Goal: Task Accomplishment & Management: Manage account settings

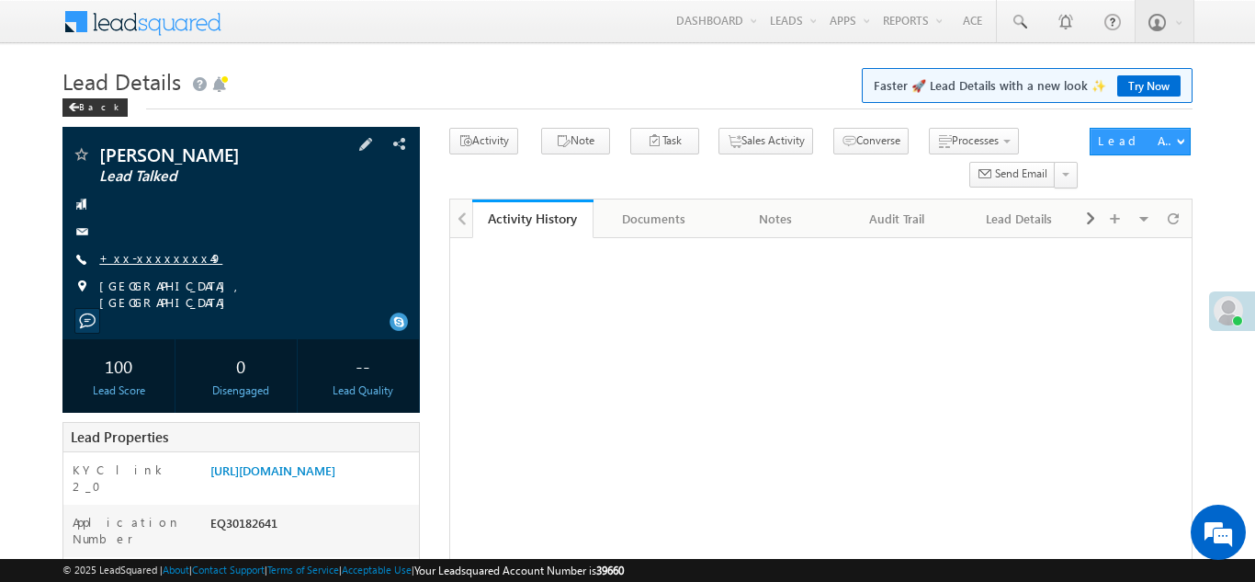
click at [146, 255] on link "+xx-xxxxxxxx49" at bounding box center [160, 258] width 123 height 16
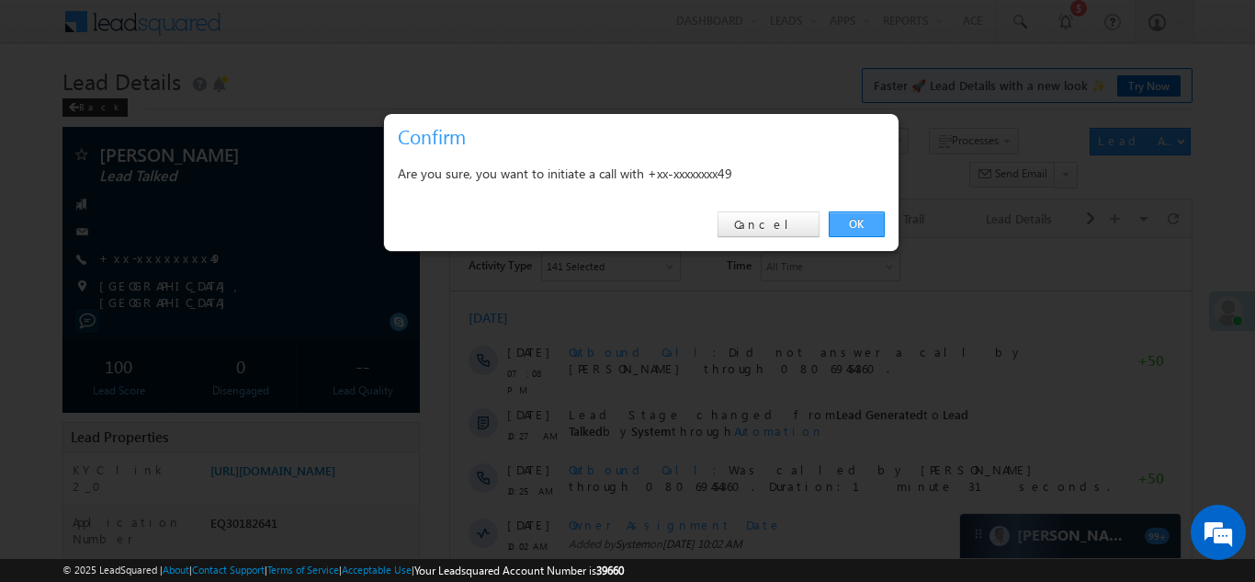
click at [855, 220] on link "OK" at bounding box center [857, 224] width 56 height 26
click at [849, 223] on link "OK" at bounding box center [857, 224] width 56 height 26
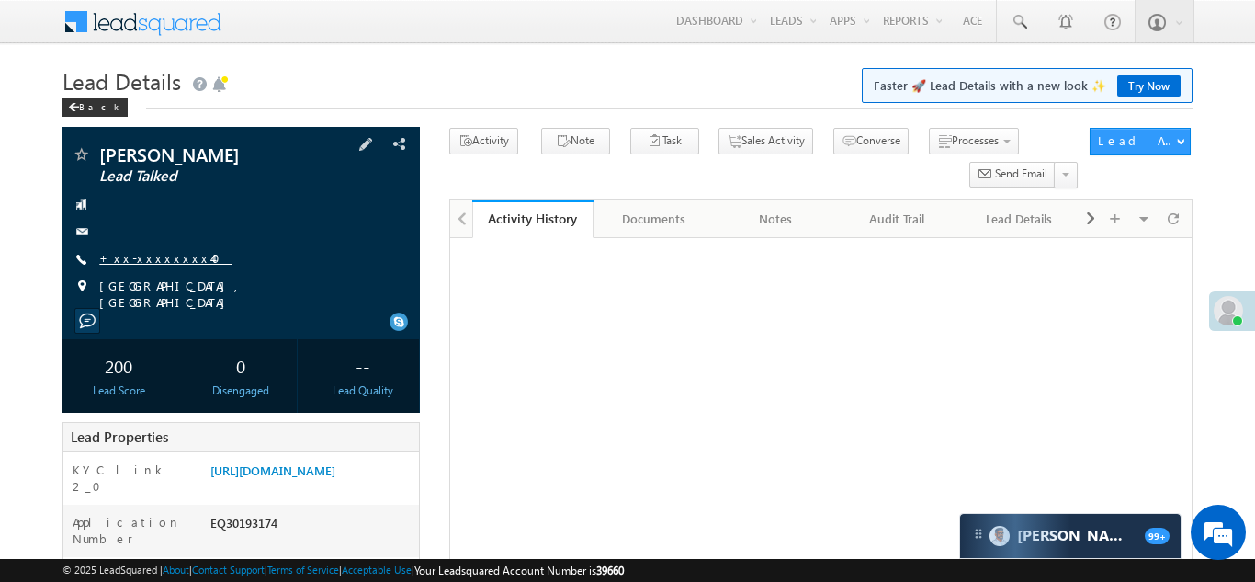
click at [151, 261] on link "+xx-xxxxxxxx40" at bounding box center [165, 258] width 132 height 16
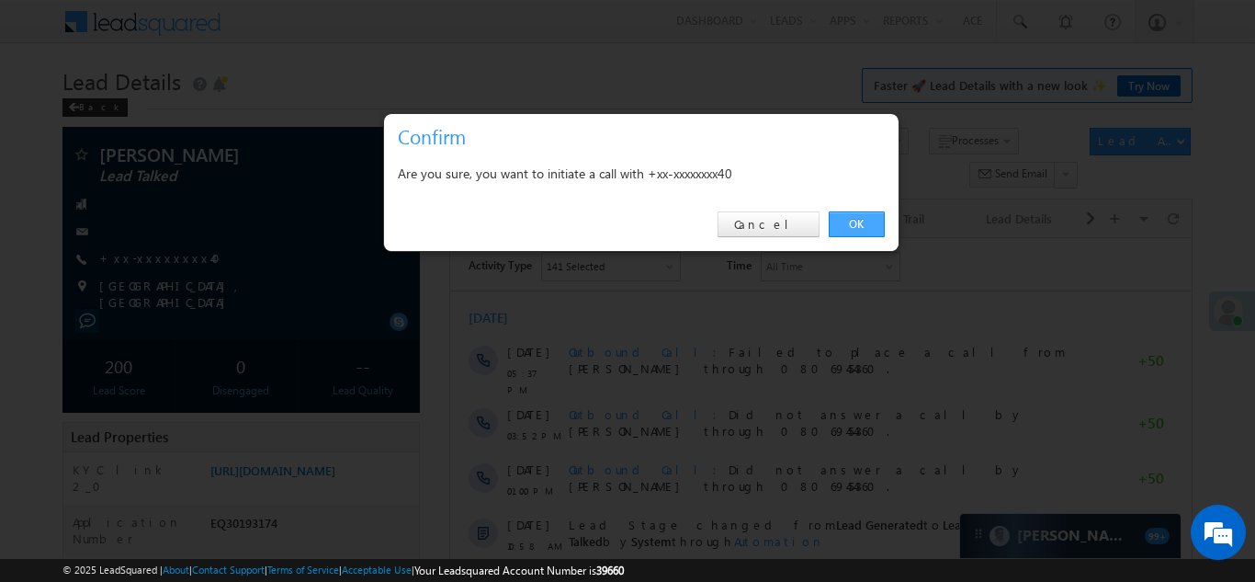
click at [852, 221] on link "OK" at bounding box center [857, 224] width 56 height 26
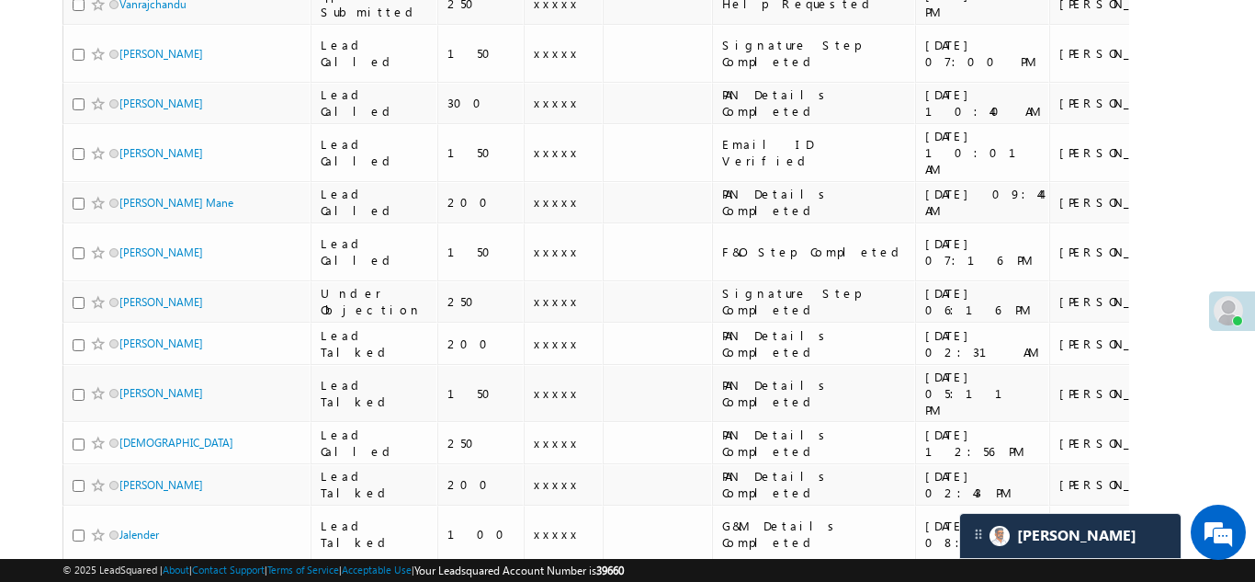
scroll to position [1617, 0]
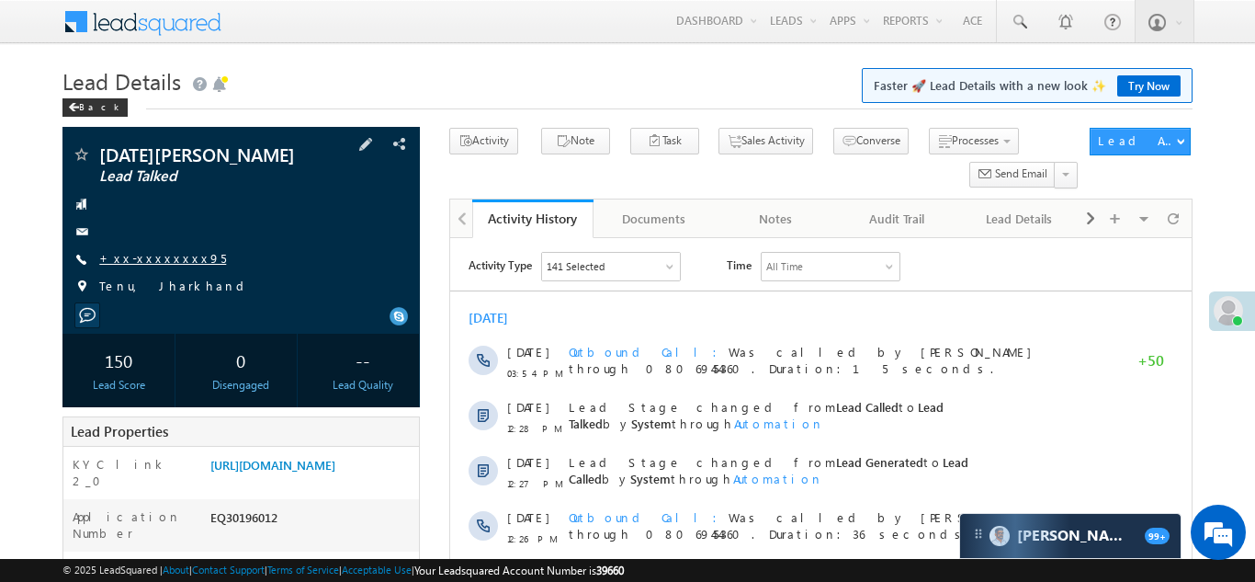
click at [138, 254] on link "+xx-xxxxxxxx95" at bounding box center [162, 258] width 127 height 16
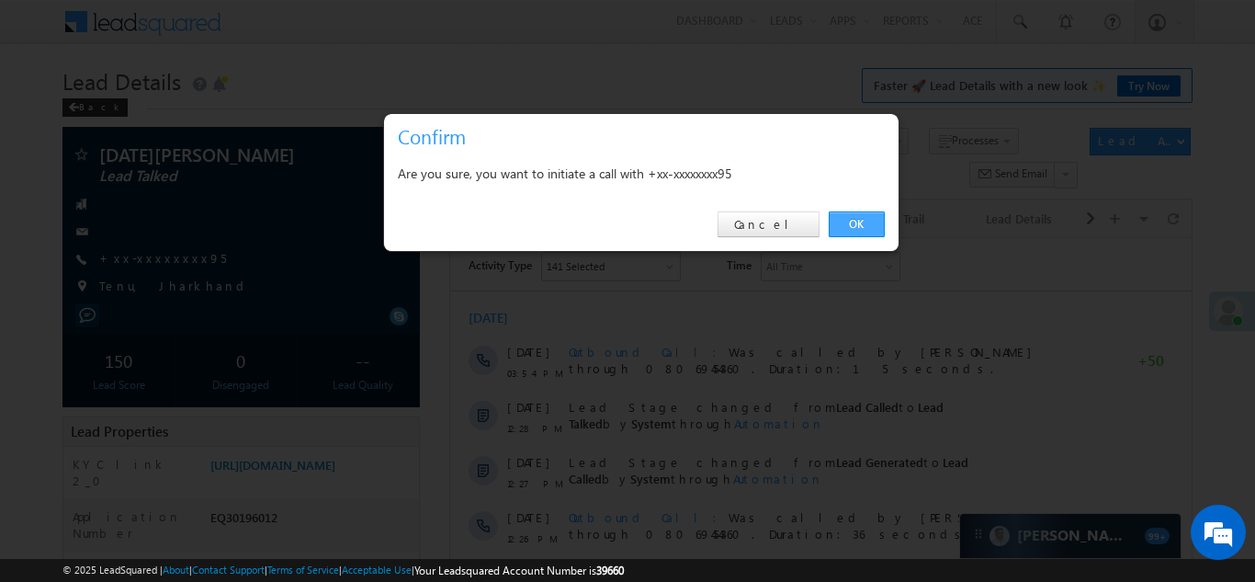
click at [857, 221] on link "OK" at bounding box center [857, 224] width 56 height 26
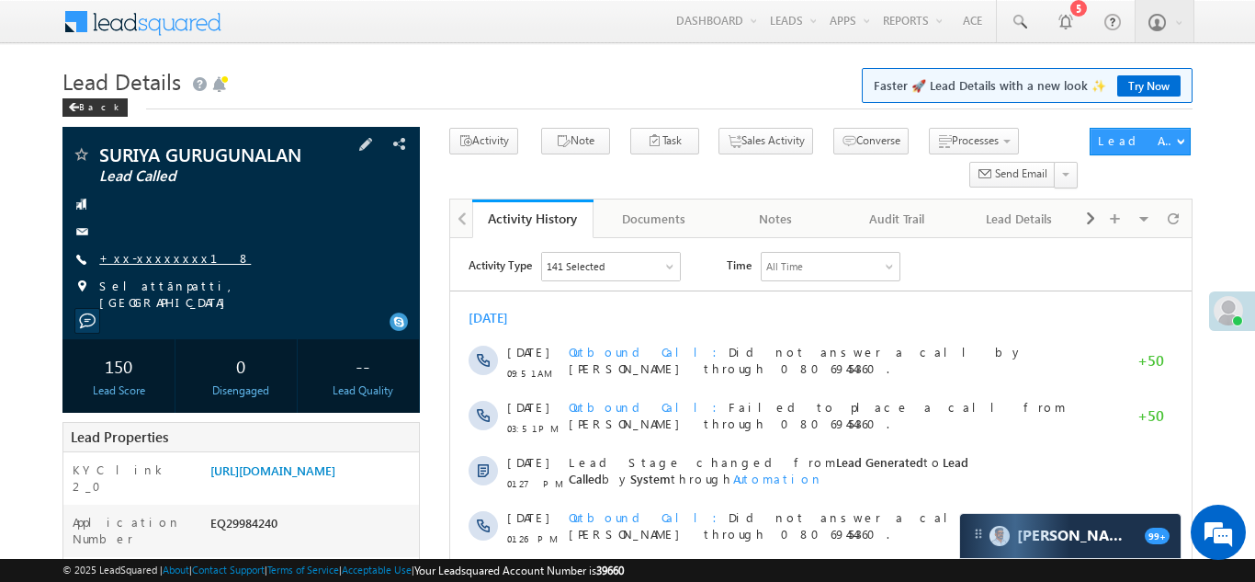
click at [153, 261] on link "+xx-xxxxxxxx18" at bounding box center [175, 258] width 152 height 16
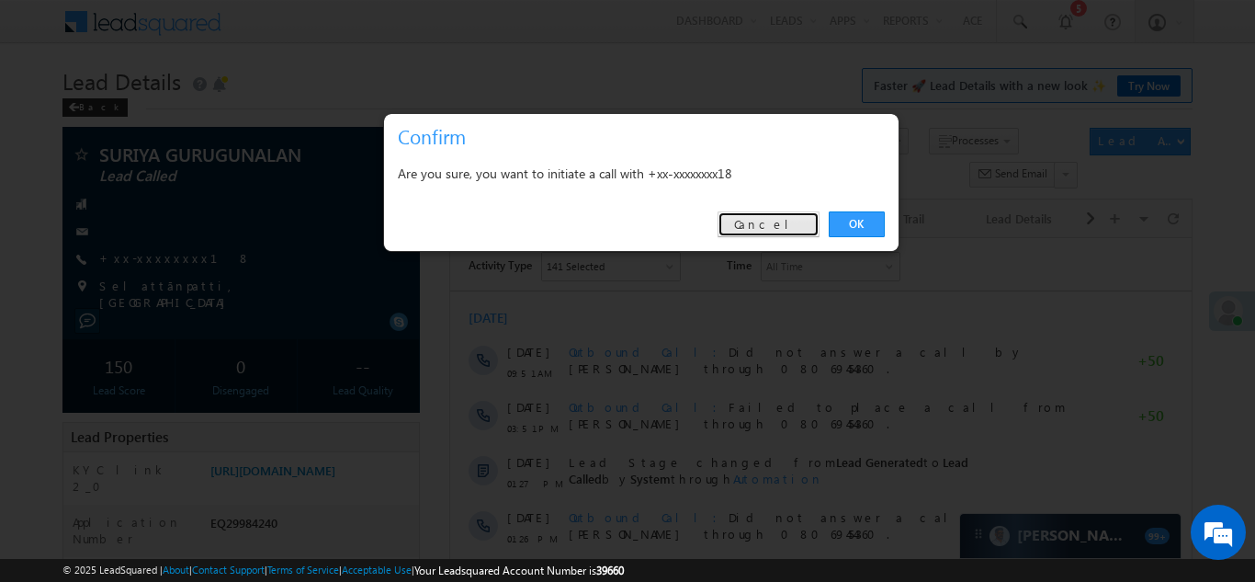
click at [776, 223] on link "Cancel" at bounding box center [769, 224] width 102 height 26
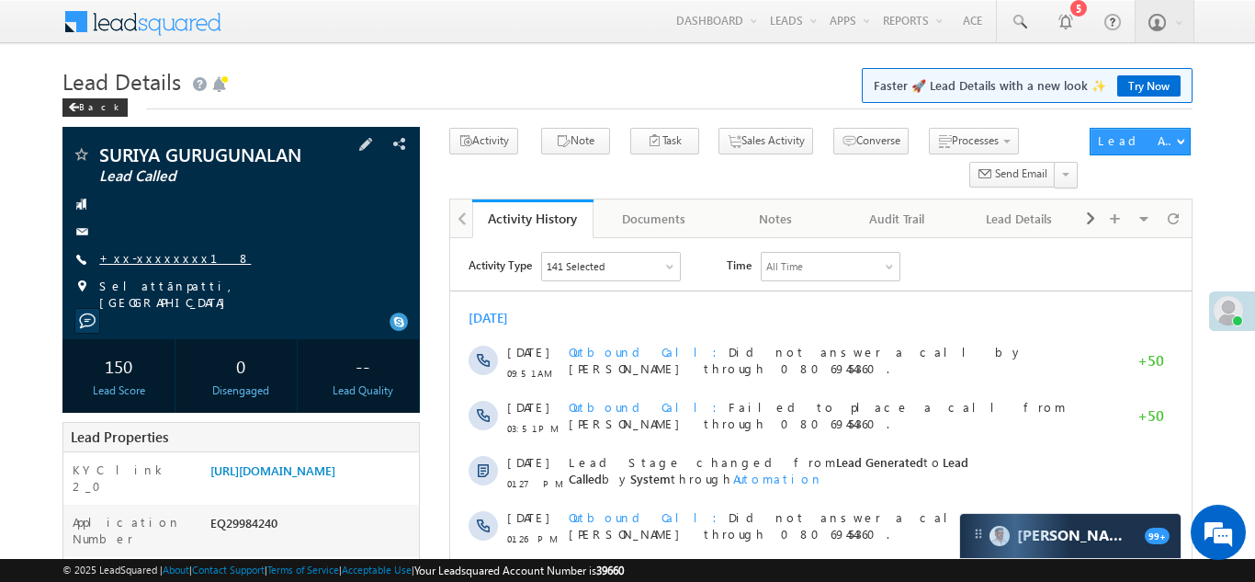
click at [150, 252] on link "+xx-xxxxxxxx18" at bounding box center [175, 258] width 152 height 16
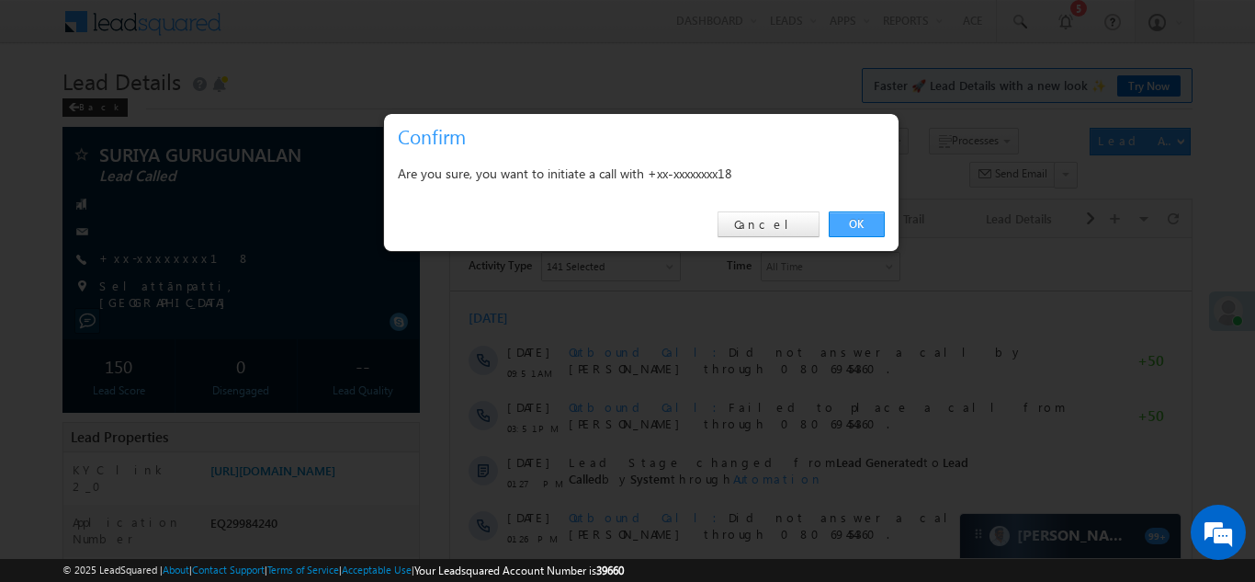
click at [849, 223] on link "OK" at bounding box center [857, 224] width 56 height 26
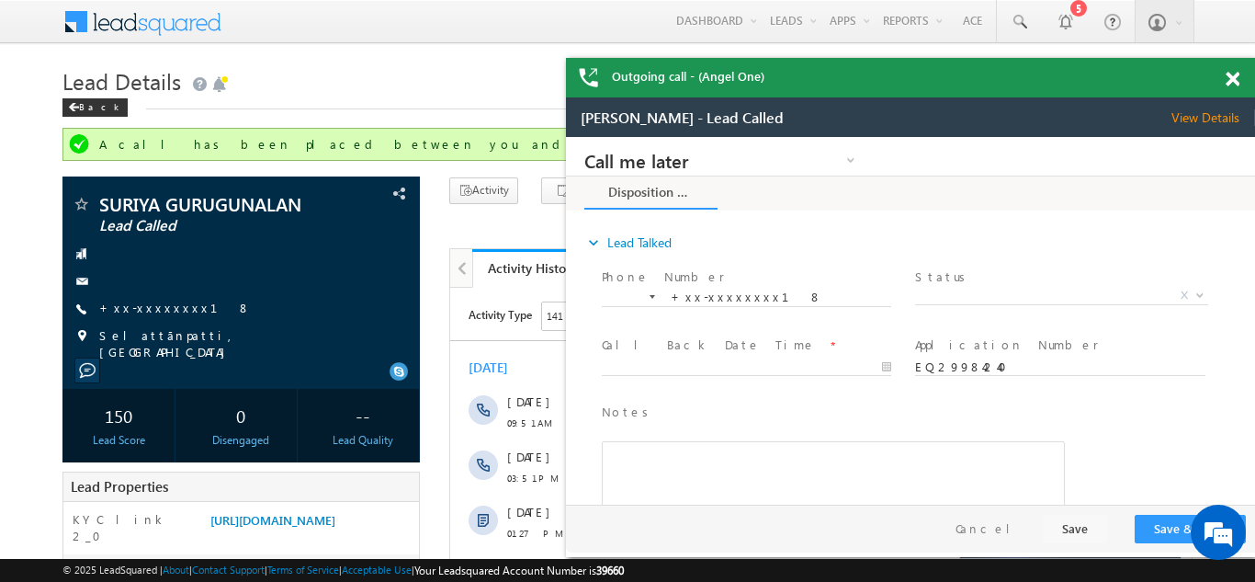
click at [1230, 77] on span at bounding box center [1233, 80] width 14 height 16
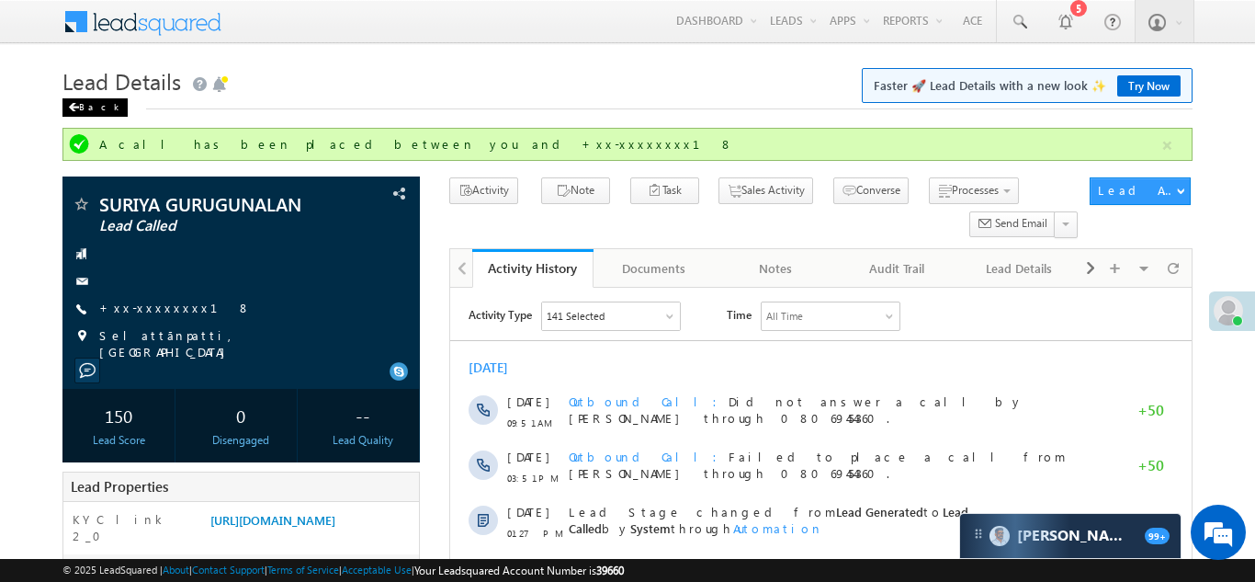
click at [89, 107] on div "Back" at bounding box center [94, 107] width 65 height 18
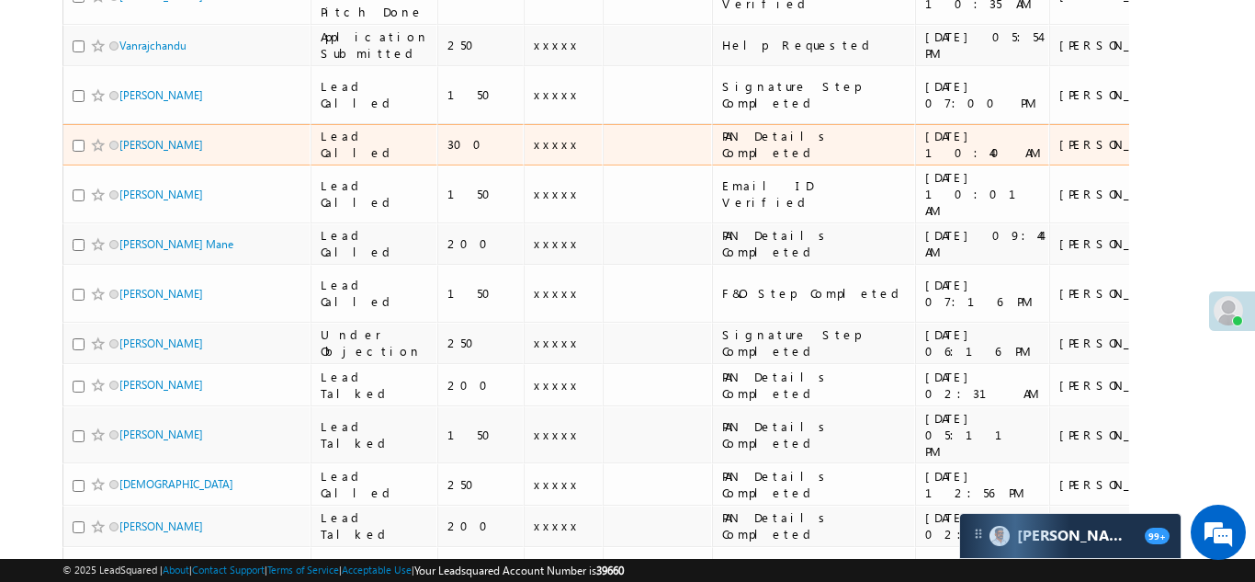
scroll to position [1617, 0]
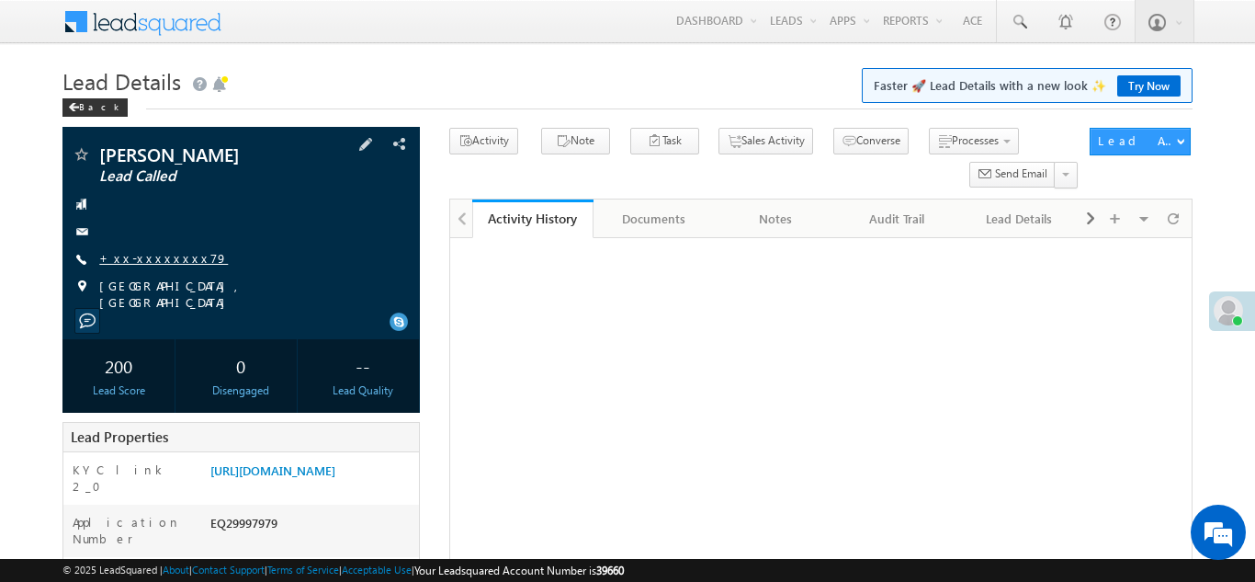
click at [143, 253] on link "+xx-xxxxxxxx79" at bounding box center [163, 258] width 129 height 16
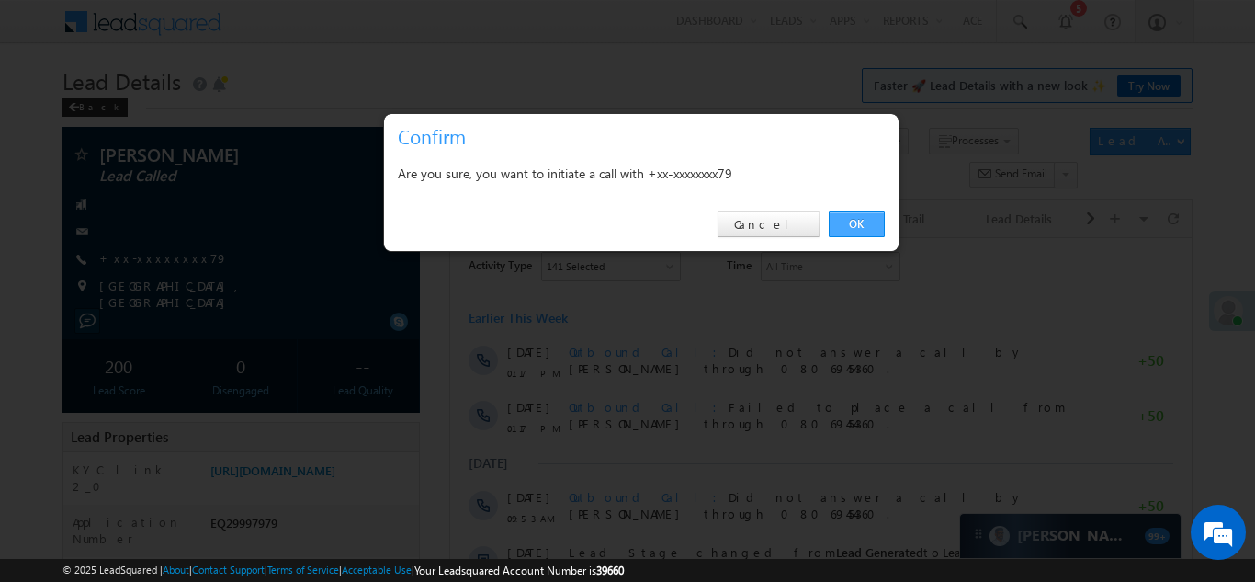
click at [845, 217] on link "OK" at bounding box center [857, 224] width 56 height 26
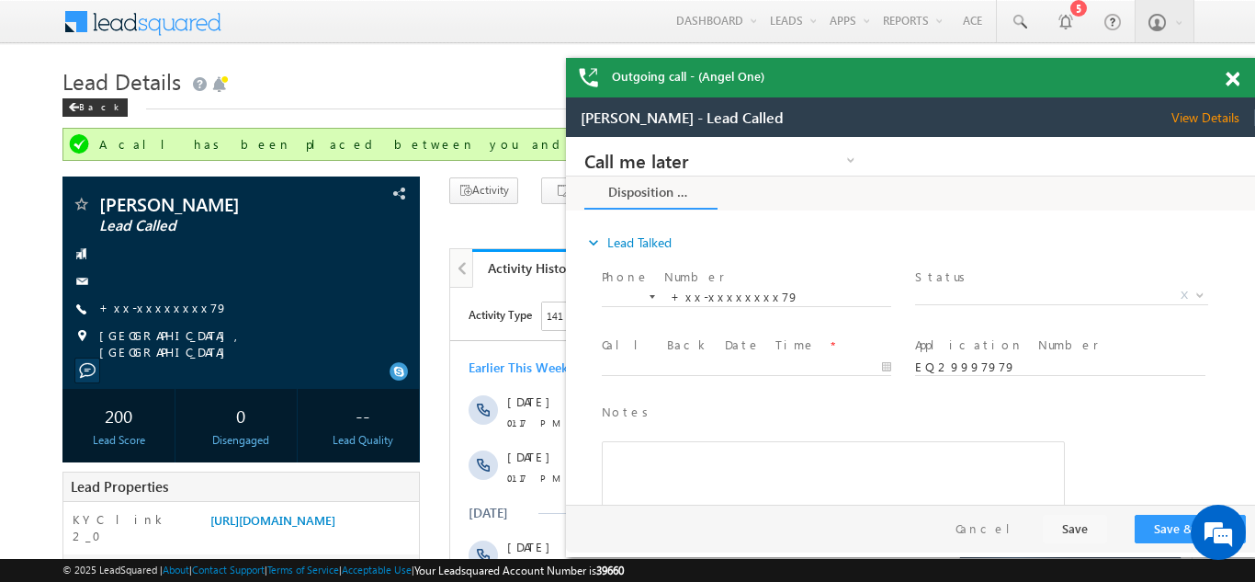
click at [1231, 78] on span at bounding box center [1233, 80] width 14 height 16
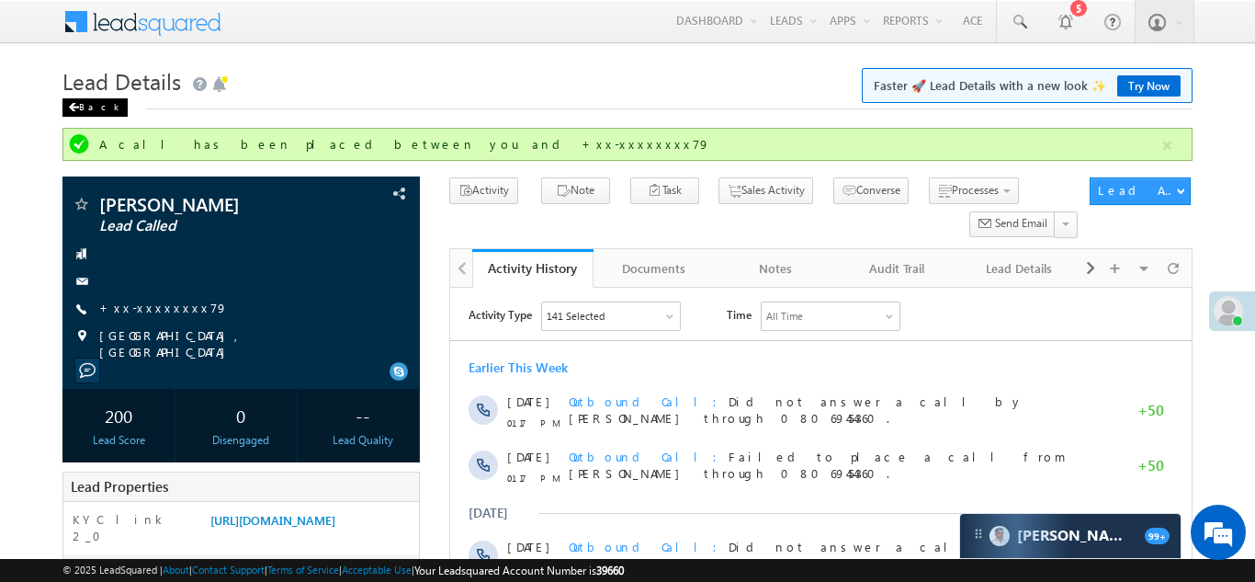
click at [86, 108] on div "Back" at bounding box center [94, 107] width 65 height 18
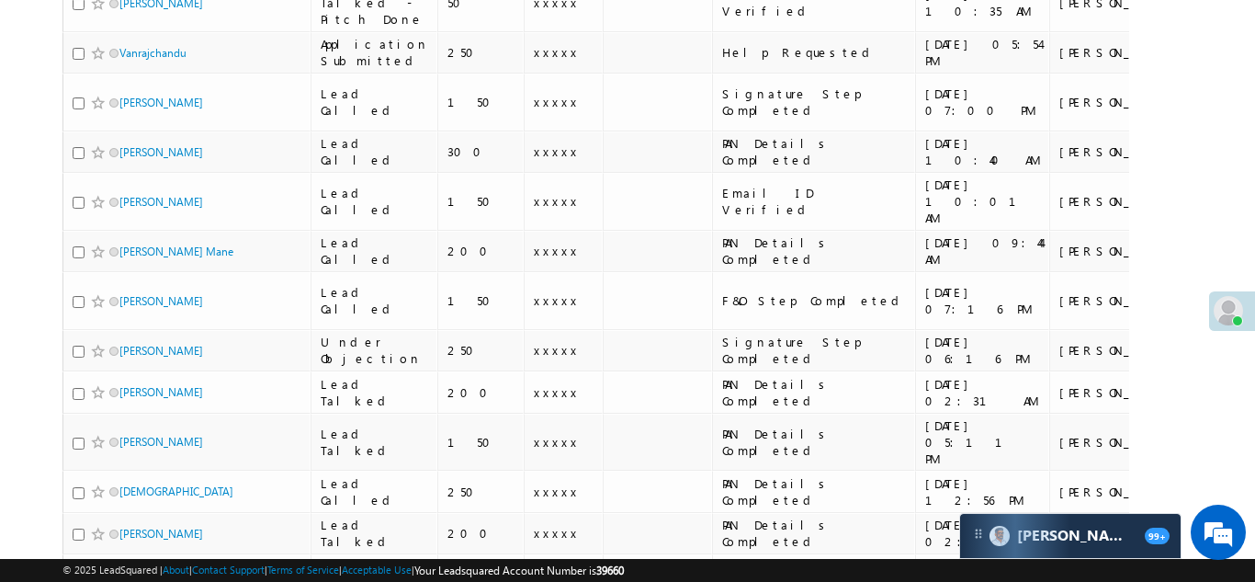
scroll to position [1617, 0]
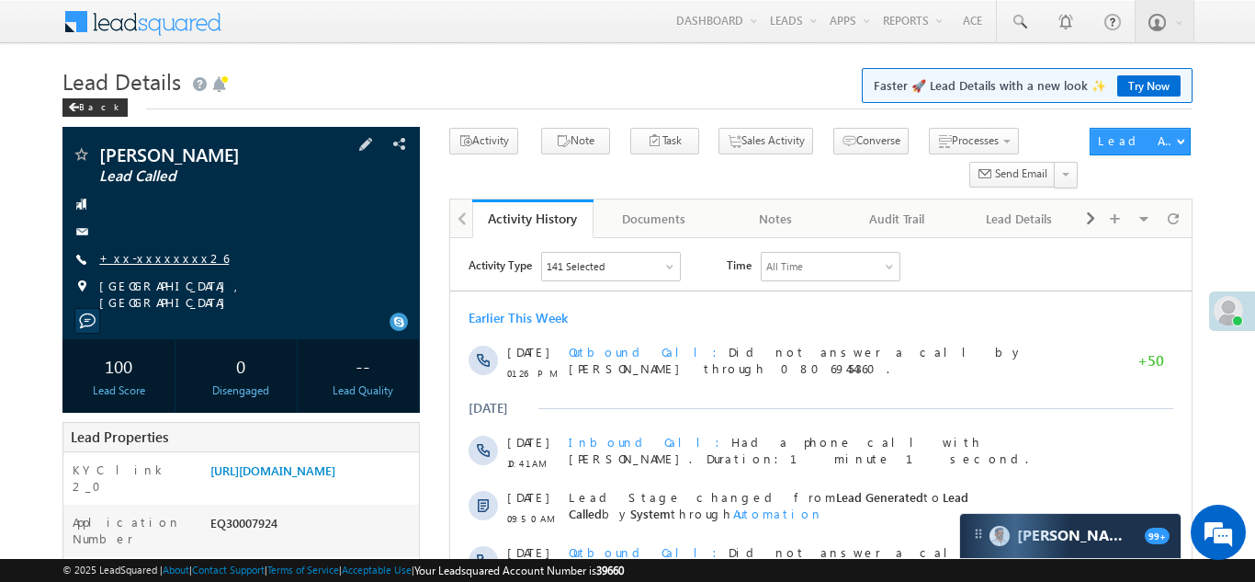
click at [160, 255] on link "+xx-xxxxxxxx26" at bounding box center [164, 258] width 130 height 16
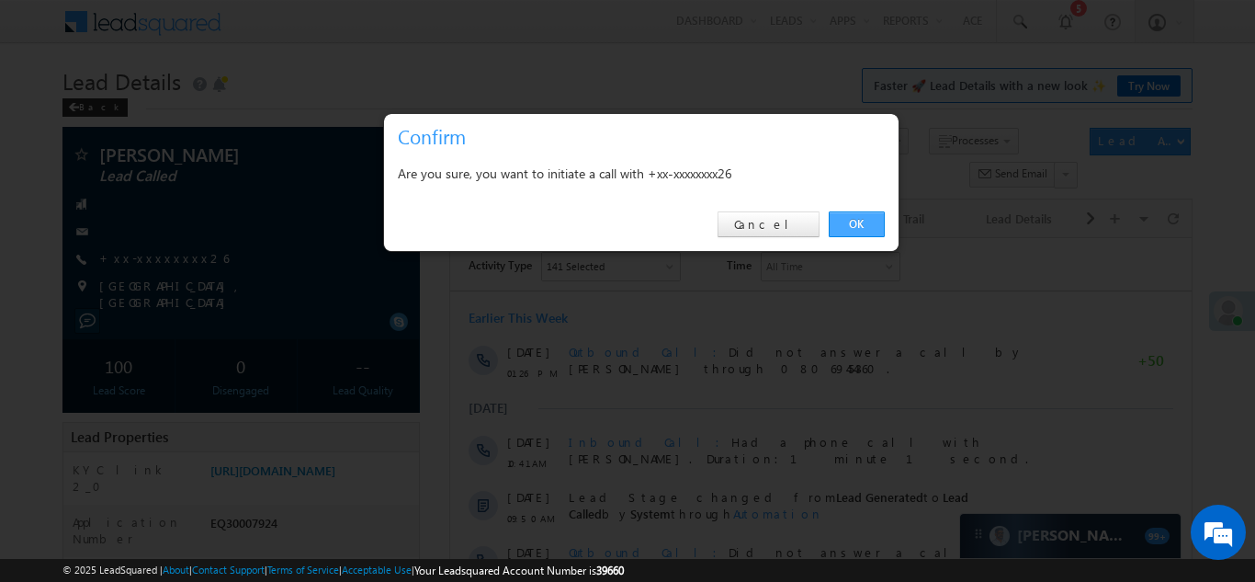
click at [854, 216] on link "OK" at bounding box center [857, 224] width 56 height 26
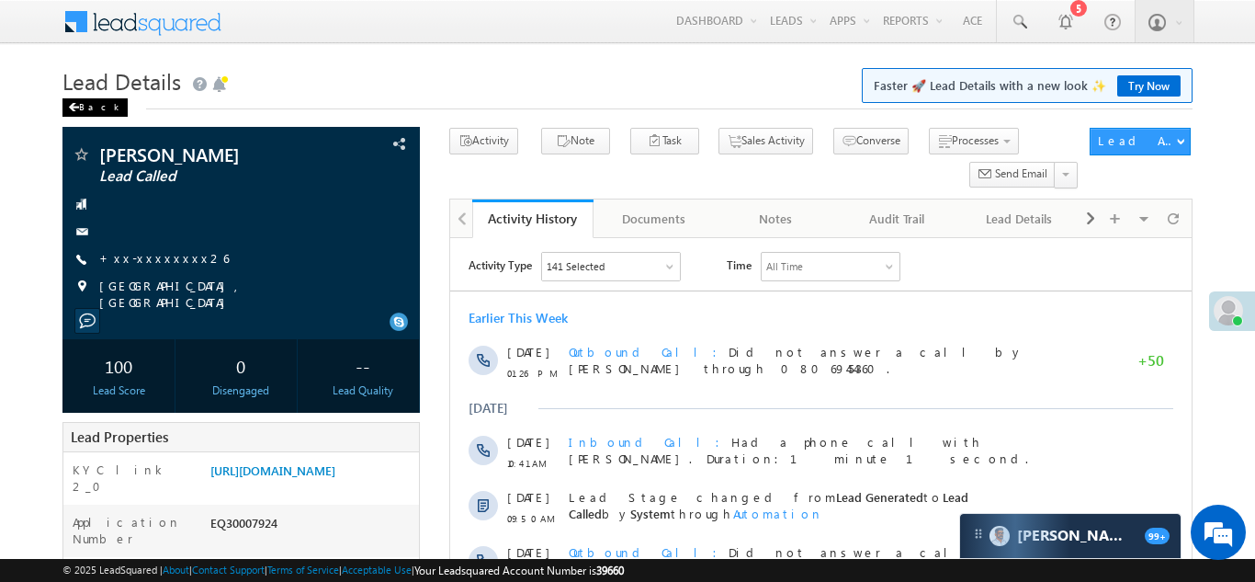
click at [85, 108] on div "Back" at bounding box center [94, 107] width 65 height 18
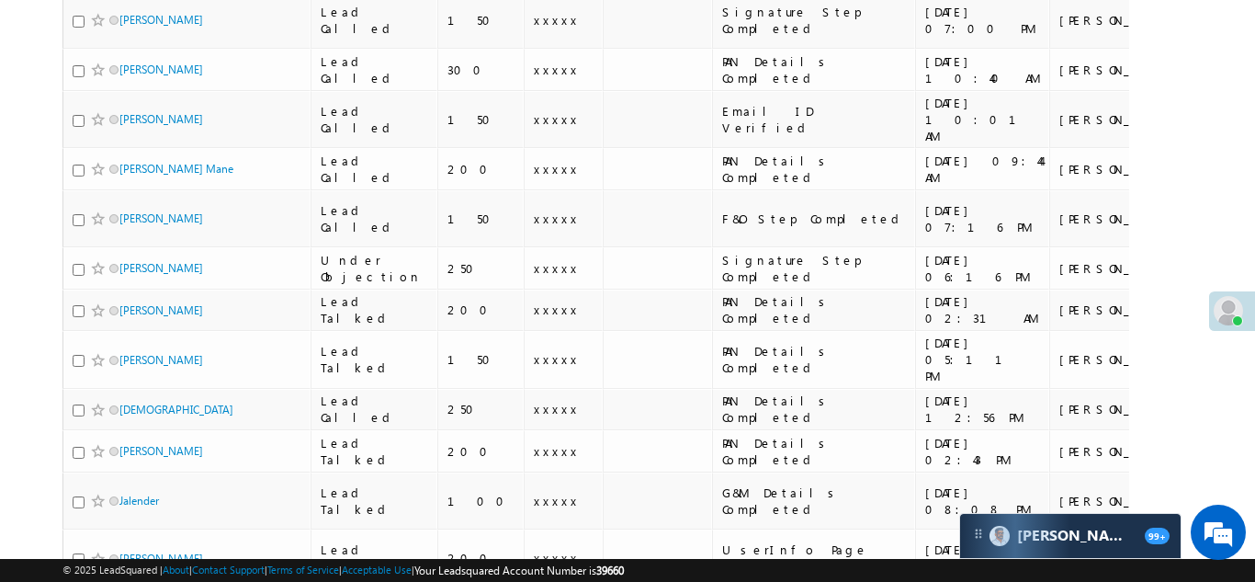
scroll to position [1617, 0]
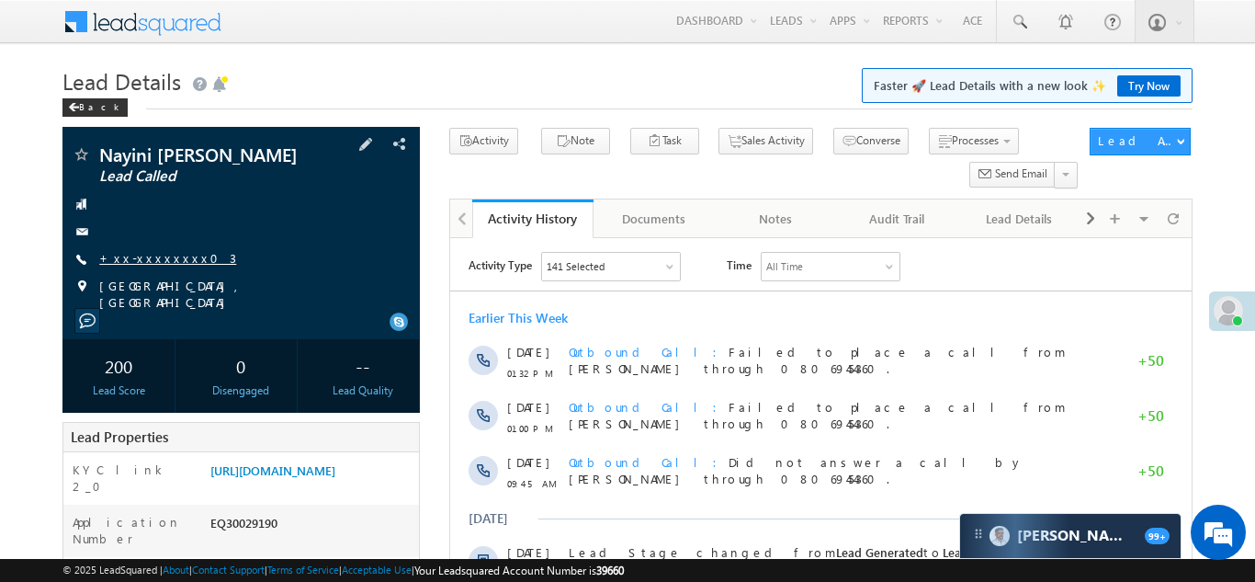
click at [150, 257] on link "+xx-xxxxxxxx03" at bounding box center [167, 258] width 137 height 16
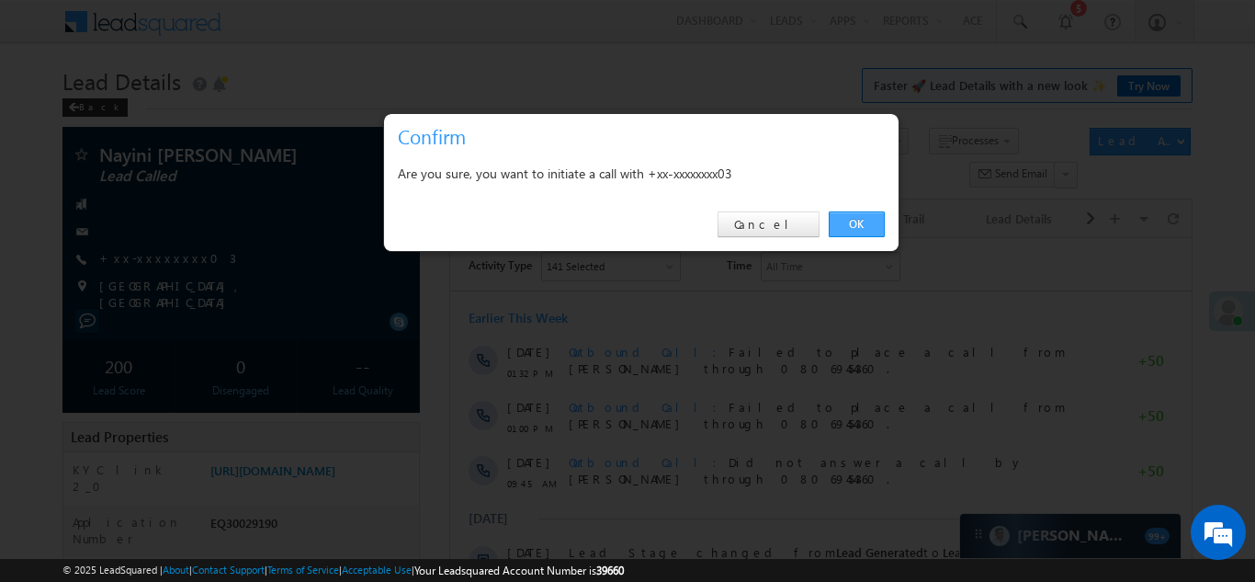
click at [849, 223] on link "OK" at bounding box center [857, 224] width 56 height 26
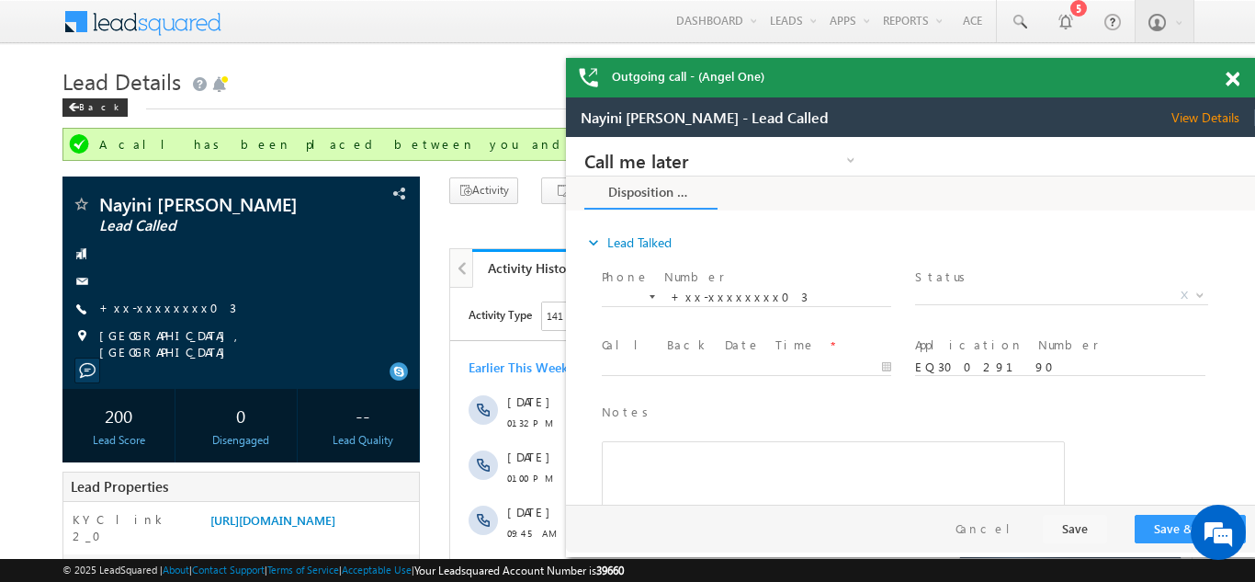
click at [1233, 84] on span at bounding box center [1233, 80] width 14 height 16
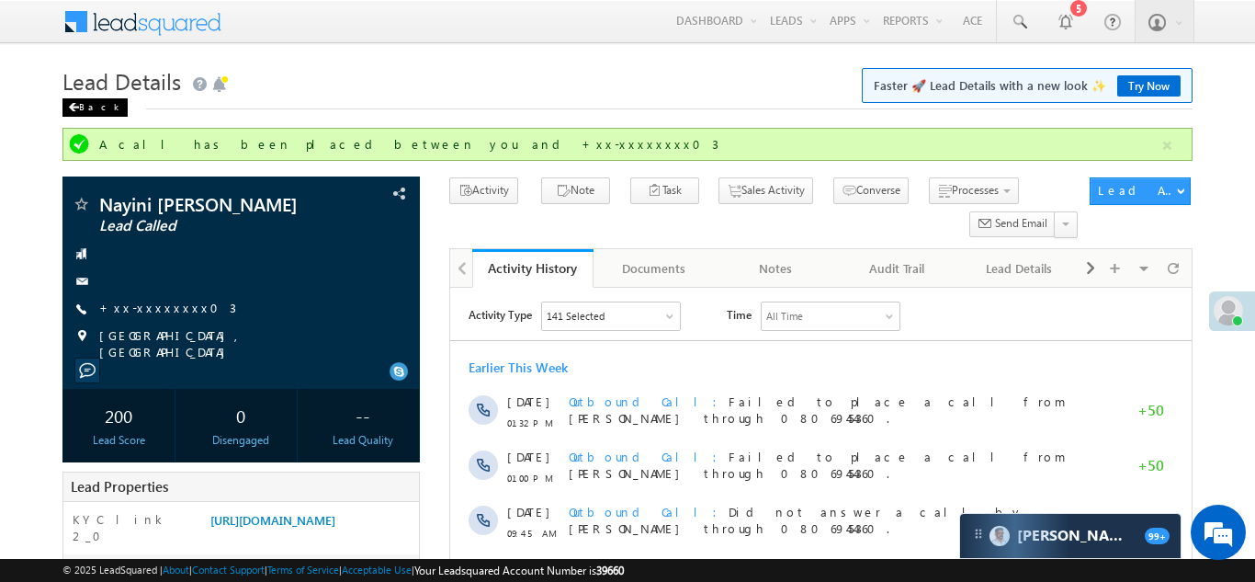
click at [91, 109] on div "Back" at bounding box center [94, 107] width 65 height 18
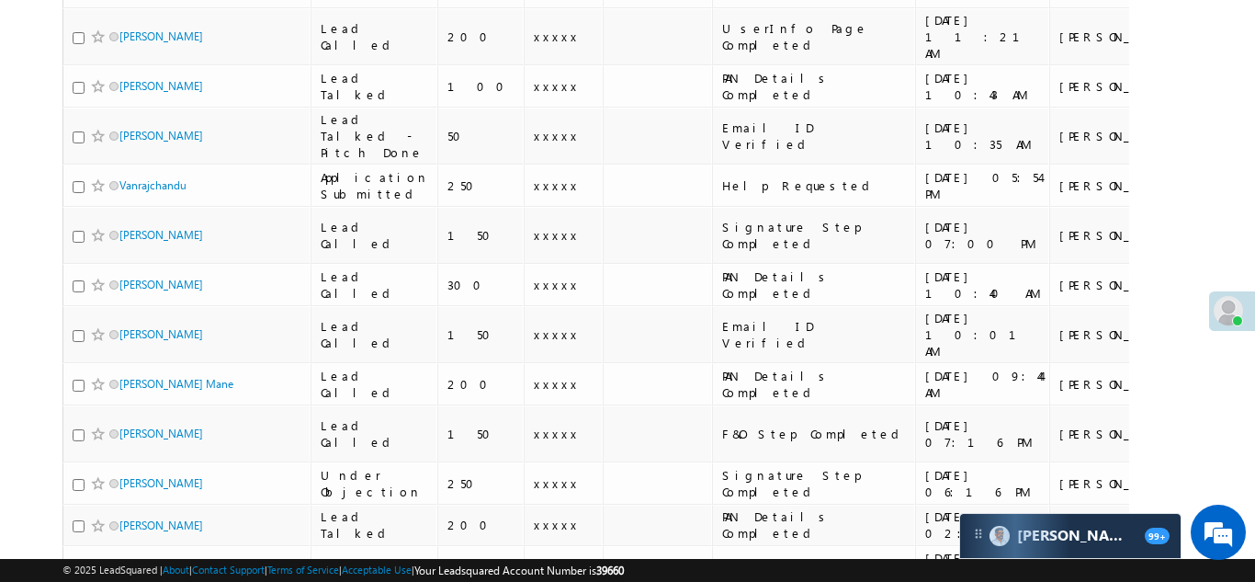
scroll to position [1575, 0]
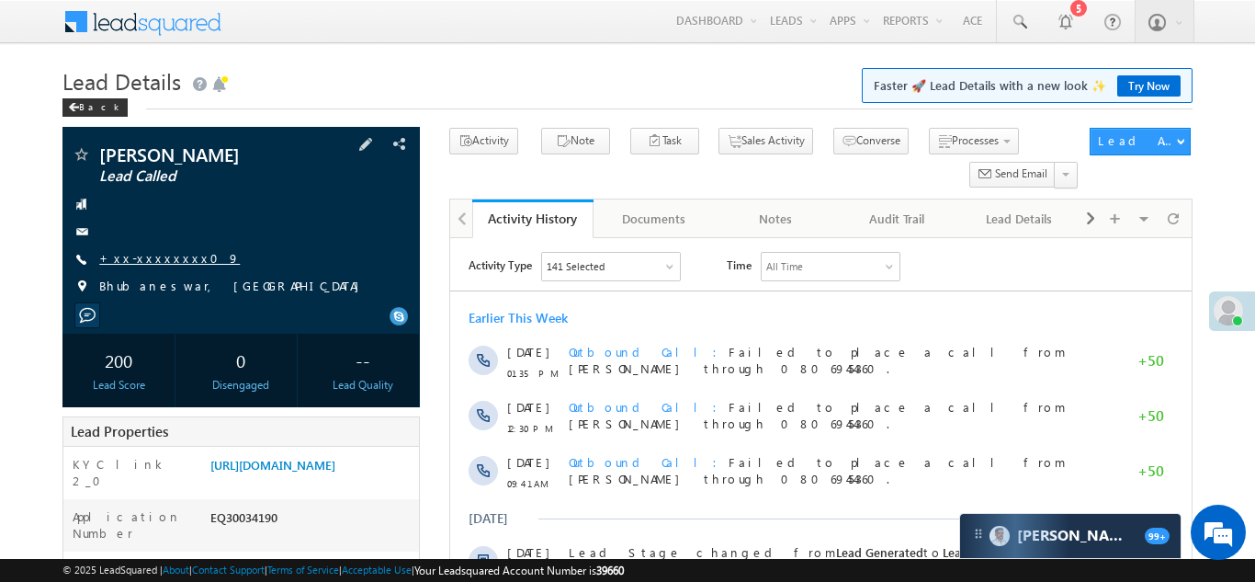
click at [153, 255] on link "+xx-xxxxxxxx09" at bounding box center [169, 258] width 141 height 16
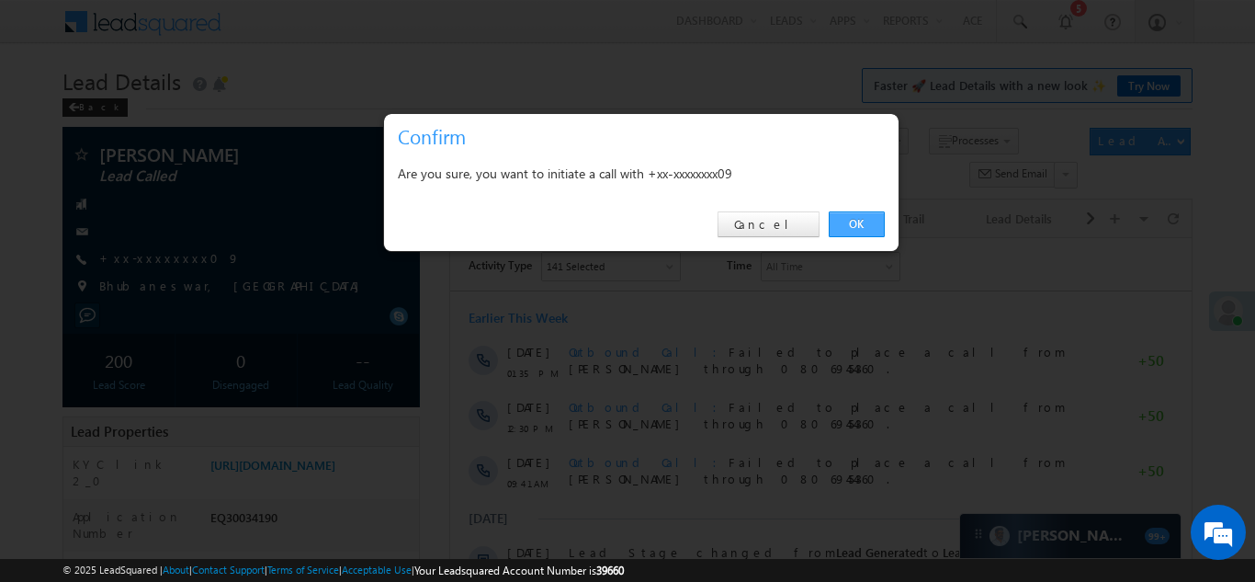
click at [856, 217] on link "OK" at bounding box center [857, 224] width 56 height 26
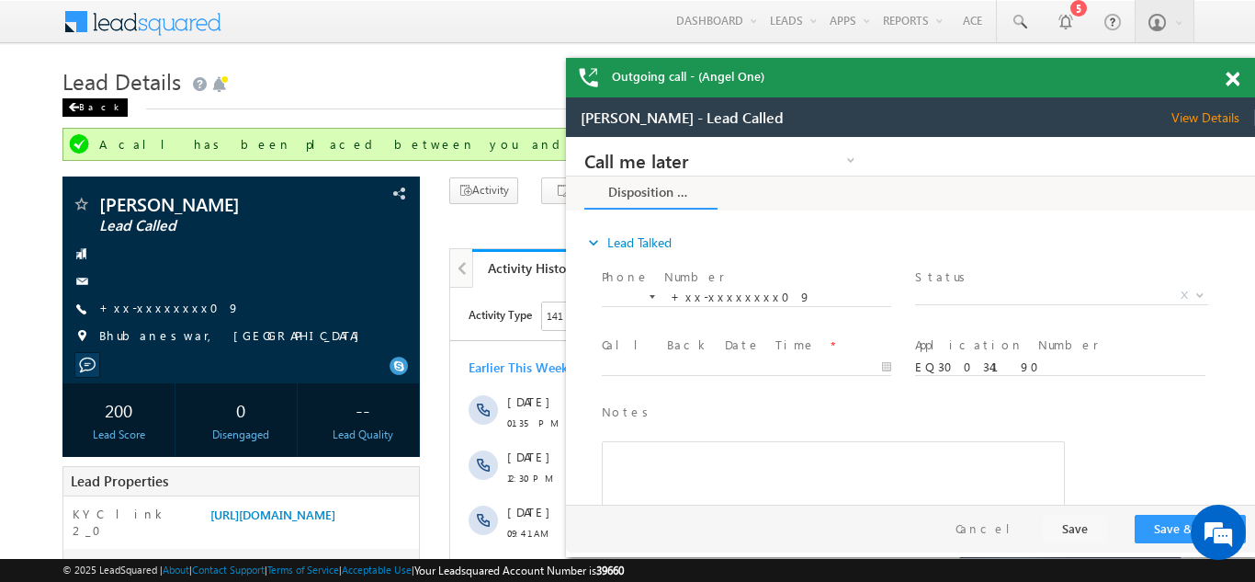
click at [86, 106] on div "Back" at bounding box center [94, 107] width 65 height 18
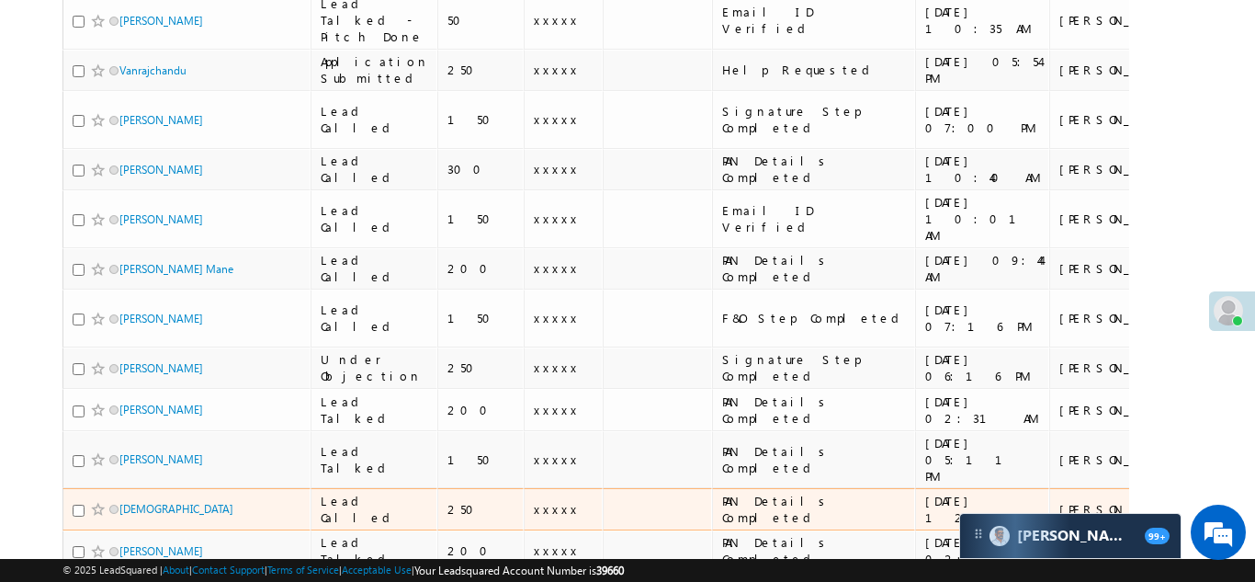
scroll to position [1575, 0]
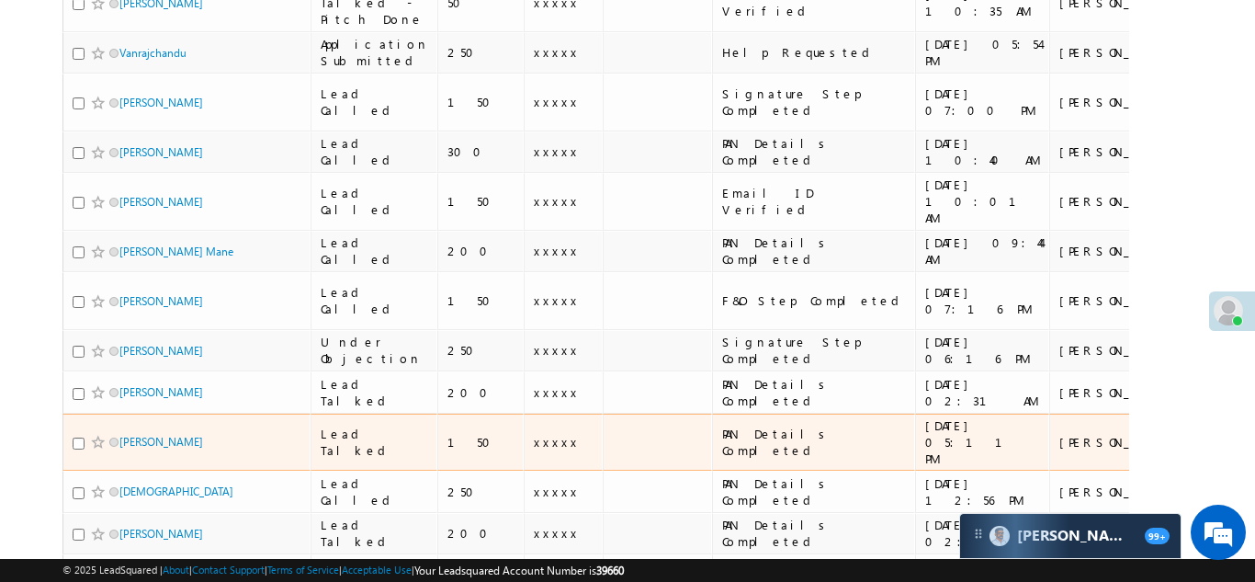
scroll to position [0, 0]
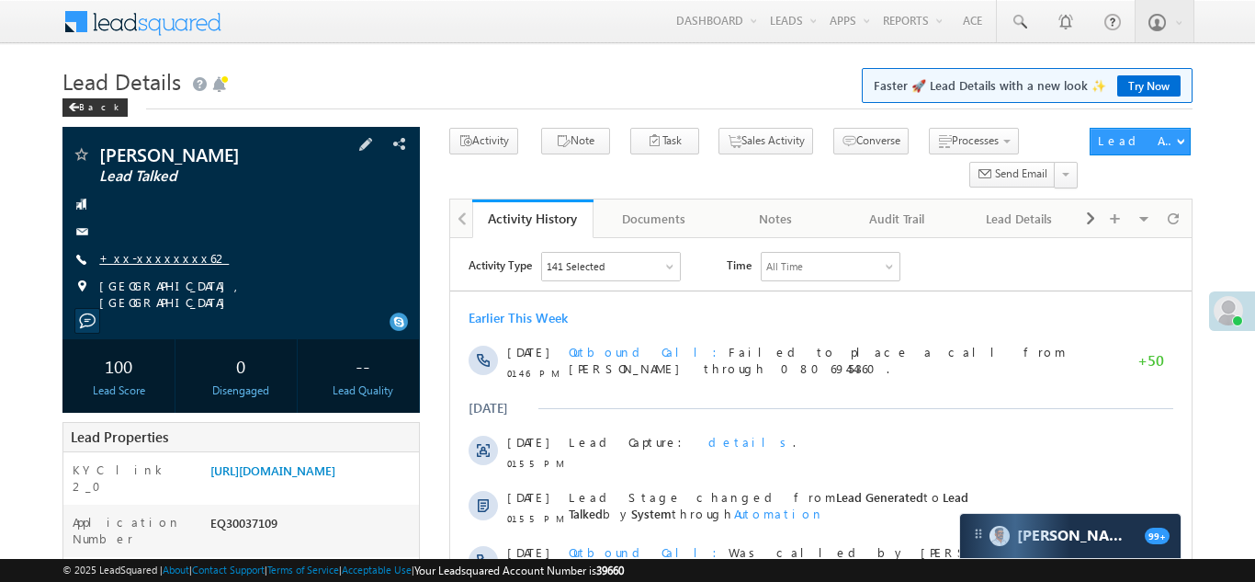
click at [144, 258] on link "+xx-xxxxxxxx62" at bounding box center [164, 258] width 130 height 16
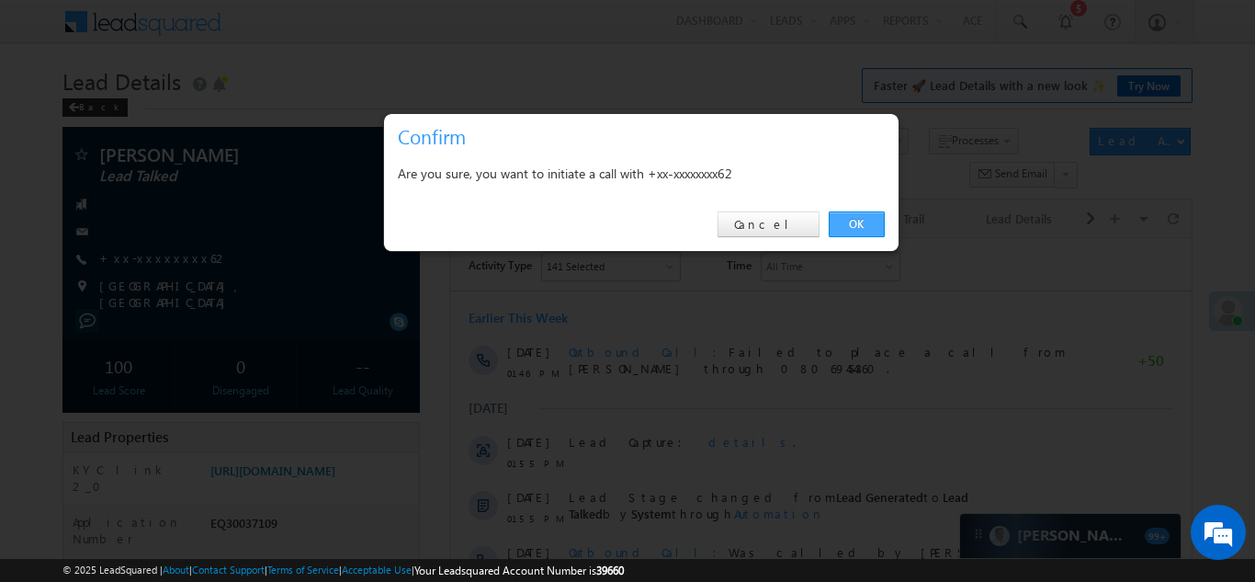
click at [858, 221] on link "OK" at bounding box center [857, 224] width 56 height 26
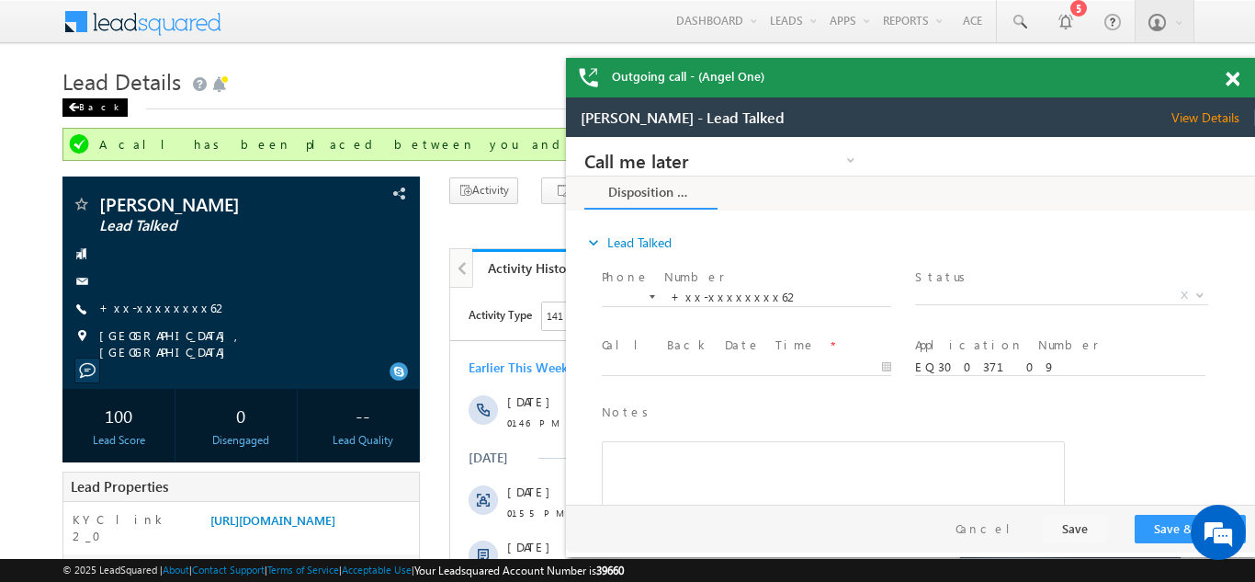
click at [89, 104] on div "Back" at bounding box center [94, 107] width 65 height 18
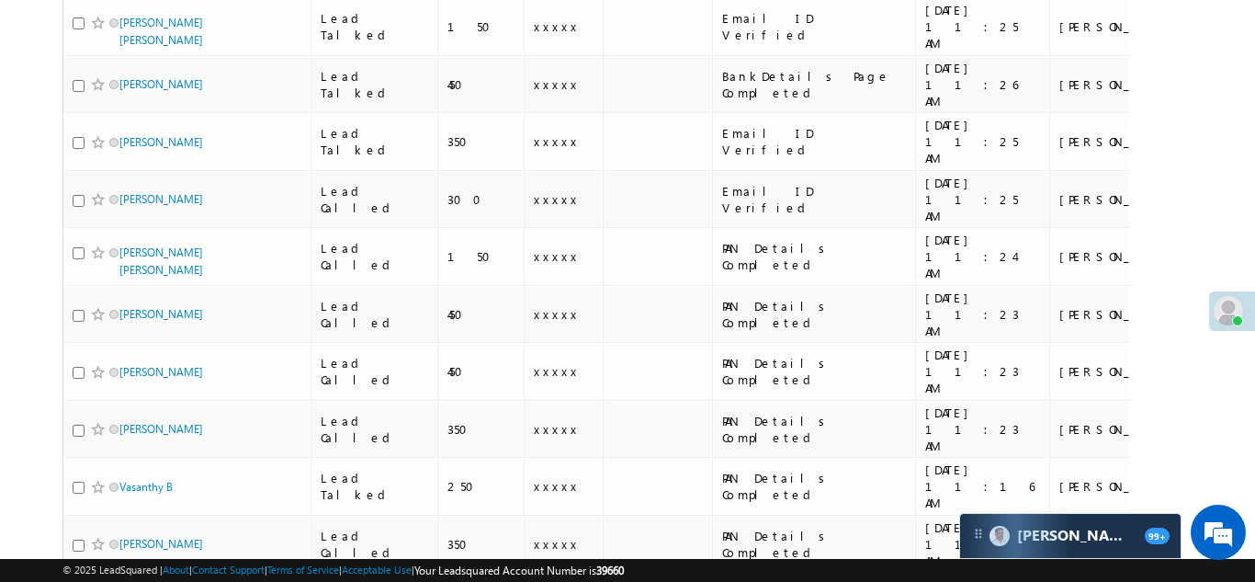
scroll to position [1575, 0]
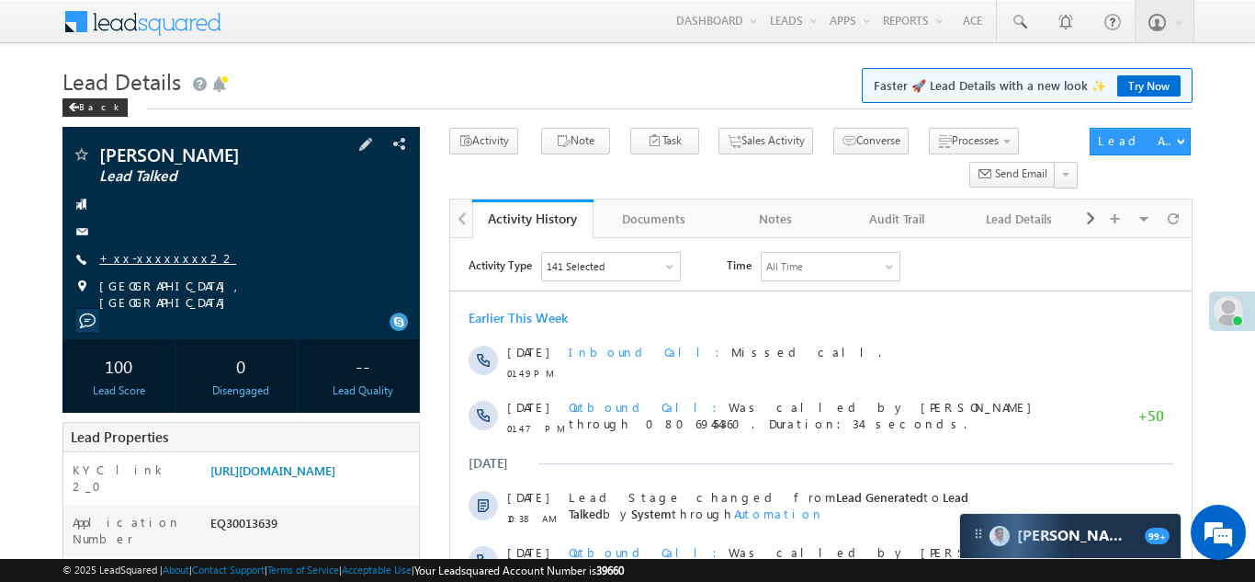
click at [150, 254] on link "+xx-xxxxxxxx22" at bounding box center [167, 258] width 137 height 16
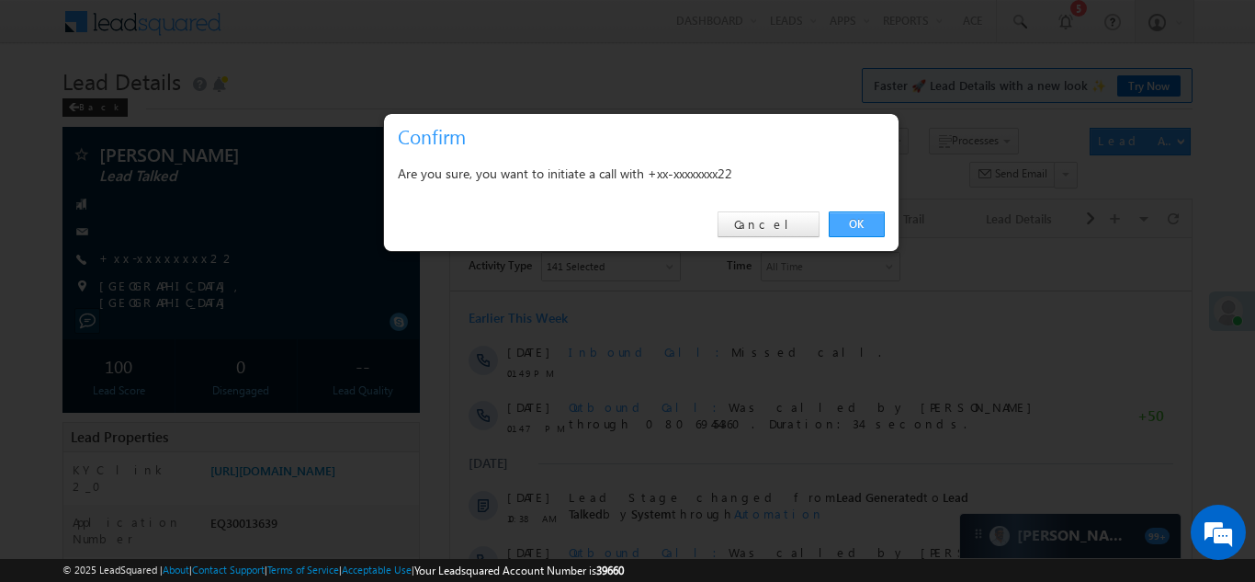
click at [852, 221] on link "OK" at bounding box center [857, 224] width 56 height 26
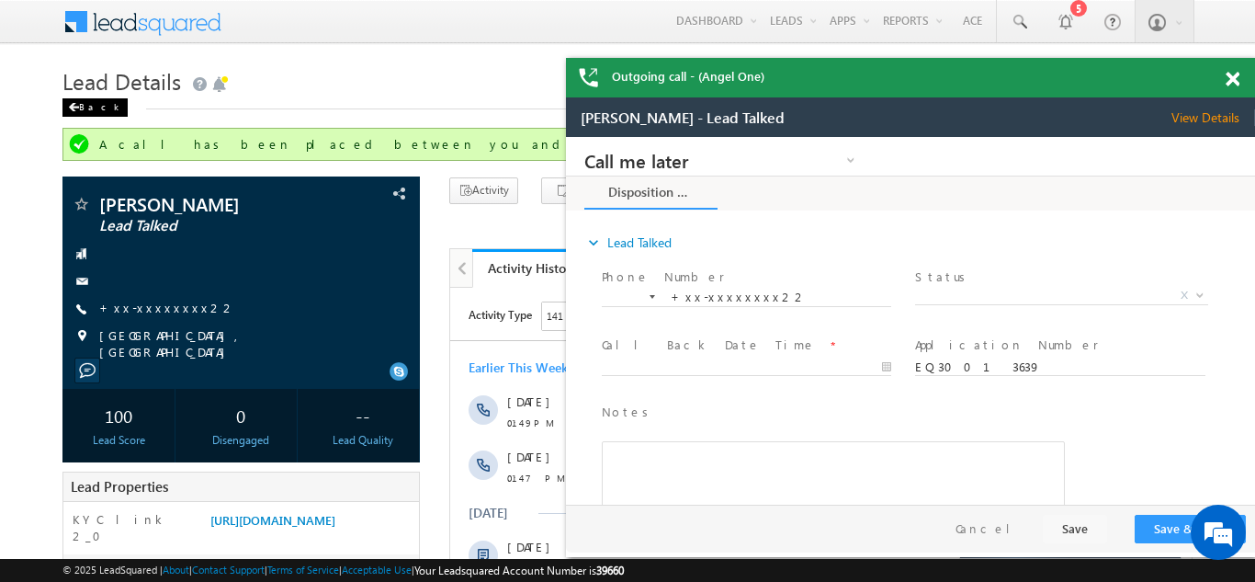
click at [87, 103] on div "Back" at bounding box center [94, 107] width 65 height 18
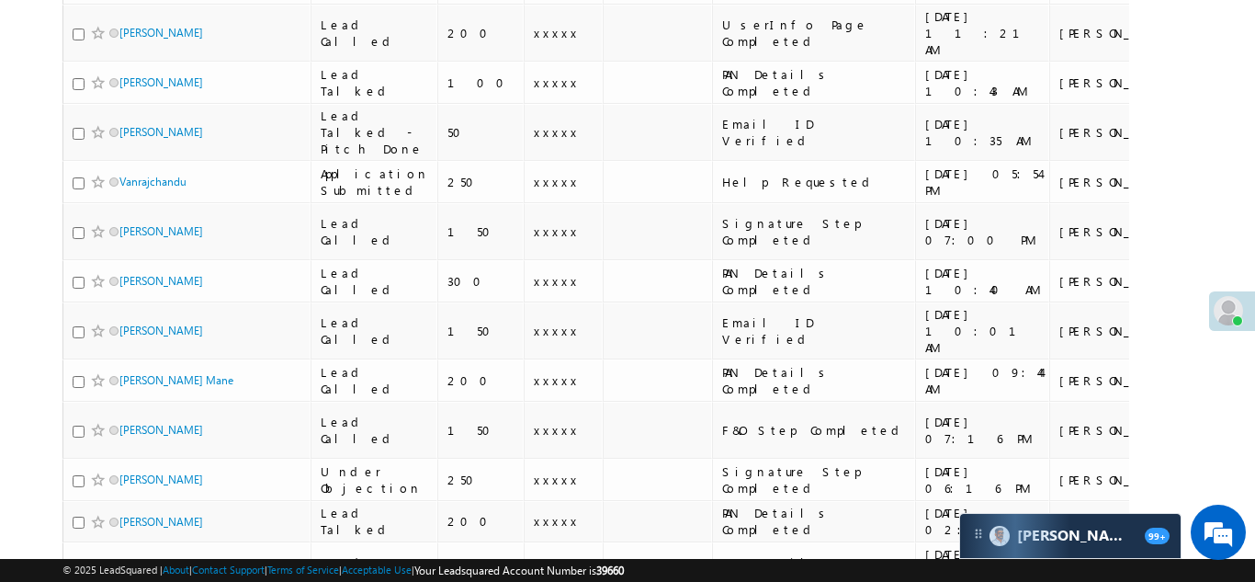
scroll to position [1483, 0]
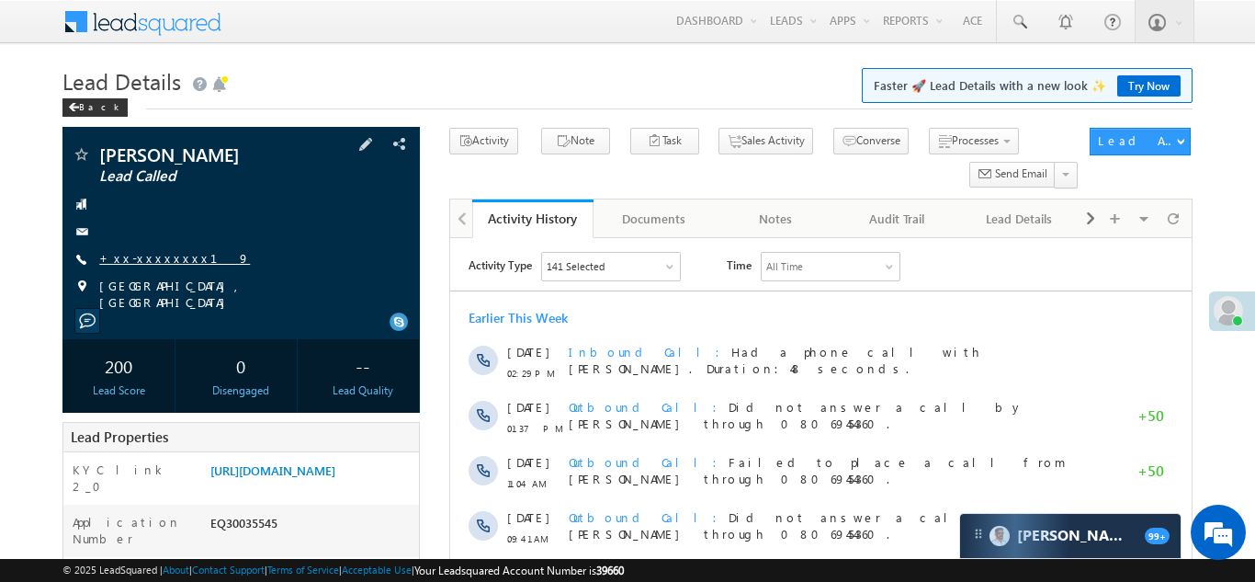
click at [146, 254] on link "+xx-xxxxxxxx19" at bounding box center [174, 258] width 151 height 16
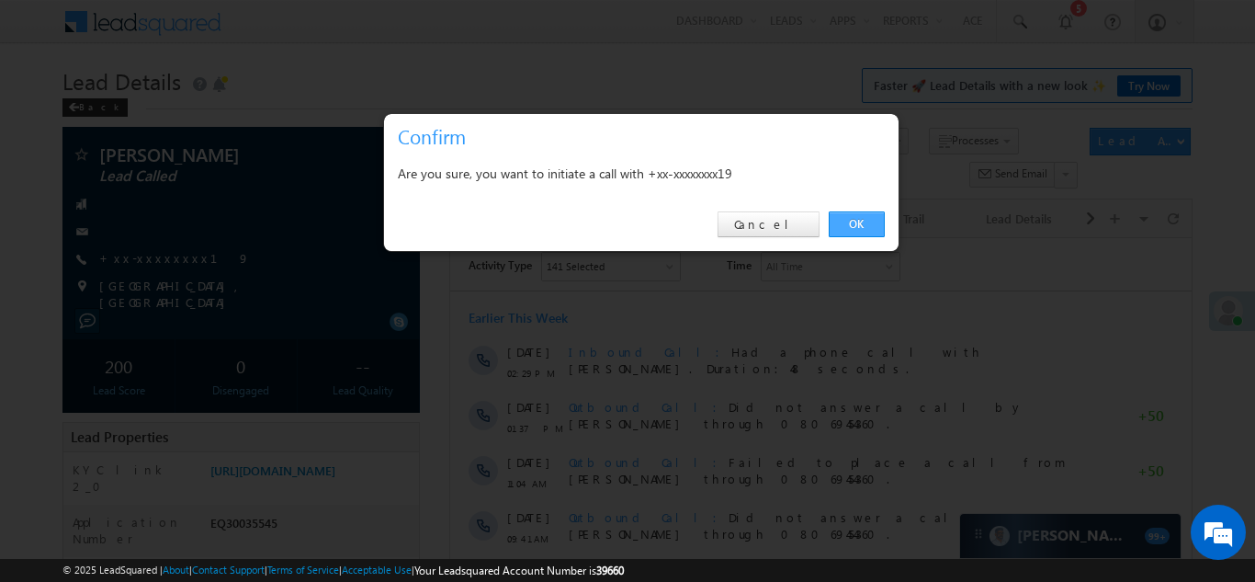
click at [845, 223] on link "OK" at bounding box center [857, 224] width 56 height 26
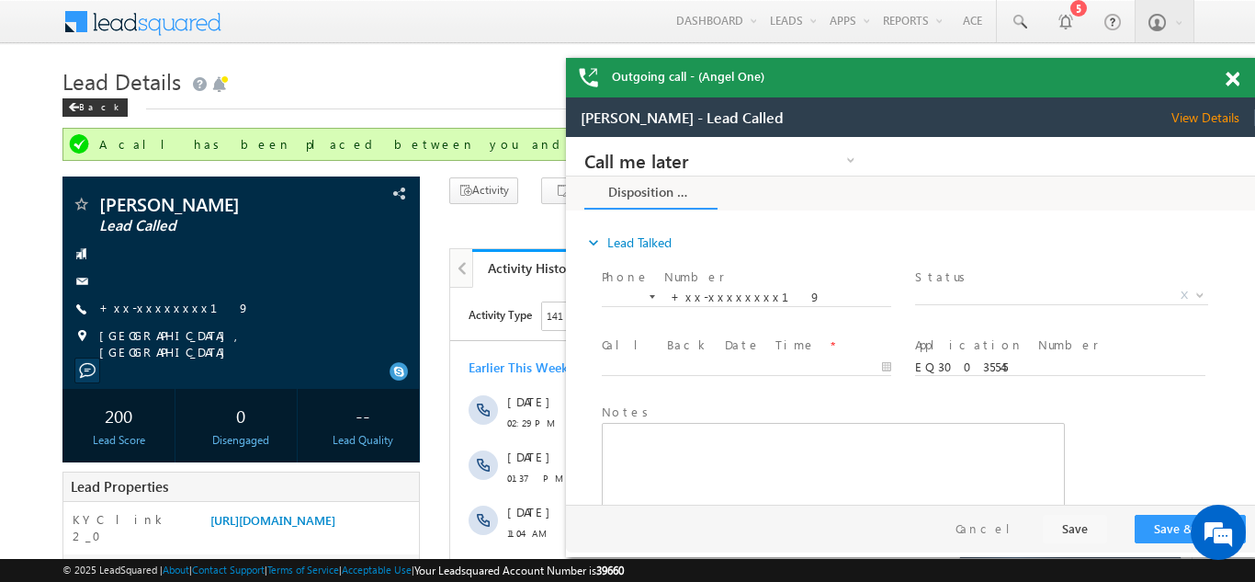
click at [1233, 80] on span at bounding box center [1233, 80] width 14 height 16
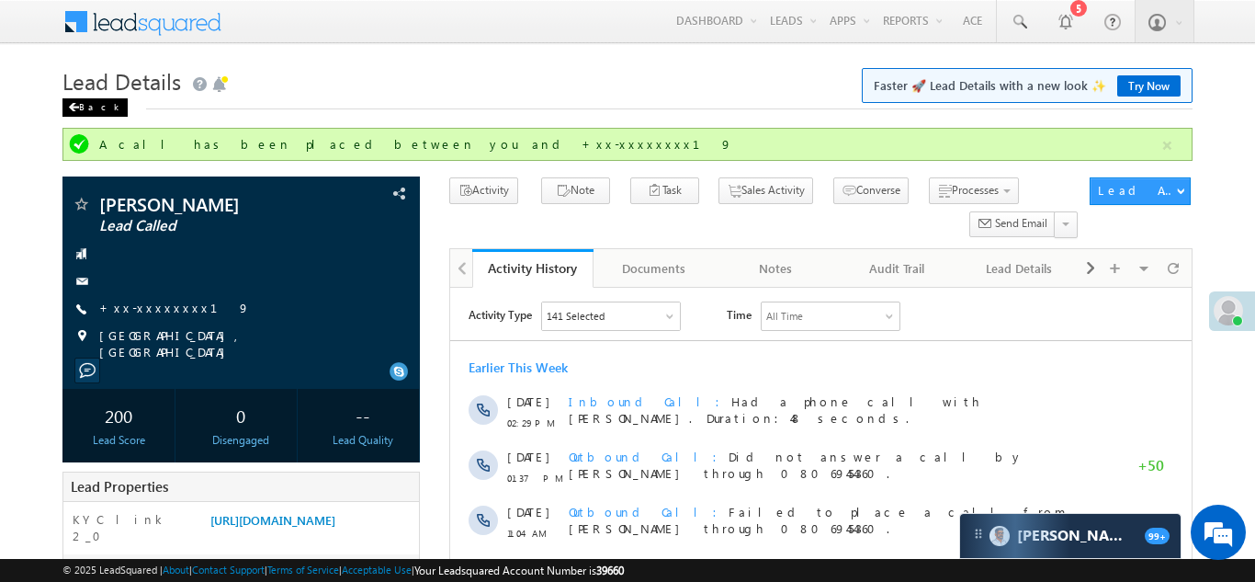
click at [86, 111] on div "Back" at bounding box center [94, 107] width 65 height 18
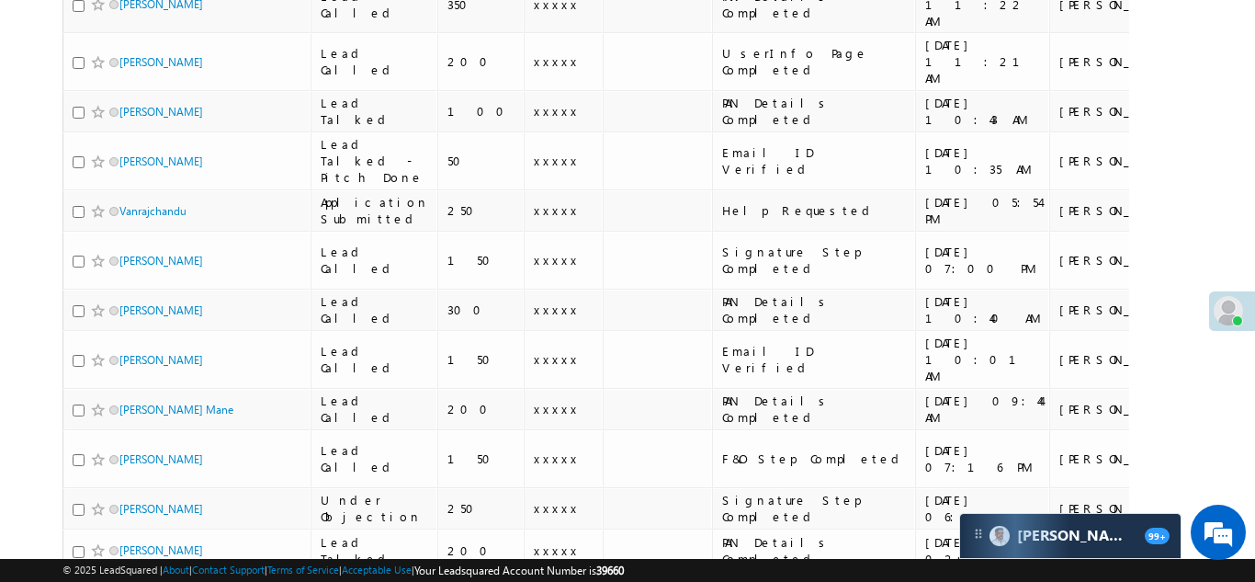
scroll to position [1515, 0]
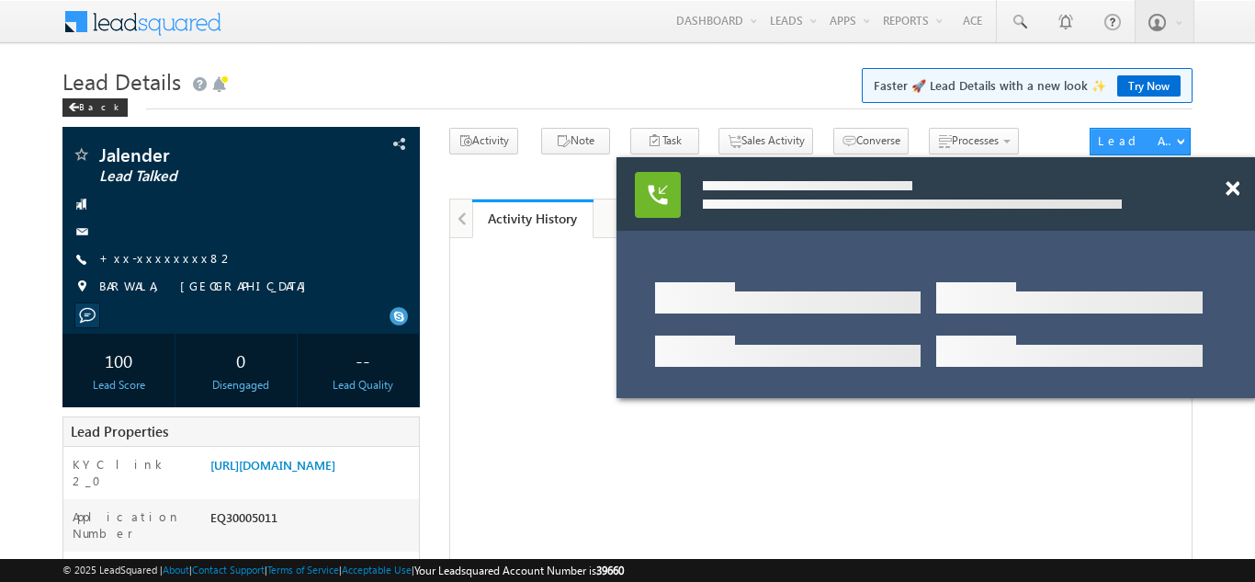
click at [138, 250] on link "+xx-xxxxxxxx82" at bounding box center [166, 258] width 135 height 16
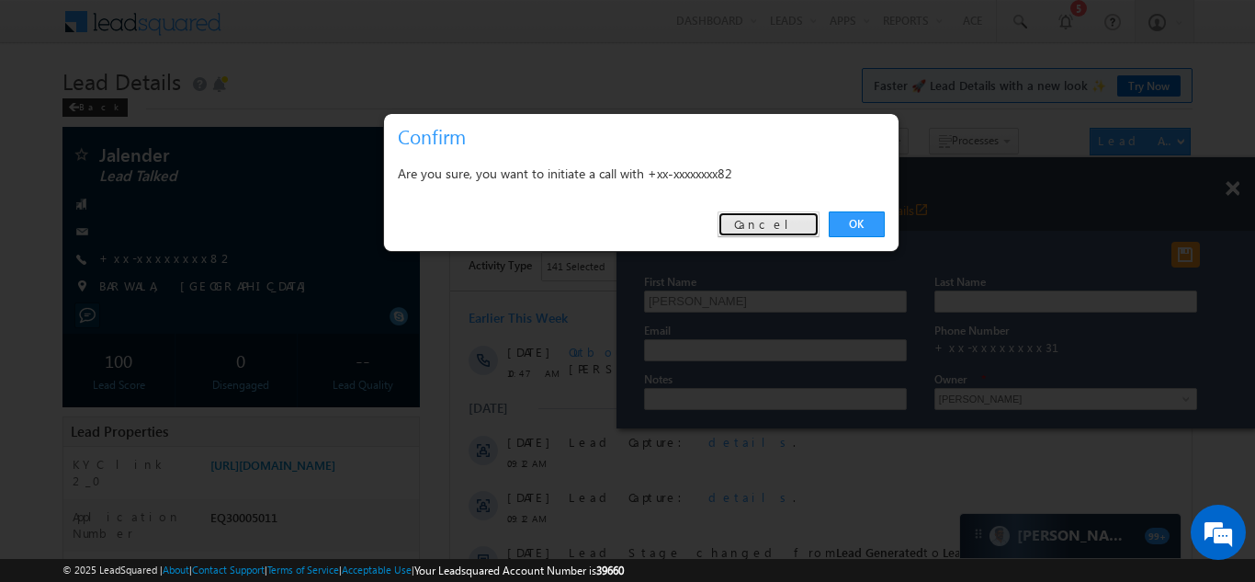
click at [797, 213] on link "Cancel" at bounding box center [769, 224] width 102 height 26
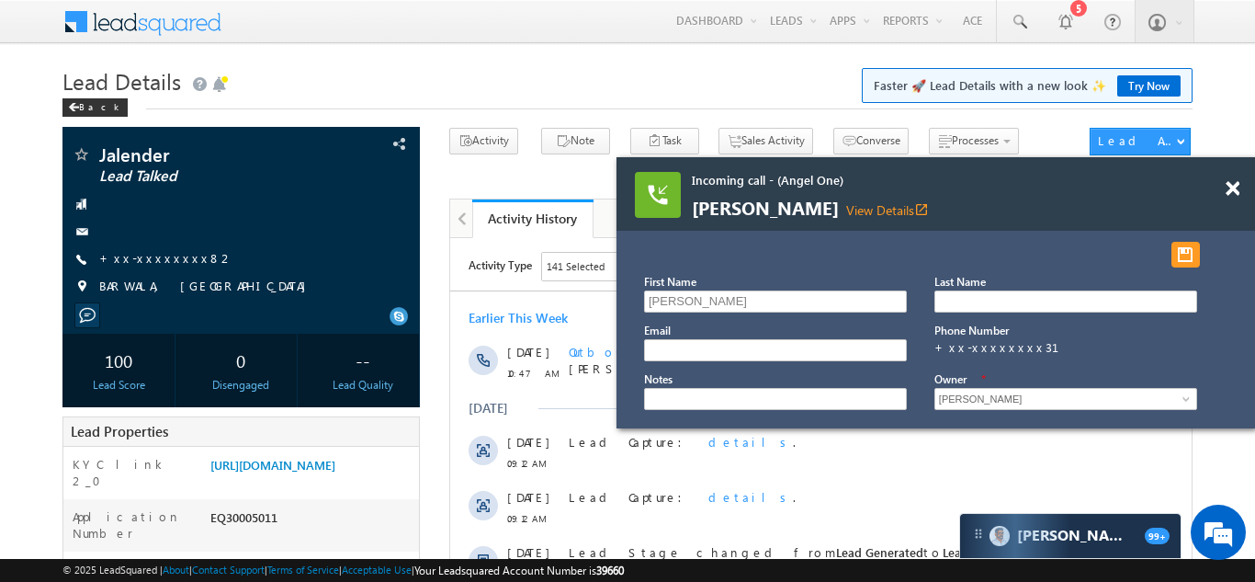
click at [902, 218] on div "Incoming call - (Angel One) Rahul Kumar Sharma View Details open_in_new" at bounding box center [936, 194] width 639 height 74
click at [924, 210] on link "View Details open_in_new" at bounding box center [887, 209] width 83 height 17
click at [1227, 189] on span at bounding box center [1233, 189] width 14 height 16
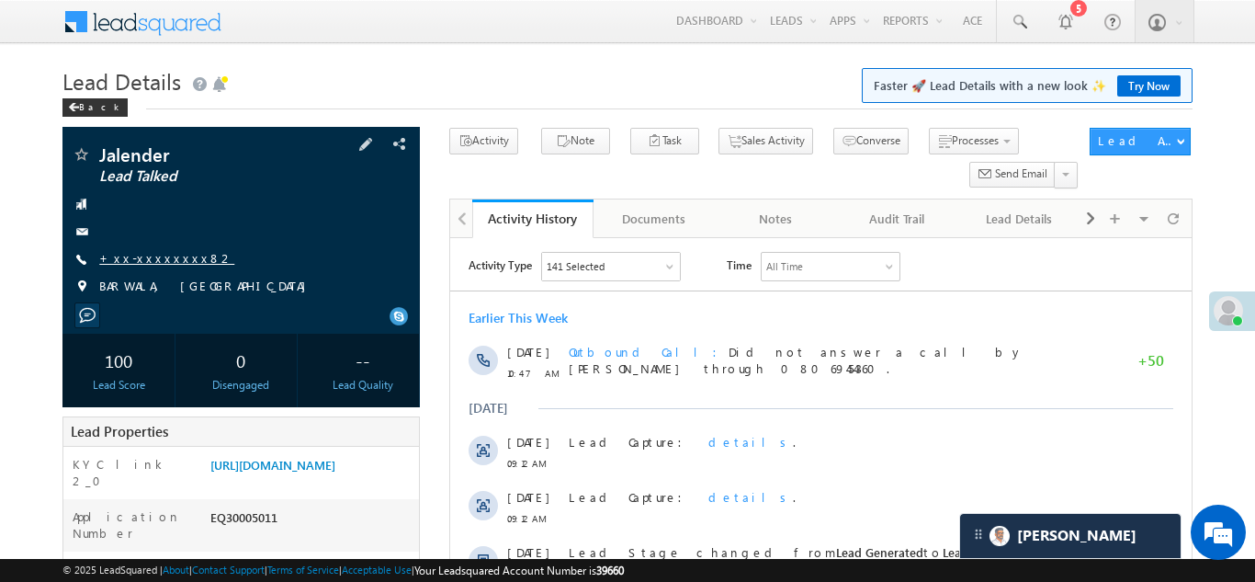
click at [139, 254] on link "+xx-xxxxxxxx82" at bounding box center [166, 258] width 135 height 16
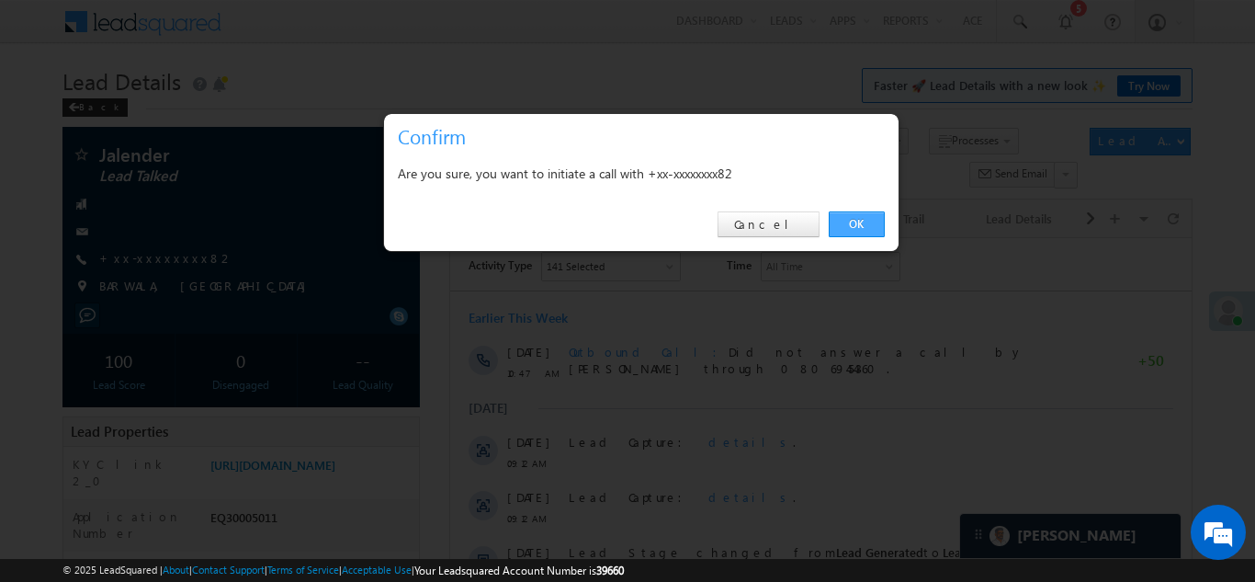
click at [854, 222] on link "OK" at bounding box center [857, 224] width 56 height 26
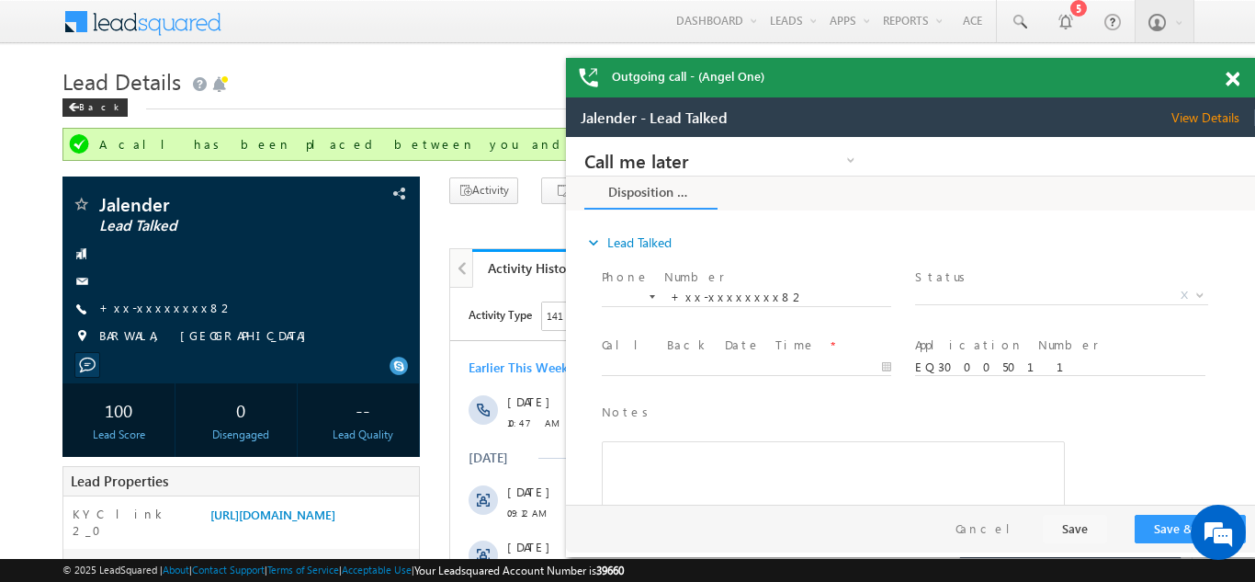
click at [1234, 80] on span at bounding box center [1233, 80] width 14 height 16
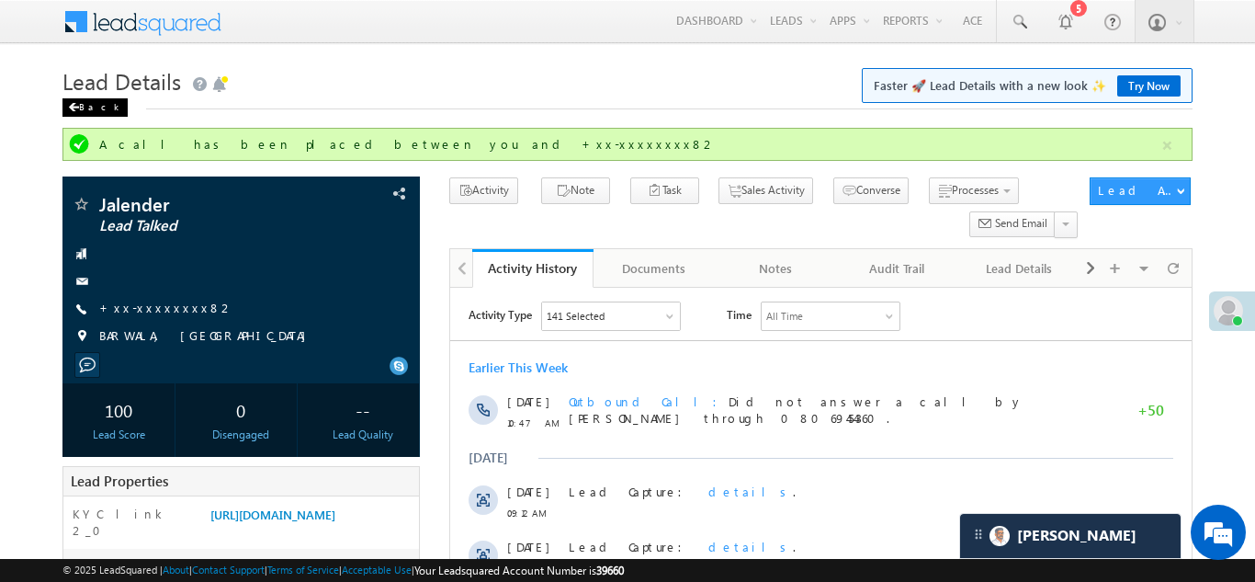
click at [80, 109] on div "Back" at bounding box center [94, 107] width 65 height 18
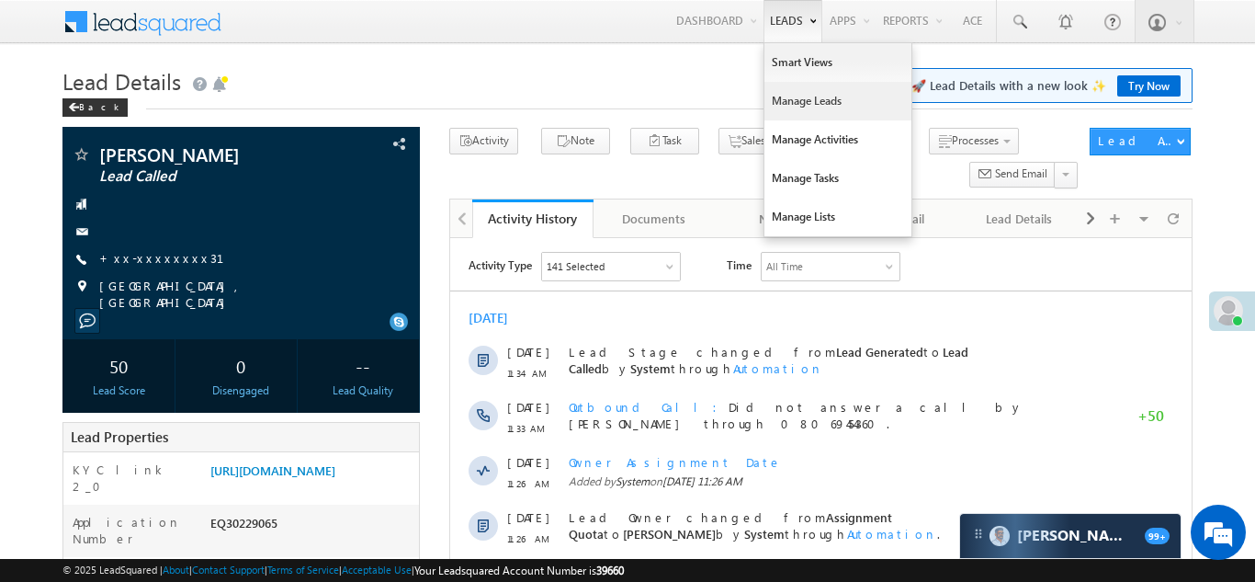
click at [765, 100] on link "Manage Leads" at bounding box center [838, 101] width 147 height 39
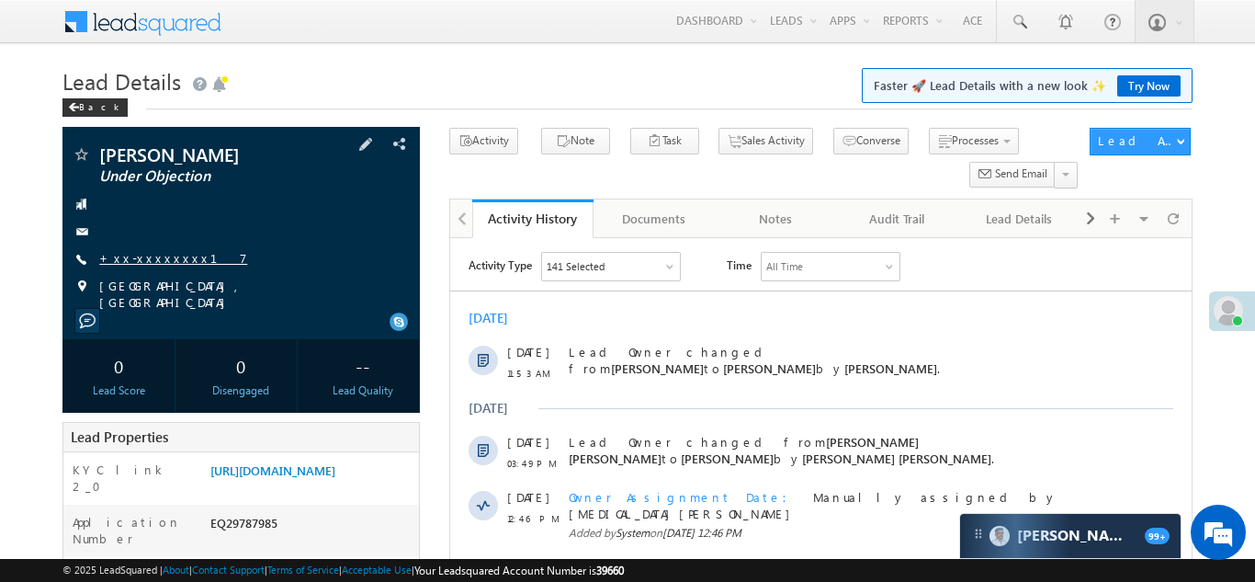
click at [156, 256] on link "+xx-xxxxxxxx17" at bounding box center [173, 258] width 148 height 16
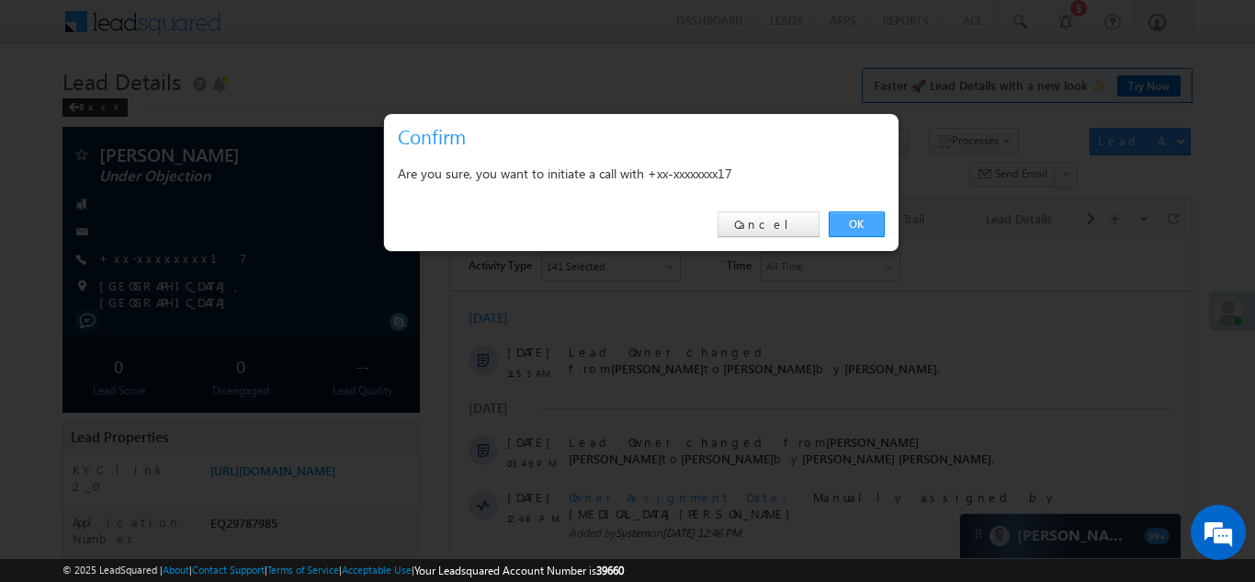
click at [861, 220] on link "OK" at bounding box center [857, 224] width 56 height 26
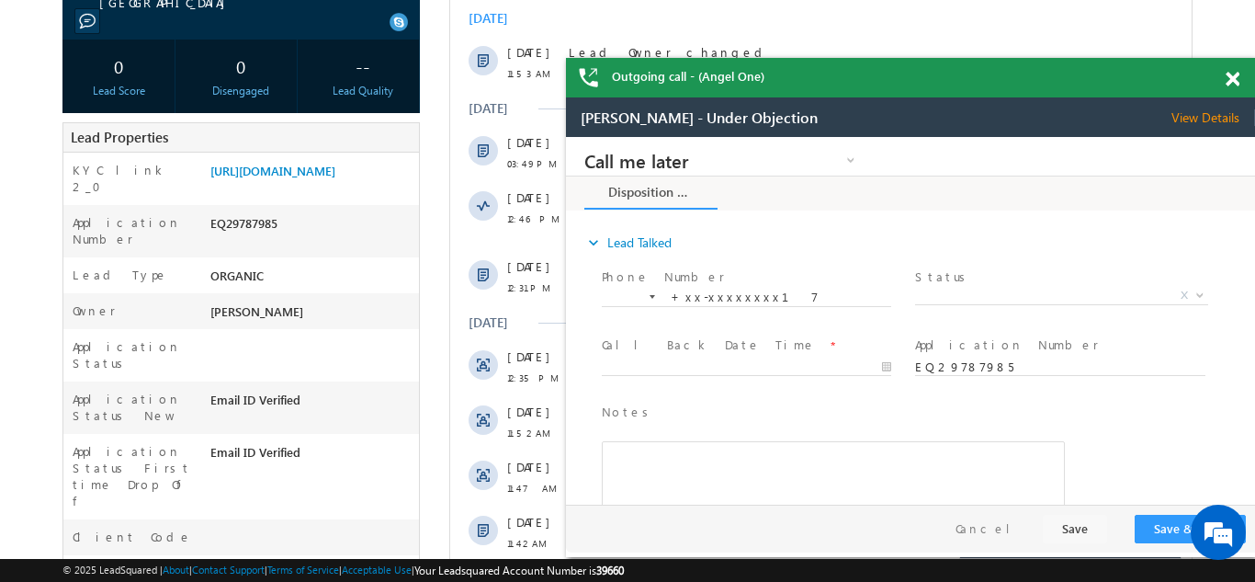
scroll to position [411, 0]
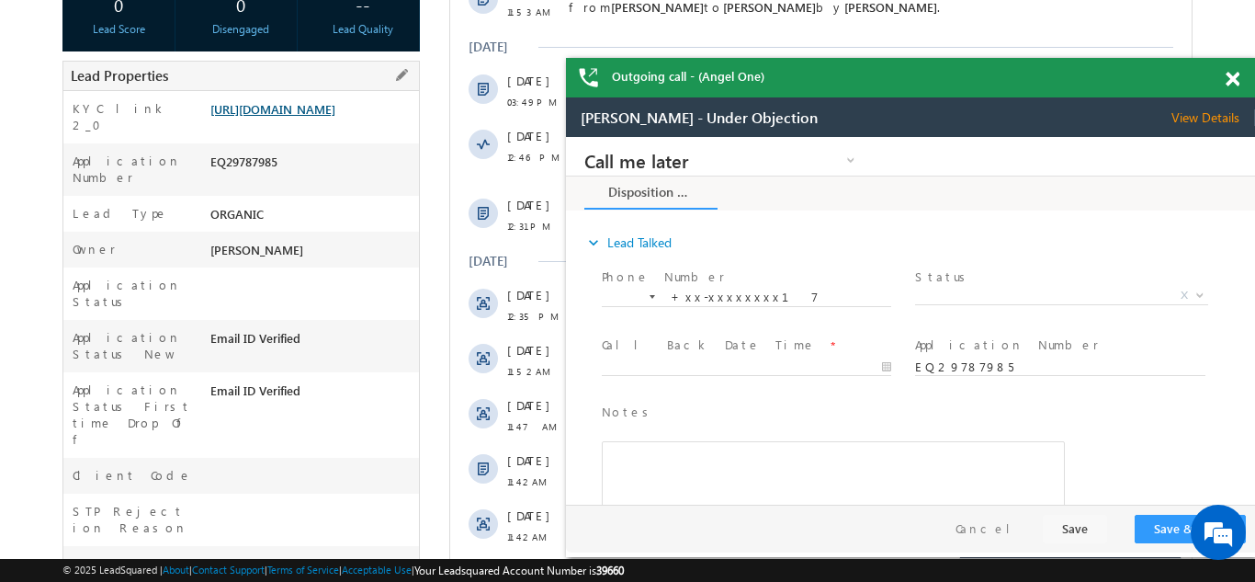
click at [288, 117] on link "https://angelbroking1-pk3em7sa.customui-test.leadsquared.com?leadId=727e4160-d6…" at bounding box center [272, 109] width 125 height 16
click at [1232, 80] on span at bounding box center [1233, 80] width 14 height 16
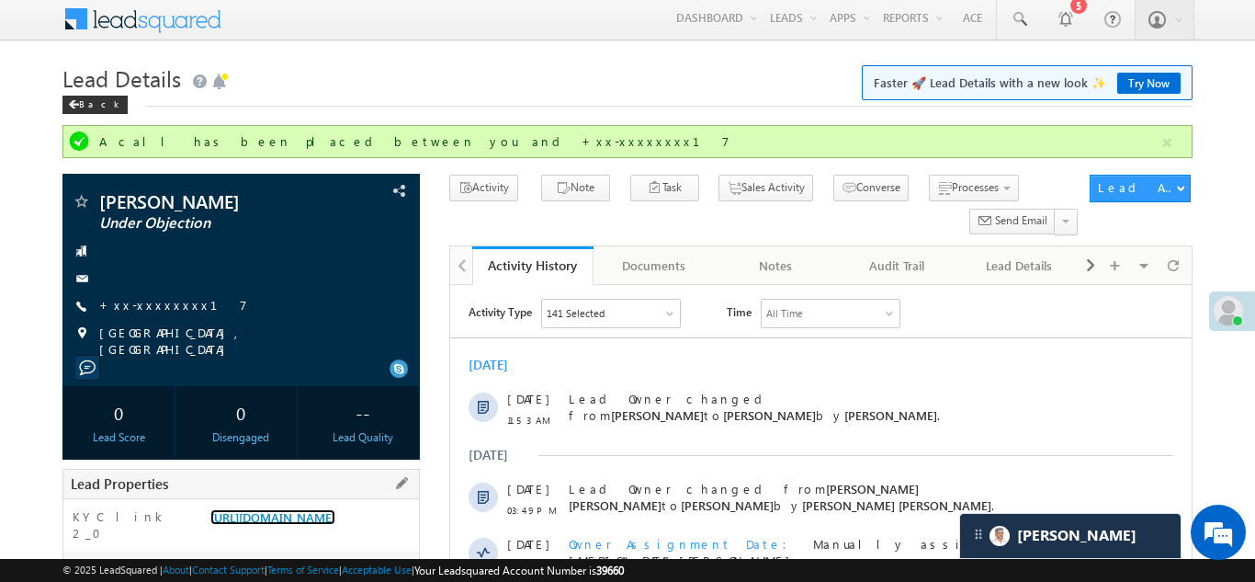
scroll to position [0, 0]
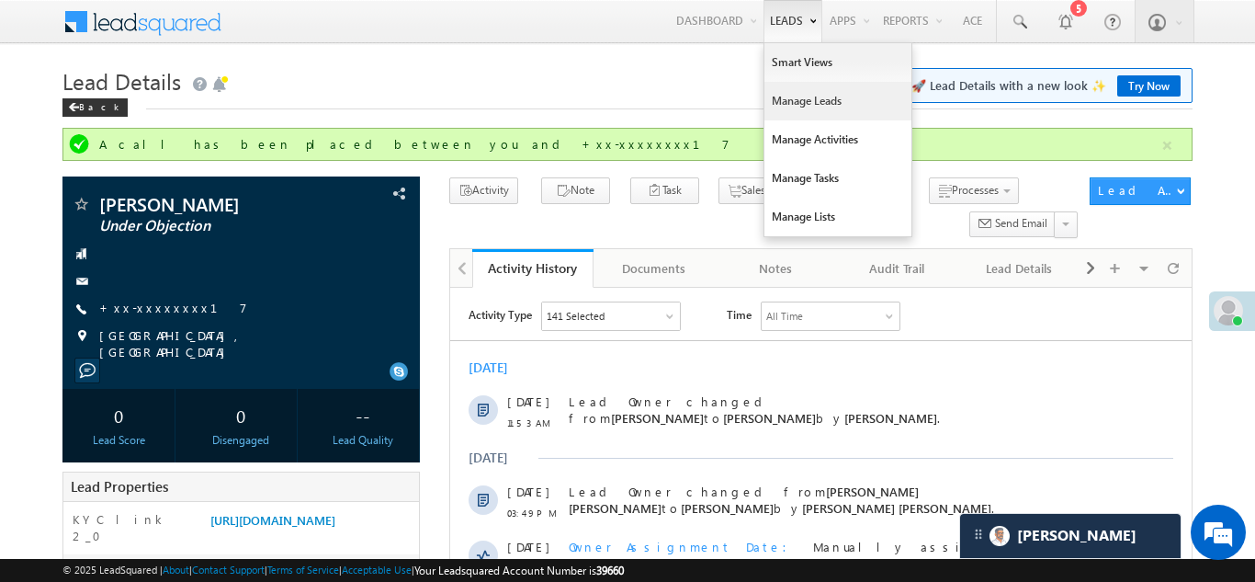
click at [801, 106] on link "Manage Leads" at bounding box center [838, 101] width 147 height 39
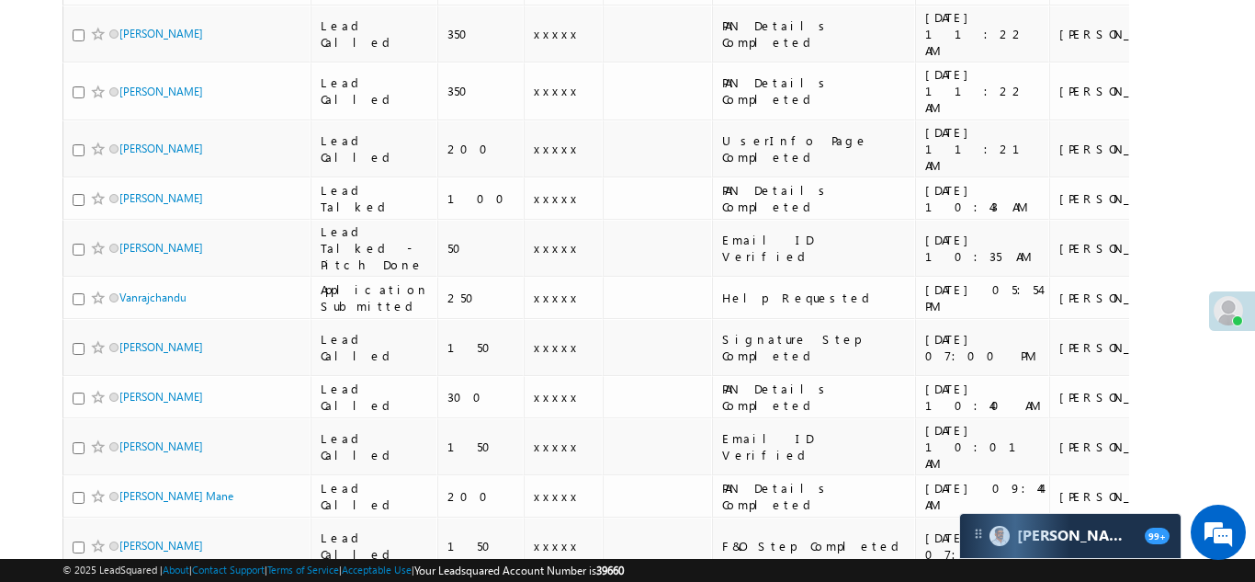
scroll to position [1575, 0]
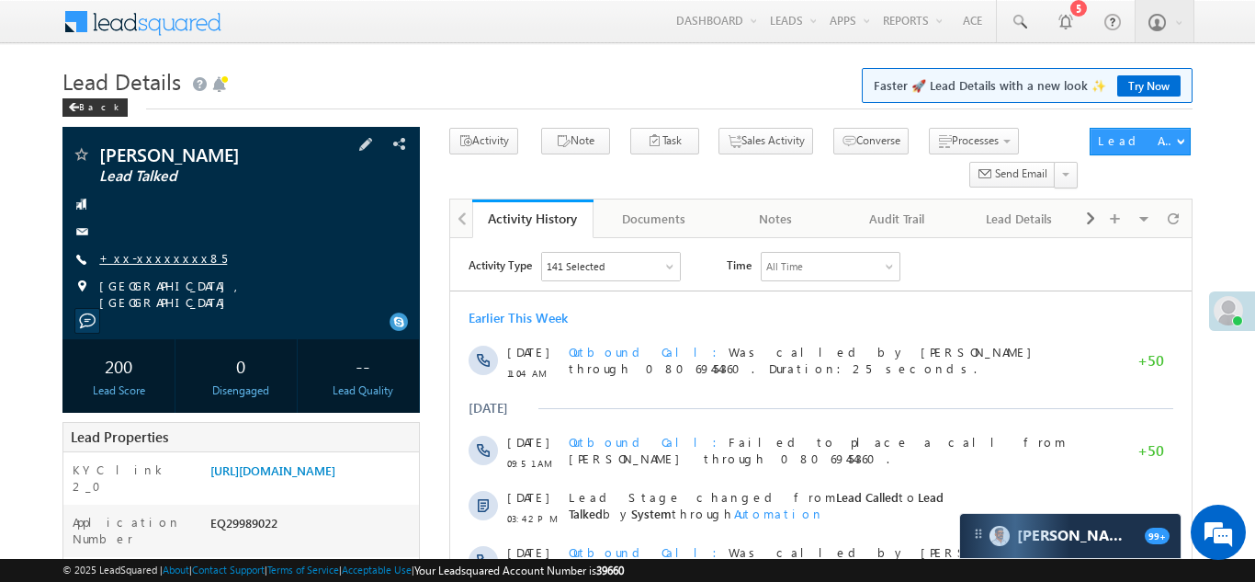
click at [161, 259] on link "+xx-xxxxxxxx85" at bounding box center [163, 258] width 128 height 16
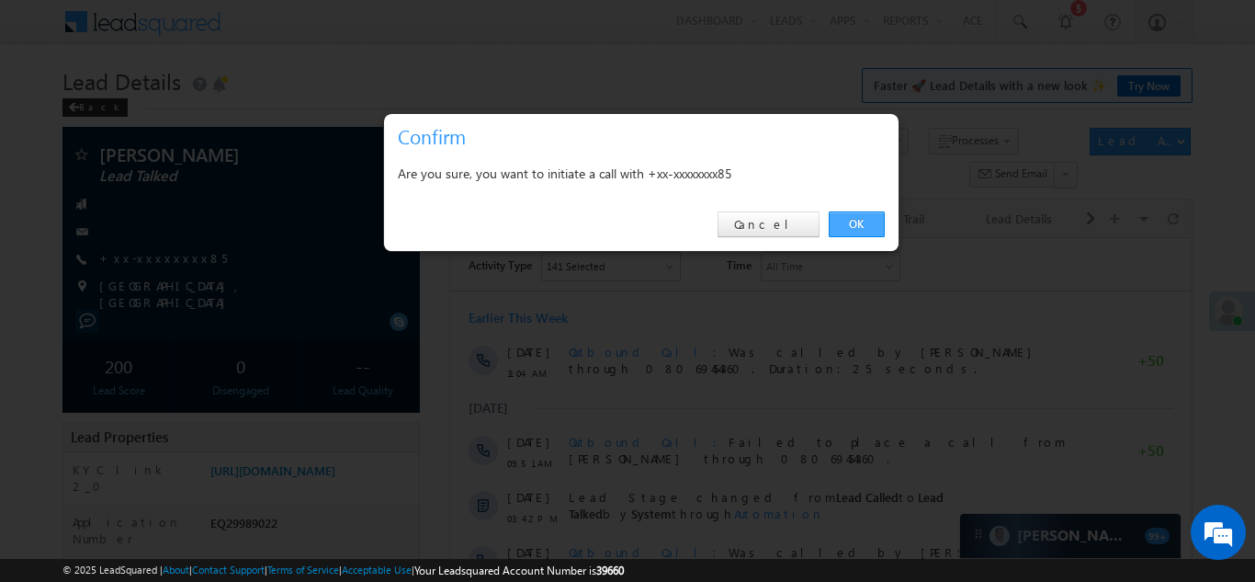
click at [847, 221] on link "OK" at bounding box center [857, 224] width 56 height 26
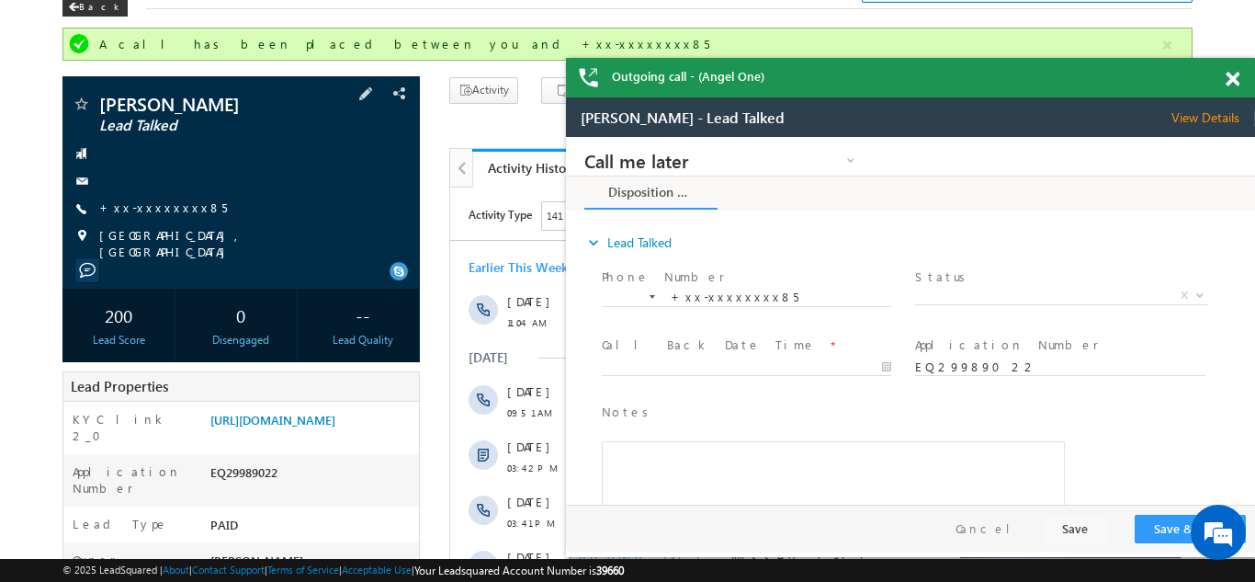
scroll to position [342, 0]
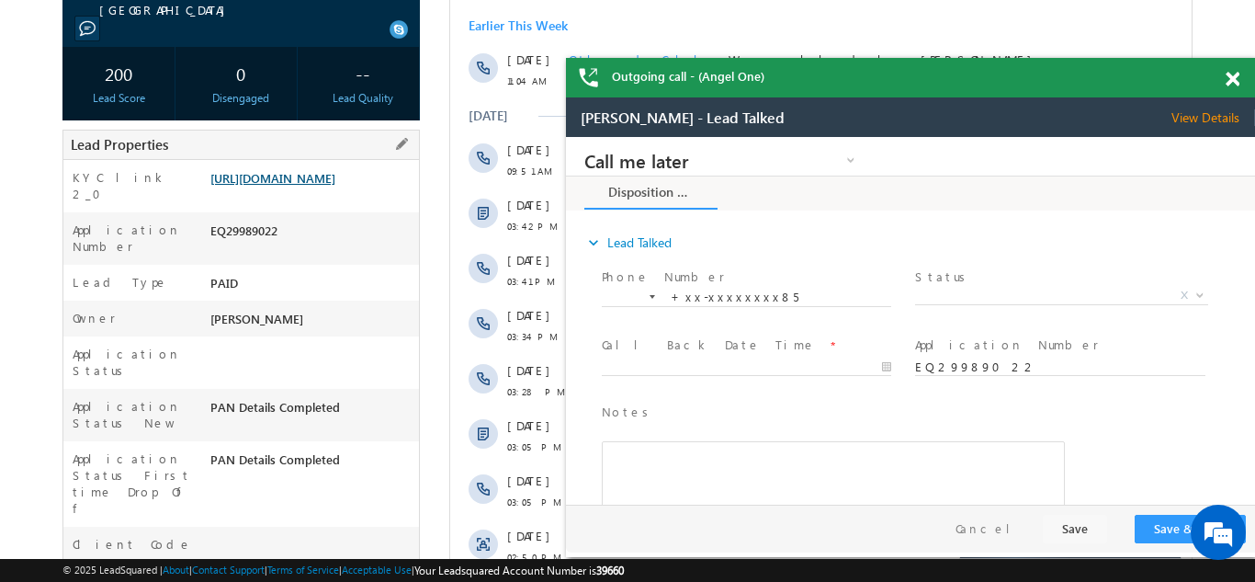
click at [301, 177] on link "https://angelbroking1-pk3em7sa.customui-test.leadsquared.com?leadId=2fdbdb19-54…" at bounding box center [272, 178] width 125 height 16
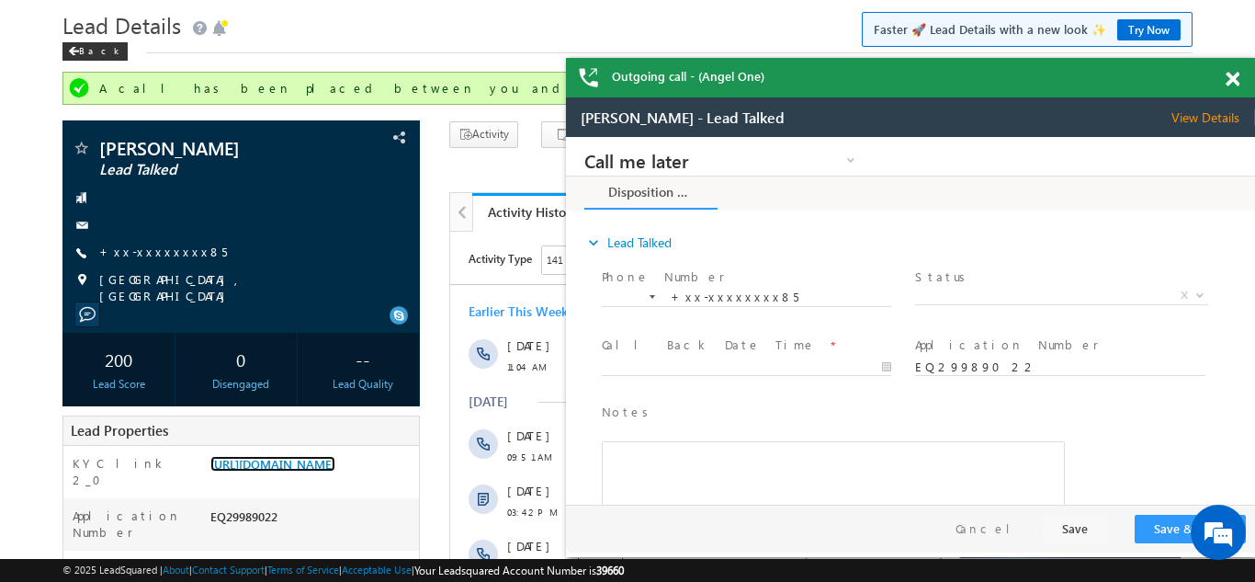
scroll to position [36, 0]
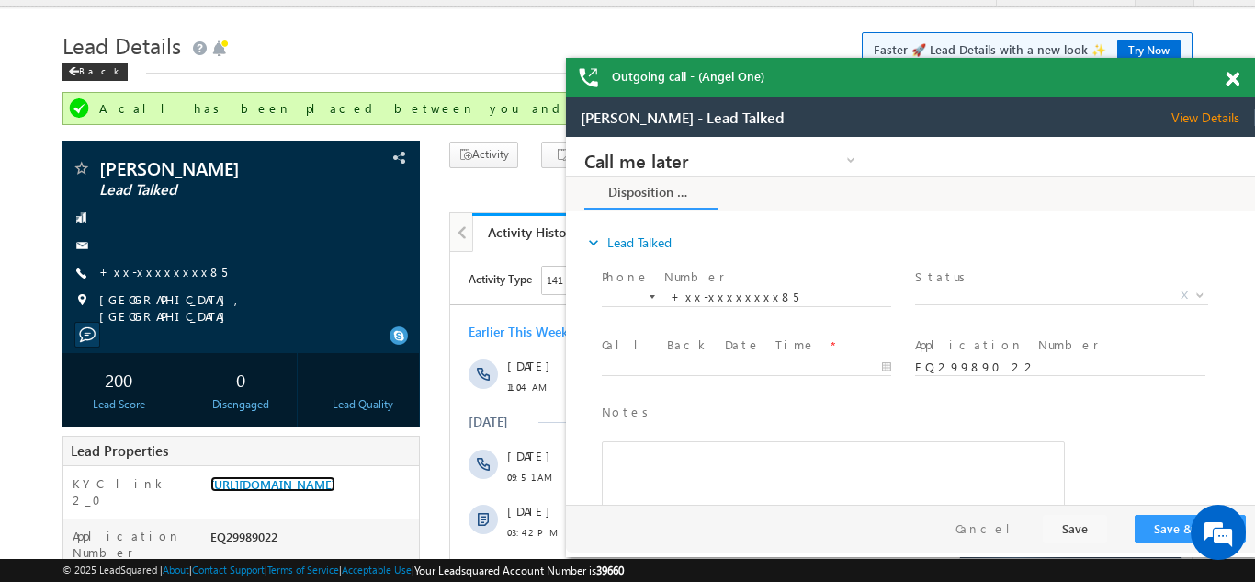
click at [1231, 76] on div "Outgoing call - (Angel One)" at bounding box center [910, 78] width 689 height 40
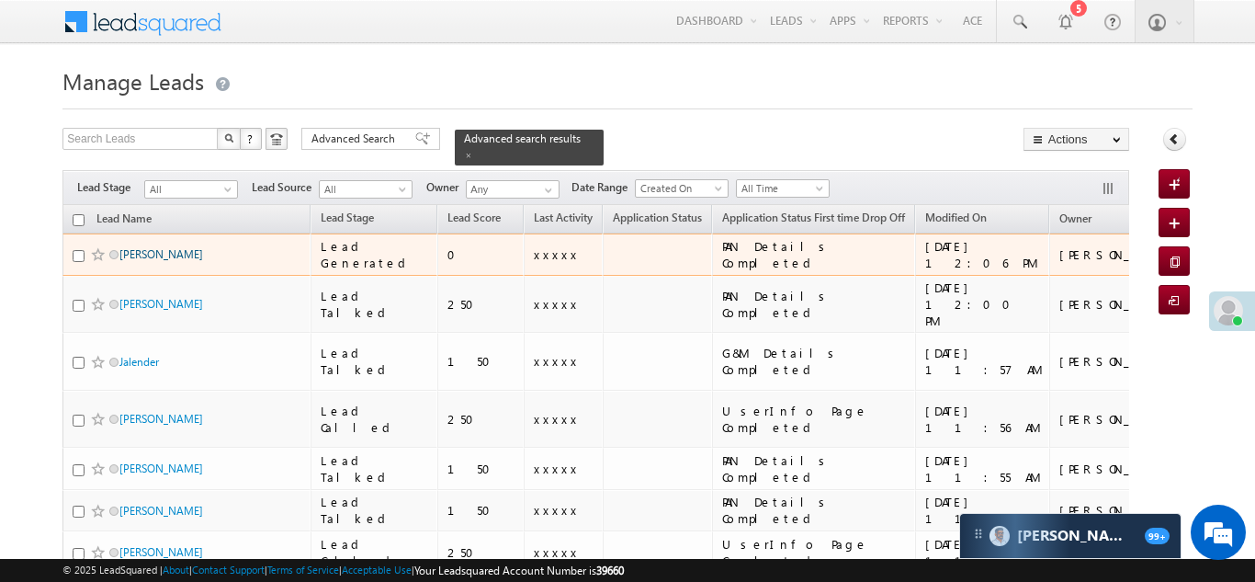
click at [142, 247] on link "Yogesh Kore" at bounding box center [161, 254] width 84 height 14
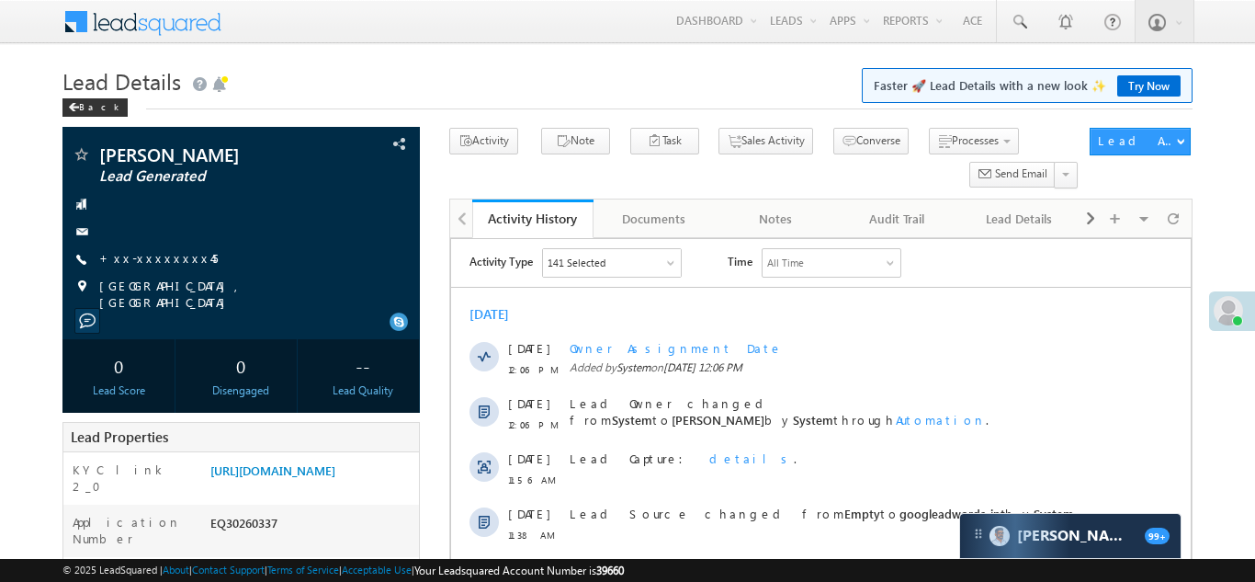
click at [149, 257] on link "+xx-xxxxxxxx45" at bounding box center [158, 258] width 119 height 16
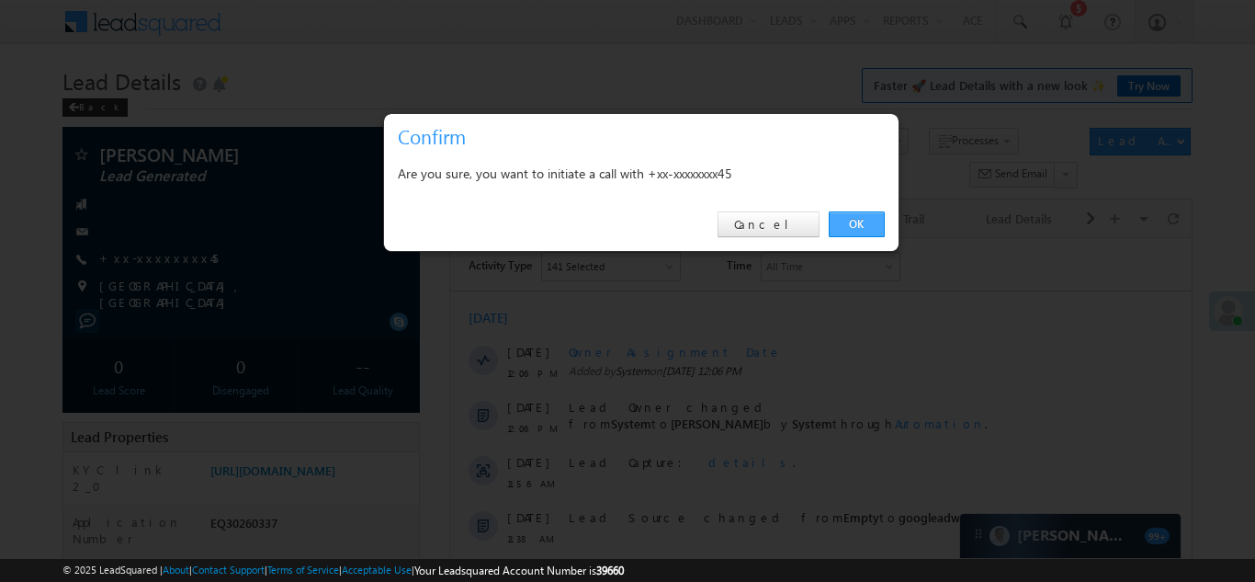
click at [853, 223] on link "OK" at bounding box center [857, 224] width 56 height 26
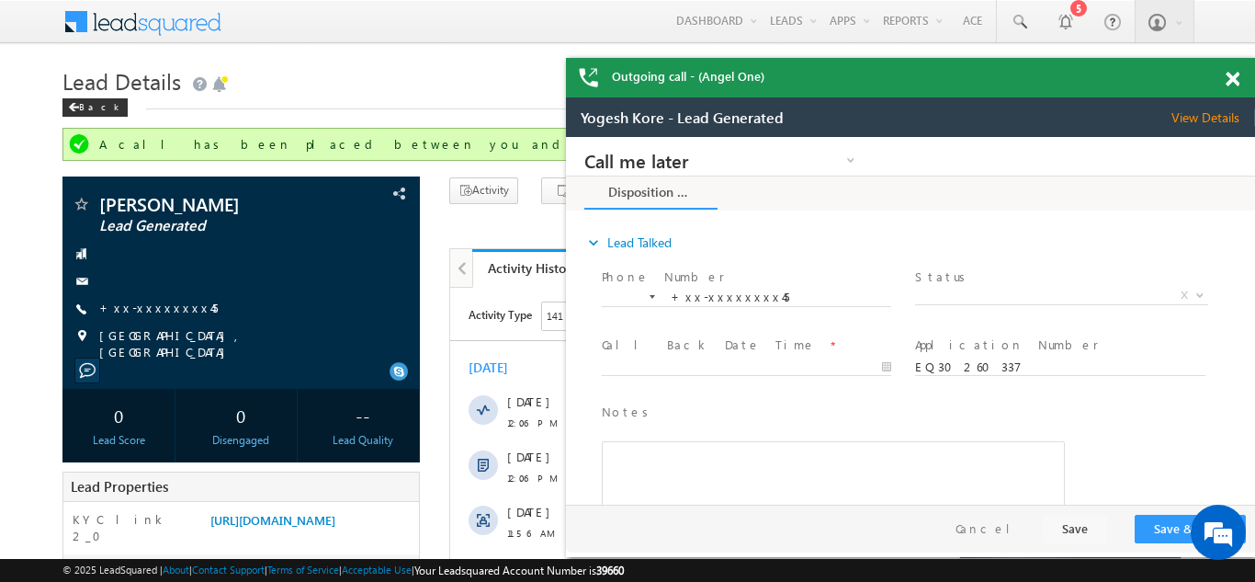
click at [1232, 75] on span at bounding box center [1233, 80] width 14 height 16
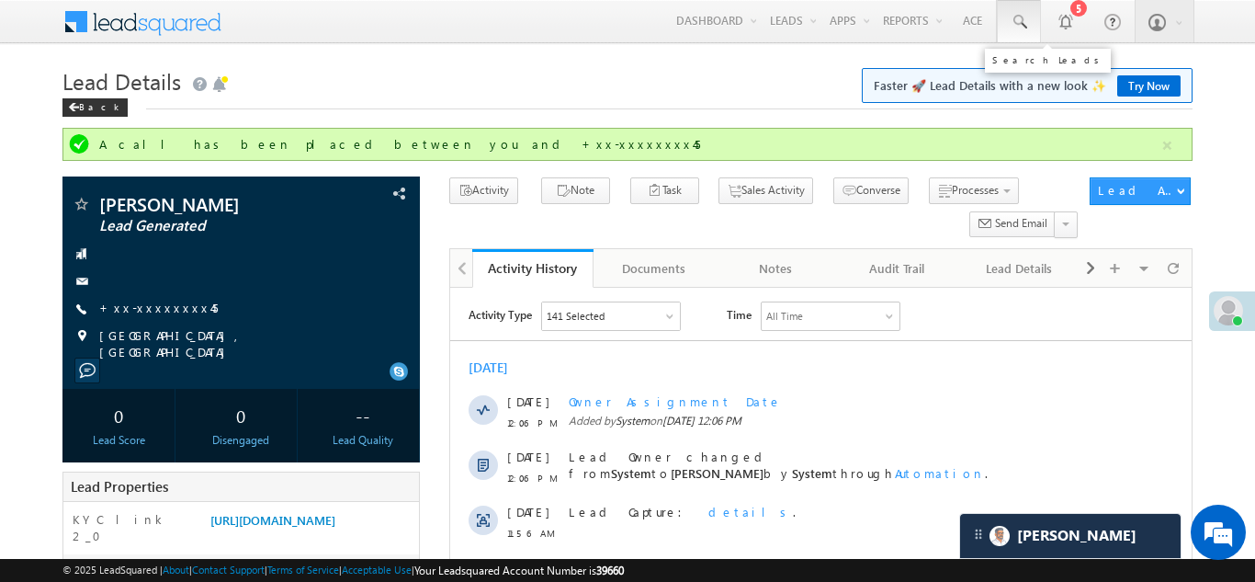
click at [1012, 14] on span at bounding box center [1019, 22] width 18 height 18
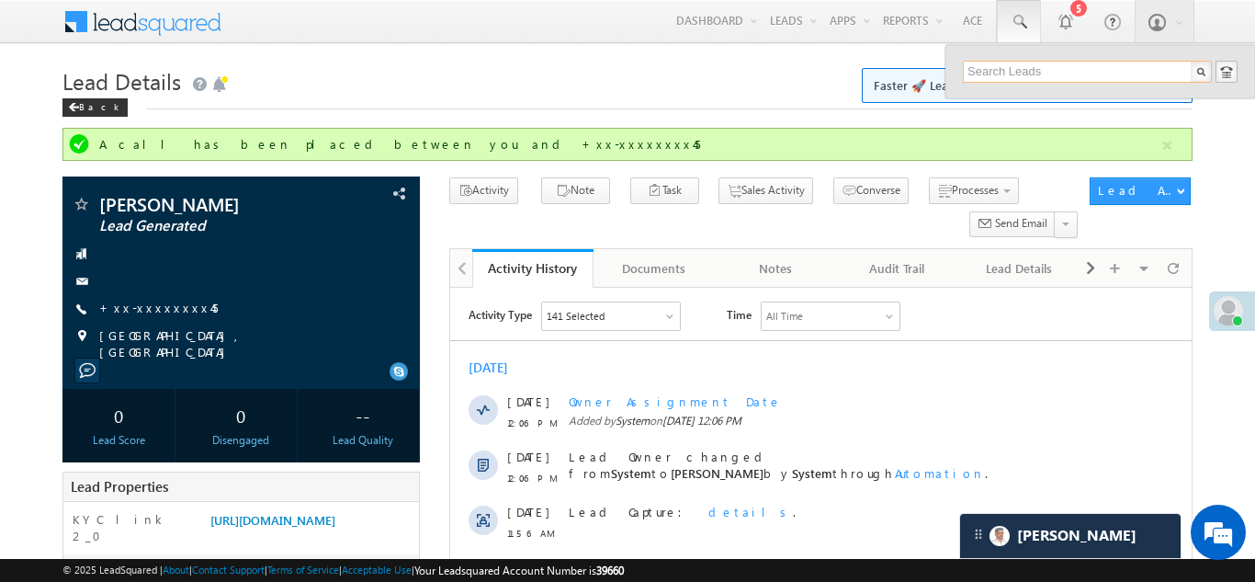
paste input "EQ30144251"
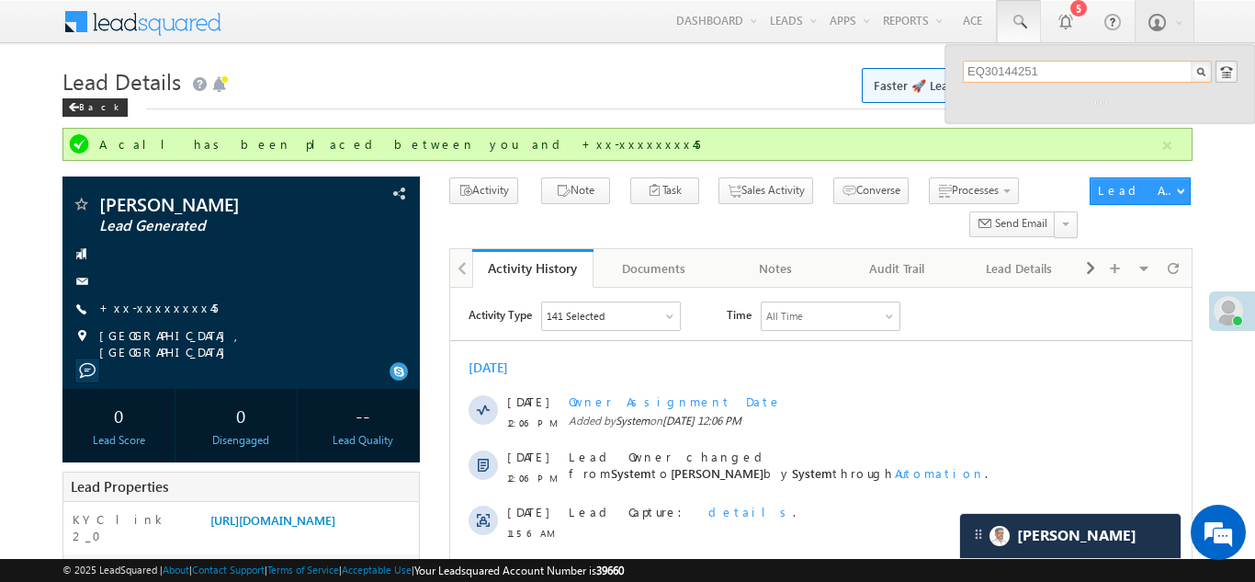
type input "EQ30144251"
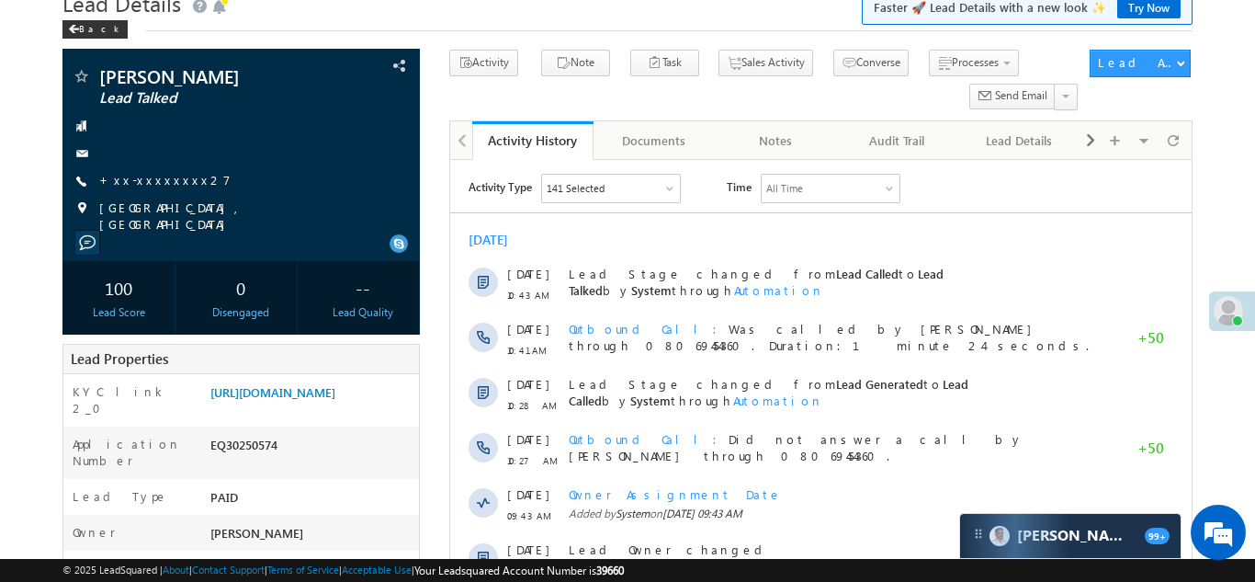
scroll to position [187, 0]
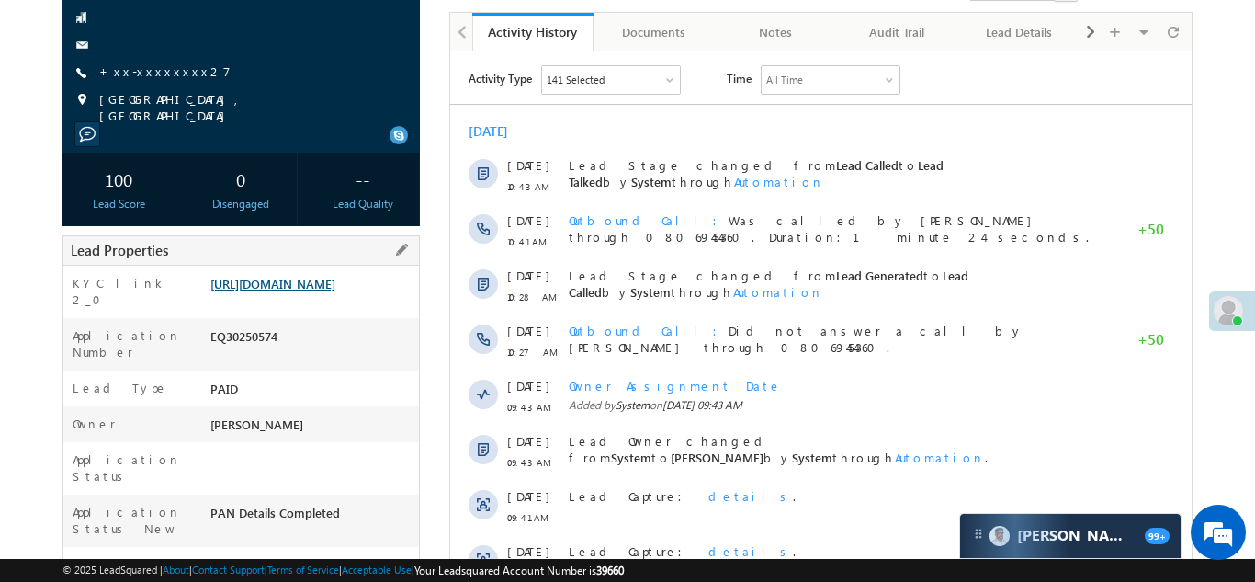
click at [300, 291] on link "[URL][DOMAIN_NAME]" at bounding box center [272, 284] width 125 height 16
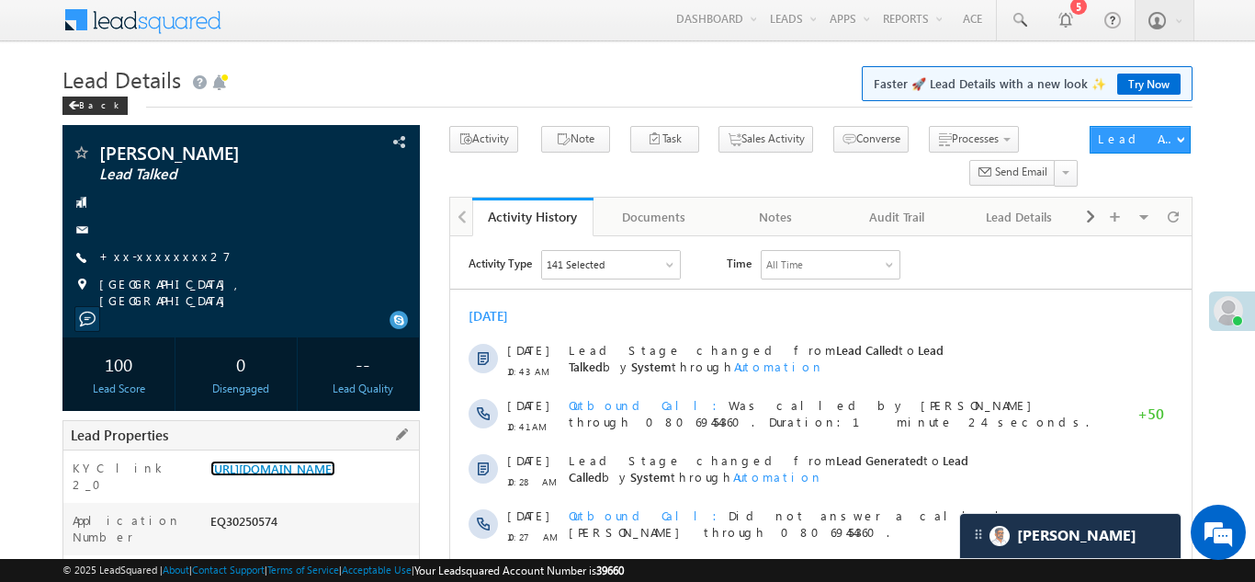
scroll to position [0, 0]
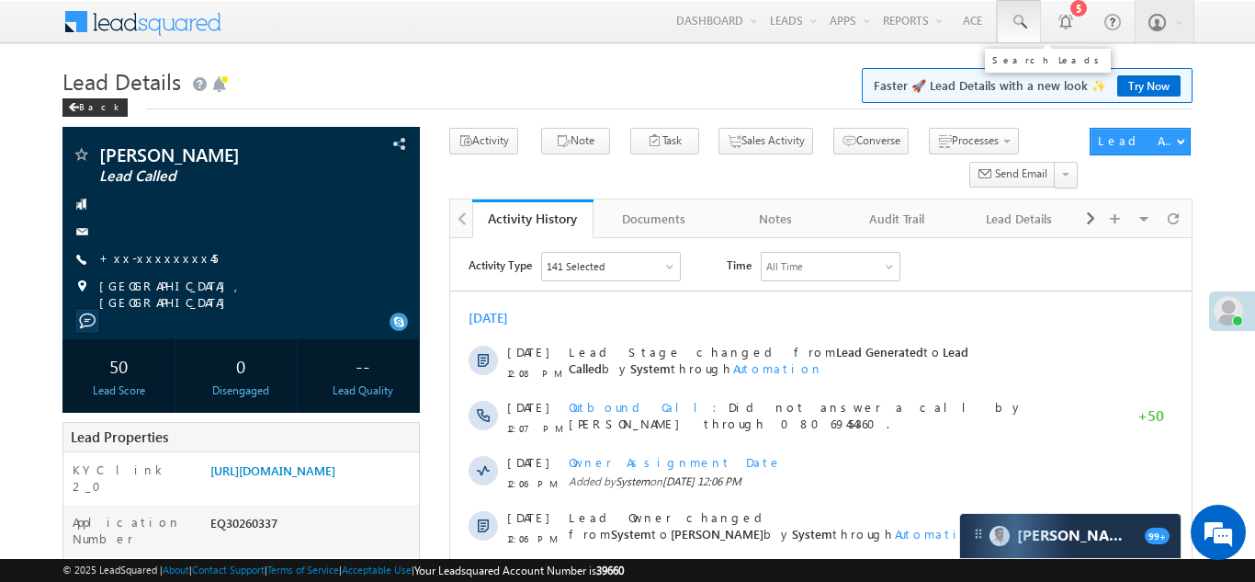
click at [1013, 19] on span at bounding box center [1019, 22] width 18 height 18
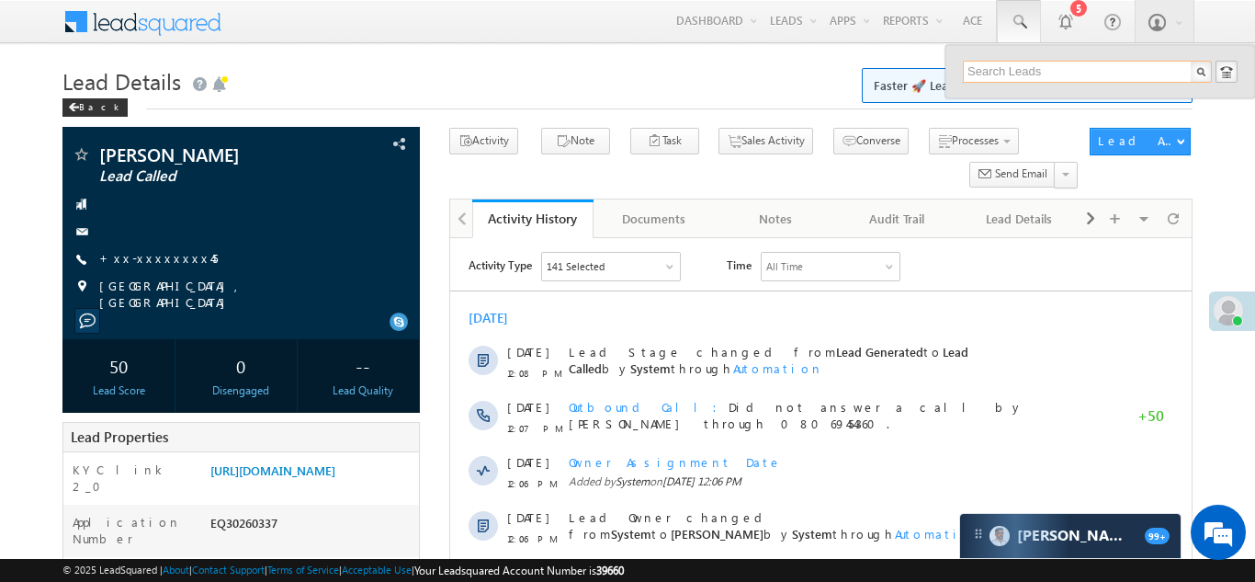
paste input "EQ30144251"
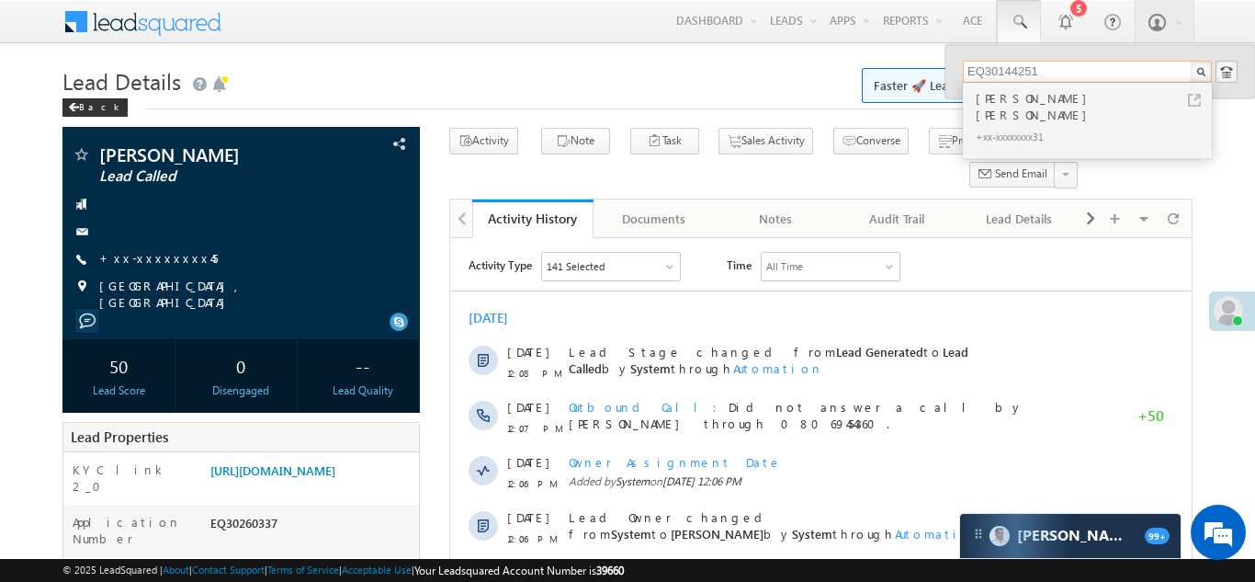
type input "EQ30144251"
click at [998, 96] on div "Jayshree Jaywant Bhujbal" at bounding box center [1095, 106] width 246 height 37
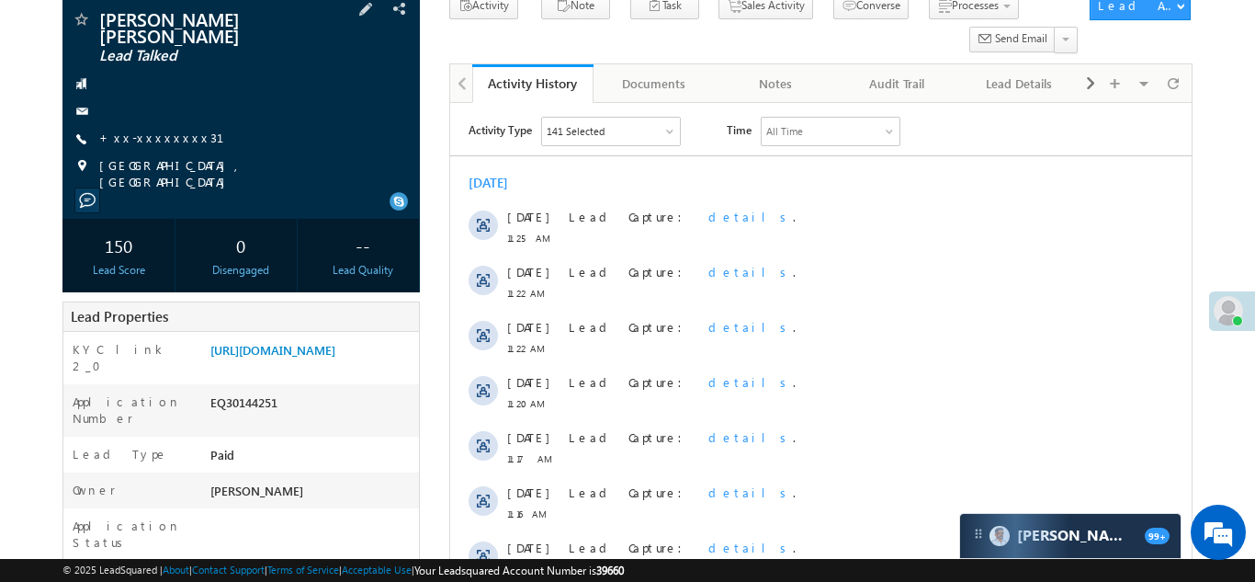
scroll to position [134, 0]
click at [300, 343] on link "https://angelbroking1-pk3em7sa.customui-test.leadsquared.com?leadId=c590bc17-82…" at bounding box center [272, 351] width 125 height 16
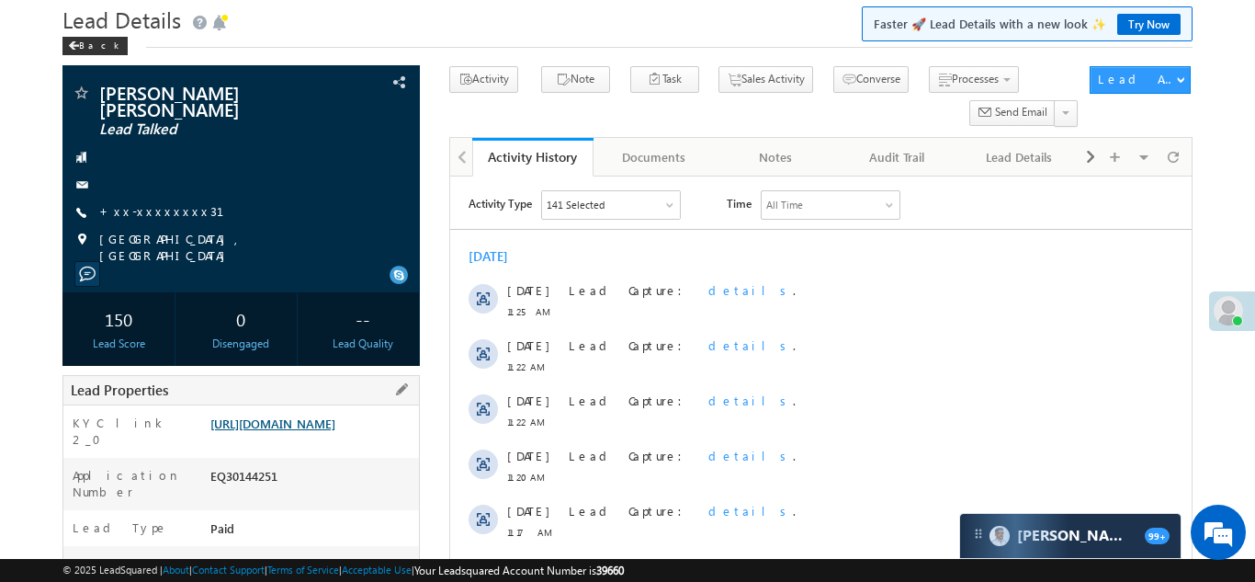
scroll to position [65, 0]
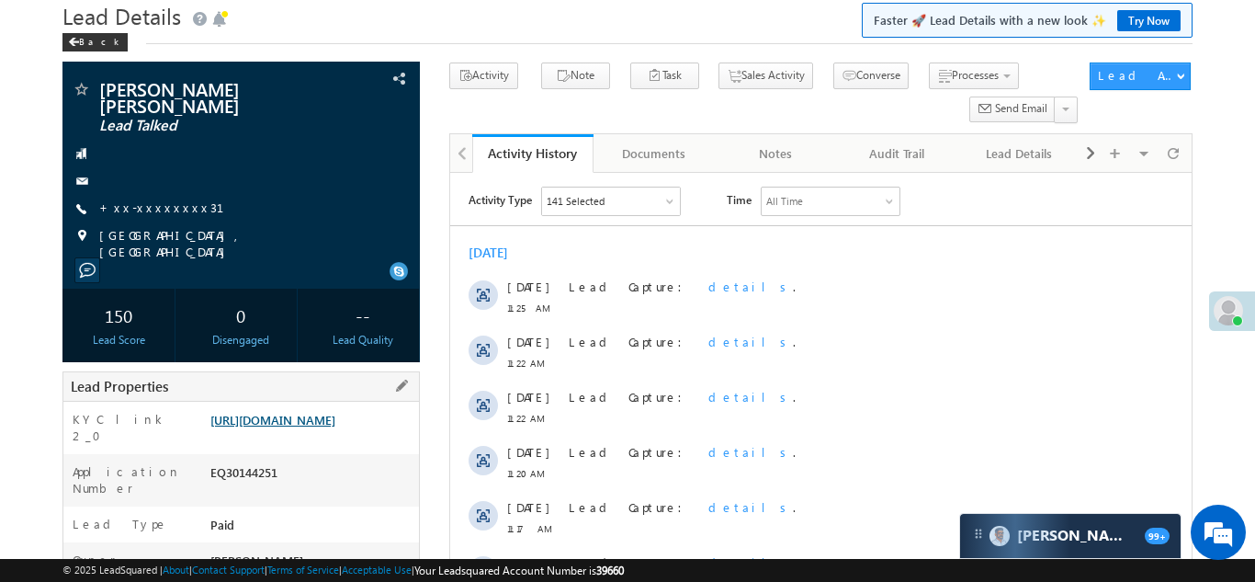
click at [309, 416] on link "https://angelbroking1-pk3em7sa.customui-test.leadsquared.com?leadId=c590bc17-82…" at bounding box center [272, 420] width 125 height 16
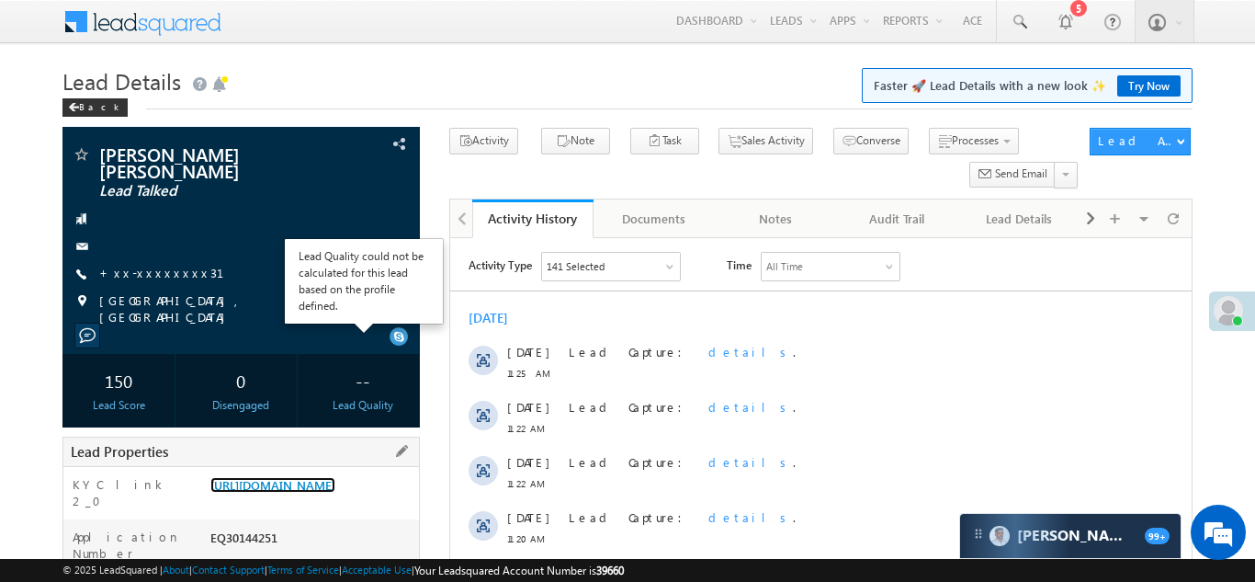
scroll to position [0, 0]
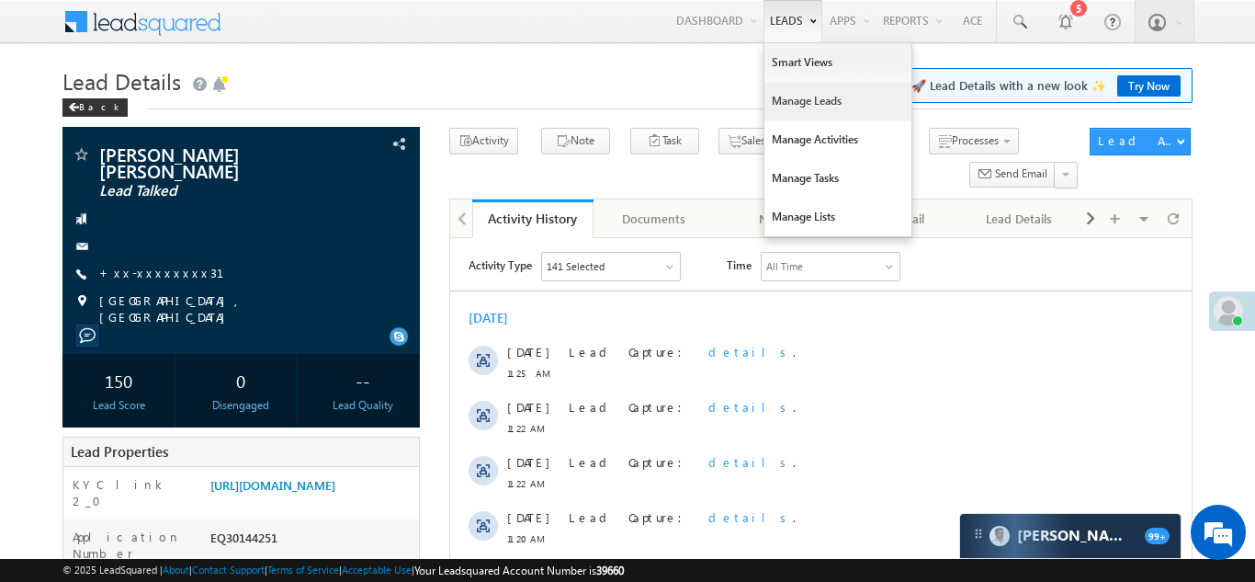
click at [781, 103] on link "Manage Leads" at bounding box center [838, 101] width 147 height 39
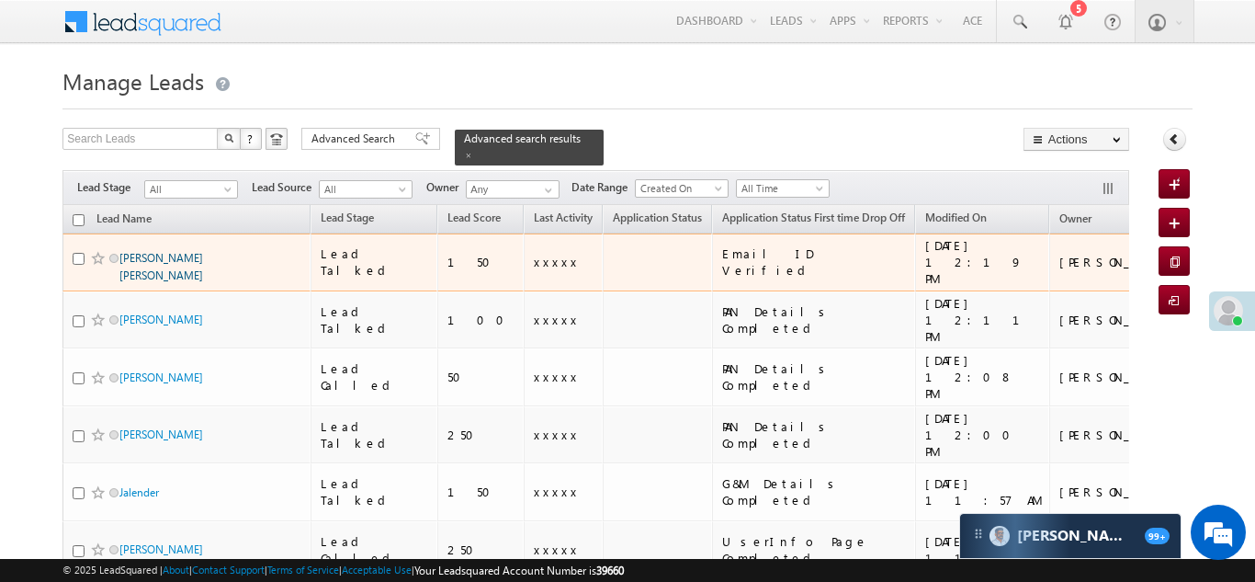
click at [187, 251] on link "[PERSON_NAME] [PERSON_NAME]" at bounding box center [161, 266] width 84 height 31
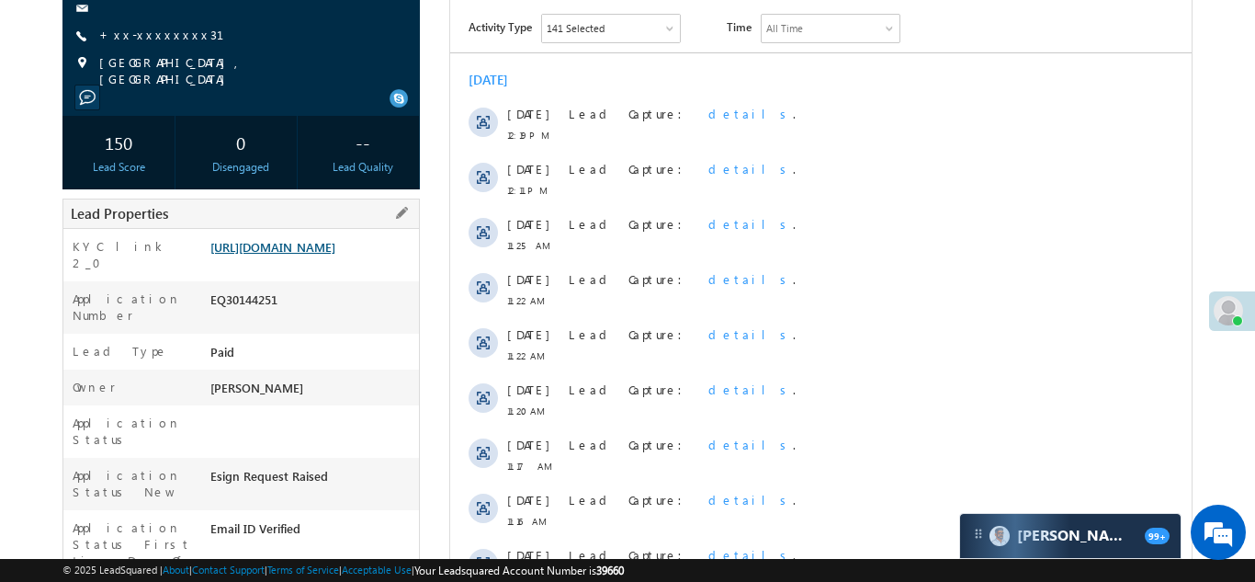
click at [302, 239] on link "[URL][DOMAIN_NAME]" at bounding box center [272, 247] width 125 height 16
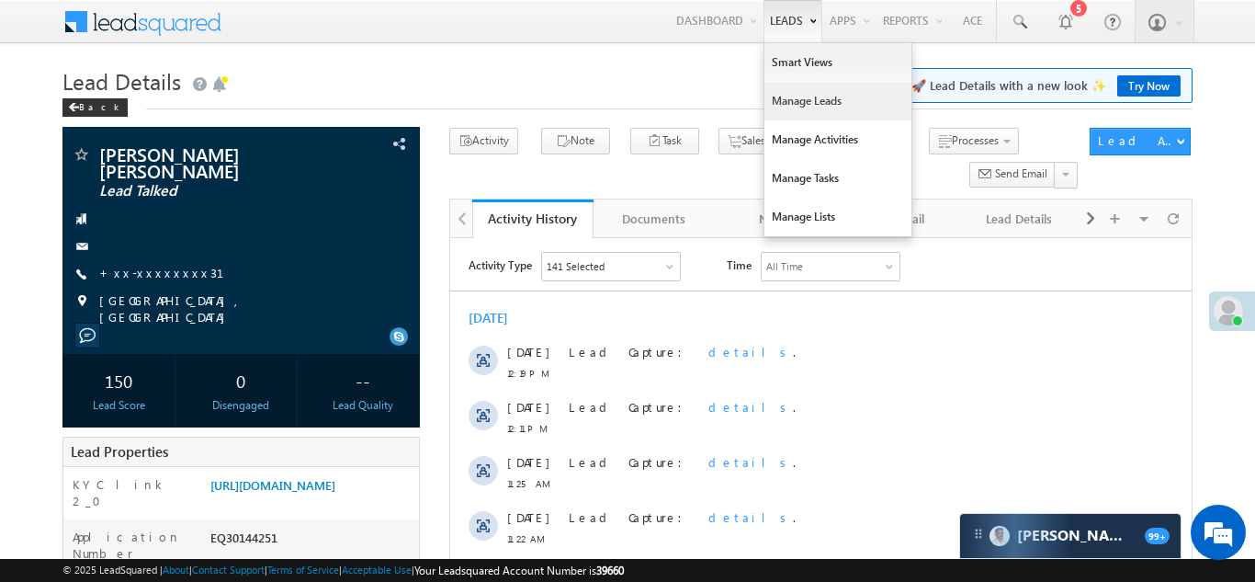
click at [780, 101] on link "Manage Leads" at bounding box center [838, 101] width 147 height 39
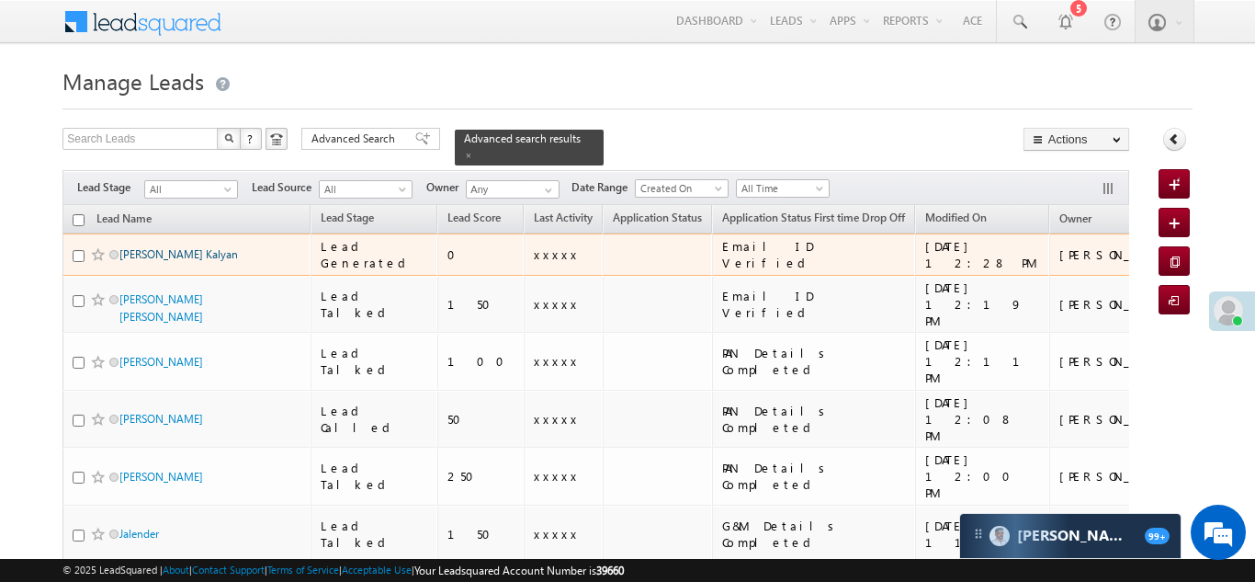
click at [138, 247] on link "[PERSON_NAME] Kalyan" at bounding box center [178, 254] width 119 height 14
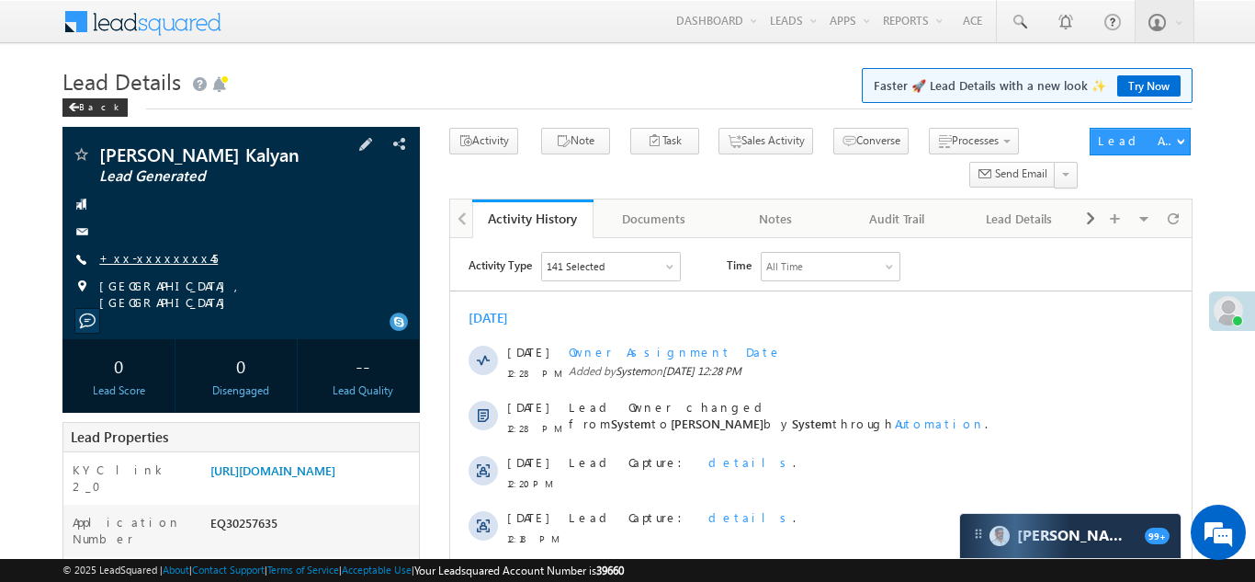
click at [147, 255] on link "+xx-xxxxxxxx45" at bounding box center [158, 258] width 119 height 16
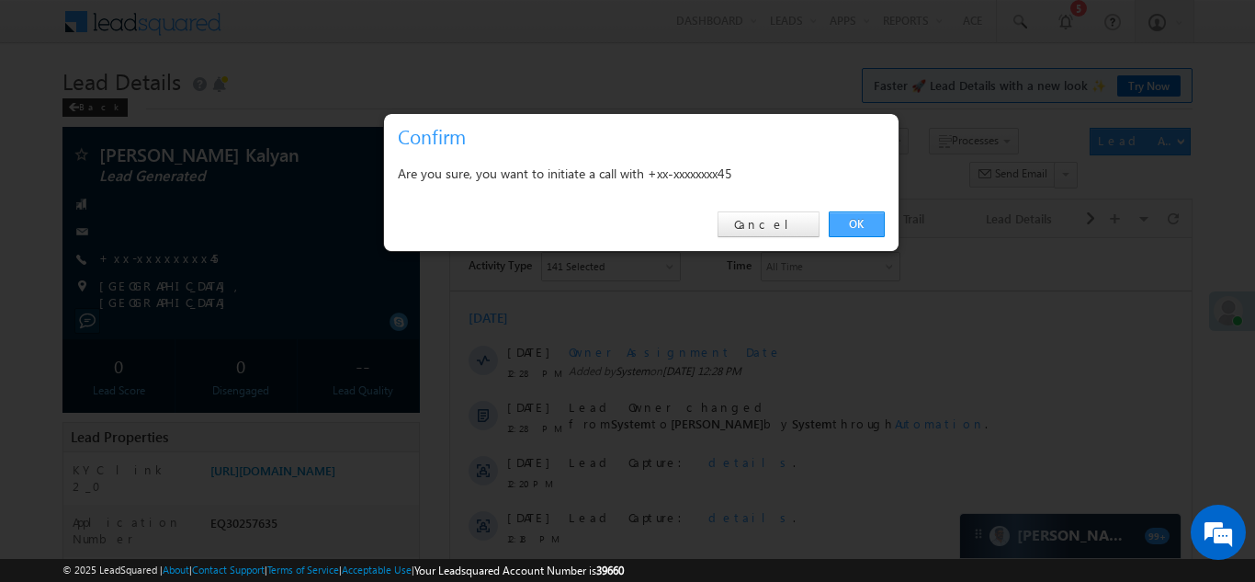
click at [857, 217] on link "OK" at bounding box center [857, 224] width 56 height 26
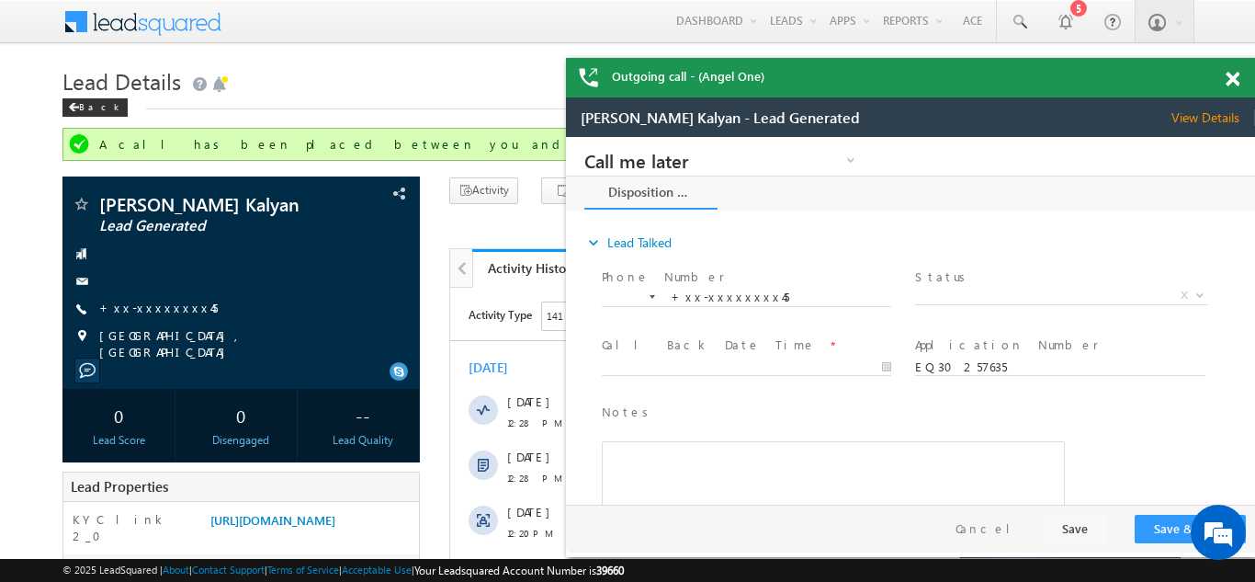
click at [1234, 76] on span at bounding box center [1233, 80] width 14 height 16
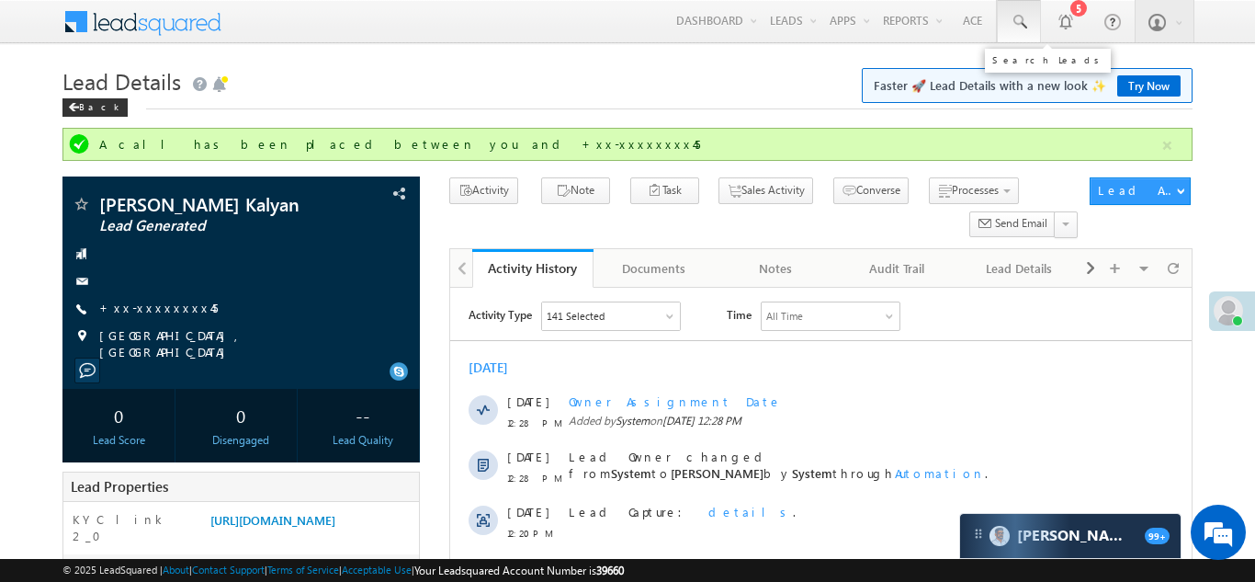
click at [1015, 17] on span at bounding box center [1019, 22] width 18 height 18
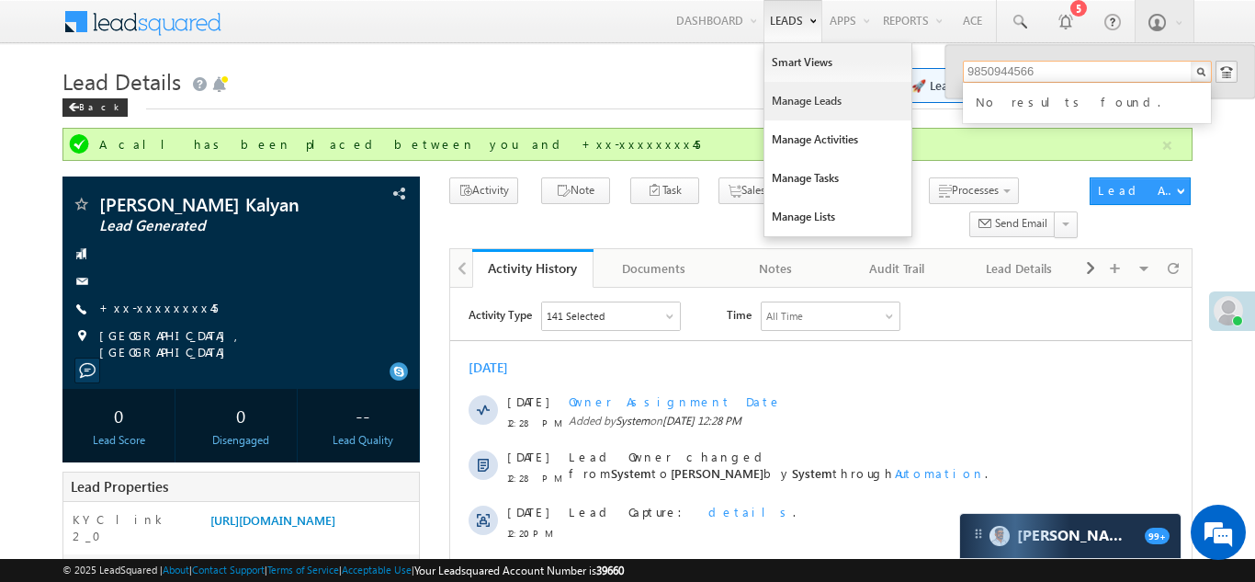
type input "9850944566"
click at [777, 101] on link "Manage Leads" at bounding box center [838, 101] width 147 height 39
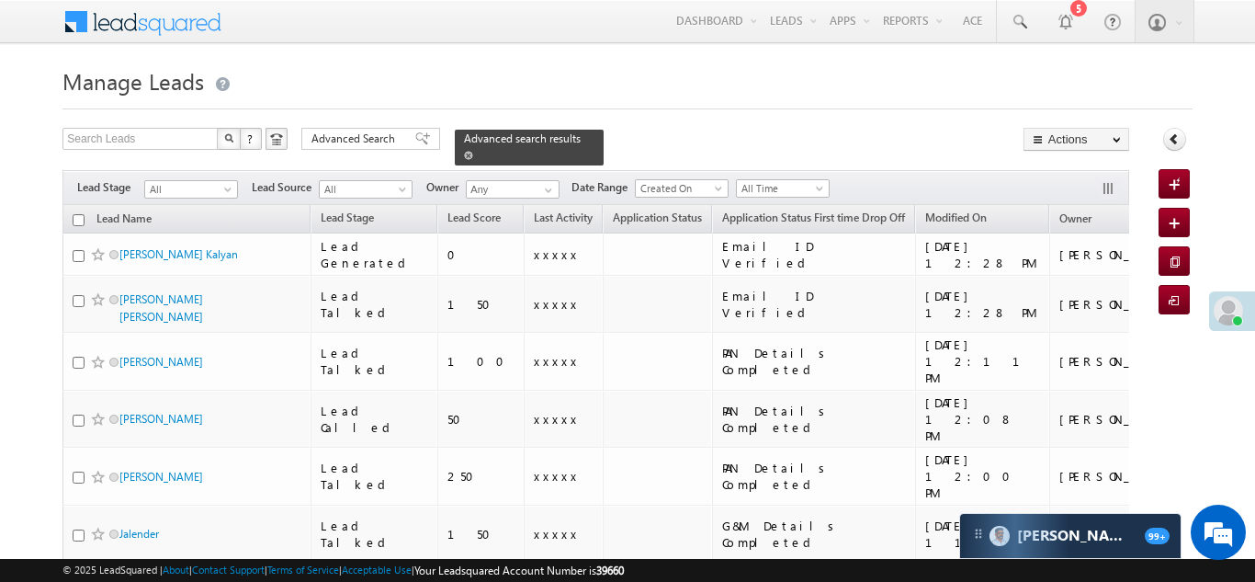
click at [473, 151] on span at bounding box center [468, 155] width 9 height 9
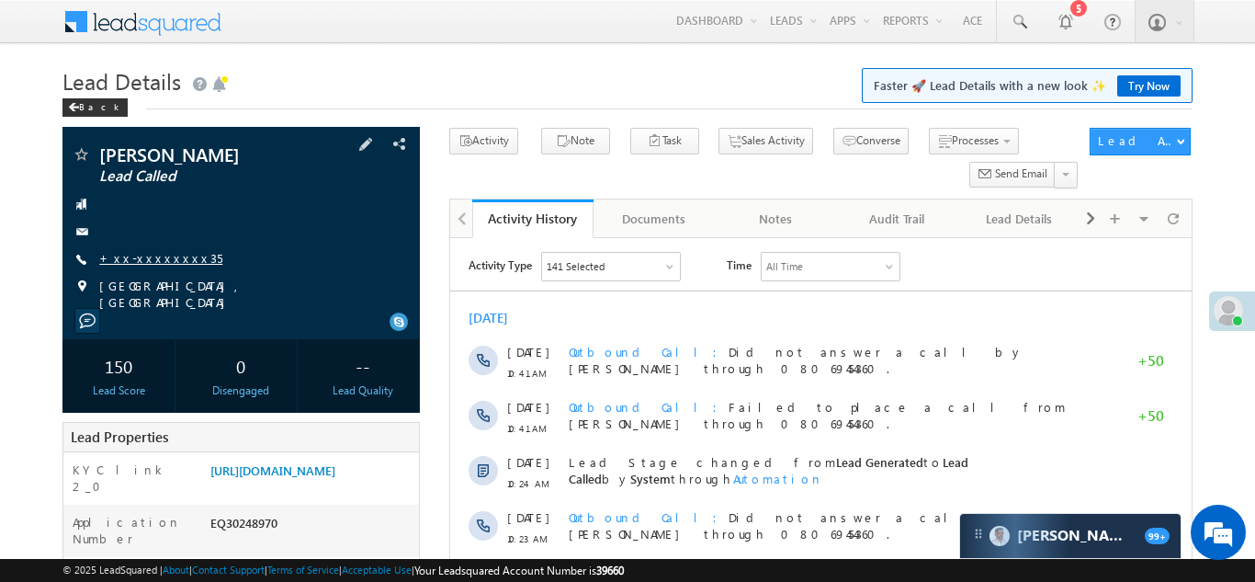
click at [149, 254] on link "+xx-xxxxxxxx35" at bounding box center [160, 258] width 123 height 16
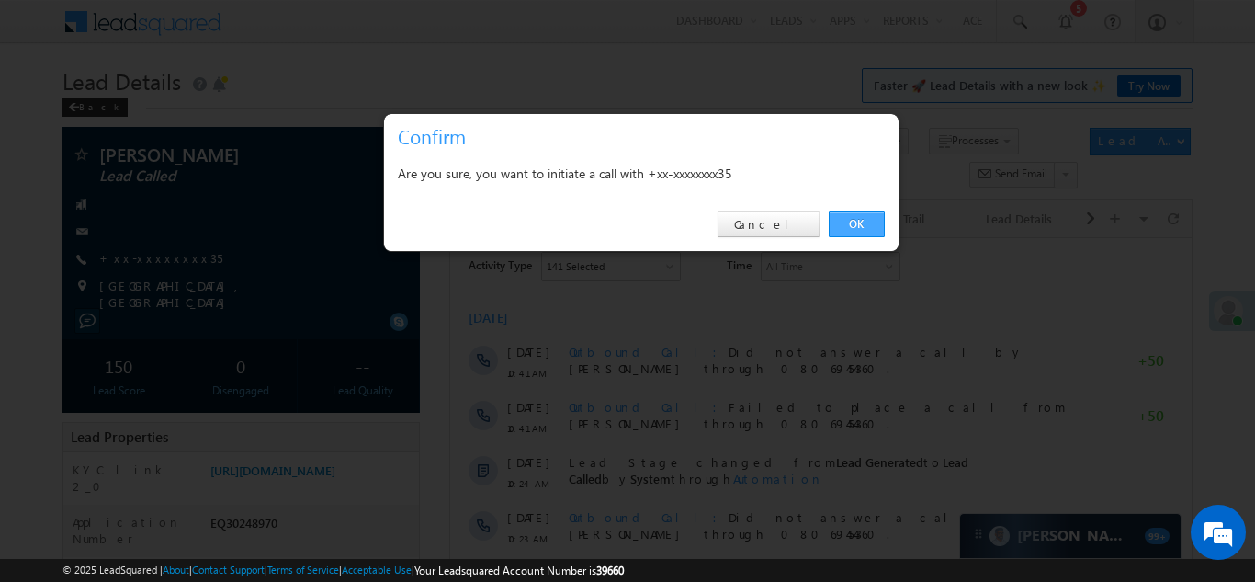
click at [857, 221] on link "OK" at bounding box center [857, 224] width 56 height 26
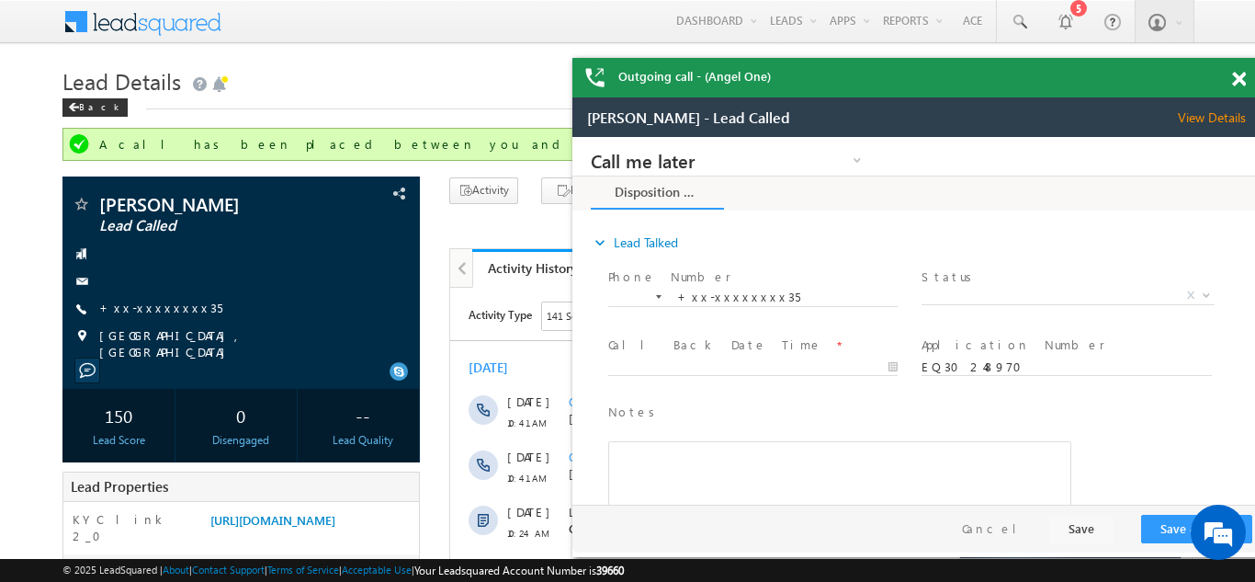
drag, startPoint x: 1236, startPoint y: 74, endPoint x: 117, endPoint y: 23, distance: 1120.5
click at [1236, 74] on div "Outgoing call - (Angel One)" at bounding box center [917, 78] width 689 height 40
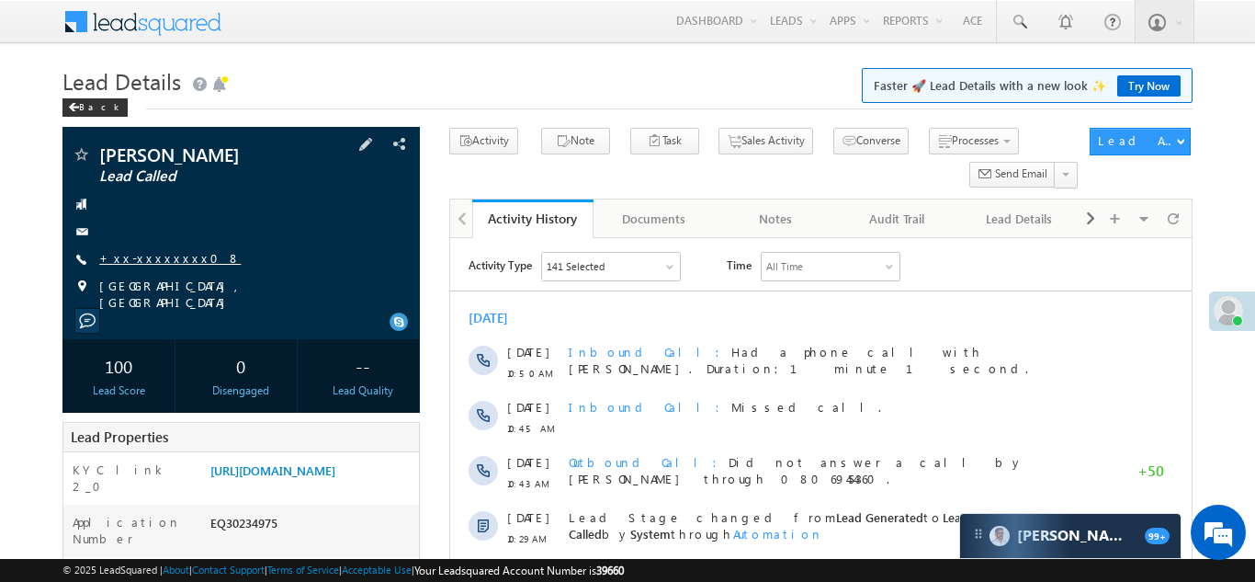
click at [143, 255] on link "+xx-xxxxxxxx08" at bounding box center [170, 258] width 142 height 16
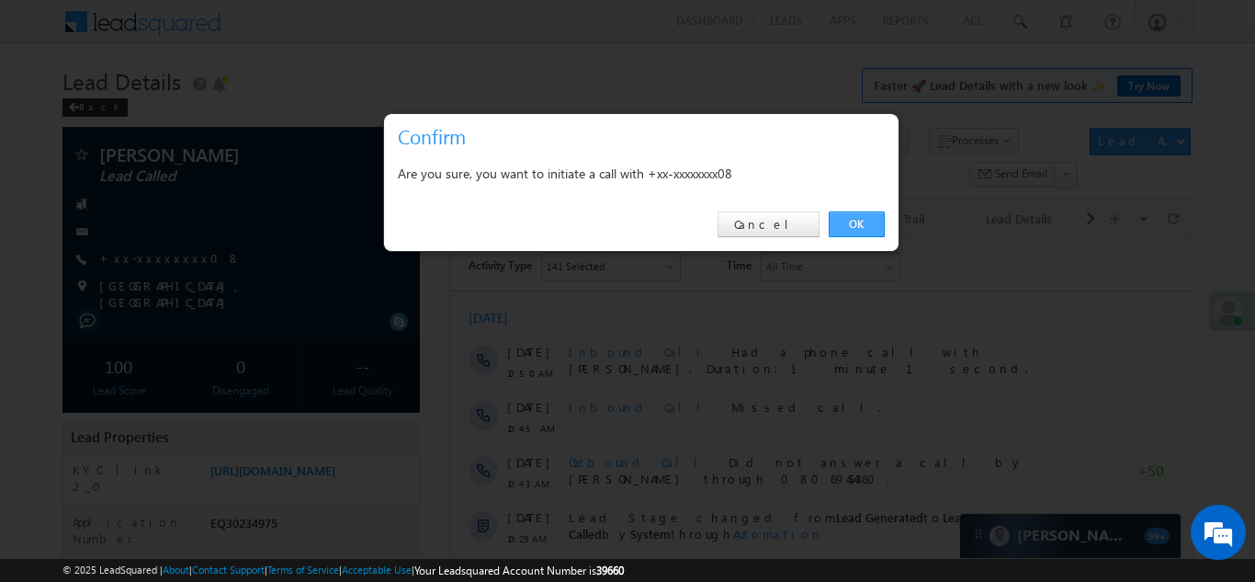
click at [845, 225] on link "OK" at bounding box center [857, 224] width 56 height 26
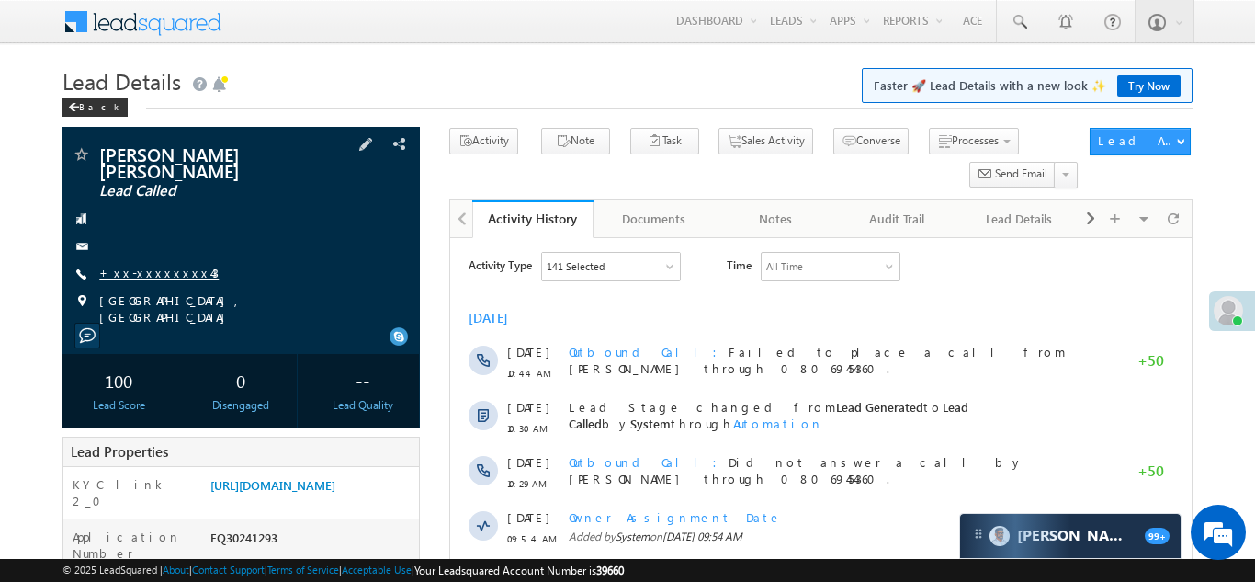
click at [137, 265] on link "+xx-xxxxxxxx43" at bounding box center [158, 273] width 119 height 16
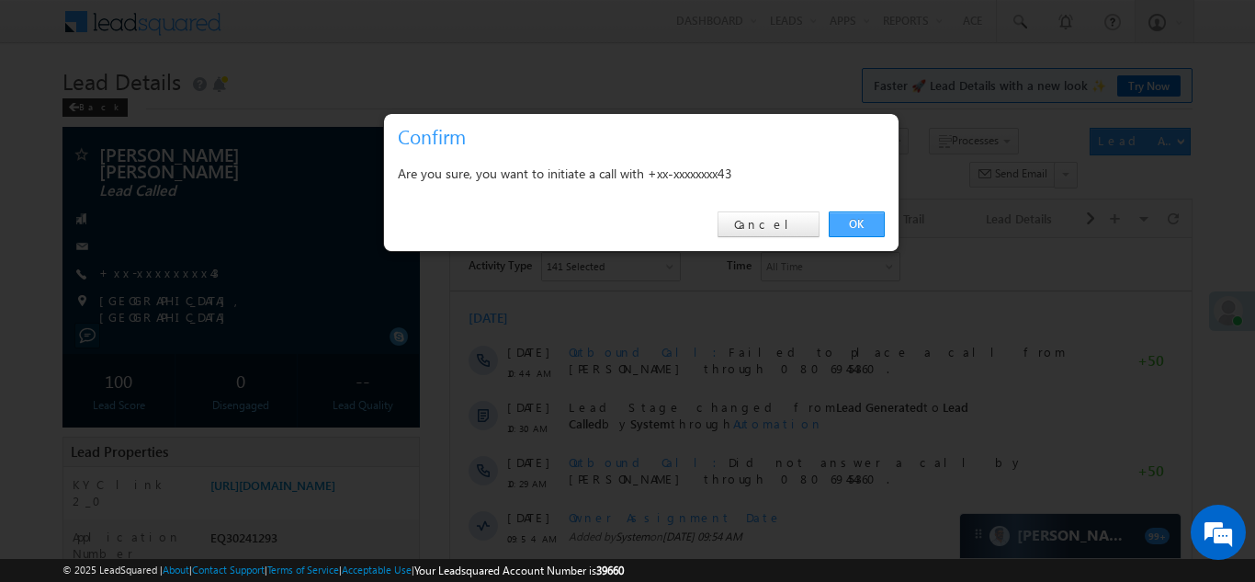
click at [856, 217] on link "OK" at bounding box center [857, 224] width 56 height 26
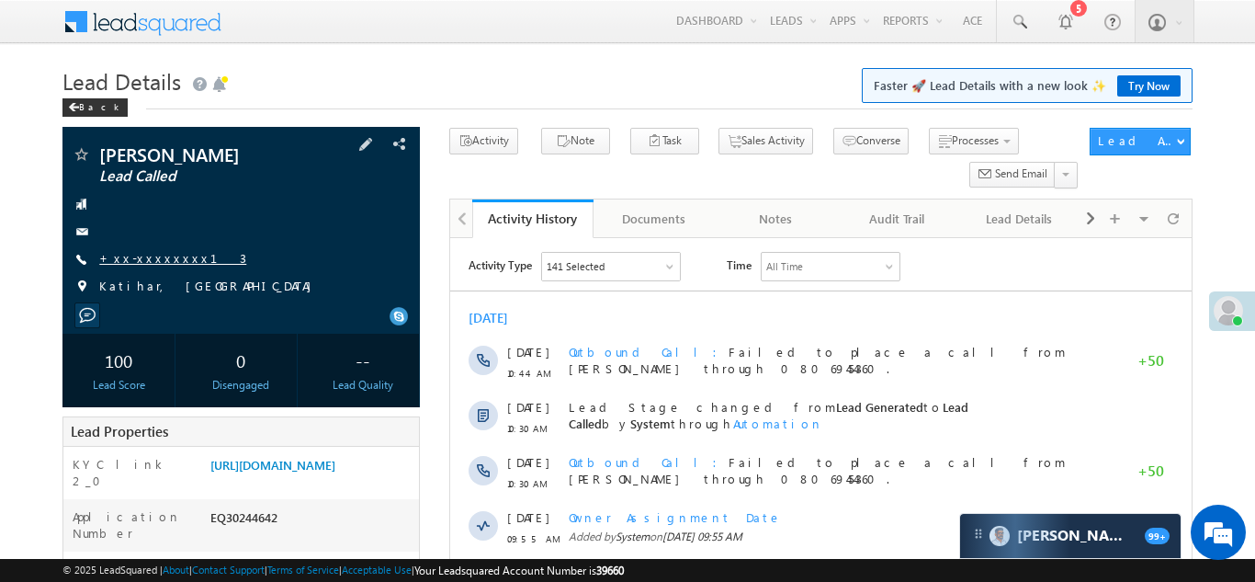
click at [141, 258] on link "+xx-xxxxxxxx13" at bounding box center [172, 258] width 147 height 16
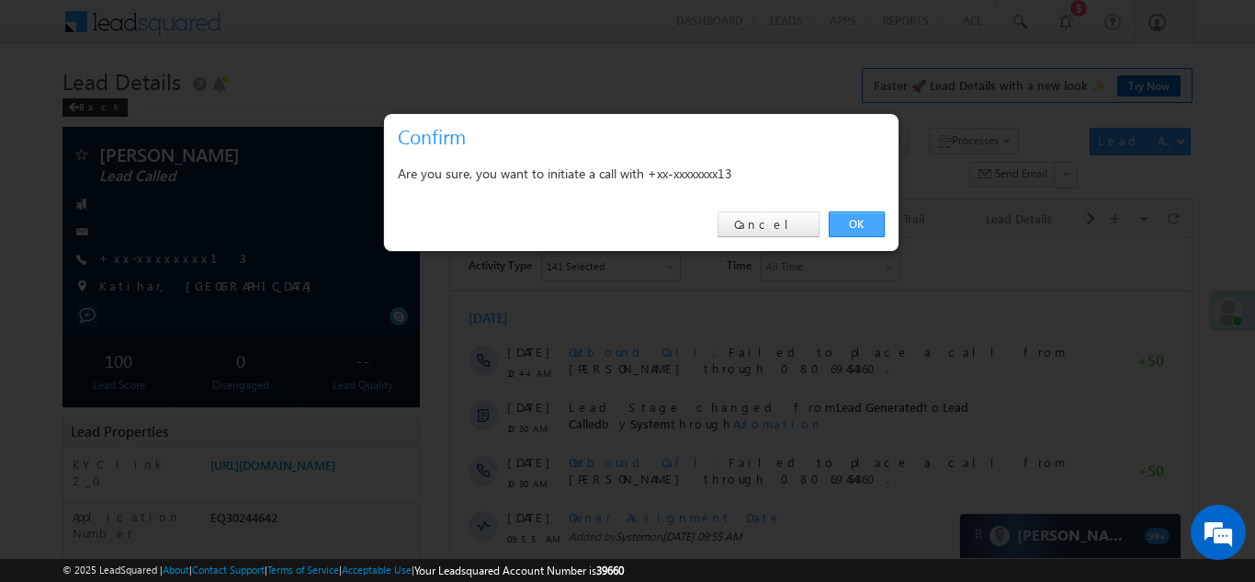
click at [850, 221] on link "OK" at bounding box center [857, 224] width 56 height 26
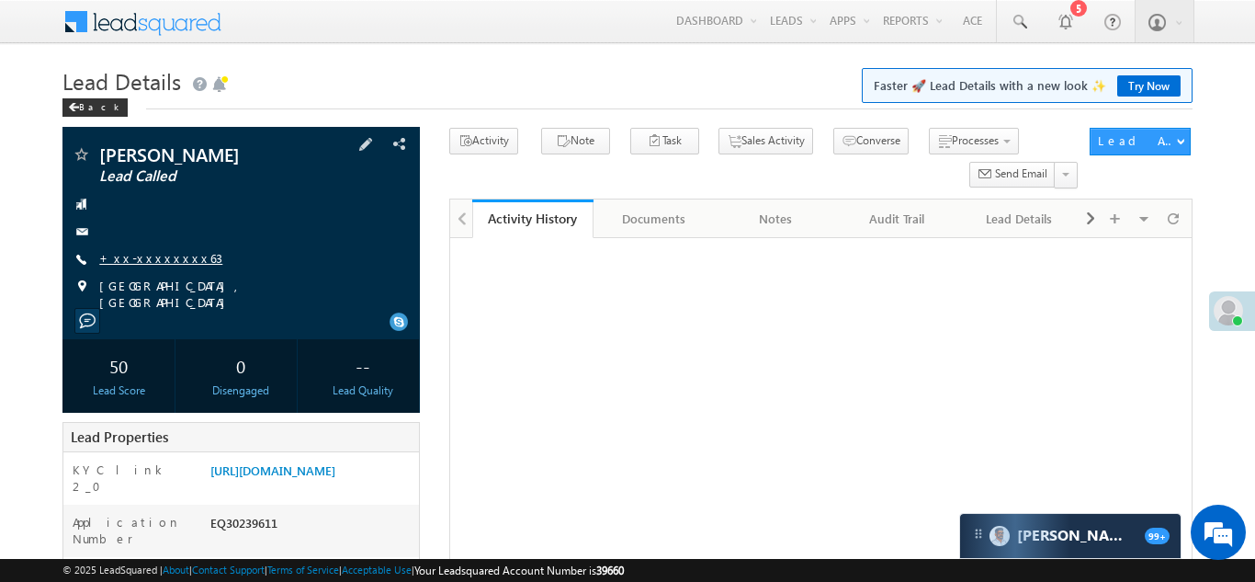
click at [151, 254] on link "+xx-xxxxxxxx63" at bounding box center [160, 258] width 123 height 16
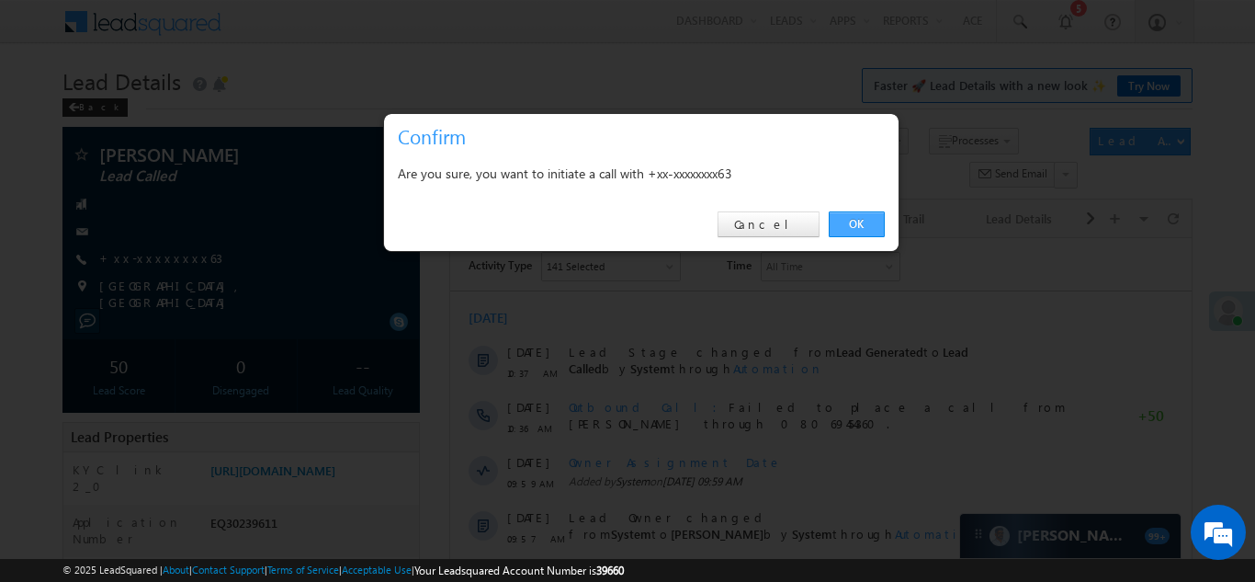
click at [851, 221] on link "OK" at bounding box center [857, 224] width 56 height 26
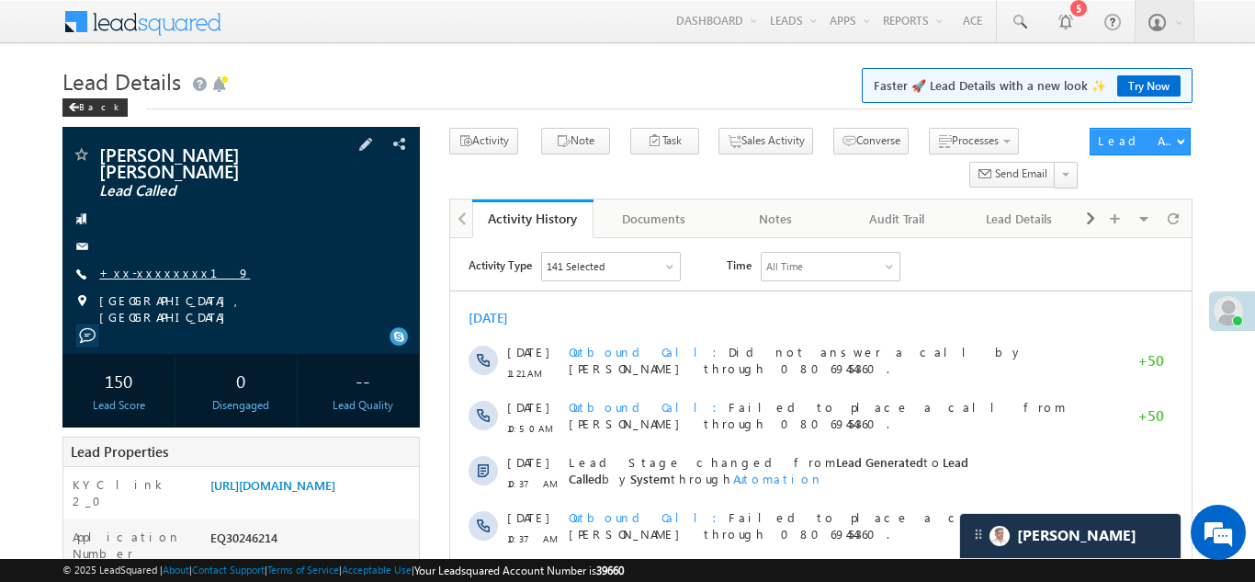
click at [147, 270] on link "+xx-xxxxxxxx19" at bounding box center [174, 273] width 151 height 16
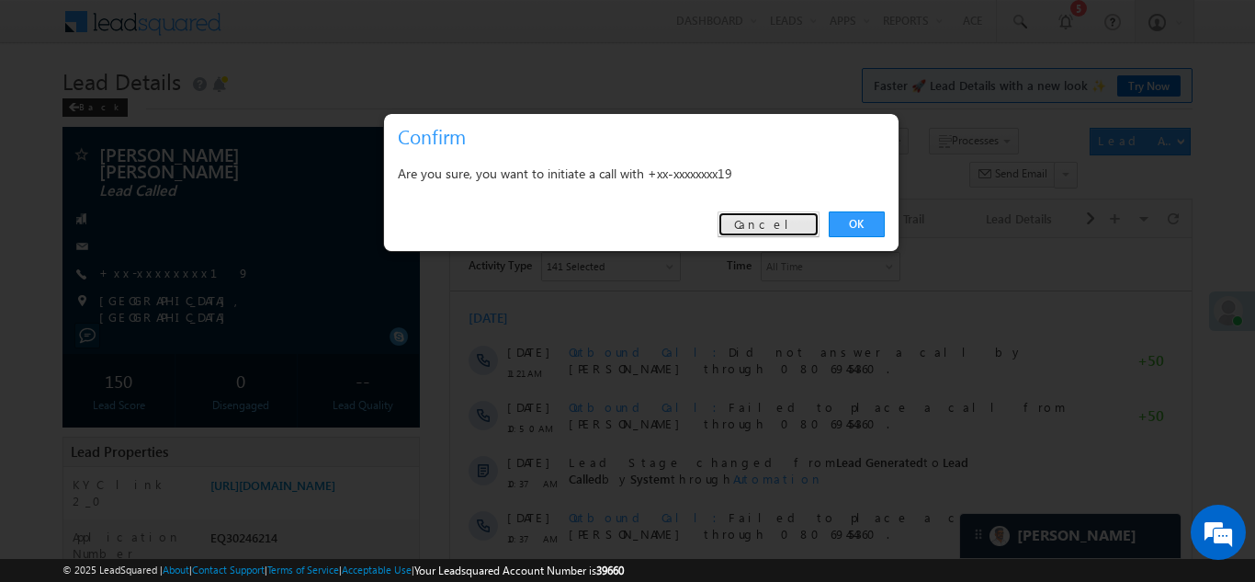
click at [787, 221] on link "Cancel" at bounding box center [769, 224] width 102 height 26
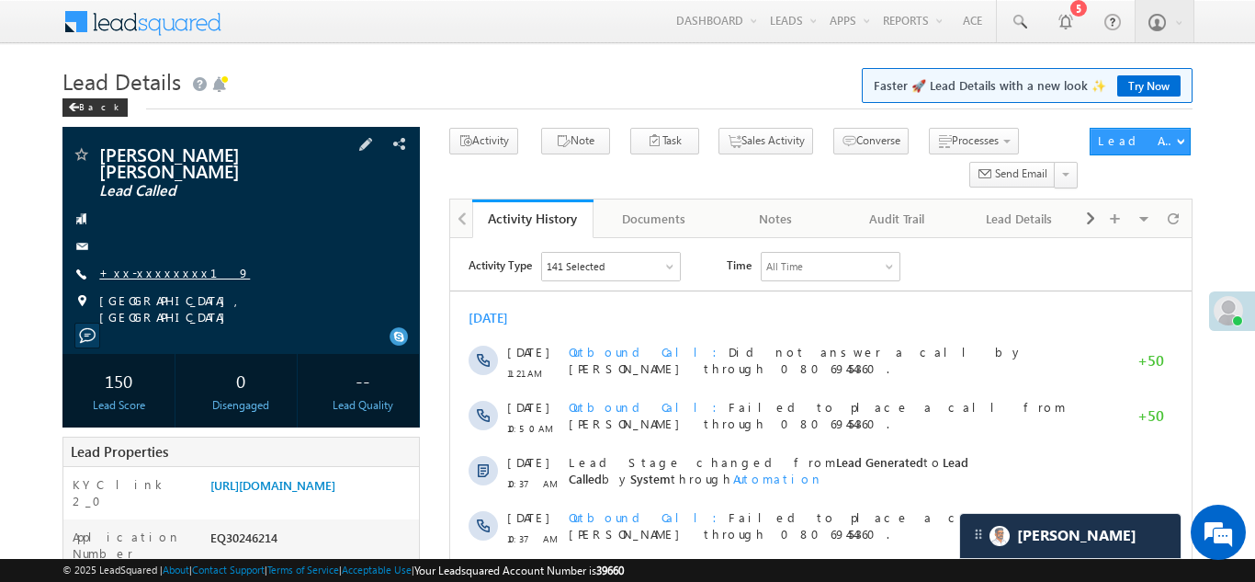
click at [151, 269] on link "+xx-xxxxxxxx19" at bounding box center [174, 273] width 151 height 16
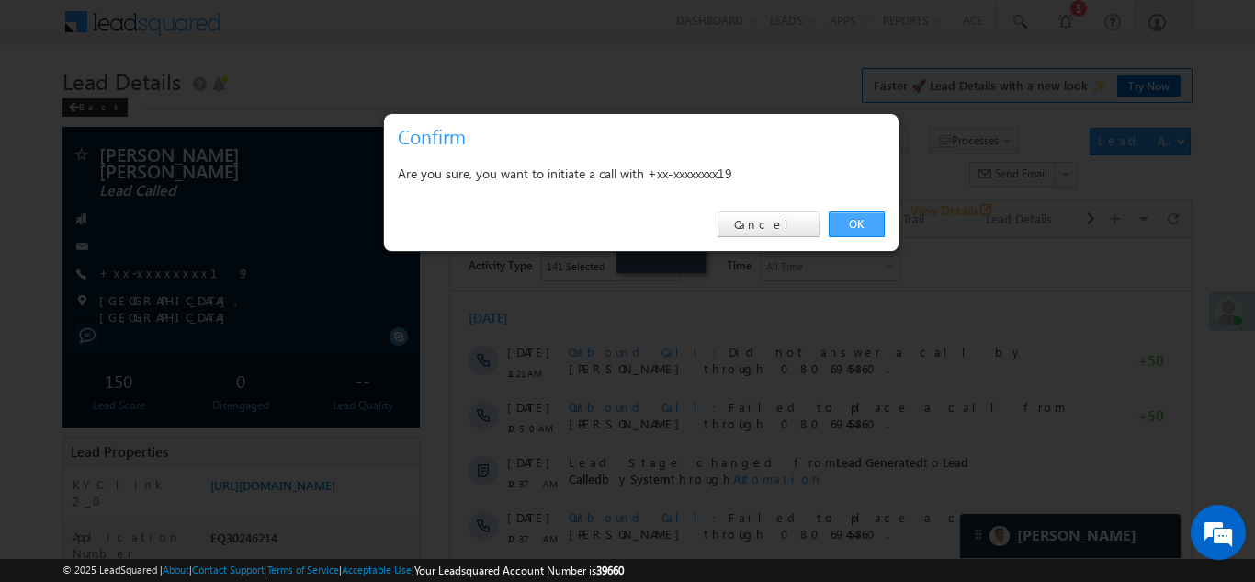
click at [852, 214] on link "OK" at bounding box center [857, 224] width 56 height 26
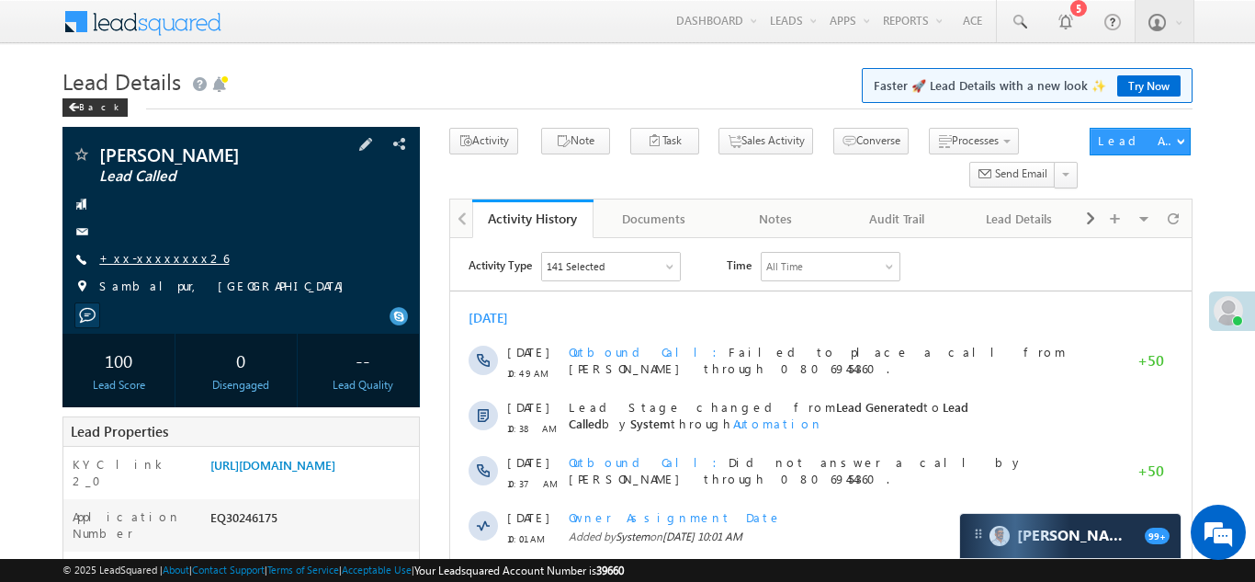
click at [148, 260] on link "+xx-xxxxxxxx26" at bounding box center [164, 258] width 130 height 16
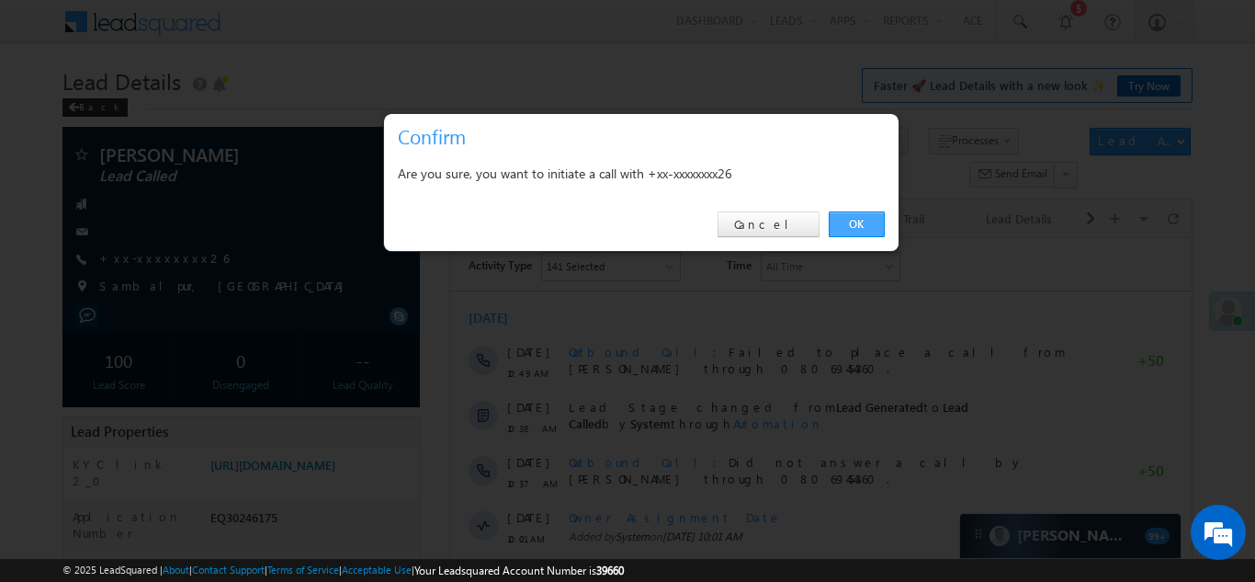
click at [854, 221] on link "OK" at bounding box center [857, 224] width 56 height 26
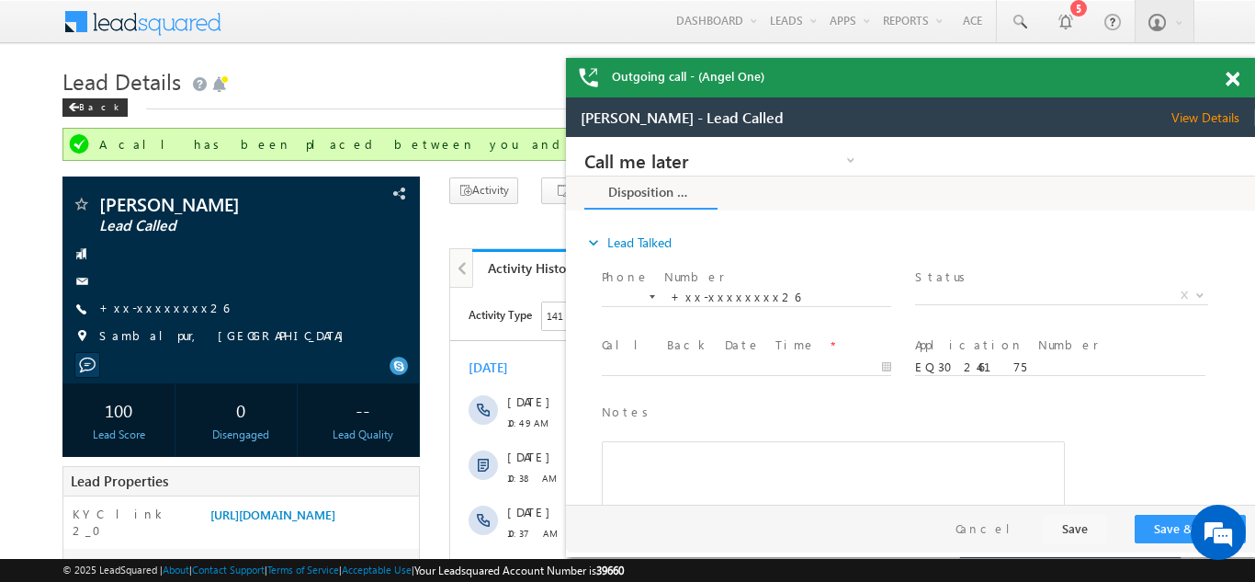
click at [1229, 78] on span at bounding box center [1233, 80] width 14 height 16
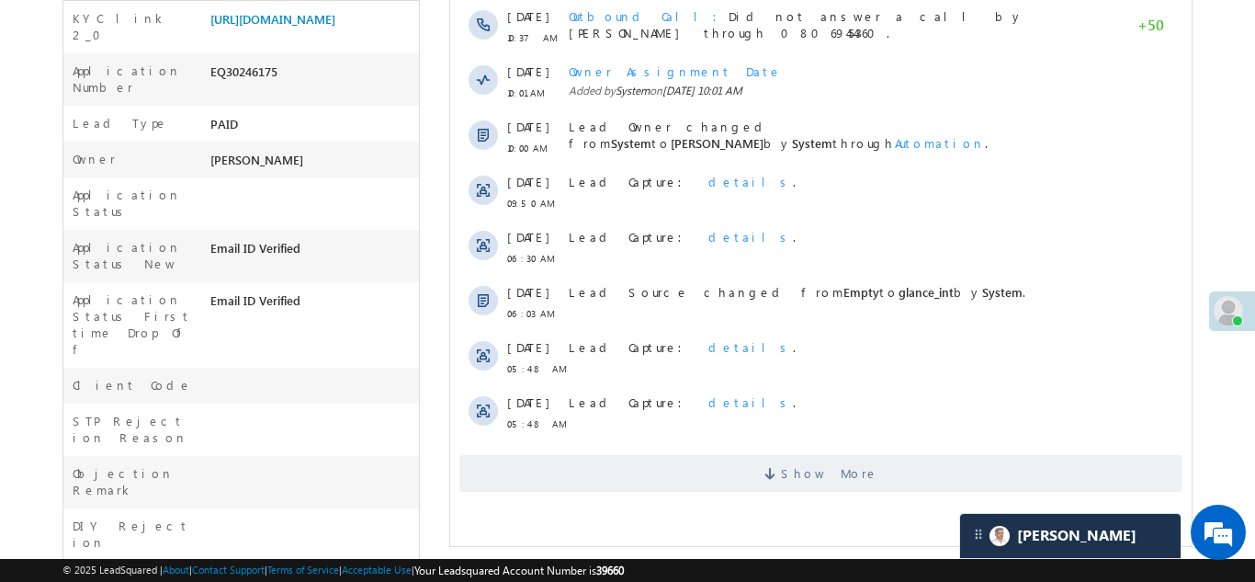
scroll to position [510, 0]
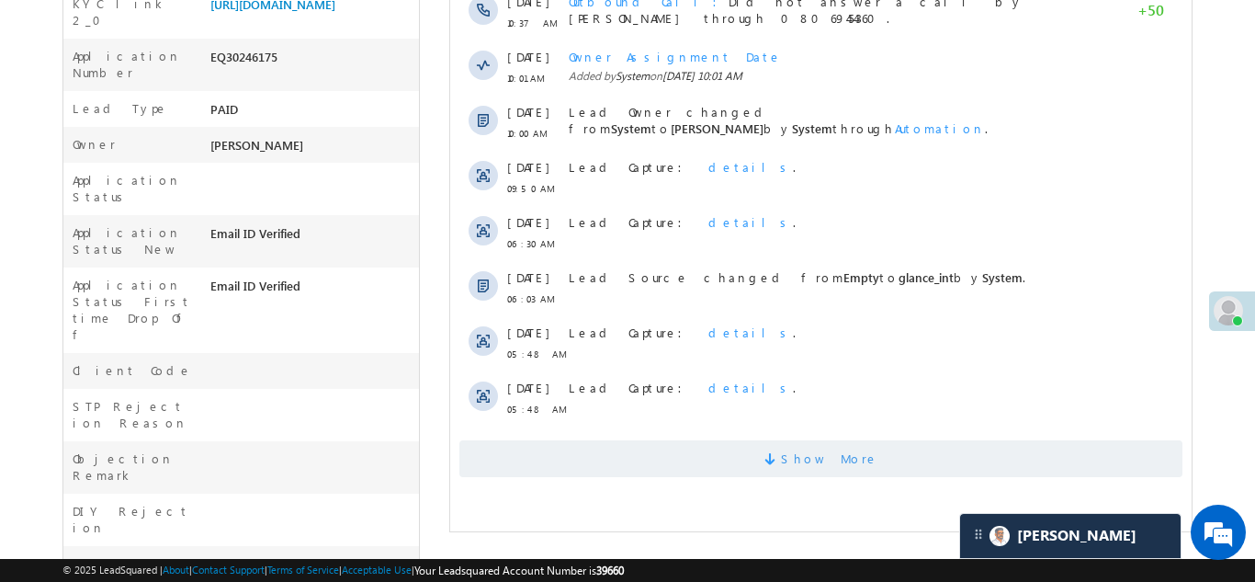
click at [744, 460] on span "Show More" at bounding box center [820, 458] width 723 height 37
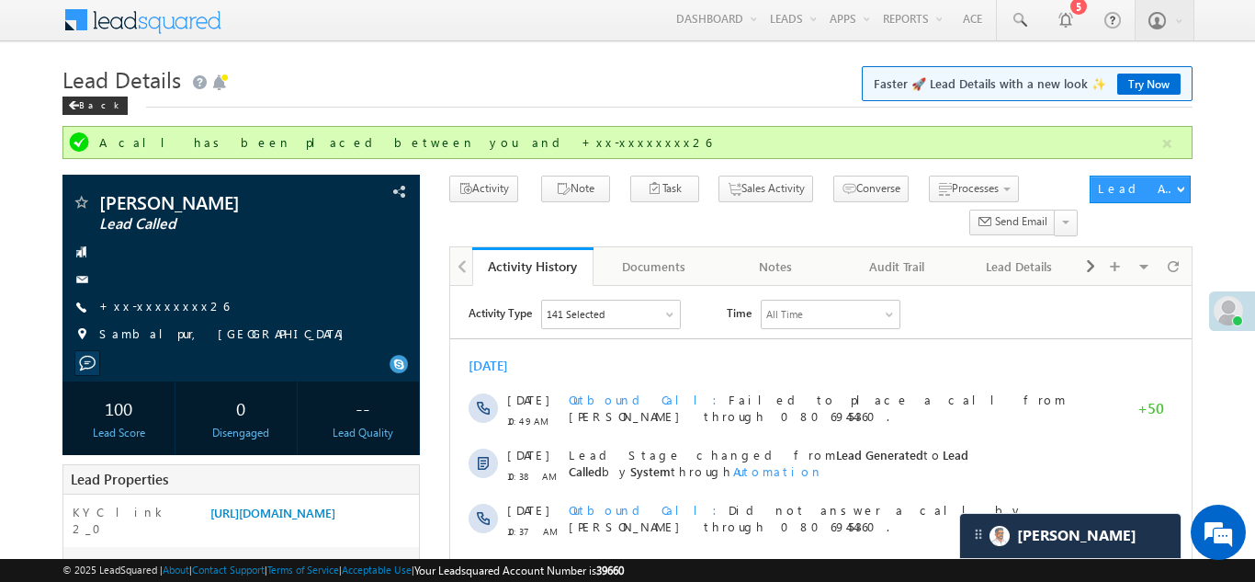
scroll to position [0, 0]
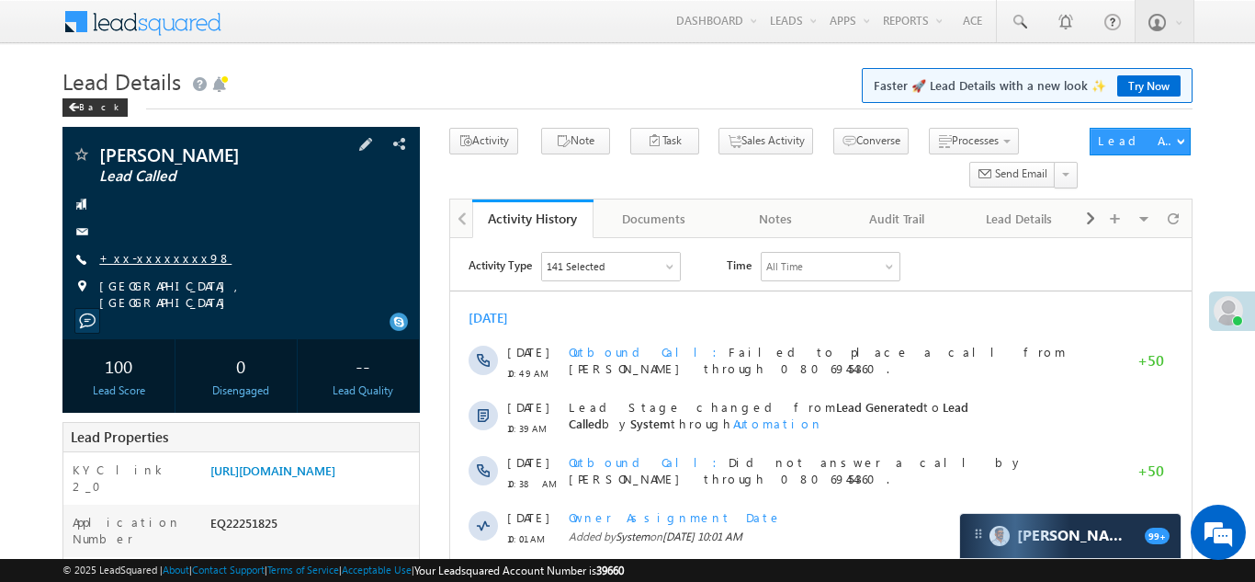
click at [142, 251] on link "+xx-xxxxxxxx98" at bounding box center [165, 258] width 132 height 16
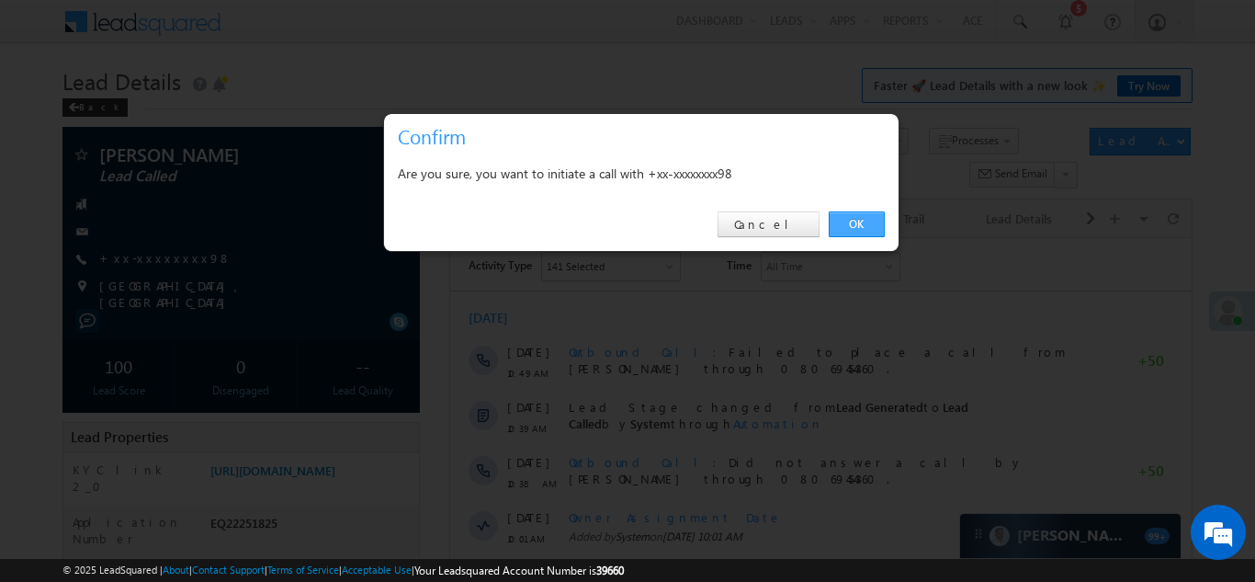
click at [854, 221] on link "OK" at bounding box center [857, 224] width 56 height 26
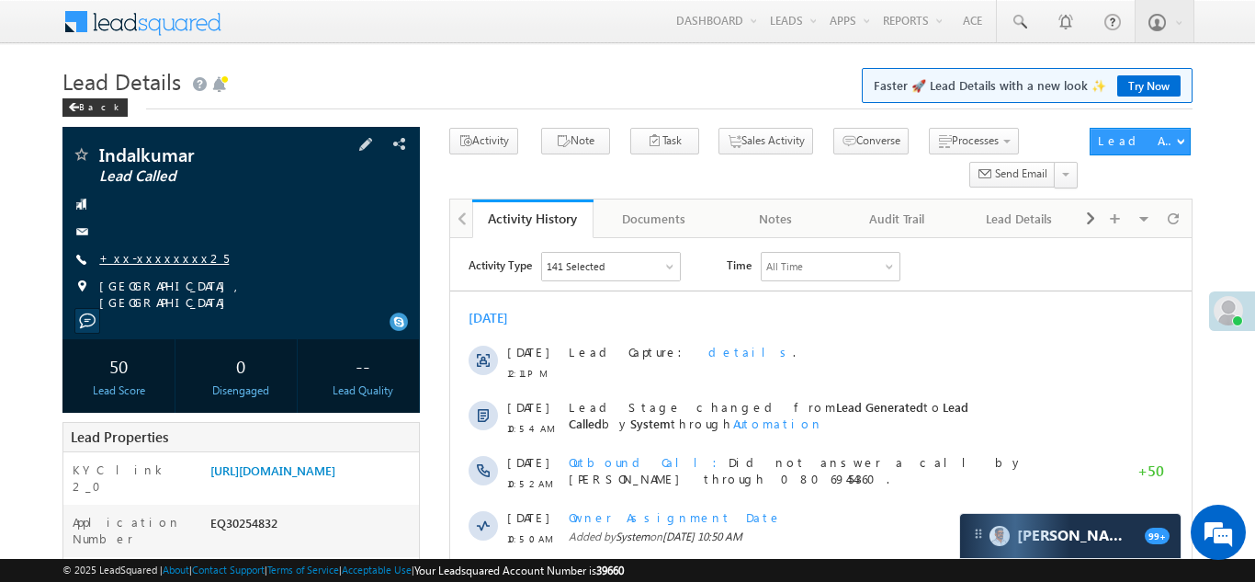
click at [149, 256] on link "+xx-xxxxxxxx25" at bounding box center [164, 258] width 130 height 16
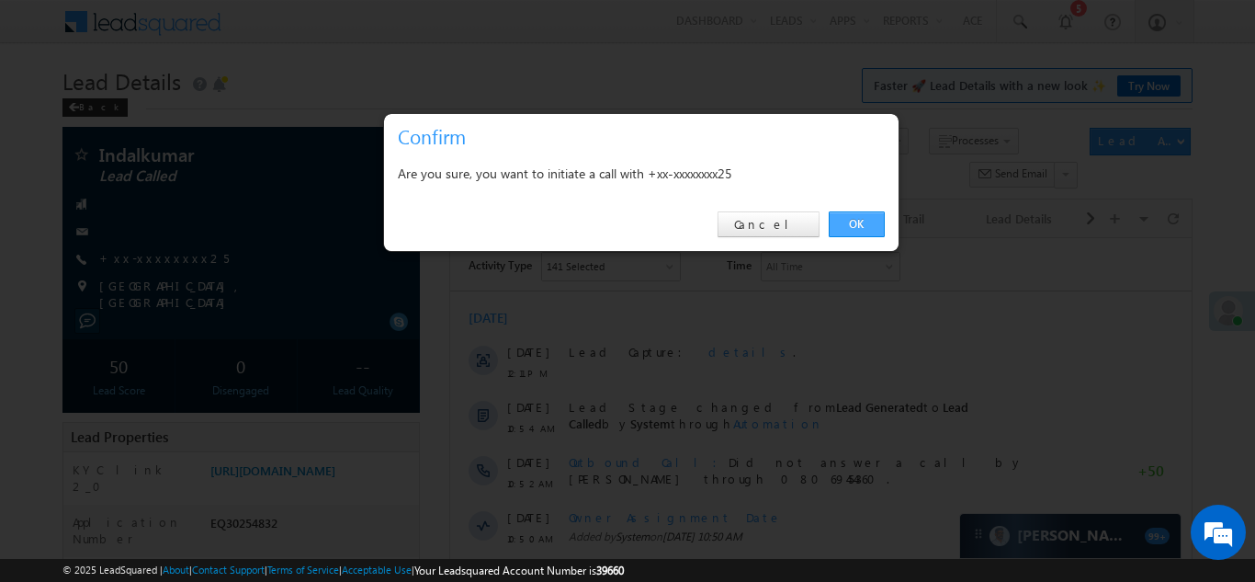
click at [858, 221] on link "OK" at bounding box center [857, 224] width 56 height 26
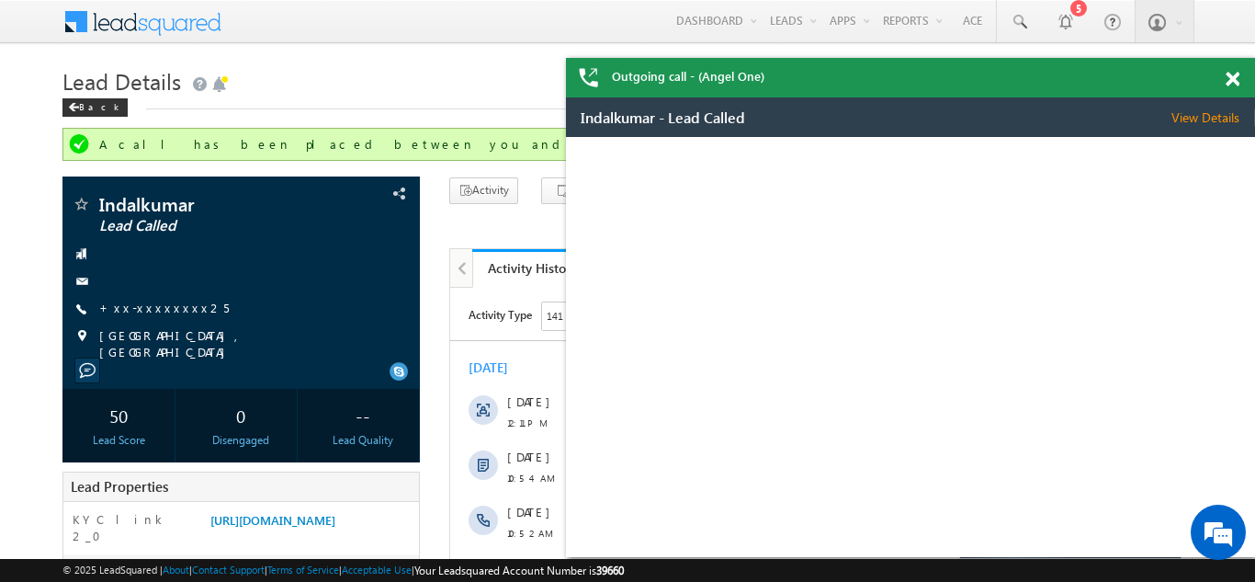
click at [1231, 74] on span at bounding box center [1233, 80] width 14 height 16
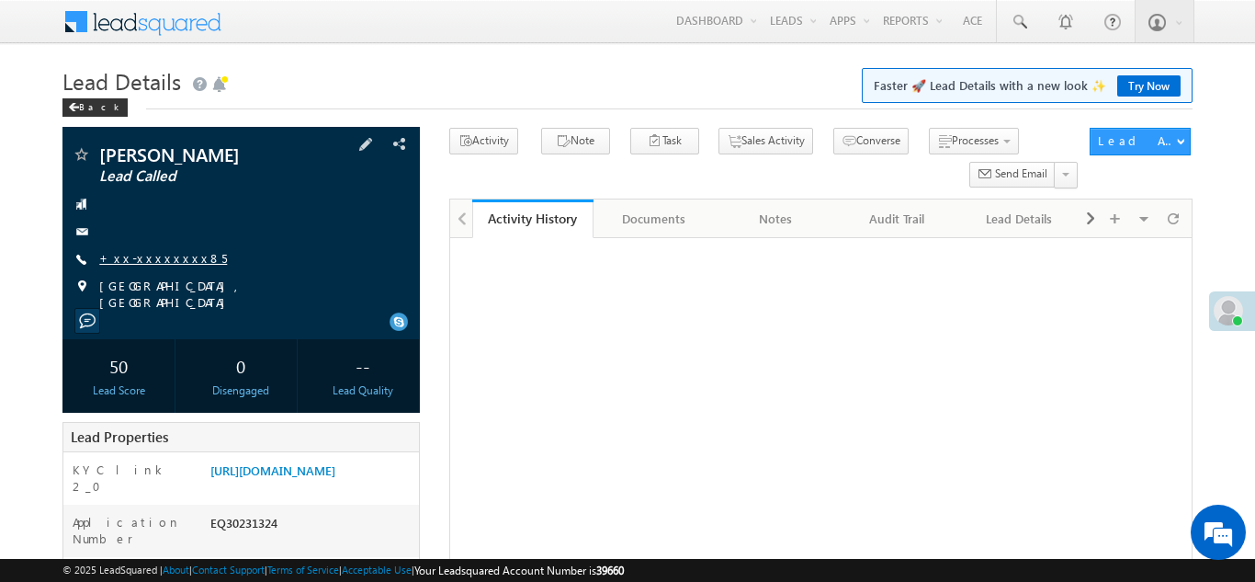
click at [146, 255] on link "+xx-xxxxxxxx85" at bounding box center [163, 258] width 128 height 16
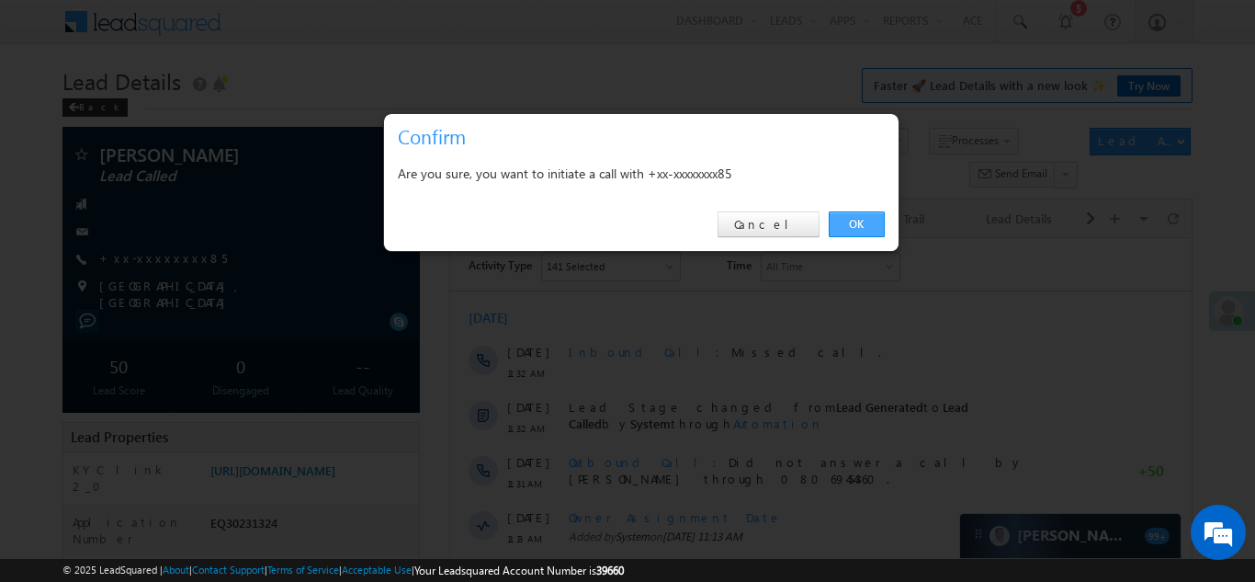
click at [855, 220] on link "OK" at bounding box center [857, 224] width 56 height 26
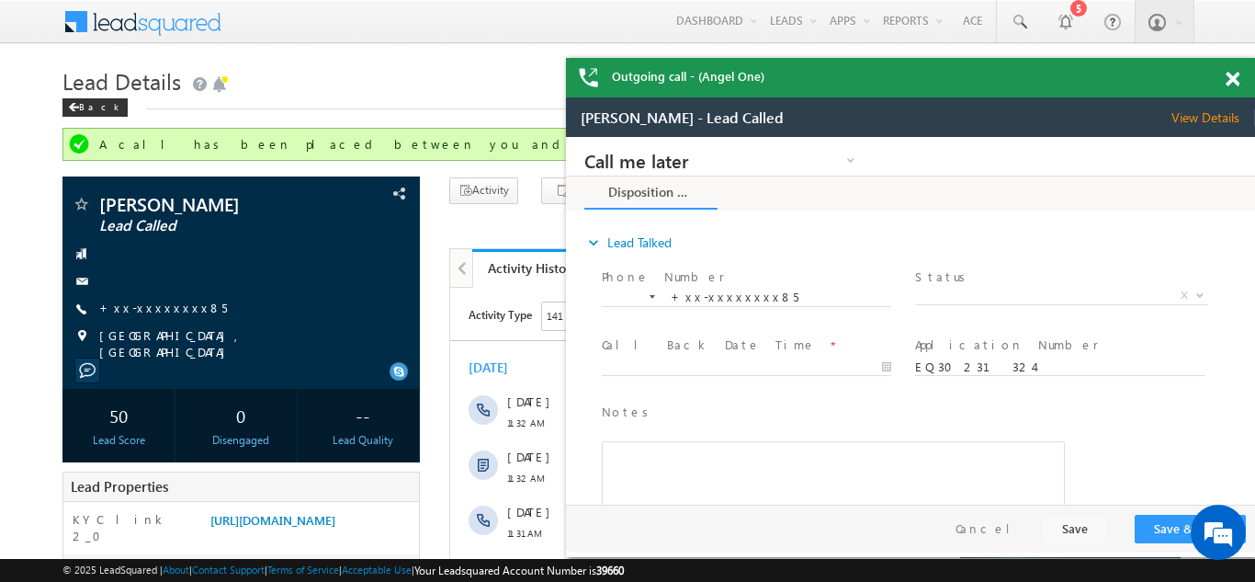
click at [1229, 80] on span at bounding box center [1233, 80] width 14 height 16
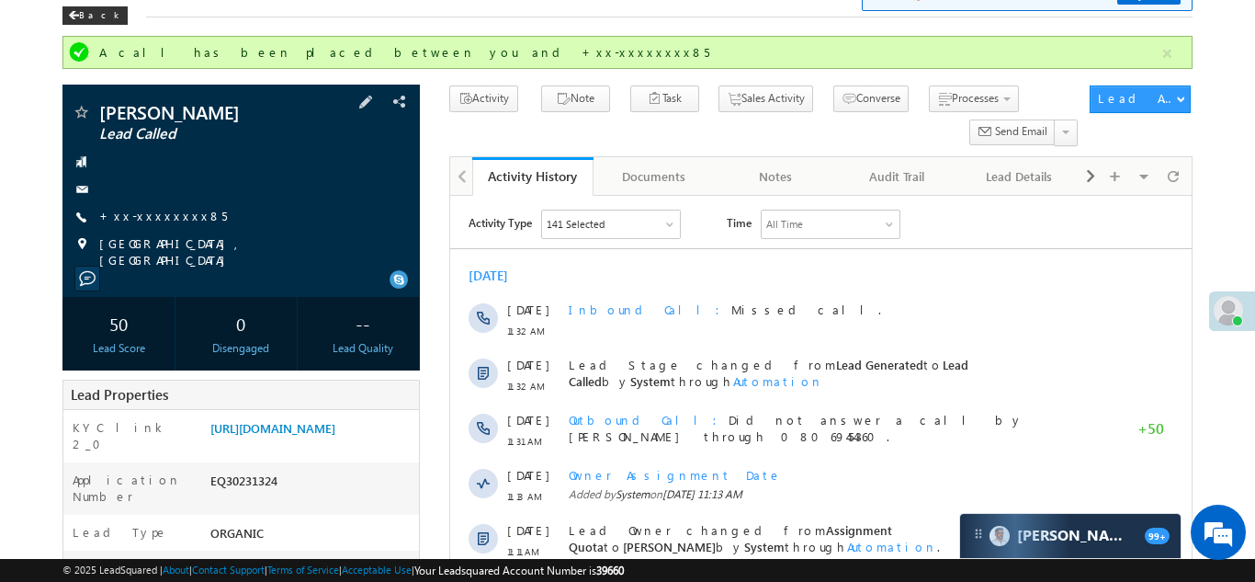
scroll to position [89, 0]
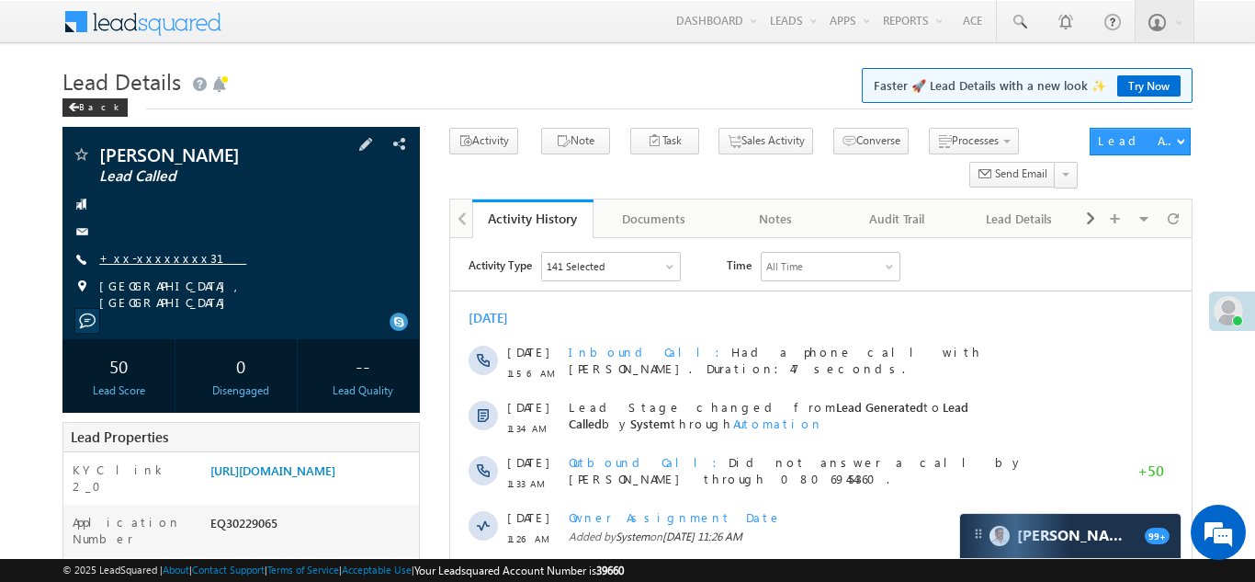
click at [141, 260] on link "+xx-xxxxxxxx31" at bounding box center [172, 258] width 147 height 16
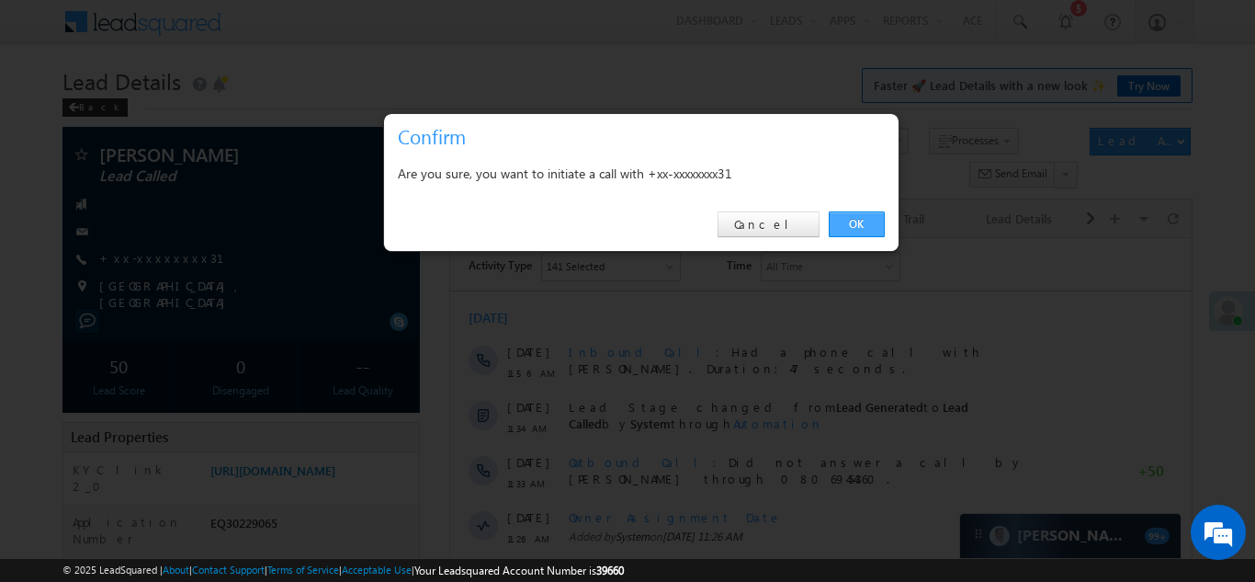
click at [846, 225] on link "OK" at bounding box center [857, 224] width 56 height 26
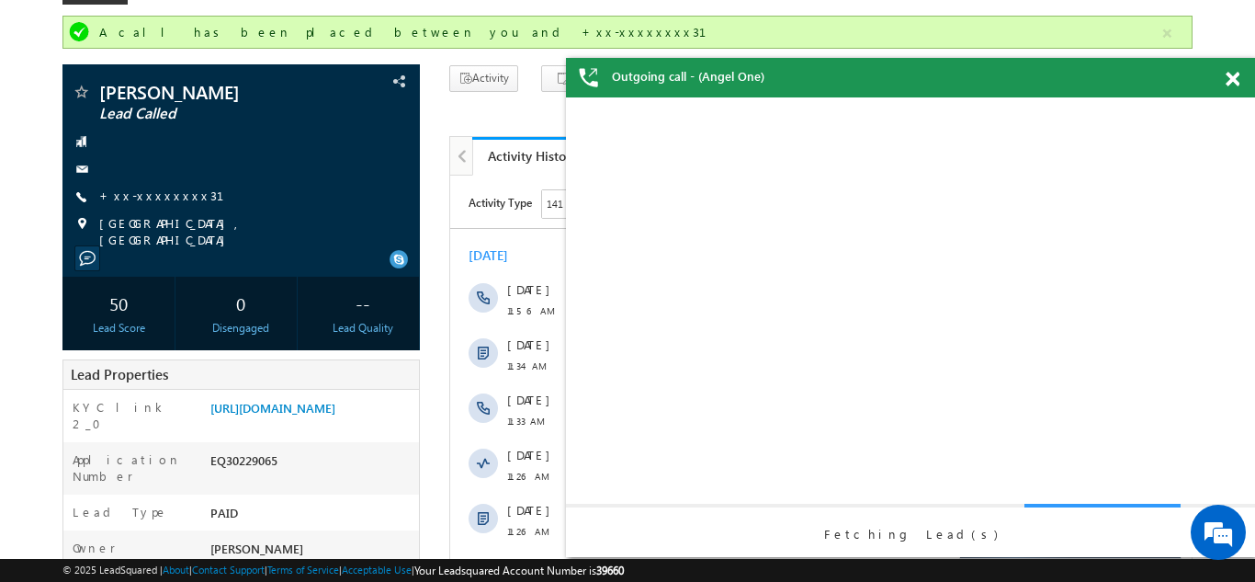
scroll to position [92, 0]
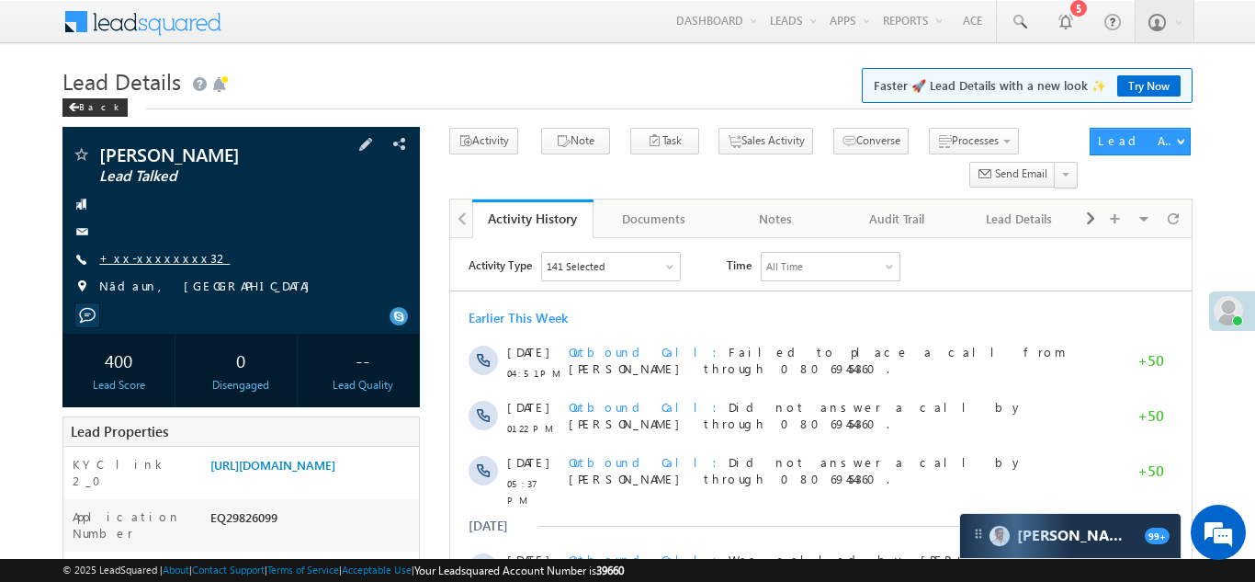
click at [146, 263] on link "+xx-xxxxxxxx32" at bounding box center [164, 258] width 131 height 16
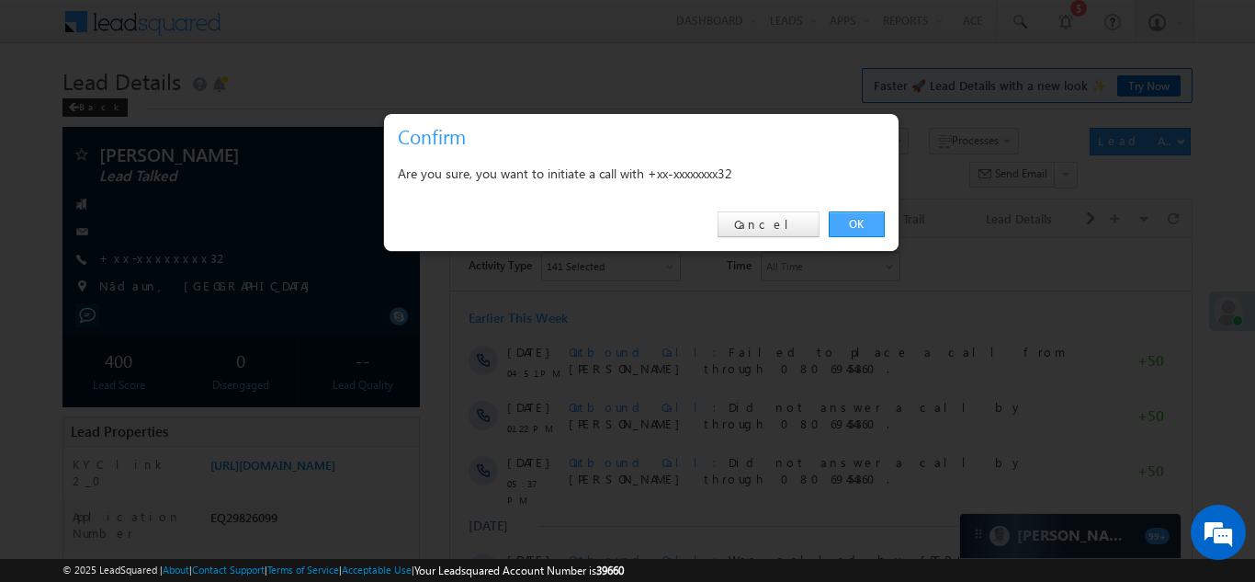
click at [848, 219] on link "OK" at bounding box center [857, 224] width 56 height 26
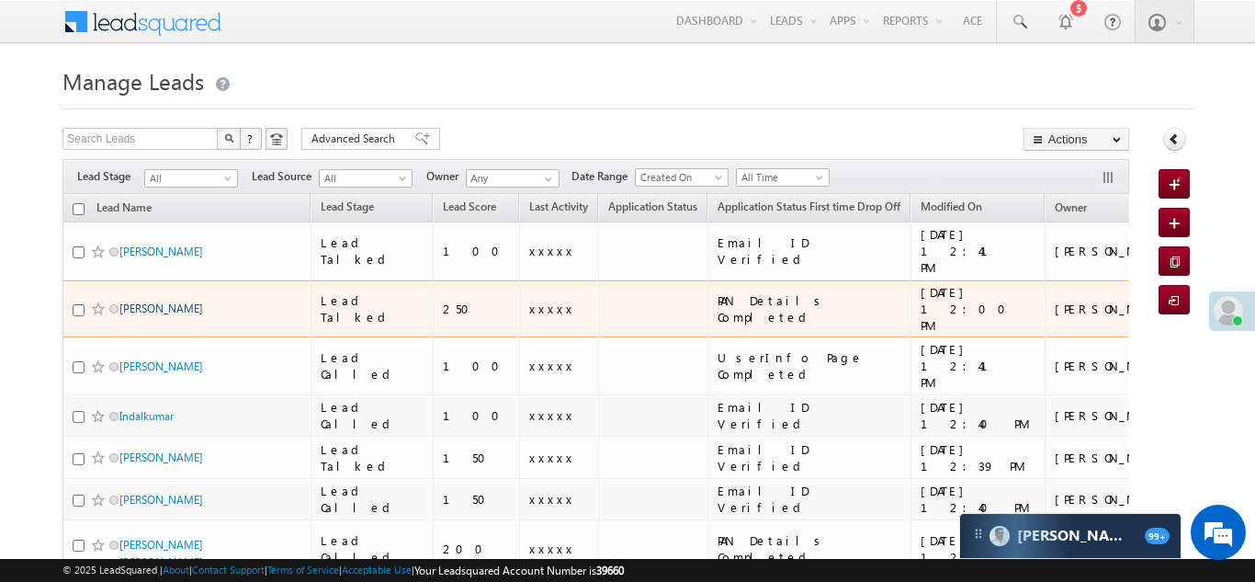
click at [137, 301] on link "[PERSON_NAME]" at bounding box center [161, 308] width 84 height 14
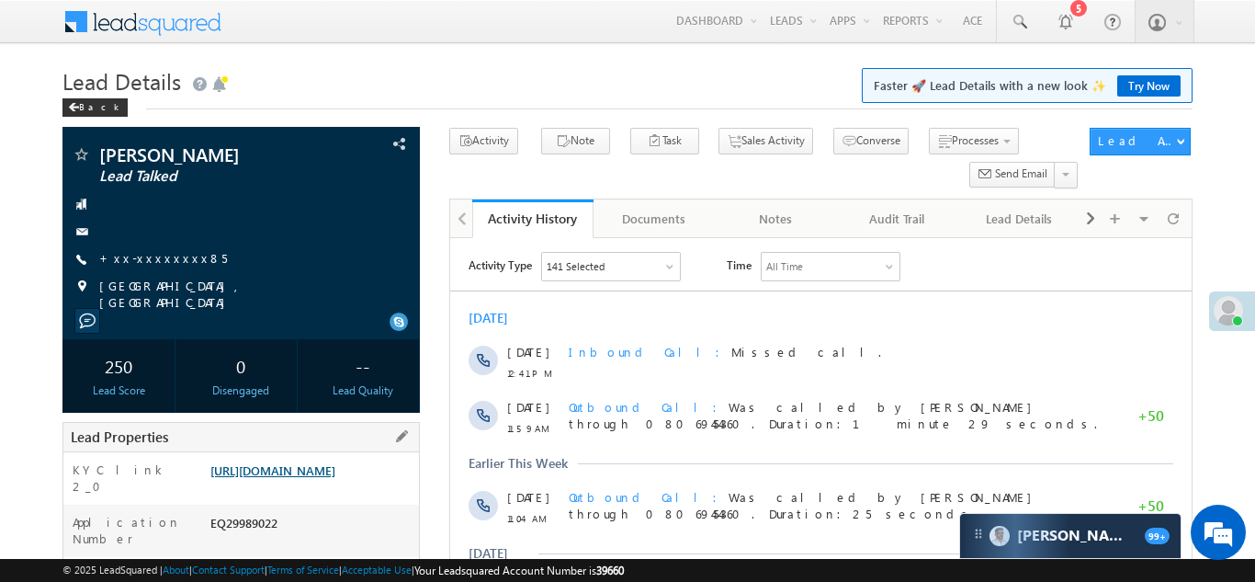
click at [314, 466] on link "[URL][DOMAIN_NAME]" at bounding box center [272, 470] width 125 height 16
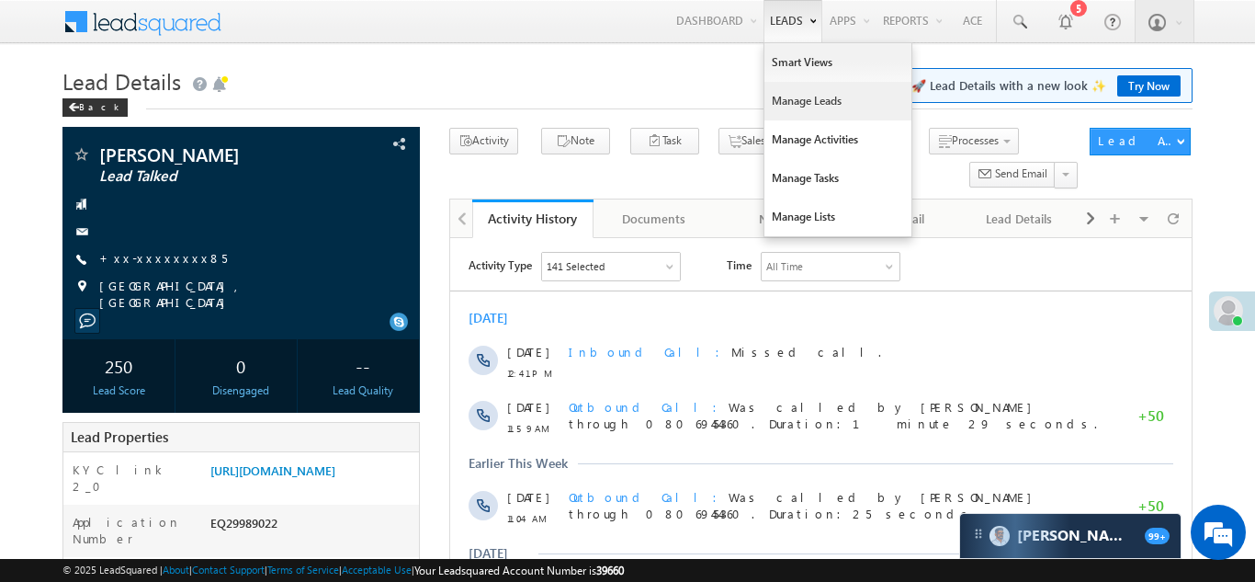
click at [790, 96] on link "Manage Leads" at bounding box center [838, 101] width 147 height 39
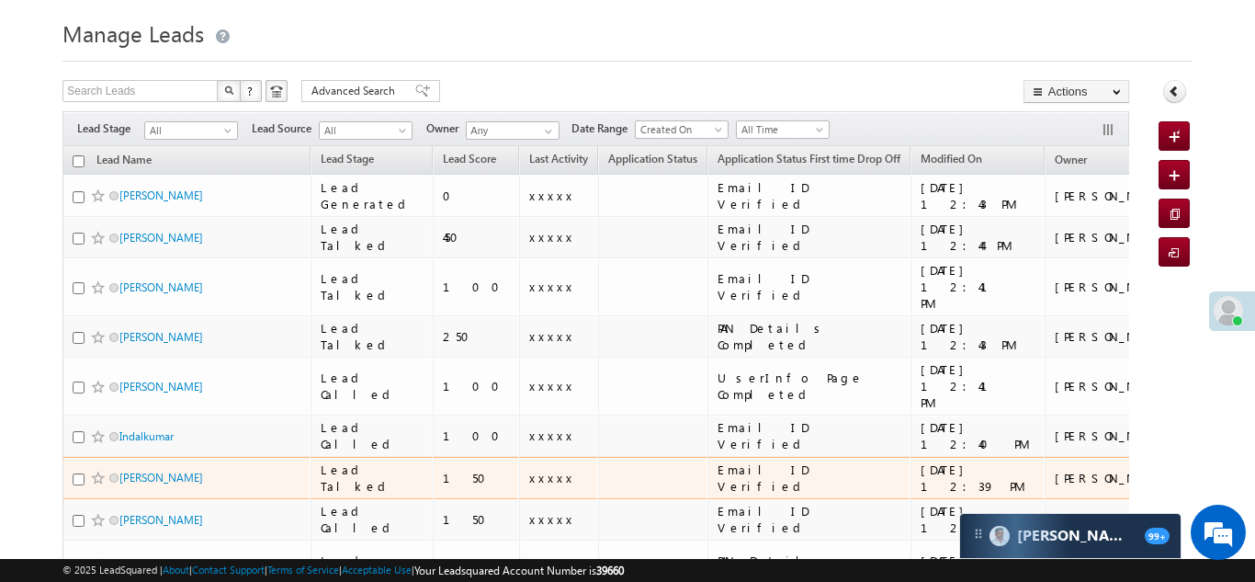
scroll to position [55, 0]
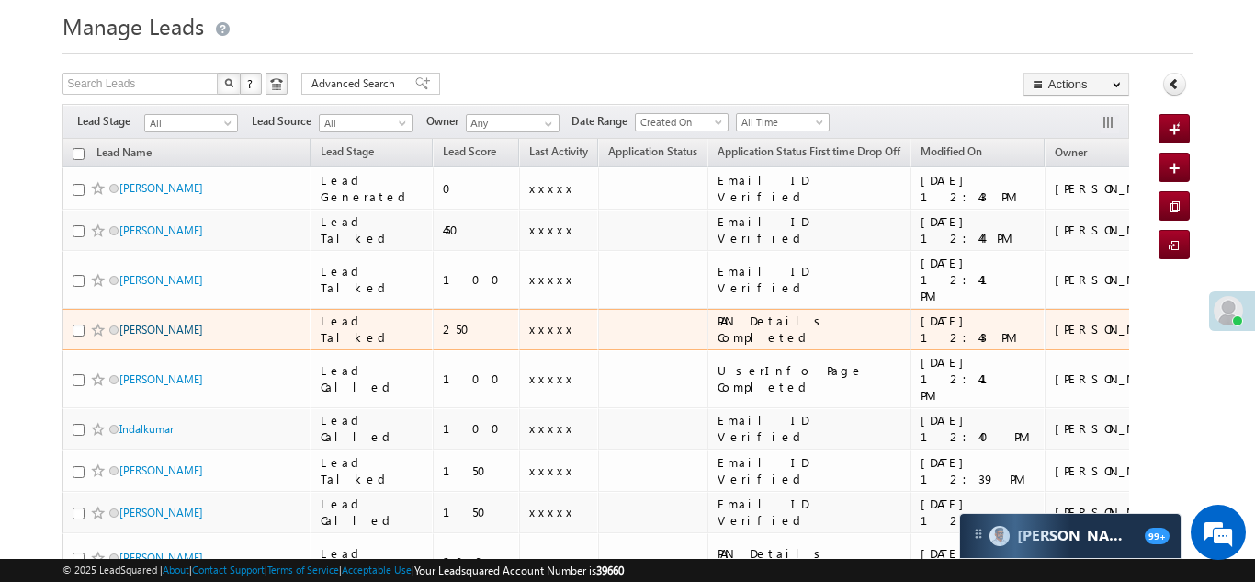
click at [152, 323] on link "[PERSON_NAME]" at bounding box center [161, 330] width 84 height 14
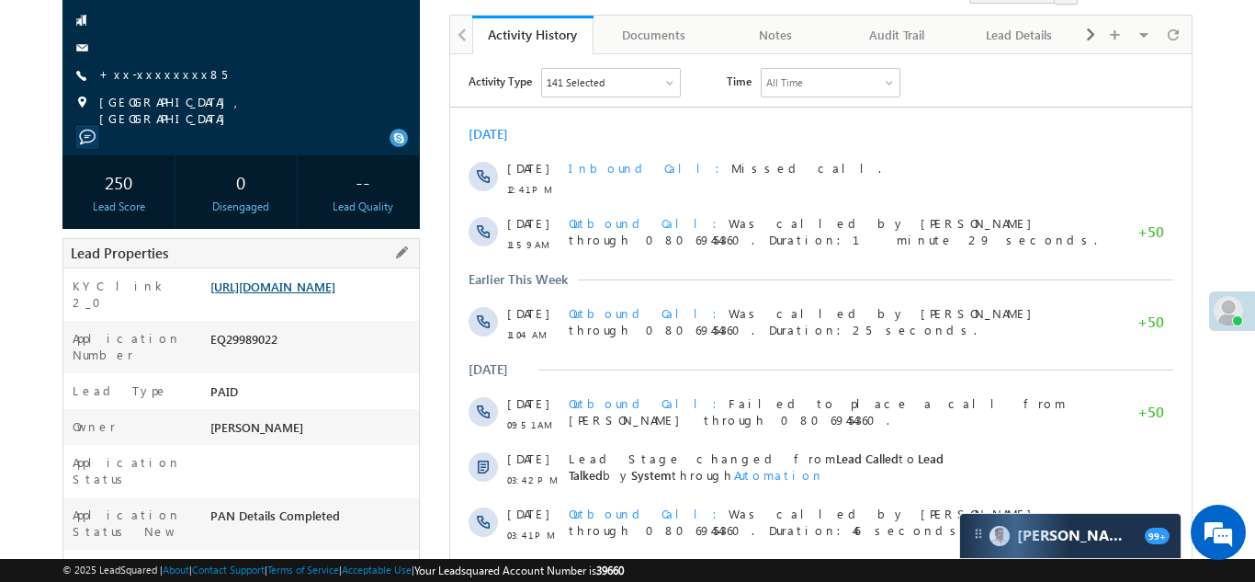
click at [306, 294] on link "[URL][DOMAIN_NAME]" at bounding box center [272, 286] width 125 height 16
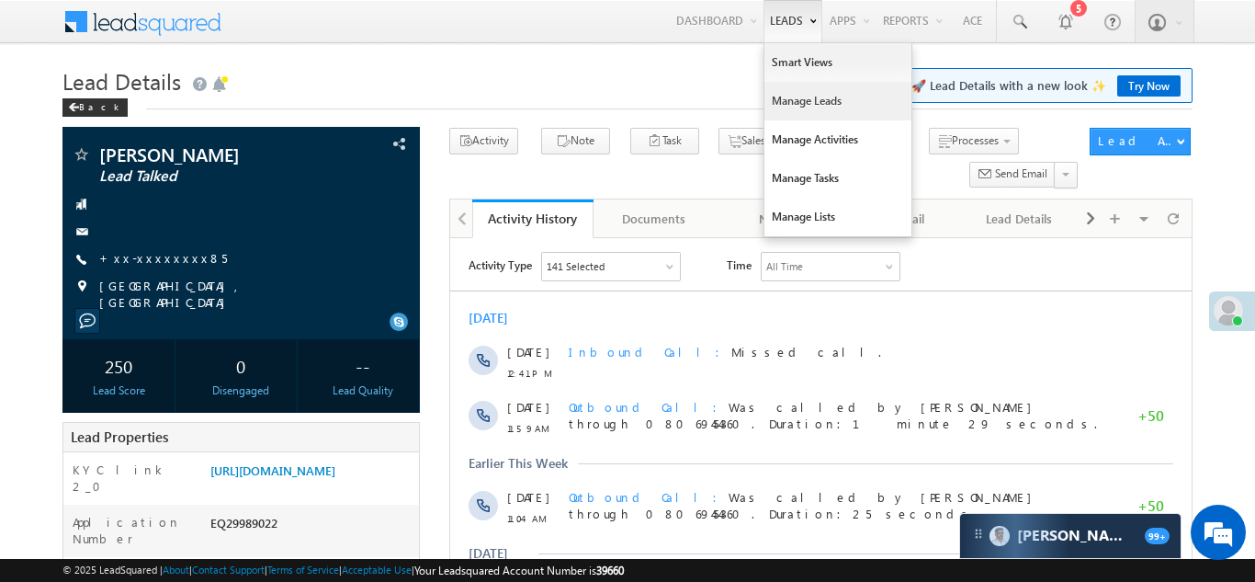
click at [781, 106] on link "Manage Leads" at bounding box center [838, 101] width 147 height 39
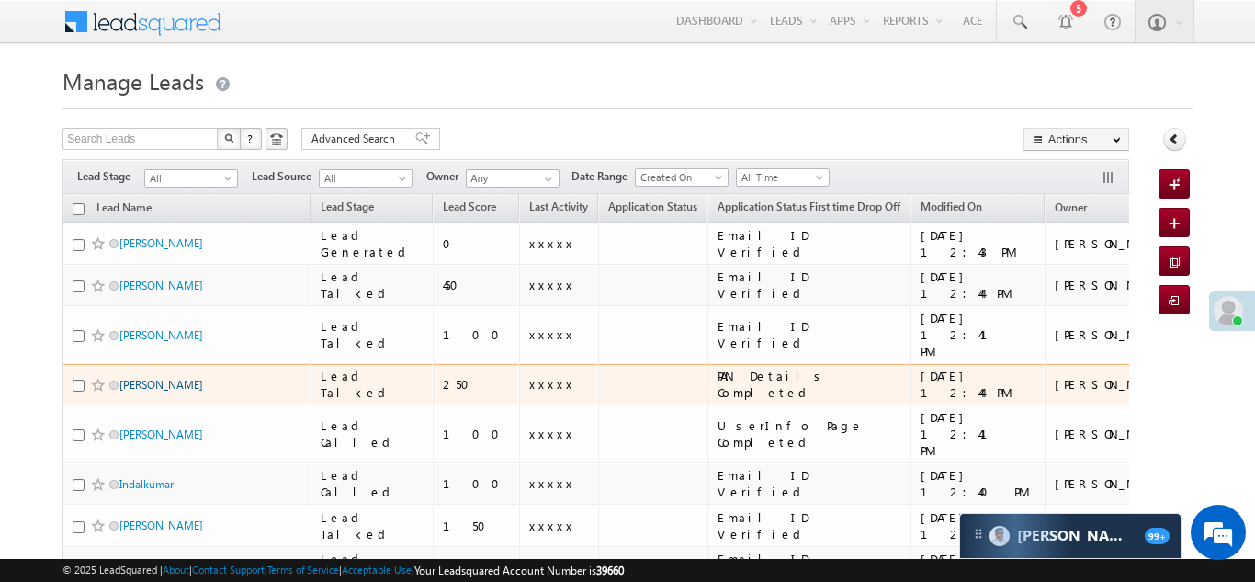
click at [142, 378] on link "[PERSON_NAME]" at bounding box center [161, 385] width 84 height 14
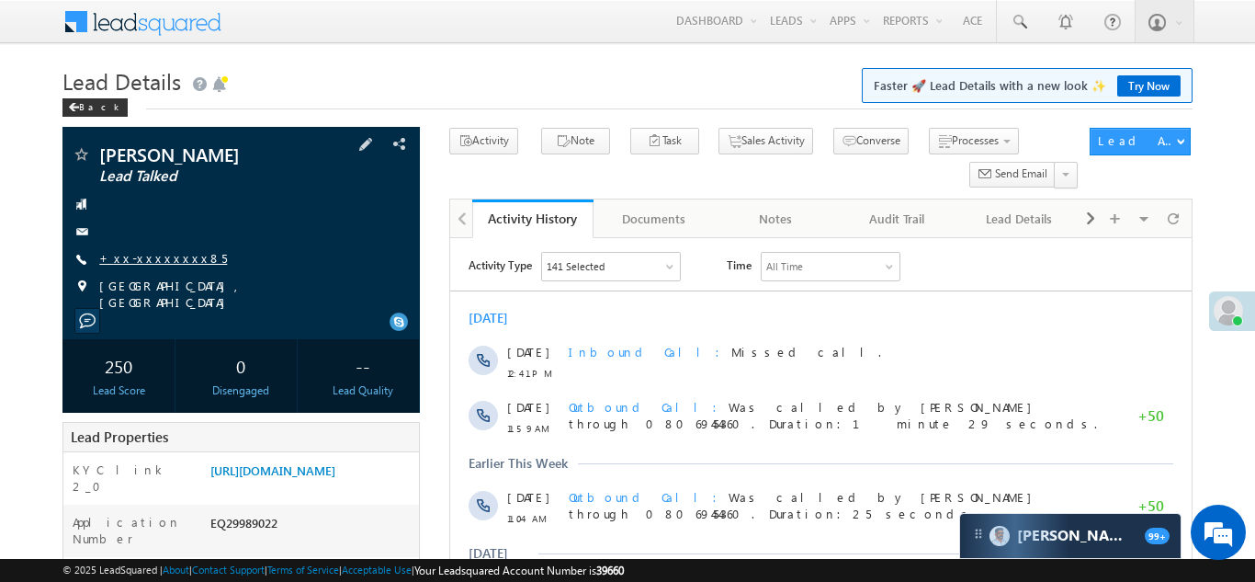
click at [131, 260] on link "+xx-xxxxxxxx85" at bounding box center [163, 258] width 128 height 16
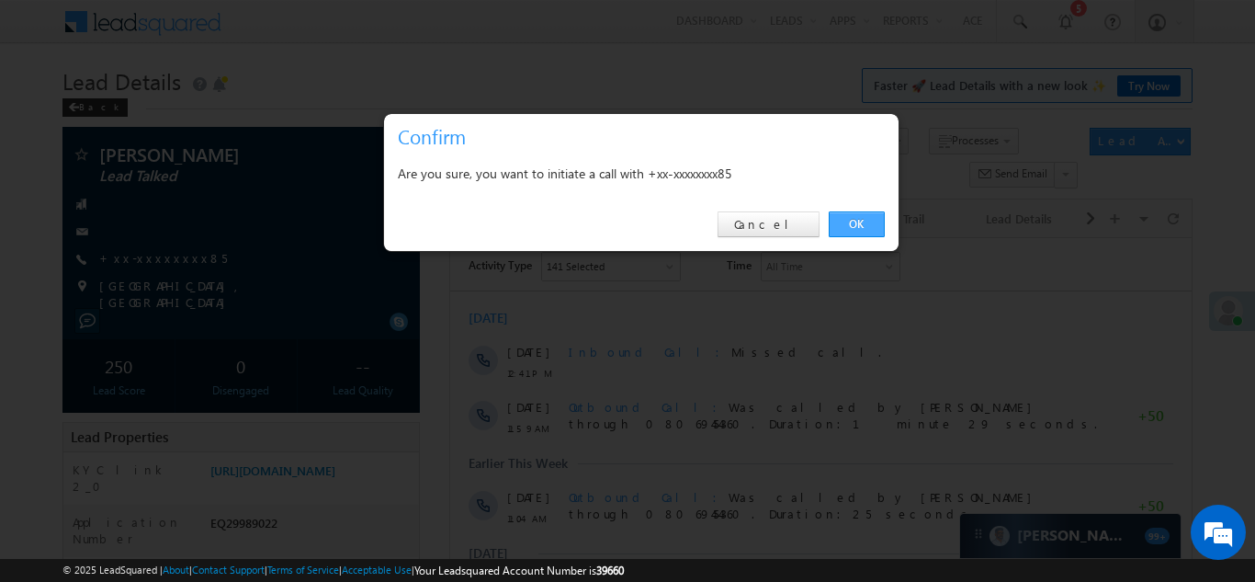
click at [855, 219] on link "OK" at bounding box center [857, 224] width 56 height 26
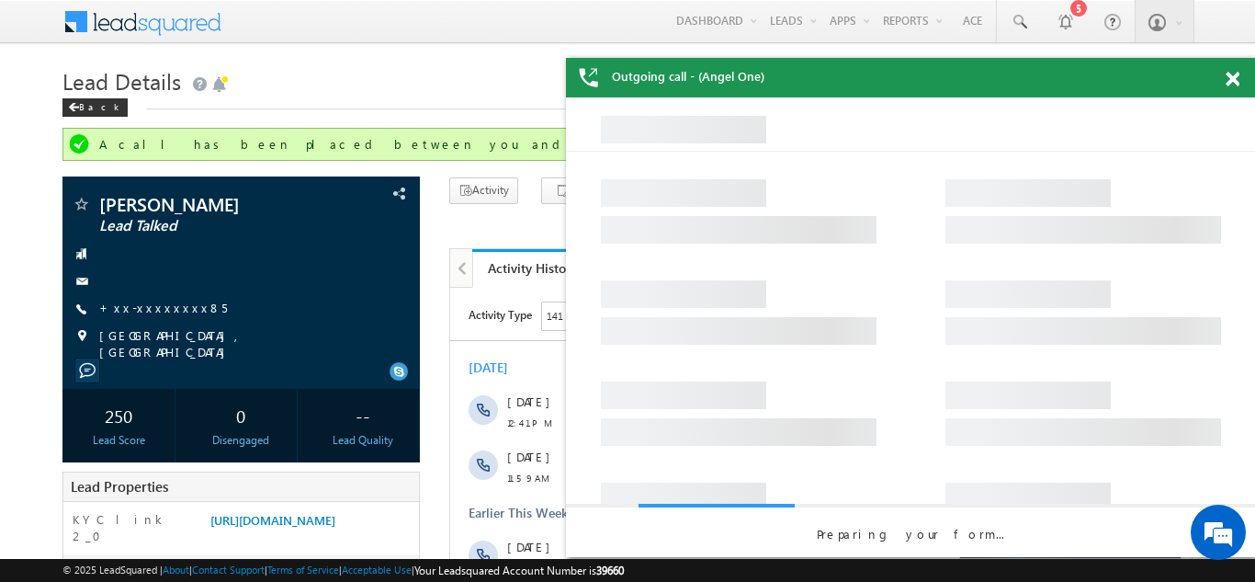
click at [1237, 79] on span at bounding box center [1233, 80] width 14 height 16
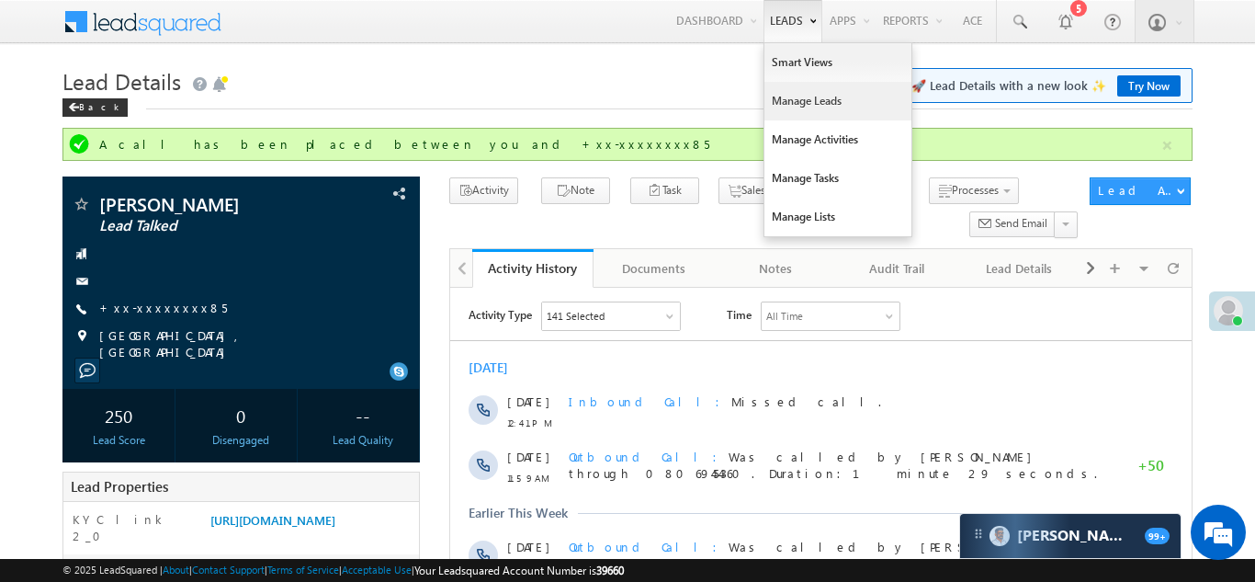
click at [777, 96] on link "Manage Leads" at bounding box center [838, 101] width 147 height 39
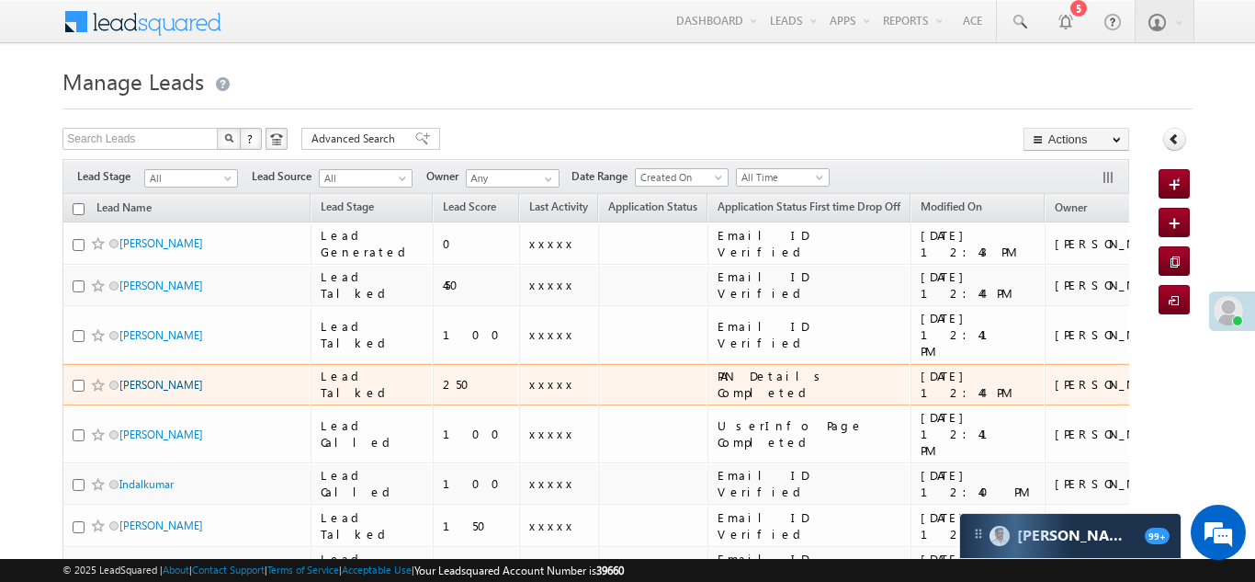
click at [153, 378] on link "[PERSON_NAME]" at bounding box center [161, 385] width 84 height 14
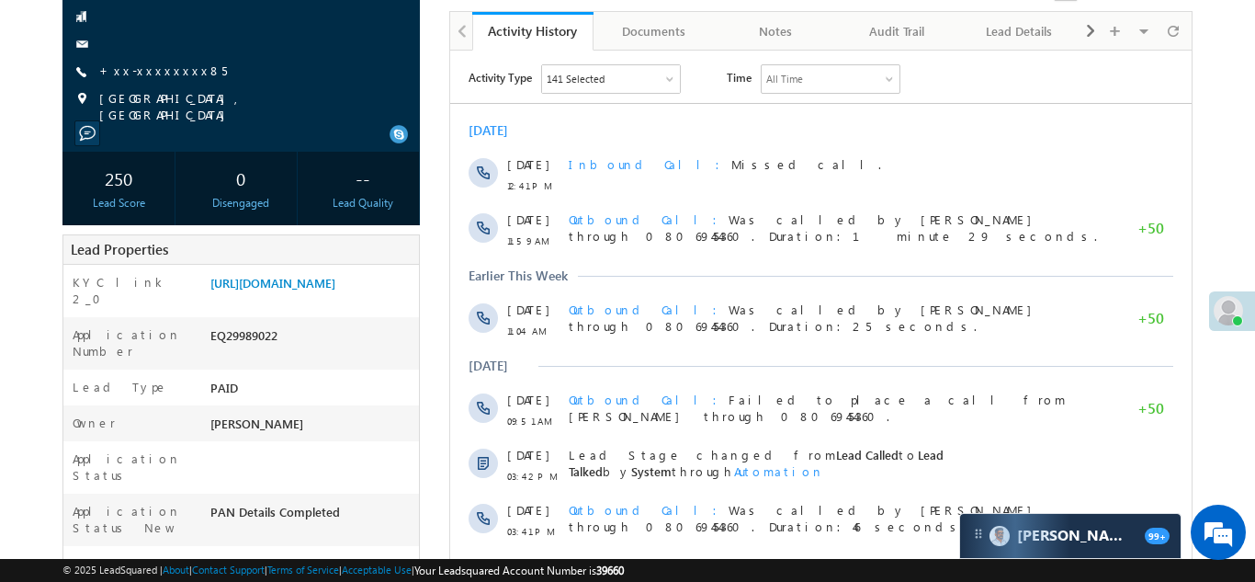
scroll to position [181, 0]
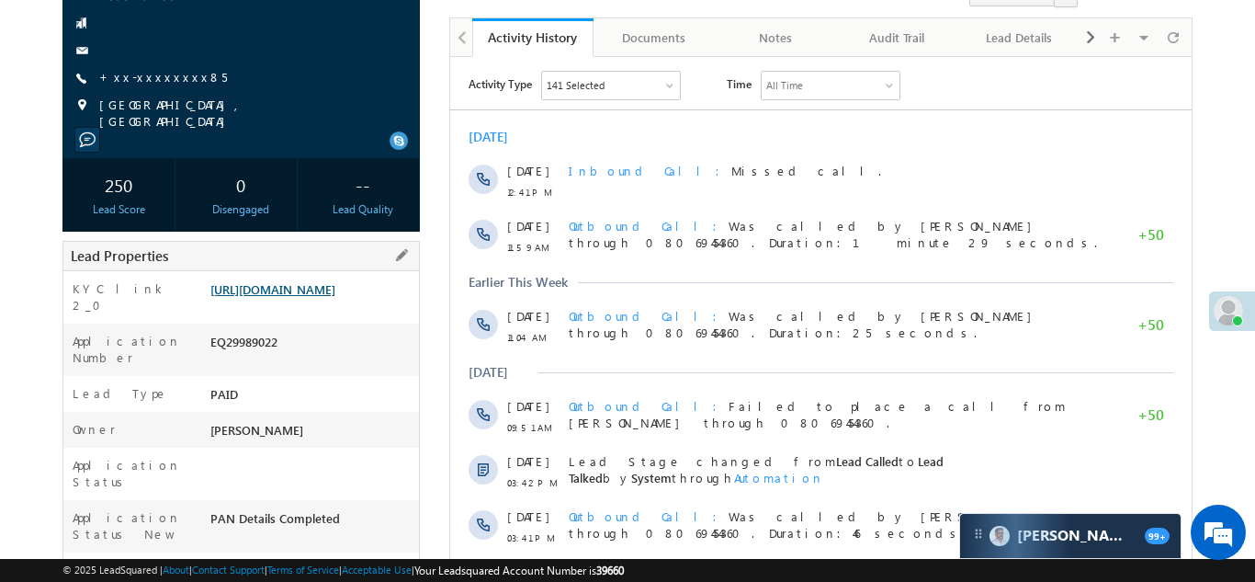
click at [301, 290] on link "https://angelbroking1-pk3em7sa.customui-test.leadsquared.com?leadId=2fdbdb19-54…" at bounding box center [272, 289] width 125 height 16
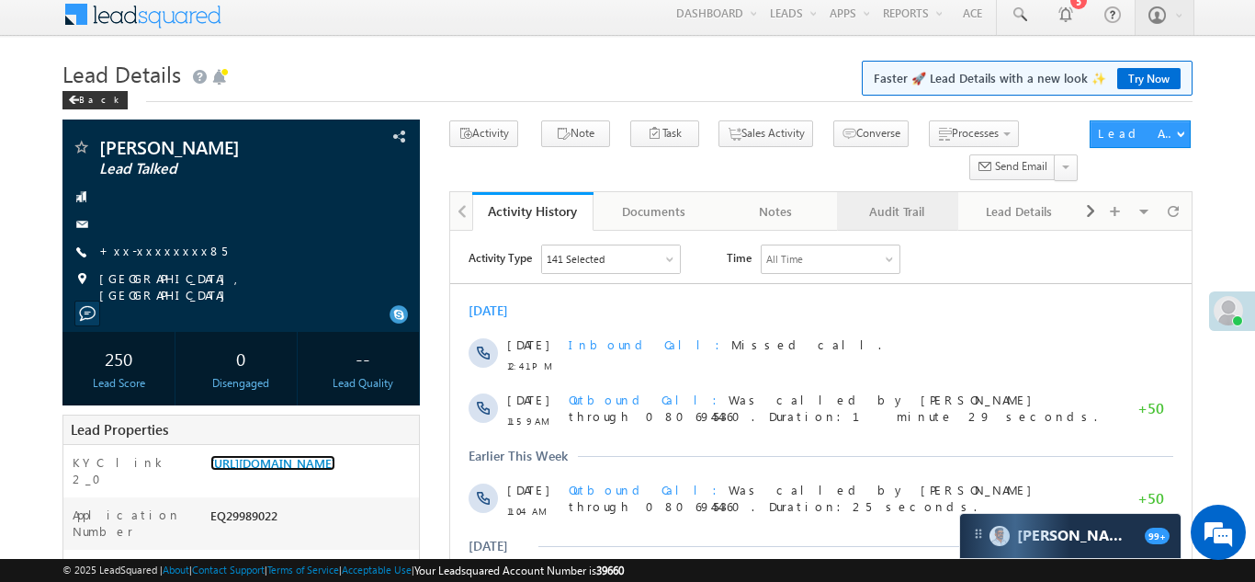
scroll to position [0, 0]
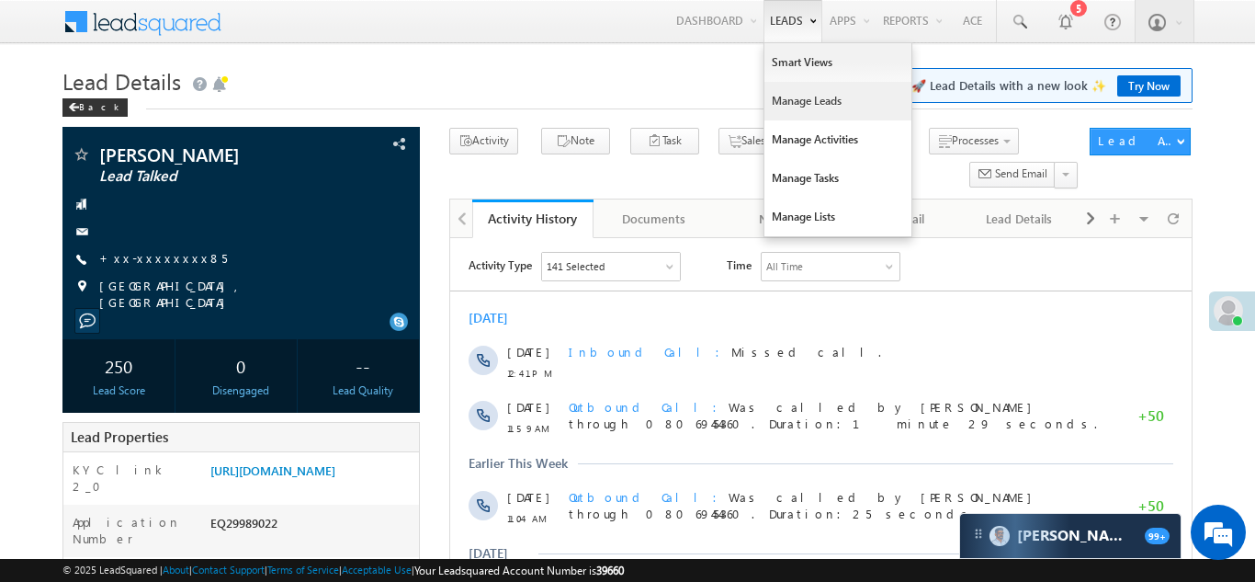
click at [794, 95] on link "Manage Leads" at bounding box center [838, 101] width 147 height 39
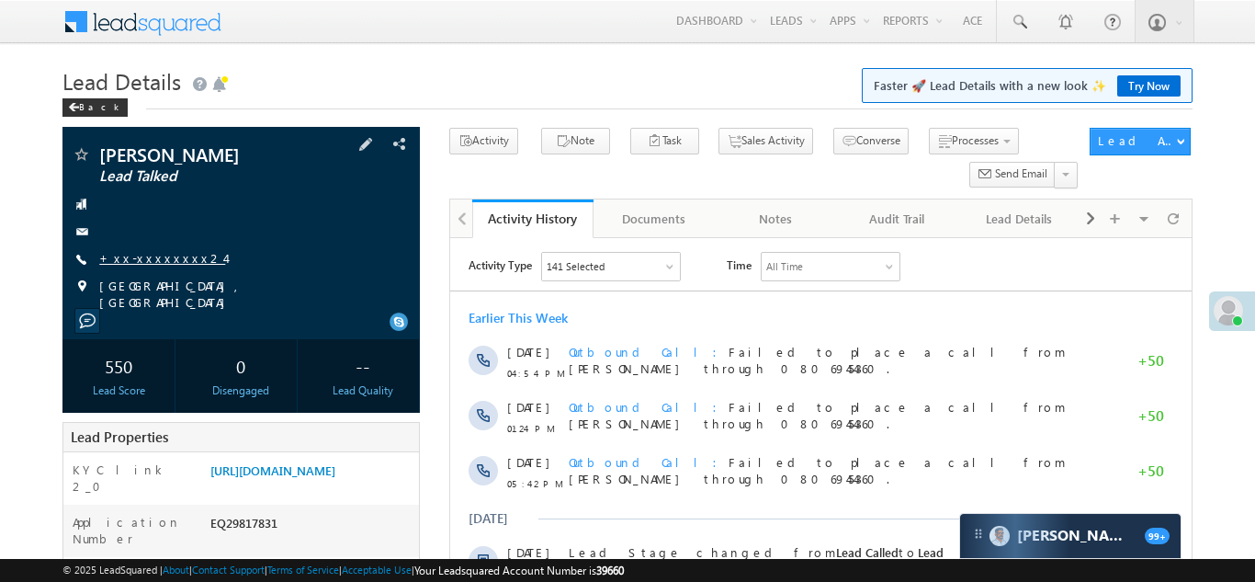
click at [136, 259] on link "+xx-xxxxxxxx24" at bounding box center [162, 258] width 126 height 16
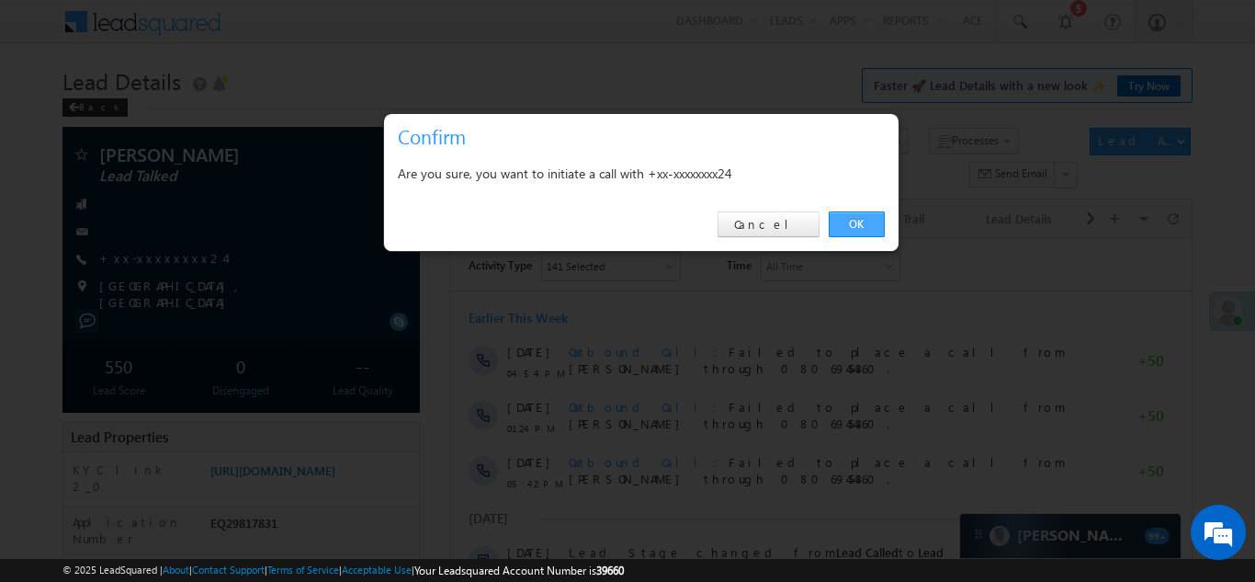
click at [854, 223] on link "OK" at bounding box center [857, 224] width 56 height 26
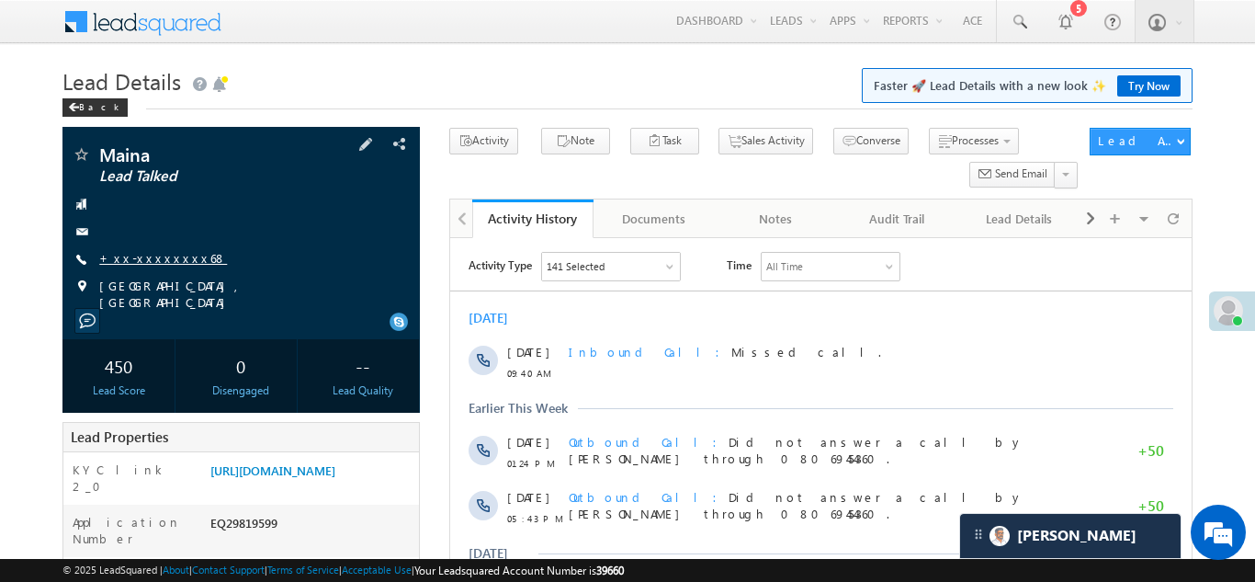
click at [142, 260] on link "+xx-xxxxxxxx68" at bounding box center [163, 258] width 128 height 16
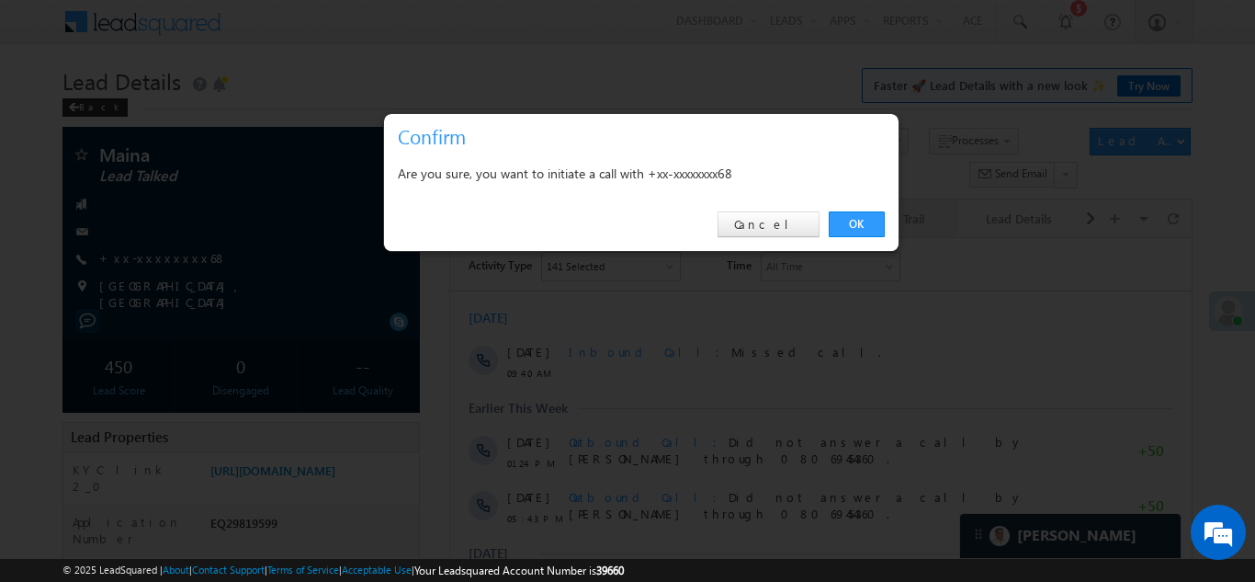
click at [850, 219] on link "OK" at bounding box center [857, 224] width 56 height 26
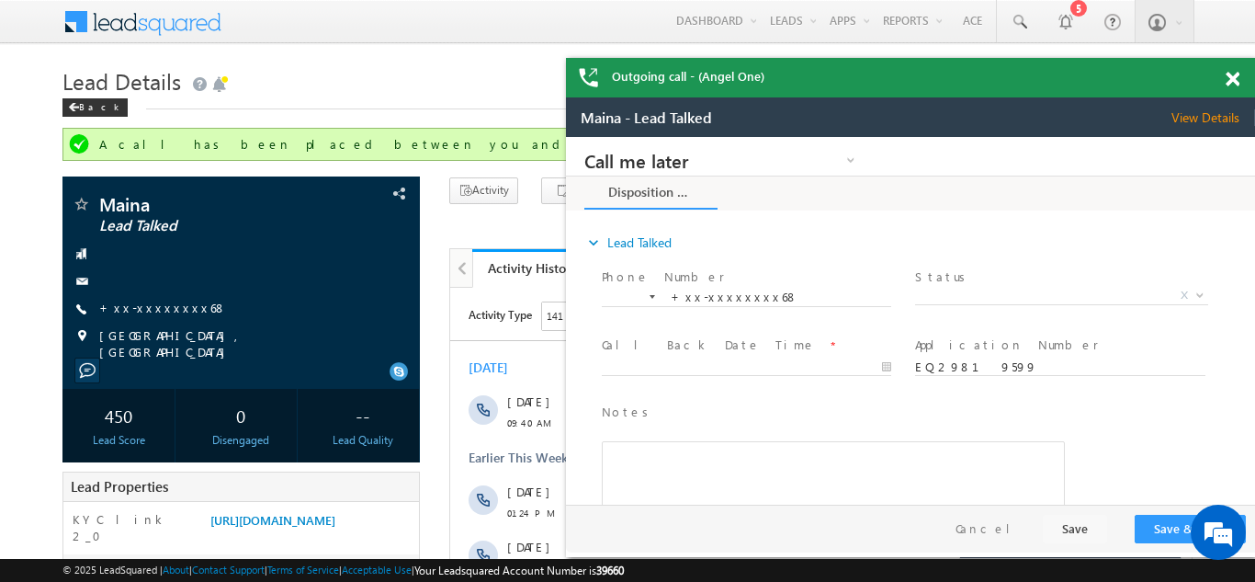
click at [1232, 76] on span at bounding box center [1233, 80] width 14 height 16
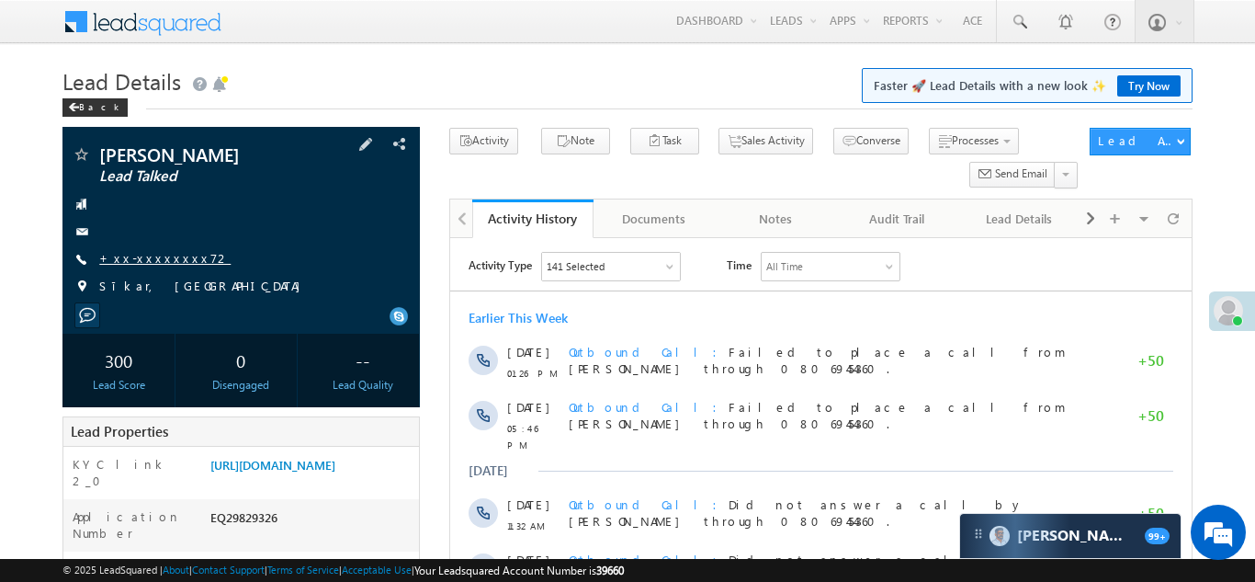
click at [151, 259] on link "+xx-xxxxxxxx72" at bounding box center [164, 258] width 131 height 16
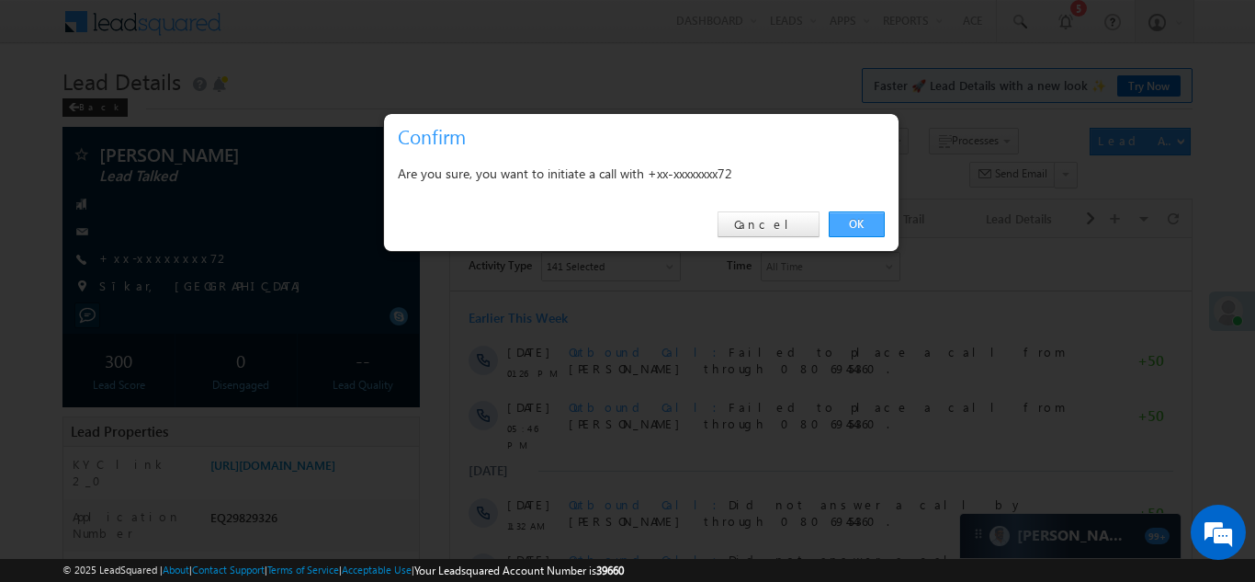
click at [850, 221] on link "OK" at bounding box center [857, 224] width 56 height 26
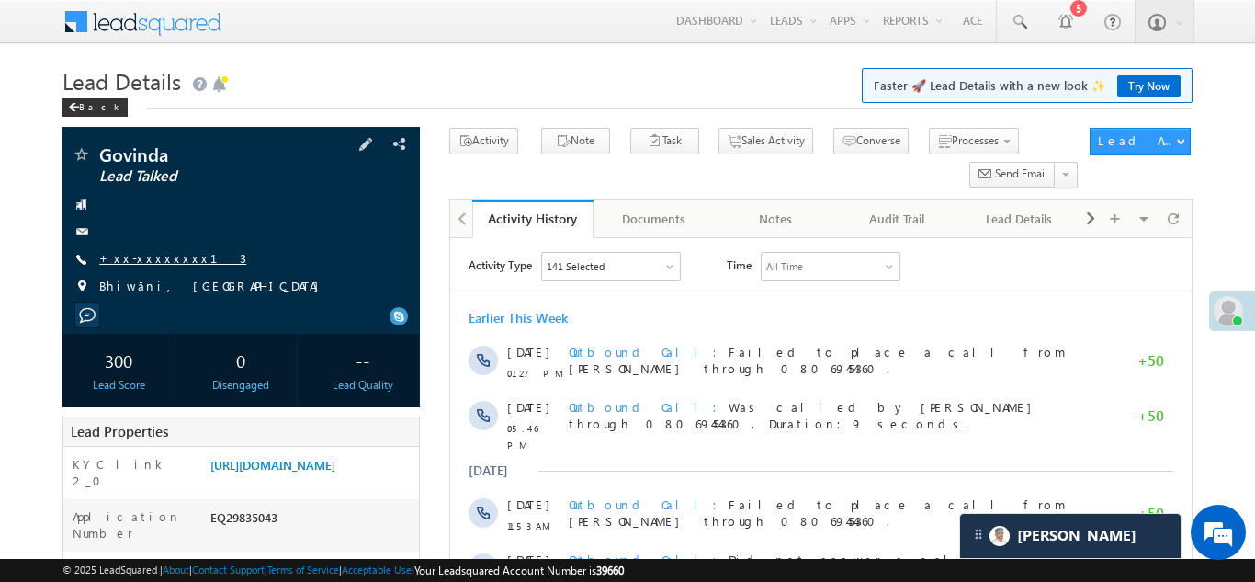
click at [153, 254] on link "+xx-xxxxxxxx13" at bounding box center [172, 258] width 147 height 16
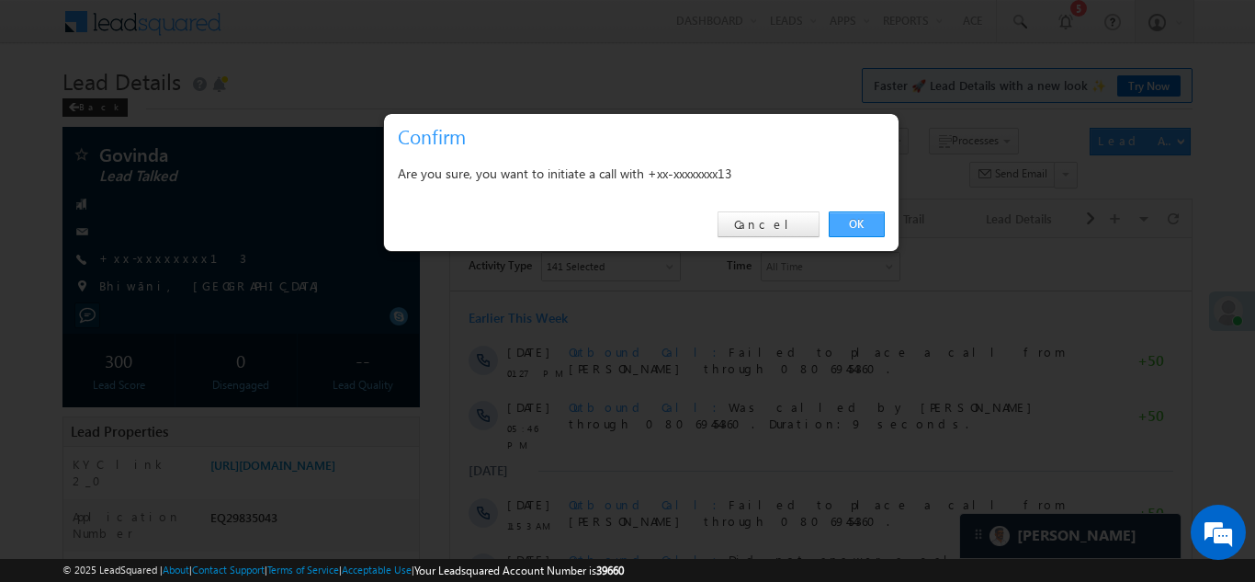
click at [854, 220] on link "OK" at bounding box center [857, 224] width 56 height 26
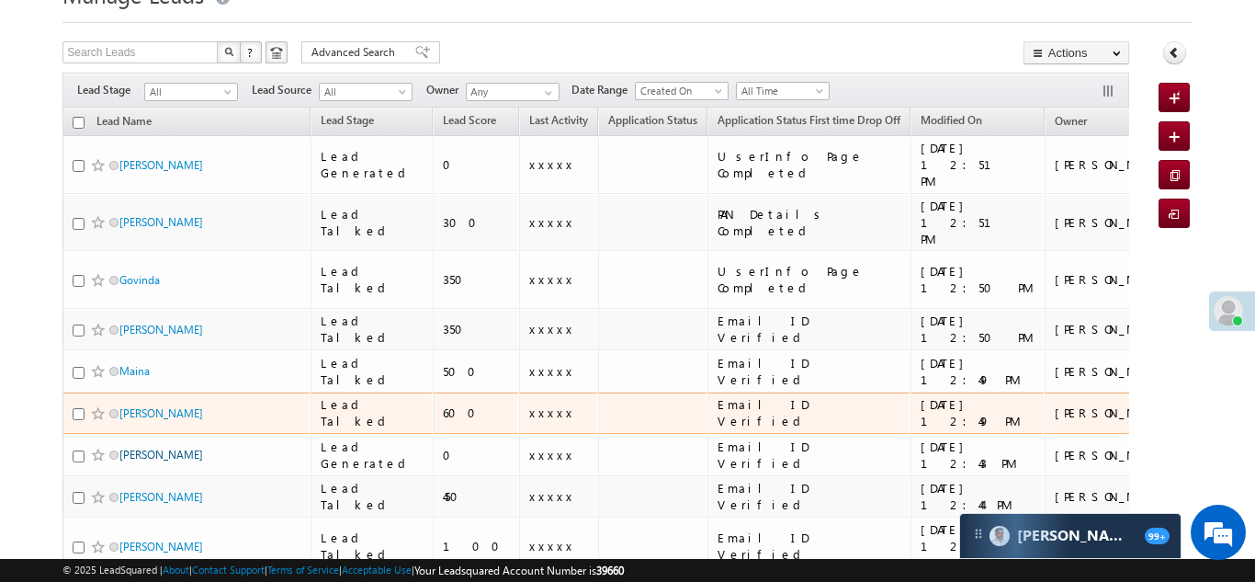
scroll to position [111, 0]
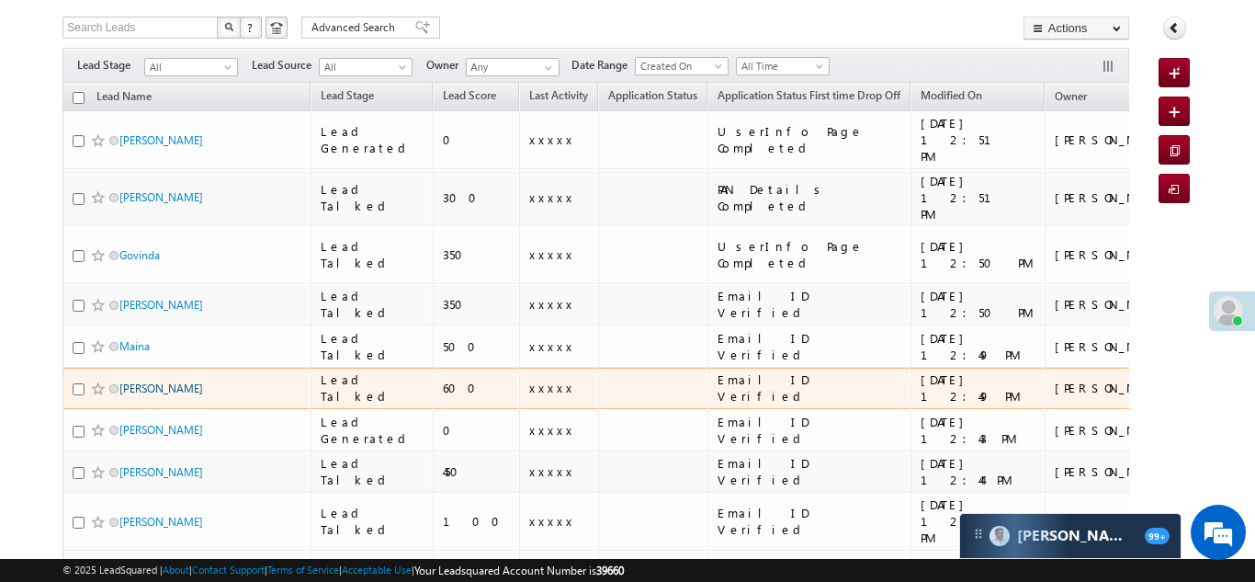
click at [145, 381] on link "Vinodkumar" at bounding box center [161, 388] width 84 height 14
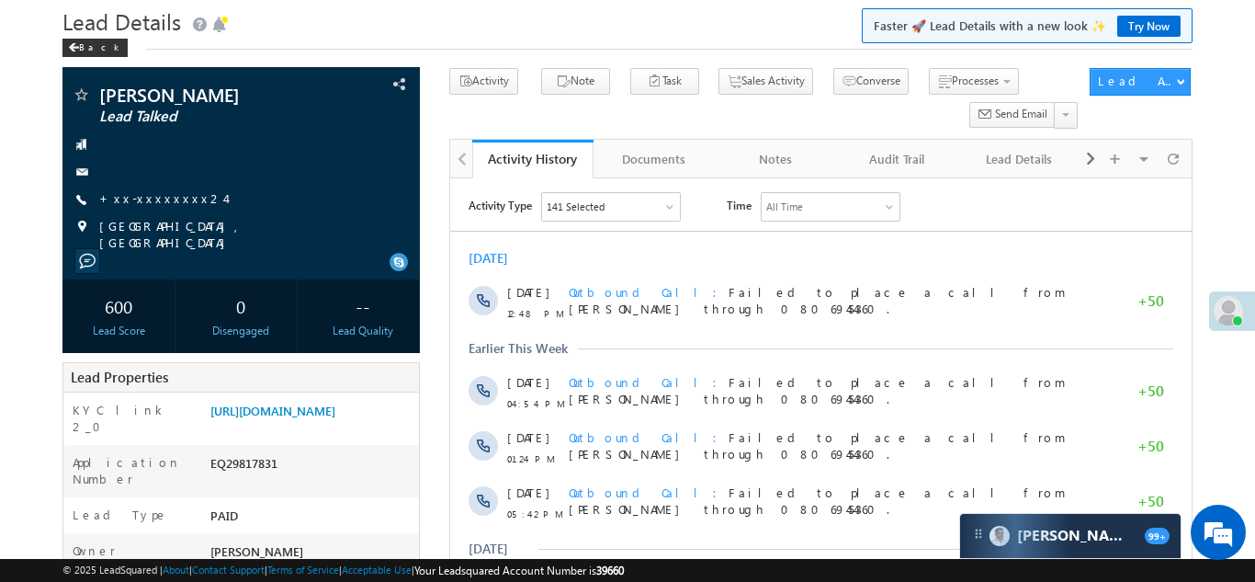
scroll to position [76, 0]
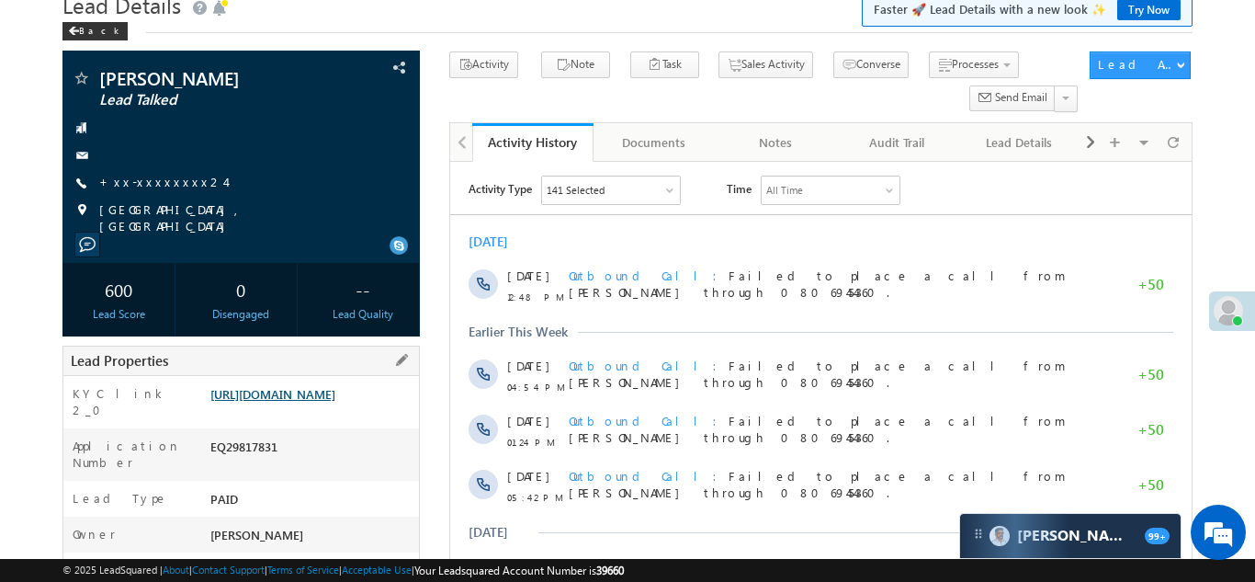
click at [312, 402] on link "https://angelbroking1-pk3em7sa.customui-test.leadsquared.com?leadId=af5c4dfd-f1…" at bounding box center [272, 394] width 125 height 16
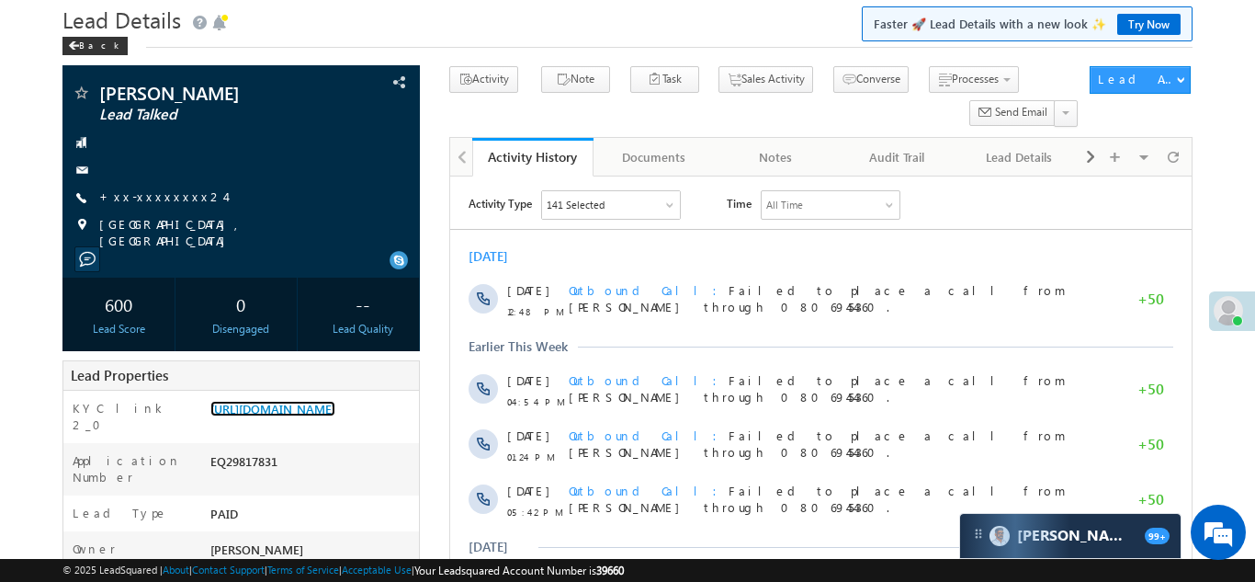
scroll to position [0, 0]
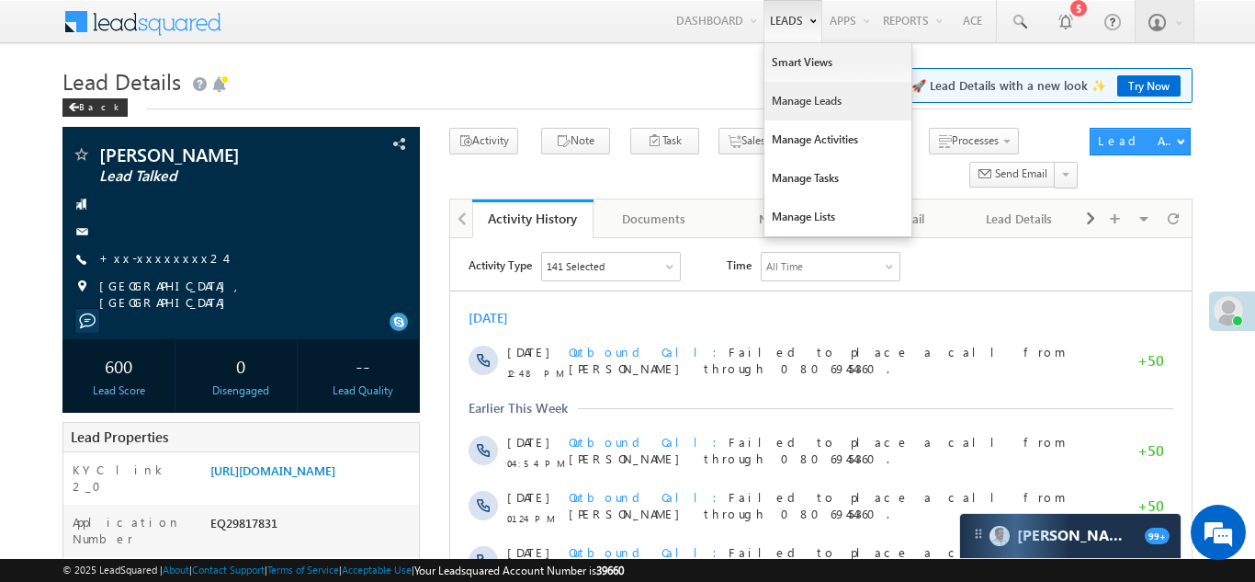
click at [793, 106] on link "Manage Leads" at bounding box center [838, 101] width 147 height 39
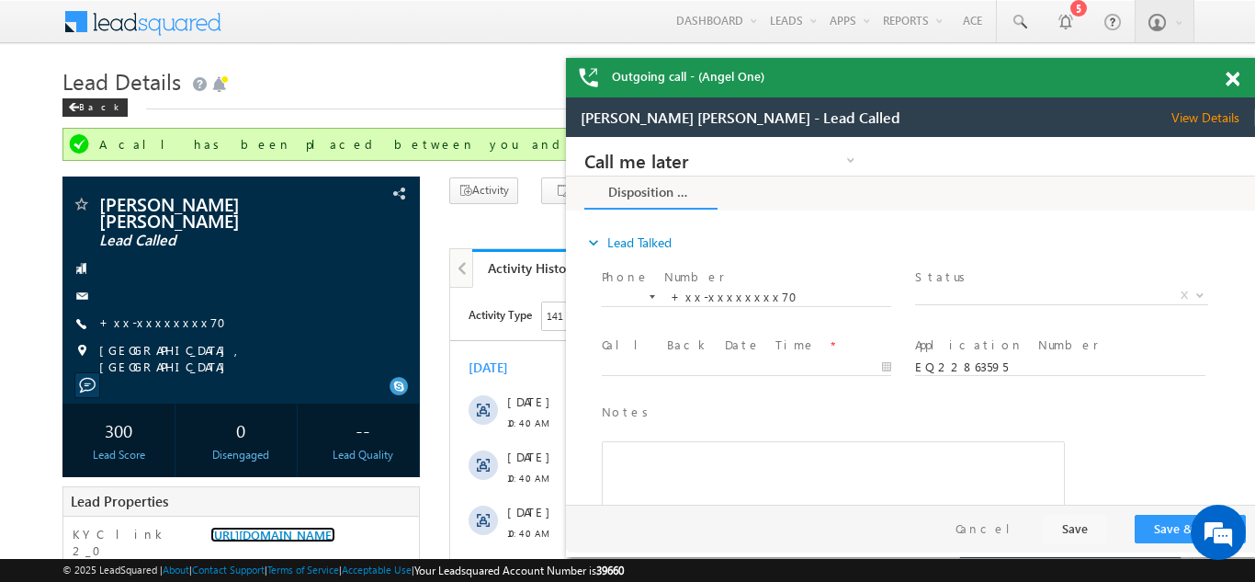
click at [1233, 77] on span at bounding box center [1233, 80] width 14 height 16
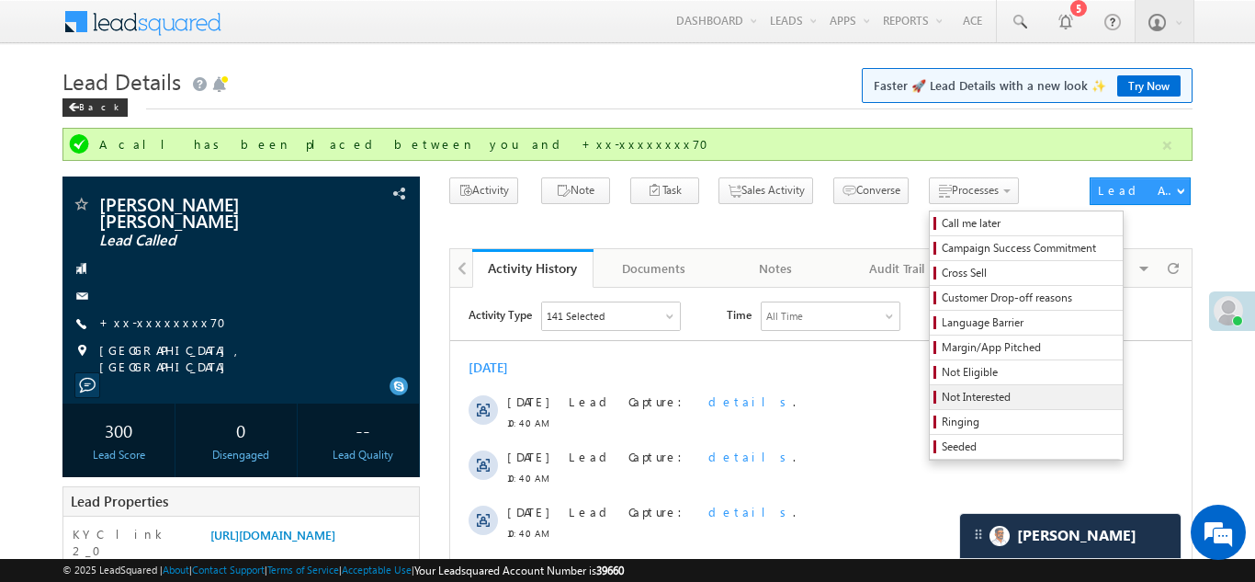
click at [942, 398] on span "Not Interested" at bounding box center [1029, 397] width 175 height 17
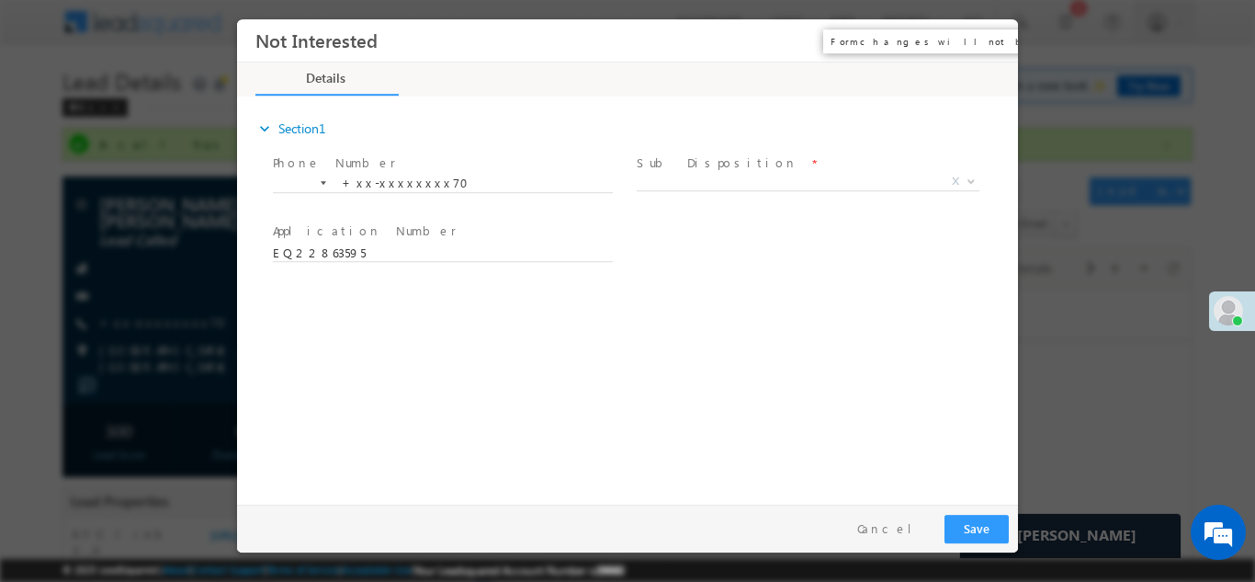
click at [990, 44] on button "×" at bounding box center [990, 40] width 31 height 34
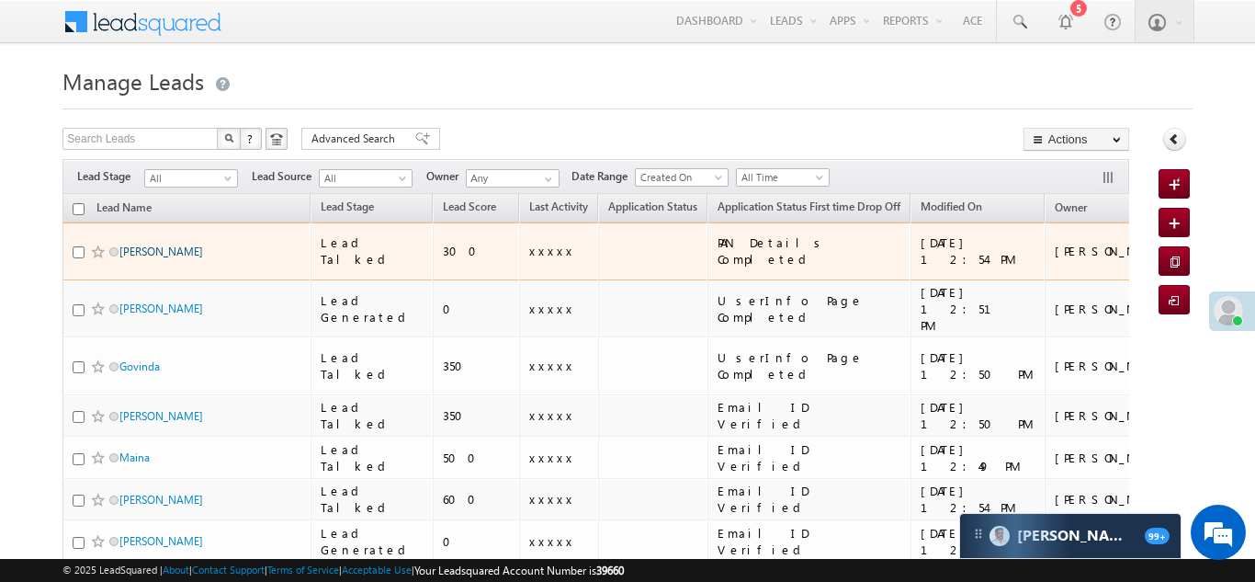
click at [139, 244] on link "Sumit kumar" at bounding box center [161, 251] width 84 height 14
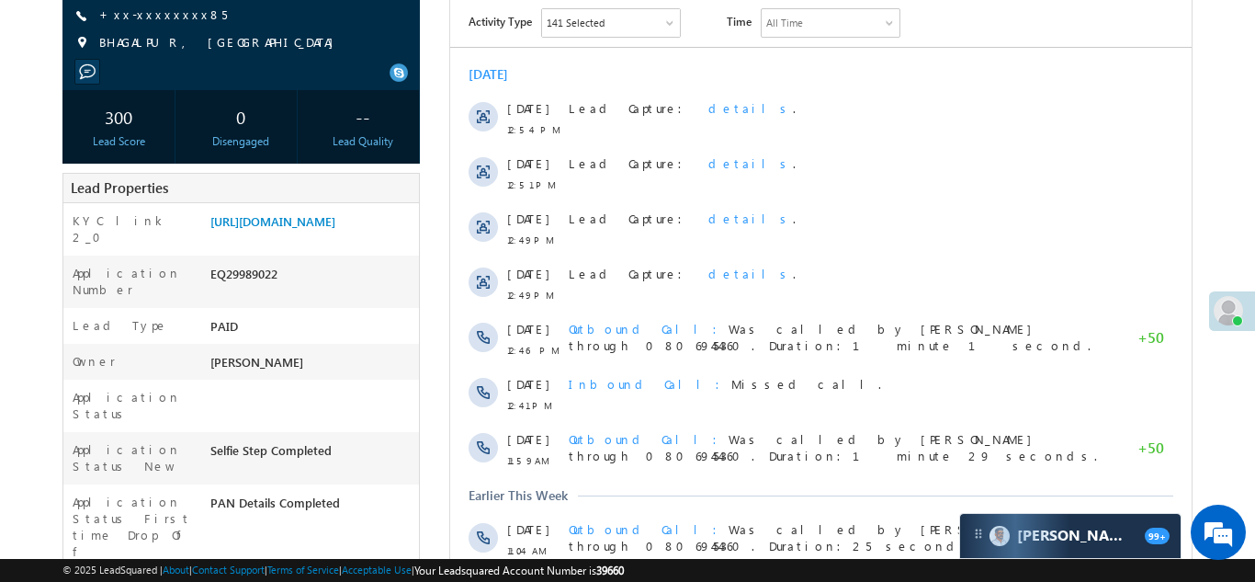
scroll to position [131, 0]
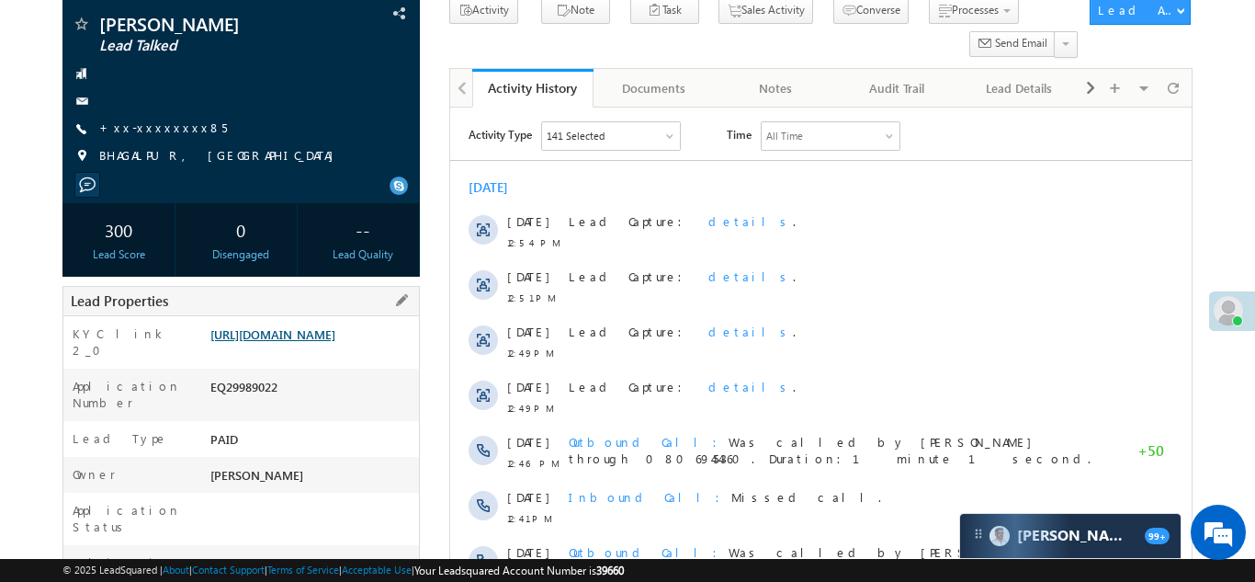
click at [303, 342] on link "https://angelbroking1-pk3em7sa.customui-test.leadsquared.com?leadId=2fdbdb19-54…" at bounding box center [272, 334] width 125 height 16
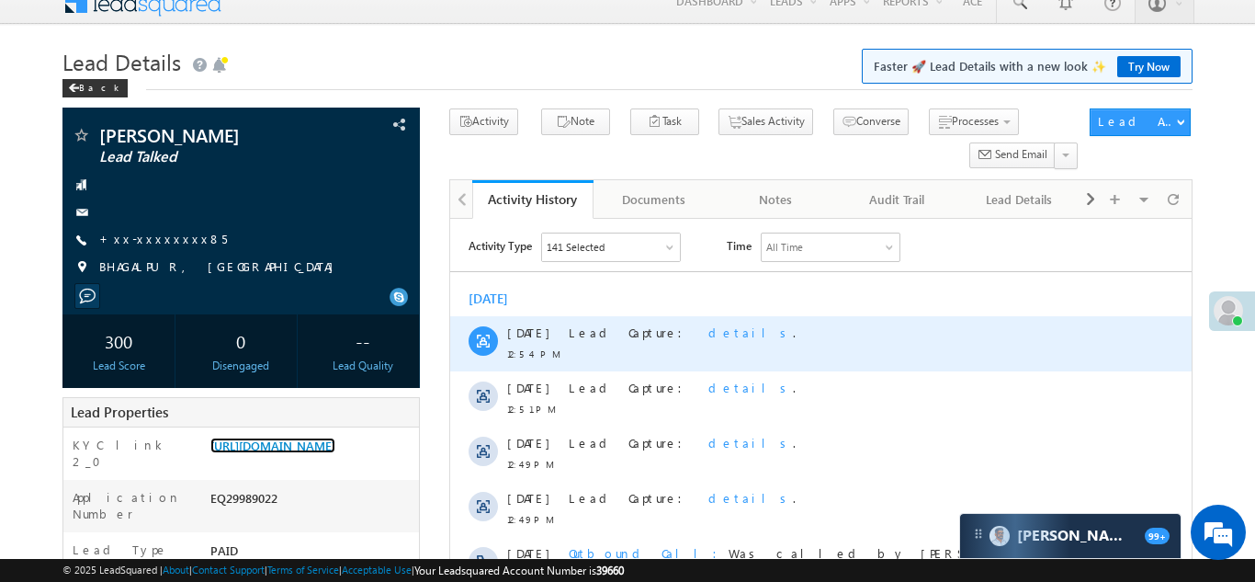
scroll to position [0, 0]
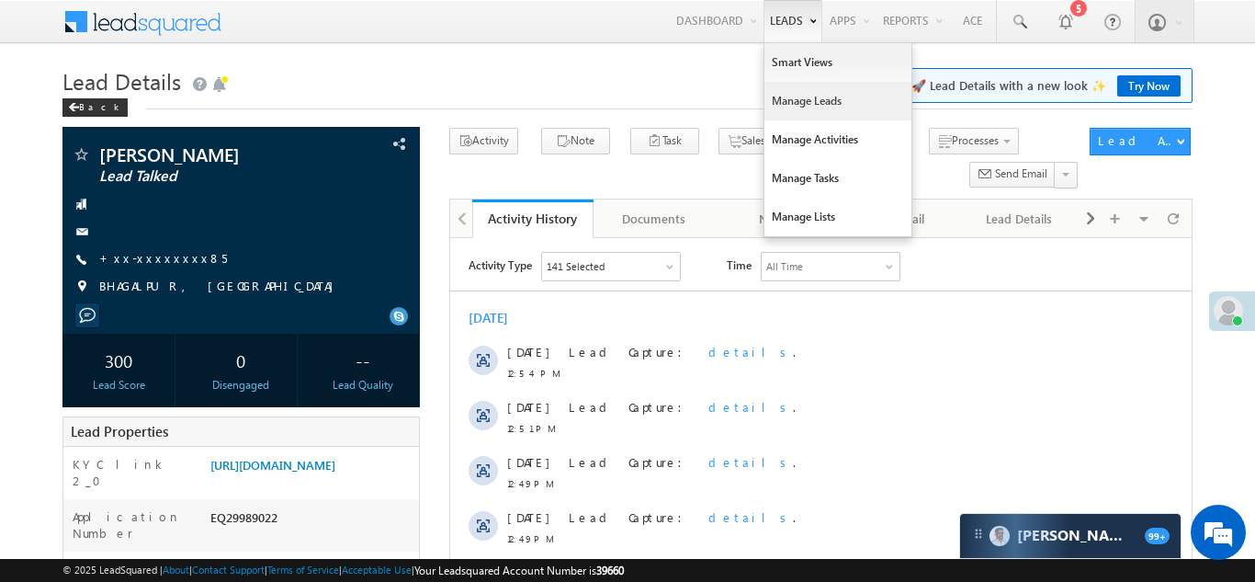
click at [787, 119] on link "Manage Leads" at bounding box center [838, 101] width 147 height 39
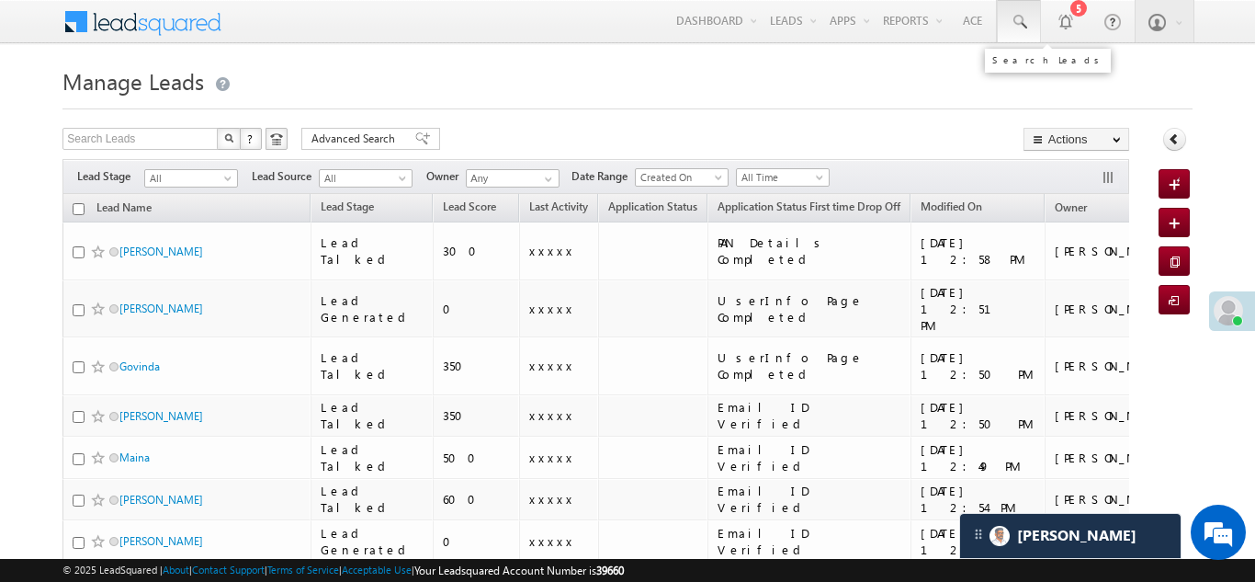
click at [1022, 24] on span at bounding box center [1019, 22] width 18 height 18
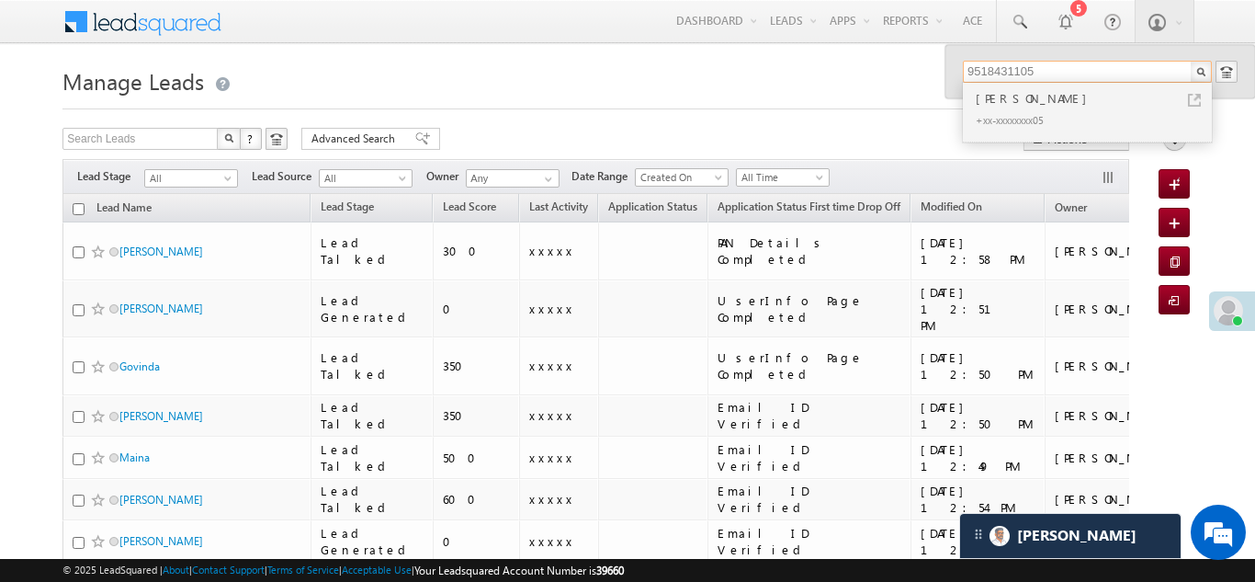
type input "9518431105"
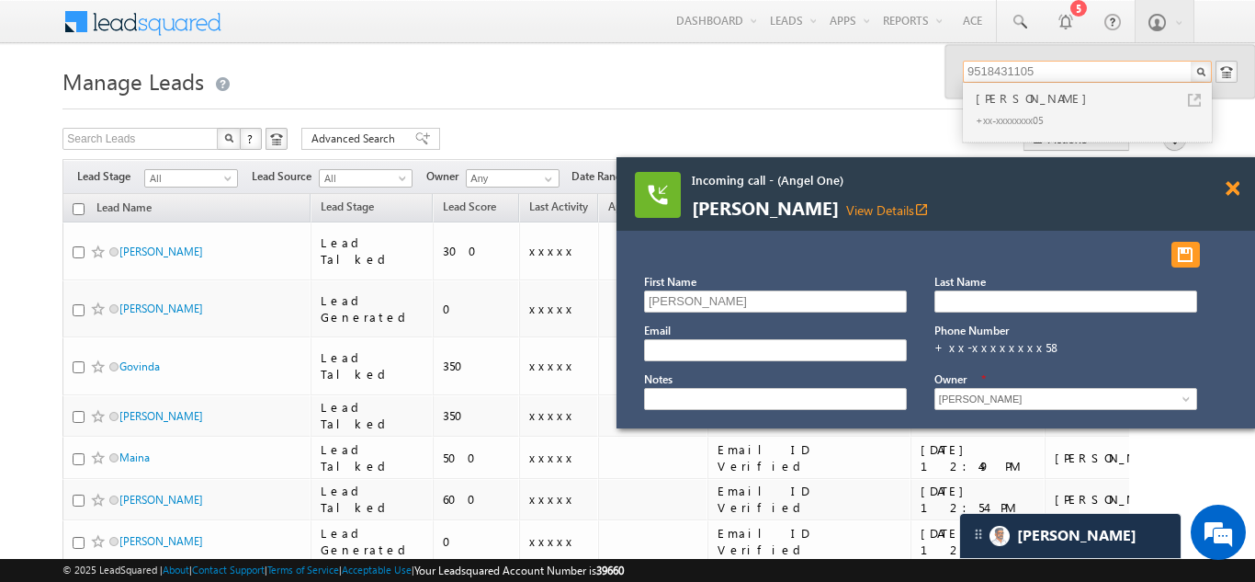
click at [1234, 186] on span at bounding box center [1233, 189] width 14 height 16
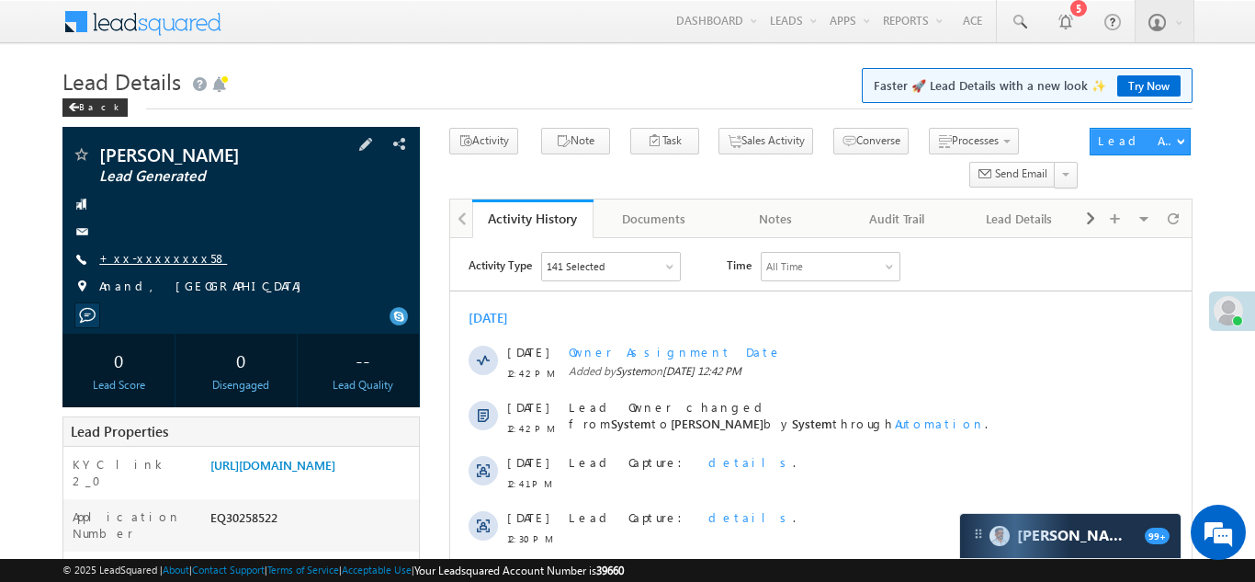
click at [152, 258] on link "+xx-xxxxxxxx58" at bounding box center [163, 258] width 128 height 16
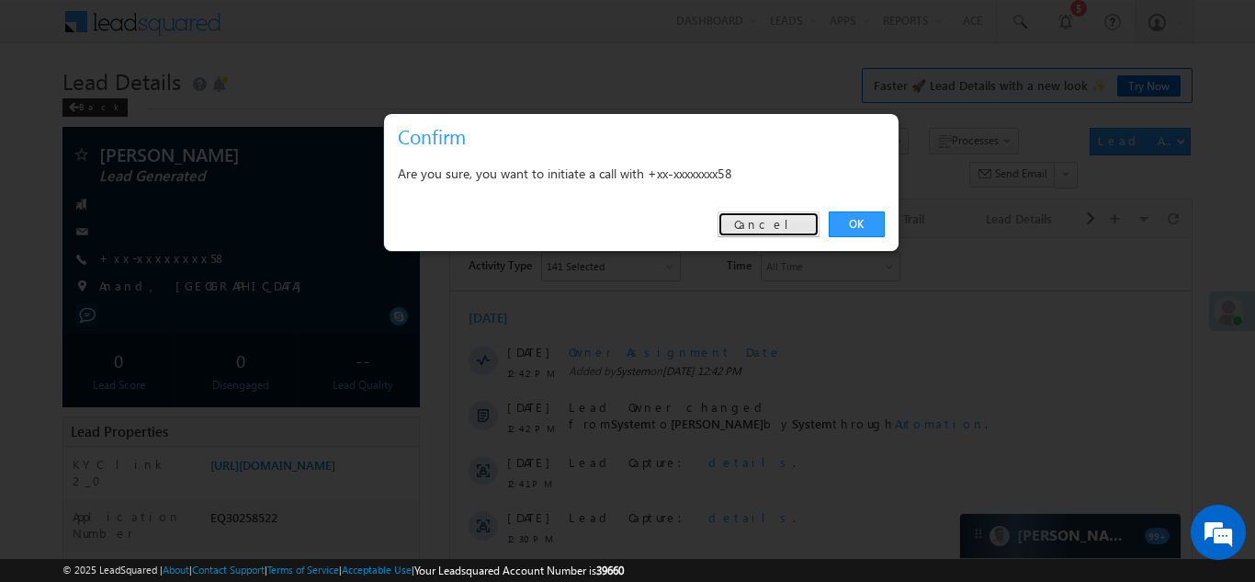
click at [785, 221] on link "Cancel" at bounding box center [769, 224] width 102 height 26
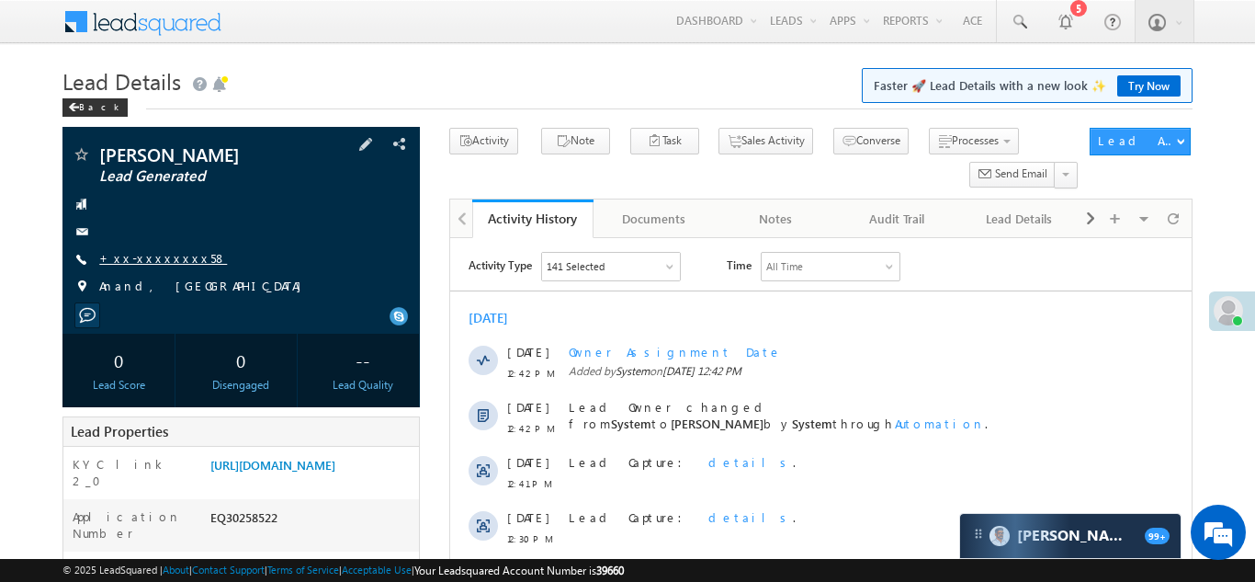
click at [151, 259] on link "+xx-xxxxxxxx58" at bounding box center [163, 258] width 128 height 16
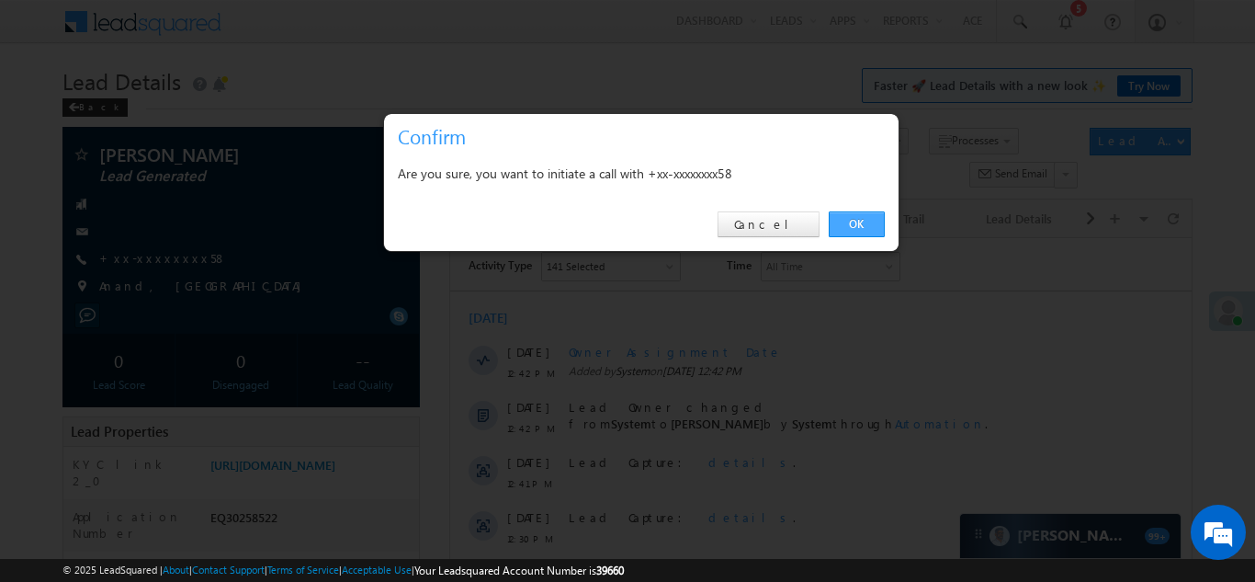
click at [855, 222] on link "OK" at bounding box center [857, 224] width 56 height 26
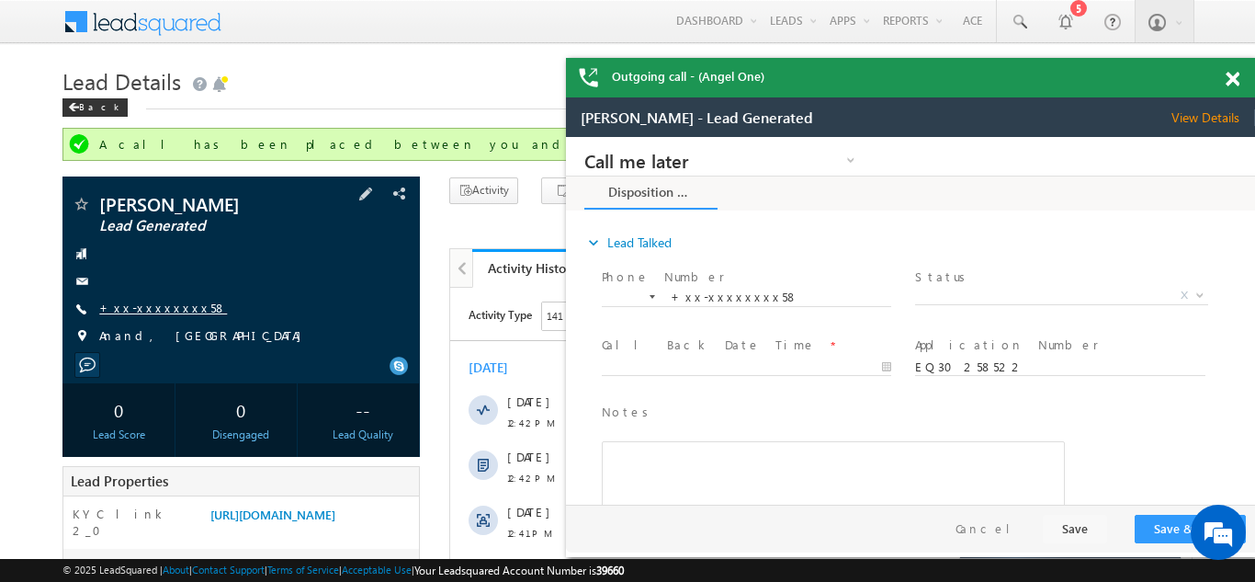
click at [150, 311] on link "+xx-xxxxxxxx58" at bounding box center [163, 308] width 128 height 16
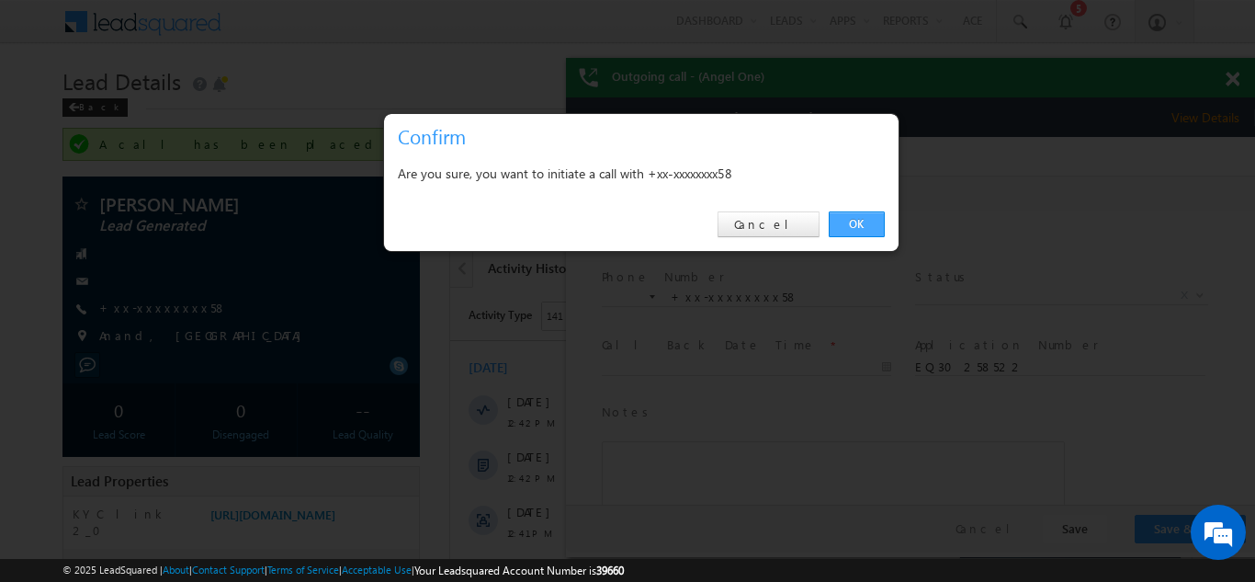
click at [853, 226] on link "OK" at bounding box center [857, 224] width 56 height 26
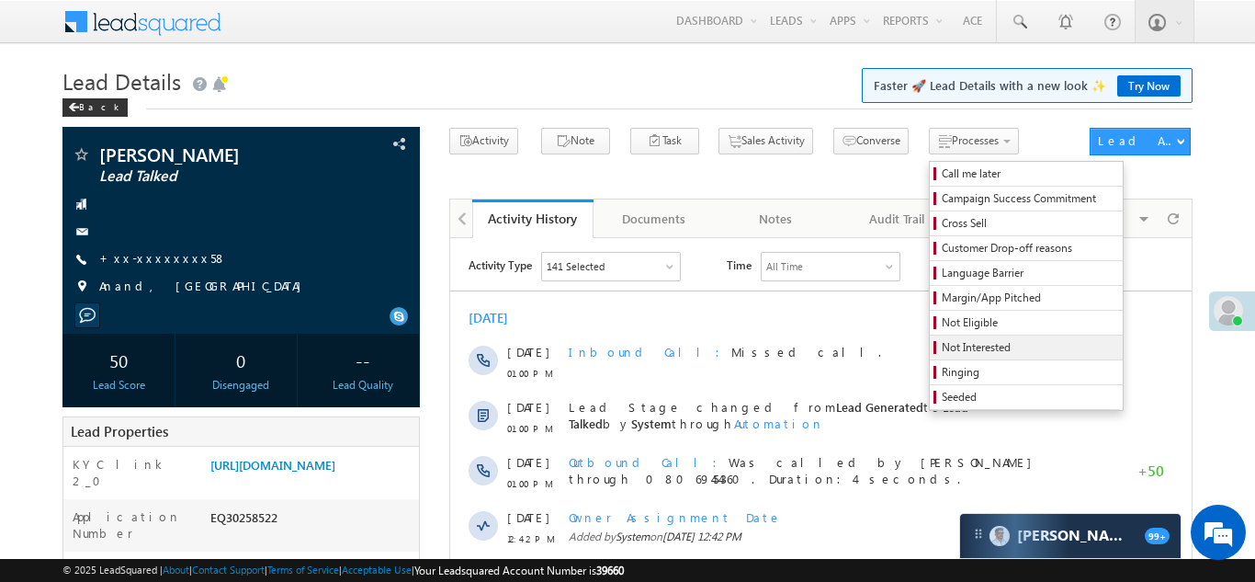
click at [942, 348] on span "Not Interested" at bounding box center [1029, 347] width 175 height 17
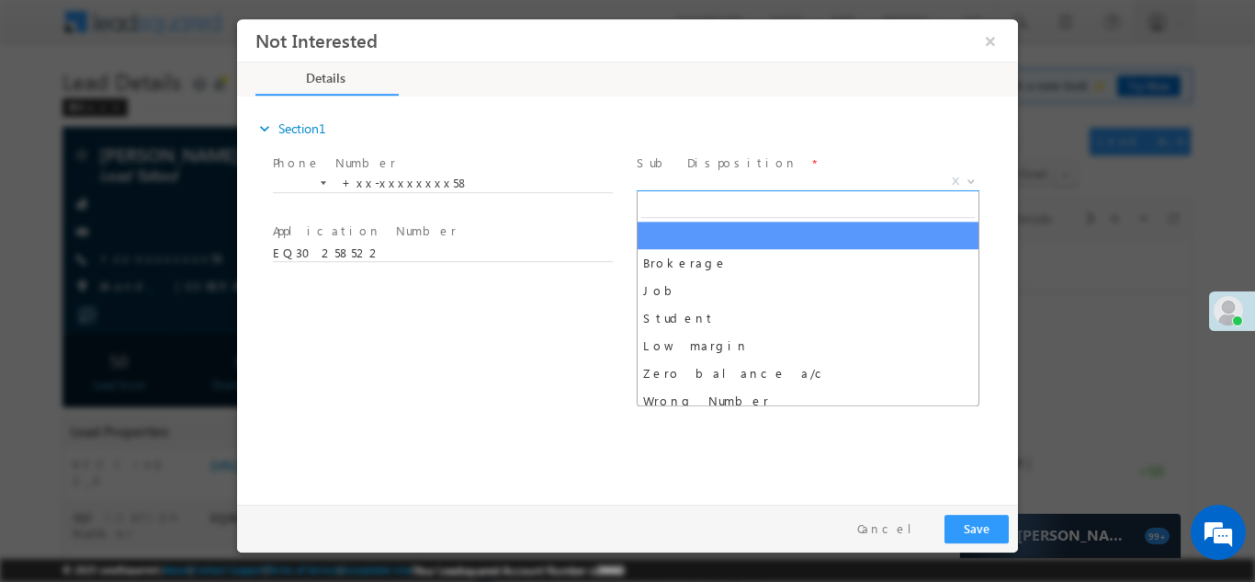
click at [711, 184] on span "X" at bounding box center [808, 181] width 343 height 18
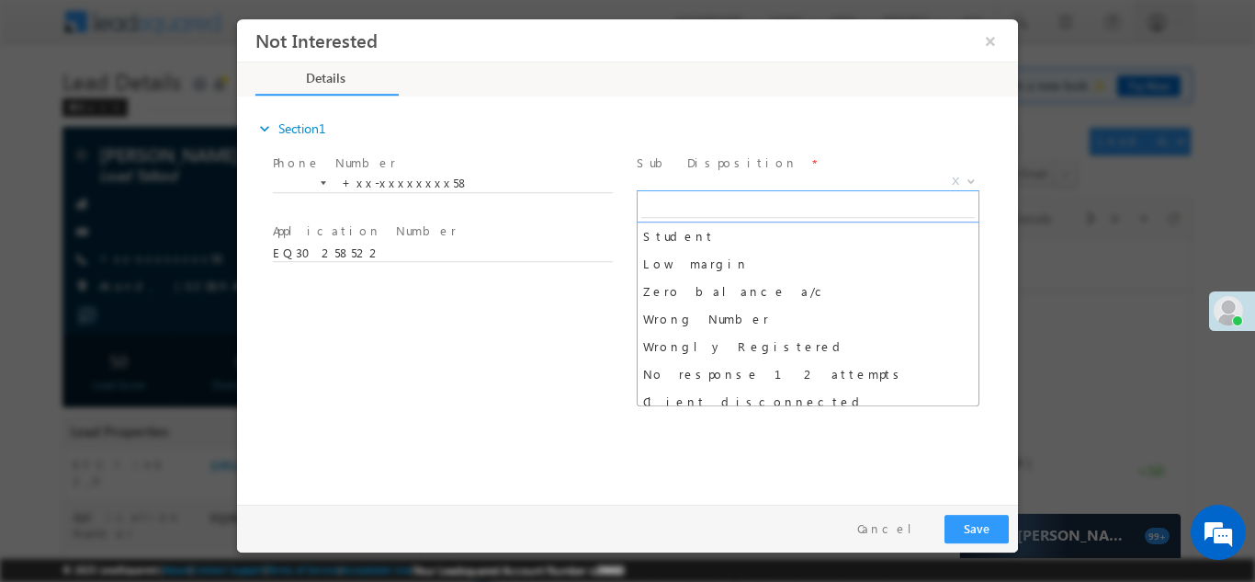
scroll to position [85, 0]
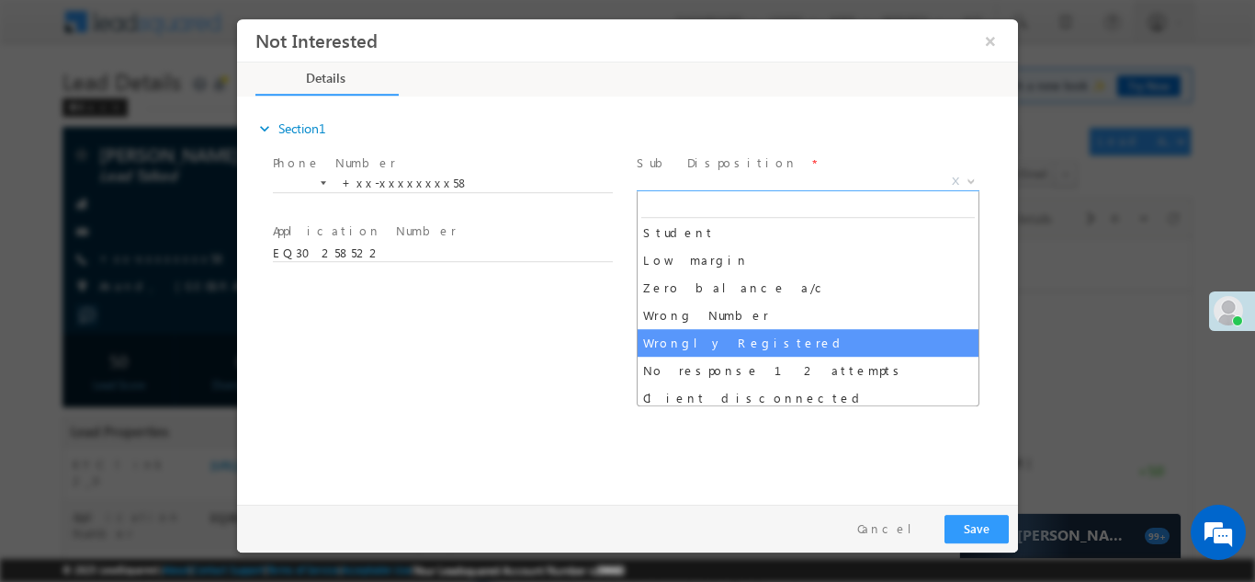
select select "Wrongly Registered"
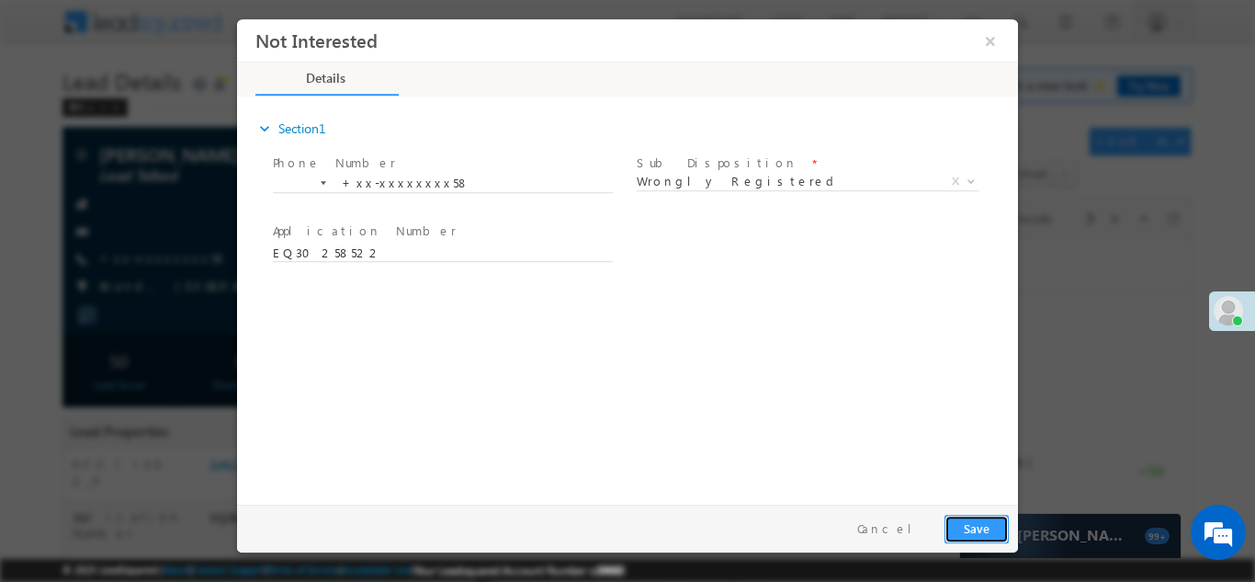
click at [971, 525] on button "Save" at bounding box center [977, 528] width 64 height 28
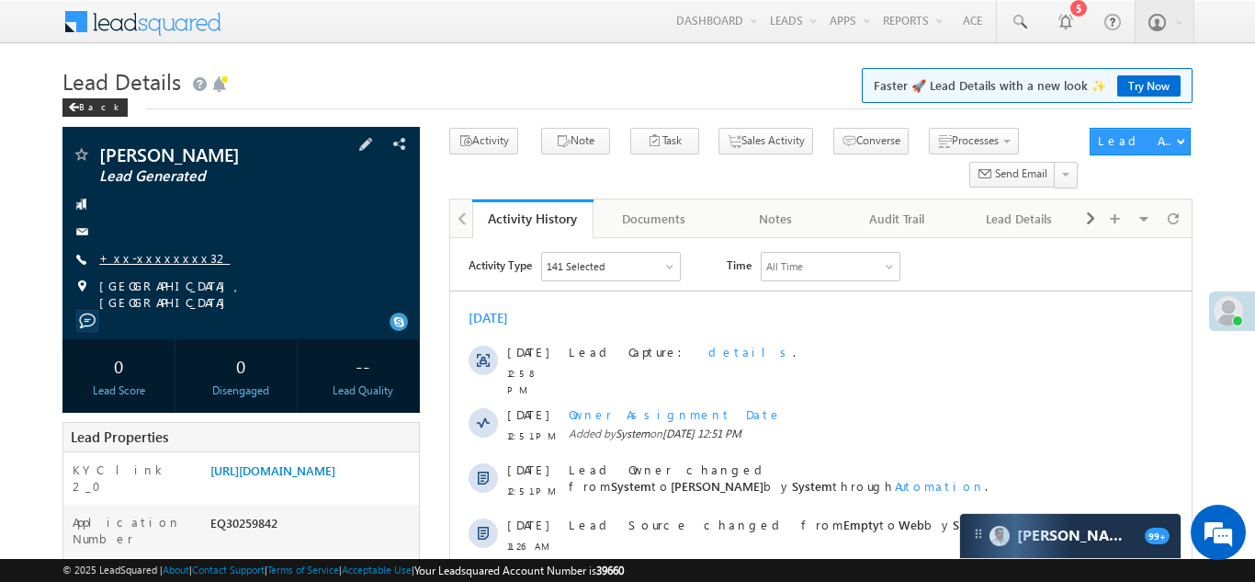
click at [164, 253] on link "+xx-xxxxxxxx32" at bounding box center [164, 258] width 131 height 16
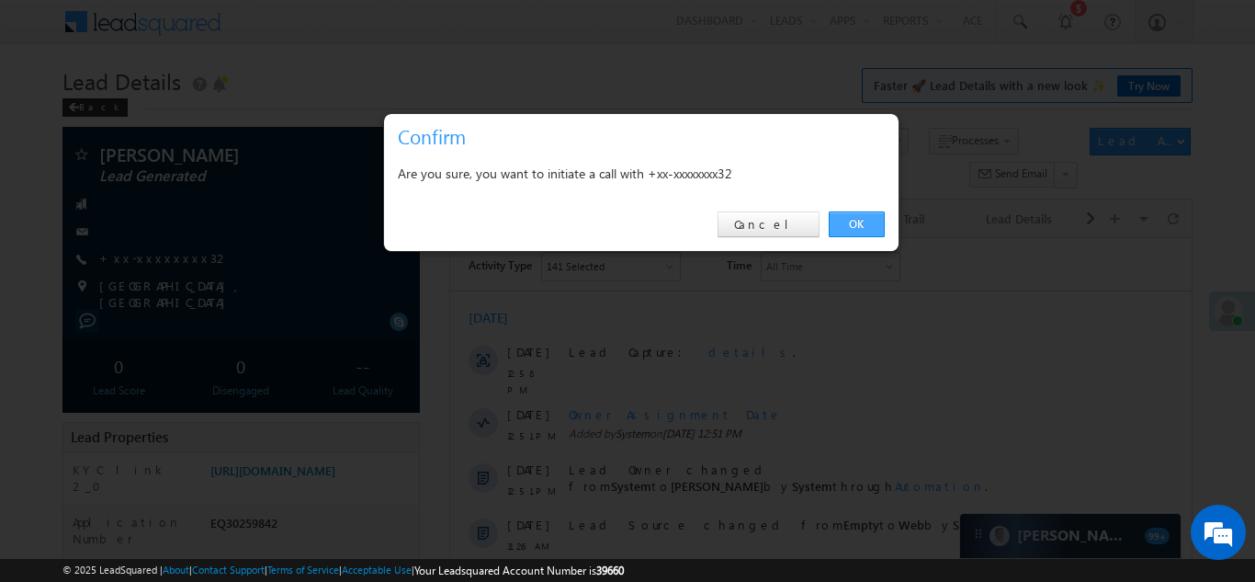
click at [858, 221] on link "OK" at bounding box center [857, 224] width 56 height 26
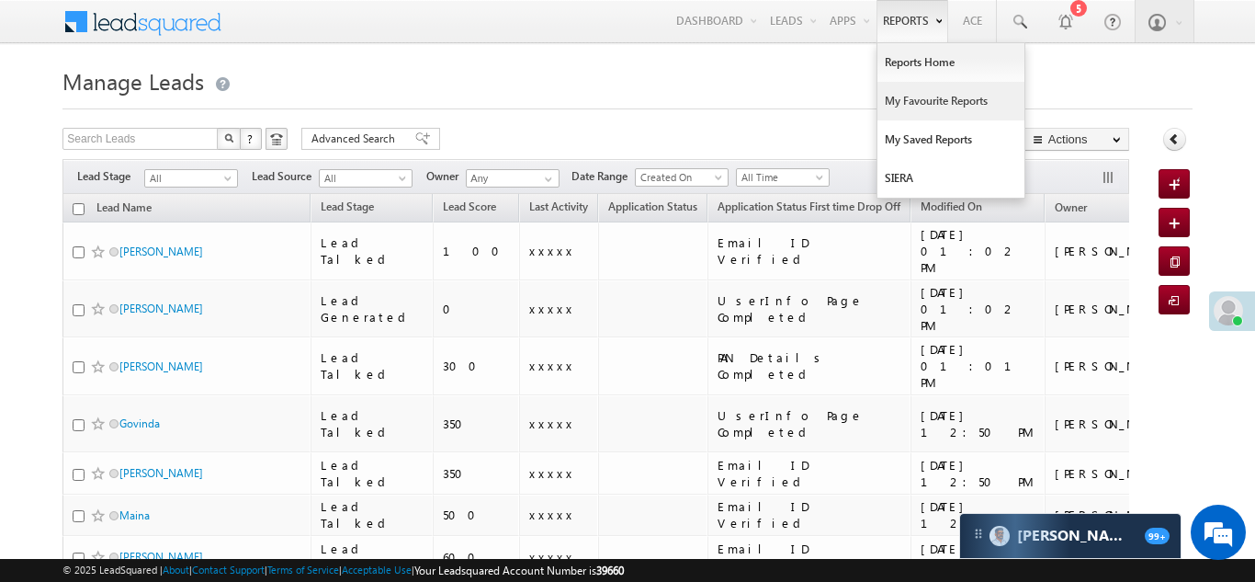
click at [922, 97] on link "My Favourite Reports" at bounding box center [951, 101] width 147 height 39
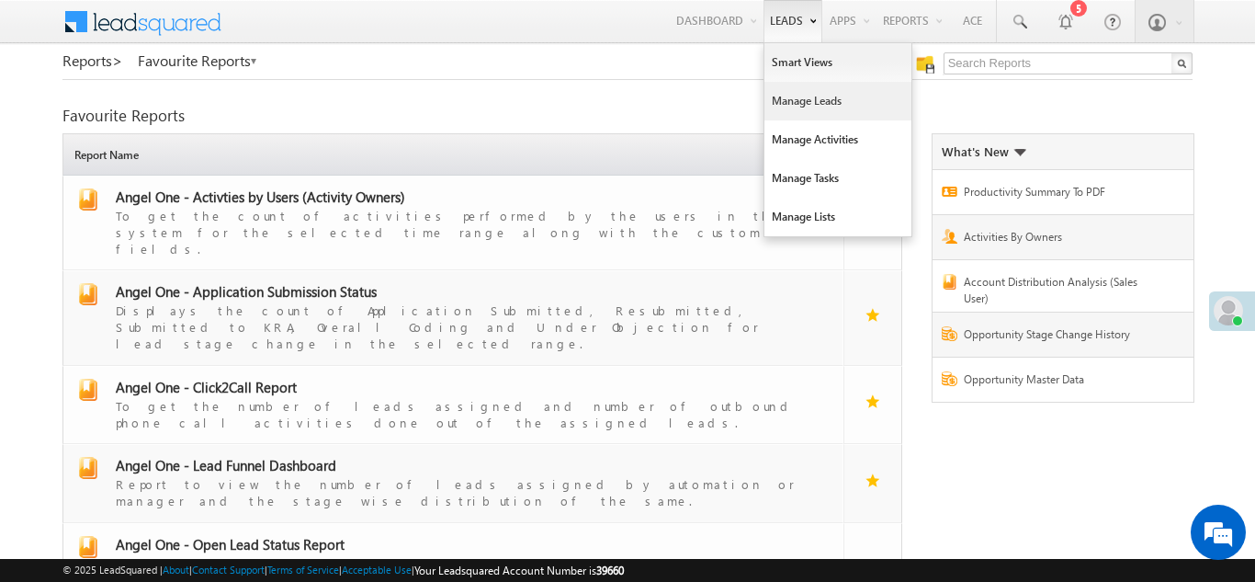
click at [781, 95] on link "Manage Leads" at bounding box center [838, 101] width 147 height 39
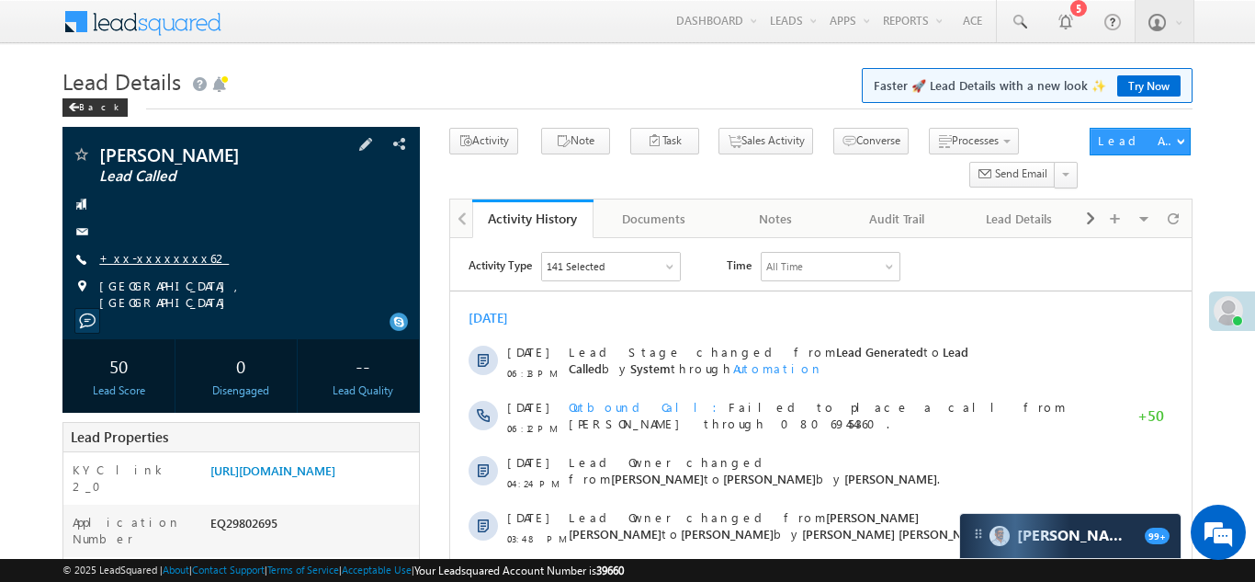
click at [142, 255] on link "+xx-xxxxxxxx62" at bounding box center [164, 258] width 130 height 16
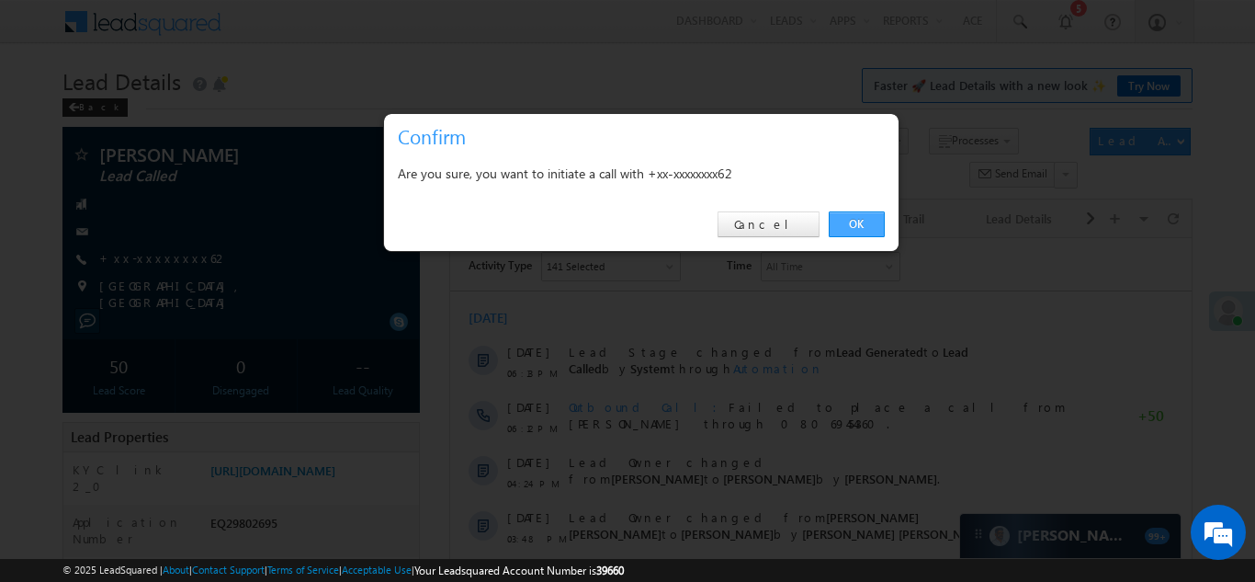
click at [850, 220] on link "OK" at bounding box center [857, 224] width 56 height 26
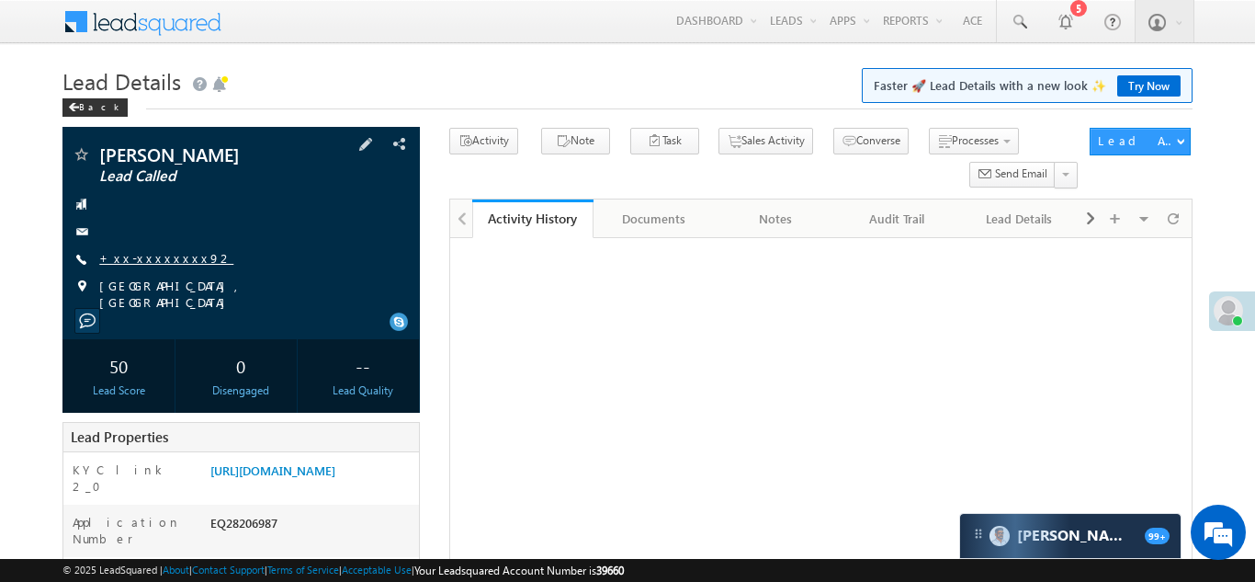
click at [158, 255] on link "+xx-xxxxxxxx92" at bounding box center [166, 258] width 134 height 16
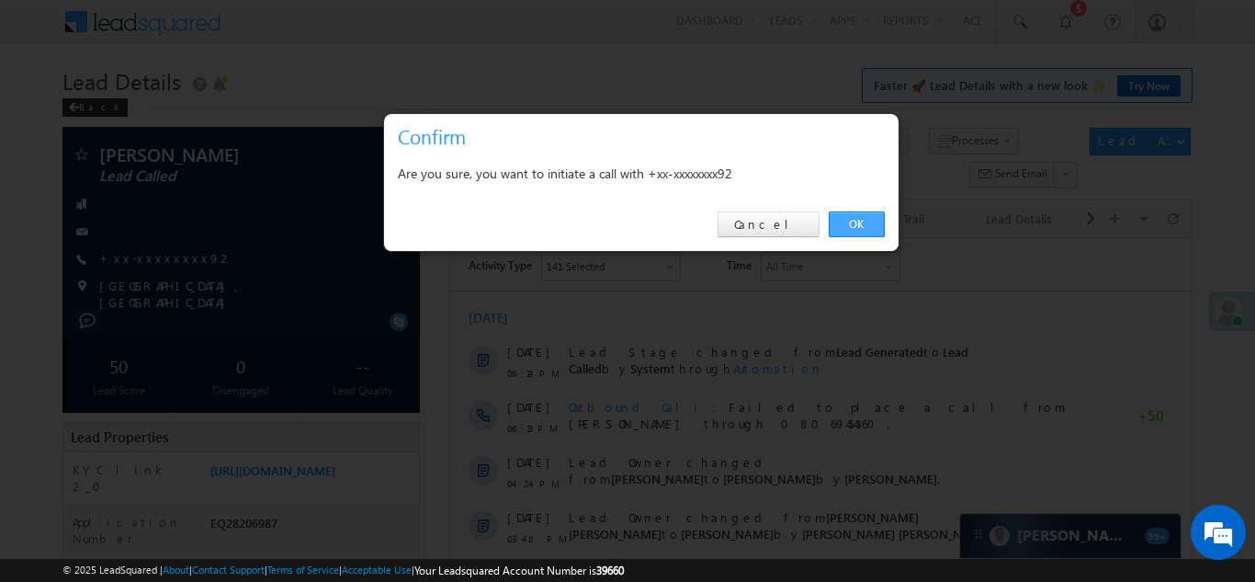
click at [857, 219] on link "OK" at bounding box center [857, 224] width 56 height 26
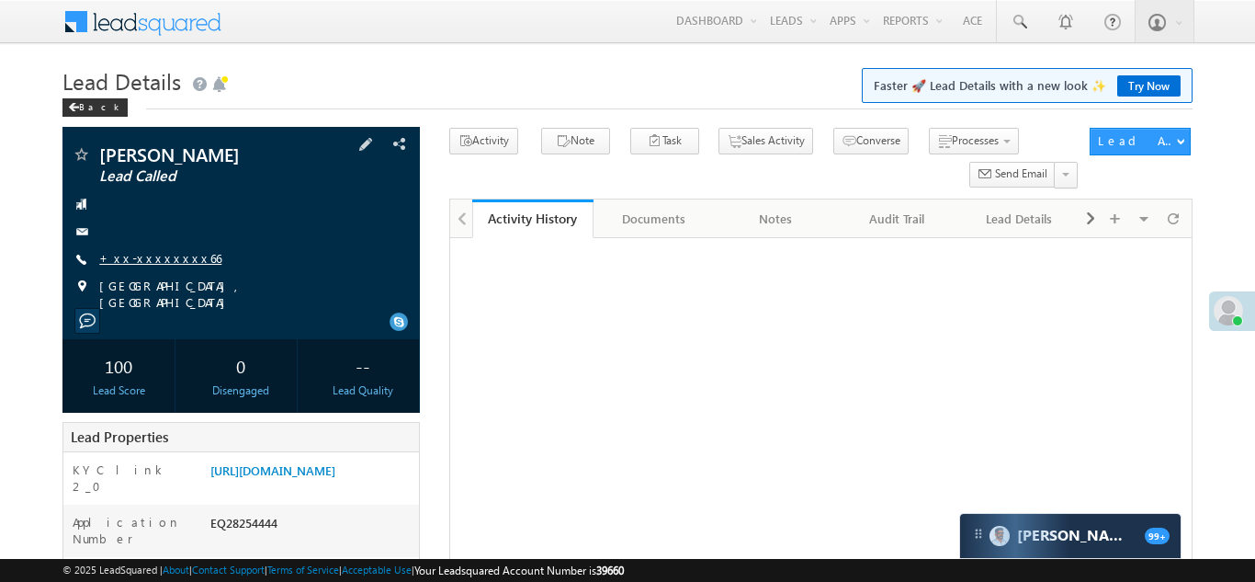
click at [145, 266] on link "+xx-xxxxxxxx66" at bounding box center [160, 258] width 122 height 16
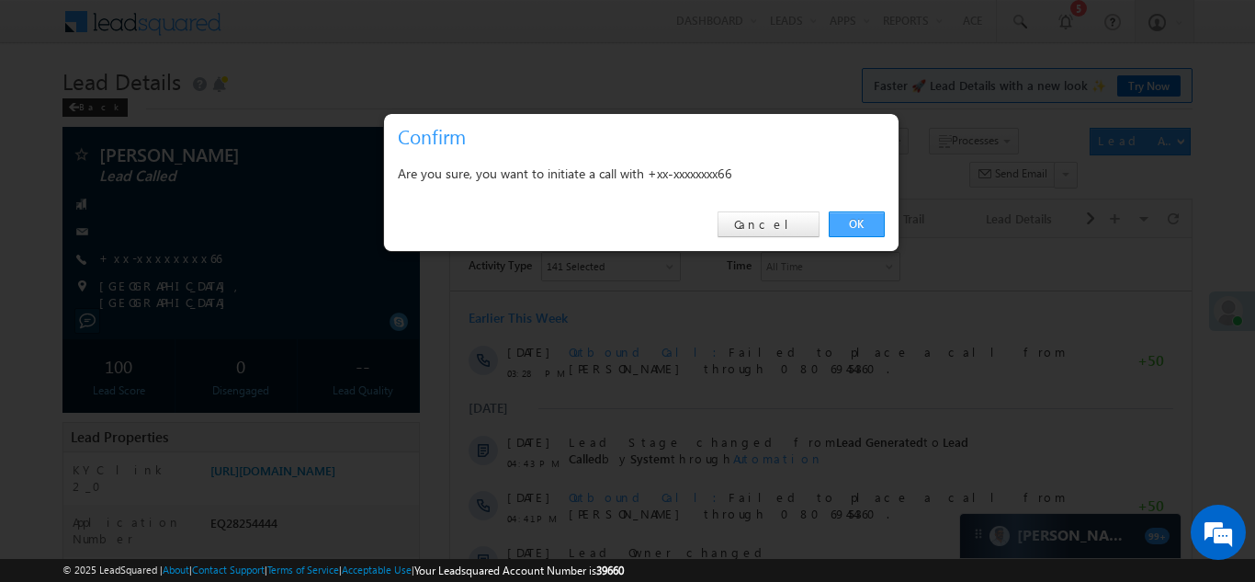
click at [853, 222] on link "OK" at bounding box center [857, 224] width 56 height 26
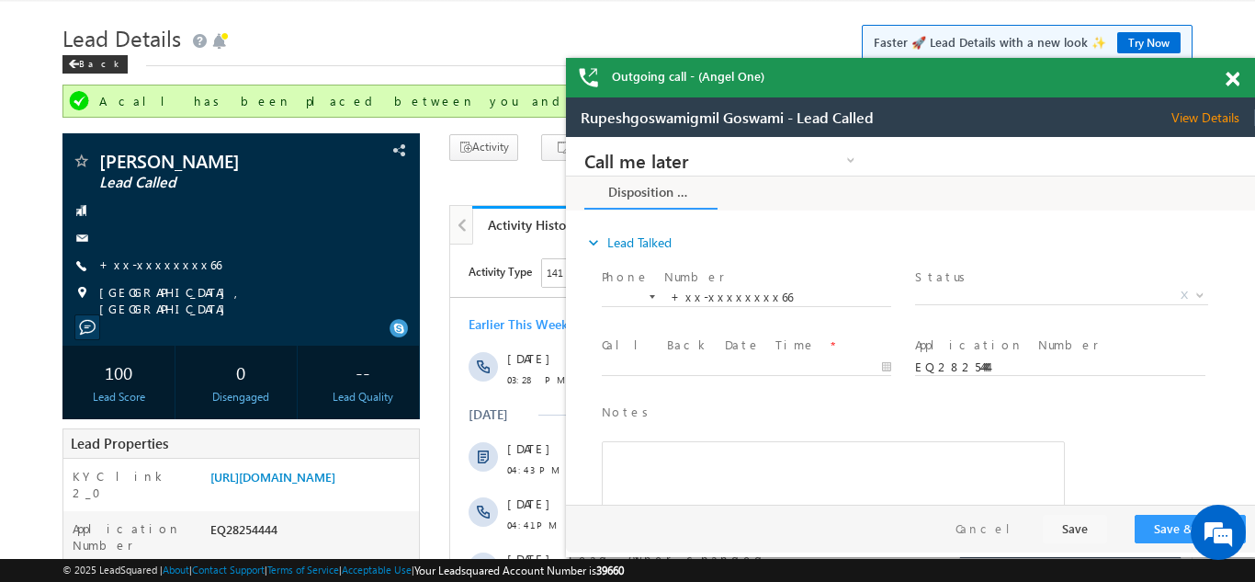
scroll to position [38, 0]
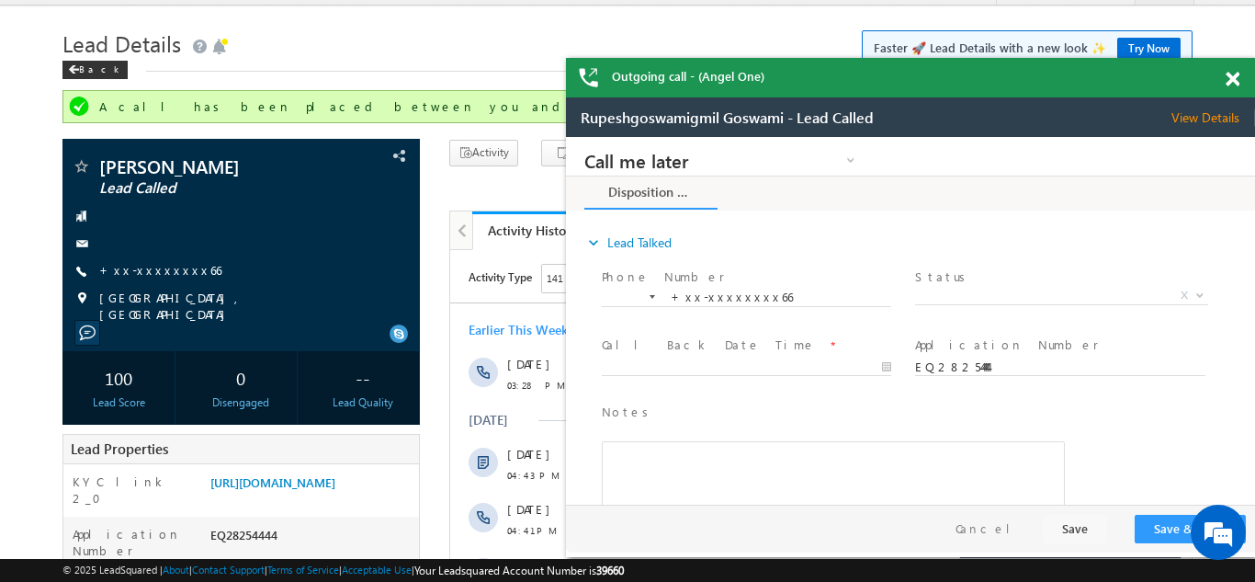
click at [1236, 80] on span at bounding box center [1233, 80] width 14 height 16
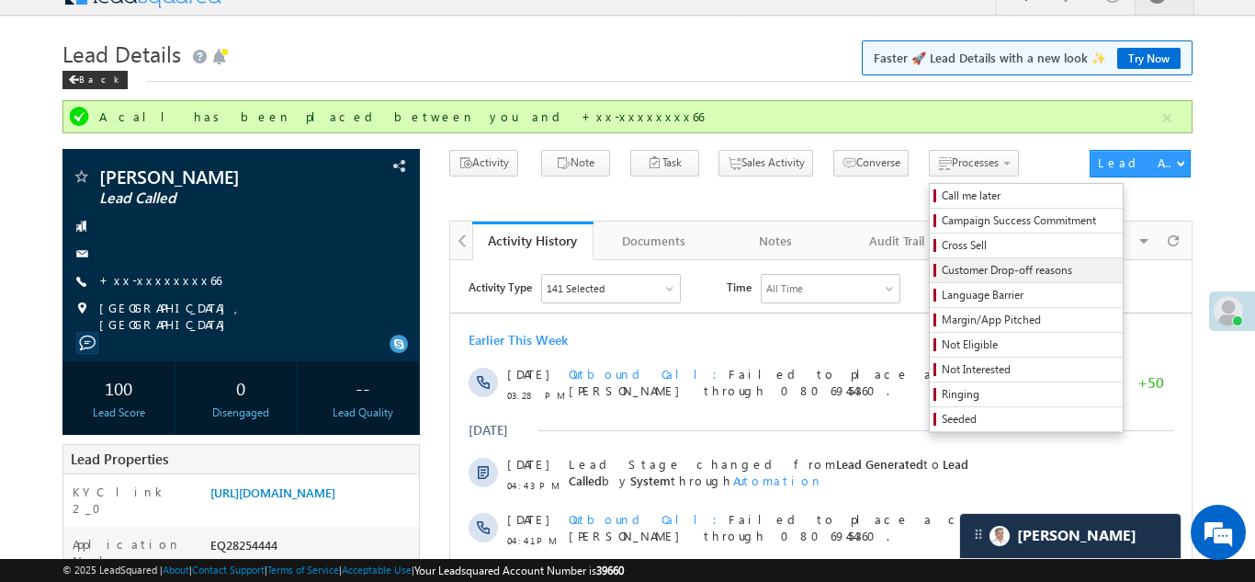
scroll to position [0, 0]
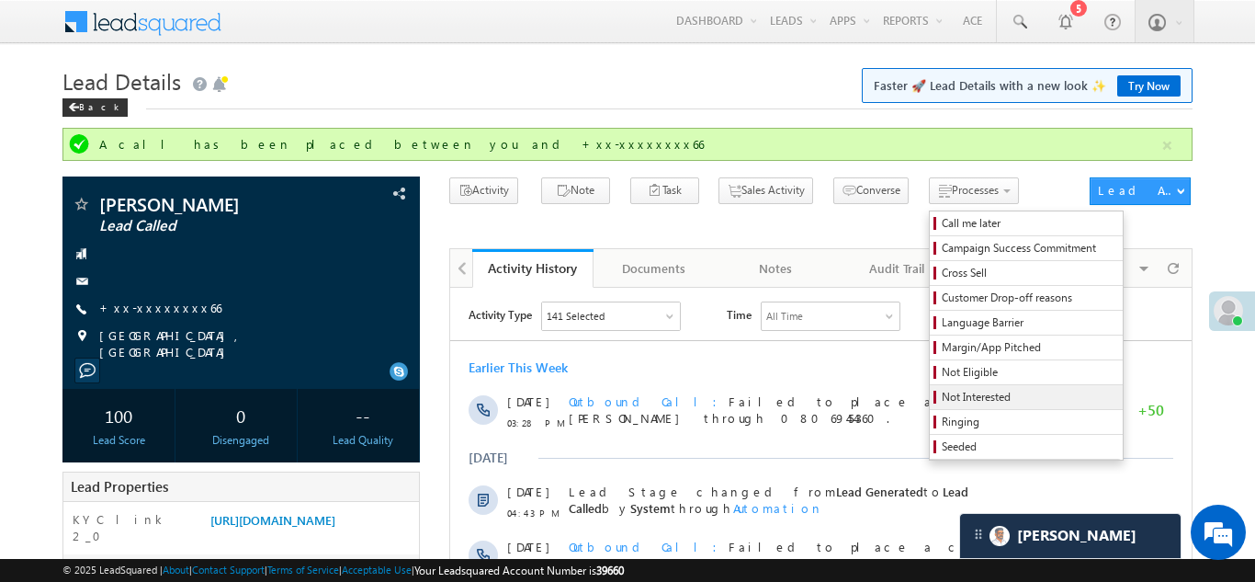
click at [942, 399] on span "Not Interested" at bounding box center [1029, 397] width 175 height 17
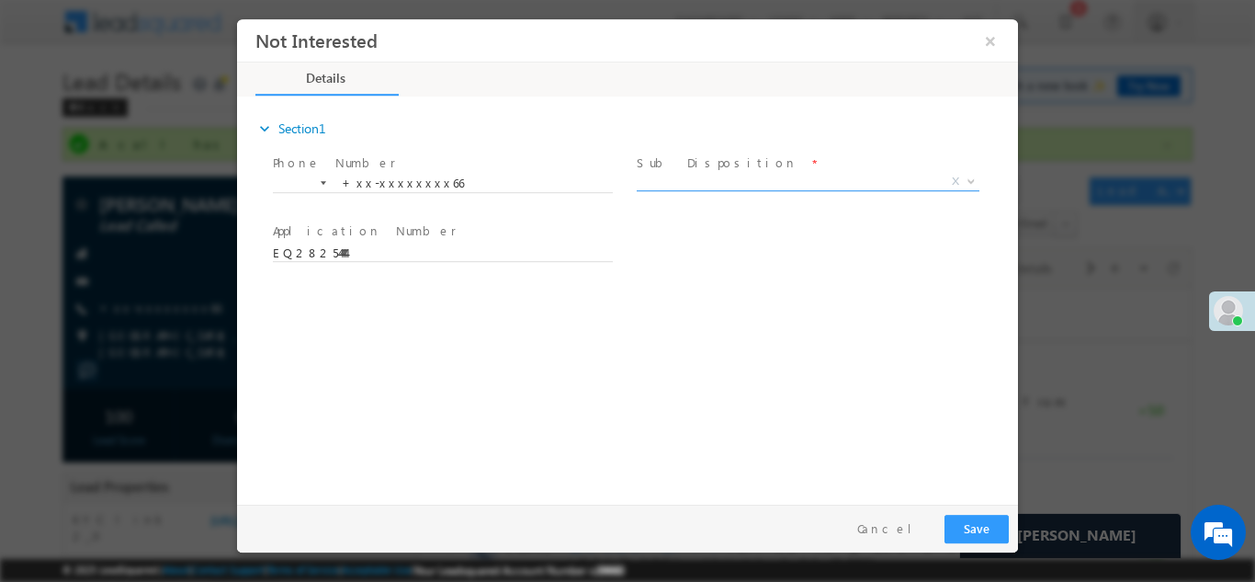
click at [777, 176] on span "X" at bounding box center [808, 181] width 343 height 18
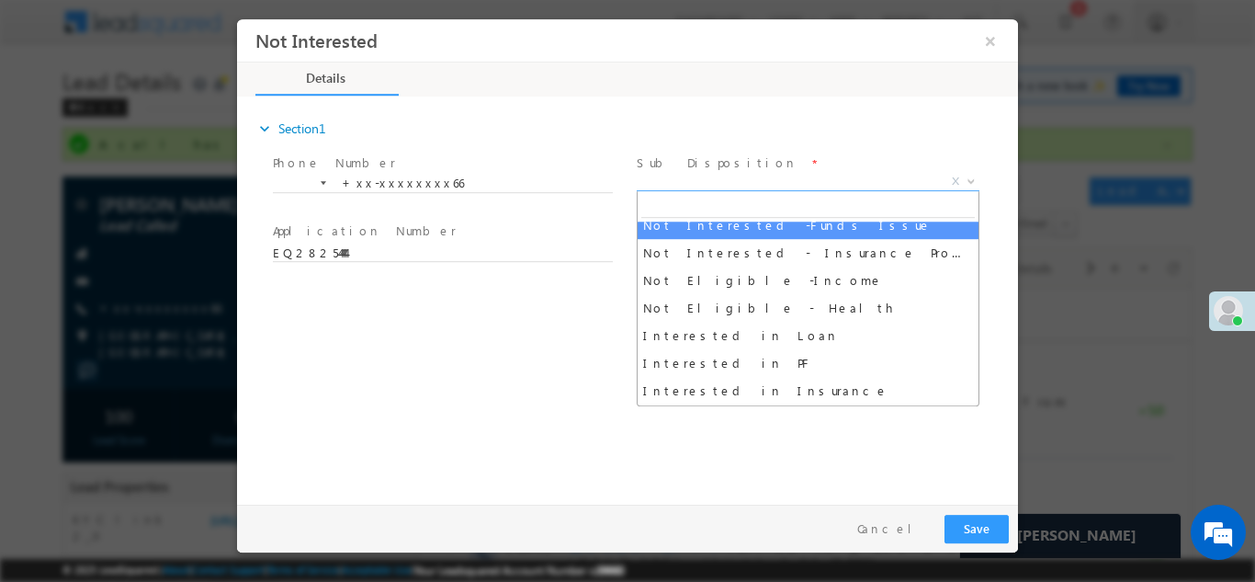
scroll to position [369, 0]
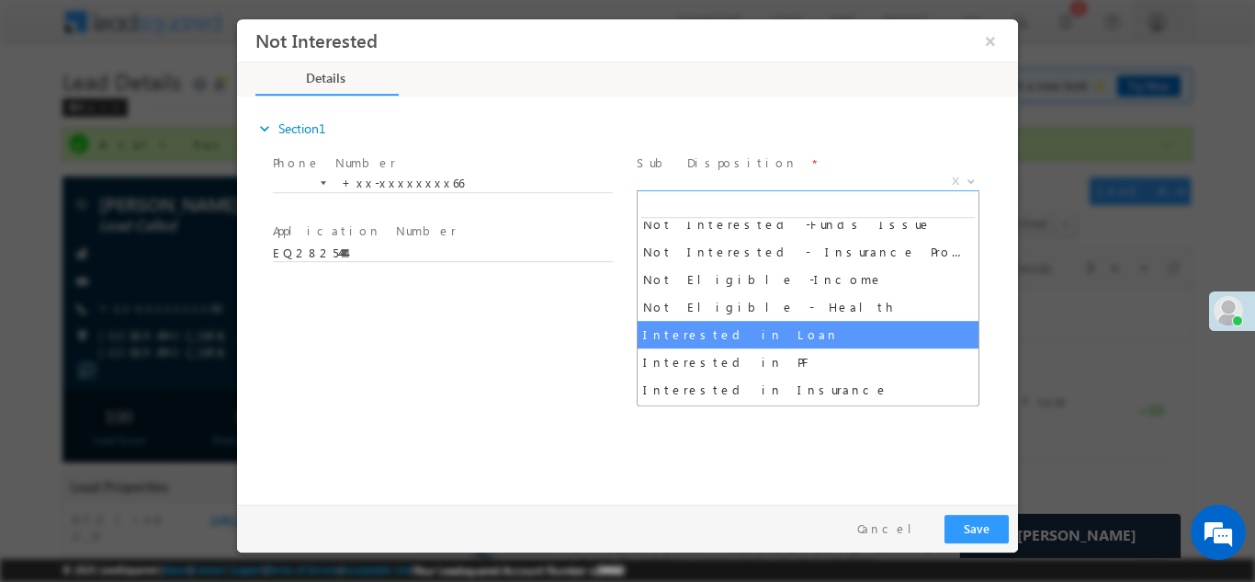
select select "Interested in Loan"
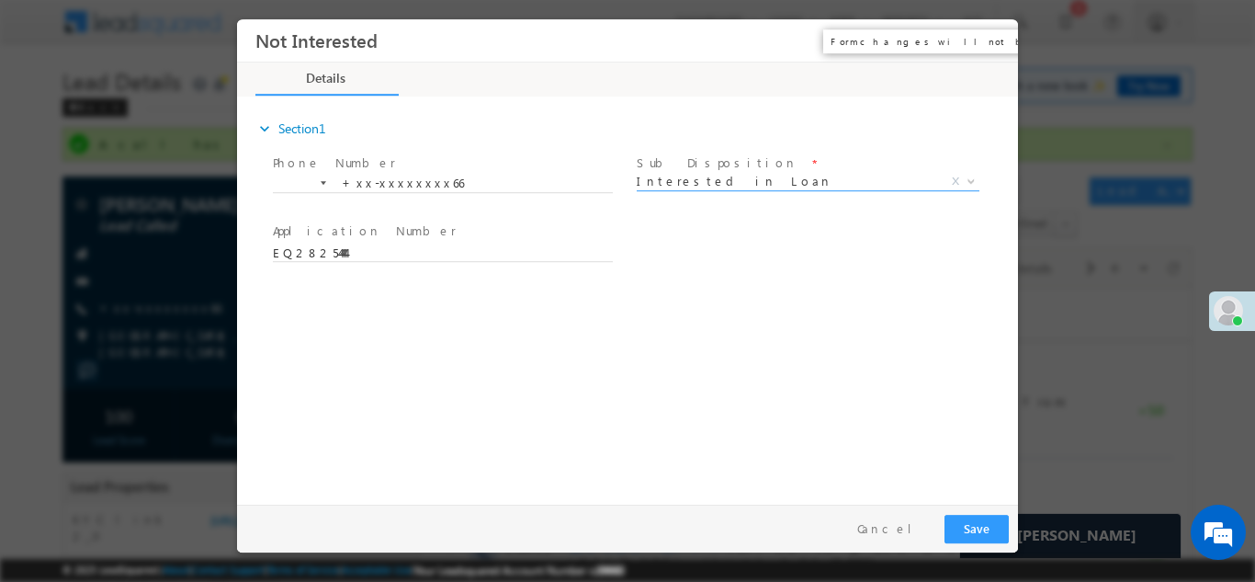
click at [993, 39] on button "×" at bounding box center [990, 40] width 31 height 34
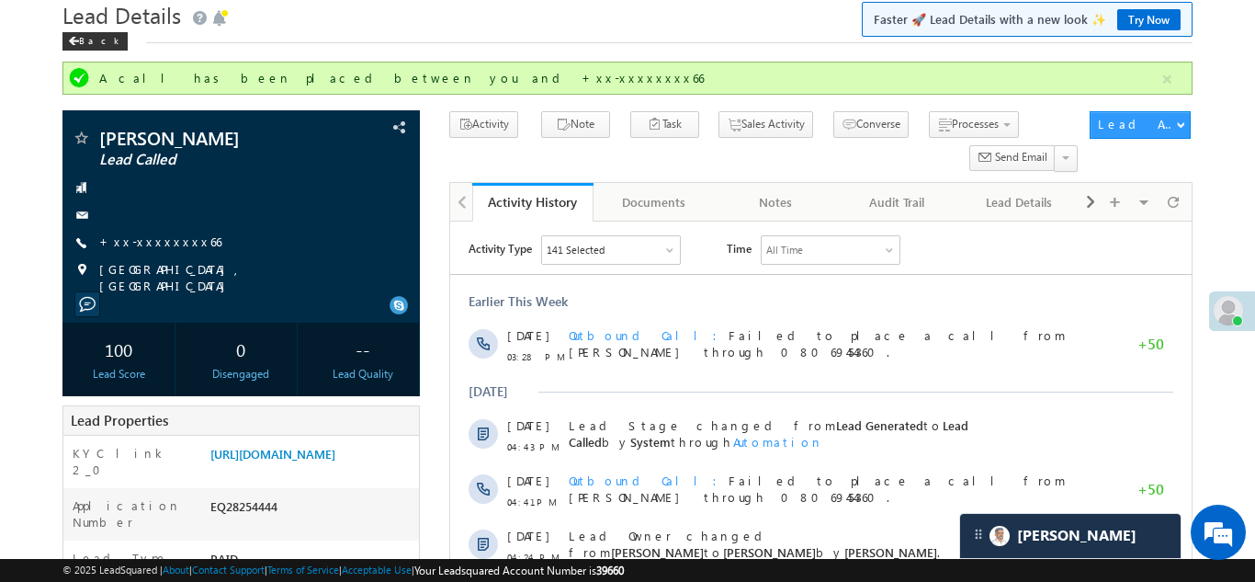
scroll to position [0, 0]
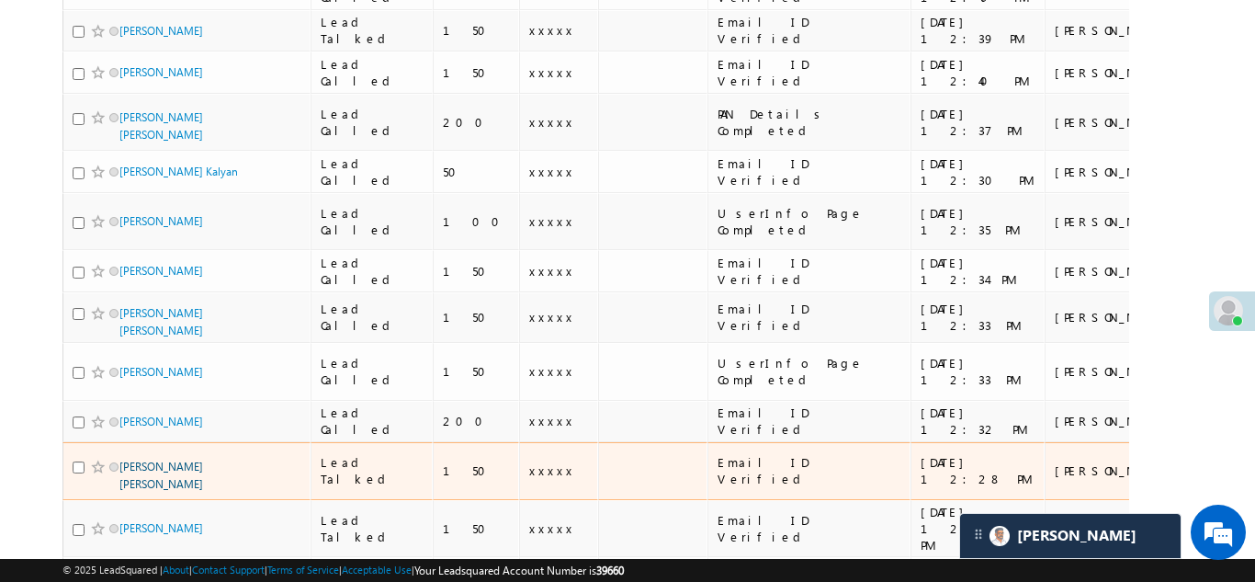
scroll to position [882, 0]
click at [181, 459] on link "Jayshree Jaywant Bhujbal" at bounding box center [161, 474] width 84 height 31
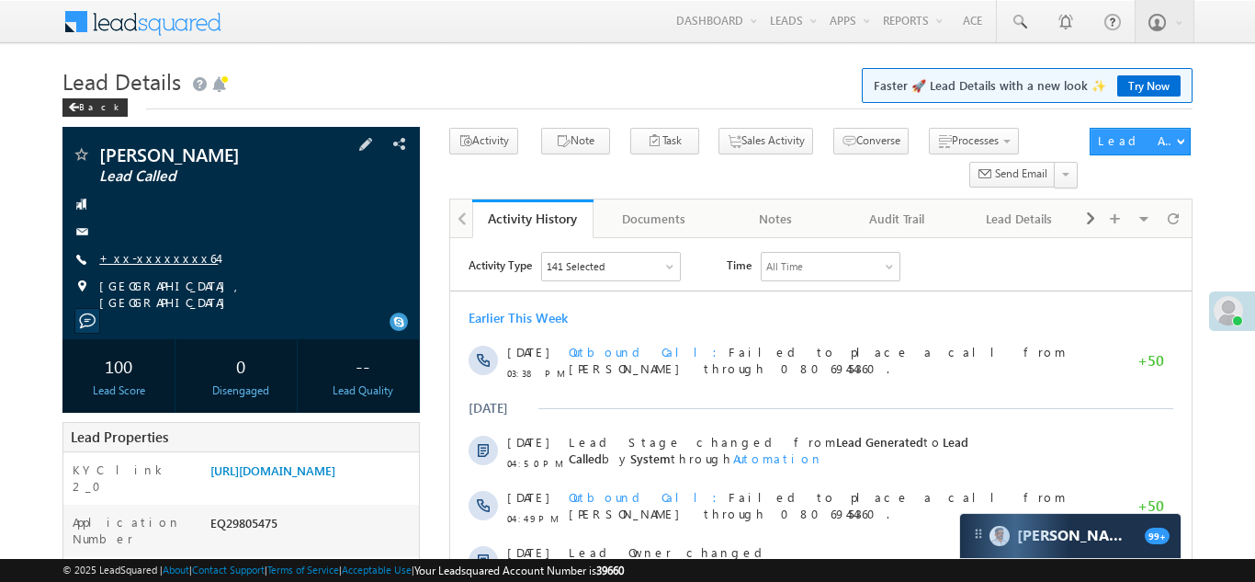
click at [148, 256] on link "+xx-xxxxxxxx64" at bounding box center [158, 258] width 119 height 16
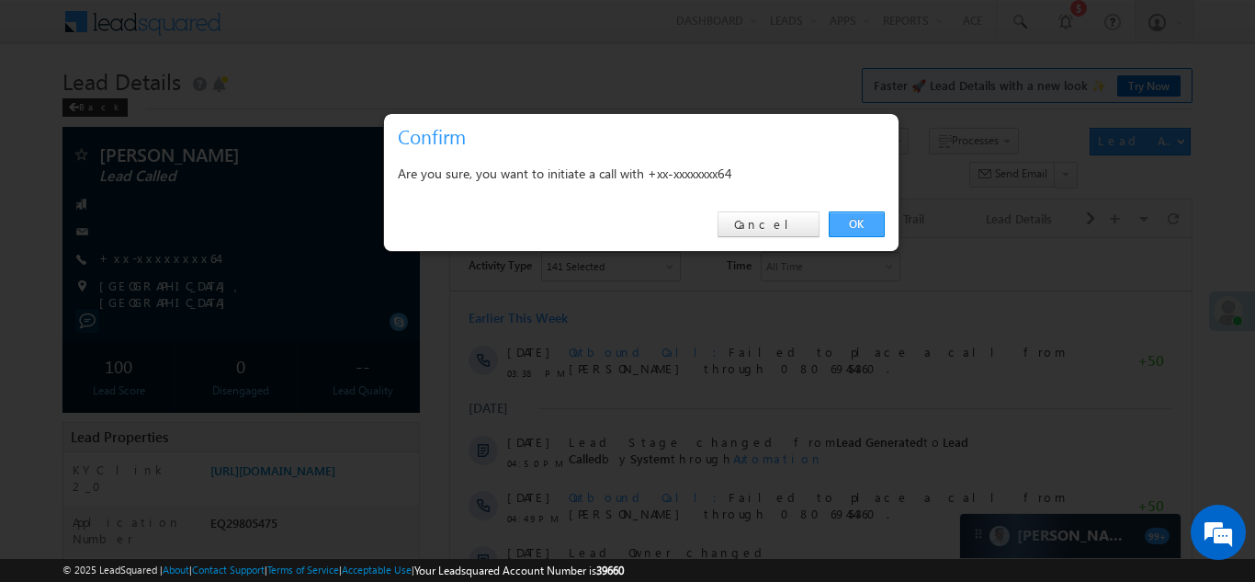
click at [856, 227] on link "OK" at bounding box center [857, 224] width 56 height 26
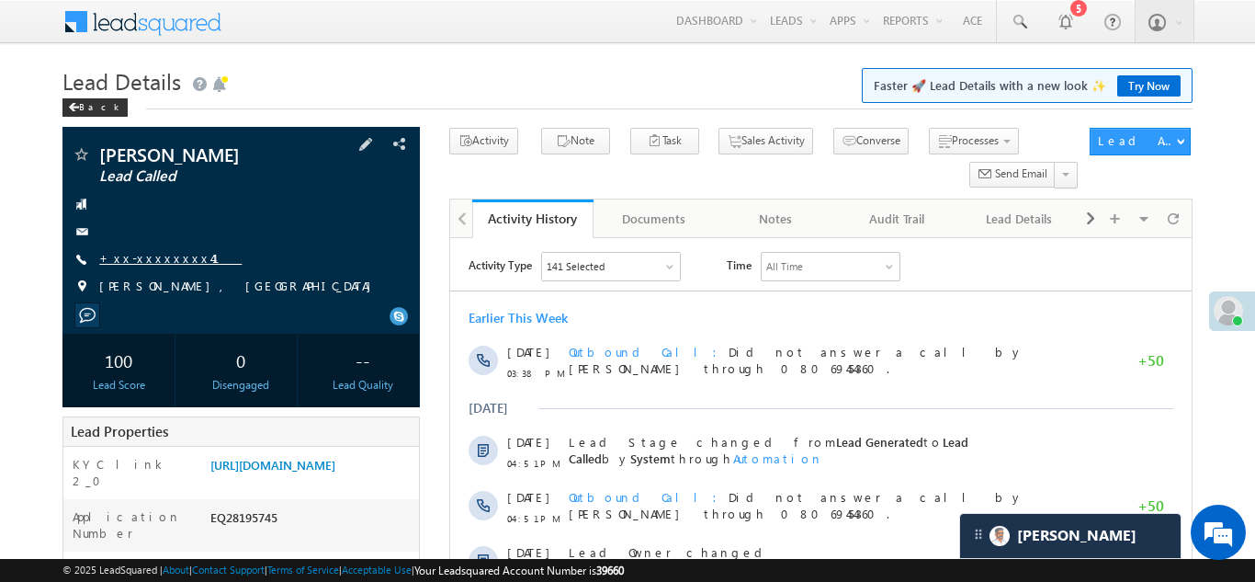
click at [142, 255] on link "+xx-xxxxxxxx41" at bounding box center [170, 258] width 142 height 16
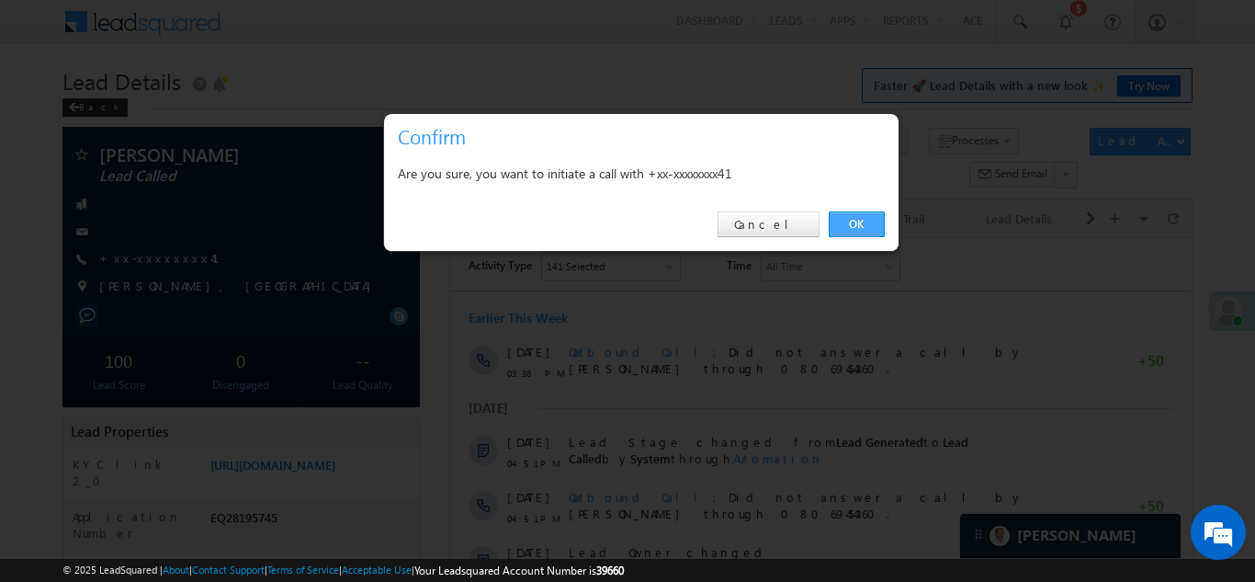
click at [849, 221] on link "OK" at bounding box center [857, 224] width 56 height 26
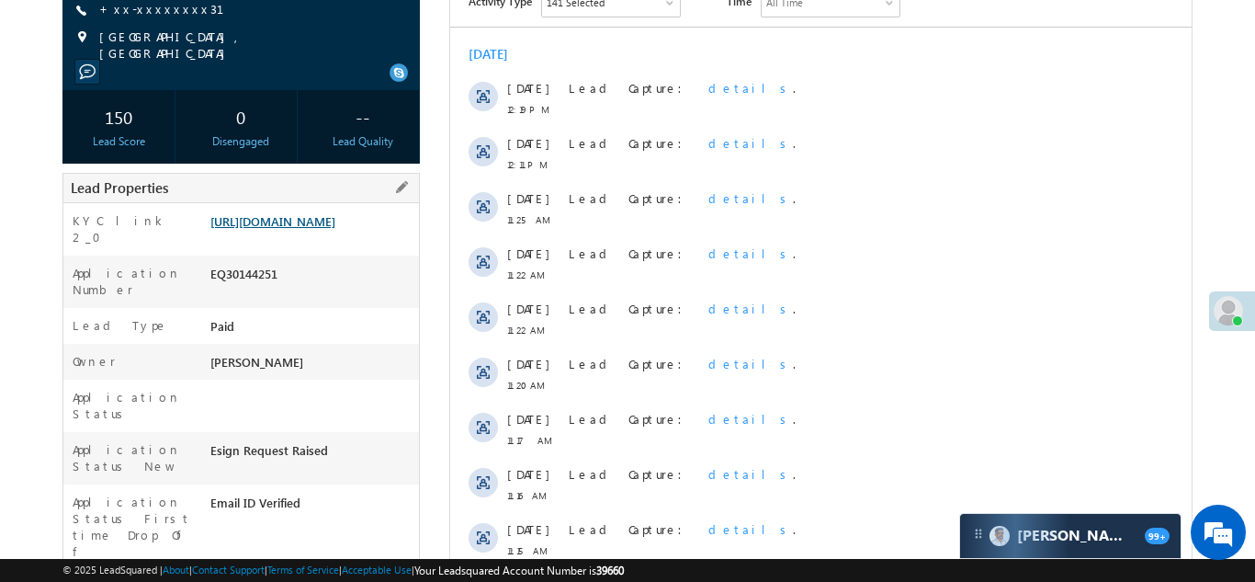
click at [285, 215] on link "[URL][DOMAIN_NAME]" at bounding box center [272, 221] width 125 height 16
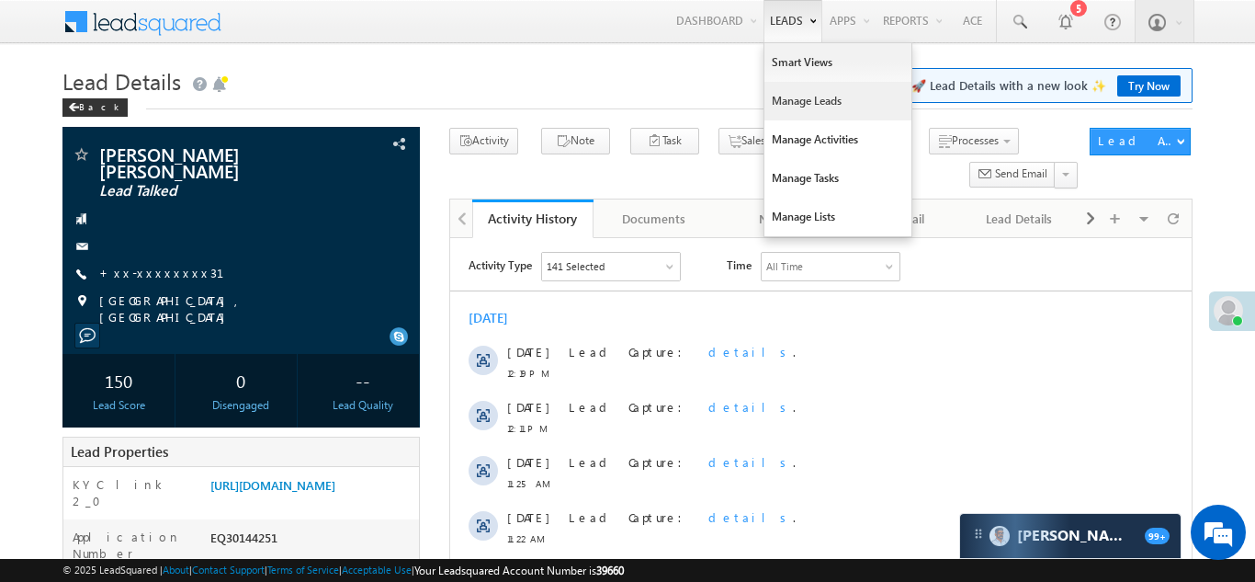
click at [789, 102] on link "Manage Leads" at bounding box center [838, 101] width 147 height 39
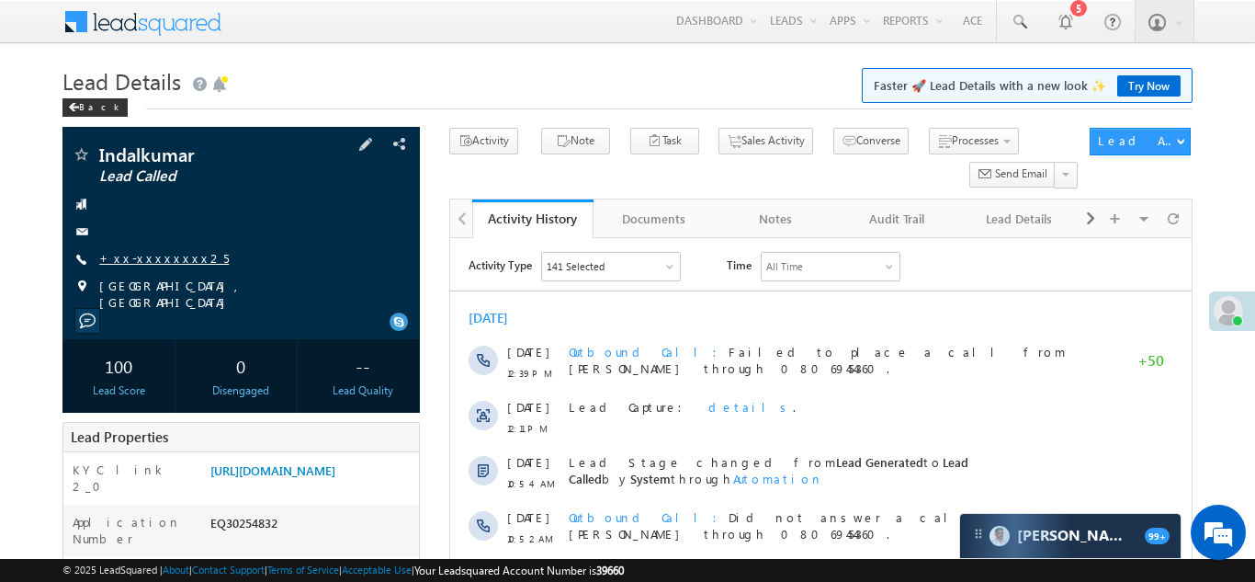
click at [133, 257] on link "+xx-xxxxxxxx25" at bounding box center [164, 258] width 130 height 16
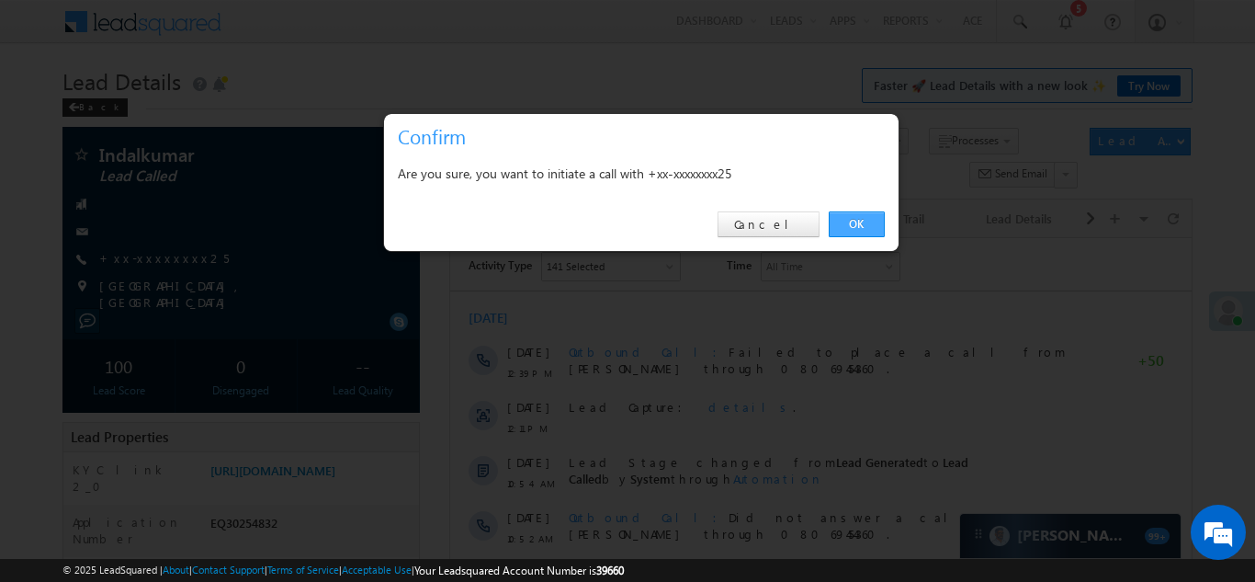
click at [856, 221] on link "OK" at bounding box center [857, 224] width 56 height 26
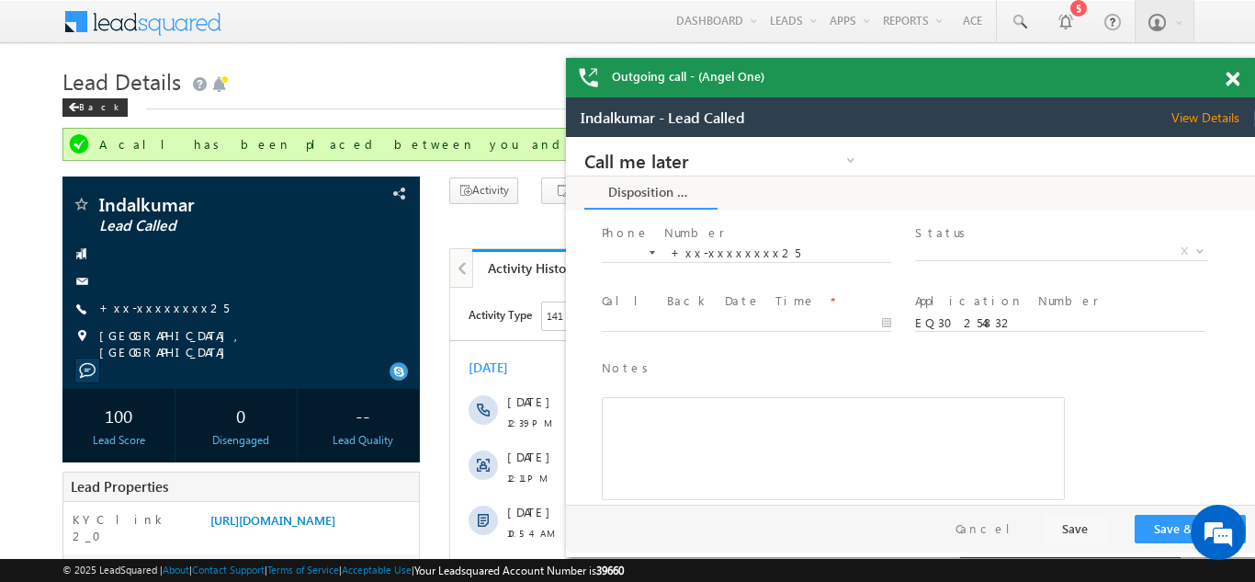
scroll to position [41, 0]
click at [1234, 79] on span at bounding box center [1233, 80] width 14 height 16
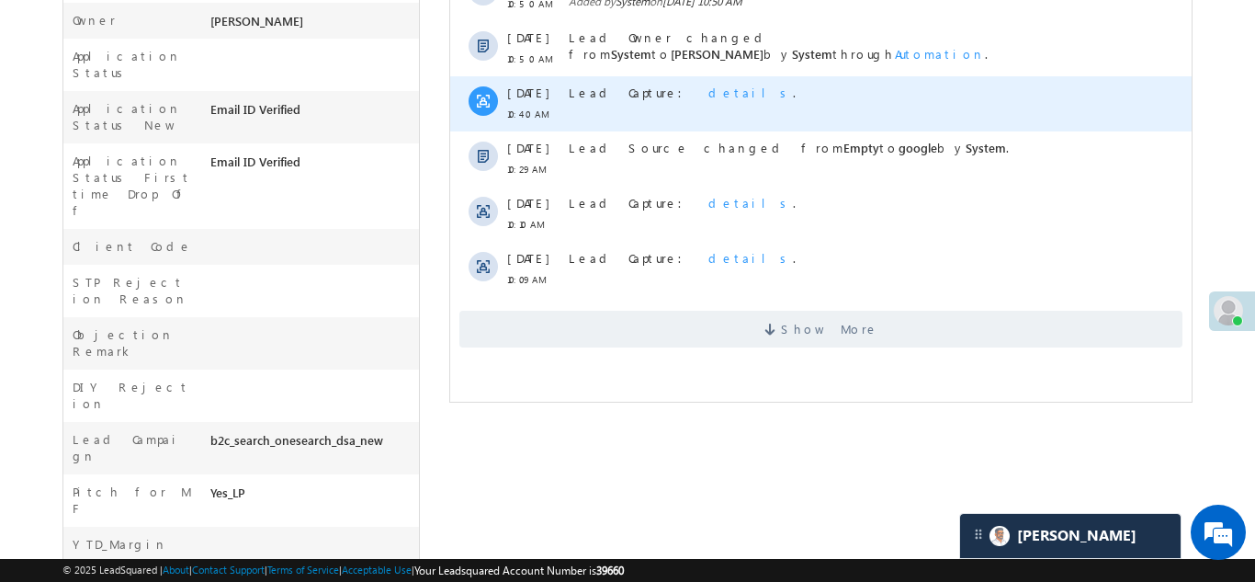
scroll to position [645, 0]
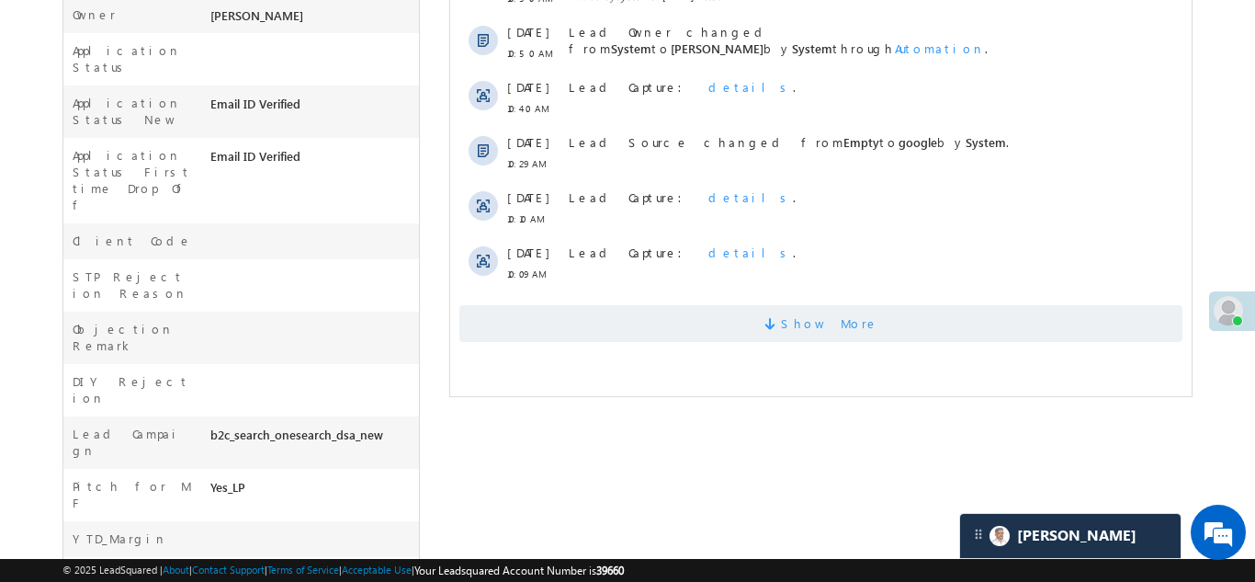
click at [754, 320] on span "Show More" at bounding box center [820, 323] width 723 height 37
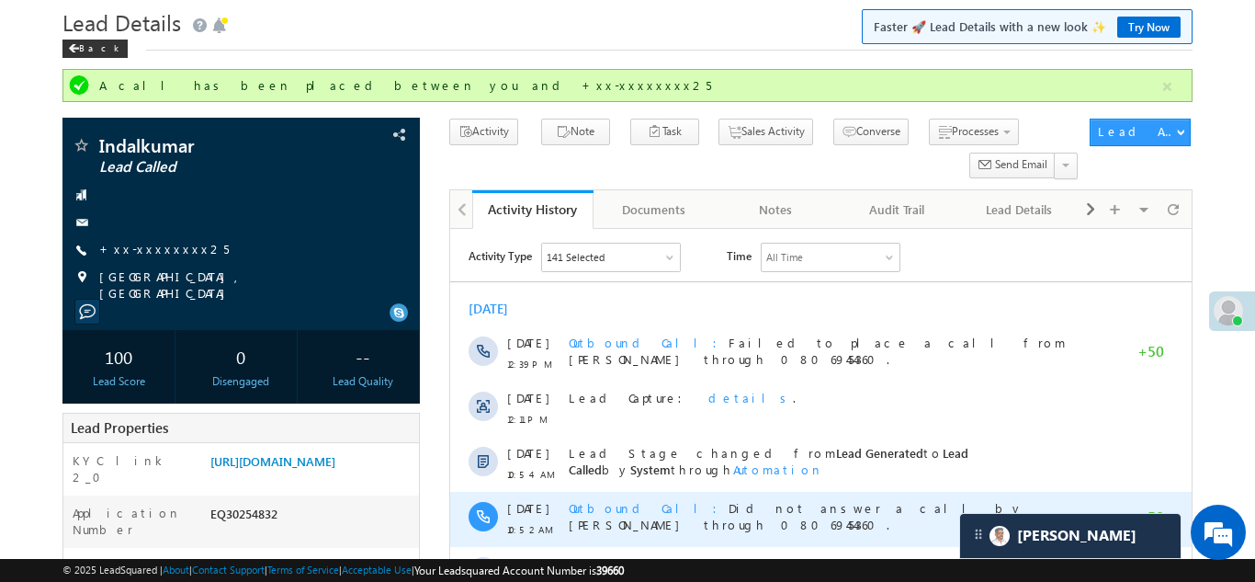
scroll to position [0, 0]
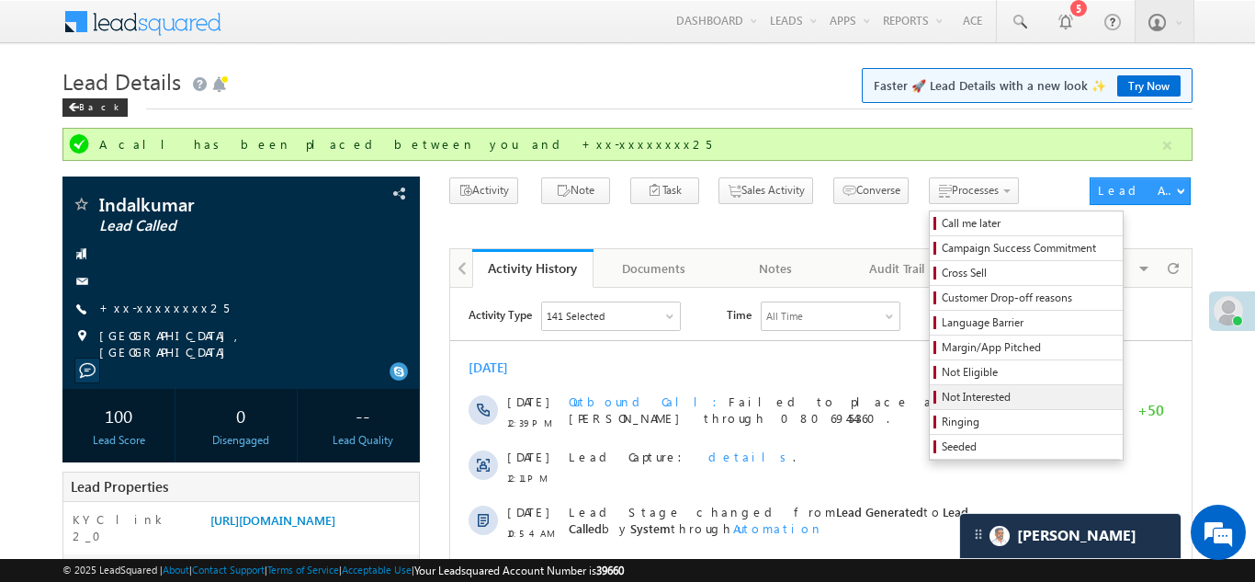
click at [942, 392] on span "Not Interested" at bounding box center [1029, 397] width 175 height 17
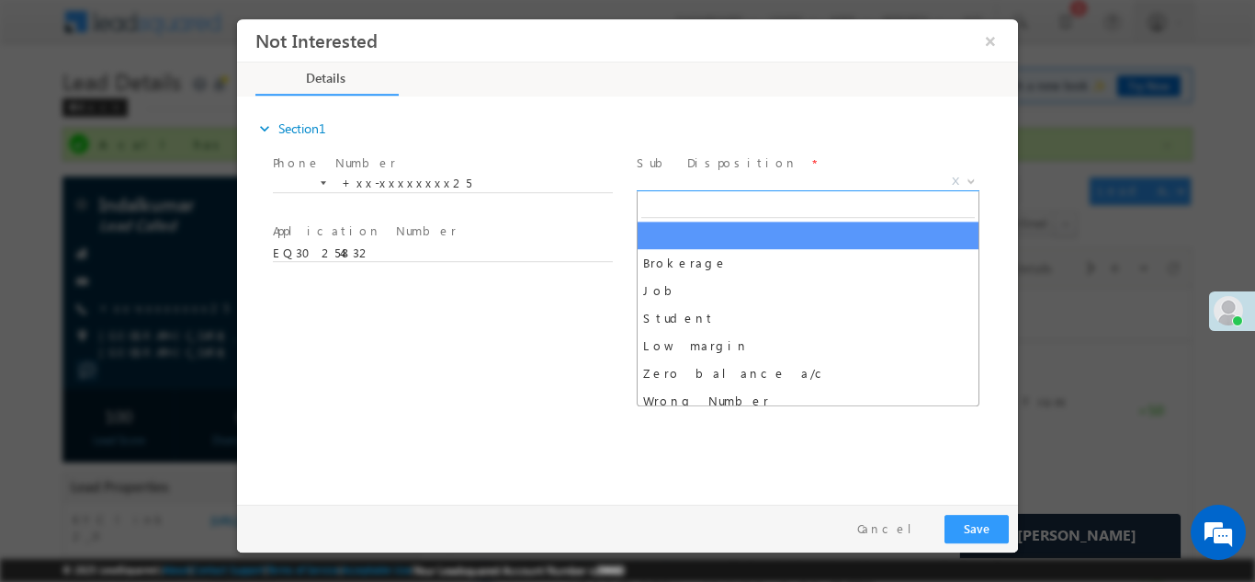
click at [689, 181] on span "X" at bounding box center [808, 181] width 343 height 18
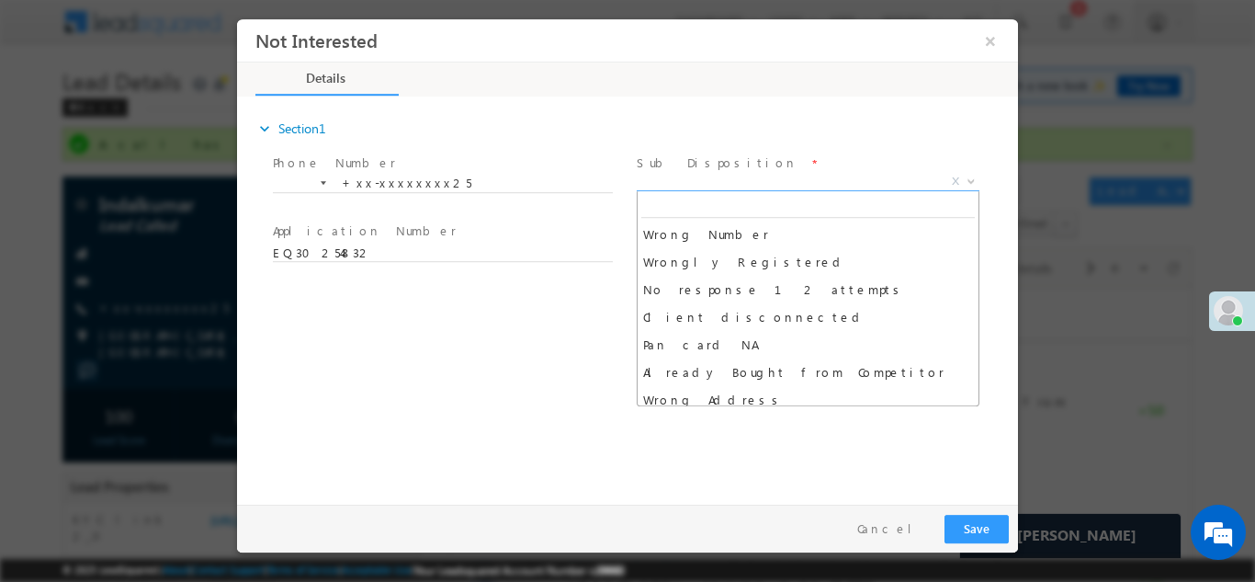
scroll to position [167, 0]
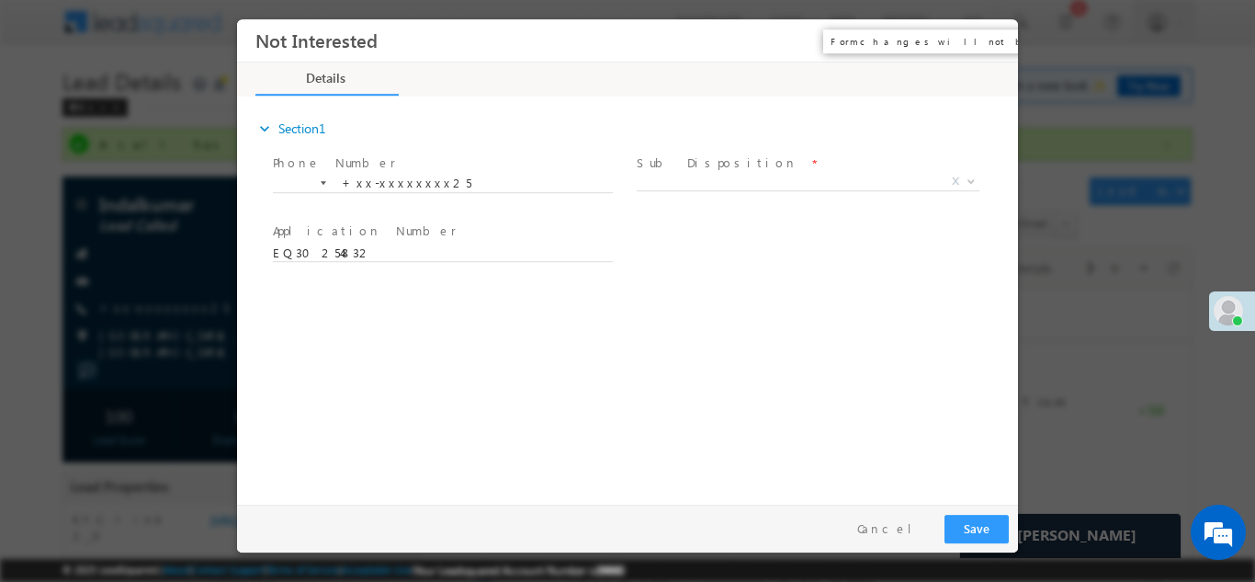
click at [993, 41] on button "×" at bounding box center [990, 40] width 31 height 34
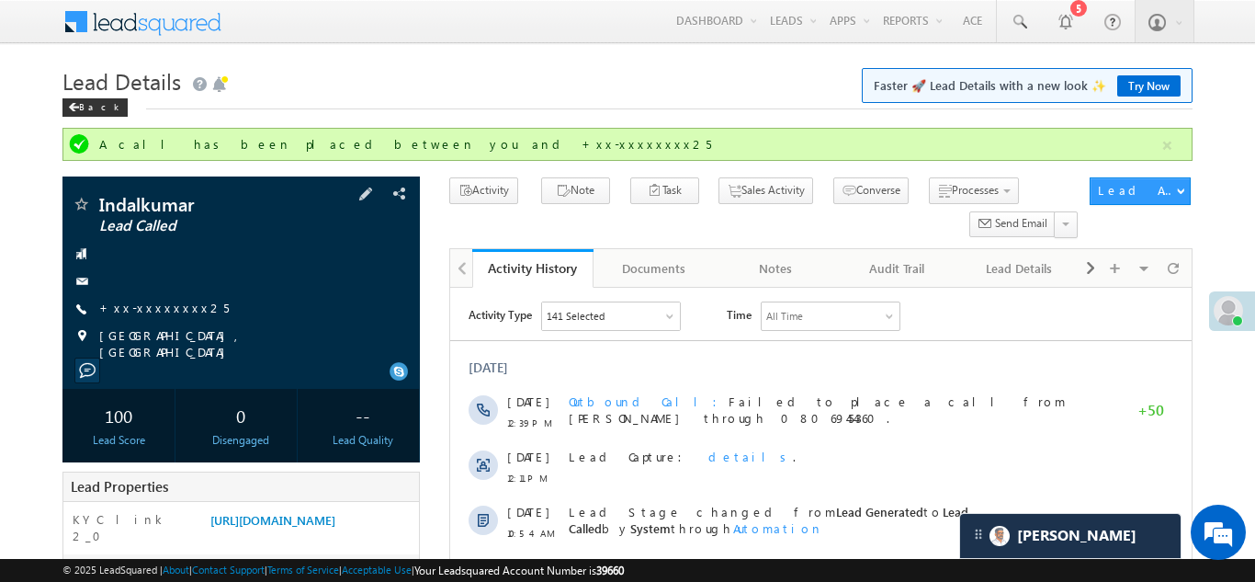
scroll to position [0, 0]
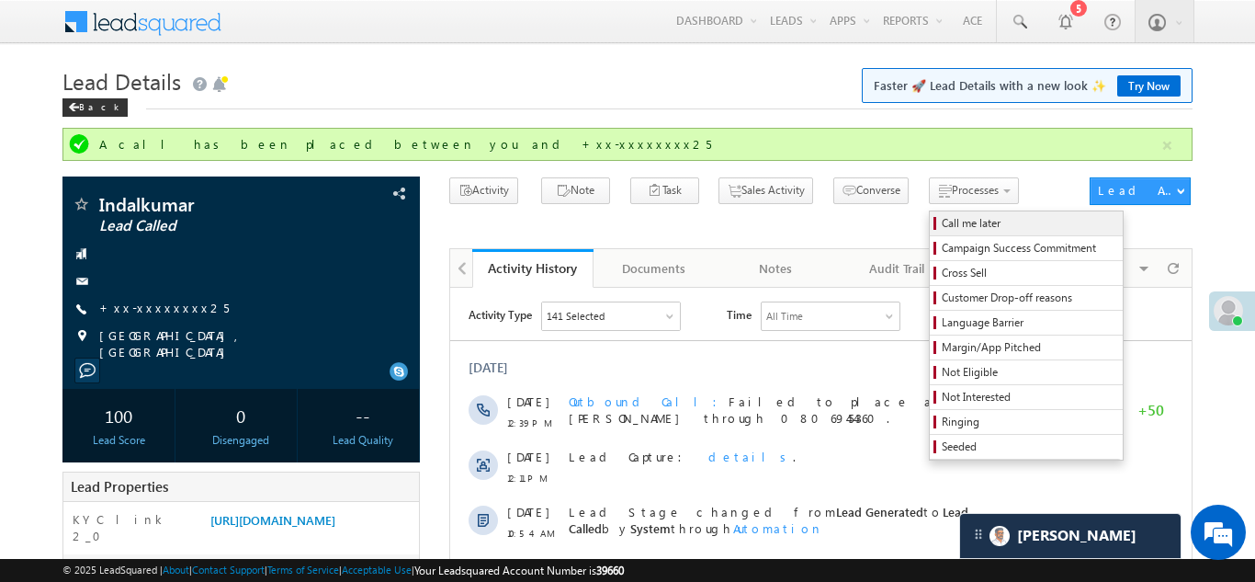
click at [942, 219] on span "Call me later" at bounding box center [1029, 223] width 175 height 17
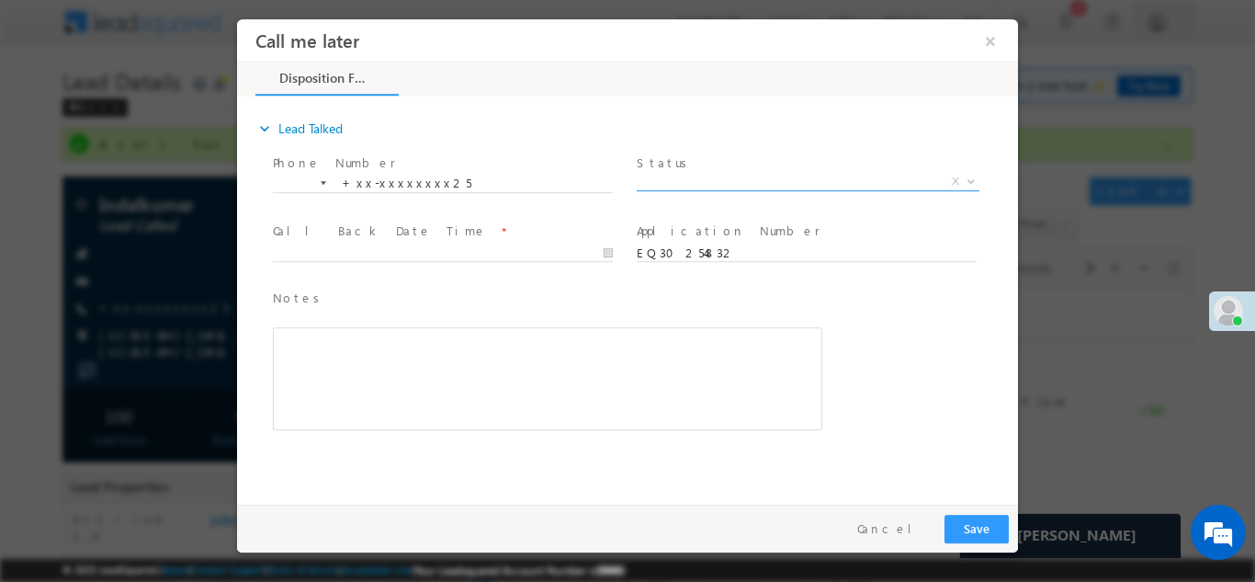
click at [701, 184] on span "X" at bounding box center [808, 181] width 343 height 18
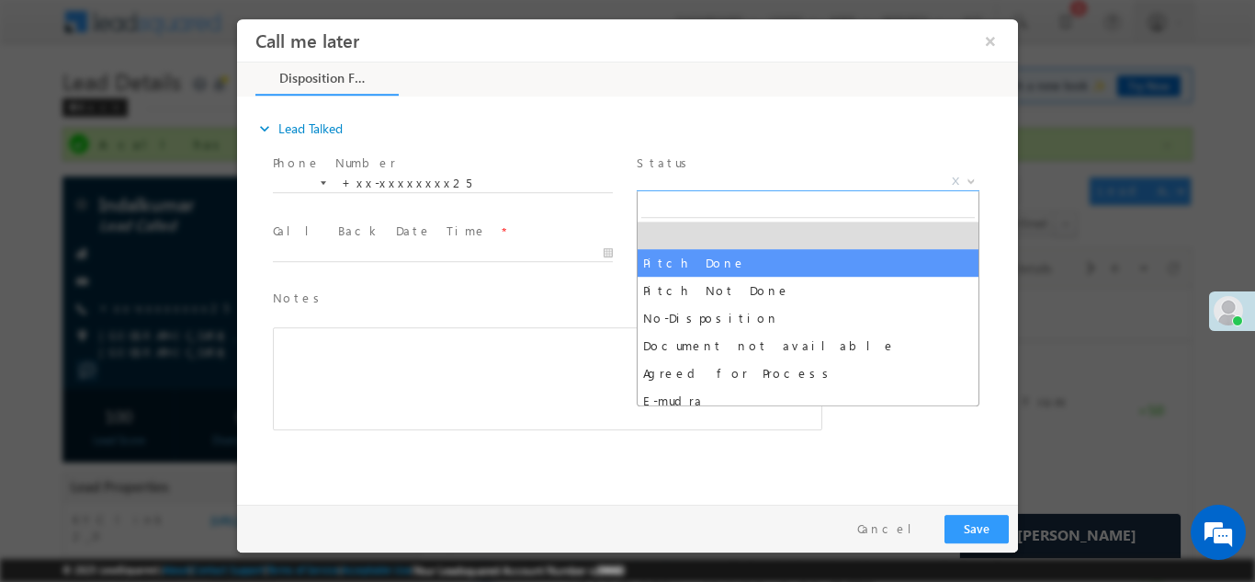
select select "Pitch Done"
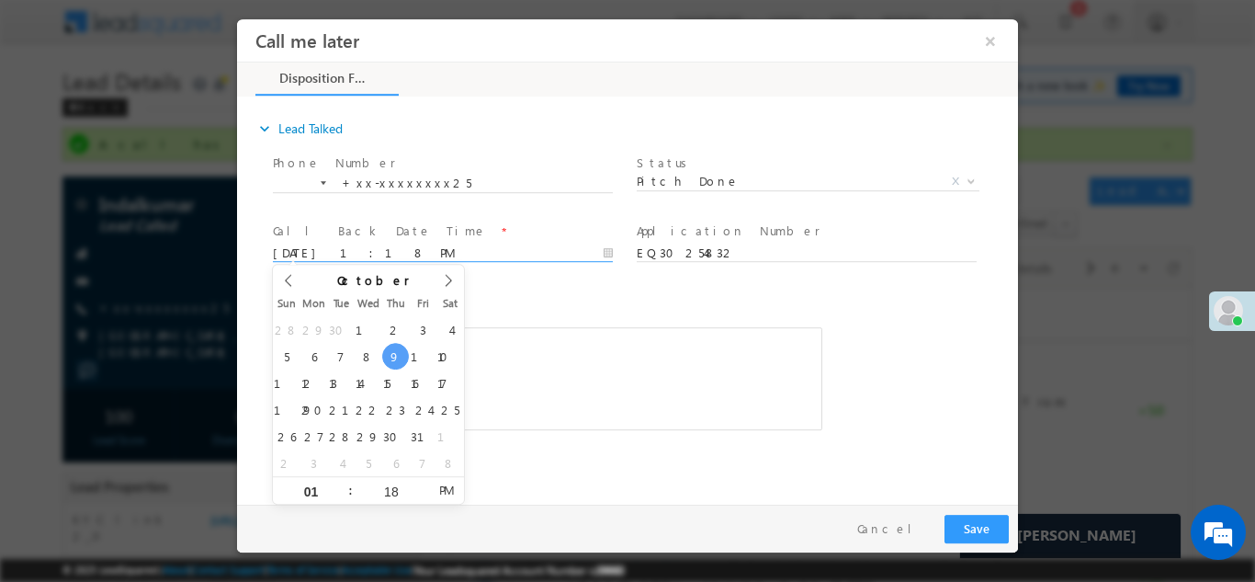
click at [362, 251] on input "10/09/25 1:18 PM" at bounding box center [443, 253] width 340 height 18
type input "10/10/25 1:18 PM"
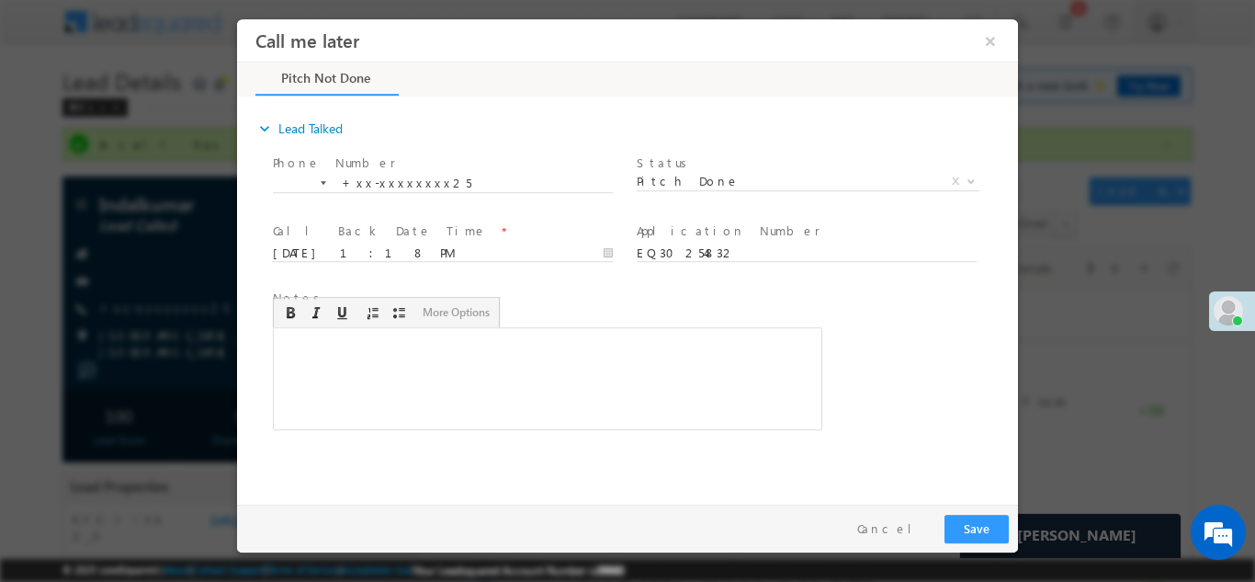
click at [555, 353] on div "Rich Text Editor, 40788eee-0fb2-11ec-a811-0adc8a9d82c2__tab1__section1__Notes__…" at bounding box center [548, 377] width 550 height 103
click at [970, 526] on button "Save" at bounding box center [977, 528] width 64 height 28
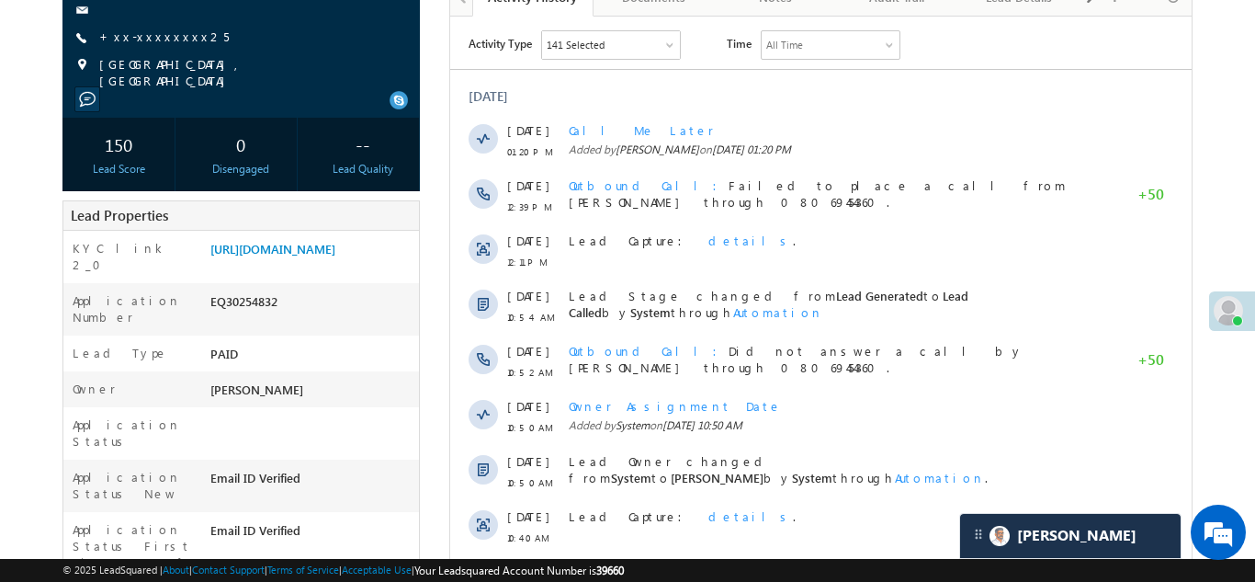
scroll to position [279, 0]
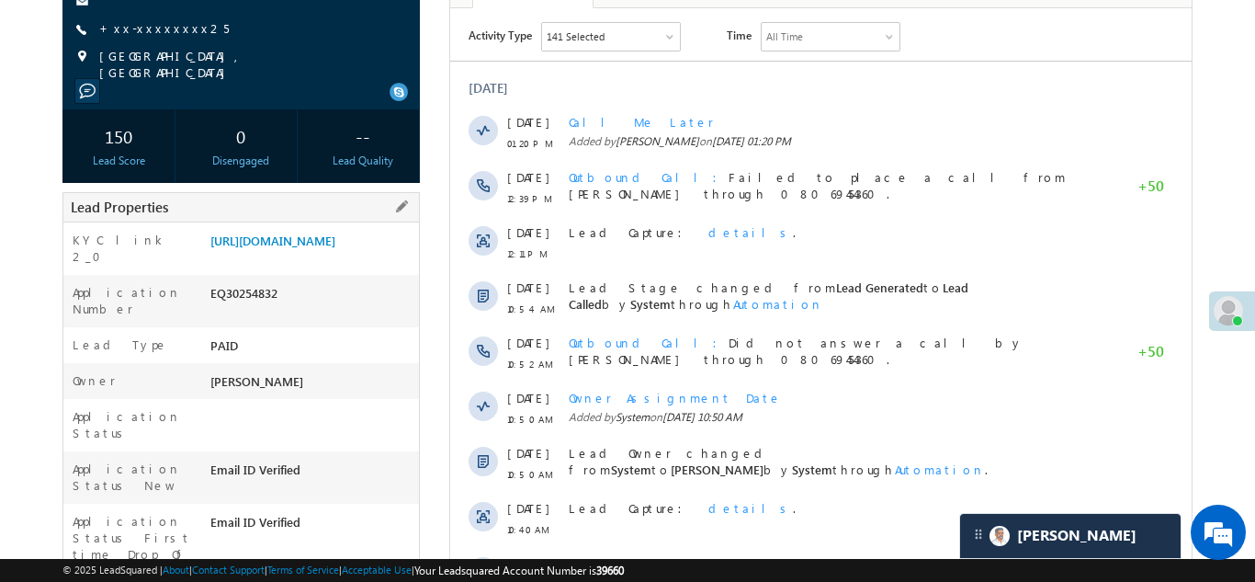
copy div "EQ30254832"
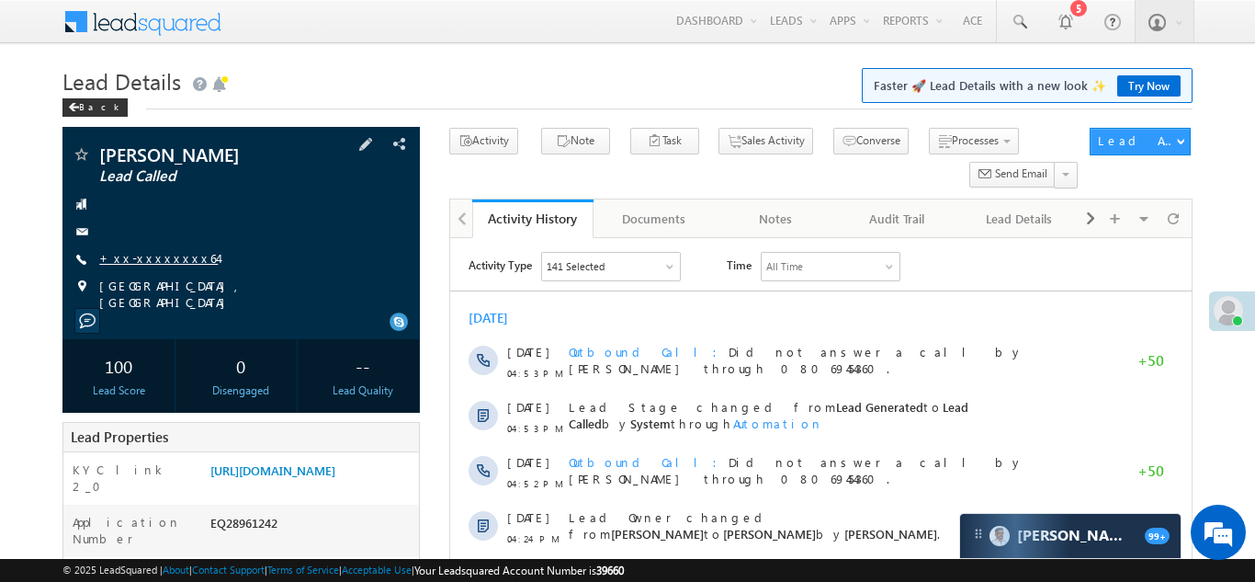
click at [143, 260] on link "+xx-xxxxxxxx64" at bounding box center [158, 258] width 119 height 16
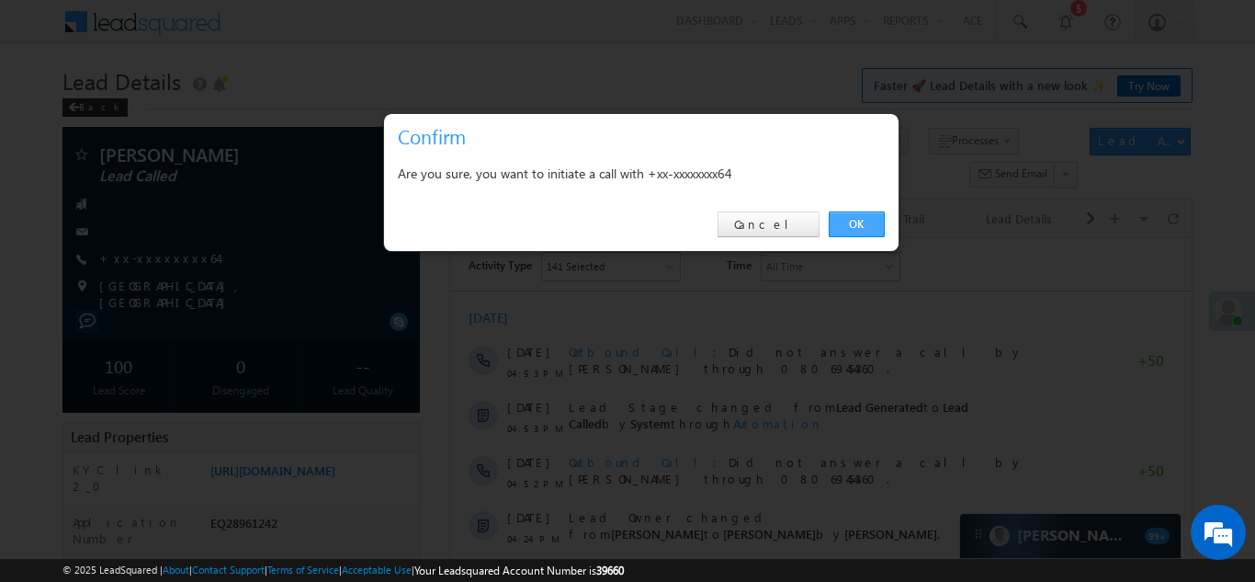
click at [858, 227] on link "OK" at bounding box center [857, 224] width 56 height 26
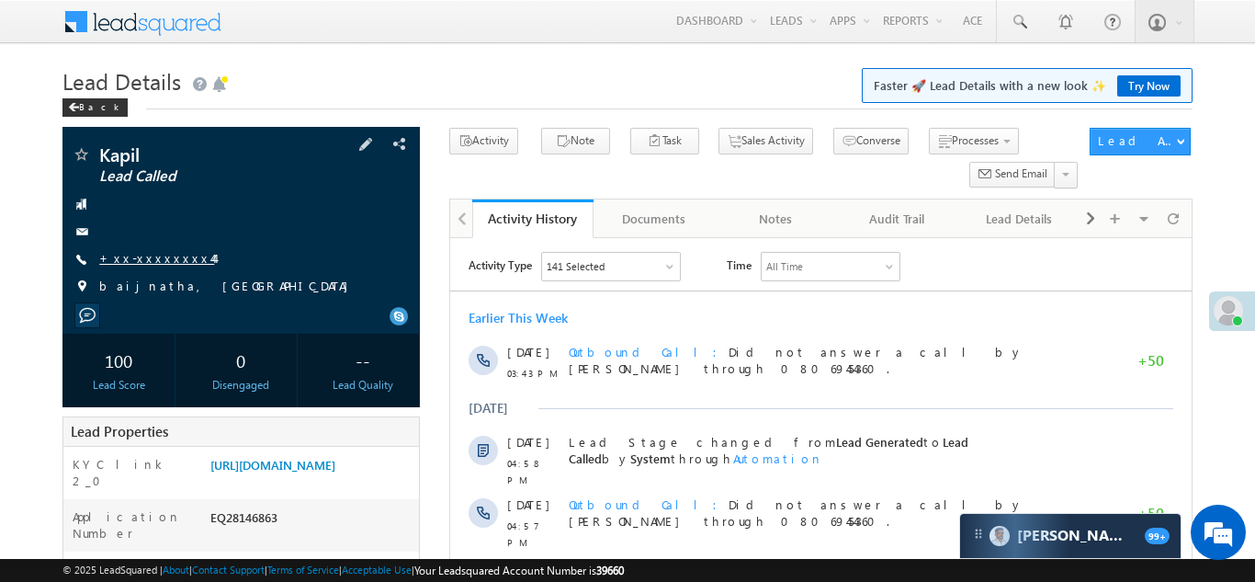
click at [156, 253] on link "+xx-xxxxxxxx44" at bounding box center [156, 258] width 115 height 16
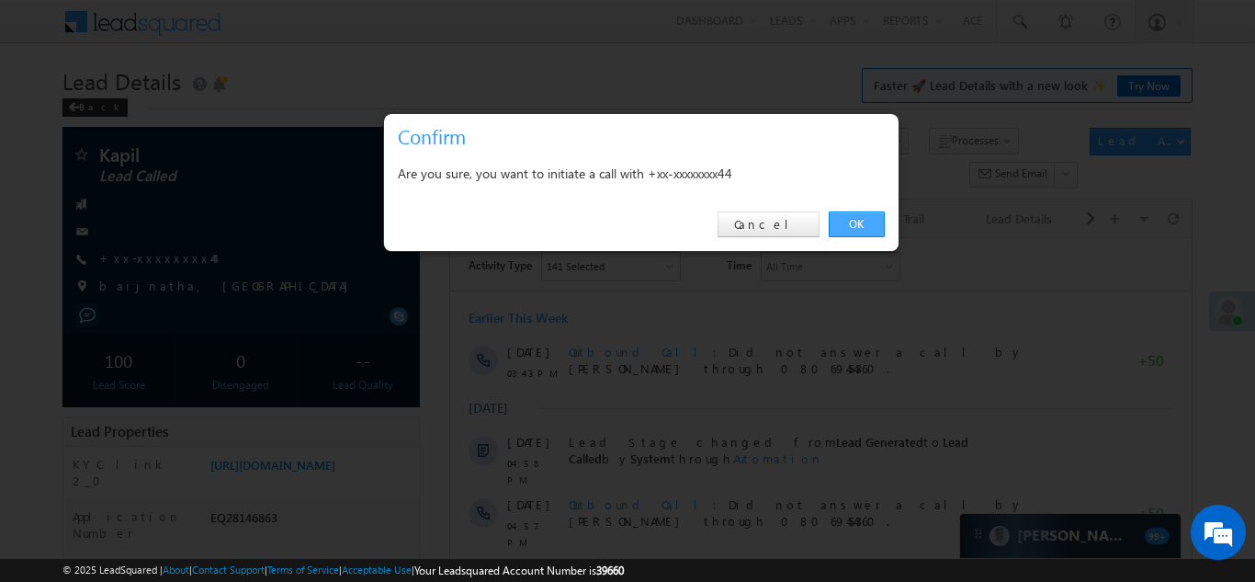
click at [855, 224] on link "OK" at bounding box center [857, 224] width 56 height 26
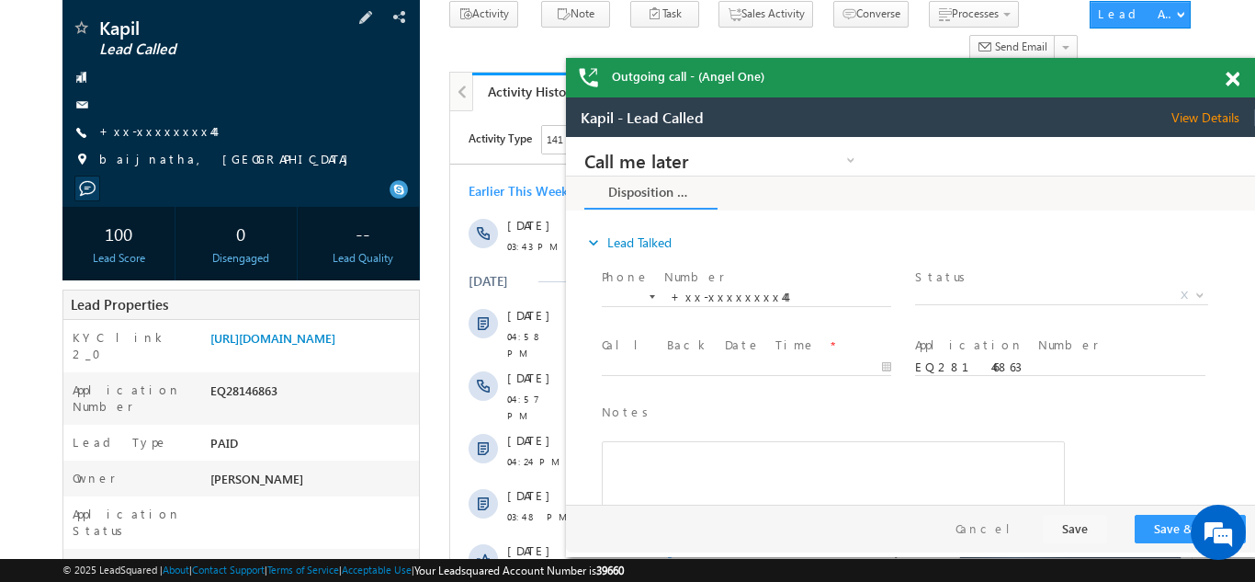
scroll to position [167, 0]
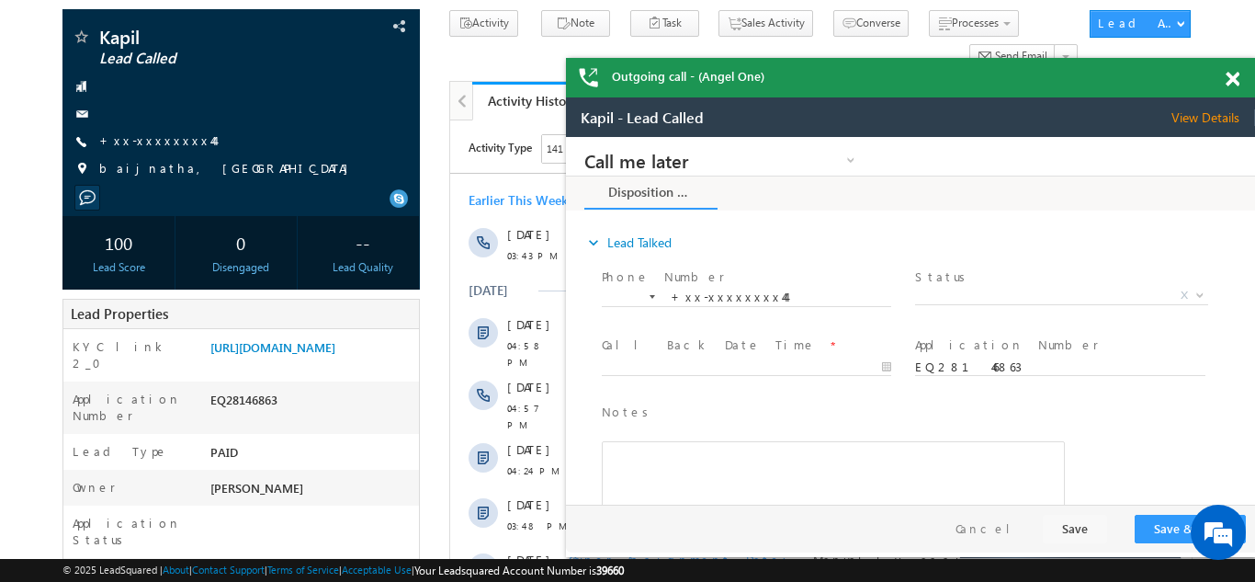
click at [1231, 80] on span at bounding box center [1233, 80] width 14 height 16
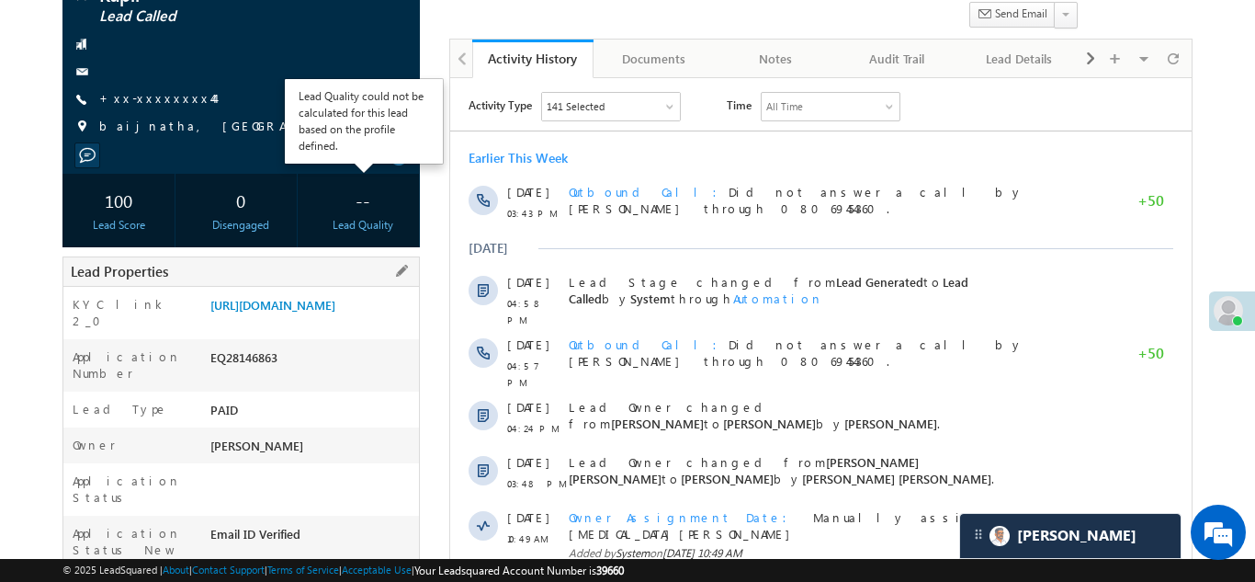
scroll to position [228, 0]
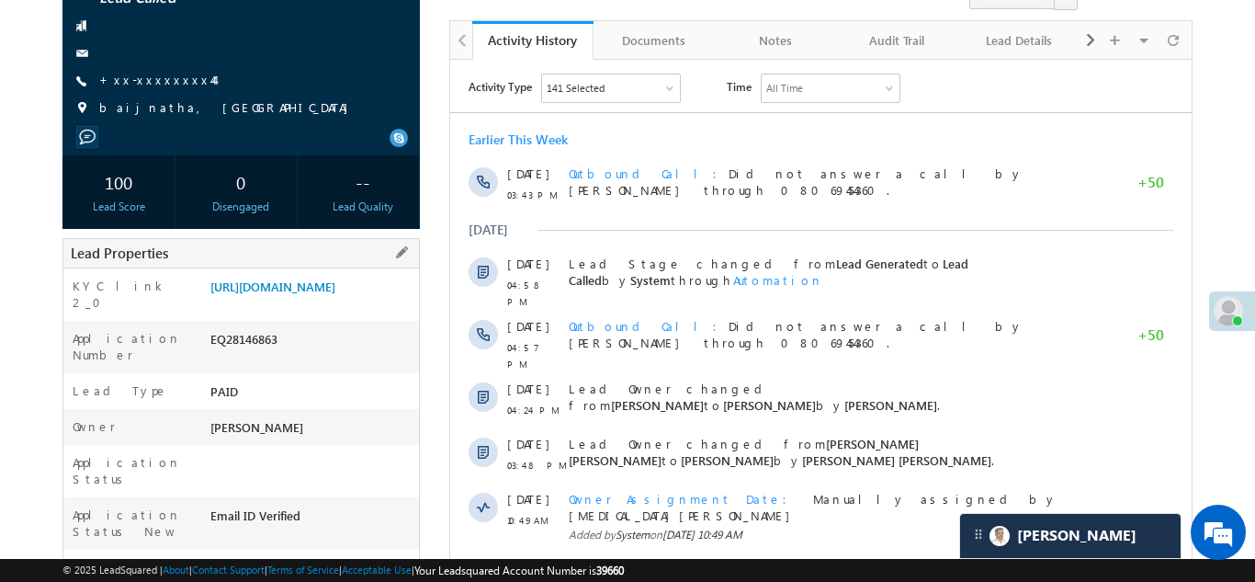
copy div "EQ28146863"
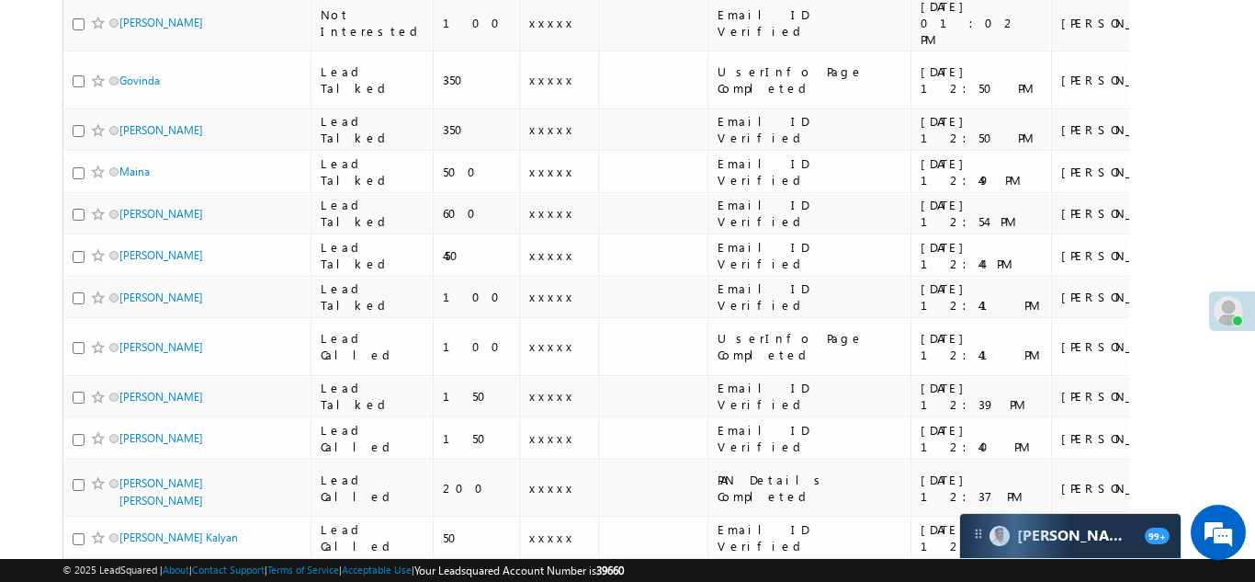
scroll to position [1003, 0]
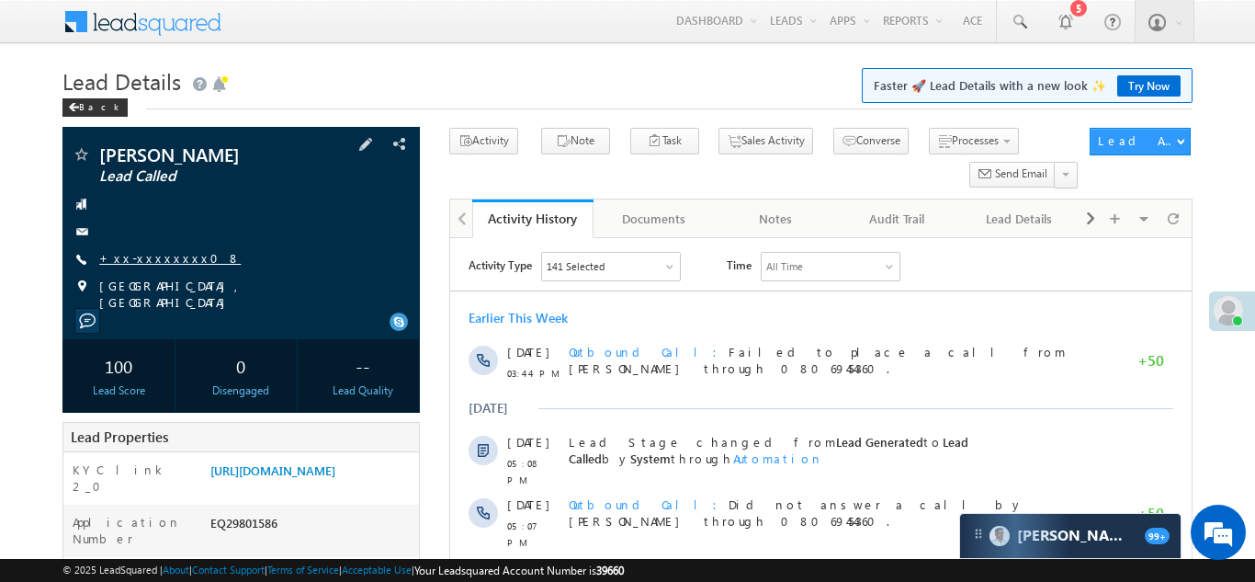
click at [149, 256] on link "+xx-xxxxxxxx08" at bounding box center [170, 258] width 142 height 16
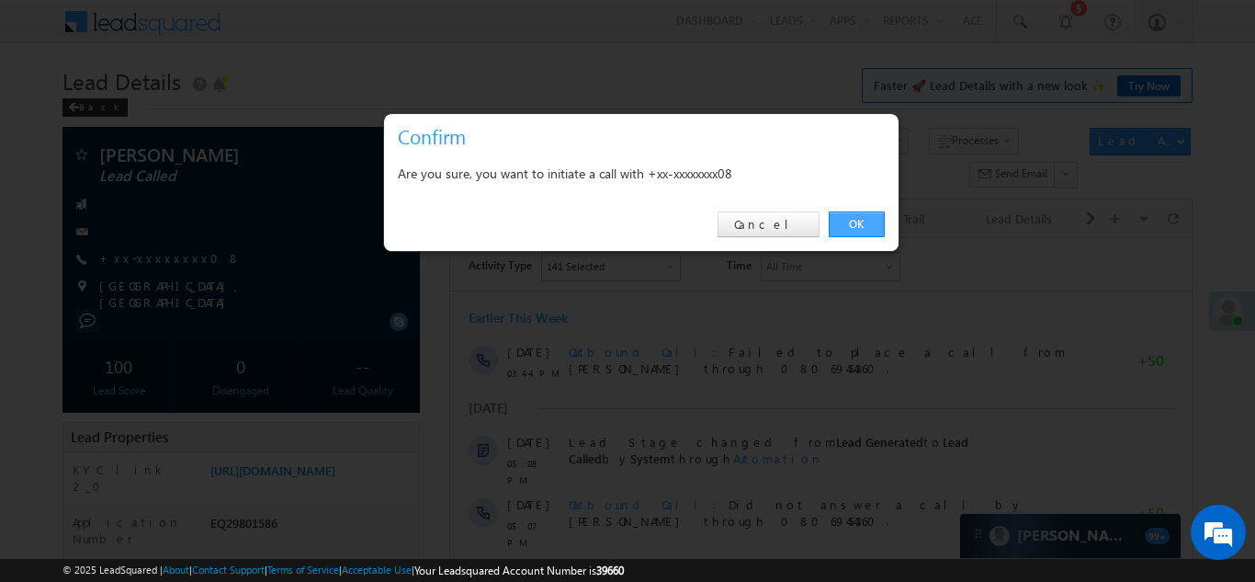
click at [849, 222] on link "OK" at bounding box center [857, 224] width 56 height 26
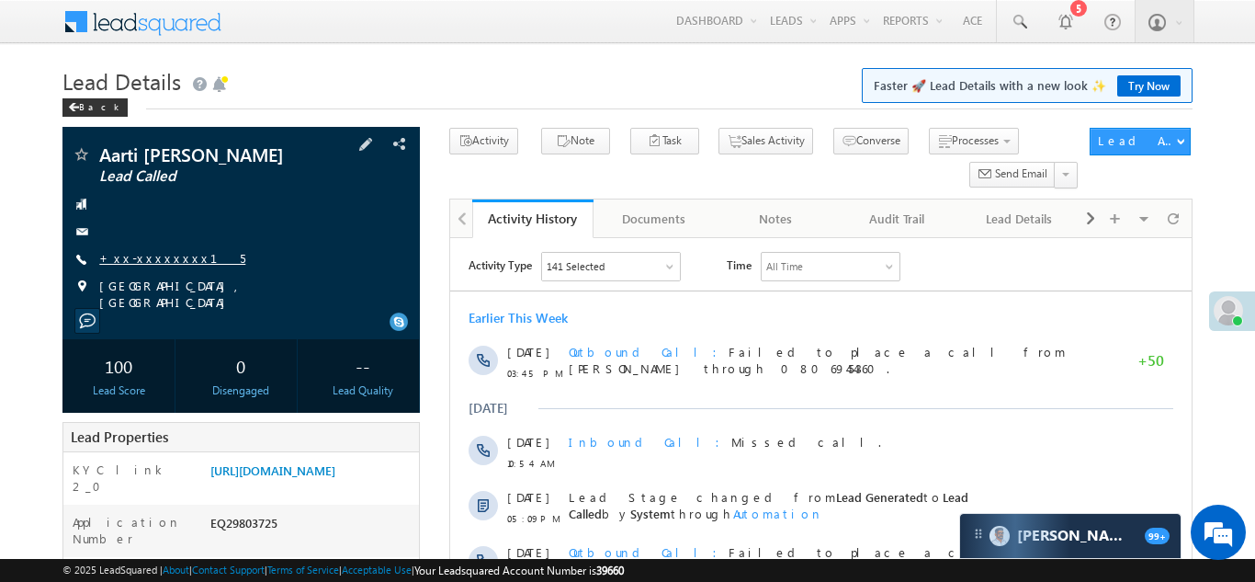
click at [134, 266] on link "+xx-xxxxxxxx15" at bounding box center [172, 258] width 146 height 16
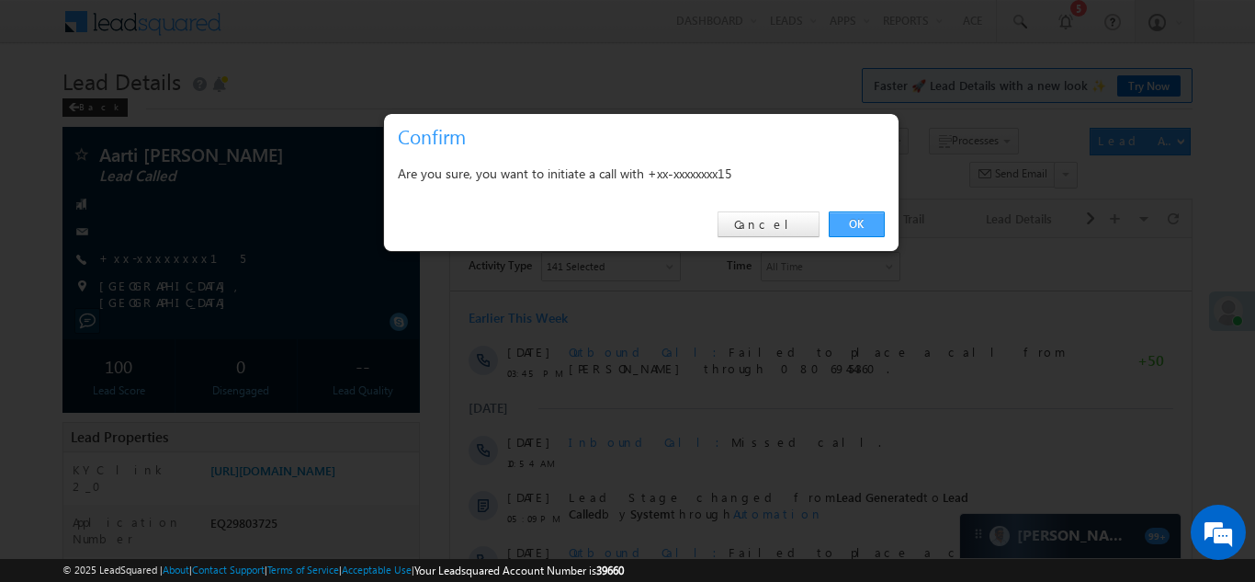
click at [850, 226] on link "OK" at bounding box center [857, 224] width 56 height 26
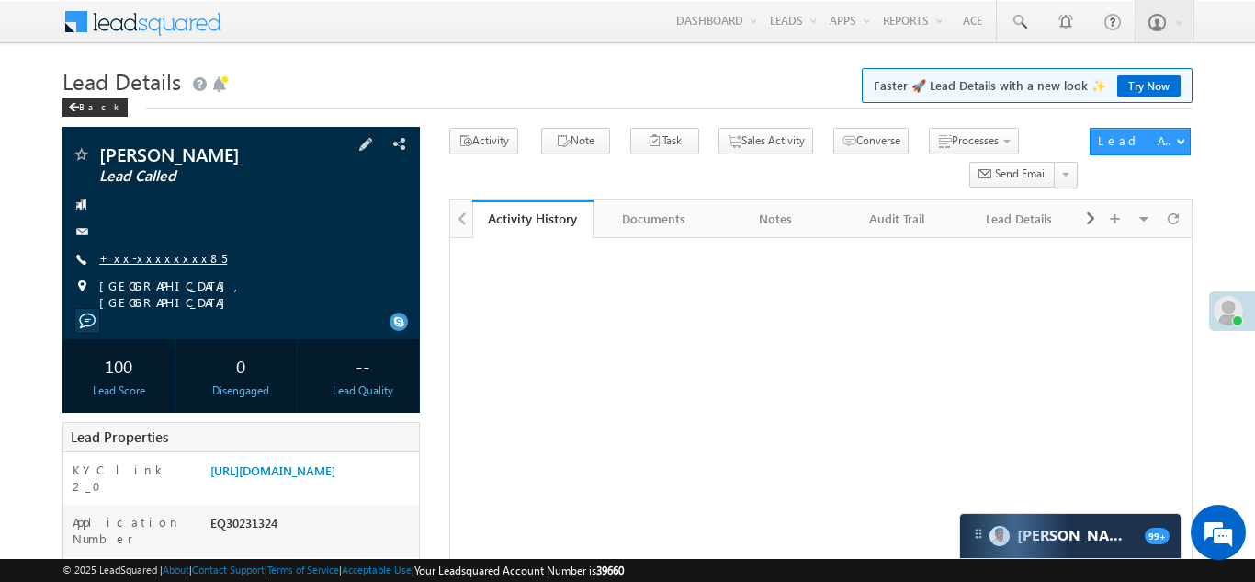
click at [143, 262] on link "+xx-xxxxxxxx85" at bounding box center [163, 258] width 128 height 16
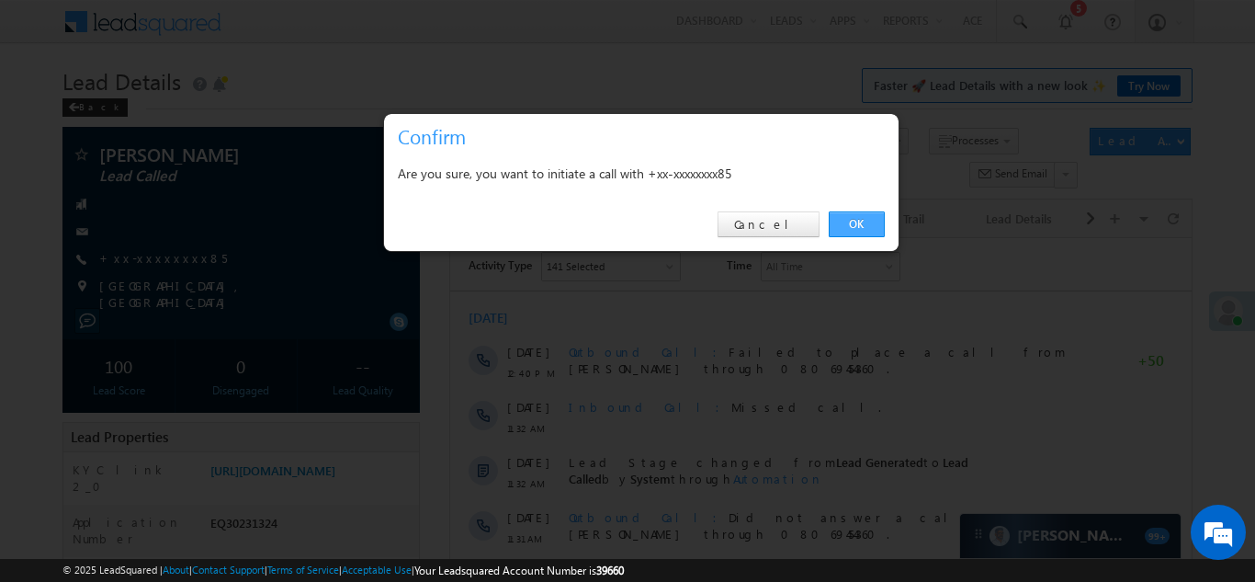
click at [854, 229] on link "OK" at bounding box center [857, 224] width 56 height 26
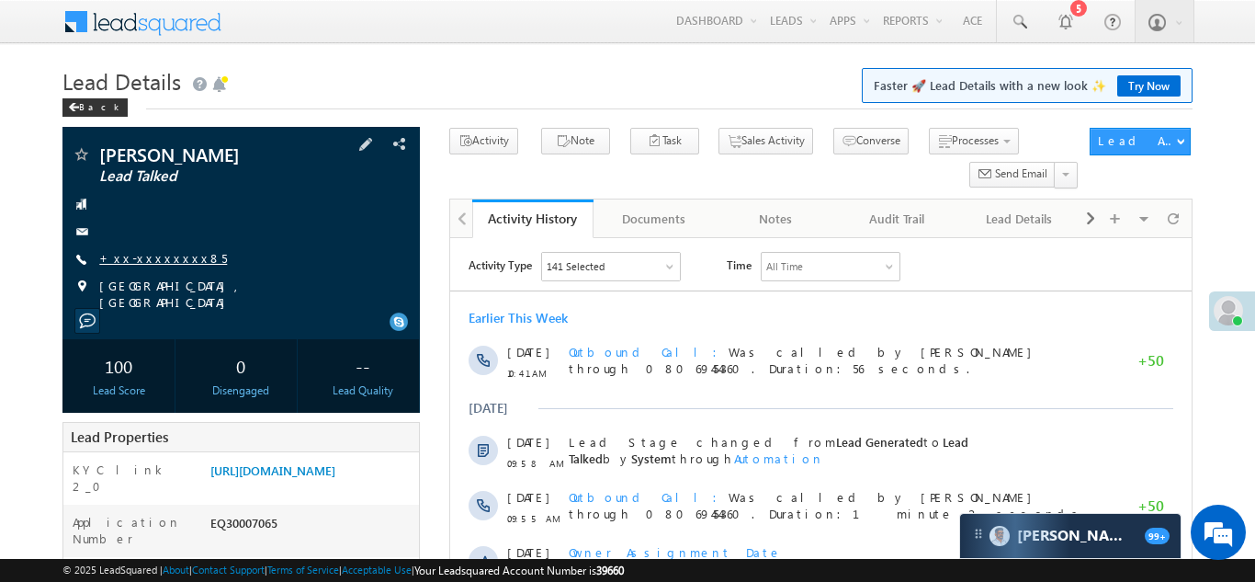
click at [147, 255] on link "+xx-xxxxxxxx85" at bounding box center [163, 258] width 128 height 16
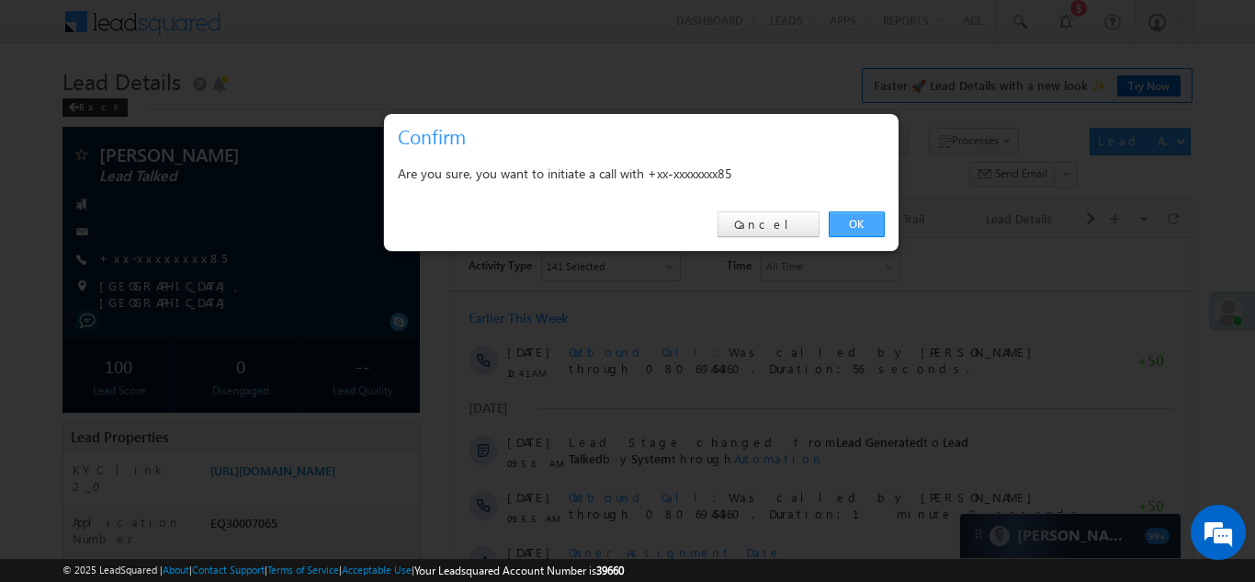
click at [848, 226] on link "OK" at bounding box center [857, 224] width 56 height 26
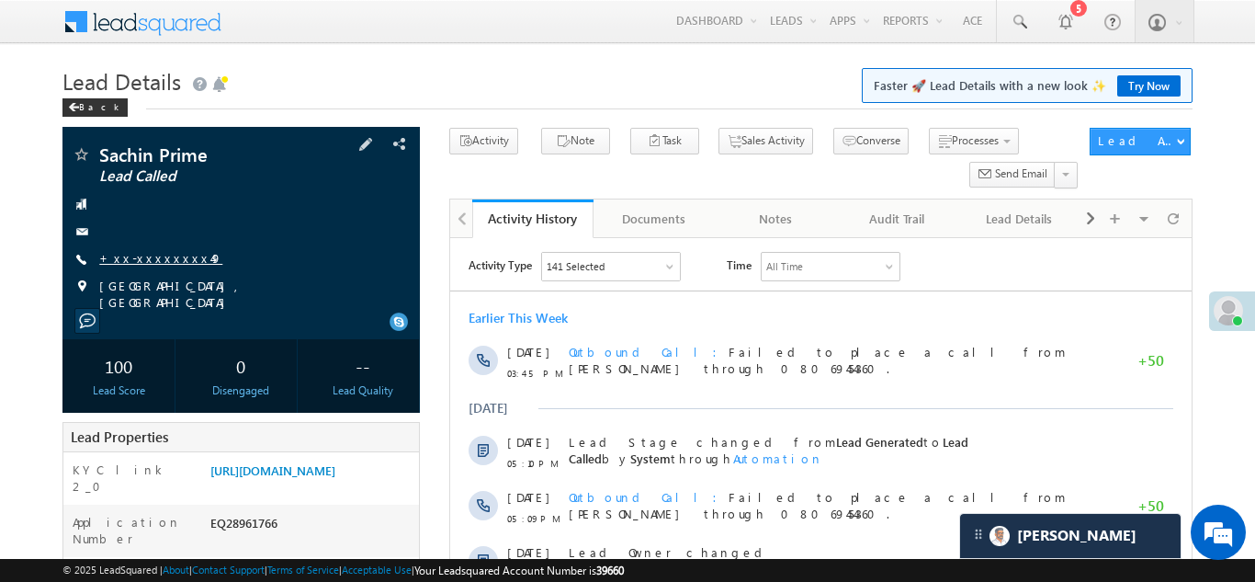
click at [143, 255] on link "+xx-xxxxxxxx49" at bounding box center [160, 258] width 123 height 16
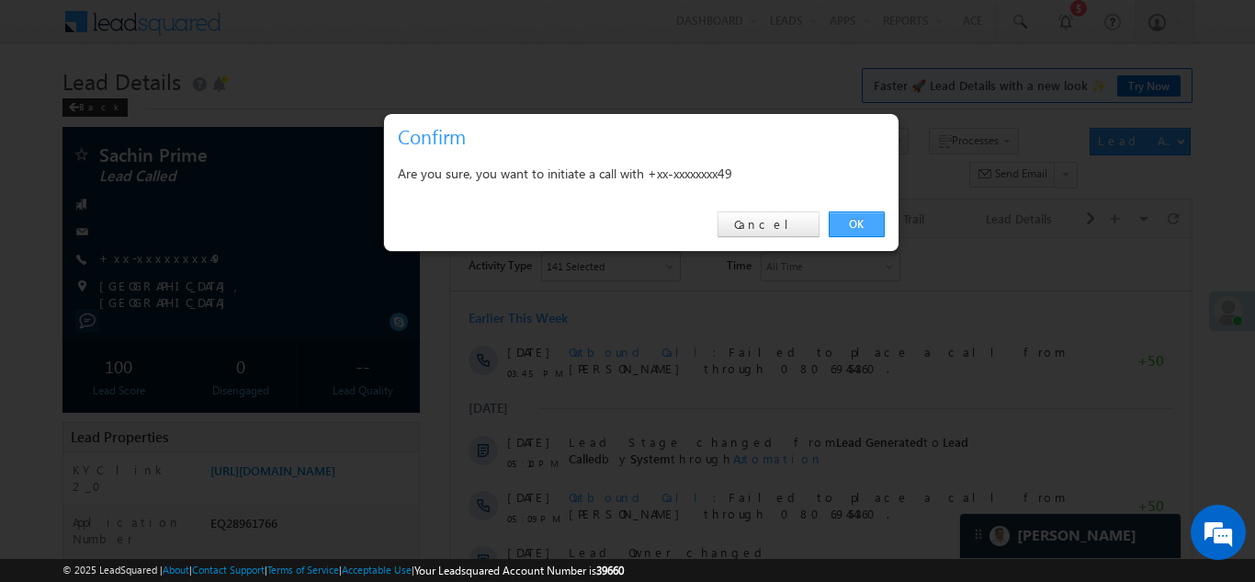
click at [847, 227] on link "OK" at bounding box center [857, 224] width 56 height 26
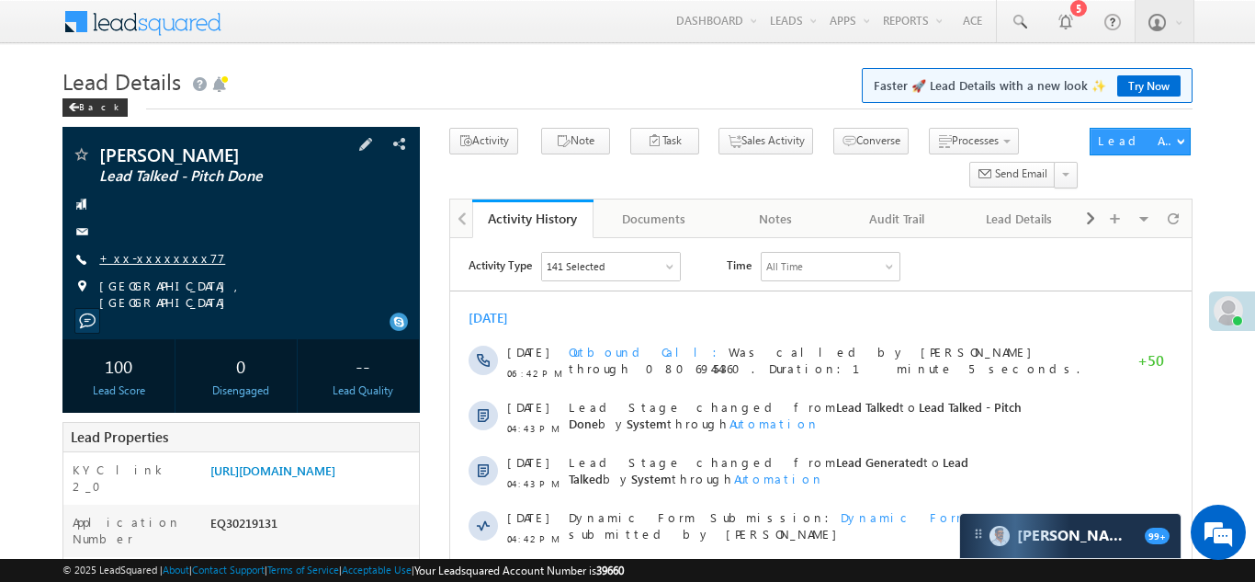
click at [139, 258] on link "+xx-xxxxxxxx77" at bounding box center [162, 258] width 126 height 16
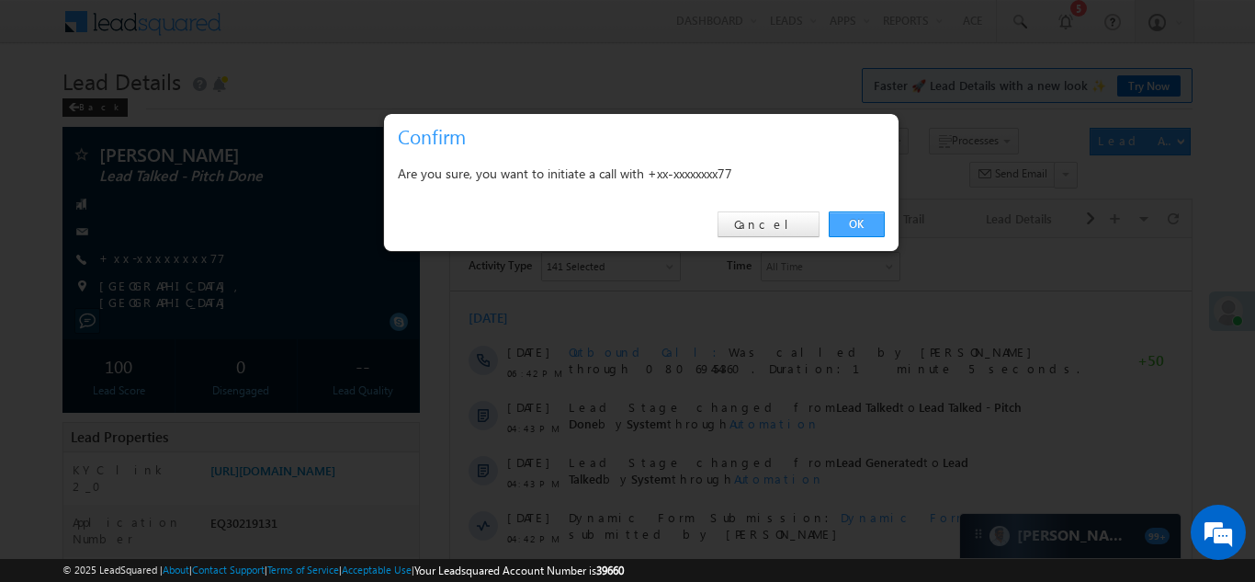
click at [851, 224] on link "OK" at bounding box center [857, 224] width 56 height 26
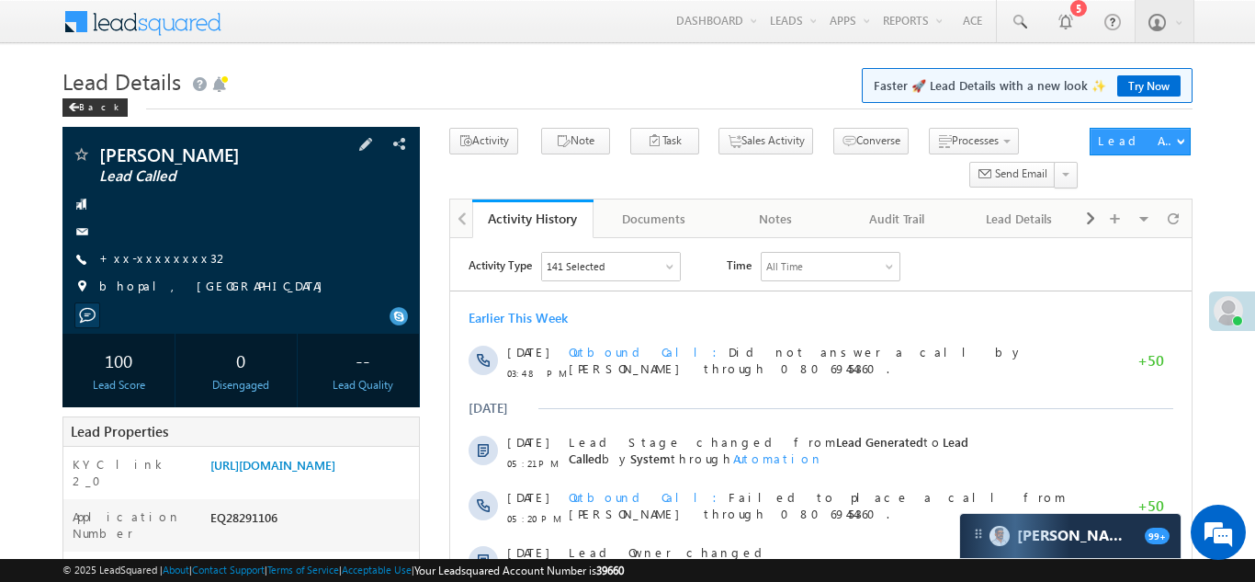
click at [152, 247] on div "[PERSON_NAME] Lead Called +xx-xxxxxxxx32" at bounding box center [241, 225] width 339 height 160
click at [151, 258] on link "+xx-xxxxxxxx32" at bounding box center [164, 258] width 131 height 16
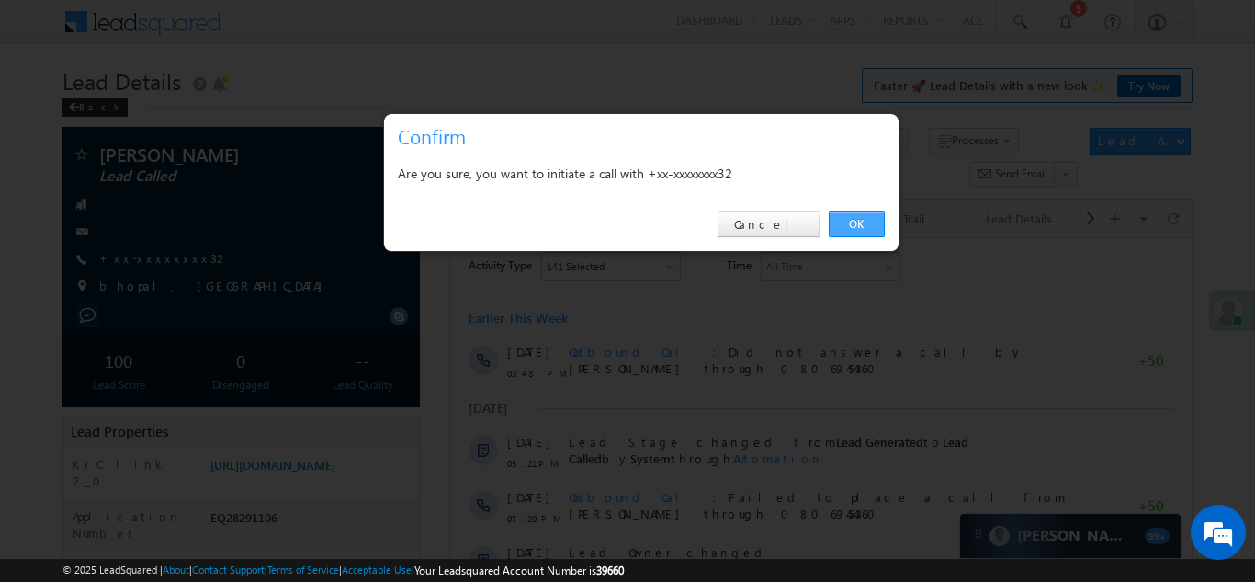
click at [848, 218] on link "OK" at bounding box center [857, 224] width 56 height 26
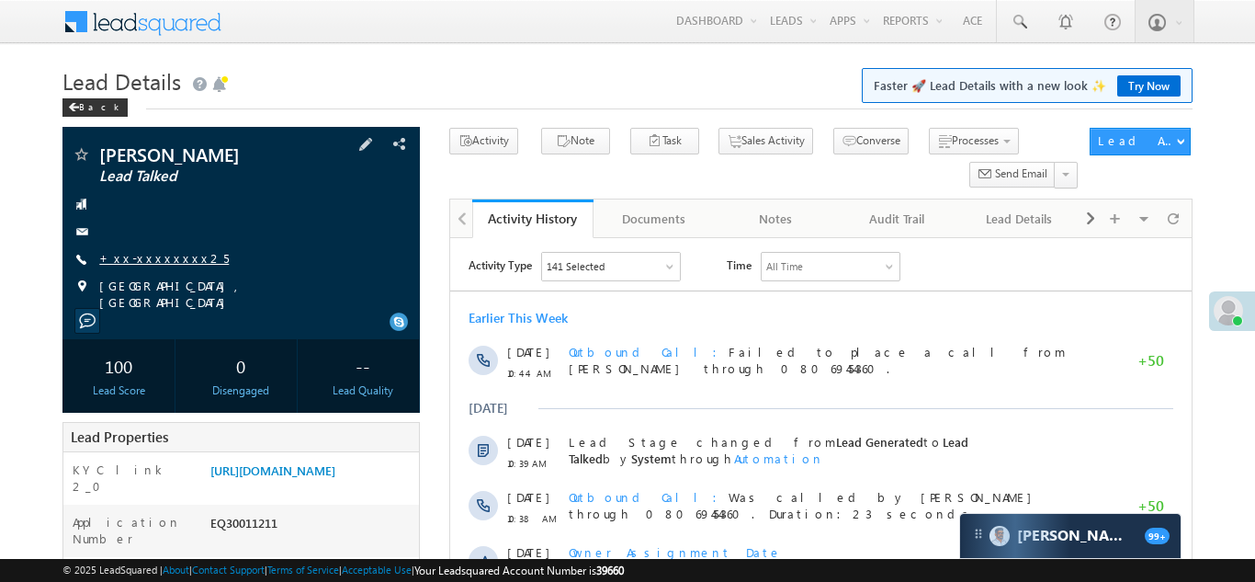
click at [150, 255] on link "+xx-xxxxxxxx25" at bounding box center [164, 258] width 130 height 16
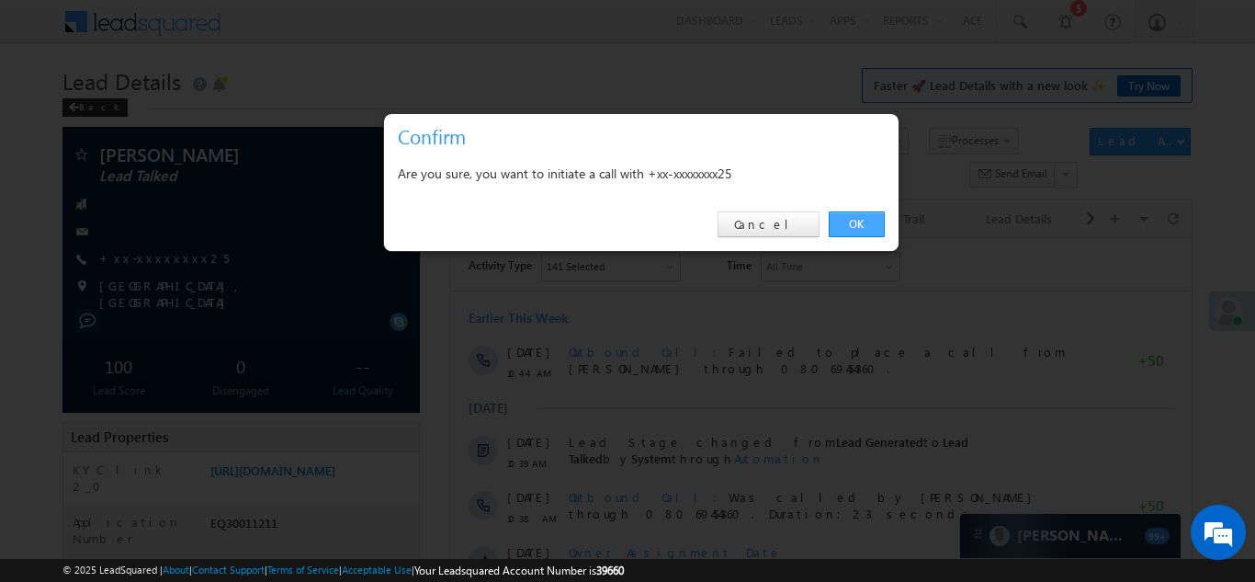
click at [848, 221] on link "OK" at bounding box center [857, 224] width 56 height 26
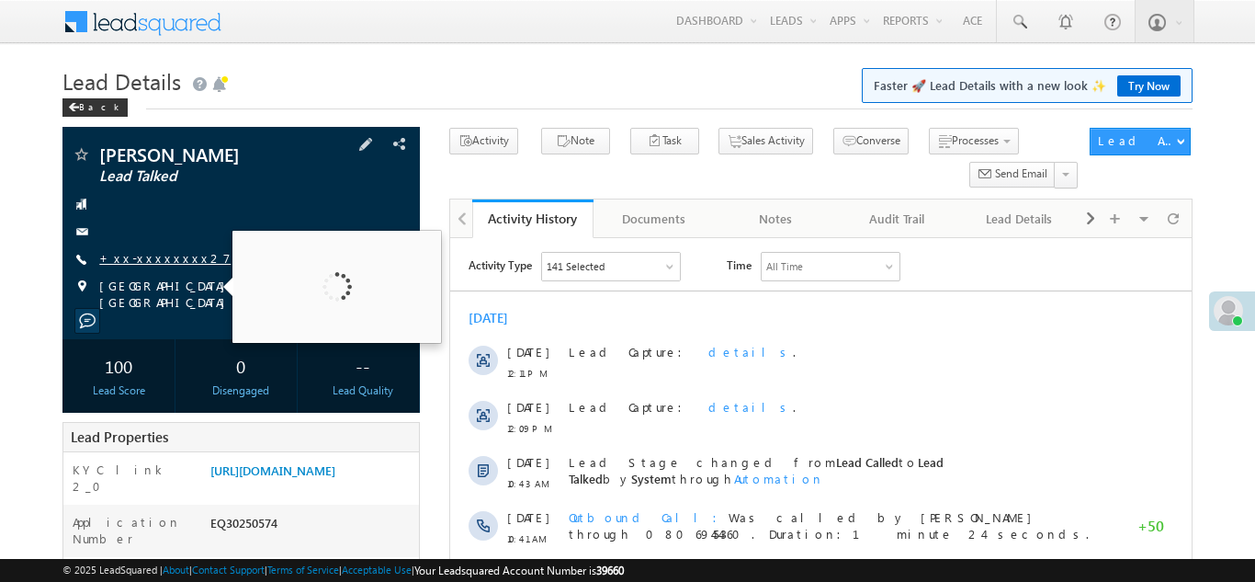
click at [142, 261] on link "+xx-xxxxxxxx27" at bounding box center [164, 258] width 131 height 16
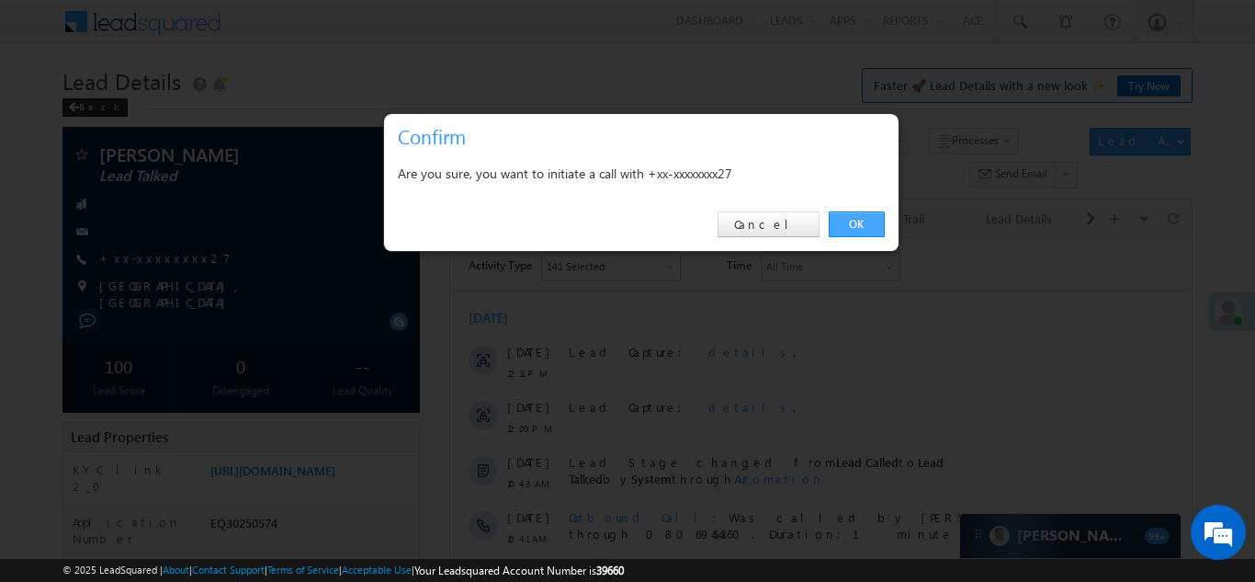
click at [853, 221] on link "OK" at bounding box center [857, 224] width 56 height 26
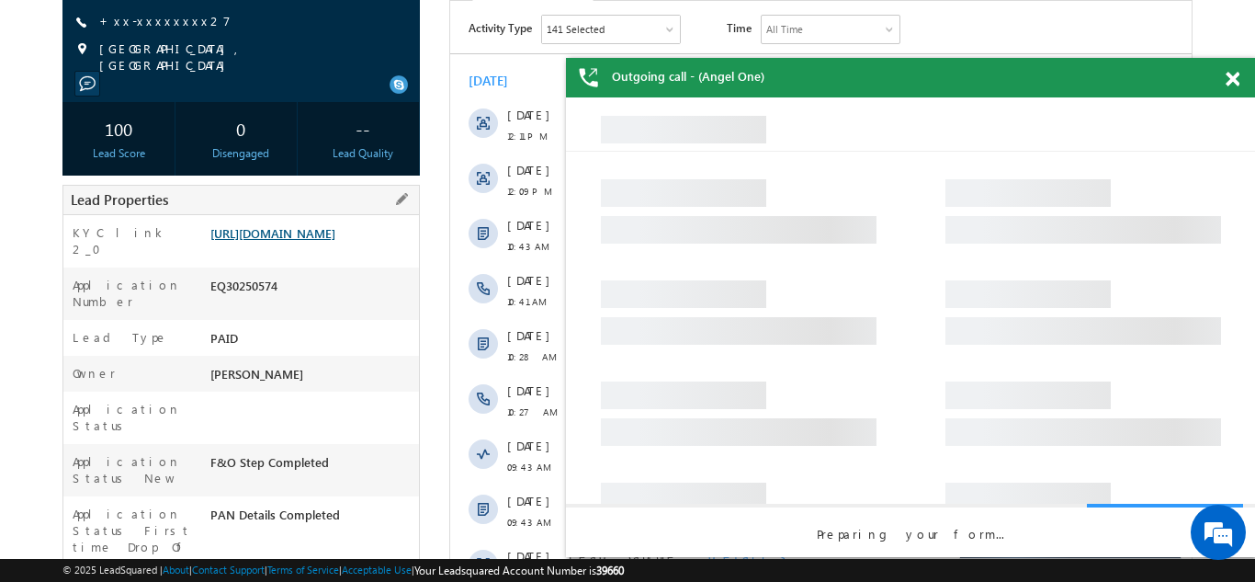
click at [308, 241] on link "[URL][DOMAIN_NAME]" at bounding box center [272, 233] width 125 height 16
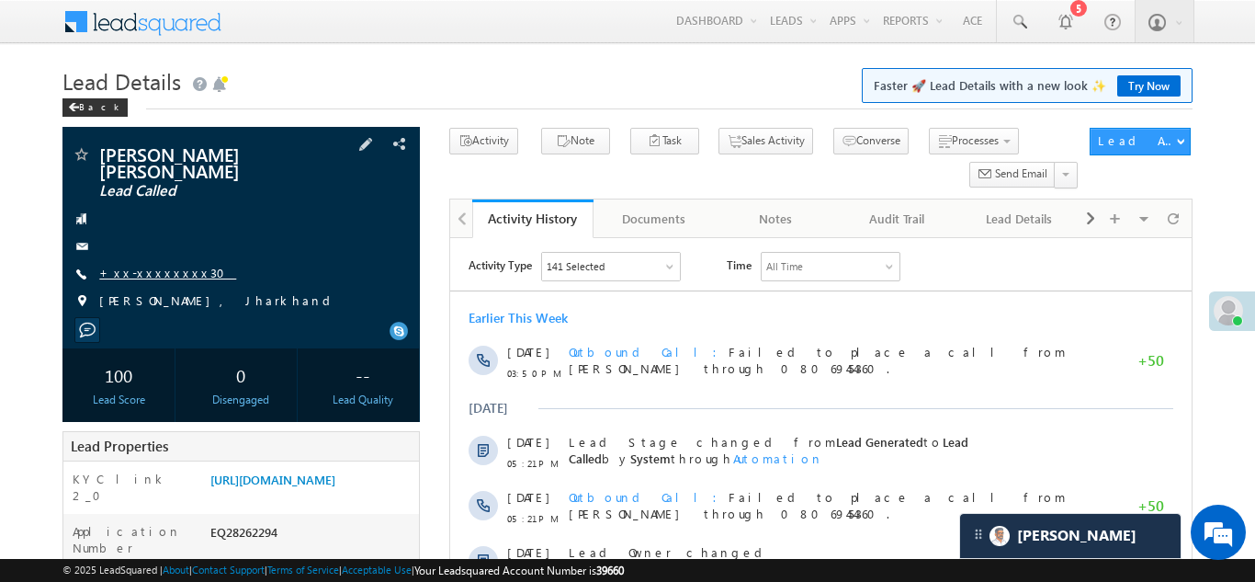
click at [156, 265] on link "+xx-xxxxxxxx30" at bounding box center [167, 273] width 137 height 16
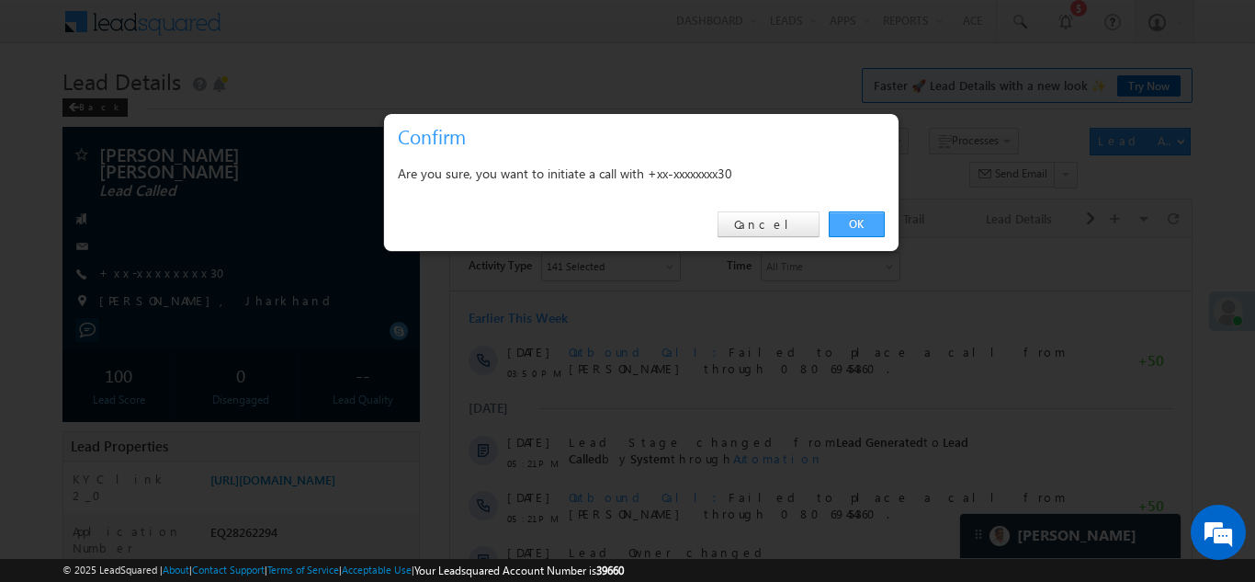
click at [858, 218] on link "OK" at bounding box center [857, 224] width 56 height 26
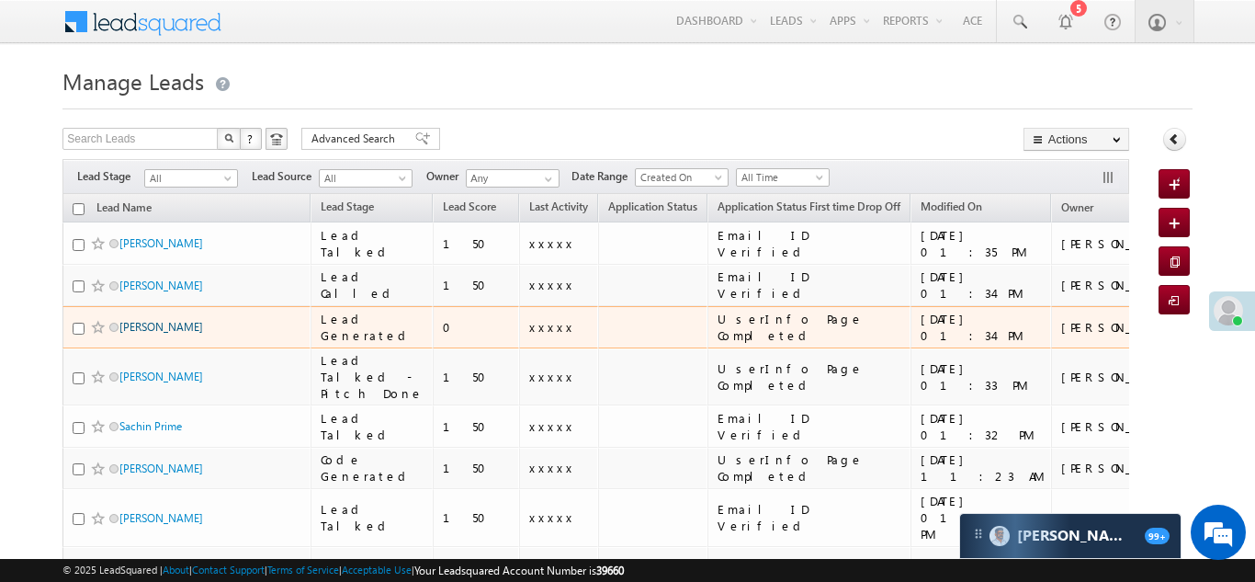
click at [166, 324] on link "[PERSON_NAME]" at bounding box center [161, 327] width 84 height 14
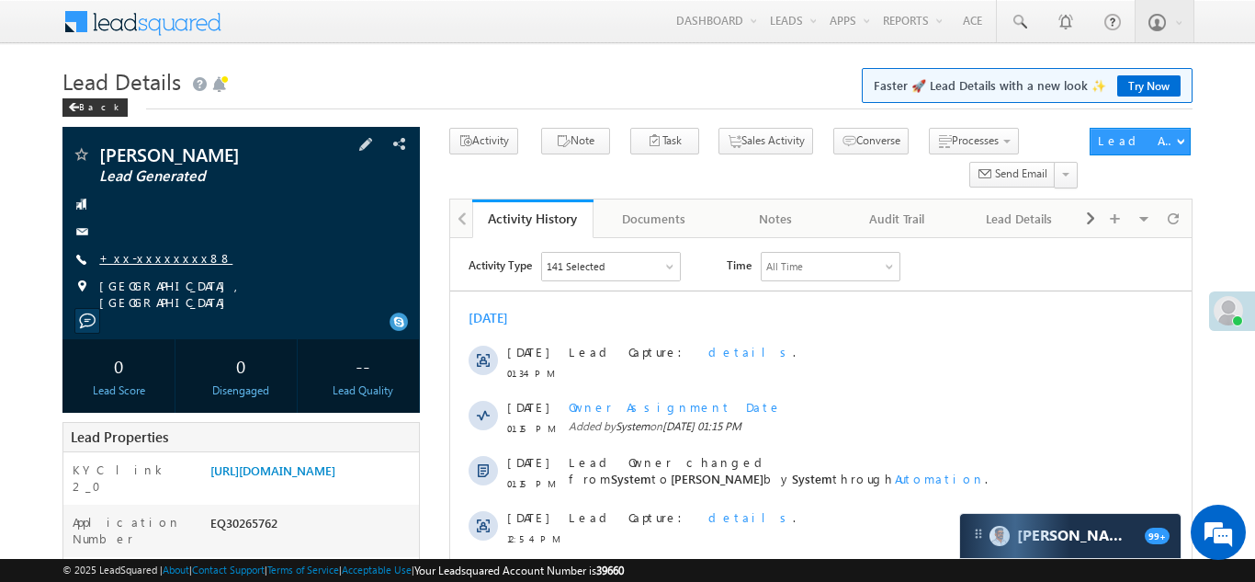
click at [142, 259] on link "+xx-xxxxxxxx88" at bounding box center [165, 258] width 133 height 16
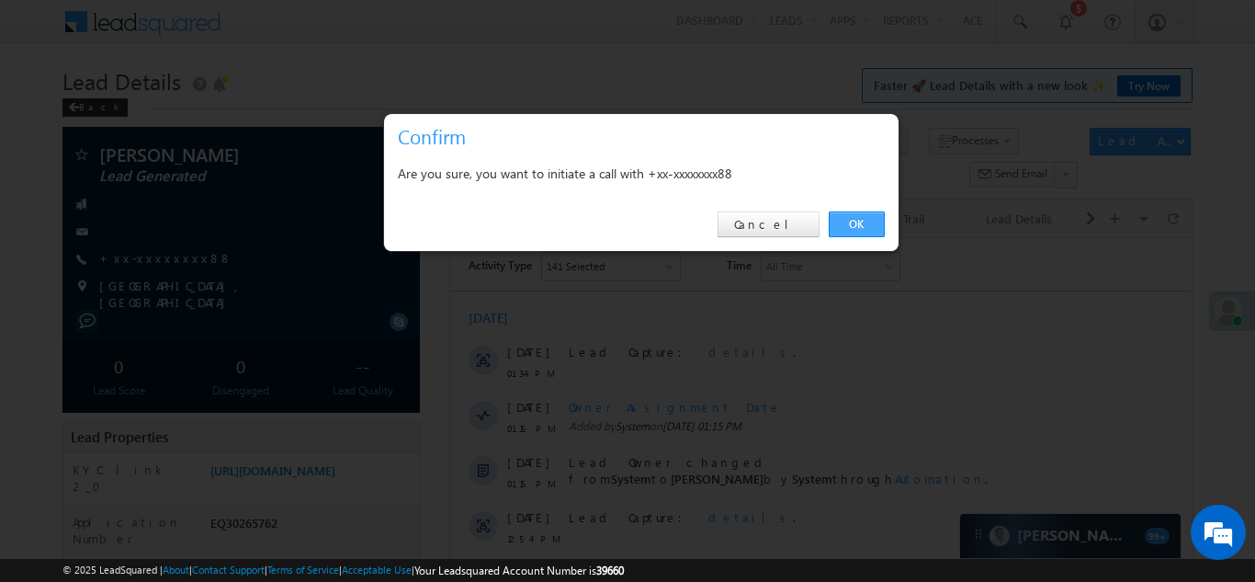
click at [843, 221] on link "OK" at bounding box center [857, 224] width 56 height 26
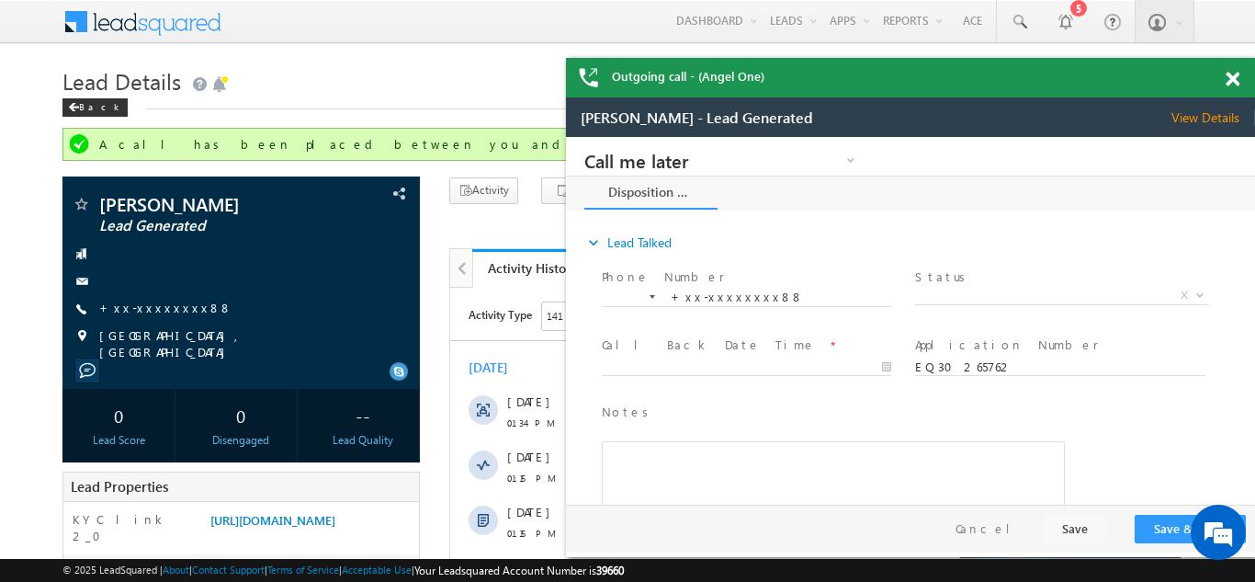
click at [1231, 76] on span at bounding box center [1233, 80] width 14 height 16
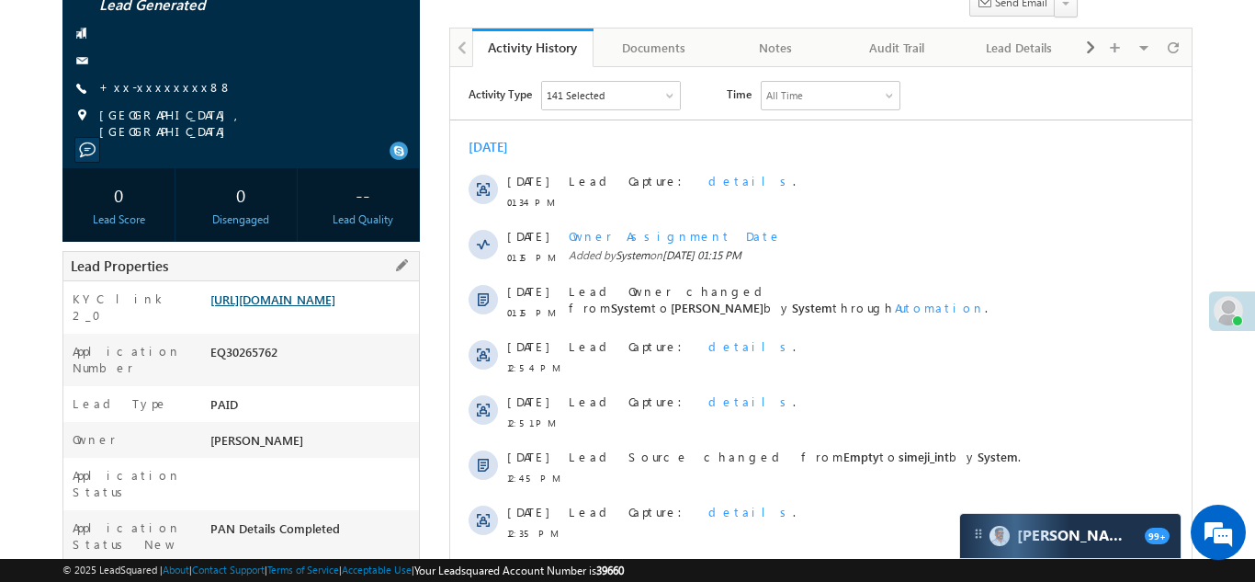
scroll to position [233, 0]
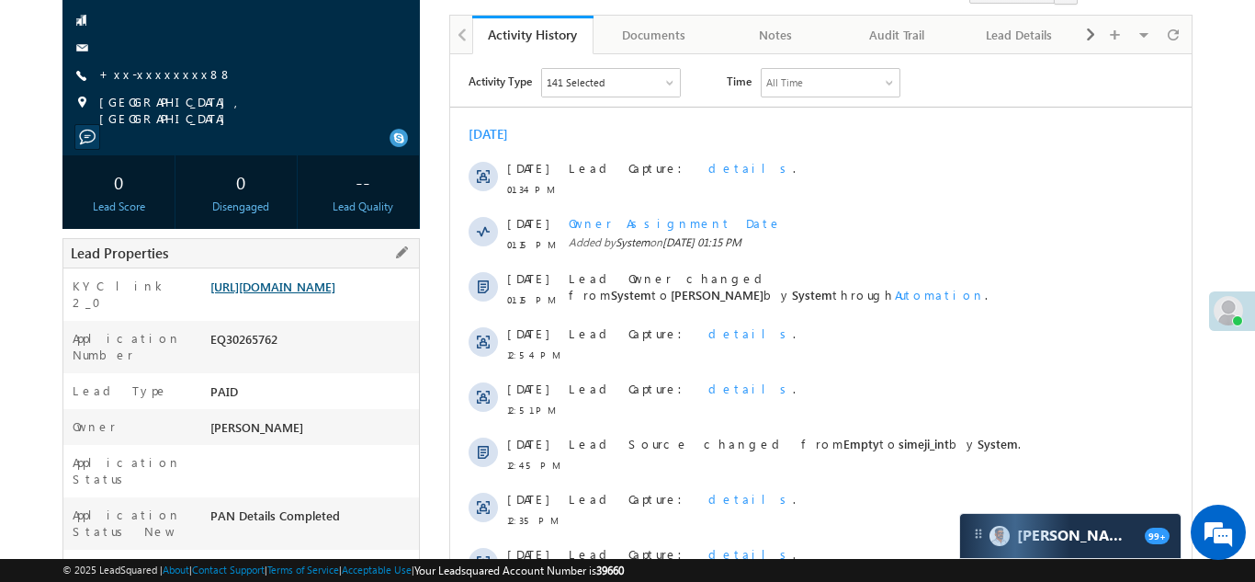
click at [302, 291] on link "[URL][DOMAIN_NAME]" at bounding box center [272, 286] width 125 height 16
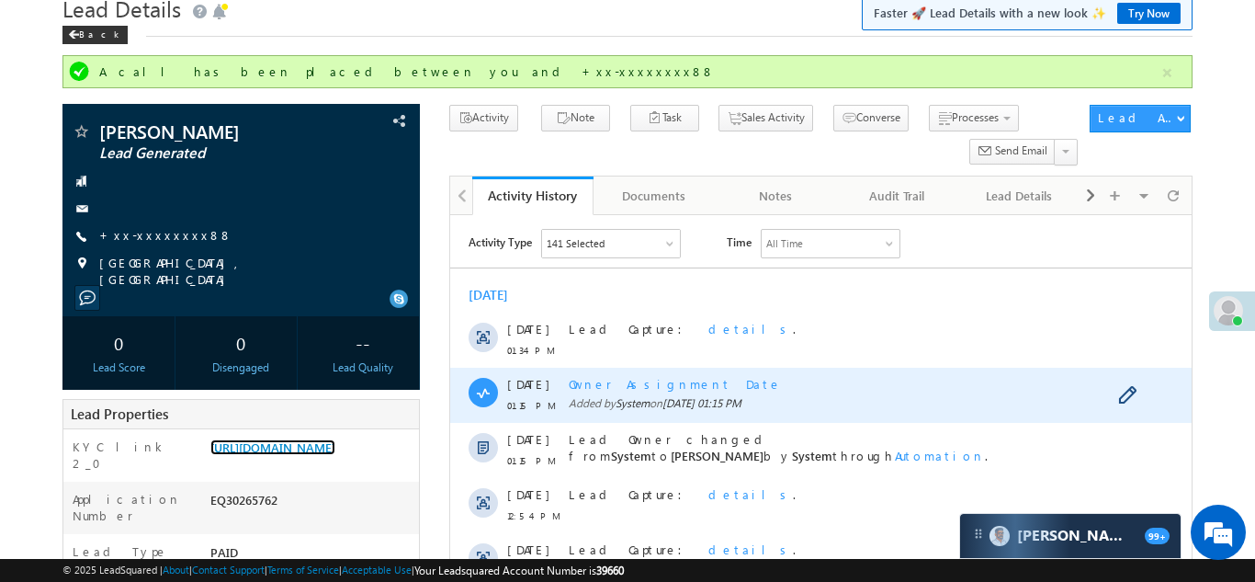
scroll to position [0, 0]
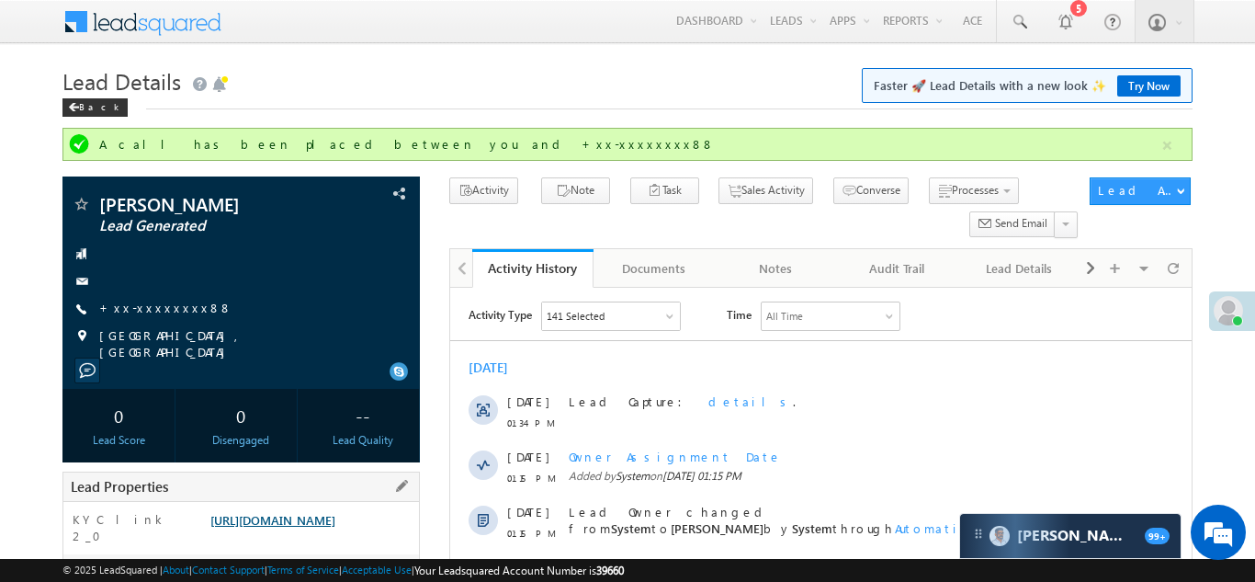
click at [300, 528] on link "[URL][DOMAIN_NAME]" at bounding box center [272, 520] width 125 height 16
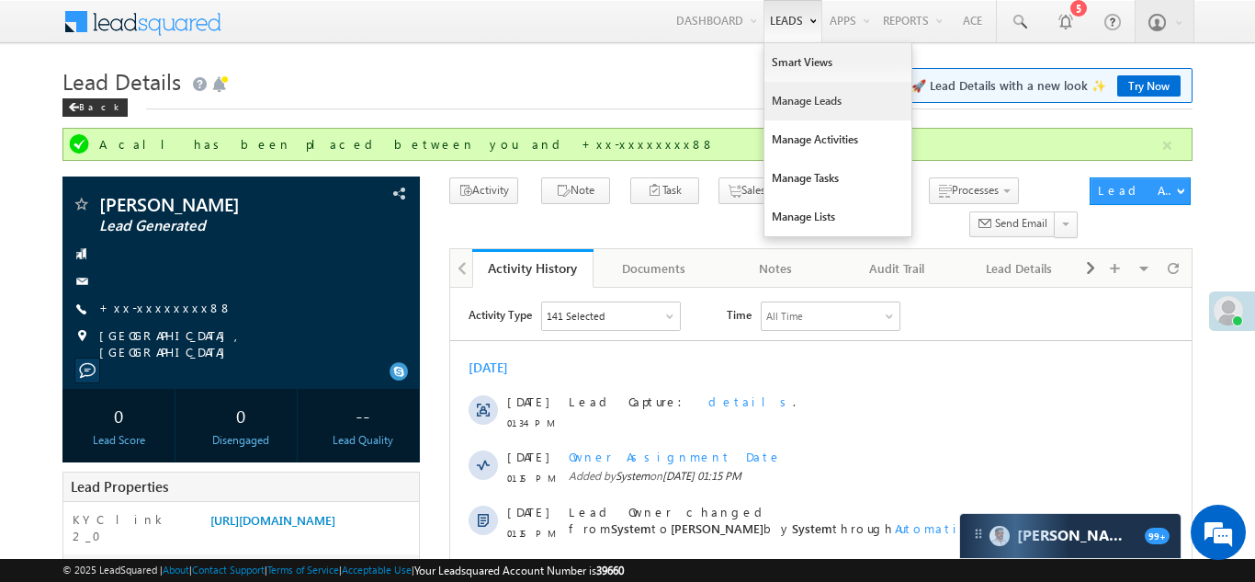
click at [786, 94] on link "Manage Leads" at bounding box center [838, 101] width 147 height 39
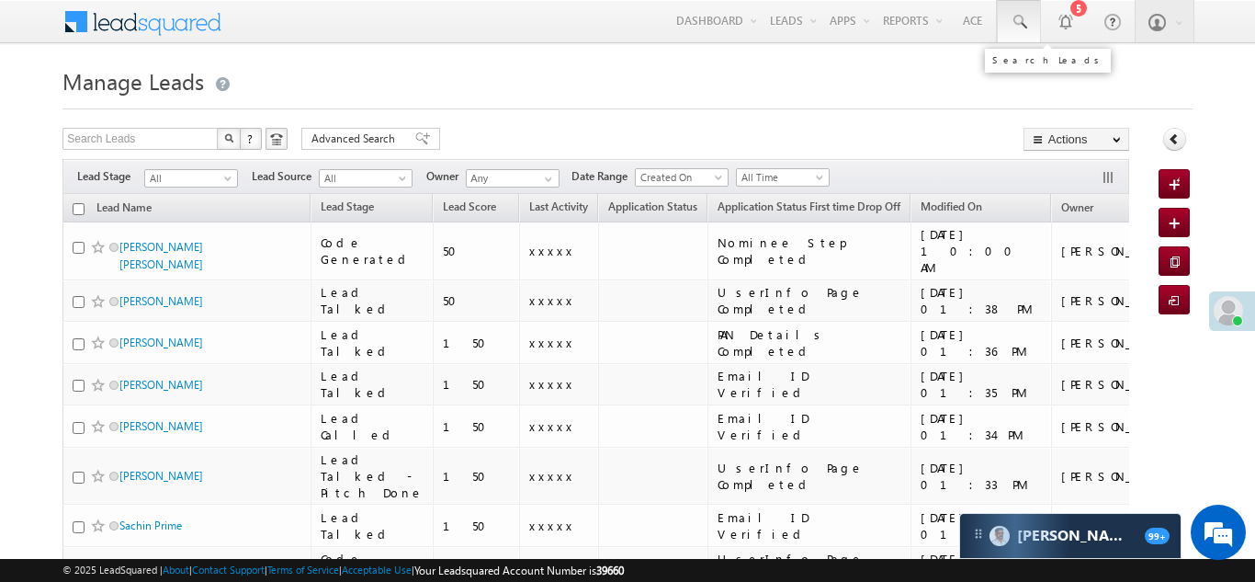
click at [1019, 16] on span at bounding box center [1019, 22] width 18 height 18
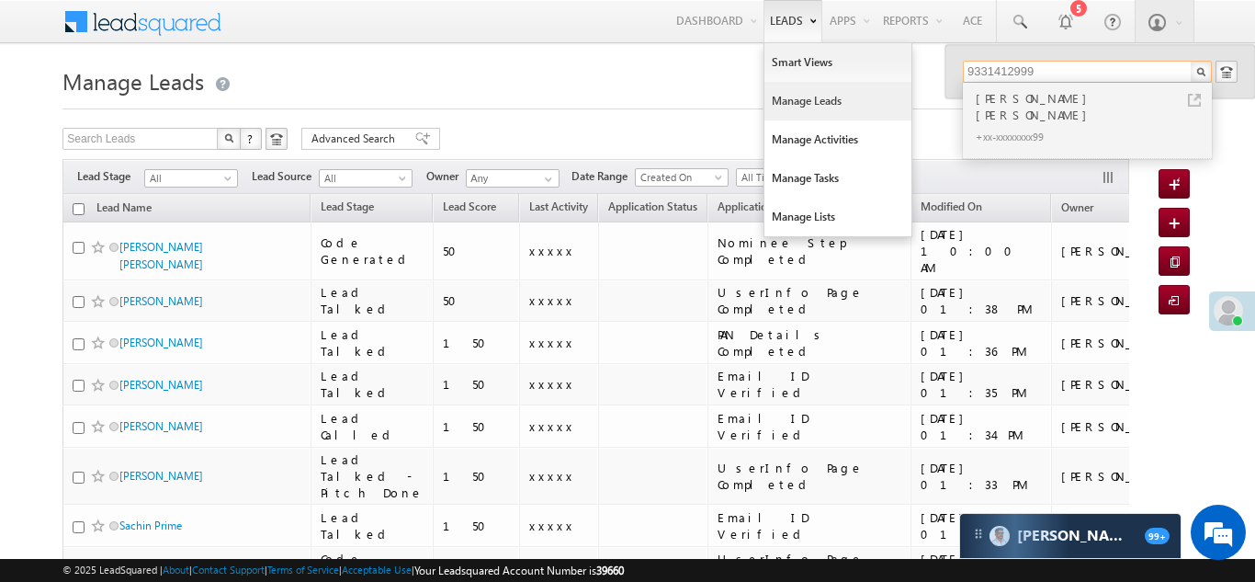
type input "9331412999"
click at [789, 98] on link "Manage Leads" at bounding box center [838, 101] width 147 height 39
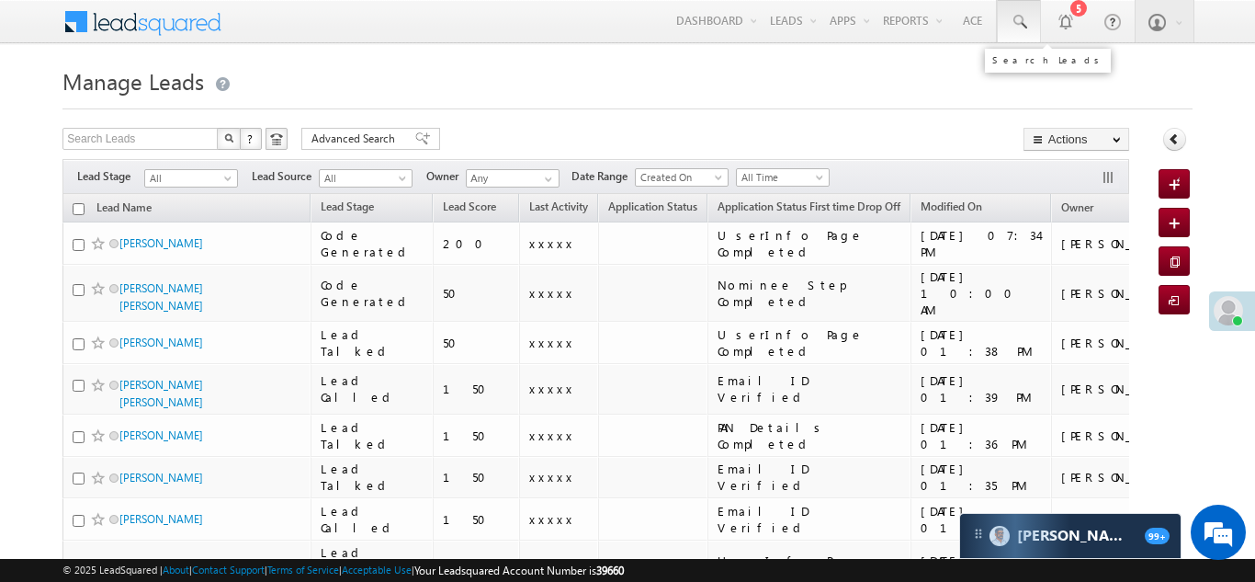
click at [1017, 20] on span at bounding box center [1019, 22] width 18 height 18
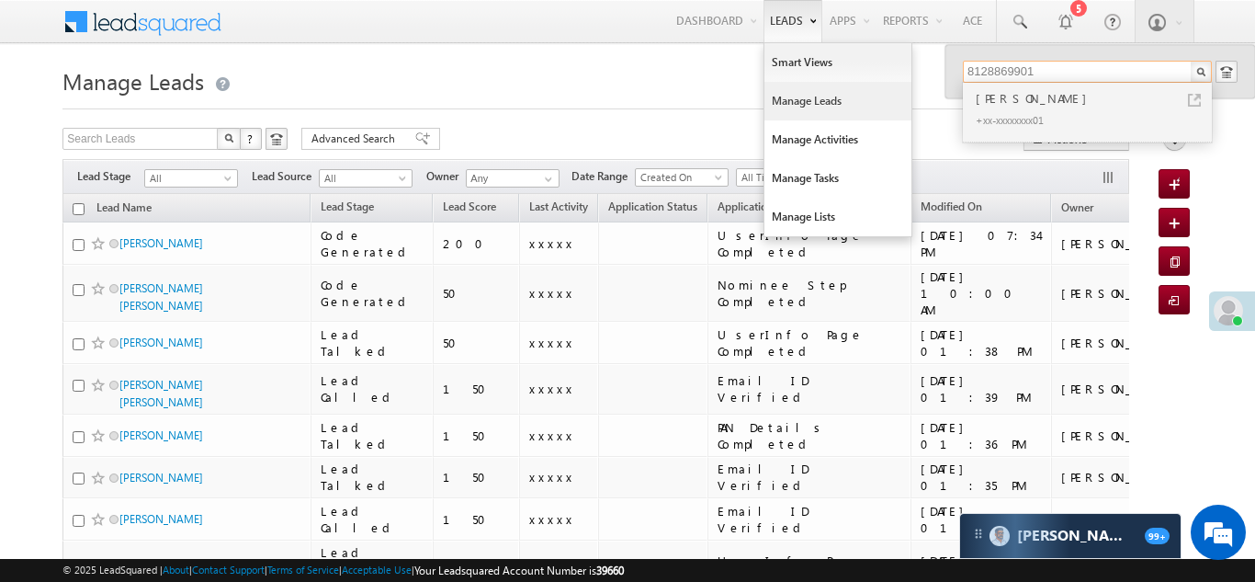
type input "8128869901"
click at [786, 98] on link "Manage Leads" at bounding box center [838, 101] width 147 height 39
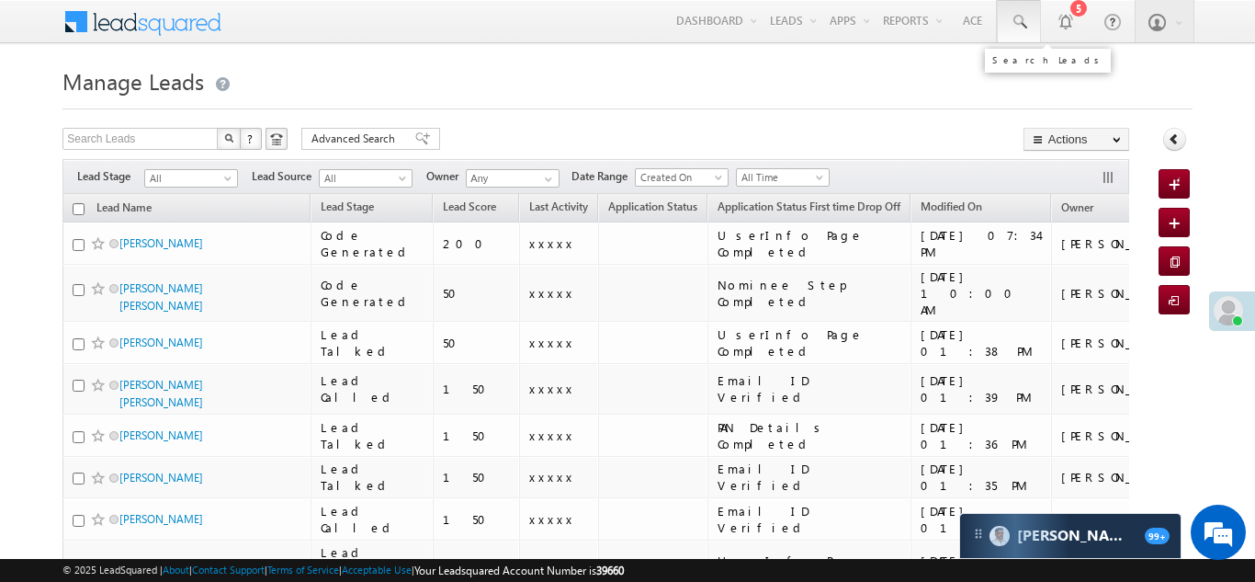
click at [1016, 17] on span at bounding box center [1019, 22] width 18 height 18
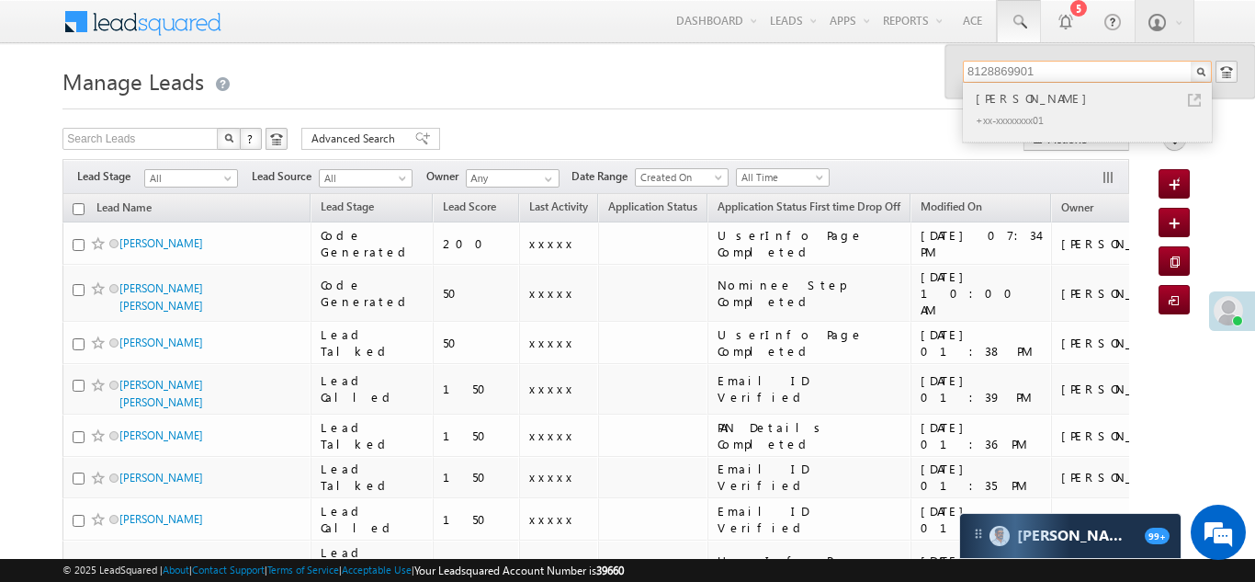
type input "8128869901"
click at [1016, 101] on div "Vikram singh" at bounding box center [1095, 98] width 246 height 20
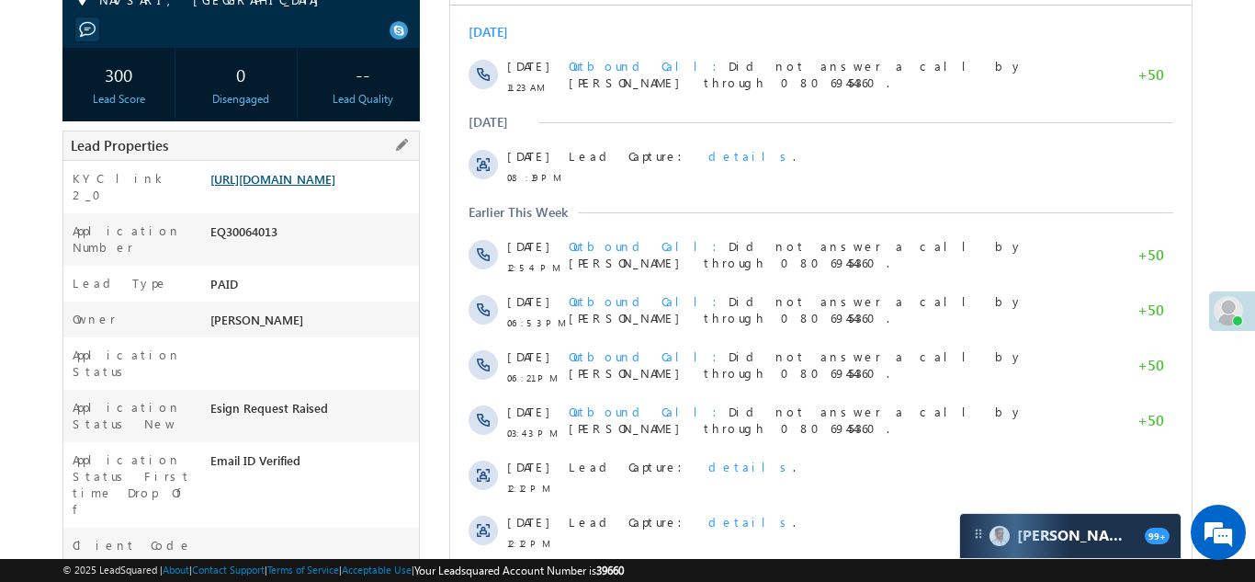
click at [287, 187] on link "[URL][DOMAIN_NAME]" at bounding box center [272, 179] width 125 height 16
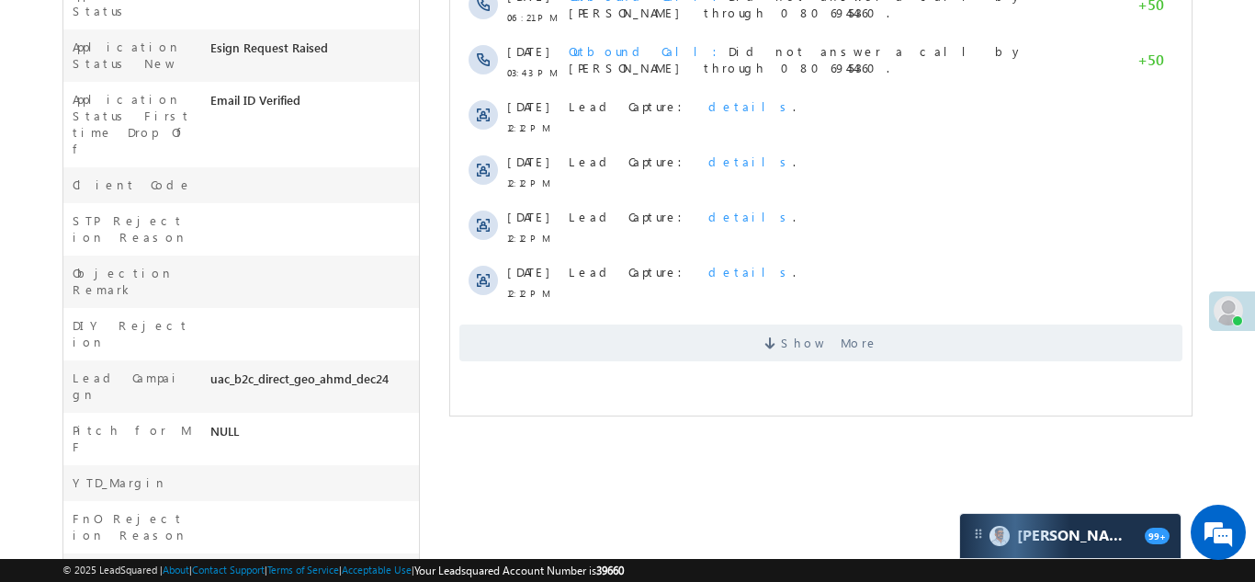
scroll to position [746, 0]
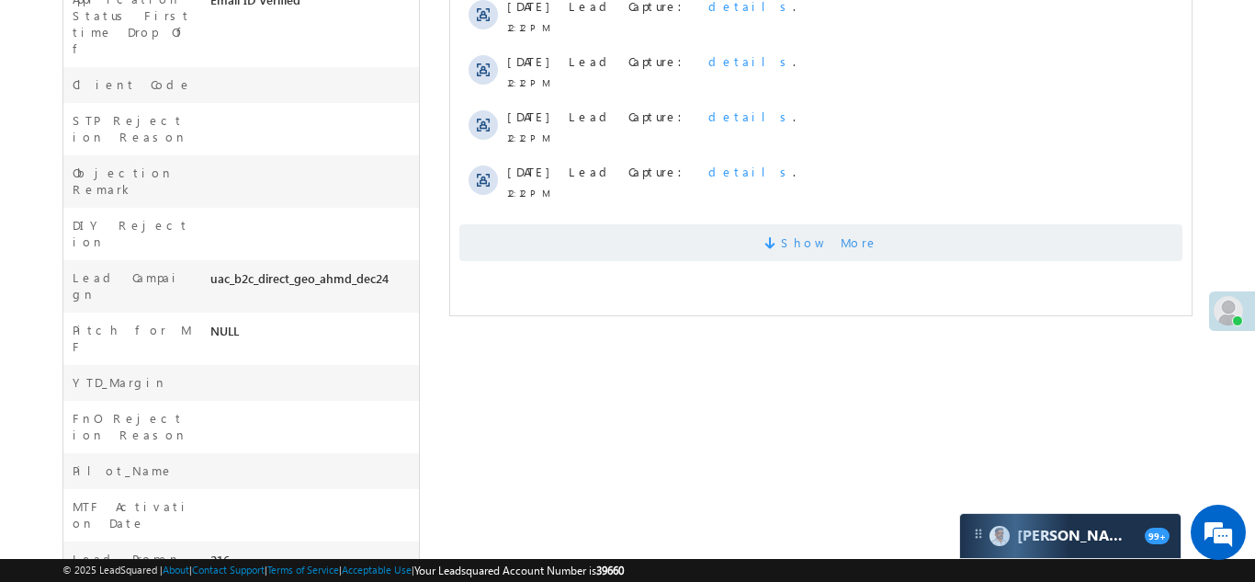
click at [813, 233] on span "Show More" at bounding box center [828, 242] width 97 height 37
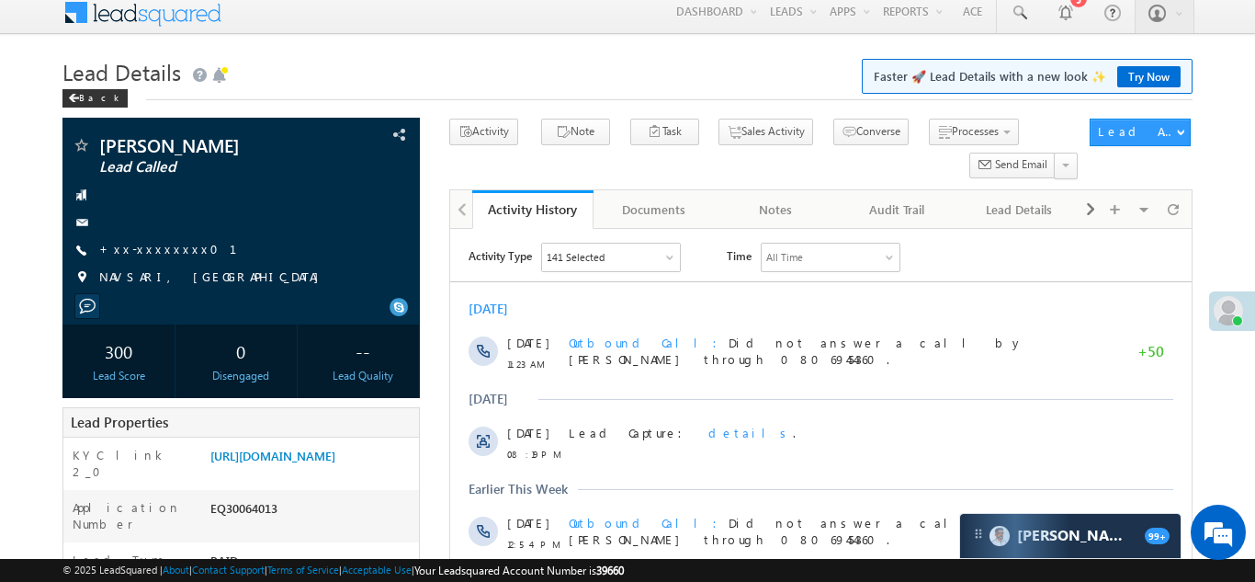
scroll to position [0, 0]
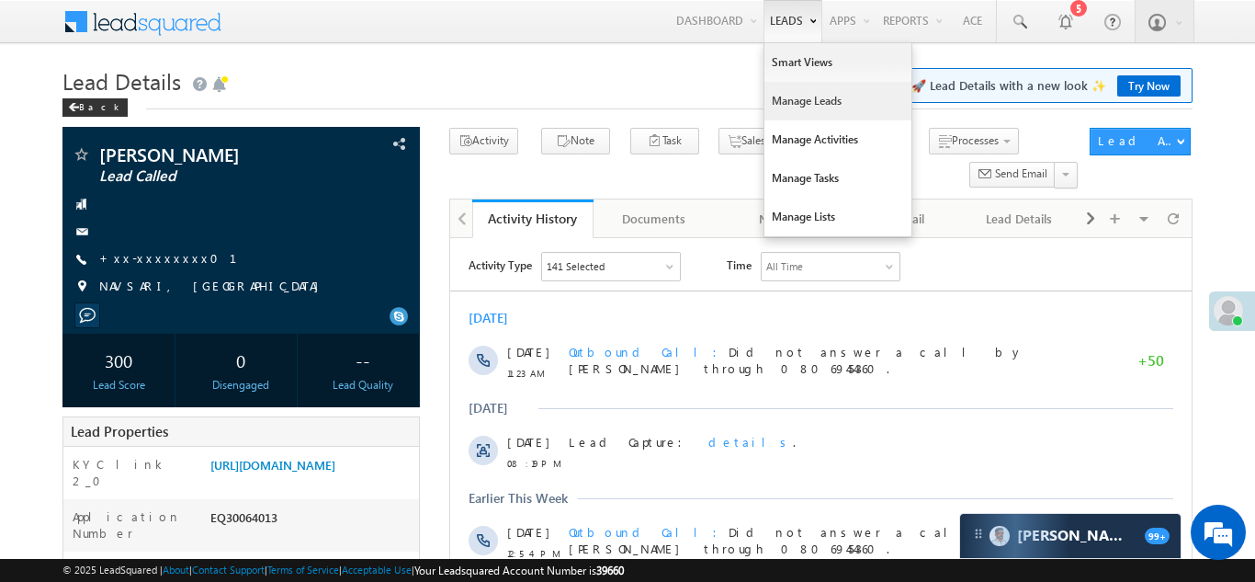
click at [799, 103] on link "Manage Leads" at bounding box center [838, 101] width 147 height 39
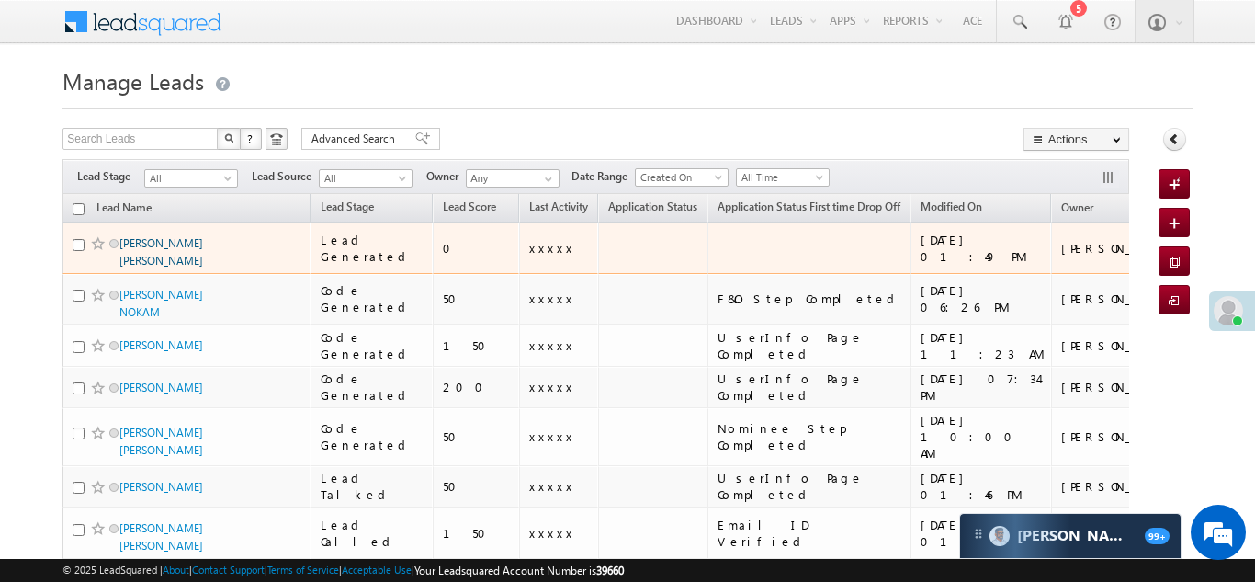
click at [162, 242] on link "[PERSON_NAME] [PERSON_NAME]" at bounding box center [161, 251] width 84 height 31
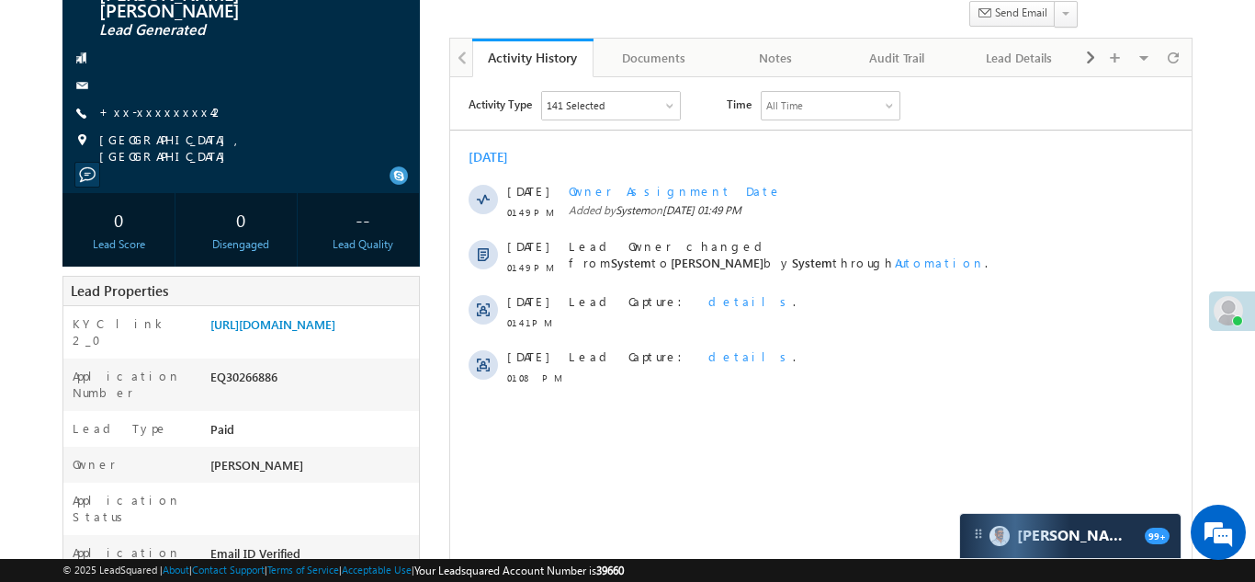
scroll to position [142, 0]
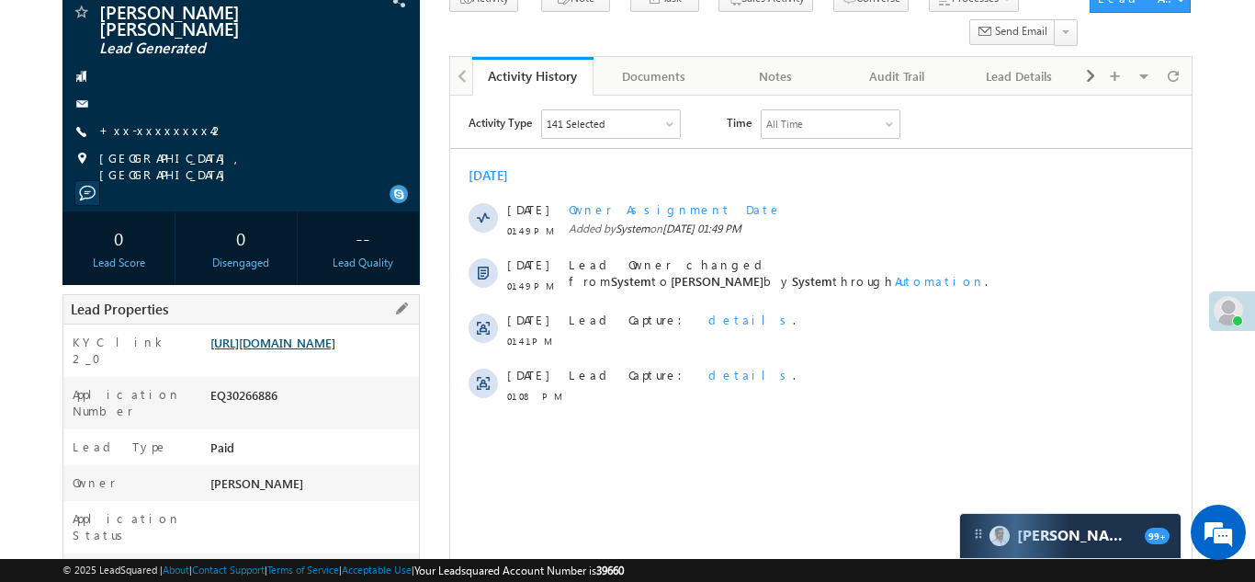
click at [302, 335] on link "https://angelbroking1-pk3em7sa.customui-test.leadsquared.com?leadId=eca3079b-a1…" at bounding box center [272, 343] width 125 height 16
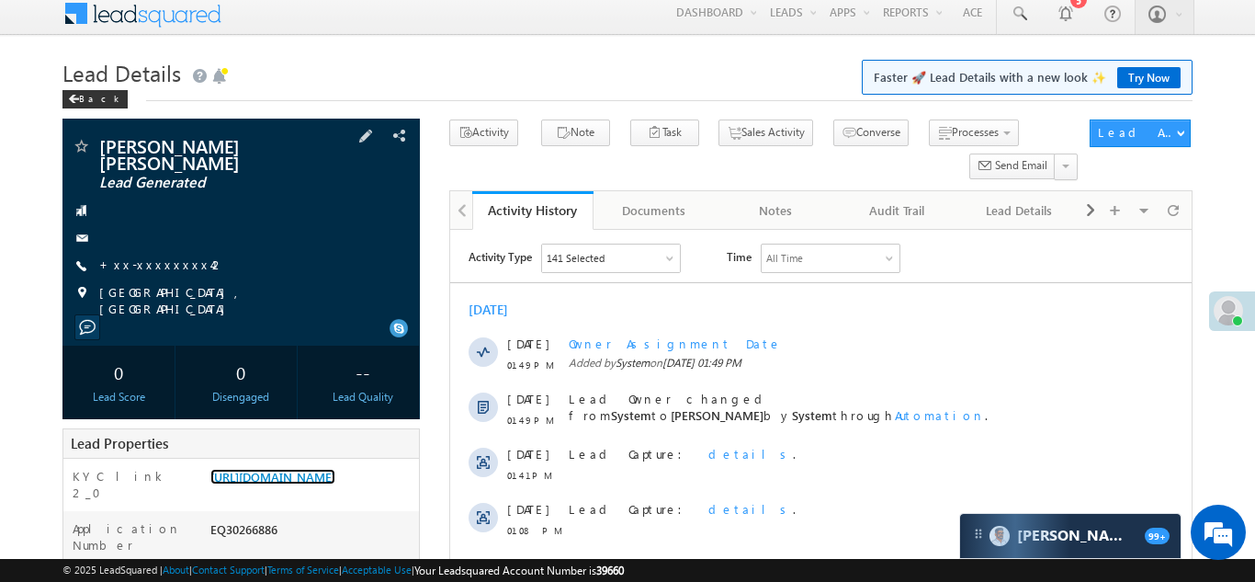
scroll to position [0, 0]
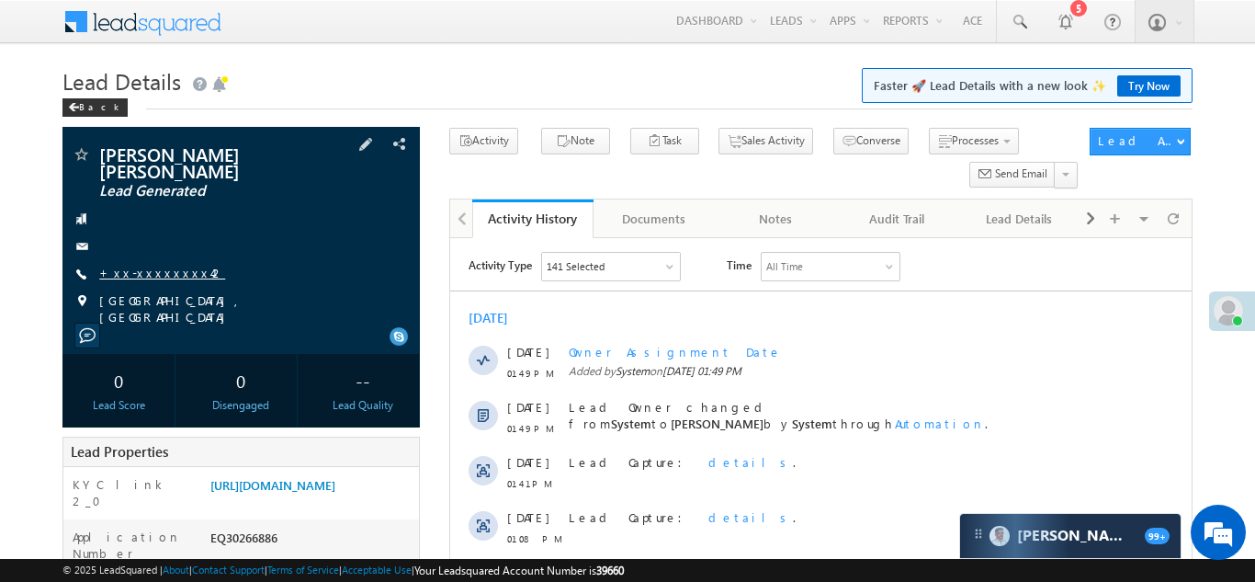
click at [127, 265] on link "+xx-xxxxxxxx42" at bounding box center [162, 273] width 126 height 16
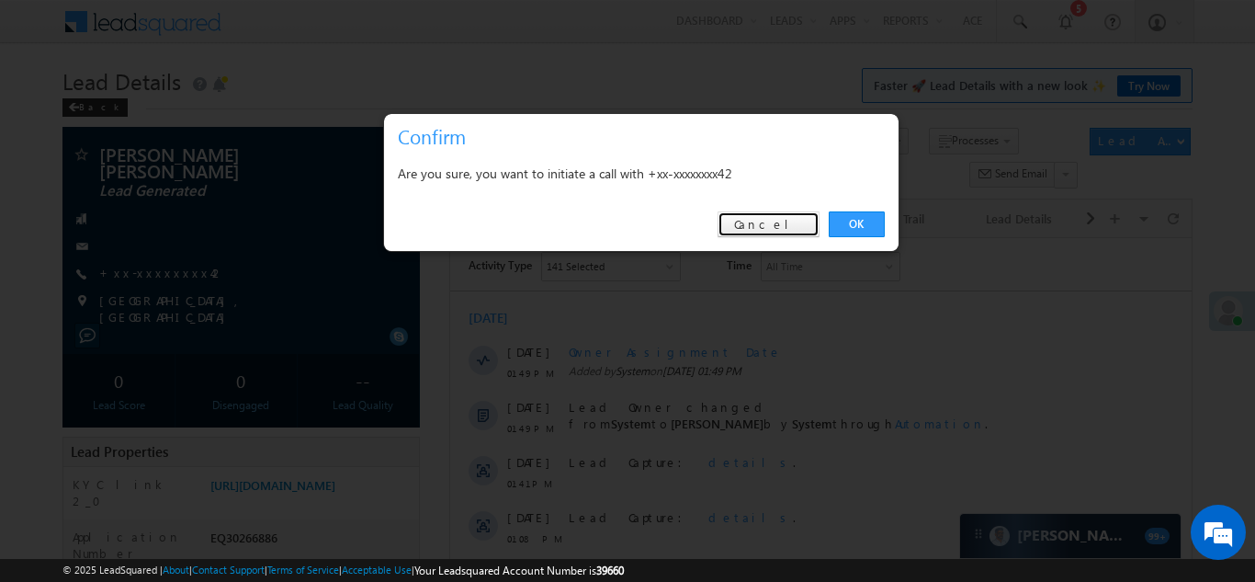
click at [774, 221] on link "Cancel" at bounding box center [769, 224] width 102 height 26
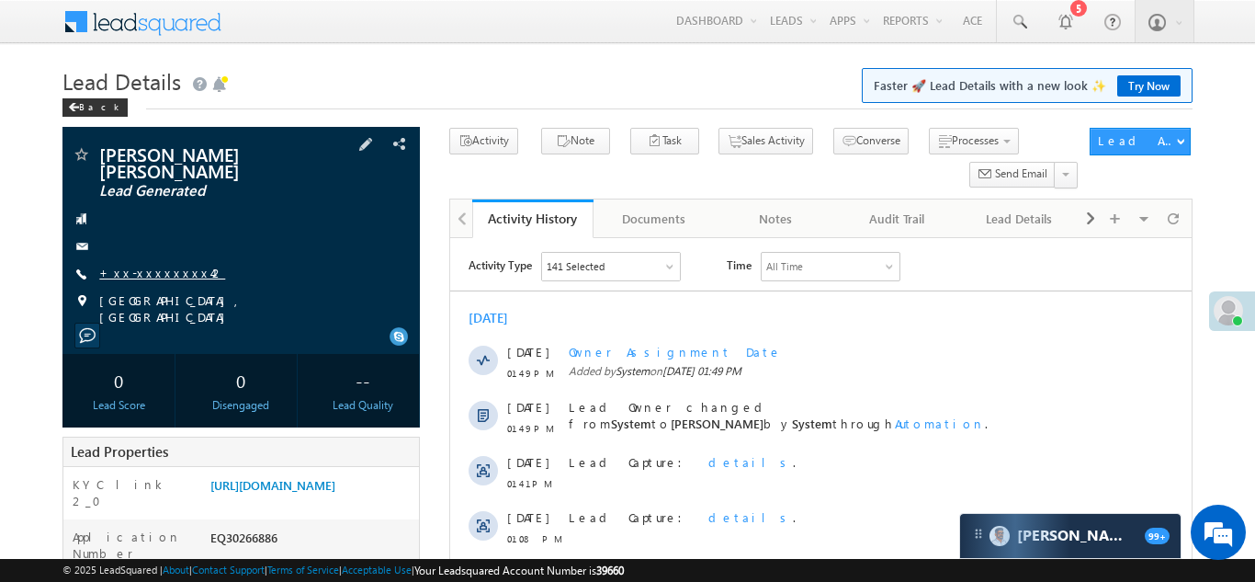
click at [148, 265] on link "+xx-xxxxxxxx42" at bounding box center [162, 273] width 126 height 16
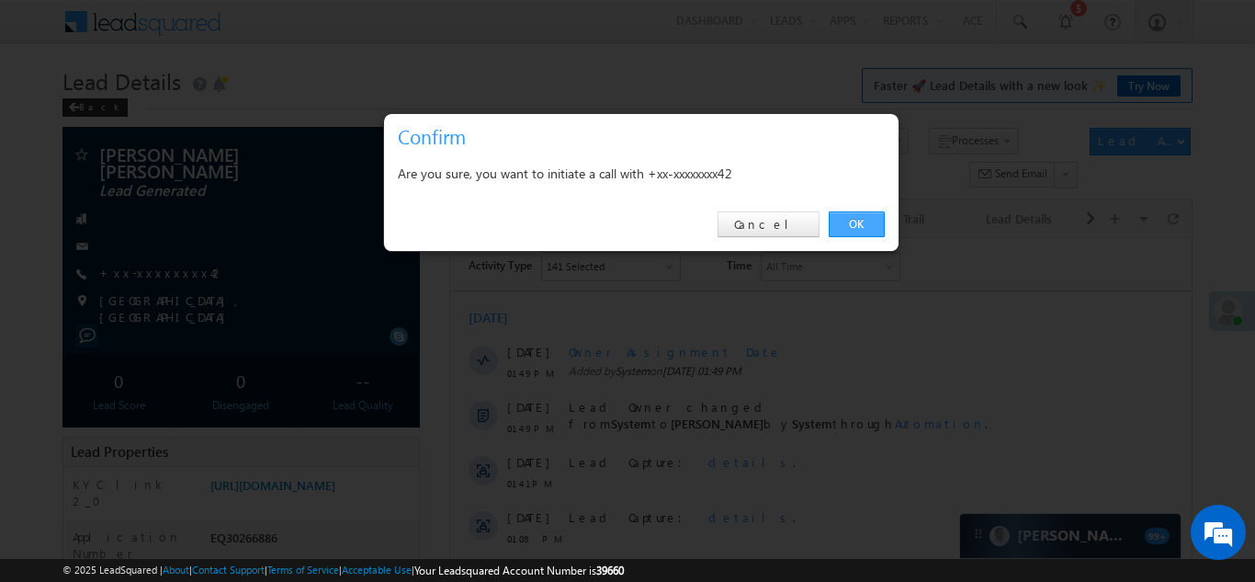
click at [854, 221] on link "OK" at bounding box center [857, 224] width 56 height 26
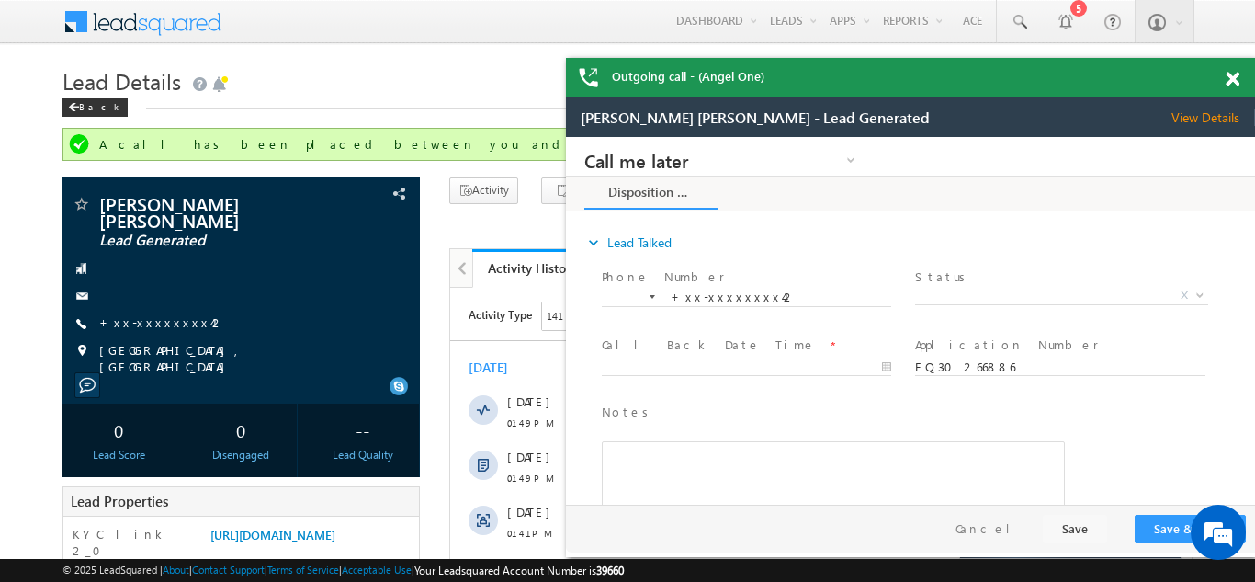
click at [1235, 76] on span at bounding box center [1233, 80] width 14 height 16
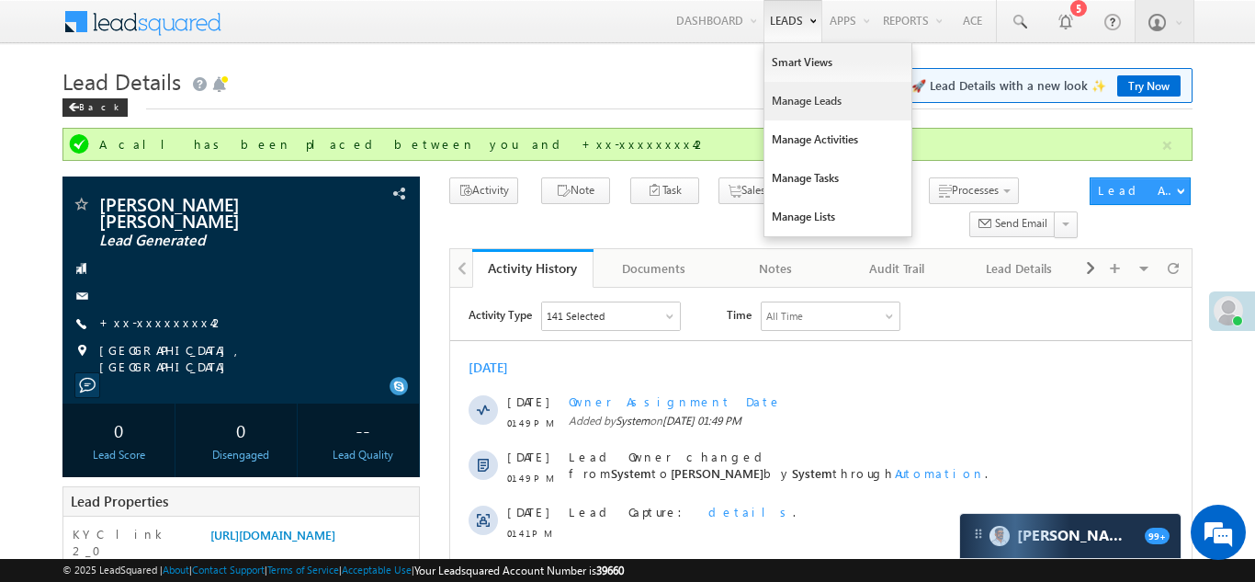
click at [795, 100] on link "Manage Leads" at bounding box center [838, 101] width 147 height 39
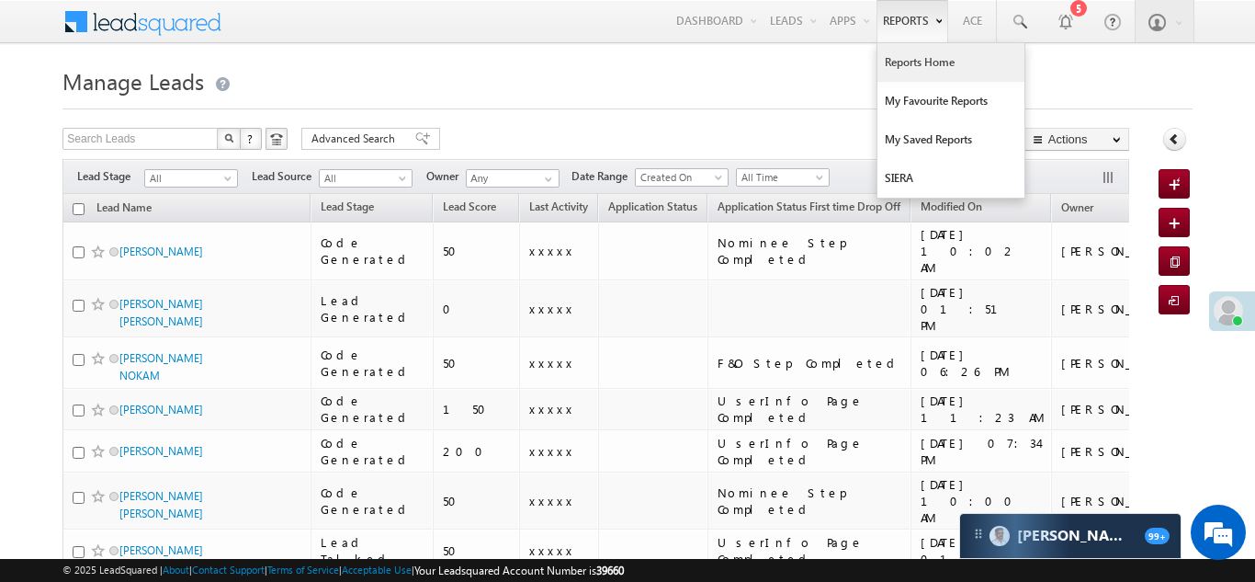
click at [914, 64] on link "Reports Home" at bounding box center [951, 62] width 147 height 39
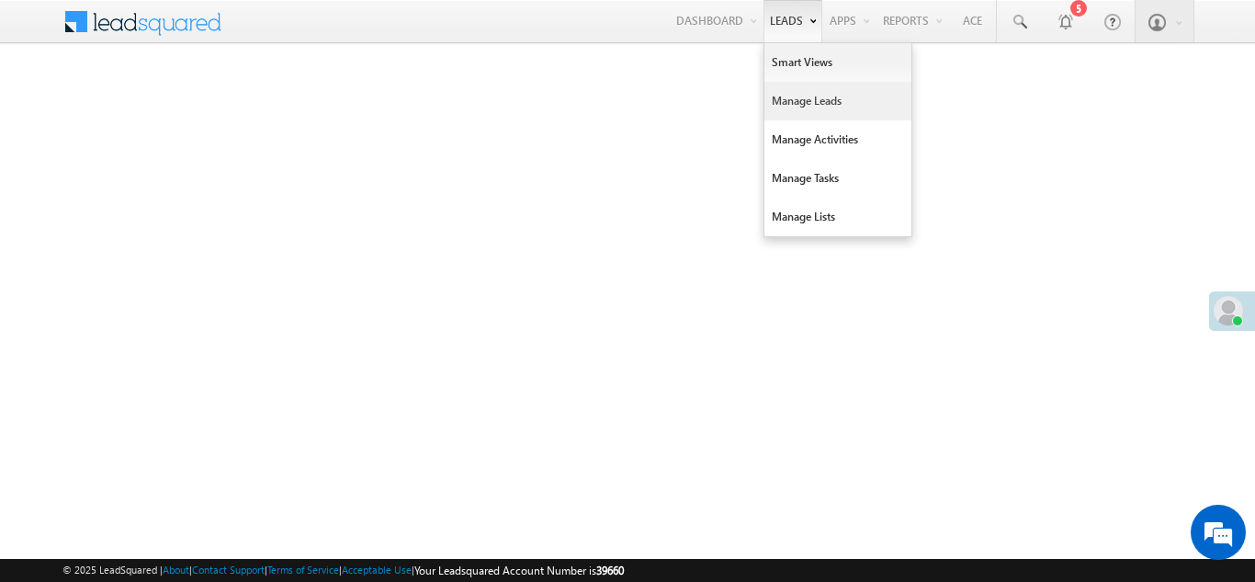
click at [797, 95] on link "Manage Leads" at bounding box center [838, 101] width 147 height 39
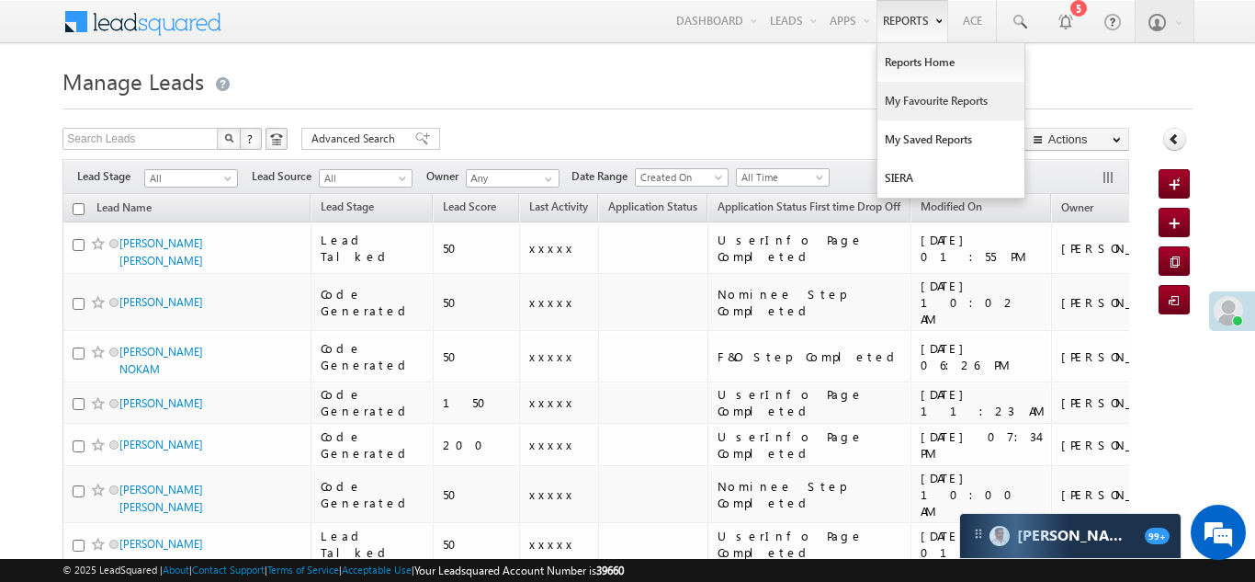
click at [905, 97] on link "My Favourite Reports" at bounding box center [951, 101] width 147 height 39
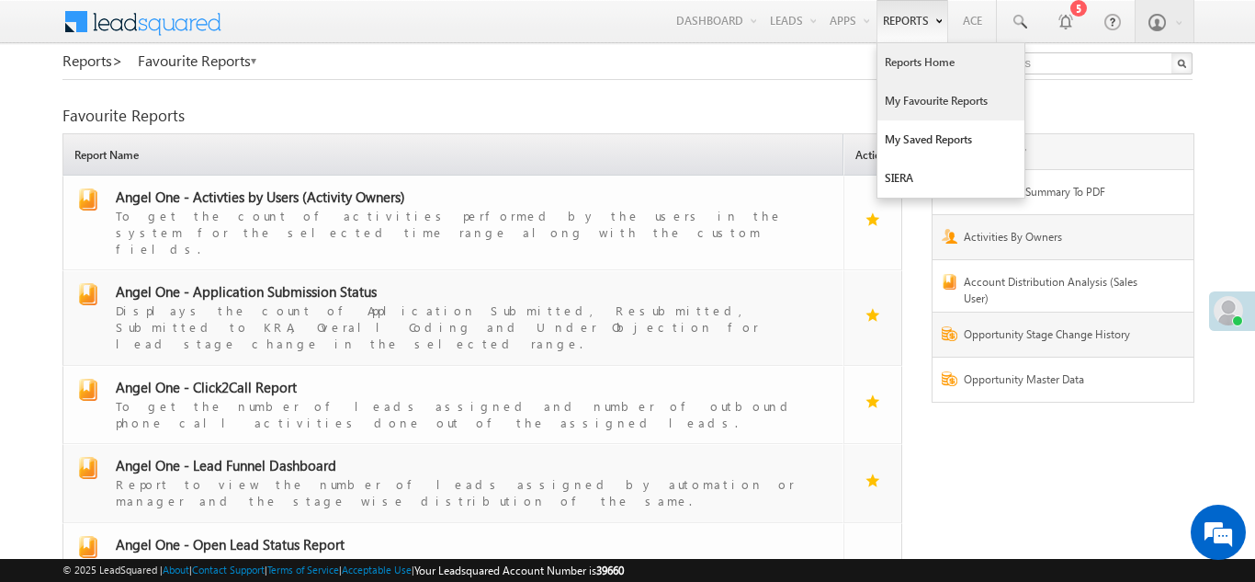
click at [908, 66] on link "Reports Home" at bounding box center [951, 62] width 147 height 39
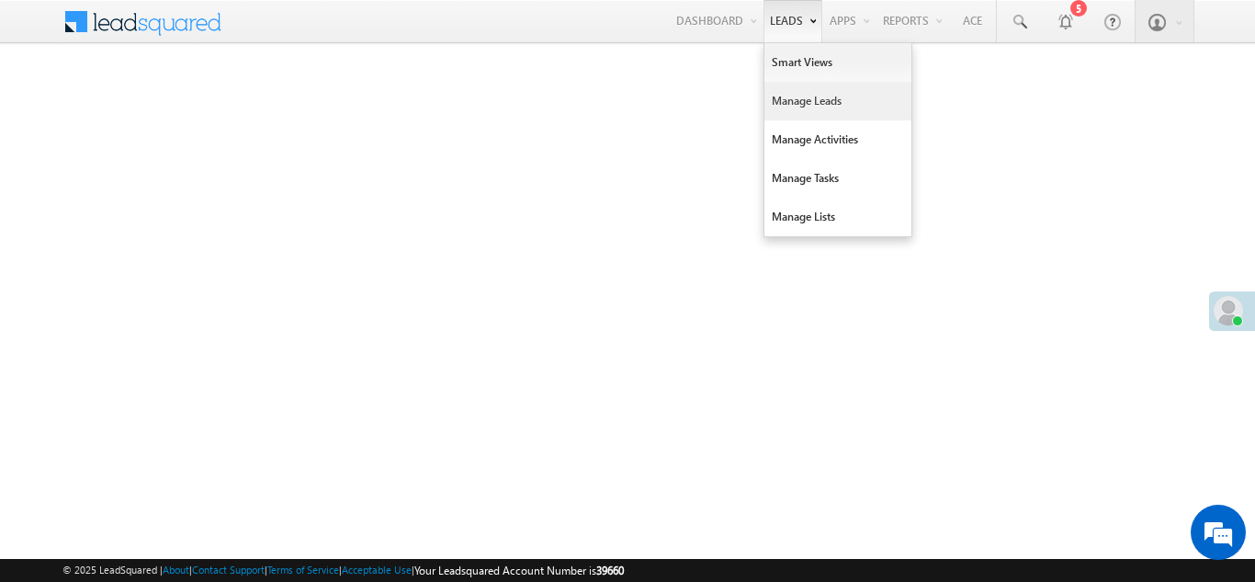
click at [790, 98] on link "Manage Leads" at bounding box center [838, 101] width 147 height 39
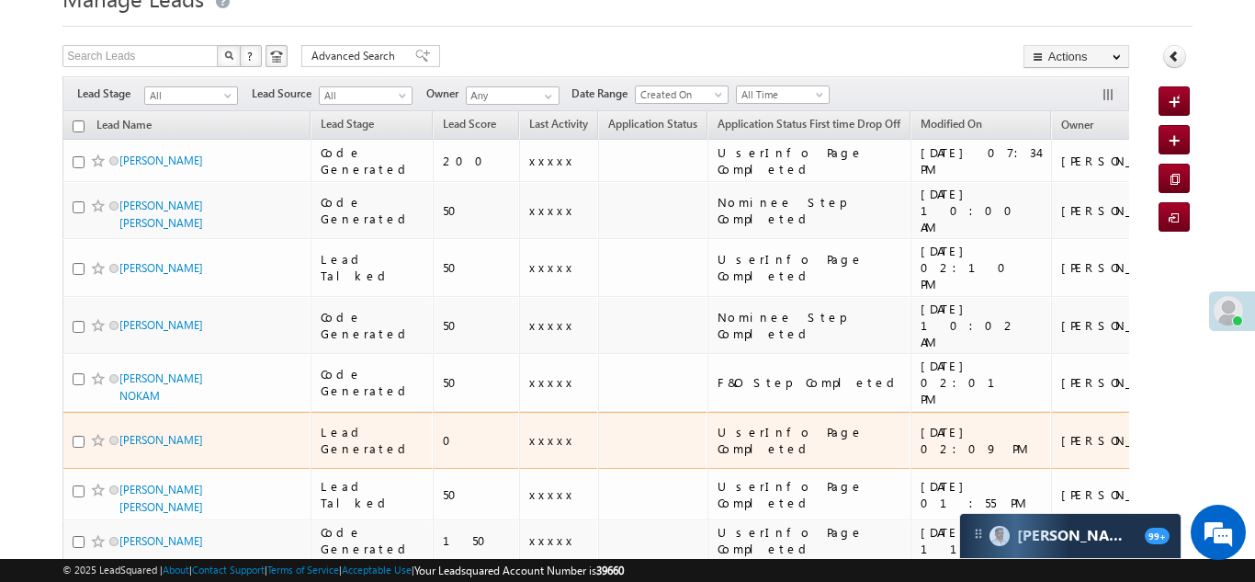
scroll to position [85, 0]
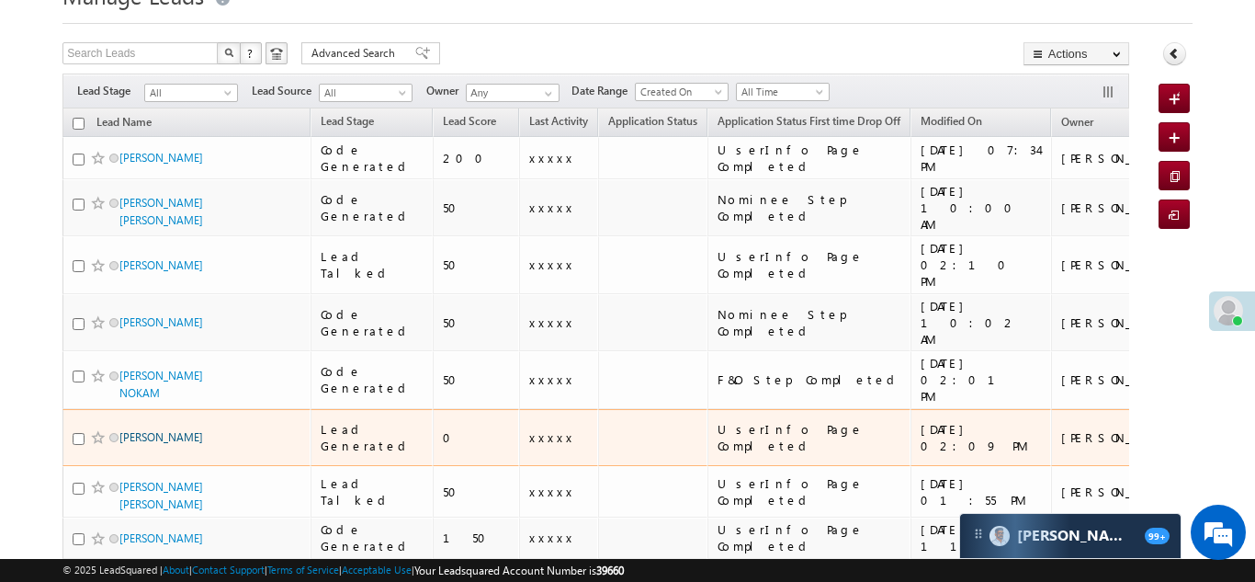
click at [172, 430] on link "[PERSON_NAME]" at bounding box center [161, 437] width 84 height 14
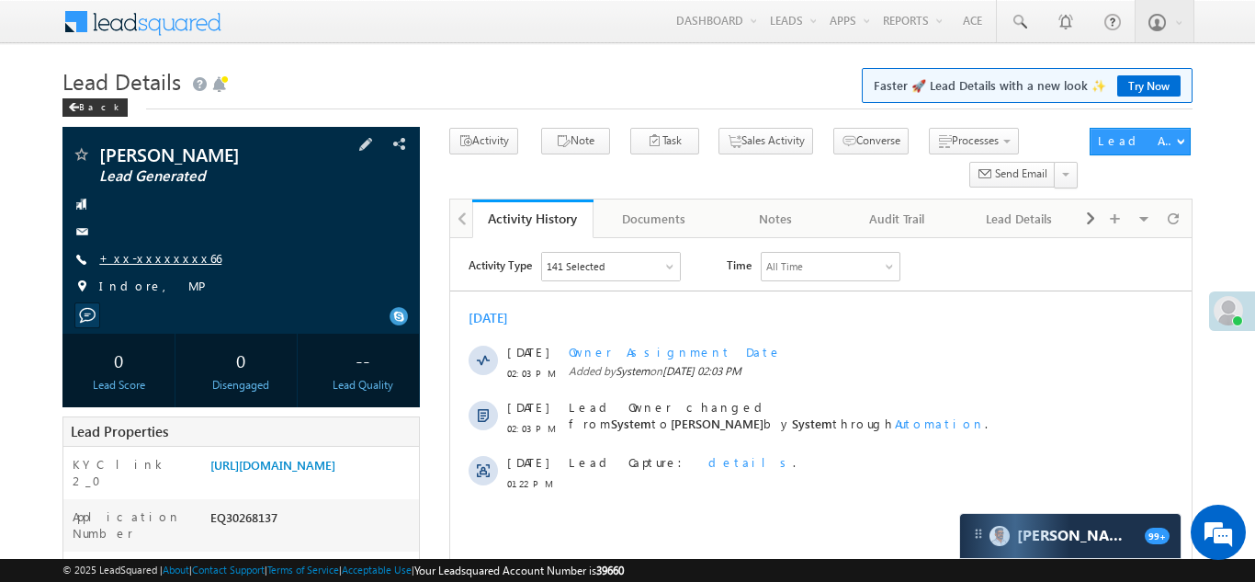
click at [147, 253] on link "+xx-xxxxxxxx66" at bounding box center [160, 258] width 122 height 16
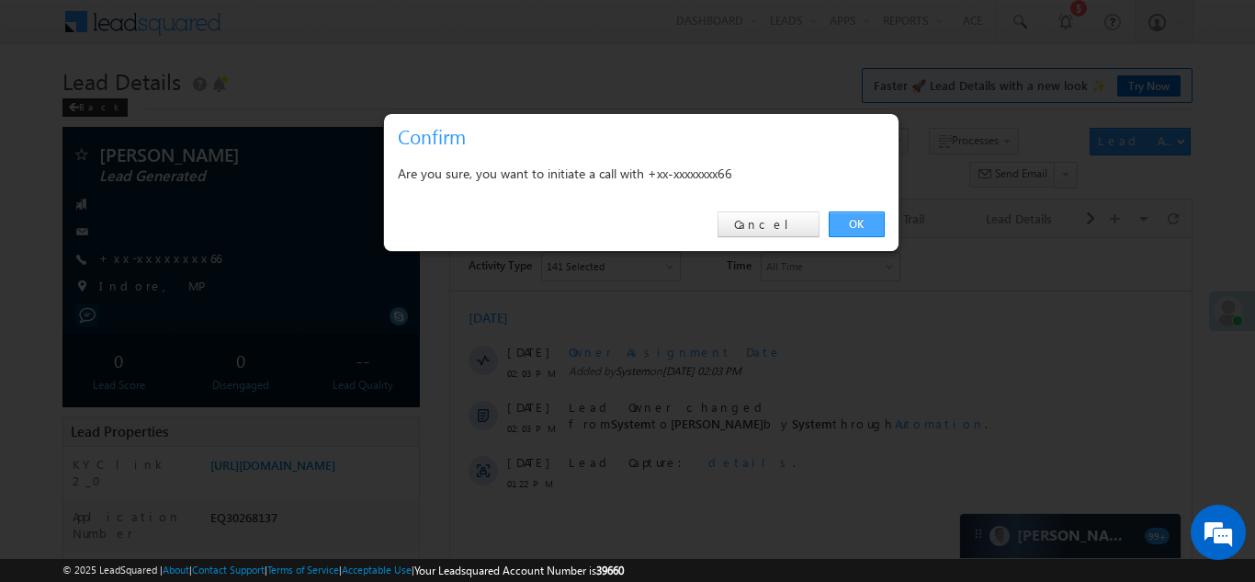
click at [854, 221] on link "OK" at bounding box center [857, 224] width 56 height 26
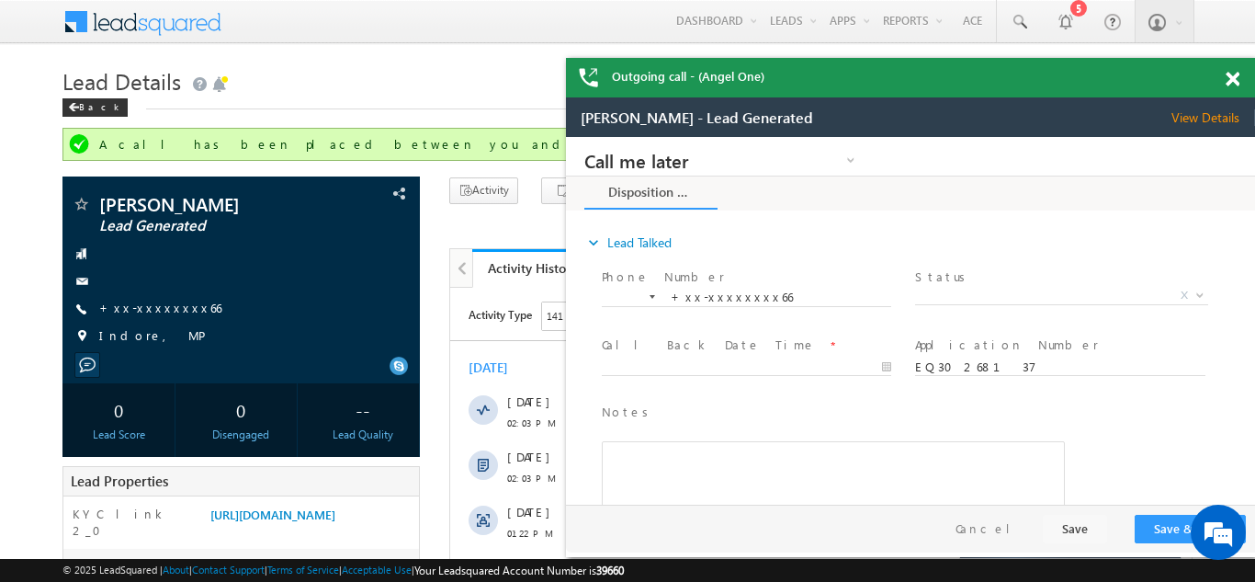
click at [1231, 78] on span at bounding box center [1233, 80] width 14 height 16
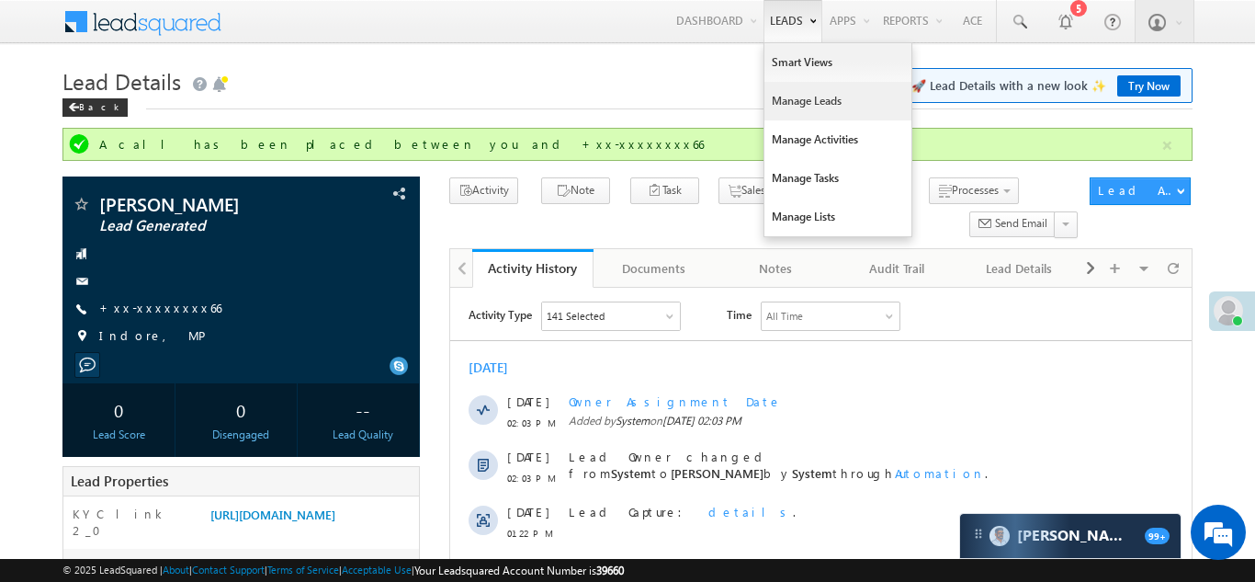
click at [788, 96] on link "Manage Leads" at bounding box center [838, 101] width 147 height 39
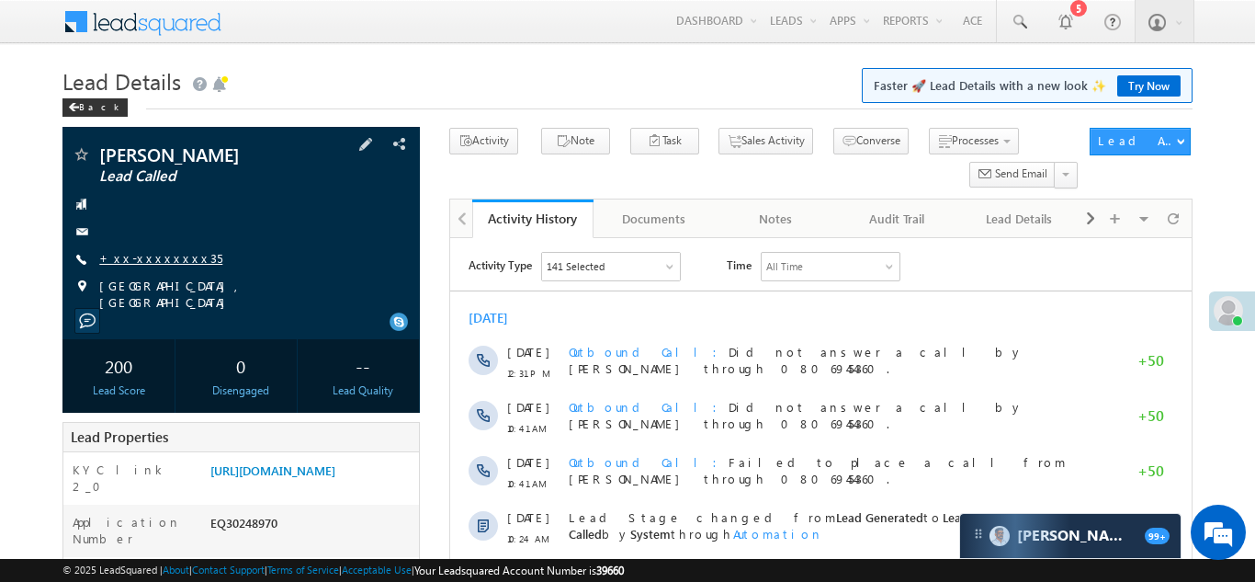
click at [157, 256] on link "+xx-xxxxxxxx35" at bounding box center [160, 258] width 123 height 16
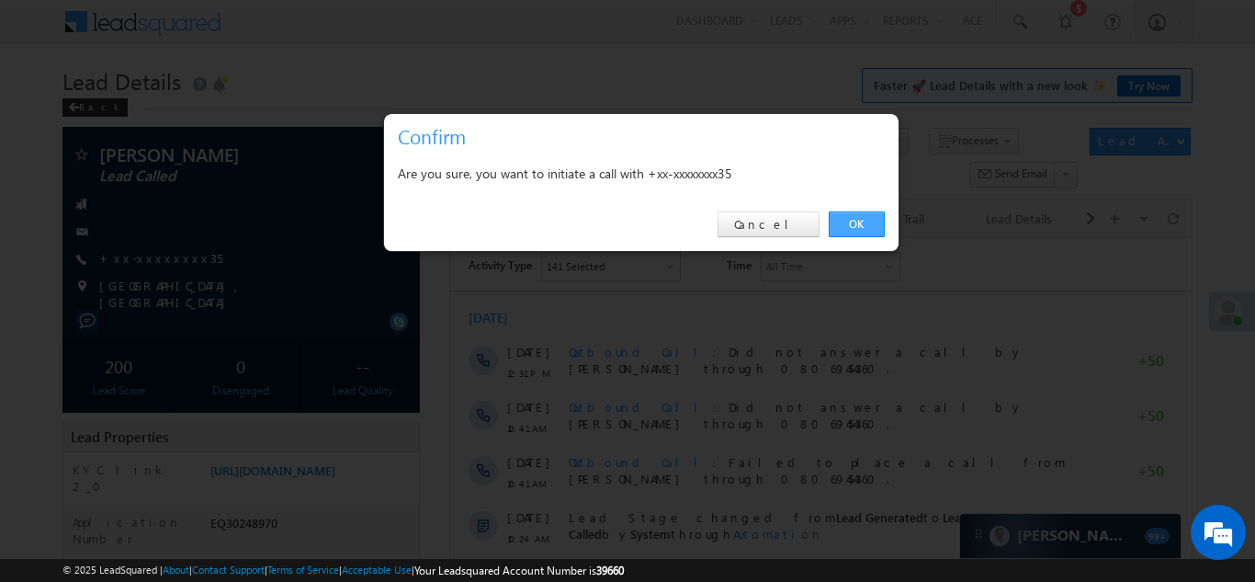
click at [857, 221] on link "OK" at bounding box center [857, 224] width 56 height 26
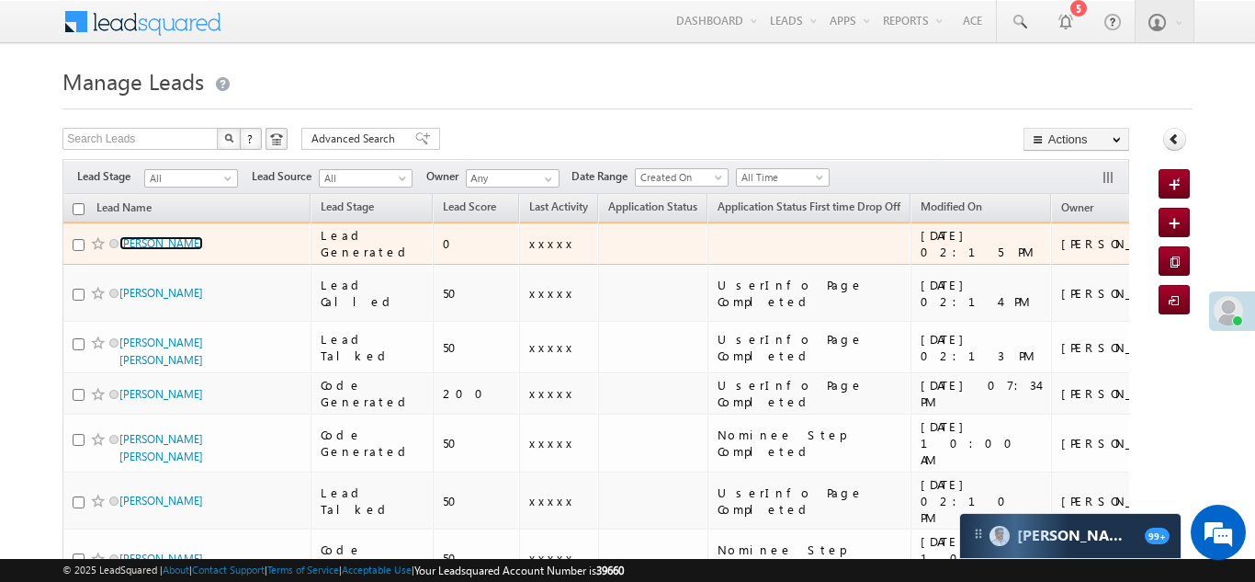
click at [138, 247] on link "[PERSON_NAME]" at bounding box center [161, 243] width 84 height 14
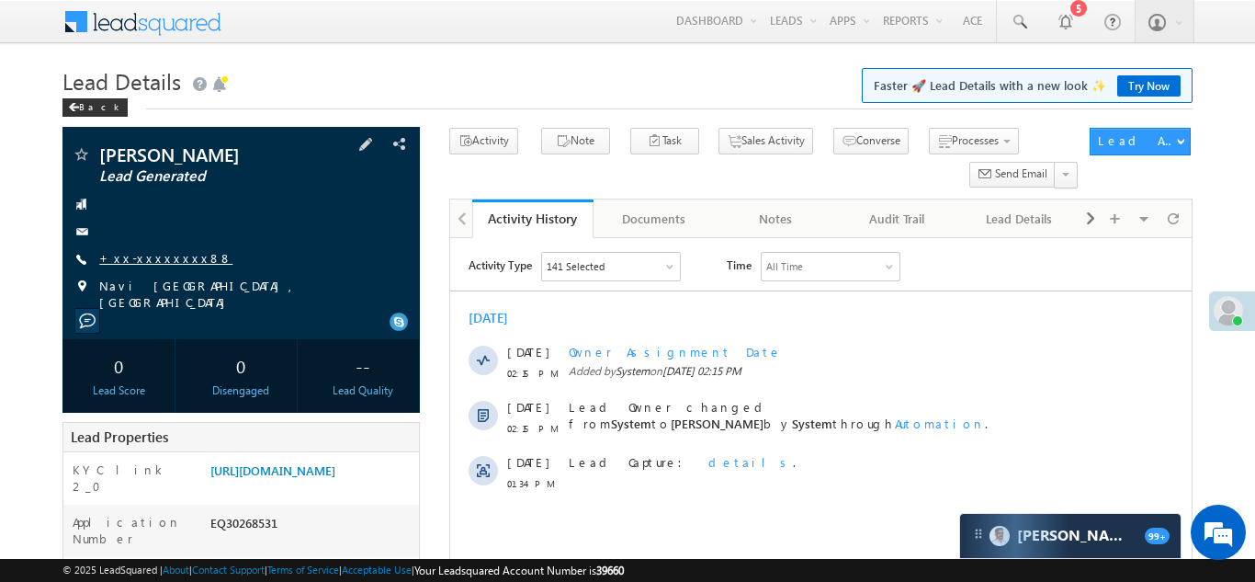
click at [148, 257] on link "+xx-xxxxxxxx88" at bounding box center [165, 258] width 133 height 16
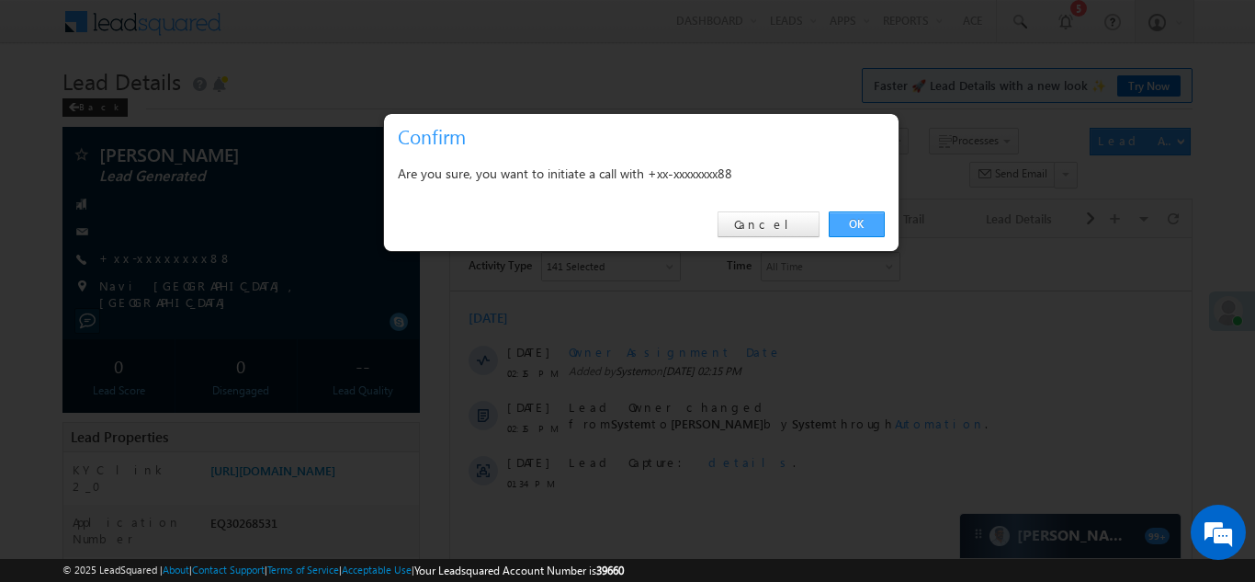
click at [850, 222] on link "OK" at bounding box center [857, 224] width 56 height 26
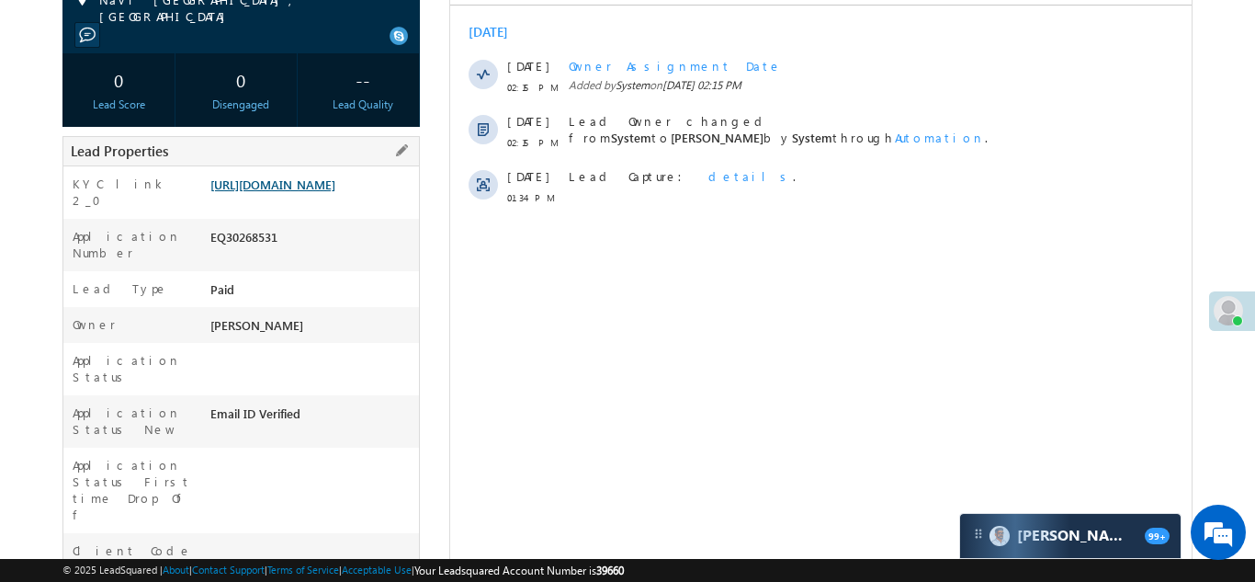
scroll to position [335, 0]
click at [301, 189] on link "https://angelbroking1-pk3em7sa.customui-test.leadsquared.com?leadId=eaa90ff0-2a…" at bounding box center [272, 184] width 125 height 16
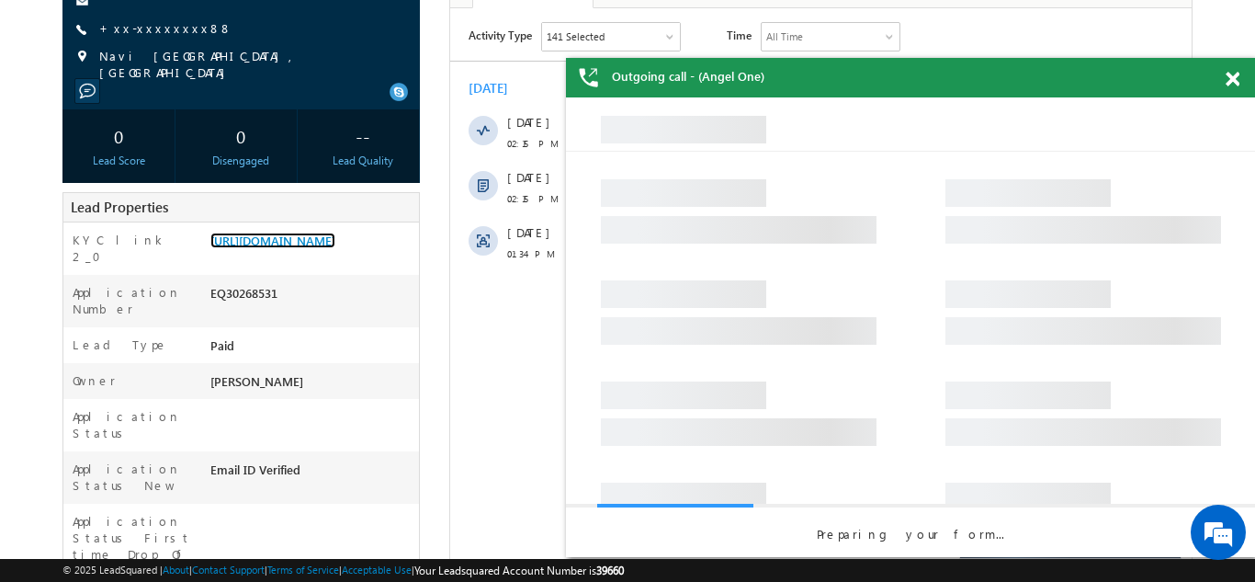
scroll to position [23, 0]
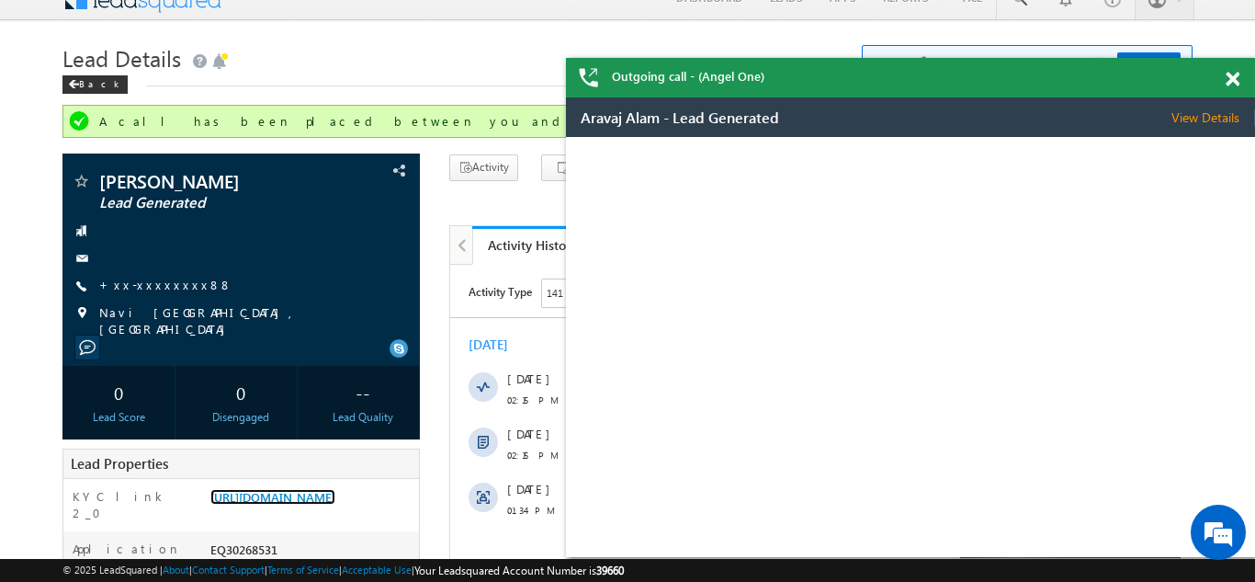
click at [1229, 75] on span at bounding box center [1233, 80] width 14 height 16
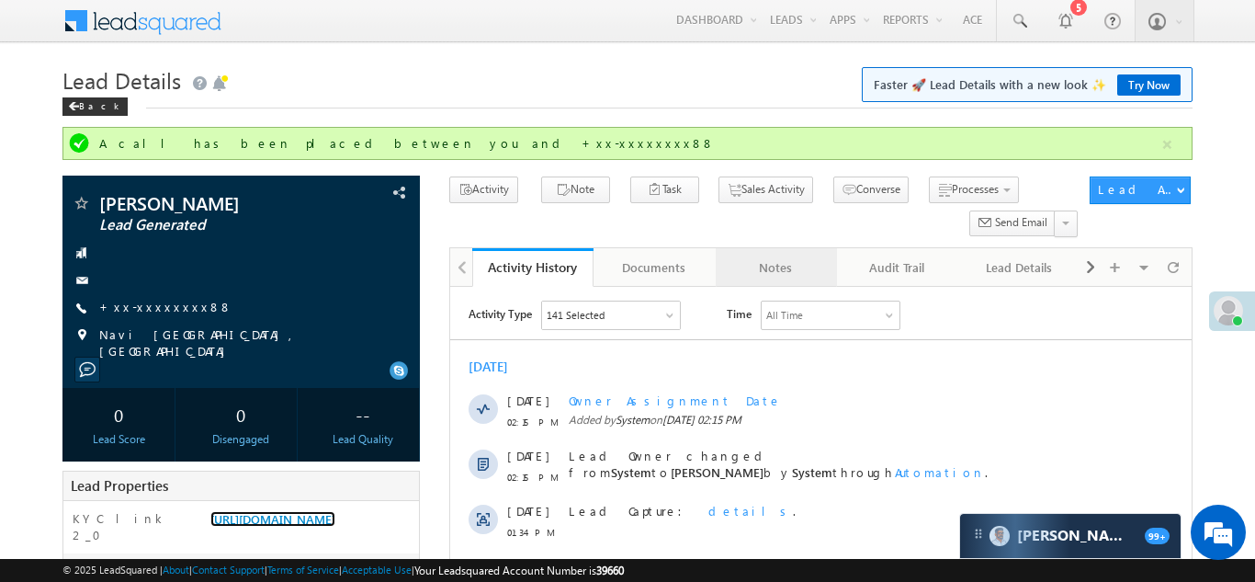
scroll to position [0, 0]
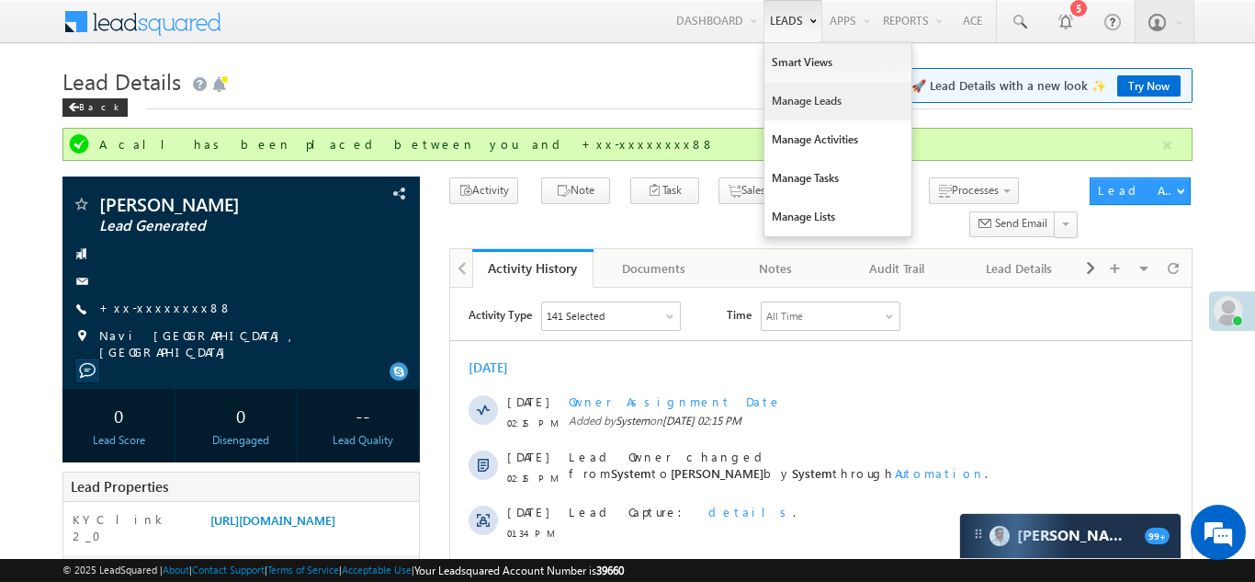
click at [788, 97] on link "Manage Leads" at bounding box center [838, 101] width 147 height 39
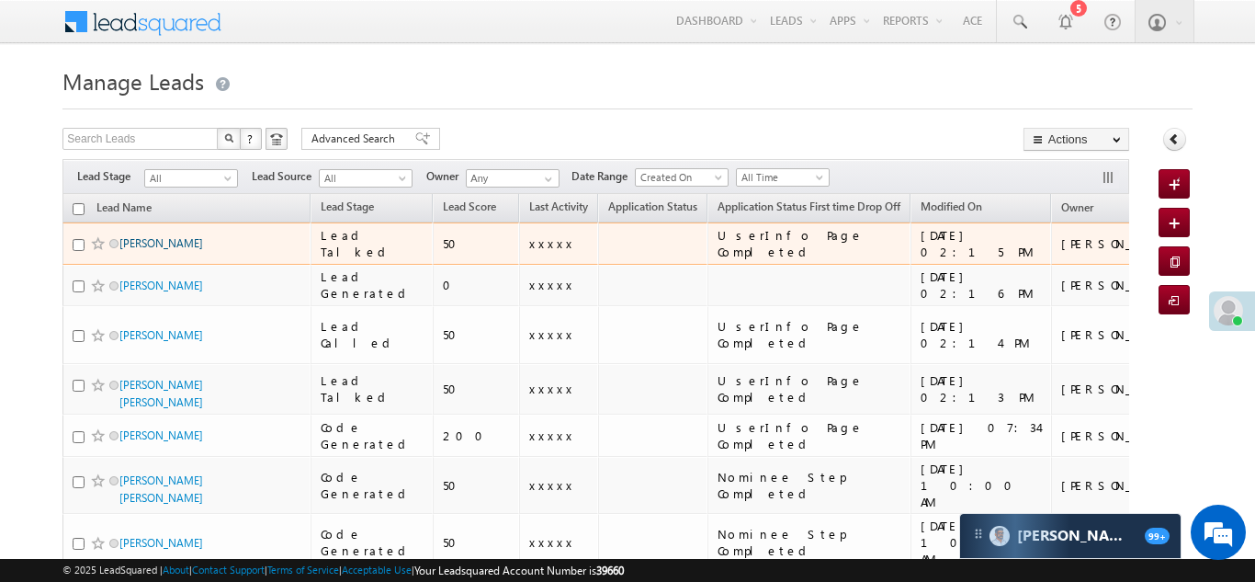
click at [142, 242] on link "[PERSON_NAME]" at bounding box center [161, 243] width 84 height 14
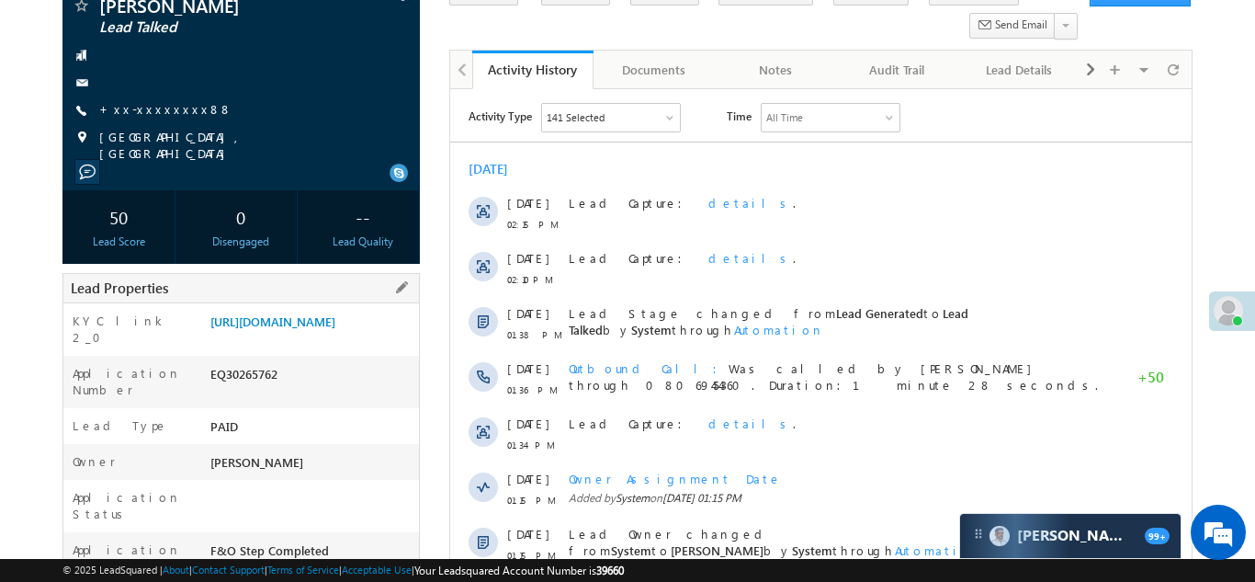
scroll to position [151, 0]
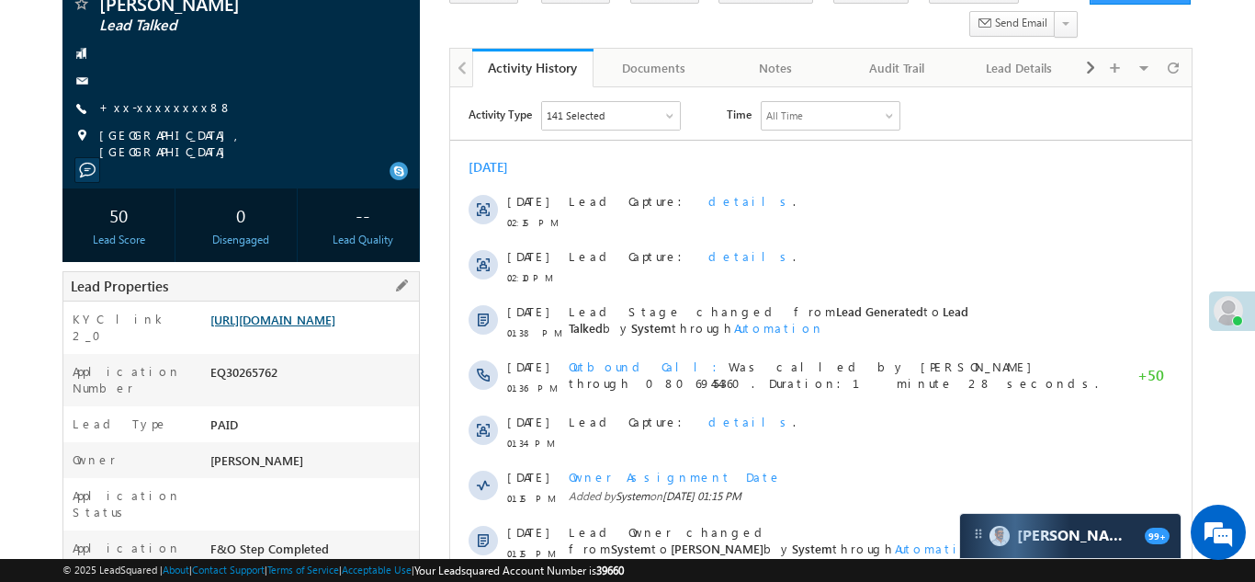
click at [313, 327] on link "https://angelbroking1-pk3em7sa.customui-test.leadsquared.com?leadId=fa82d10e-ec…" at bounding box center [272, 320] width 125 height 16
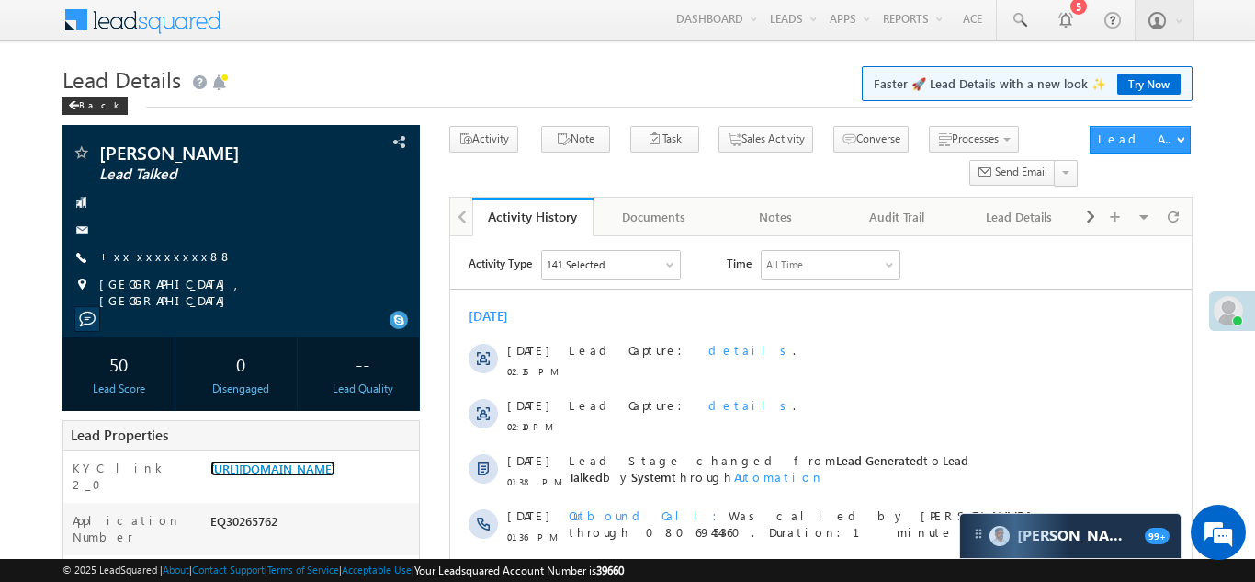
scroll to position [0, 0]
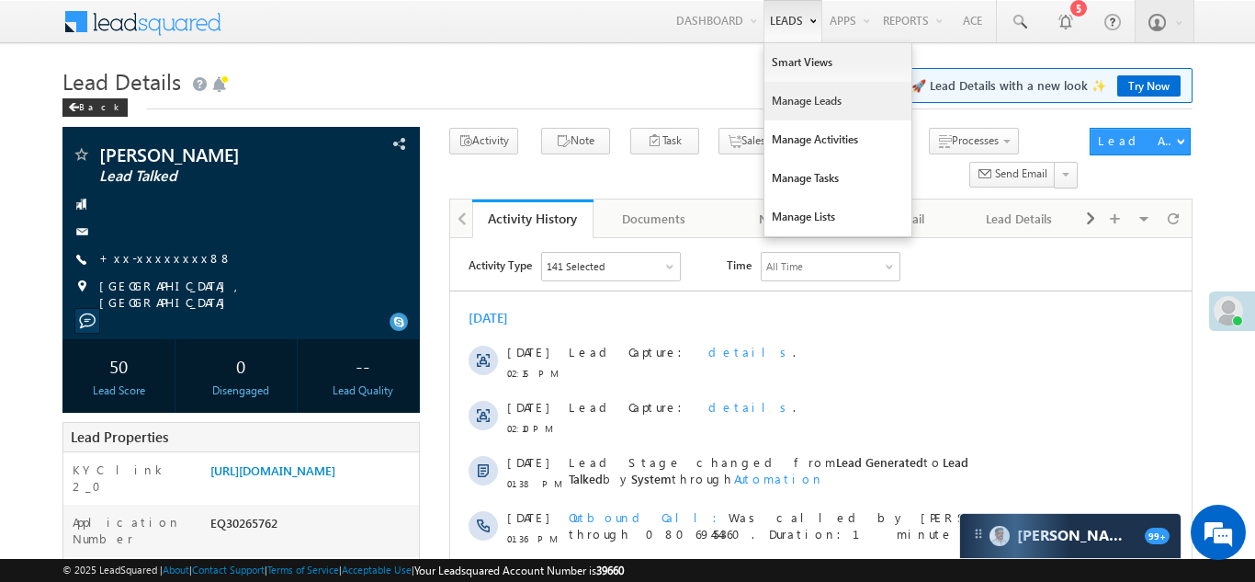
click at [790, 96] on link "Manage Leads" at bounding box center [838, 101] width 147 height 39
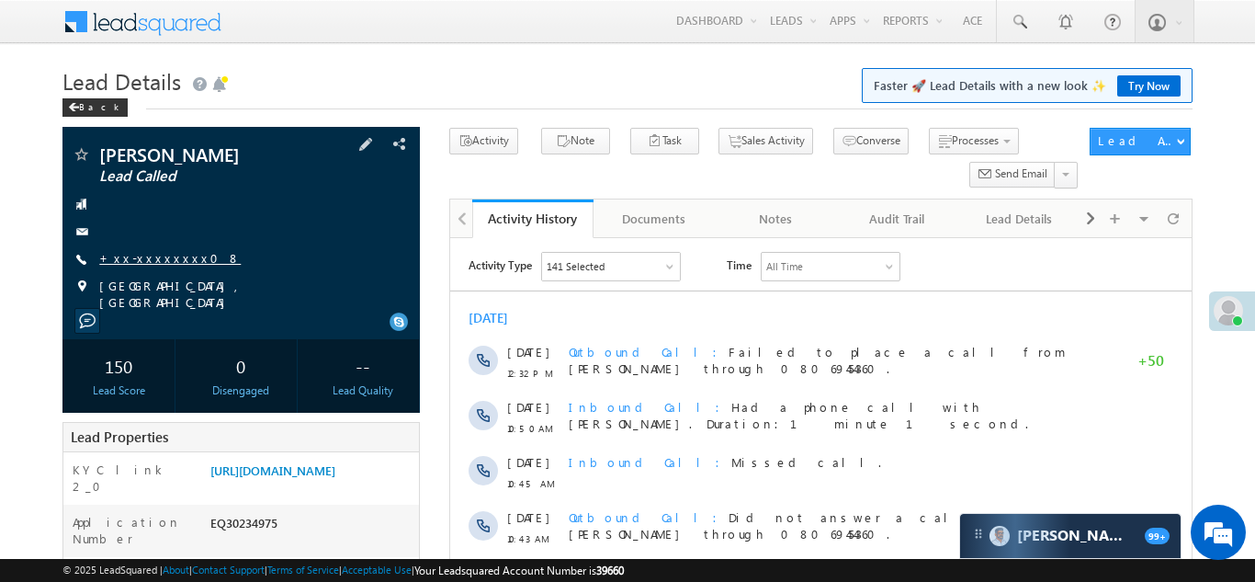
click at [149, 254] on link "+xx-xxxxxxxx08" at bounding box center [170, 258] width 142 height 16
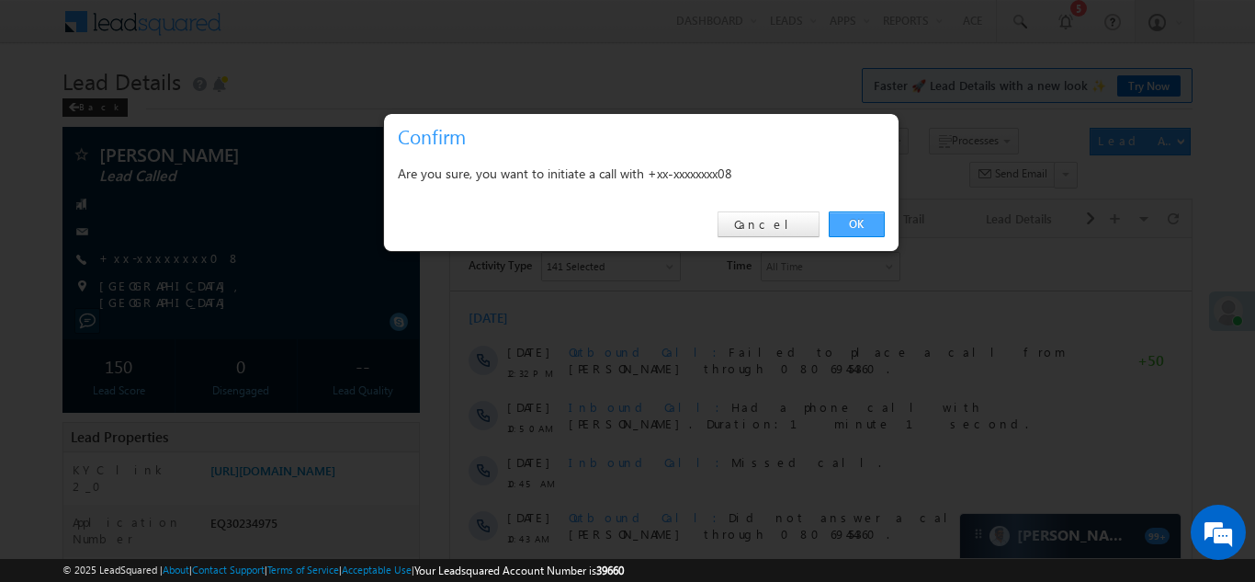
click at [848, 220] on link "OK" at bounding box center [857, 224] width 56 height 26
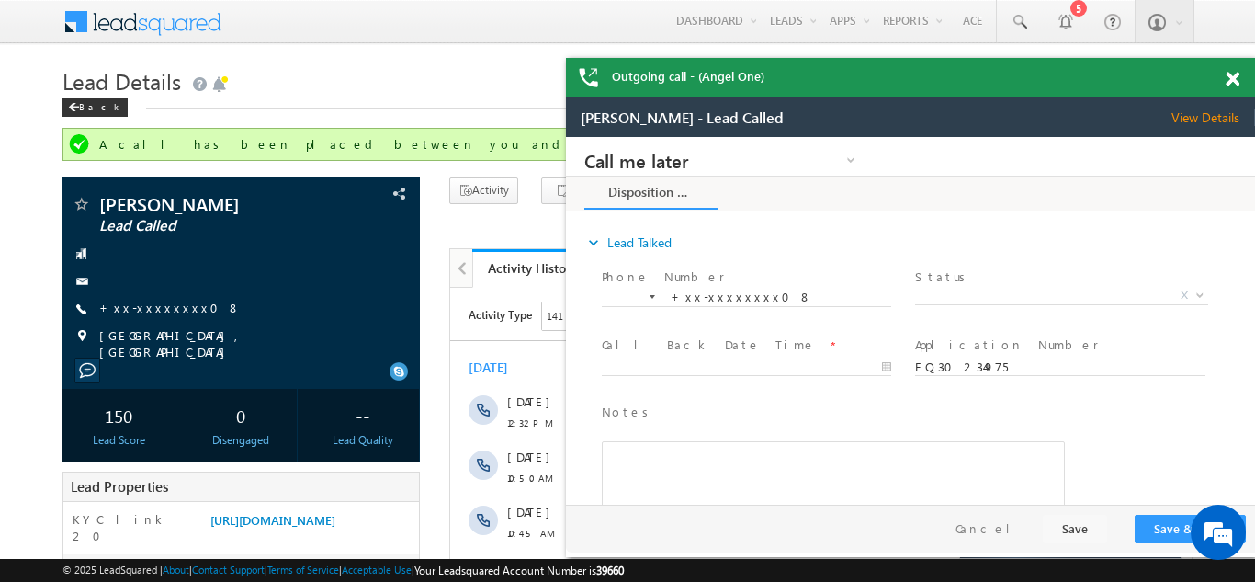
click at [1231, 76] on span at bounding box center [1233, 80] width 14 height 16
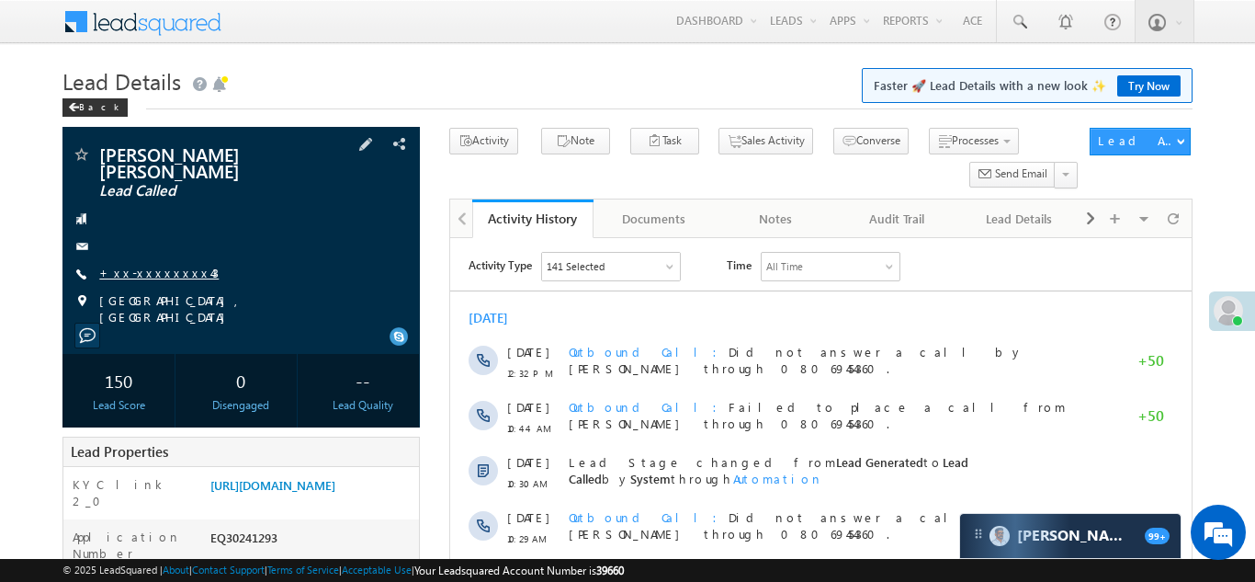
click at [137, 265] on link "+xx-xxxxxxxx43" at bounding box center [158, 273] width 119 height 16
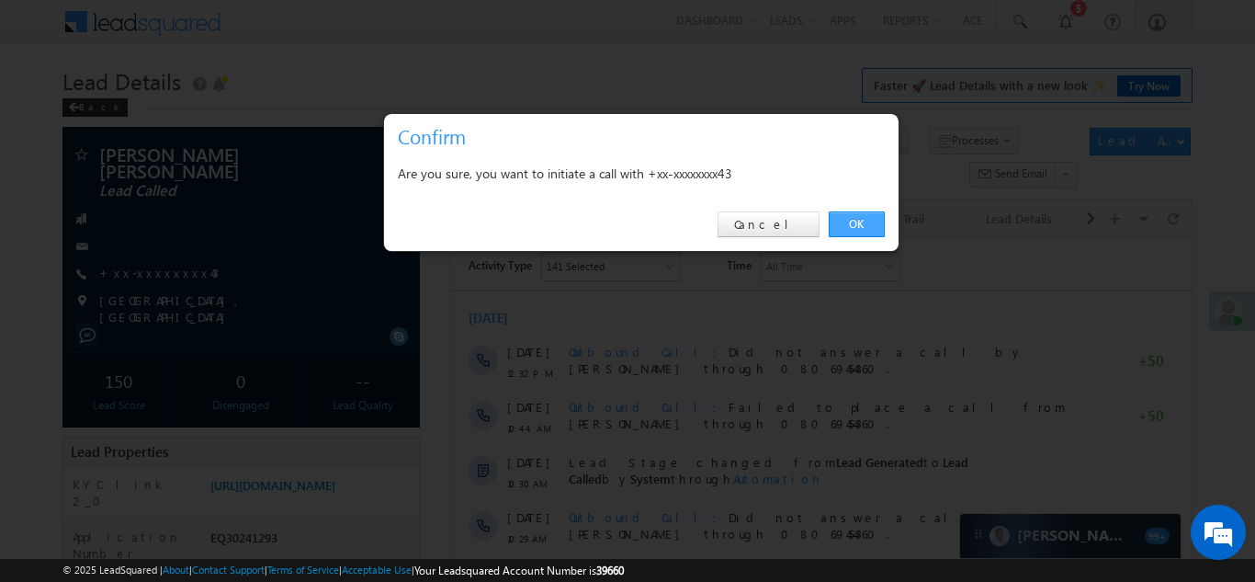
click at [859, 218] on link "OK" at bounding box center [857, 224] width 56 height 26
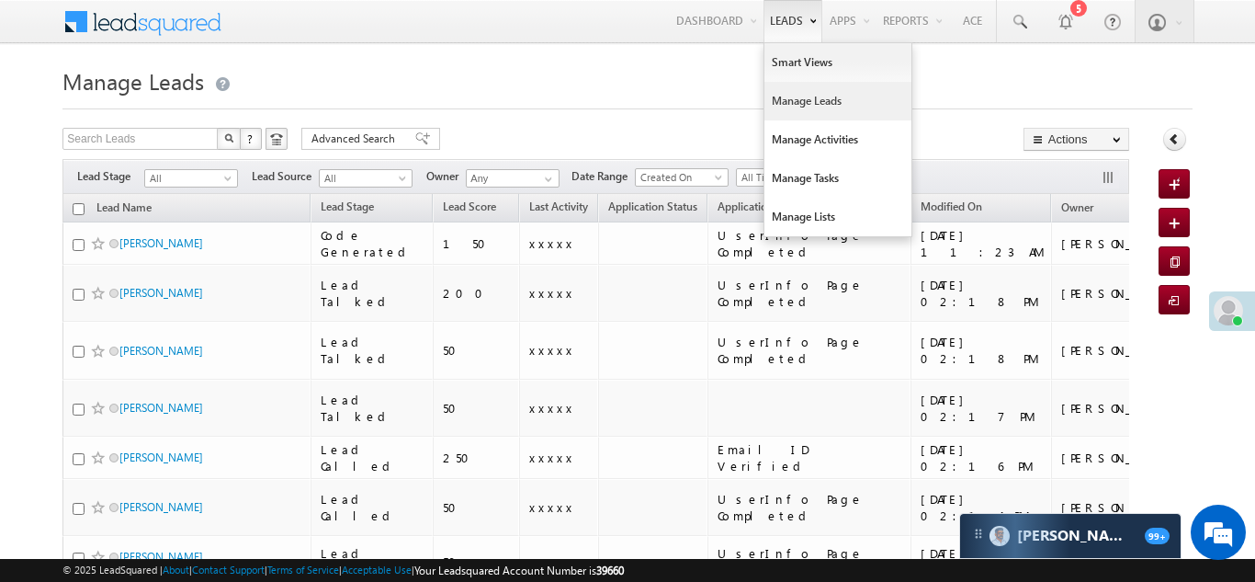
click at [782, 105] on link "Manage Leads" at bounding box center [838, 101] width 147 height 39
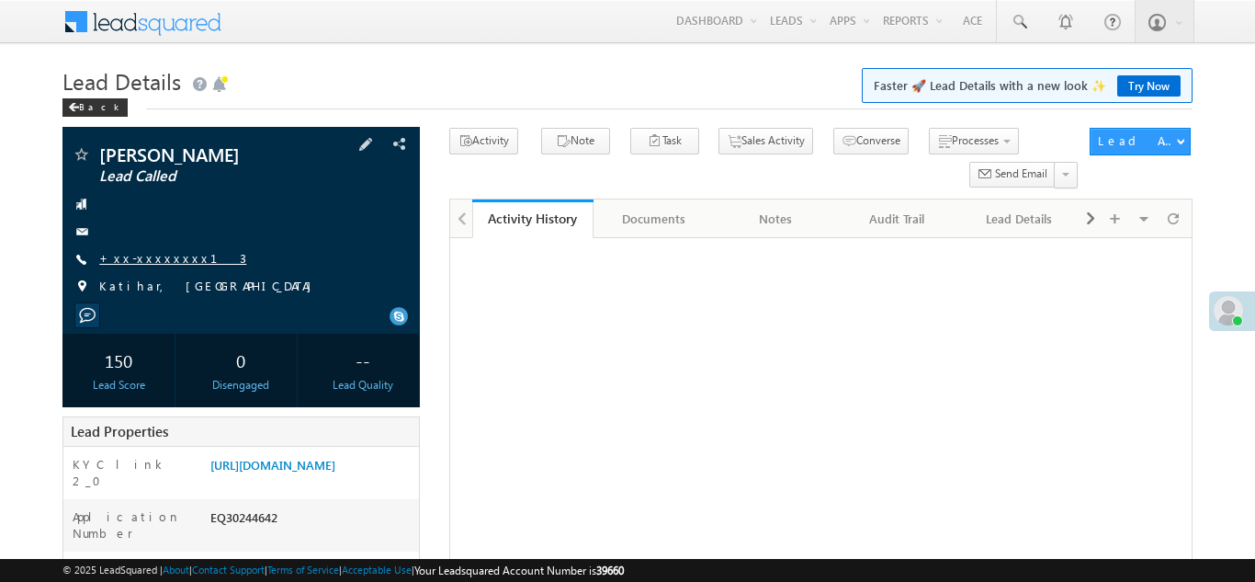
click at [134, 251] on link "+xx-xxxxxxxx13" at bounding box center [172, 258] width 147 height 16
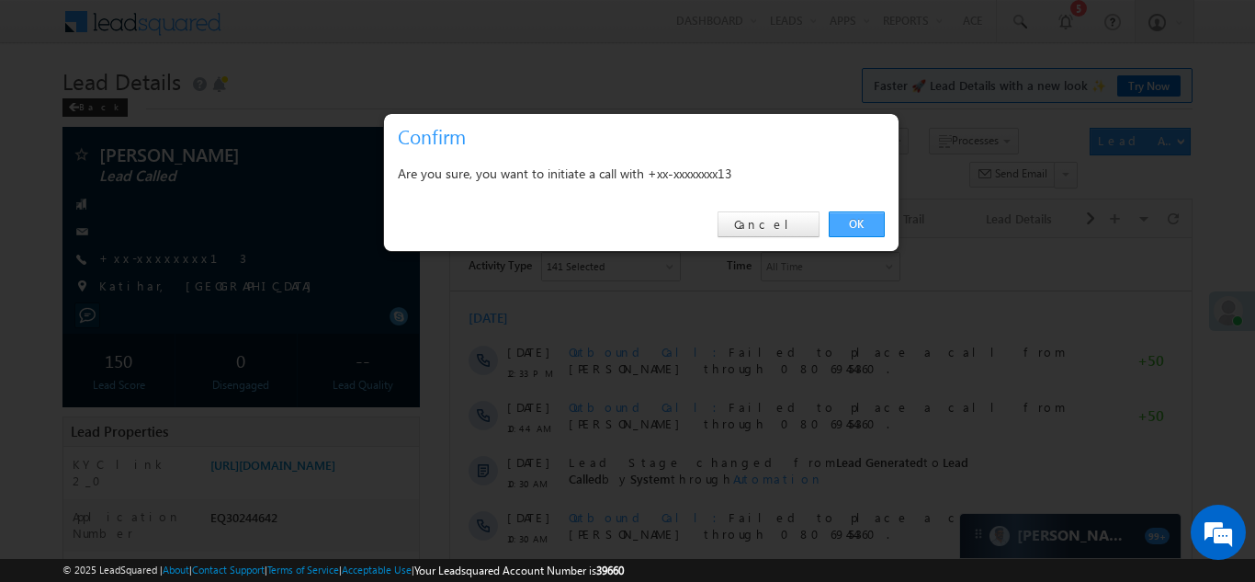
click at [853, 224] on link "OK" at bounding box center [857, 224] width 56 height 26
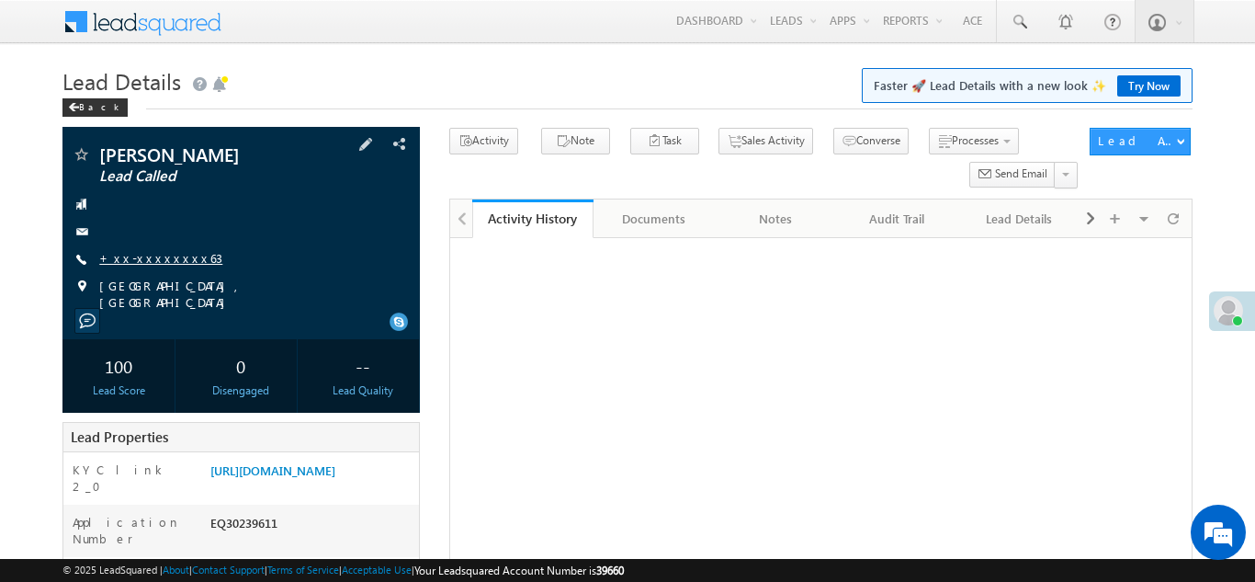
click at [146, 255] on link "+xx-xxxxxxxx63" at bounding box center [160, 258] width 123 height 16
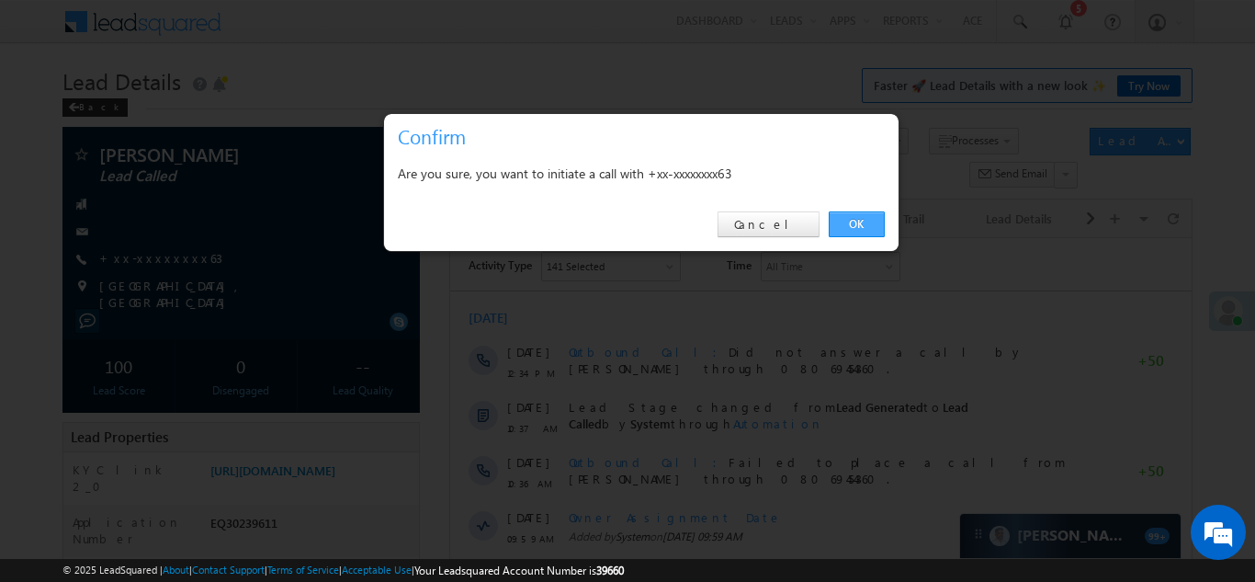
click at [851, 221] on link "OK" at bounding box center [857, 224] width 56 height 26
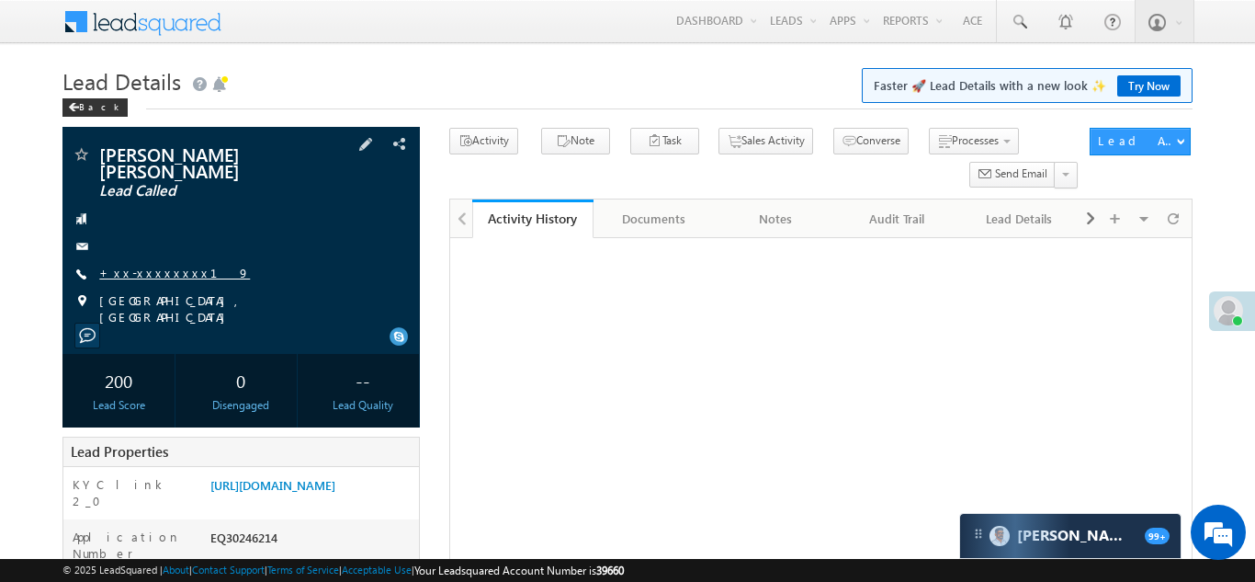
click at [138, 275] on link "+xx-xxxxxxxx19" at bounding box center [174, 273] width 151 height 16
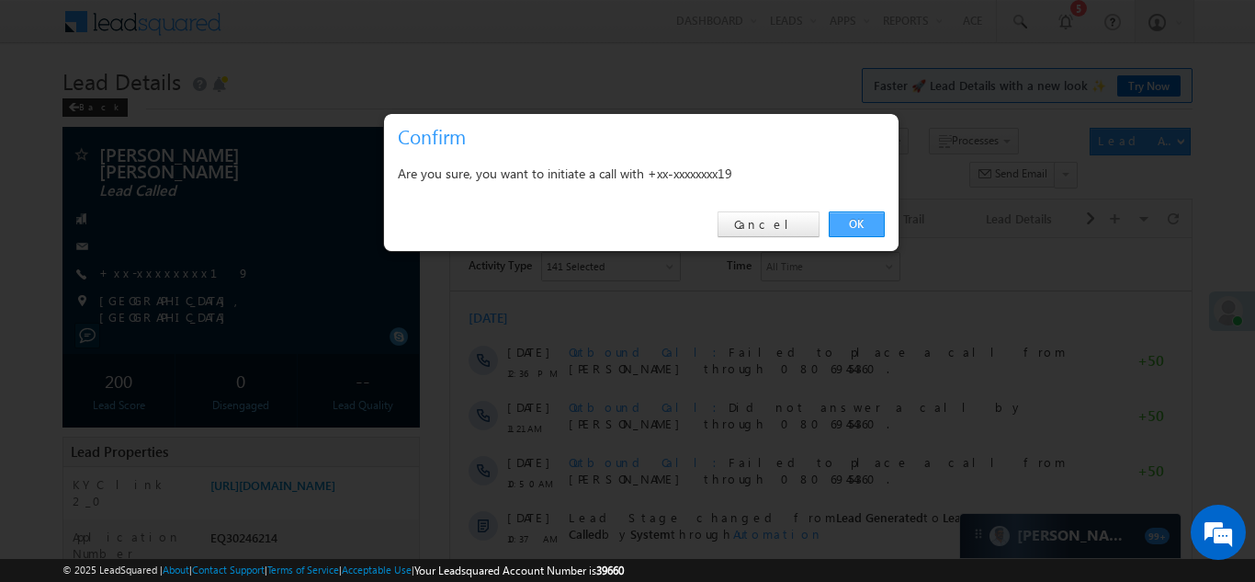
click at [846, 221] on link "OK" at bounding box center [857, 224] width 56 height 26
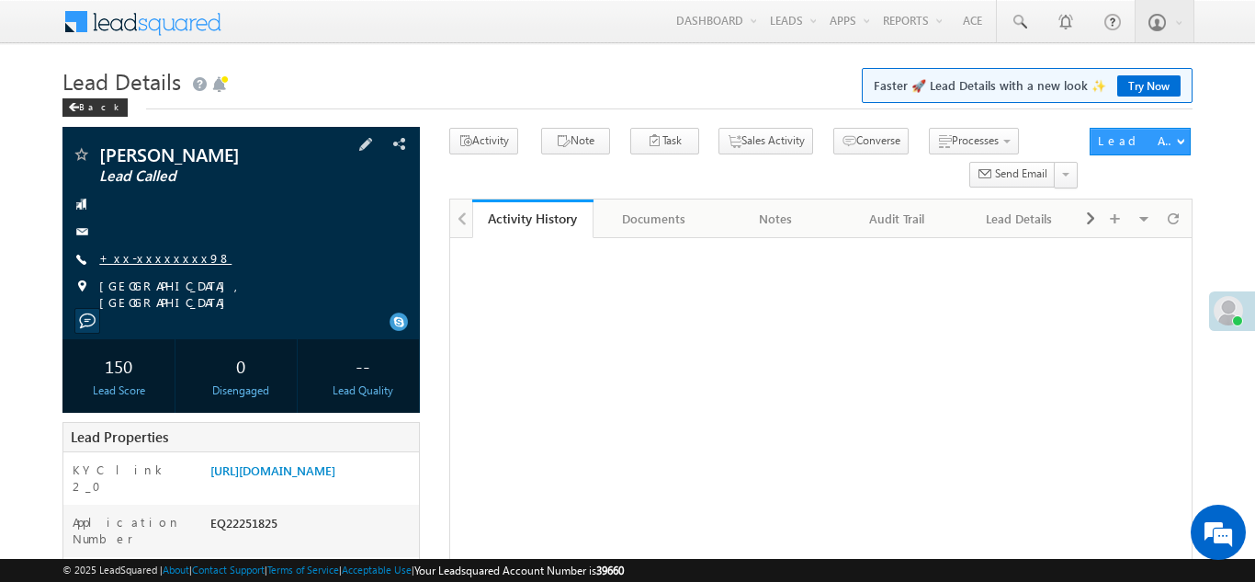
click at [151, 256] on link "+xx-xxxxxxxx98" at bounding box center [165, 258] width 132 height 16
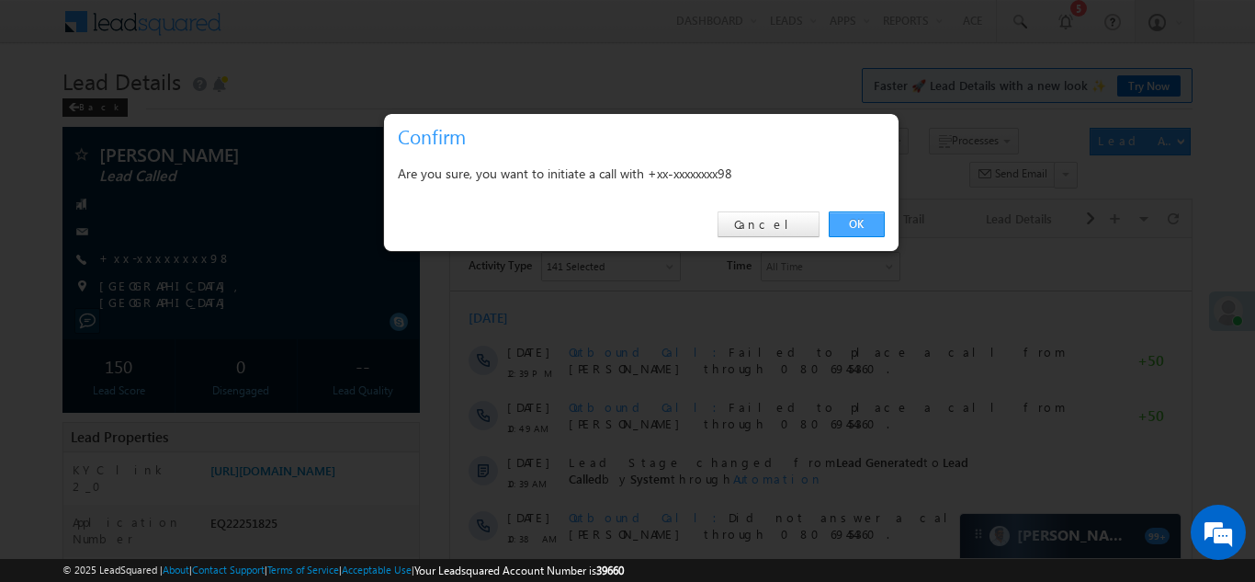
click at [850, 223] on link "OK" at bounding box center [857, 224] width 56 height 26
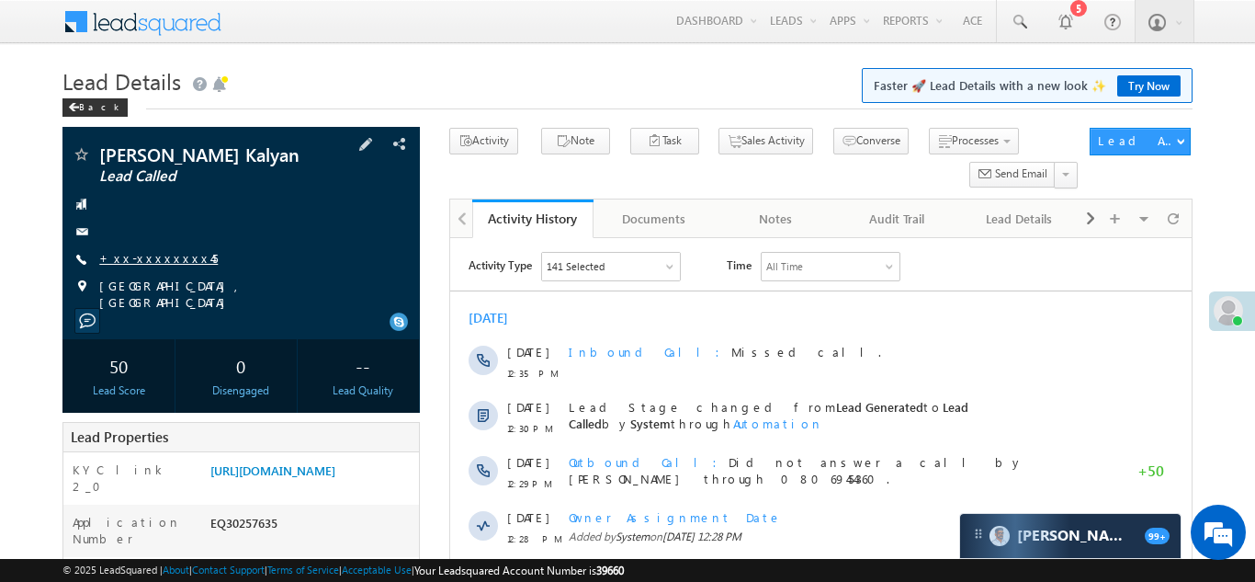
click at [135, 255] on link "+xx-xxxxxxxx45" at bounding box center [158, 258] width 119 height 16
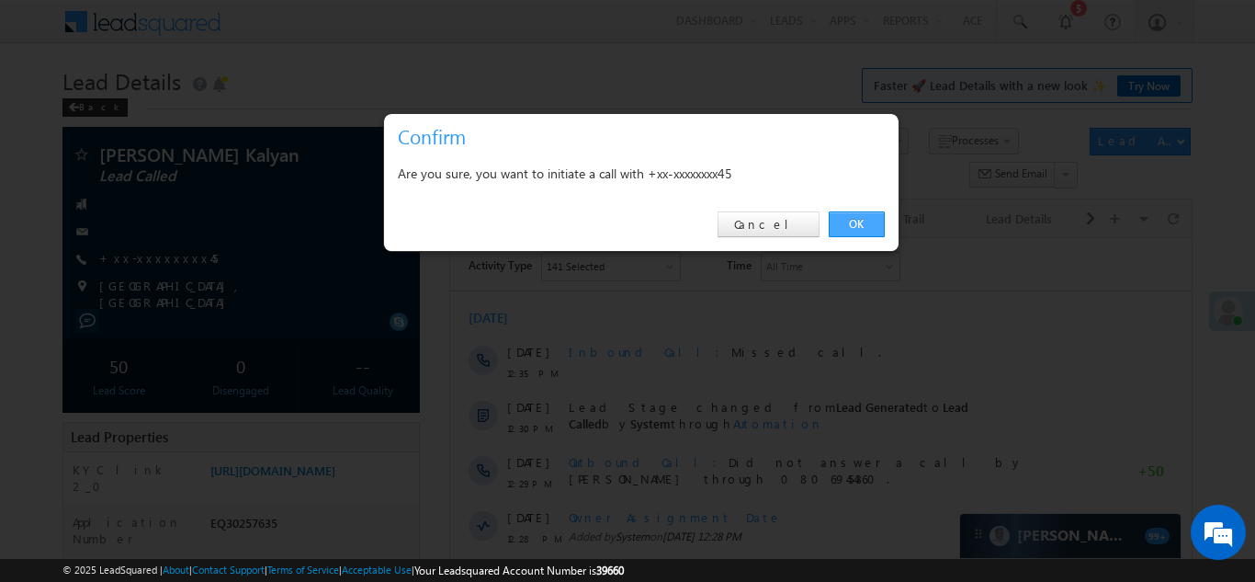
click at [848, 221] on link "OK" at bounding box center [857, 224] width 56 height 26
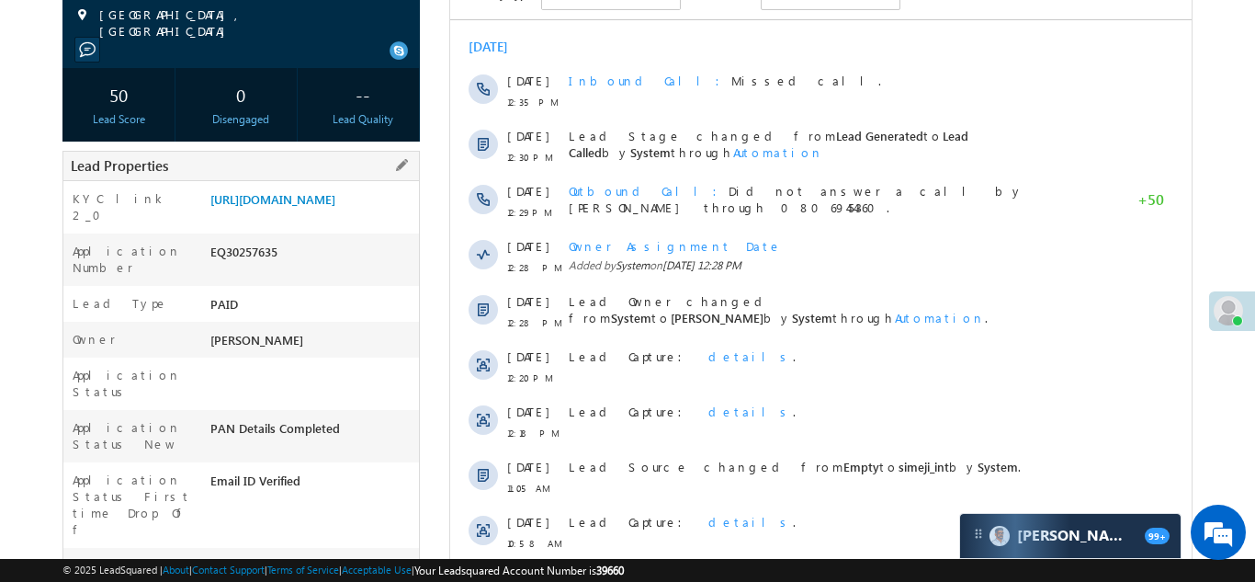
scroll to position [321, 0]
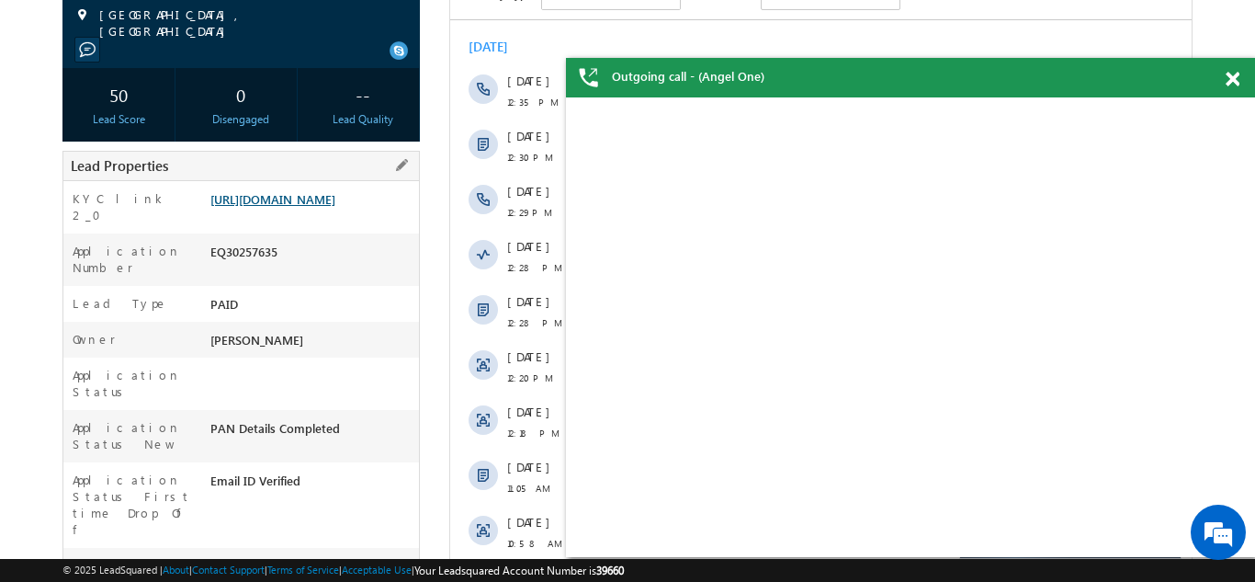
click at [298, 200] on link "https://angelbroking1-pk3em7sa.customui-test.leadsquared.com?leadId=72d7d149-e5…" at bounding box center [272, 199] width 125 height 16
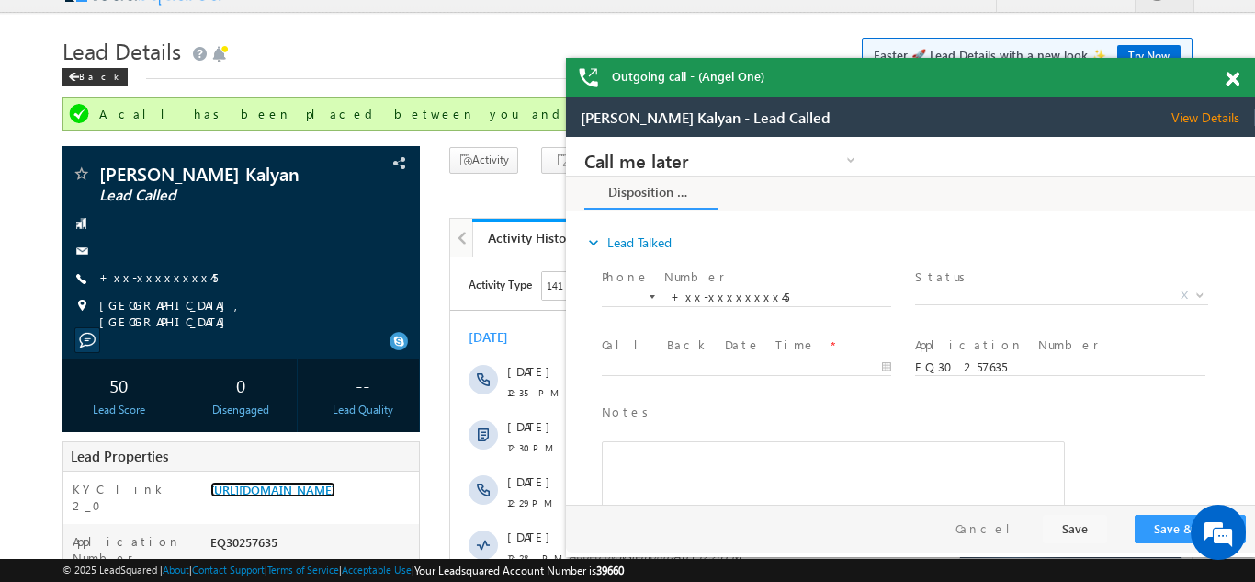
scroll to position [0, 0]
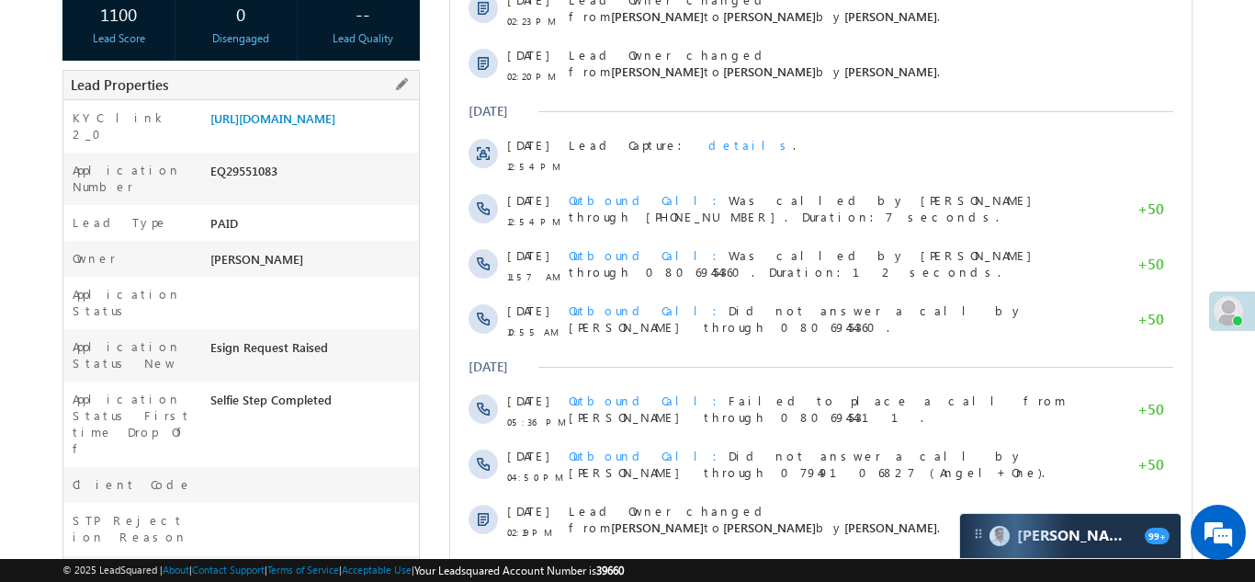
scroll to position [373, 0]
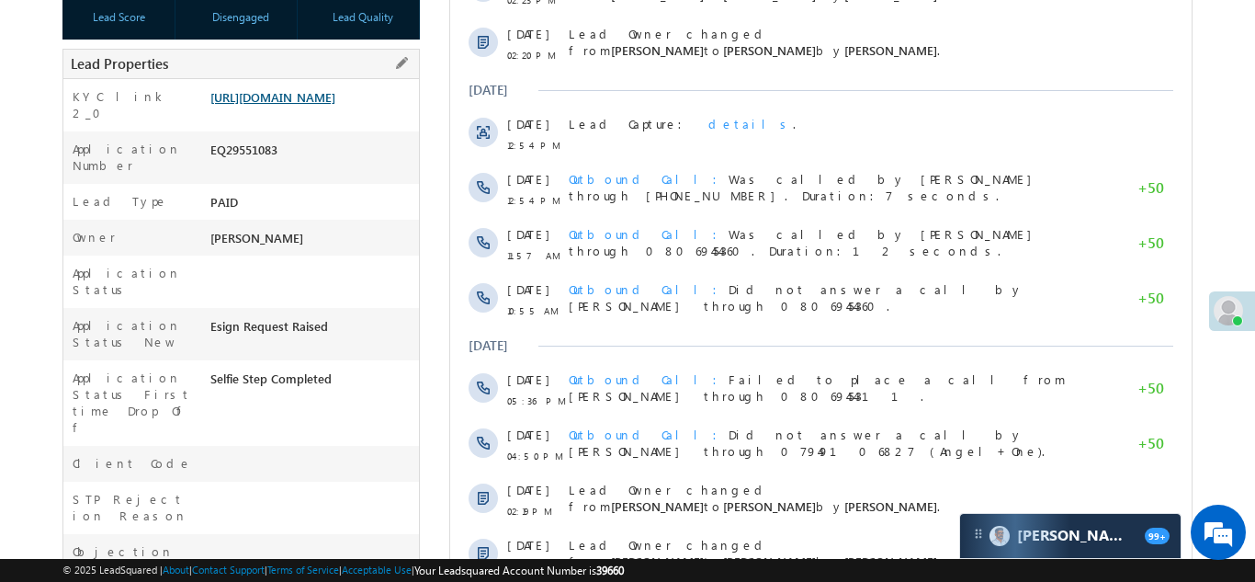
click at [309, 105] on link "[URL][DOMAIN_NAME]" at bounding box center [272, 97] width 125 height 16
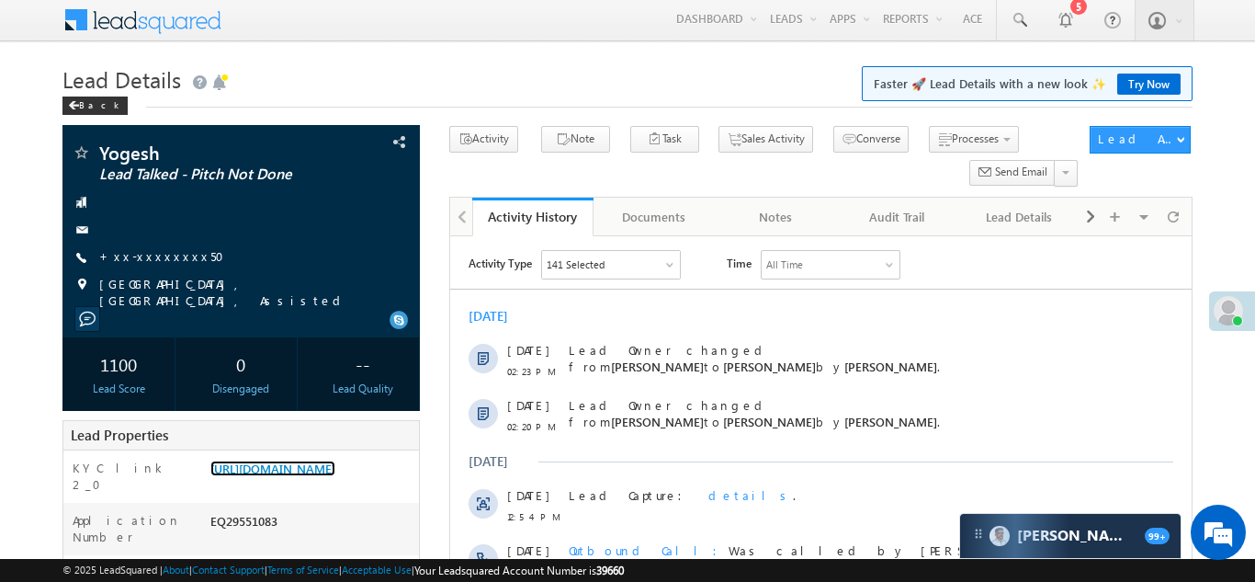
scroll to position [0, 0]
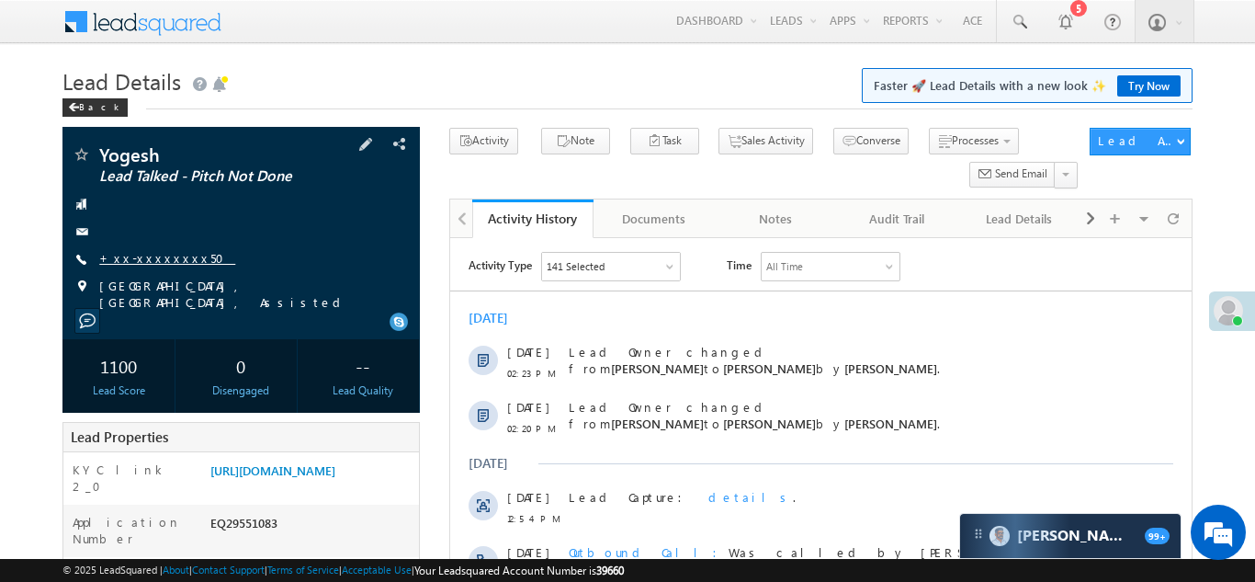
click at [148, 257] on link "+xx-xxxxxxxx50" at bounding box center [167, 258] width 136 height 16
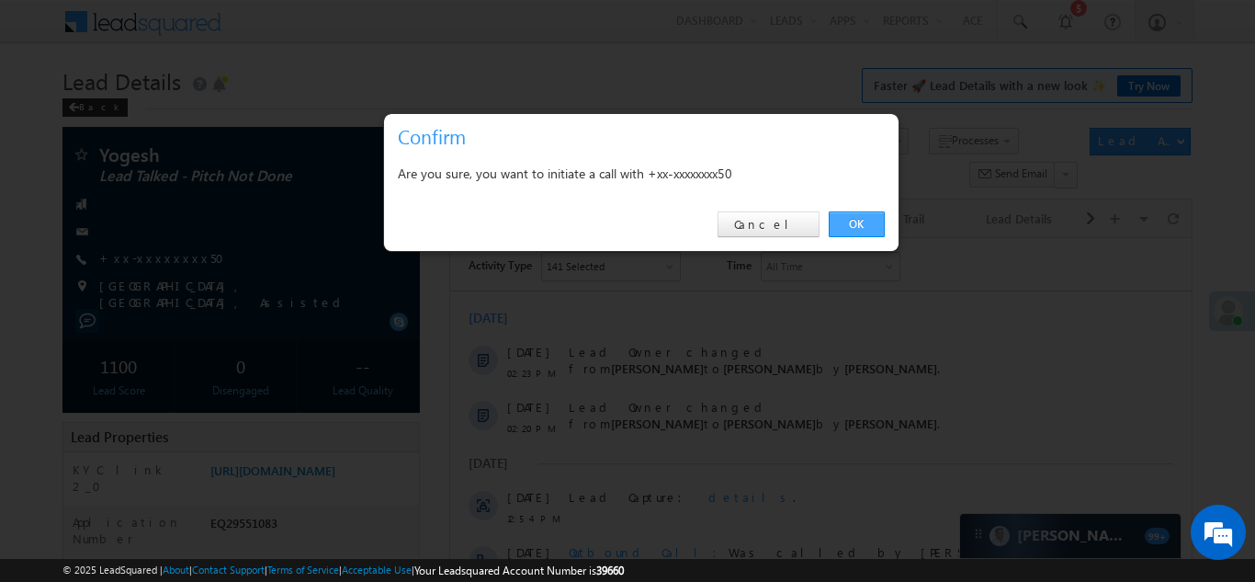
click at [857, 216] on link "OK" at bounding box center [857, 224] width 56 height 26
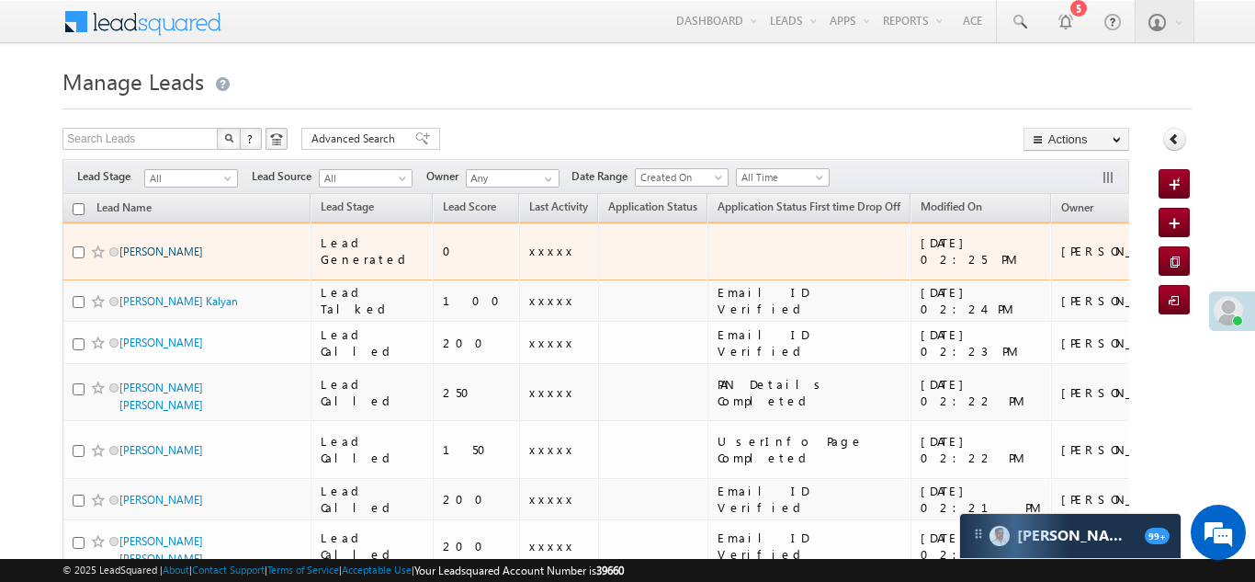
click at [146, 244] on link "Manish Kumar" at bounding box center [161, 251] width 84 height 14
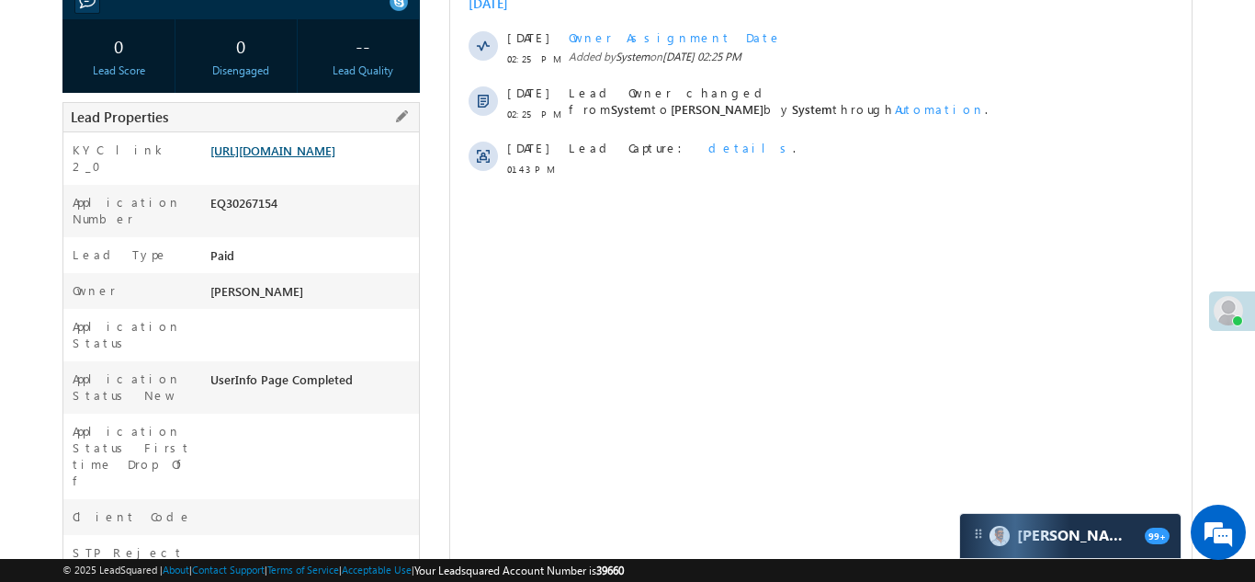
click at [319, 158] on link "https://angelbroking1-pk3em7sa.customui-test.leadsquared.com?leadId=b5dcb615-99…" at bounding box center [272, 150] width 125 height 16
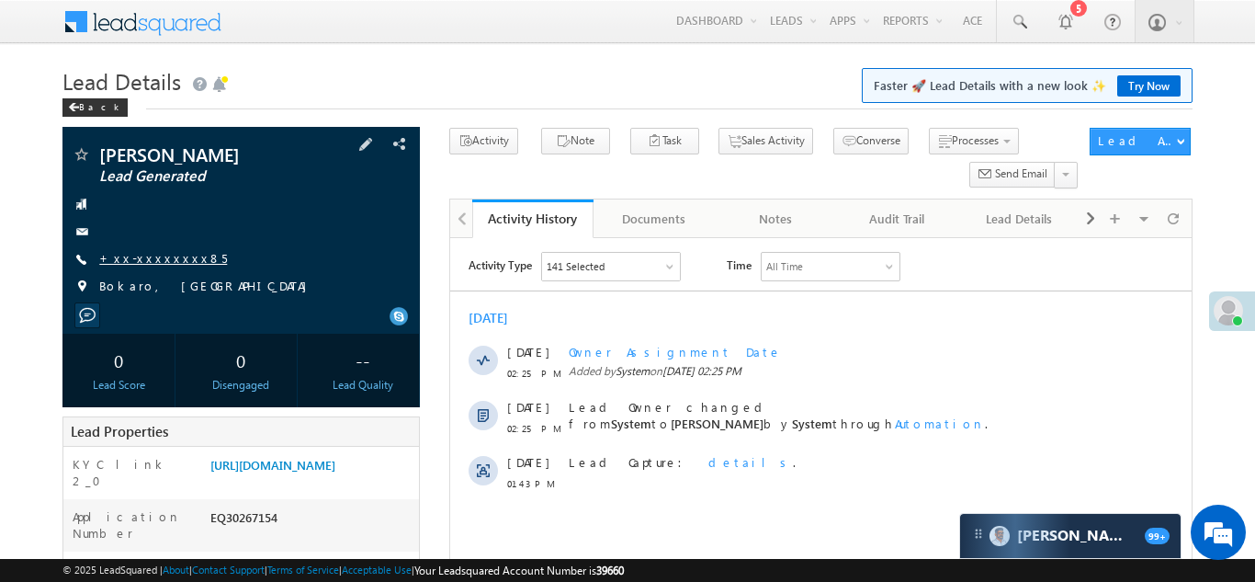
click at [157, 260] on link "+xx-xxxxxxxx85" at bounding box center [163, 258] width 128 height 16
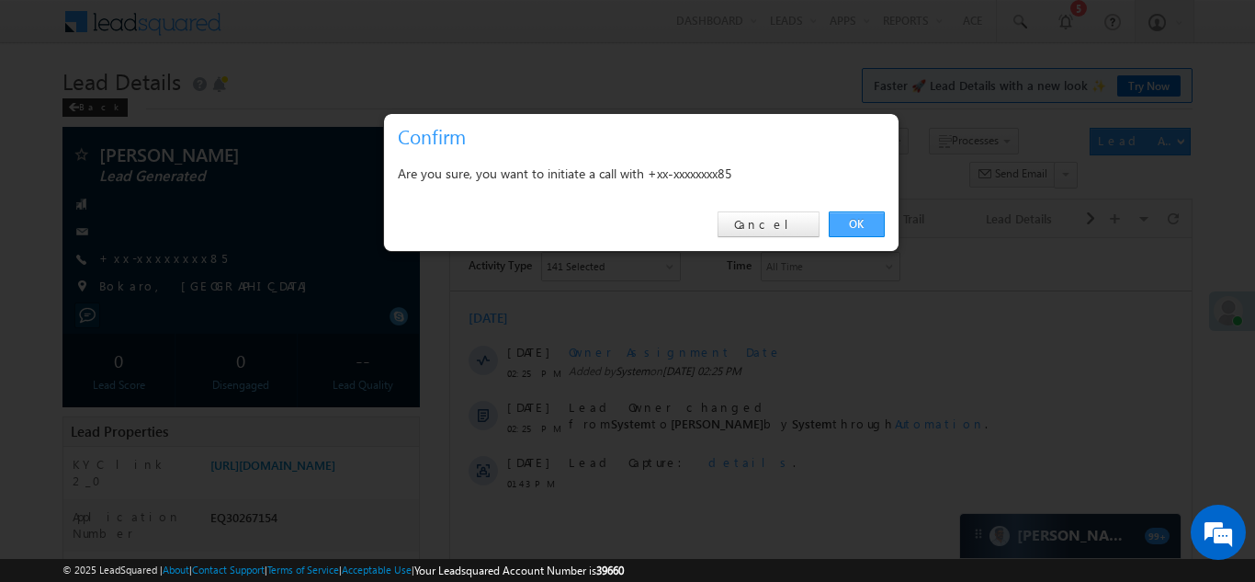
click at [853, 228] on link "OK" at bounding box center [857, 224] width 56 height 26
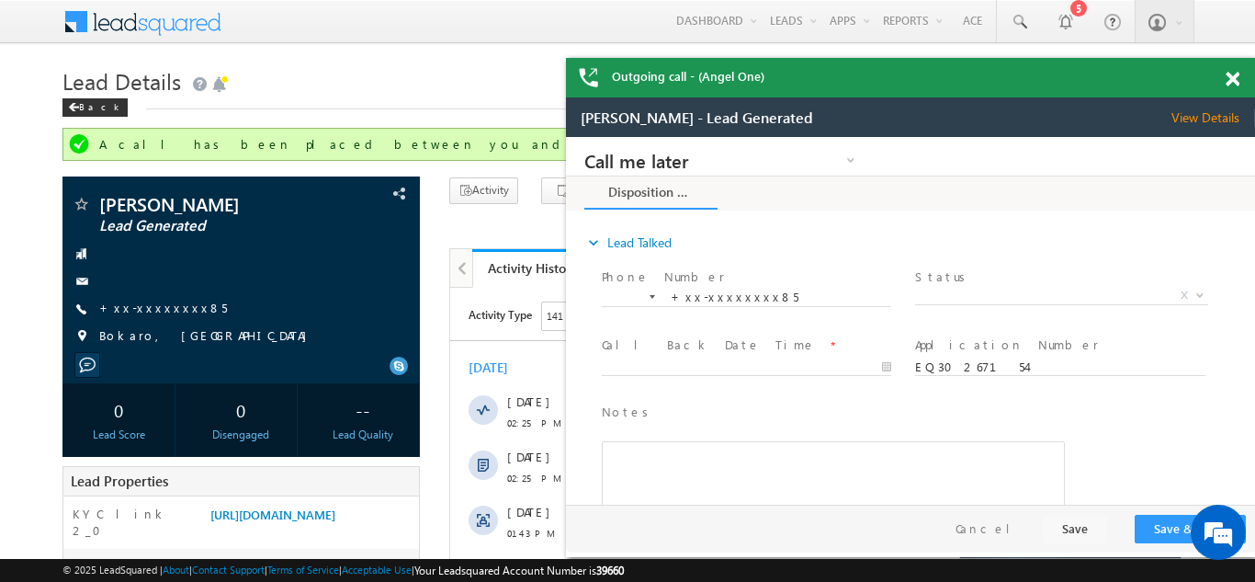
click at [1230, 80] on span at bounding box center [1233, 80] width 14 height 16
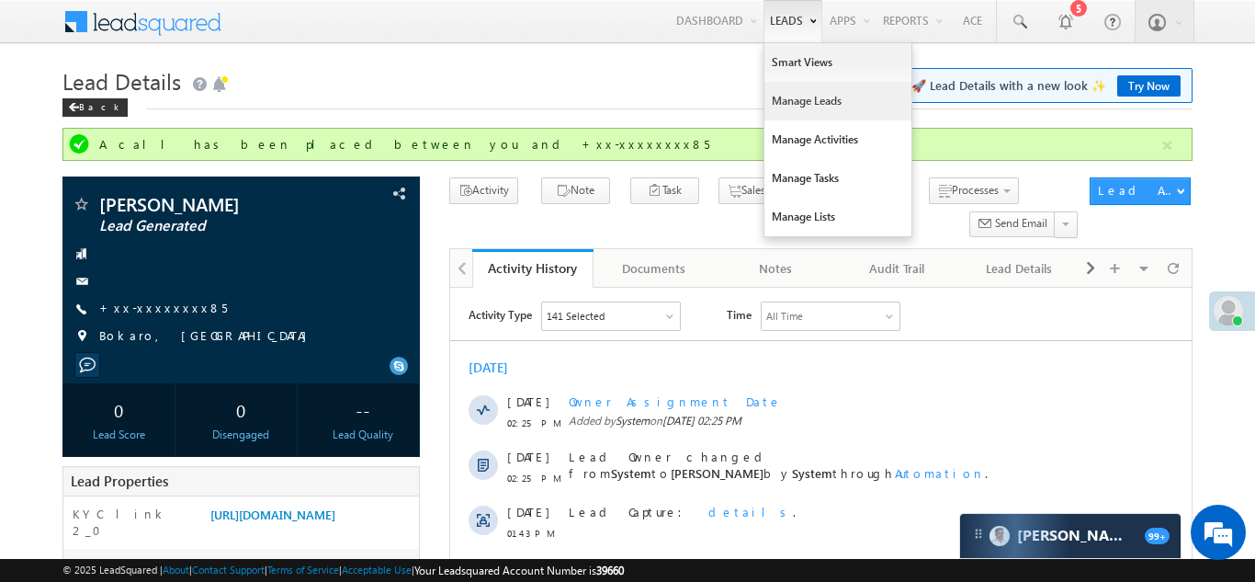
click at [786, 98] on link "Manage Leads" at bounding box center [838, 101] width 147 height 39
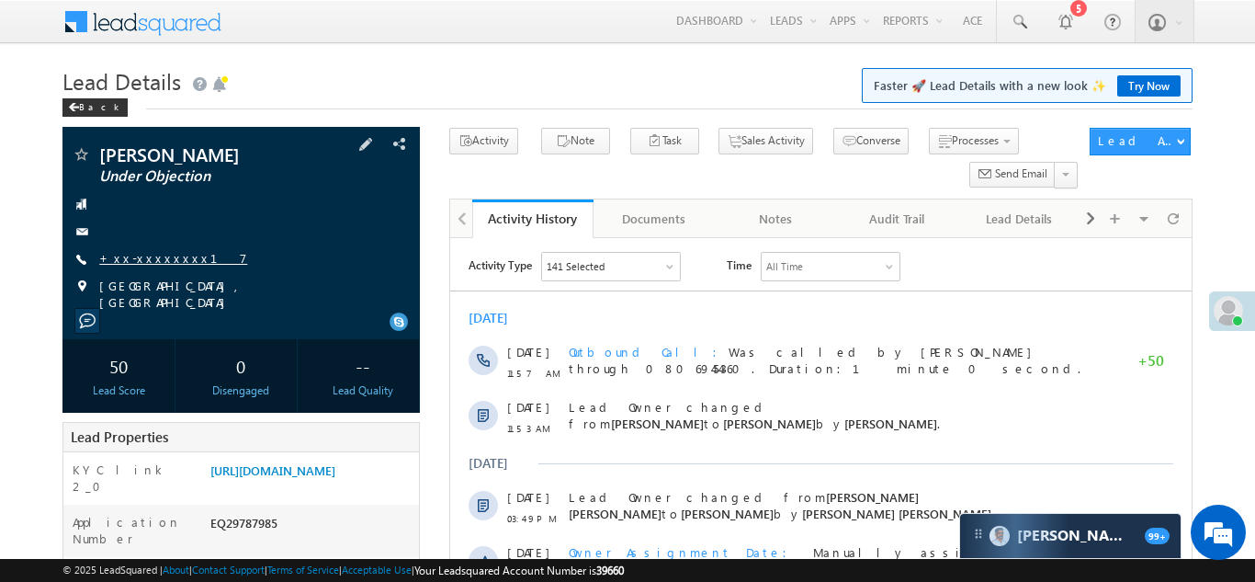
click at [143, 256] on link "+xx-xxxxxxxx17" at bounding box center [173, 258] width 148 height 16
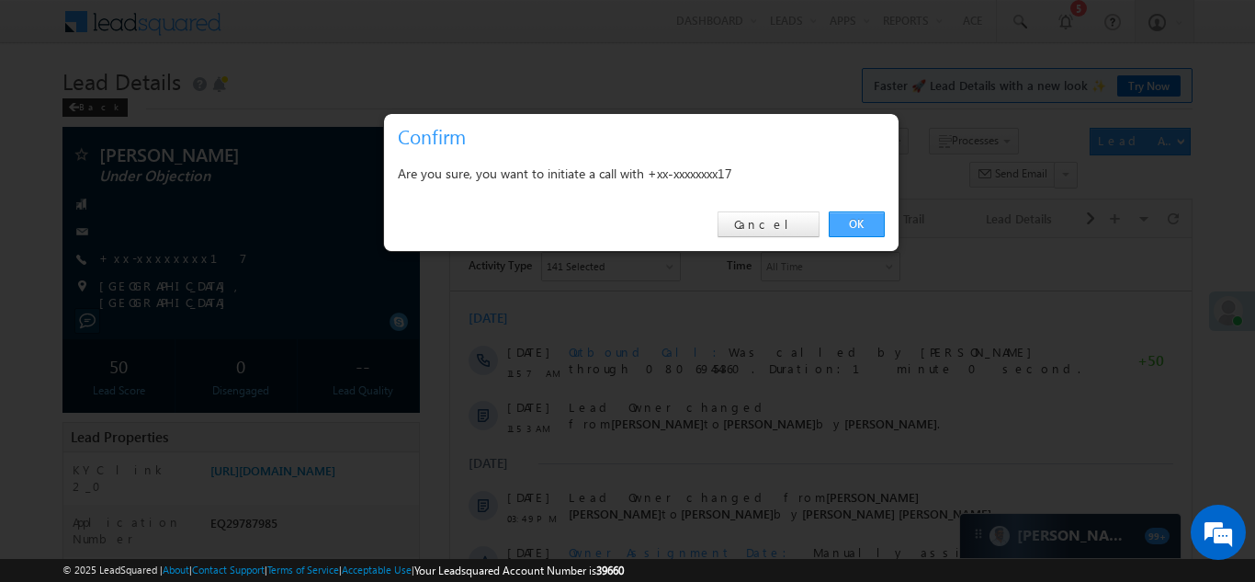
click at [852, 220] on link "OK" at bounding box center [857, 224] width 56 height 26
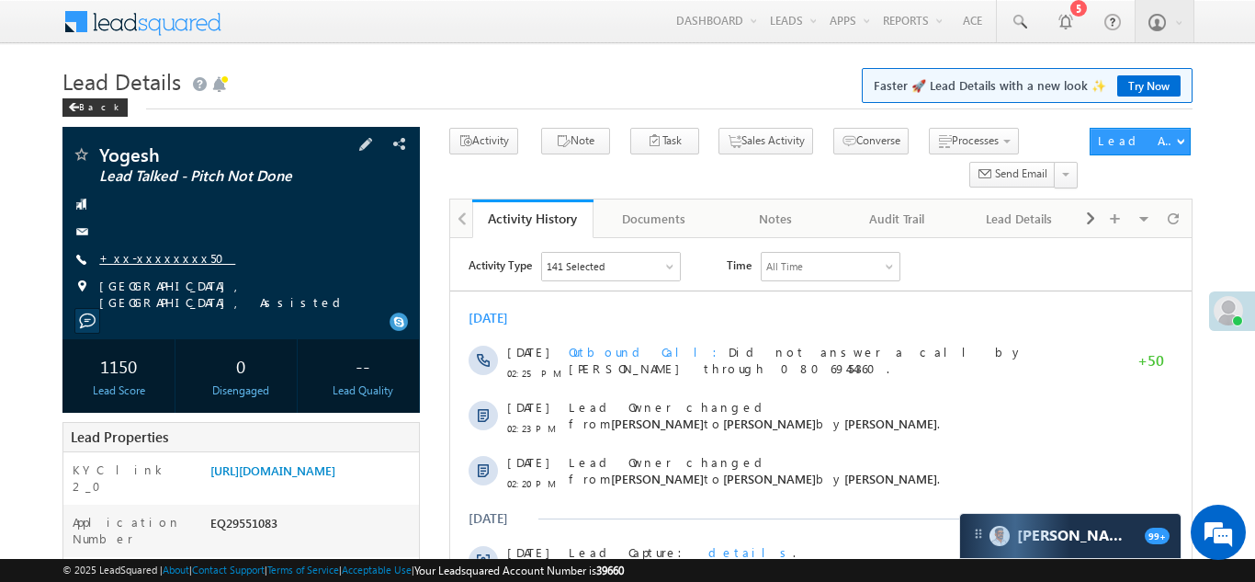
click at [153, 255] on link "+xx-xxxxxxxx50" at bounding box center [167, 258] width 136 height 16
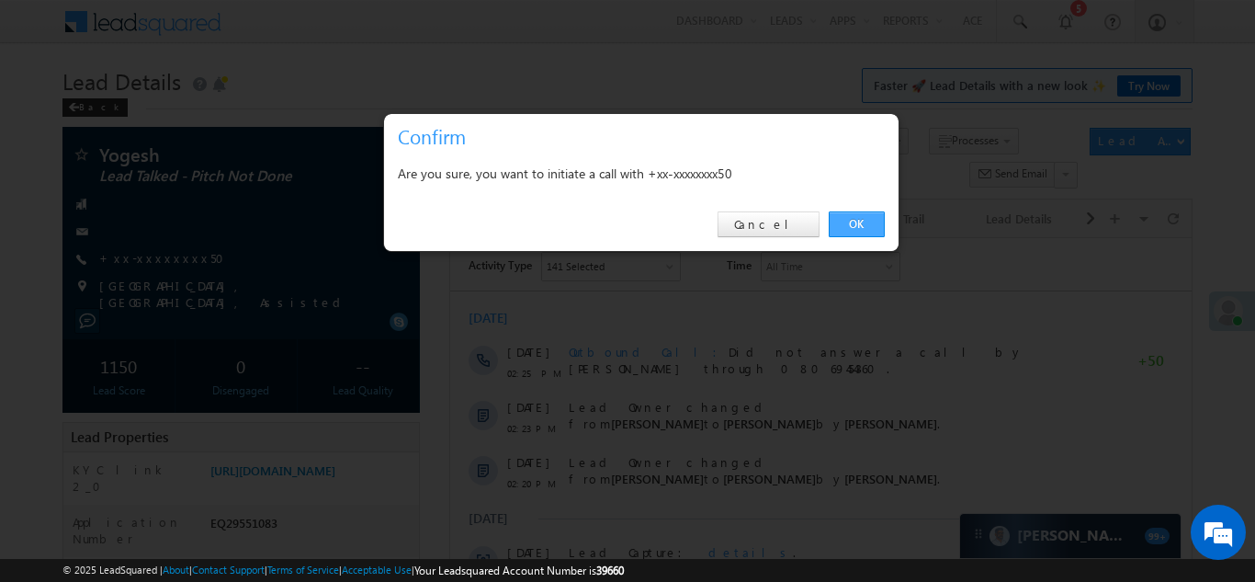
click at [850, 221] on link "OK" at bounding box center [857, 224] width 56 height 26
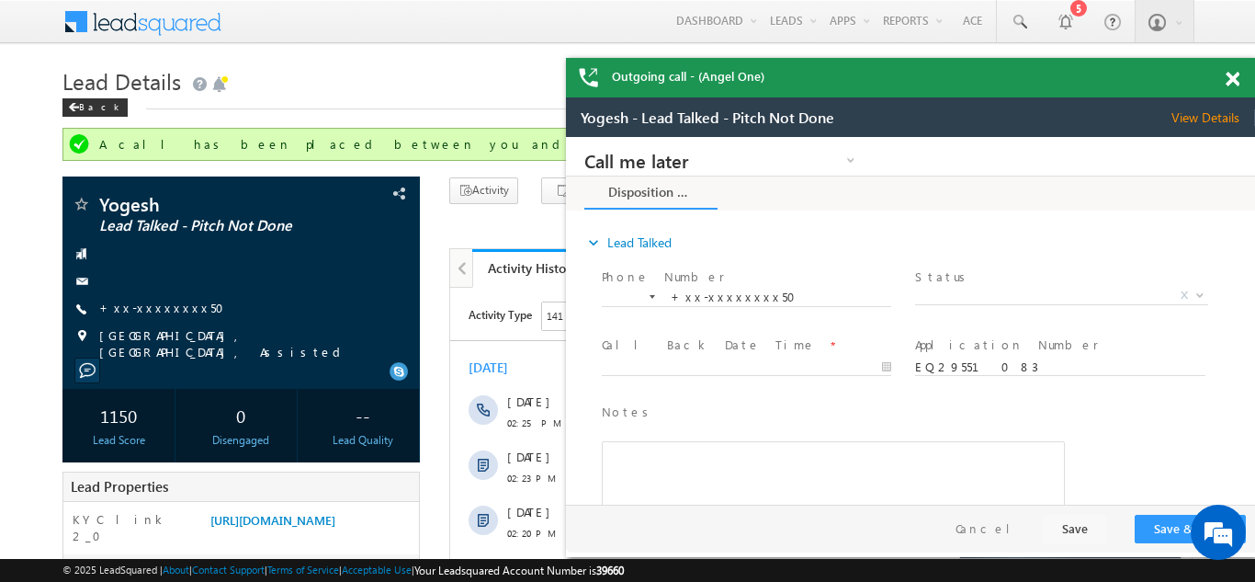
click at [1231, 73] on span at bounding box center [1233, 80] width 14 height 16
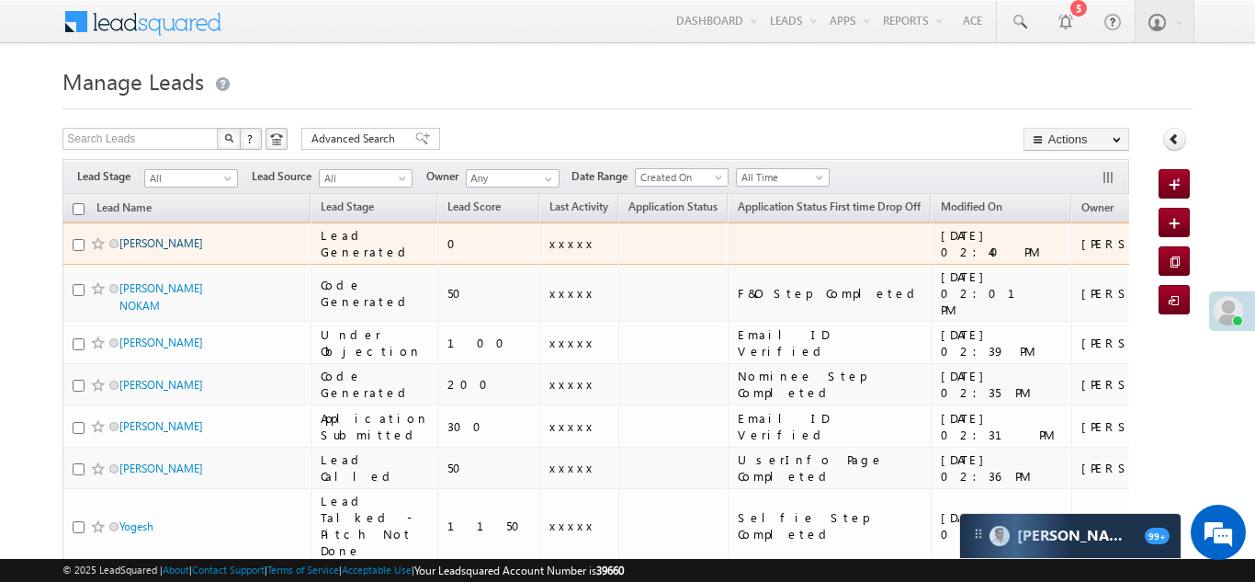
click at [162, 242] on link "[PERSON_NAME]" at bounding box center [161, 243] width 84 height 14
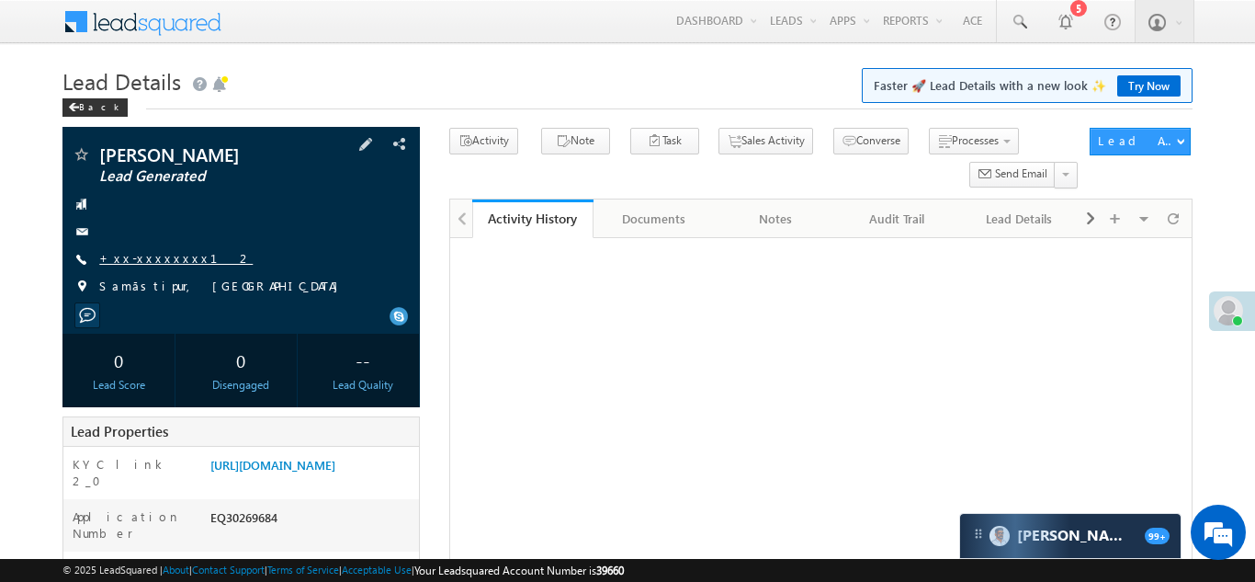
click at [146, 253] on link "+xx-xxxxxxxx12" at bounding box center [175, 258] width 153 height 16
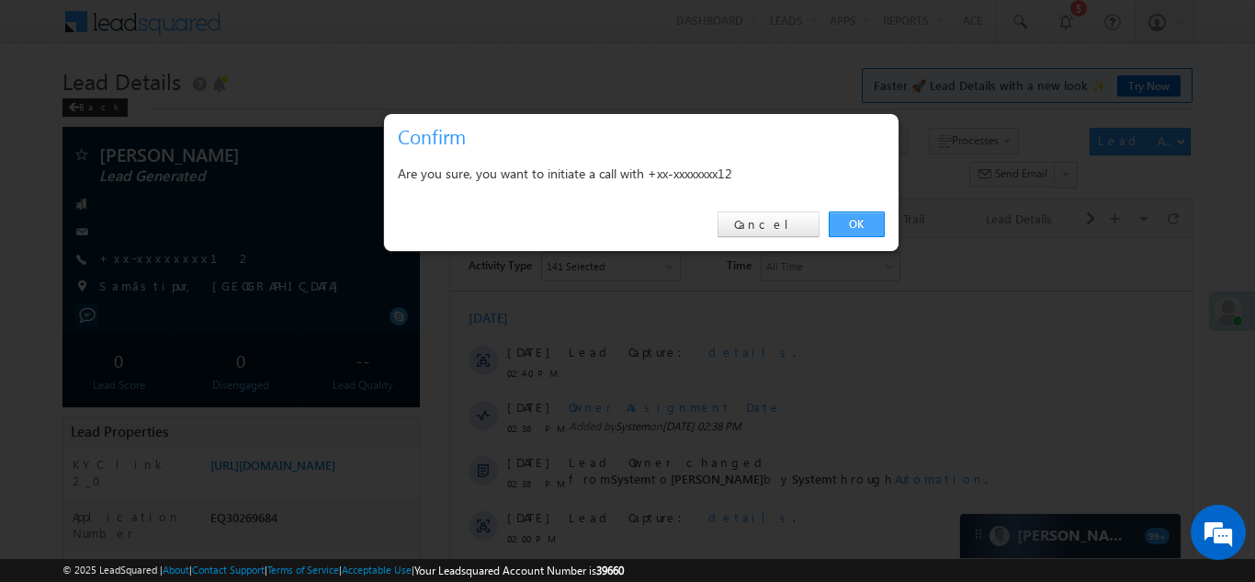
click at [845, 223] on link "OK" at bounding box center [857, 224] width 56 height 26
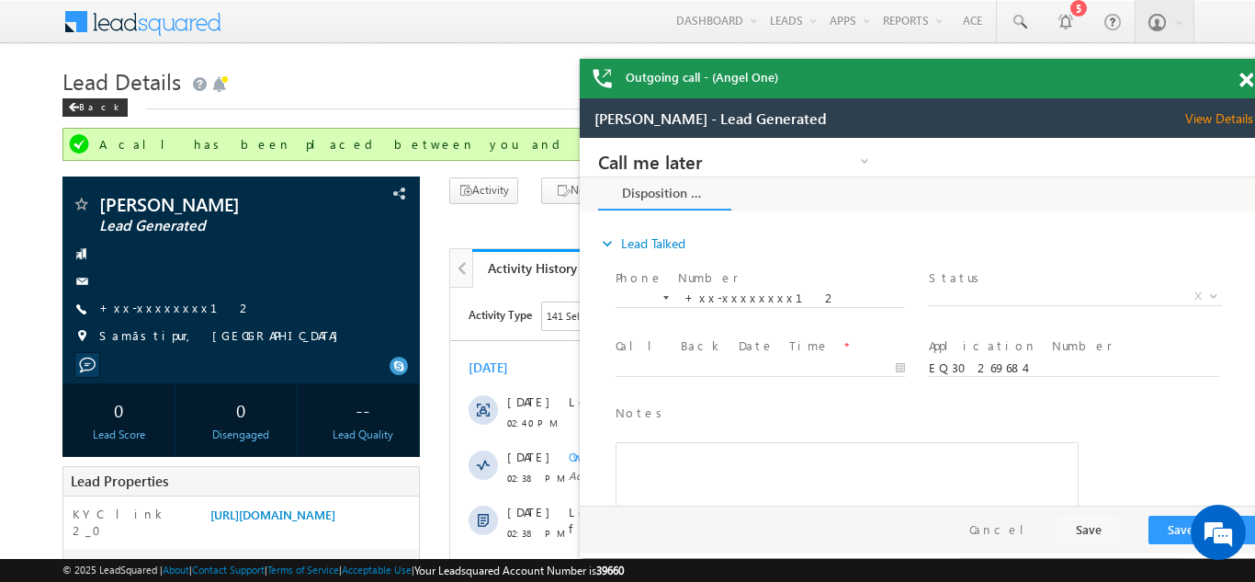
click at [1231, 76] on div "Outgoing call - (Angel One)" at bounding box center [924, 79] width 689 height 40
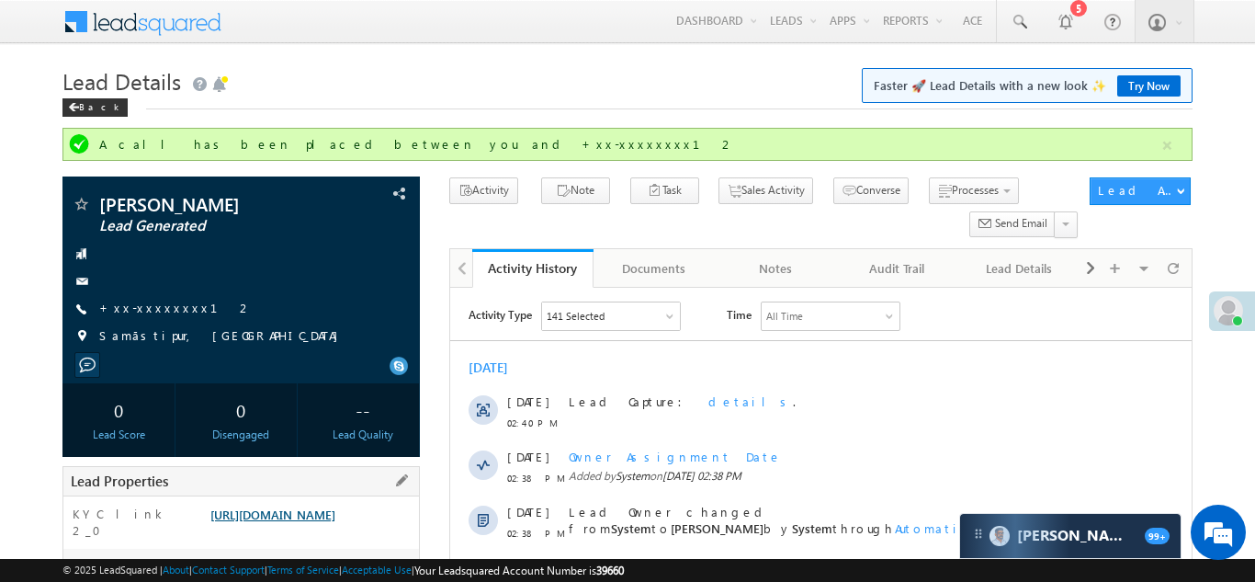
click at [312, 522] on link "[URL][DOMAIN_NAME]" at bounding box center [272, 514] width 125 height 16
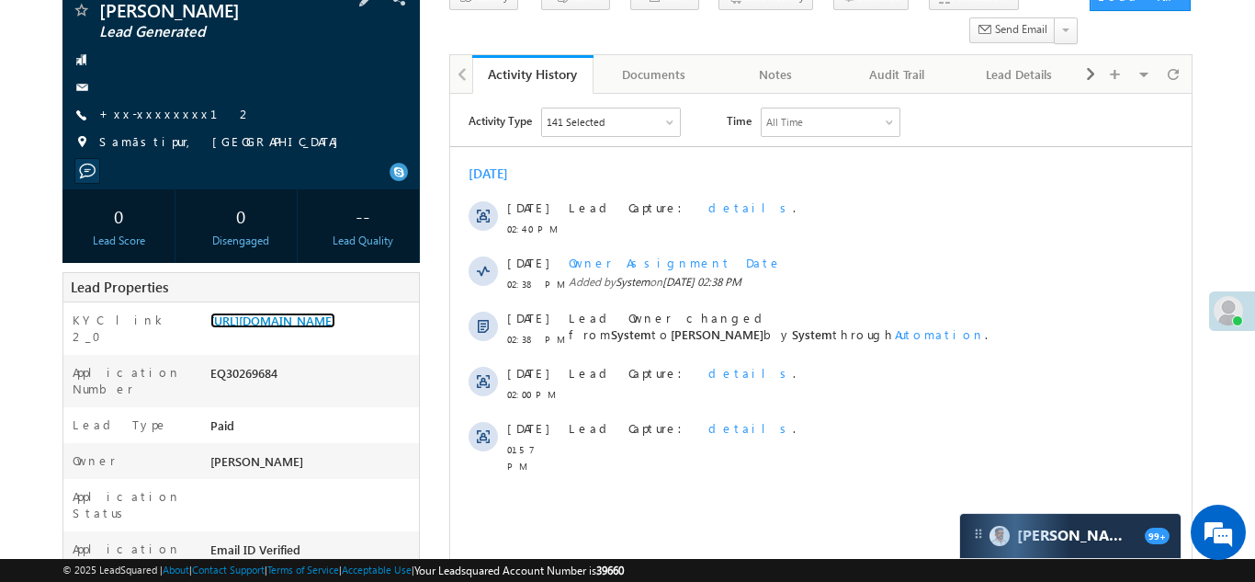
scroll to position [228, 0]
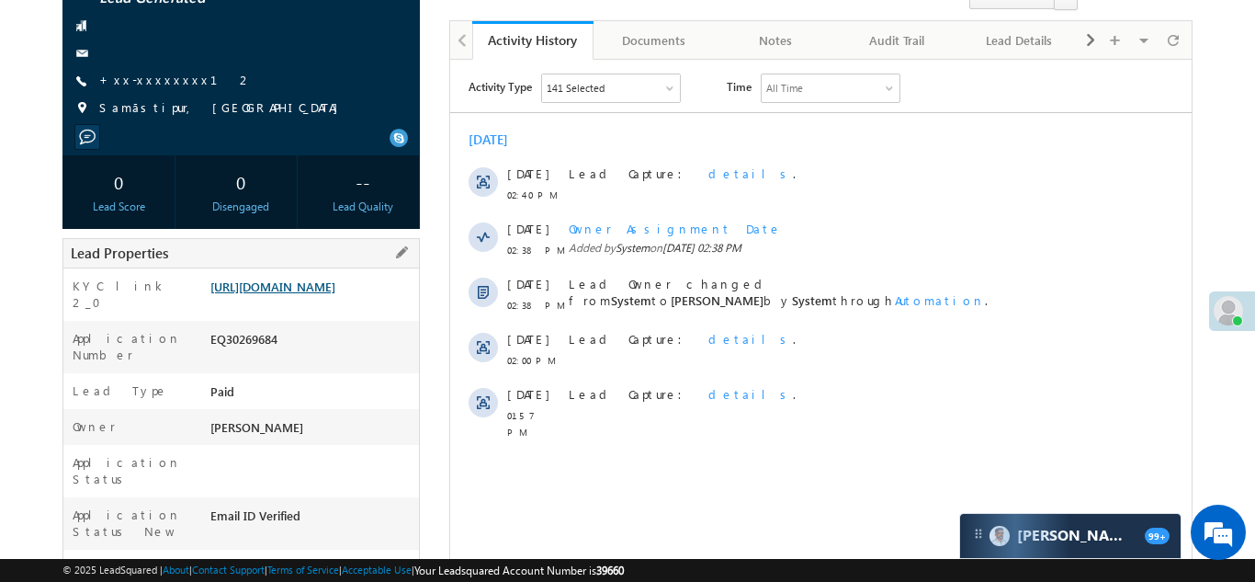
click at [306, 294] on link "https://angelbroking1-pk3em7sa.customui-test.leadsquared.com?leadId=2d2c270d-c1…" at bounding box center [272, 286] width 125 height 16
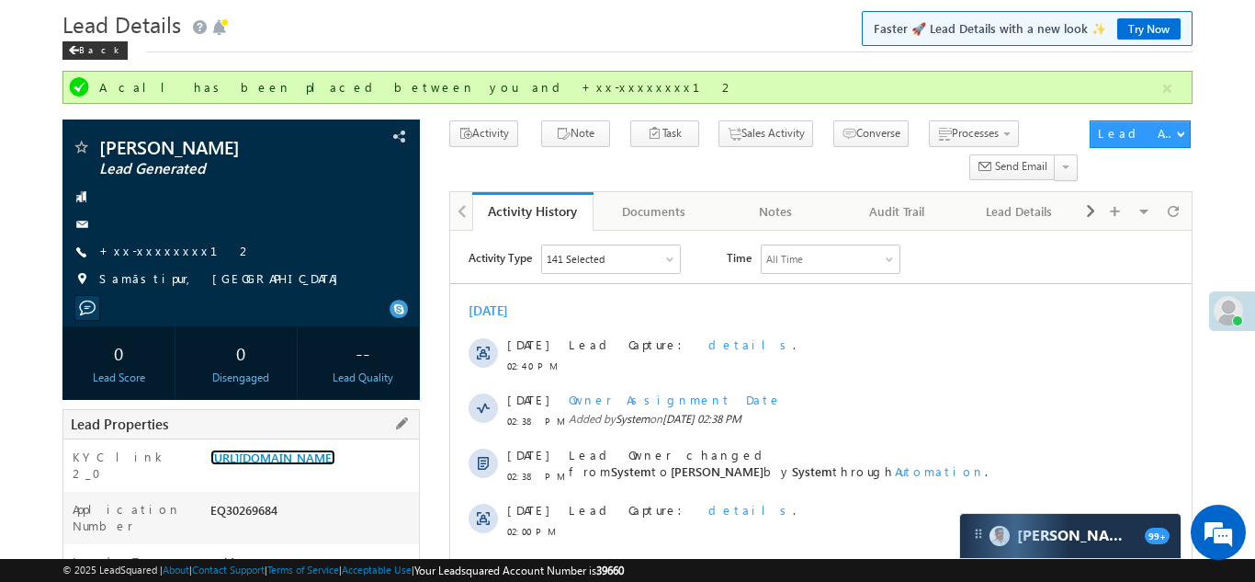
scroll to position [0, 0]
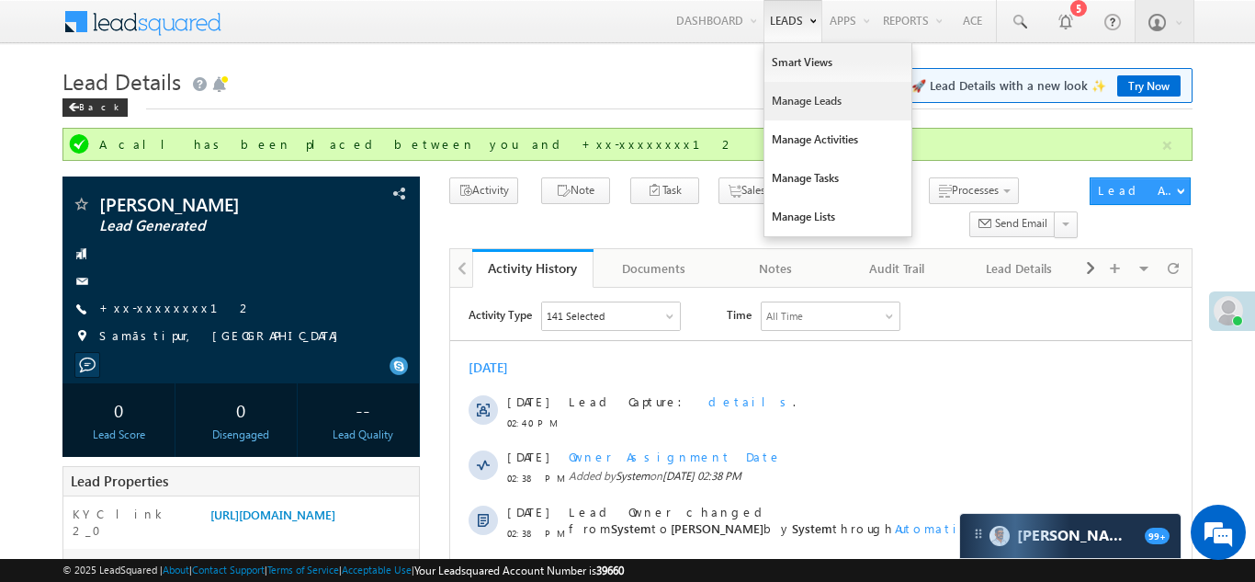
click at [795, 102] on link "Manage Leads" at bounding box center [838, 101] width 147 height 39
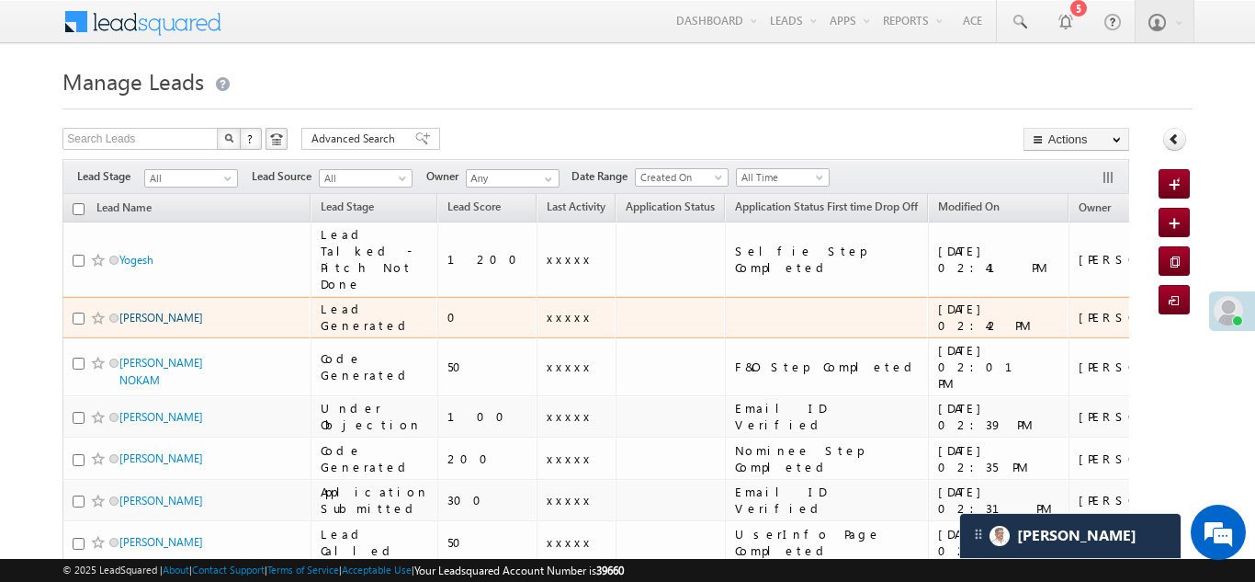
click at [157, 315] on link "[PERSON_NAME]" at bounding box center [161, 318] width 84 height 14
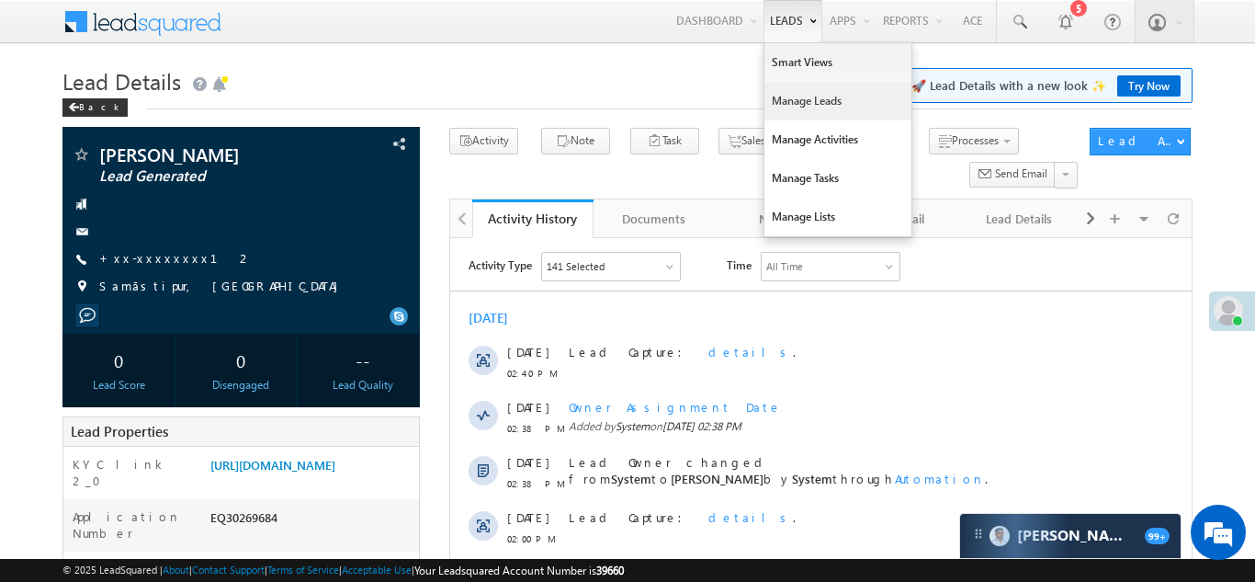
click at [794, 100] on link "Manage Leads" at bounding box center [838, 101] width 147 height 39
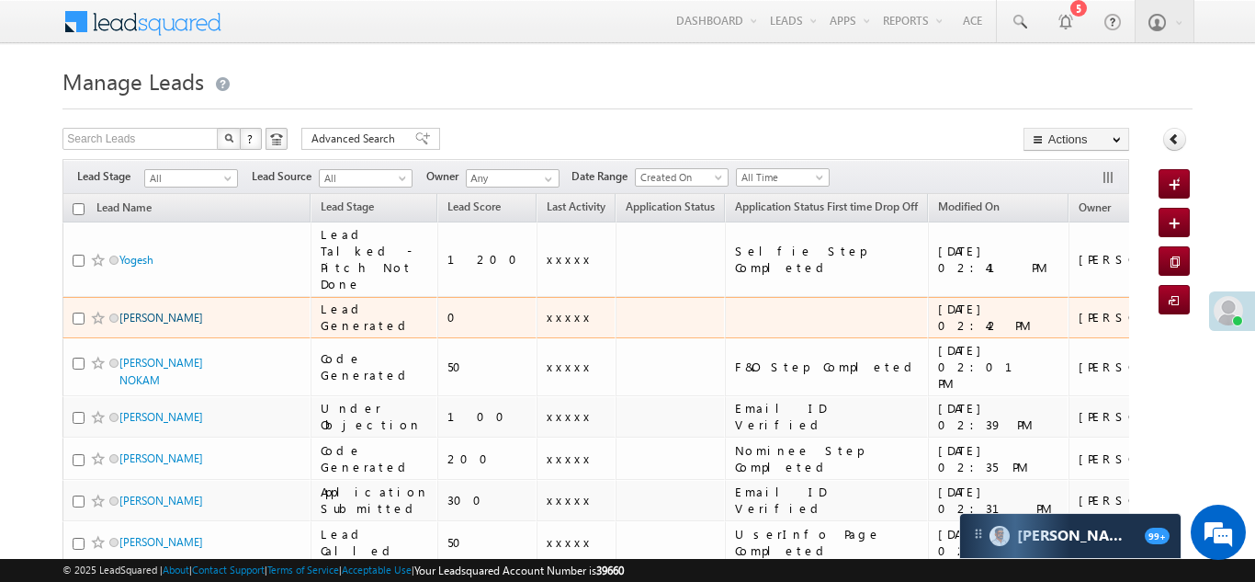
click at [152, 316] on link "[PERSON_NAME]" at bounding box center [161, 318] width 84 height 14
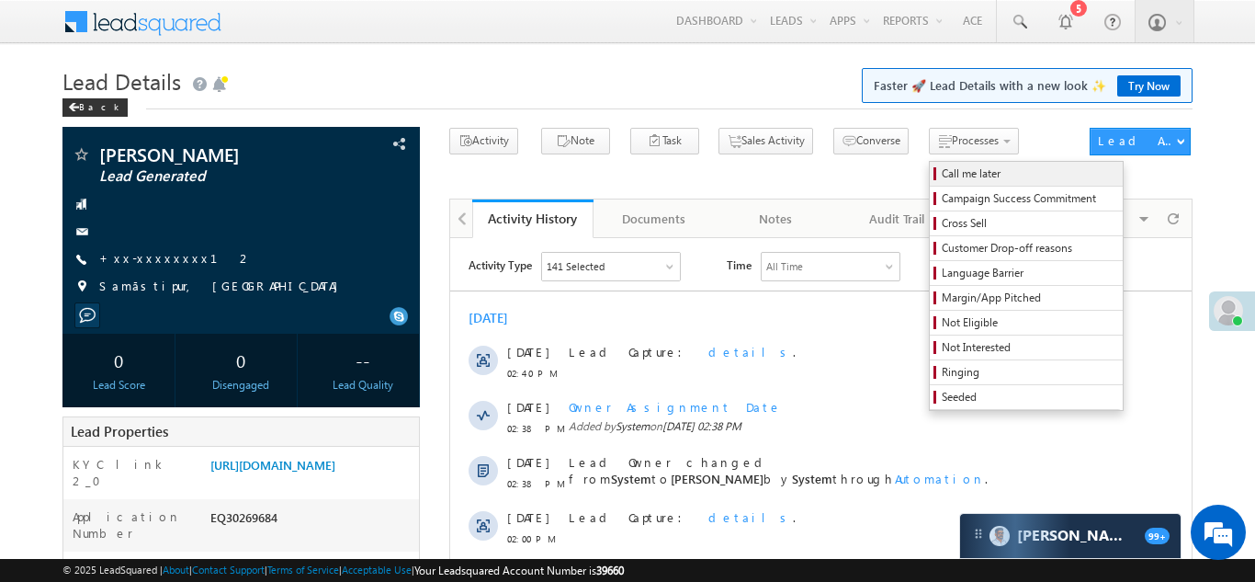
click at [942, 176] on span "Call me later" at bounding box center [1029, 173] width 175 height 17
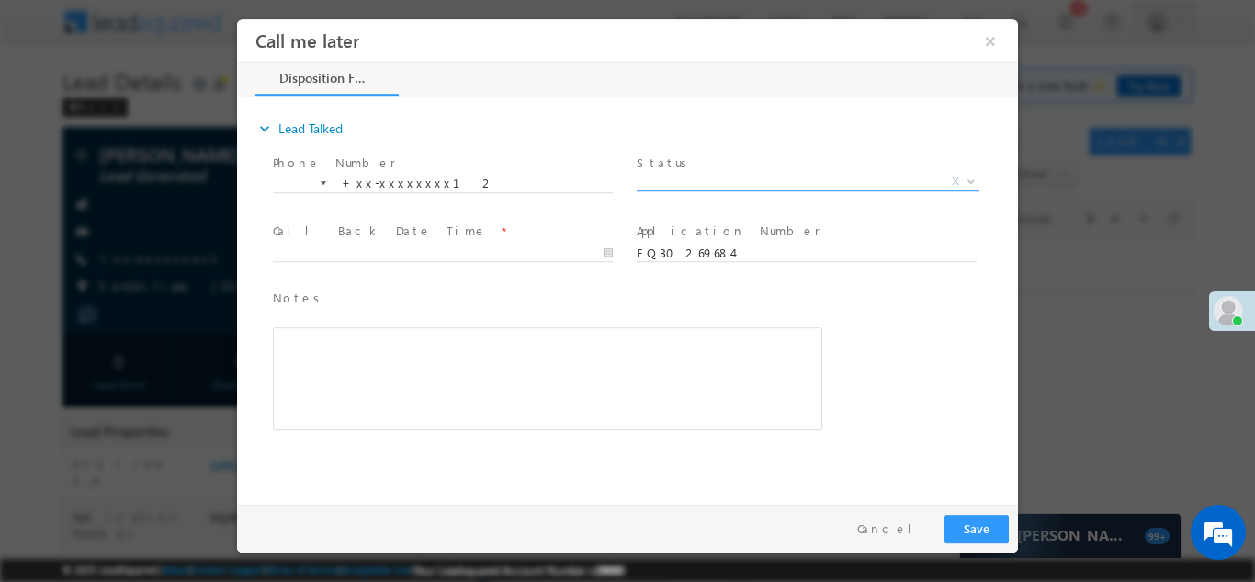
click at [694, 186] on span "X" at bounding box center [808, 181] width 343 height 18
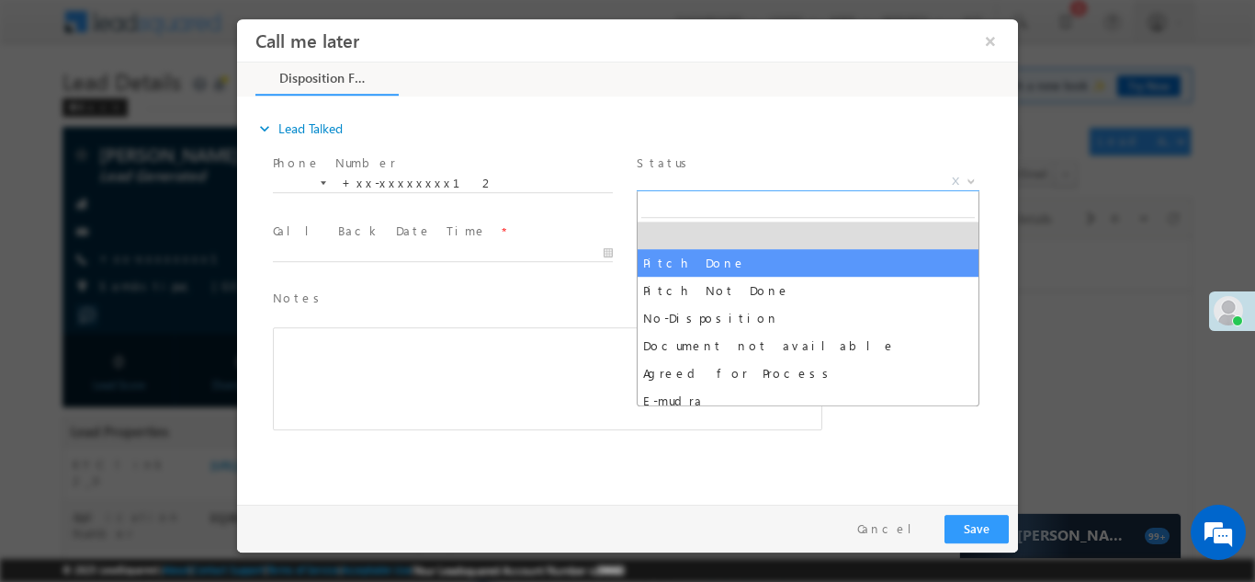
select select "Pitch Done"
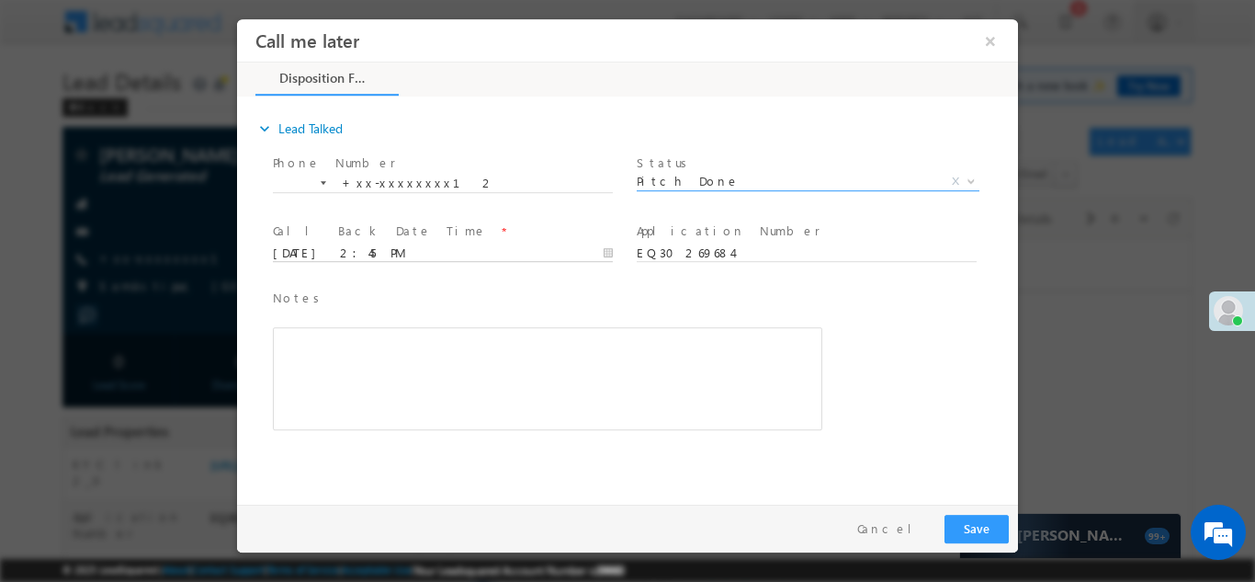
click at [362, 253] on body "Call me later ×" at bounding box center [627, 256] width 781 height 477
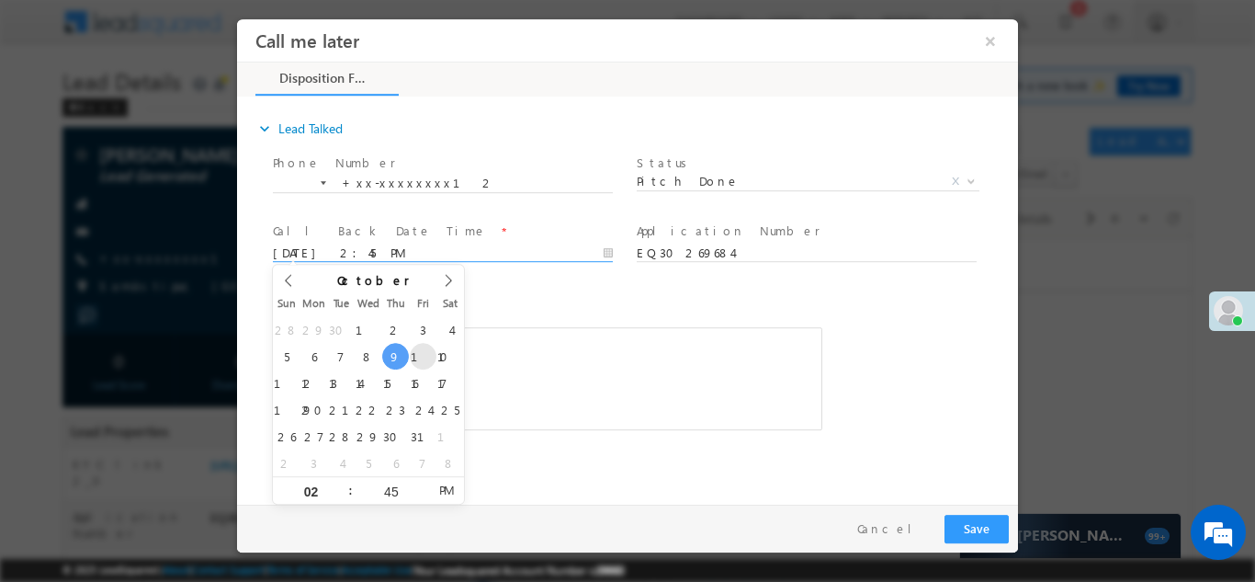
type input "10/10/25 2:45 PM"
click at [536, 343] on div "Rich Text Editor, 40788eee-0fb2-11ec-a811-0adc8a9d82c2__tab1__section1__Notes__…" at bounding box center [548, 377] width 550 height 103
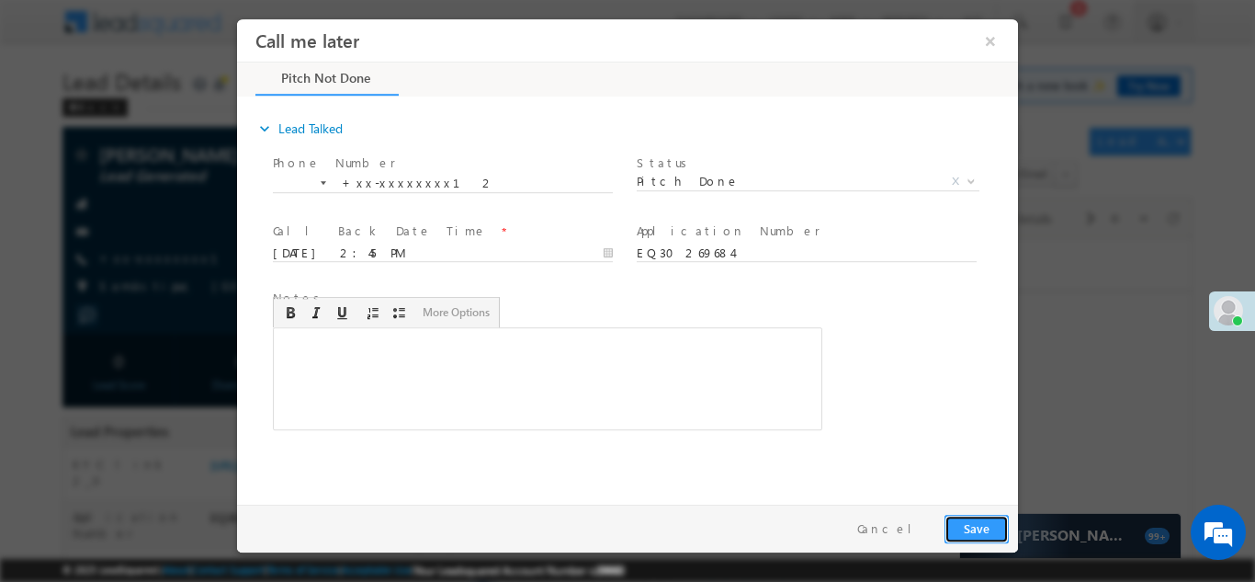
click at [975, 525] on button "Save" at bounding box center [977, 528] width 64 height 28
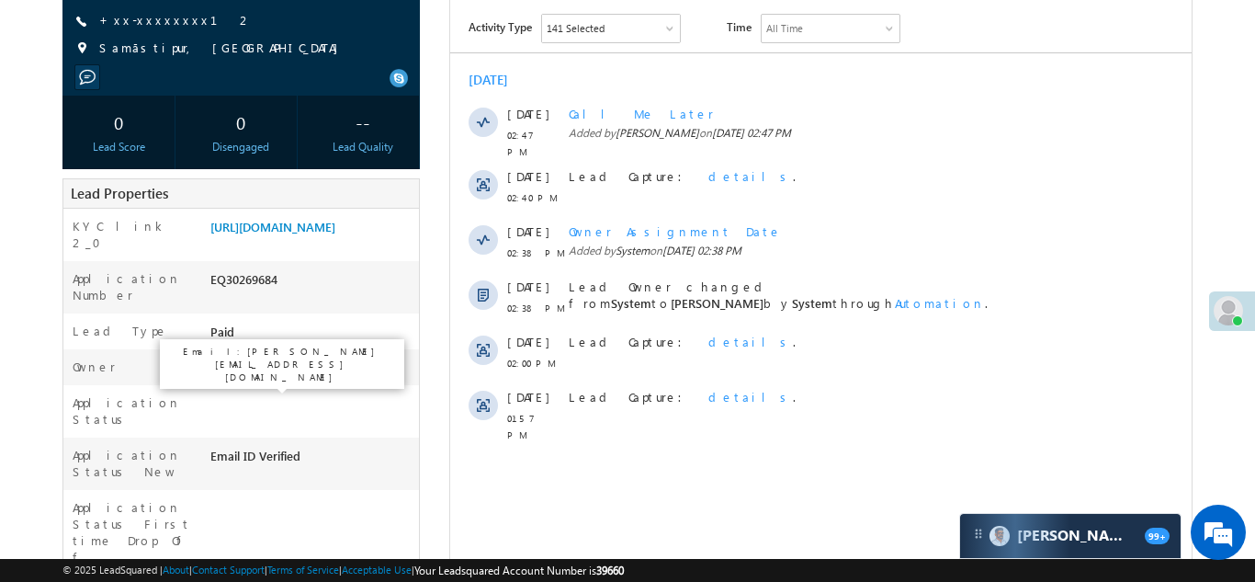
scroll to position [290, 0]
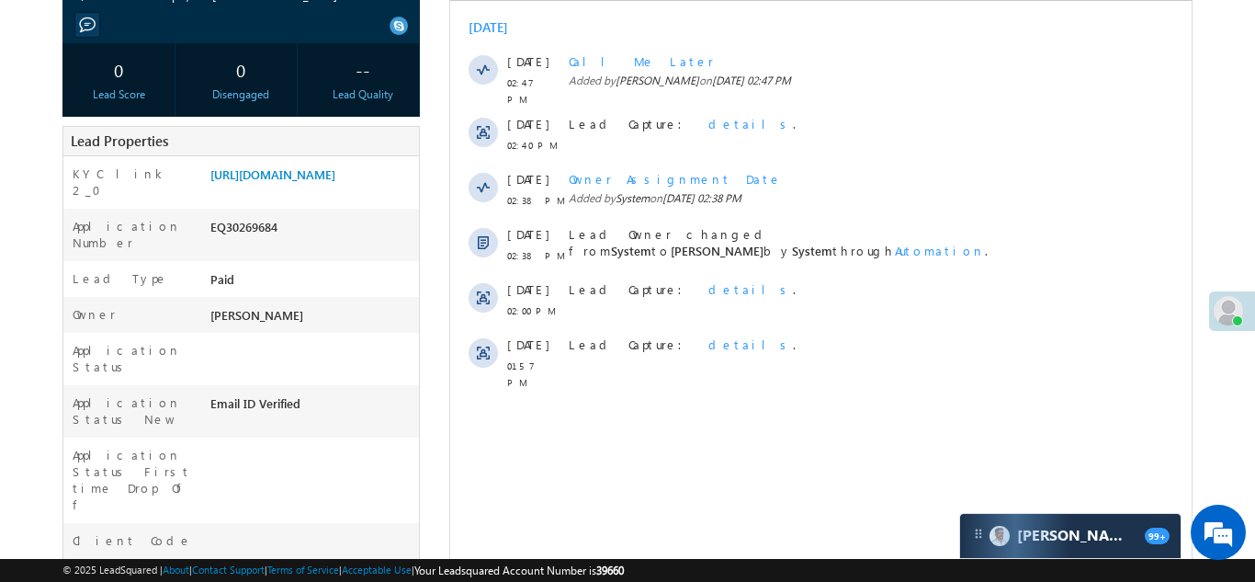
copy div "EQ30269684"
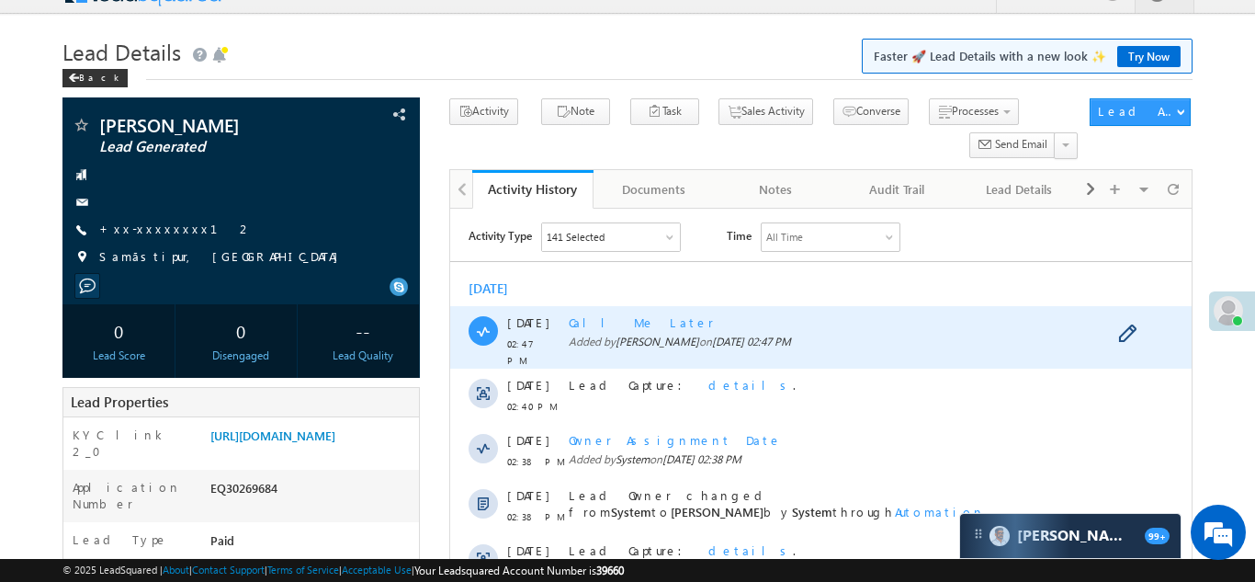
scroll to position [0, 0]
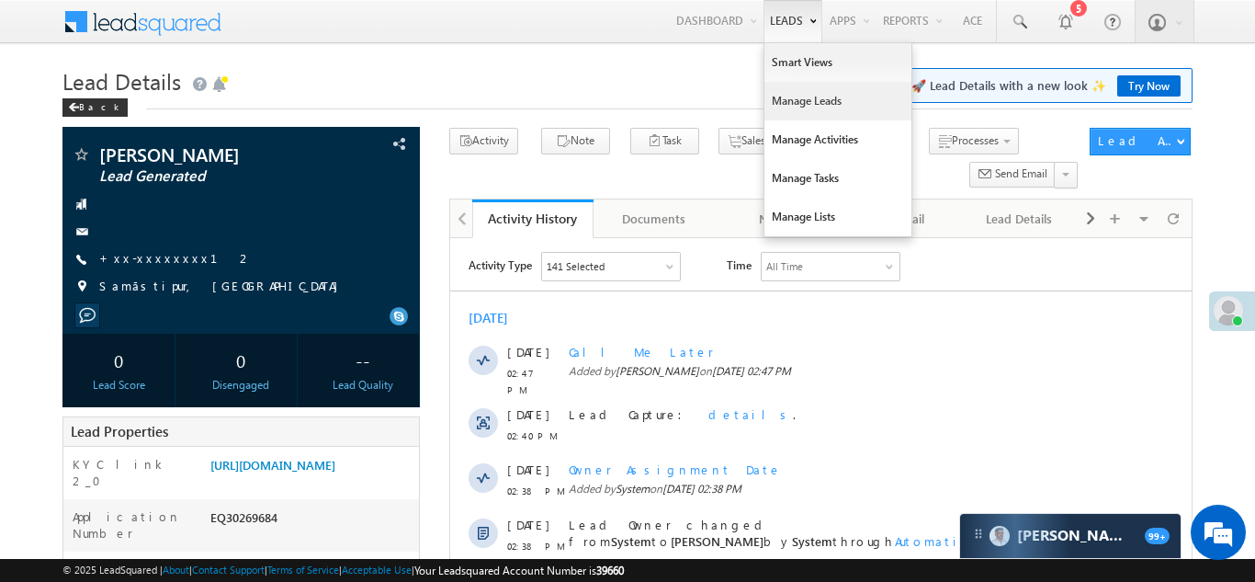
click at [779, 102] on link "Manage Leads" at bounding box center [838, 101] width 147 height 39
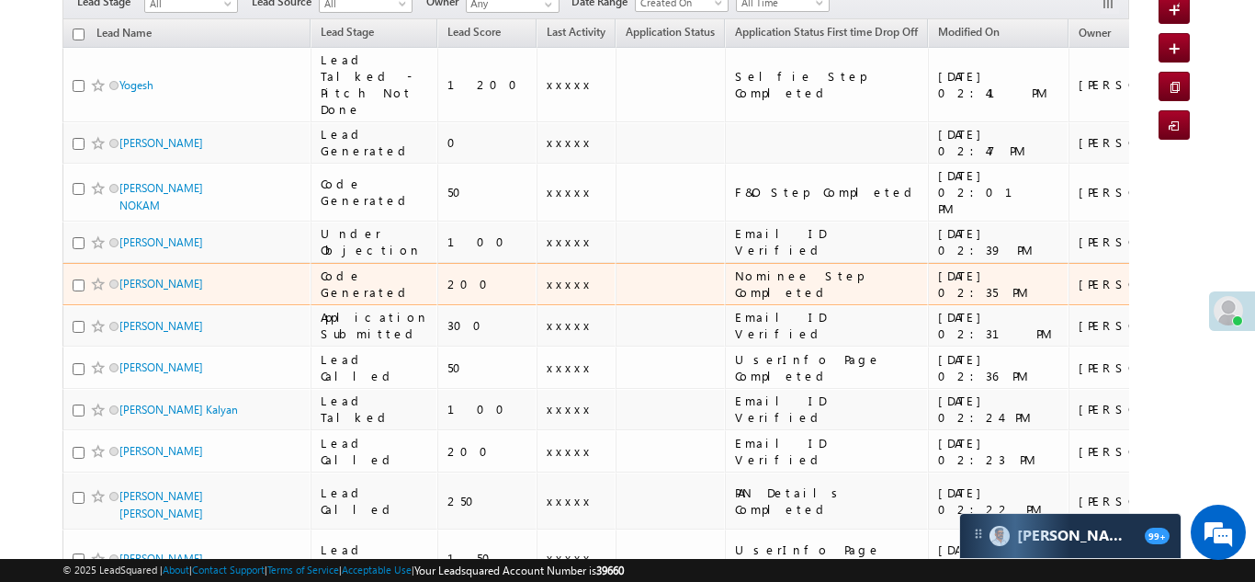
scroll to position [176, 0]
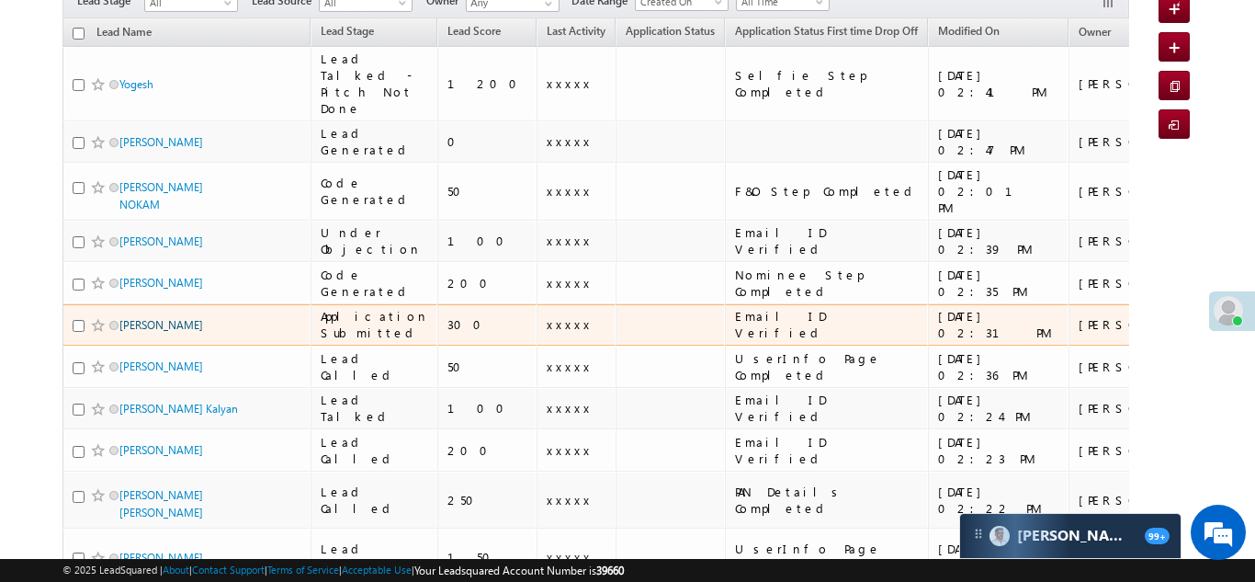
click at [137, 318] on link "Vikram singh" at bounding box center [161, 325] width 84 height 14
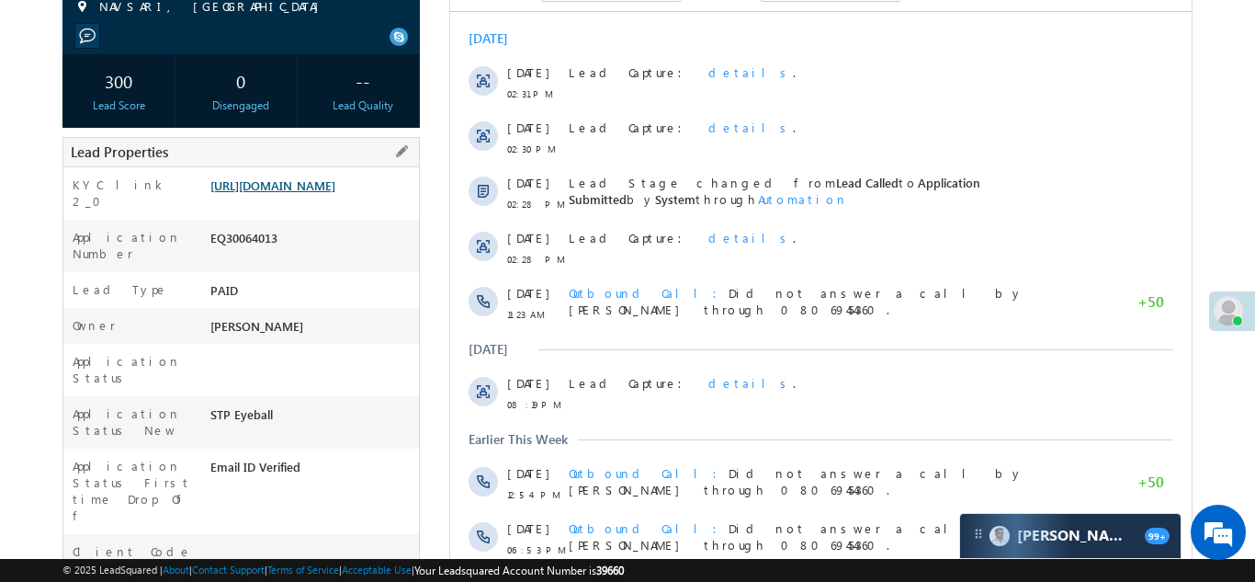
click at [297, 187] on link "https://angelbroking1-pk3em7sa.customui-test.leadsquared.com?leadId=09937877-4e…" at bounding box center [272, 185] width 125 height 16
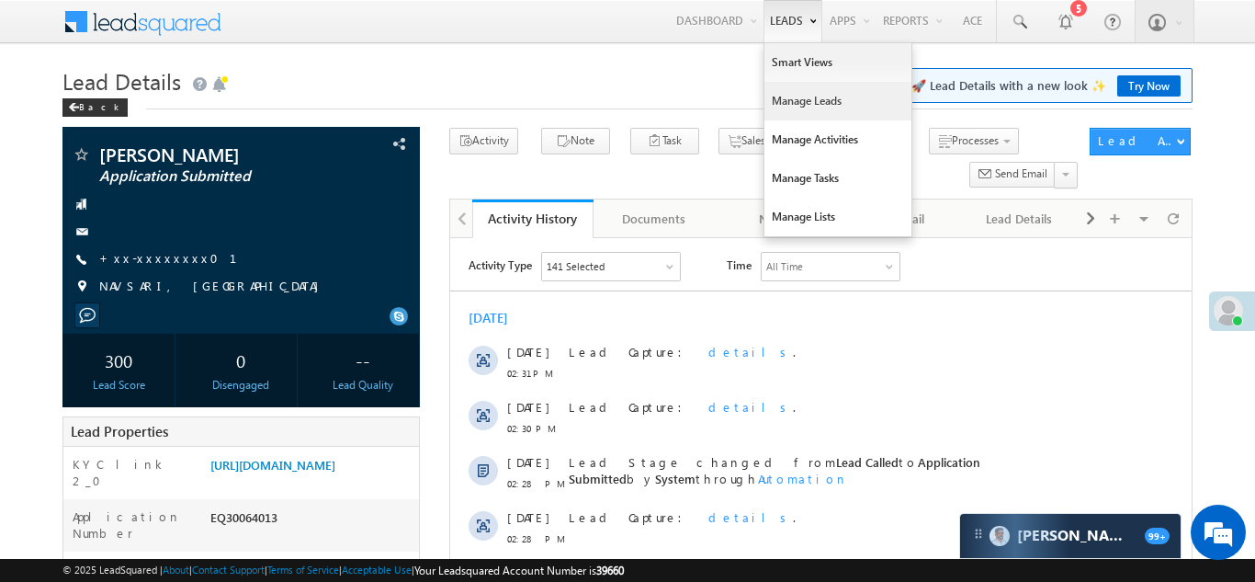
click at [784, 98] on link "Manage Leads" at bounding box center [838, 101] width 147 height 39
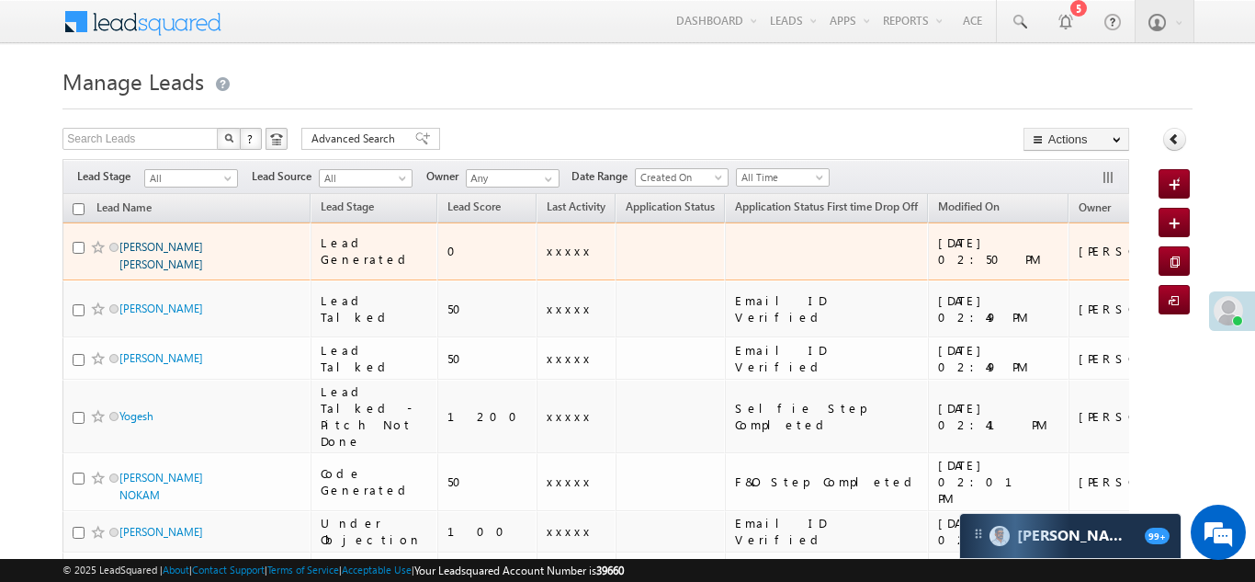
click at [172, 240] on link "[PERSON_NAME] [PERSON_NAME]" at bounding box center [161, 255] width 84 height 31
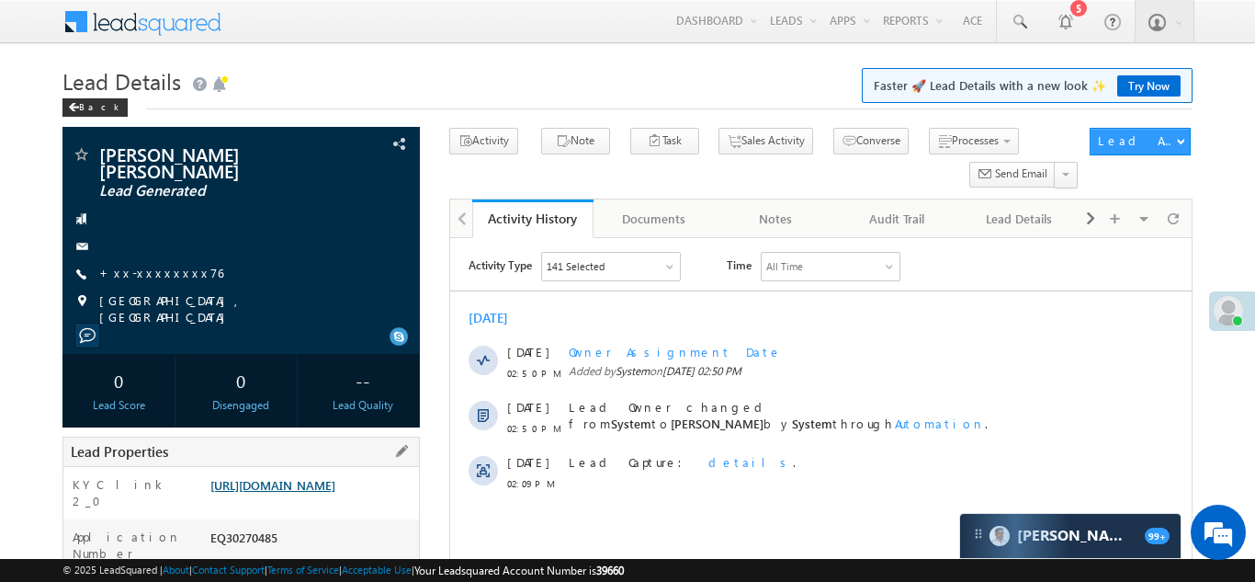
click at [303, 487] on link "[URL][DOMAIN_NAME]" at bounding box center [272, 485] width 125 height 16
click at [146, 272] on link "+xx-xxxxxxxx76" at bounding box center [161, 273] width 124 height 16
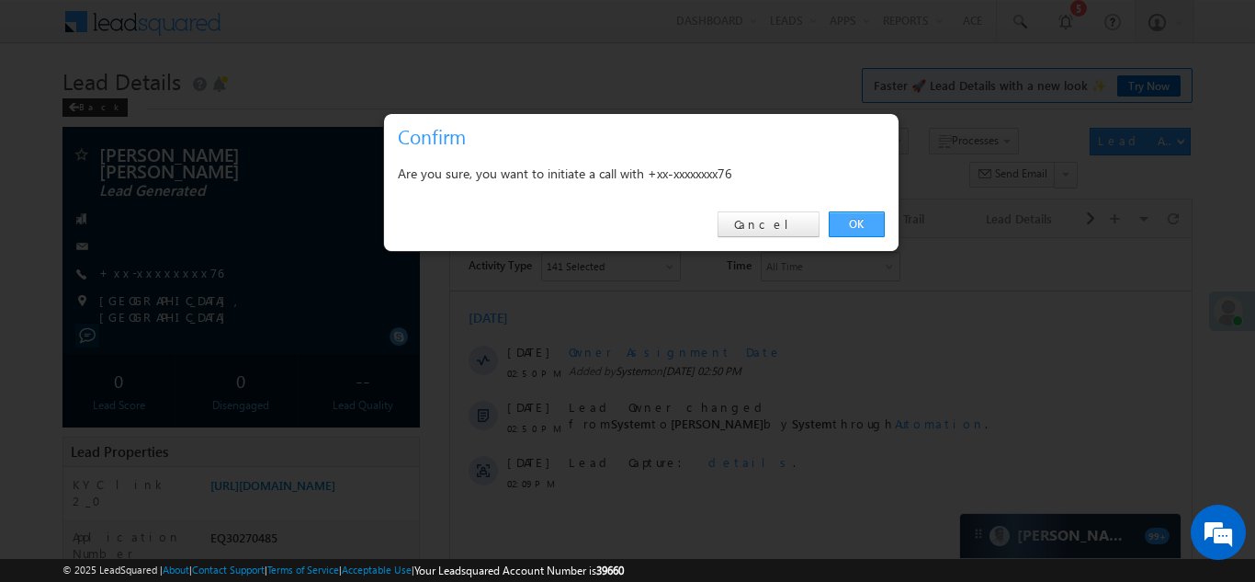
click at [848, 224] on link "OK" at bounding box center [857, 224] width 56 height 26
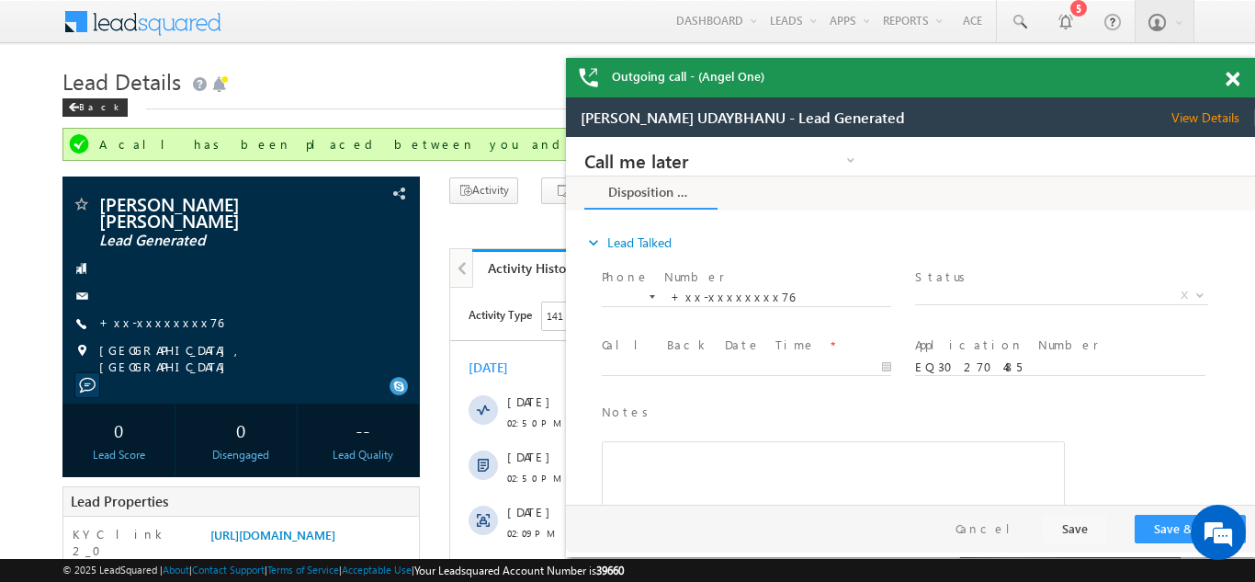
click at [1236, 77] on span at bounding box center [1233, 80] width 14 height 16
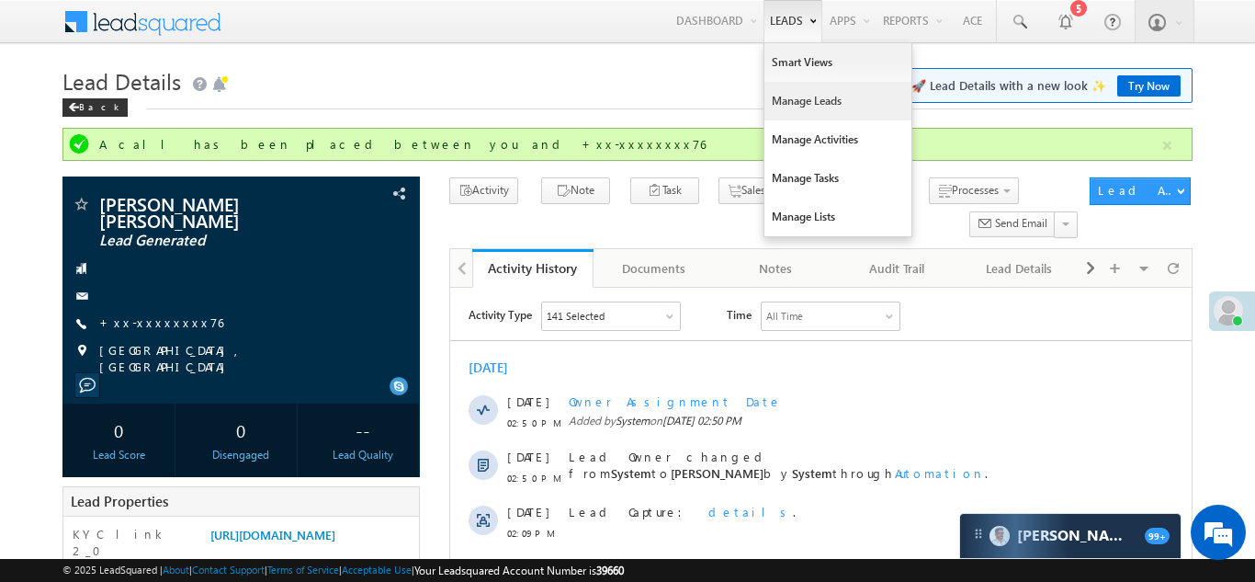
click at [781, 101] on link "Manage Leads" at bounding box center [838, 101] width 147 height 39
